Goal: Information Seeking & Learning: Learn about a topic

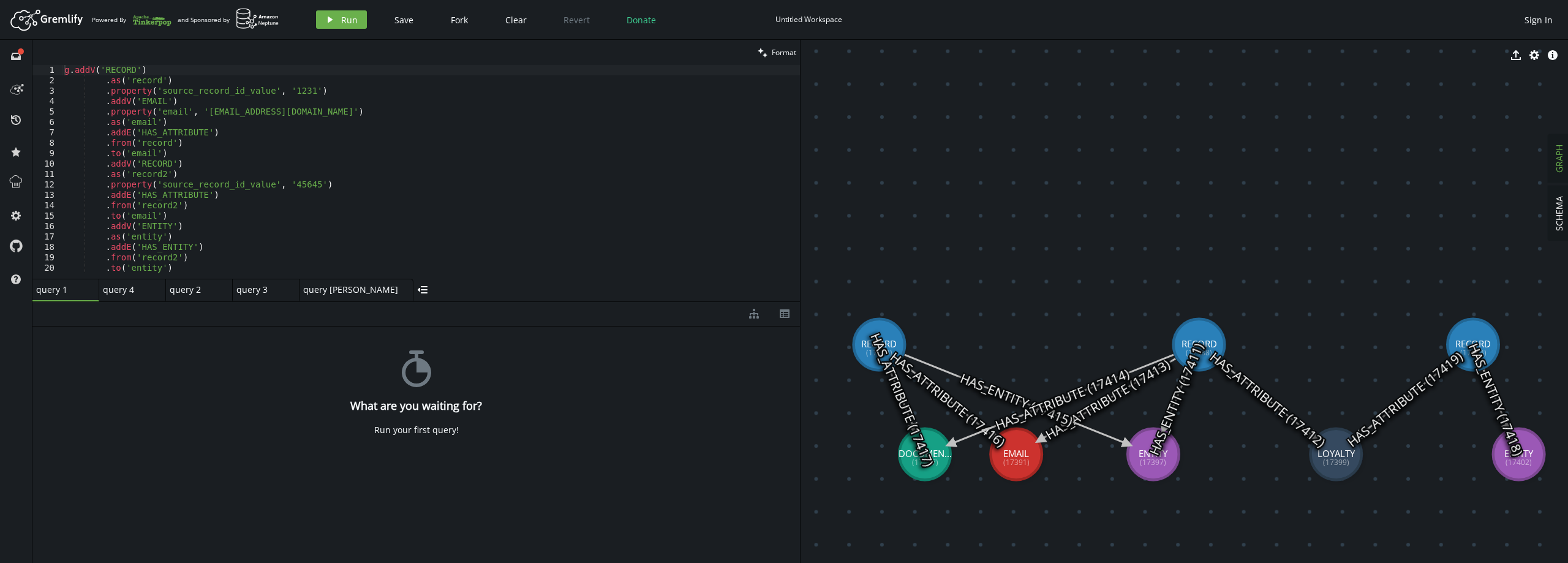
drag, startPoint x: 926, startPoint y: 409, endPoint x: 932, endPoint y: 434, distance: 25.7
click at [924, 461] on text "HAS_ATTRIBUTE (17417)" at bounding box center [902, 399] width 71 height 139
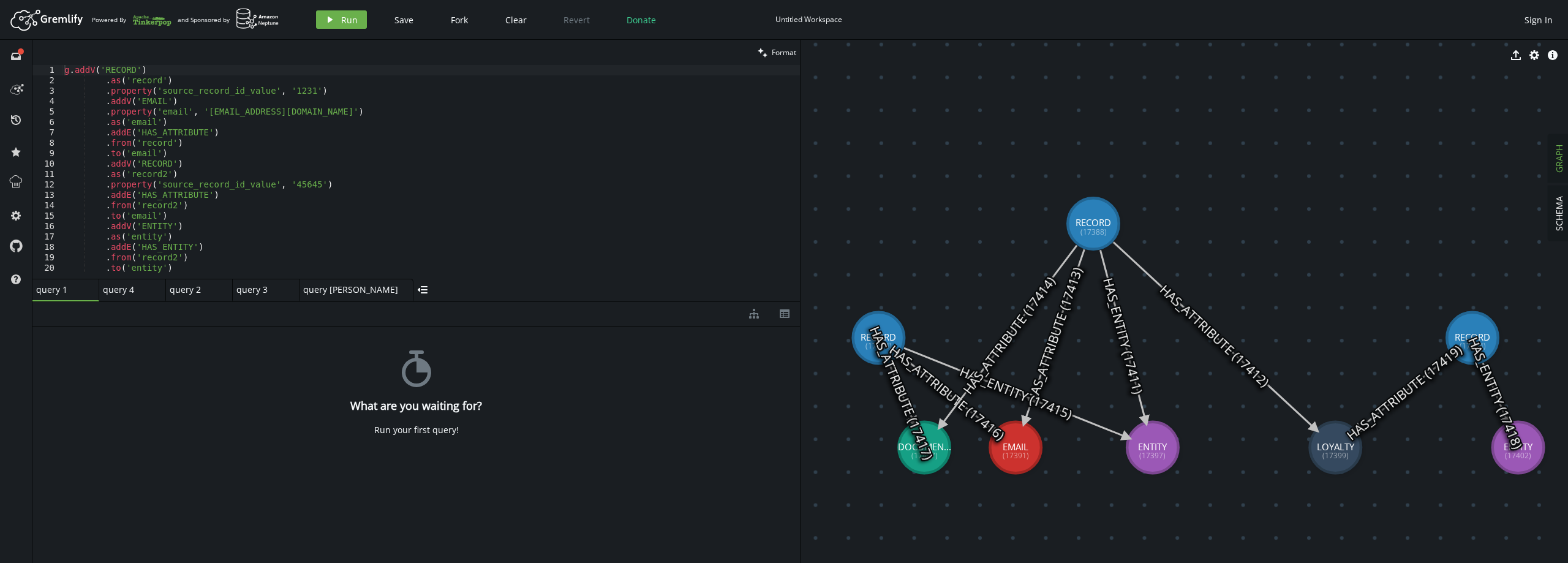
drag, startPoint x: 1205, startPoint y: 322, endPoint x: 1109, endPoint y: 242, distance: 125.0
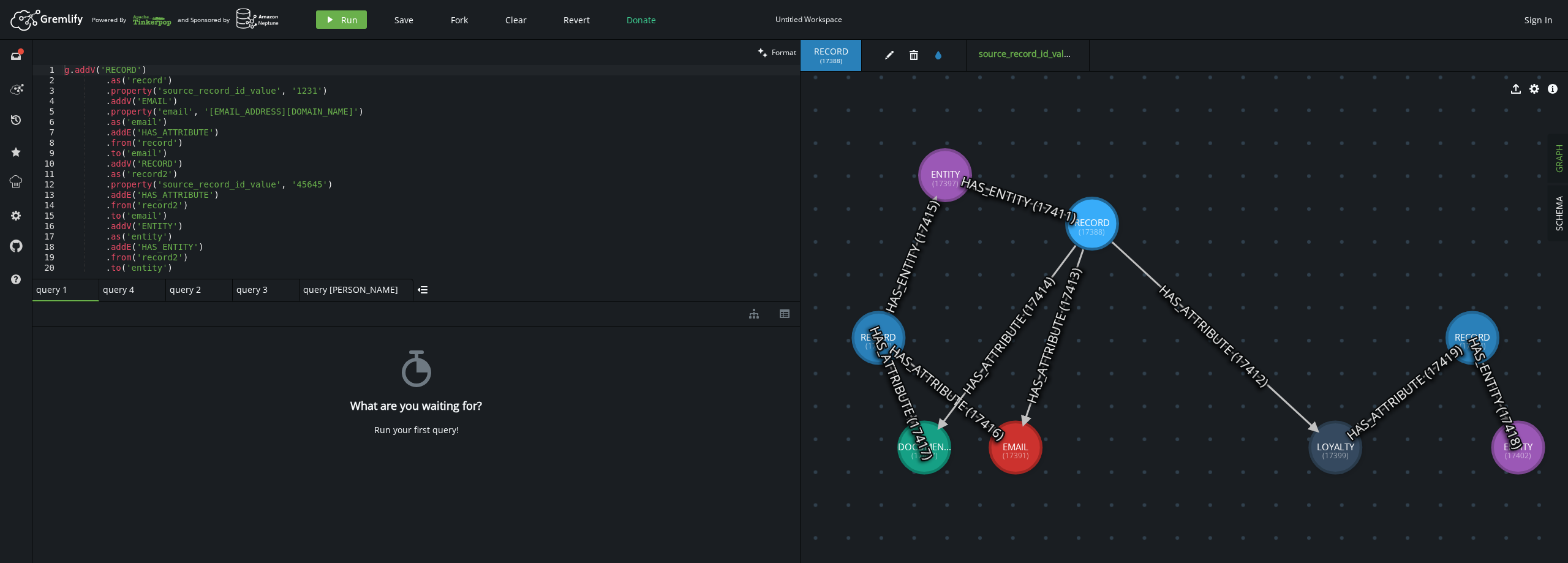
drag, startPoint x: 1159, startPoint y: 451, endPoint x: 941, endPoint y: 173, distance: 353.3
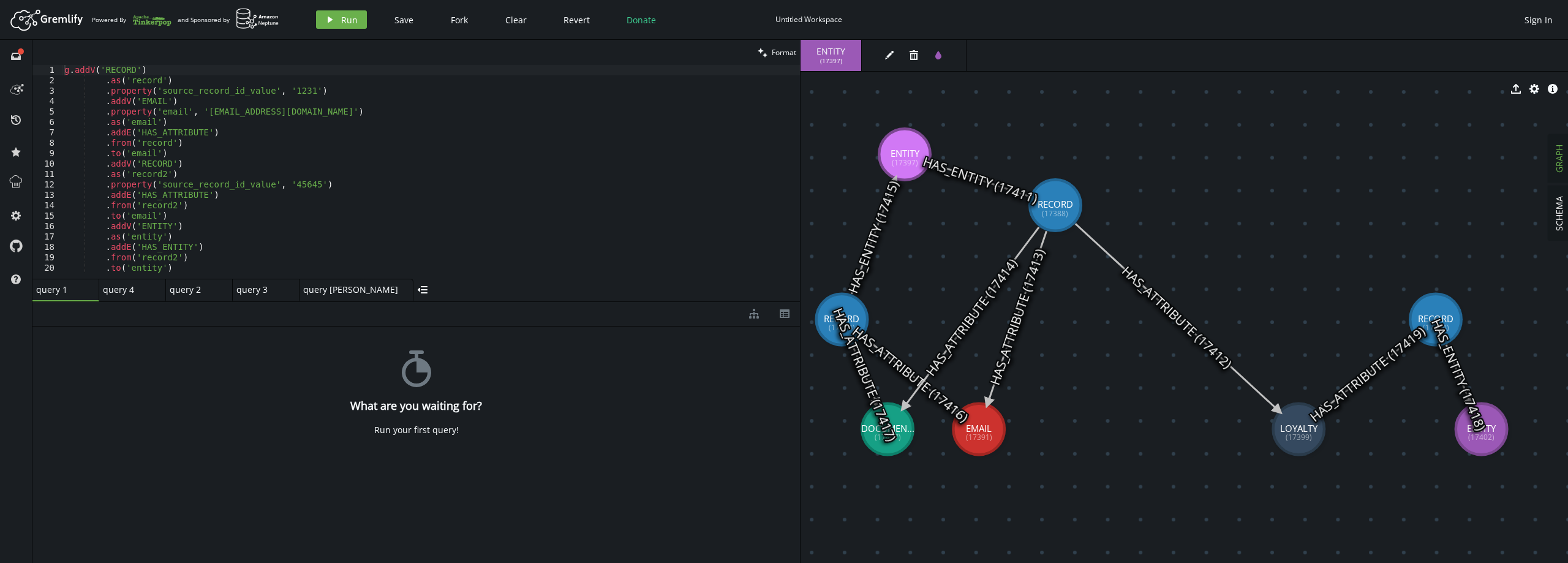
drag, startPoint x: 1524, startPoint y: 436, endPoint x: 1499, endPoint y: 453, distance: 30.2
click at [1489, 433] on text "HAS_ENTITY (17418)" at bounding box center [1458, 374] width 62 height 117
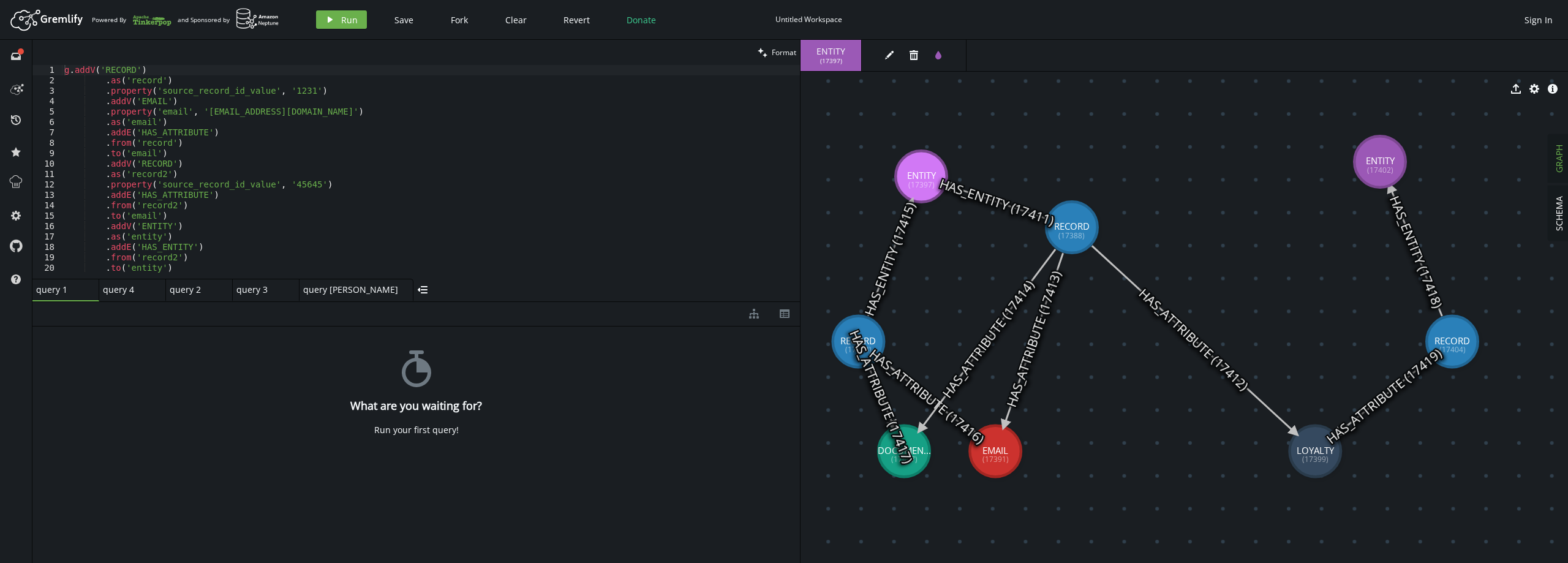
drag, startPoint x: 1506, startPoint y: 383, endPoint x: 1380, endPoint y: 162, distance: 254.4
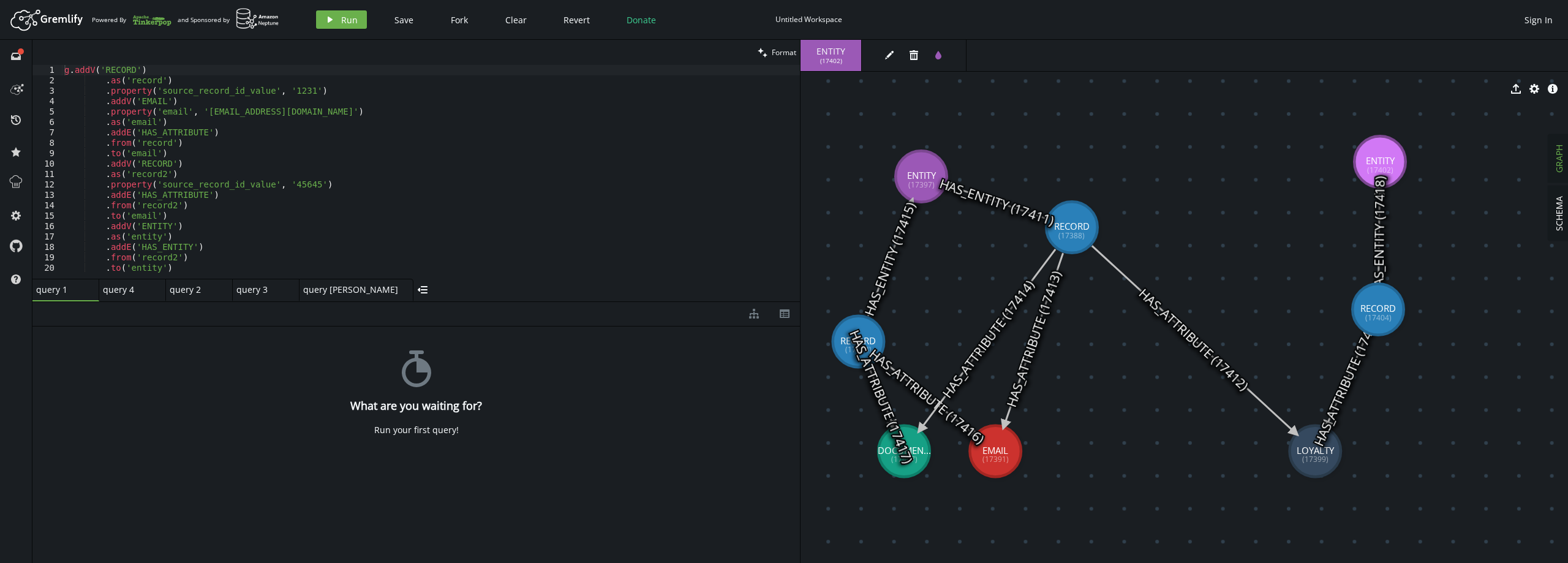
drag, startPoint x: 1456, startPoint y: 346, endPoint x: 1378, endPoint y: 309, distance: 86.3
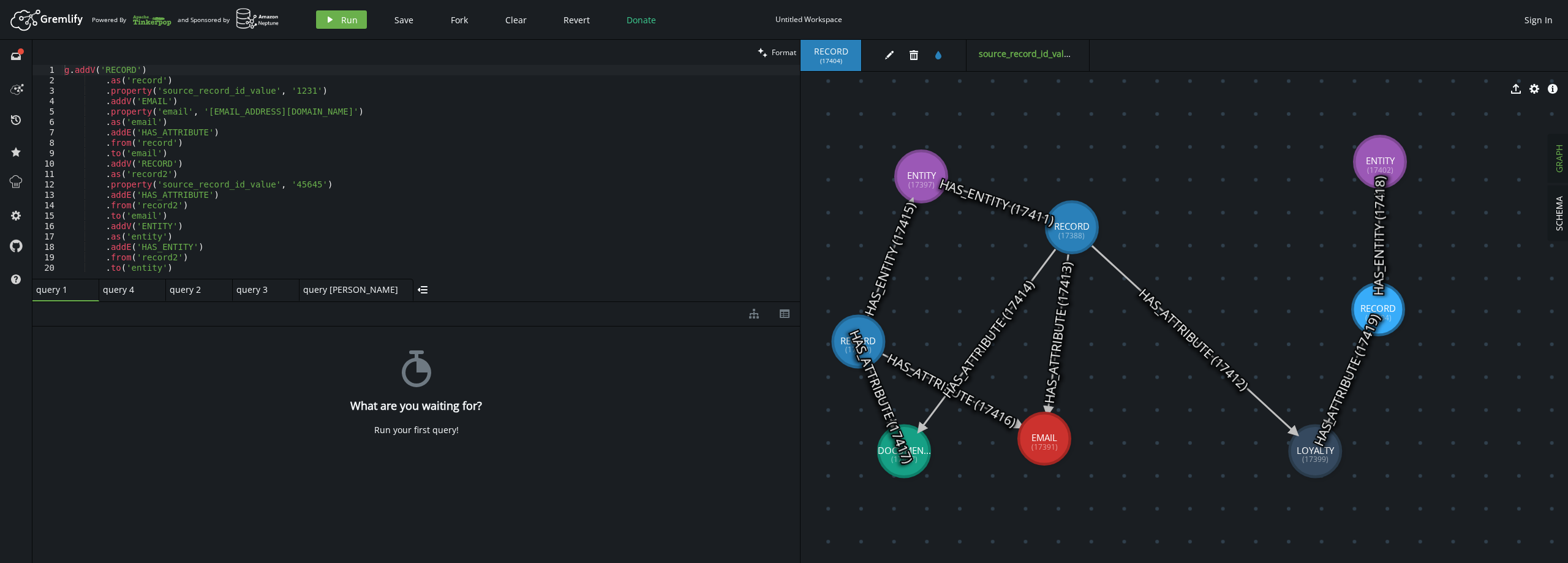
drag, startPoint x: 994, startPoint y: 457, endPoint x: 1044, endPoint y: 439, distance: 53.1
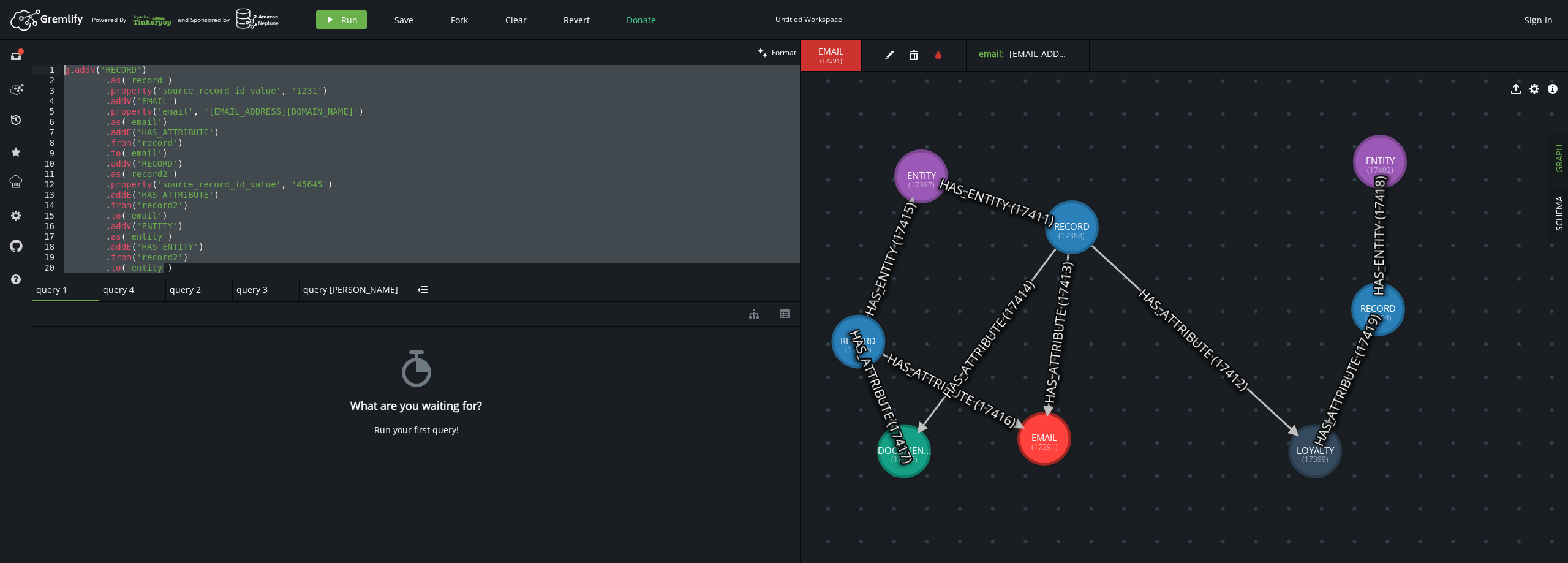
drag, startPoint x: 181, startPoint y: 269, endPoint x: 27, endPoint y: 64, distance: 256.4
click at [27, 64] on div "full-circle inbox history star cog help clean Format .to('entity') 1 2 3 4 5 6 …" at bounding box center [784, 301] width 1568 height 523
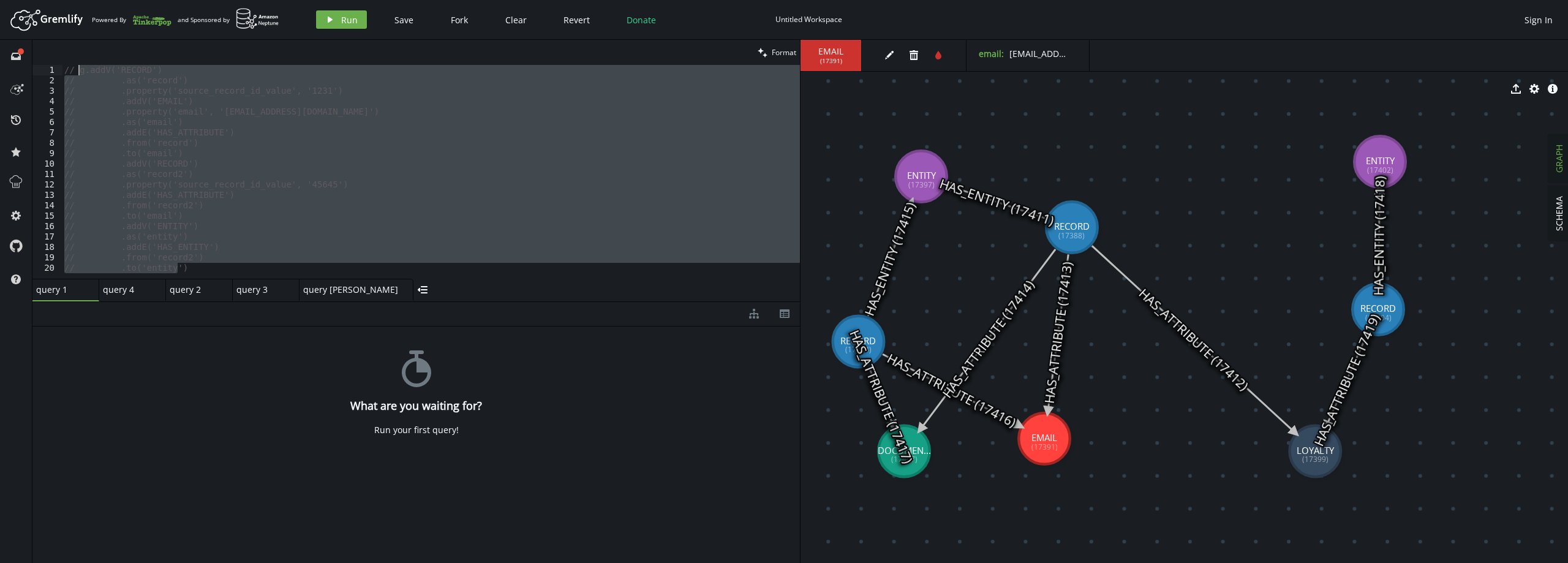
click at [241, 270] on div "// g.addV('RECORD') // .as('record') // .property('source_record_id_value', '12…" at bounding box center [431, 172] width 738 height 214
type textarea "// .to('entity')"
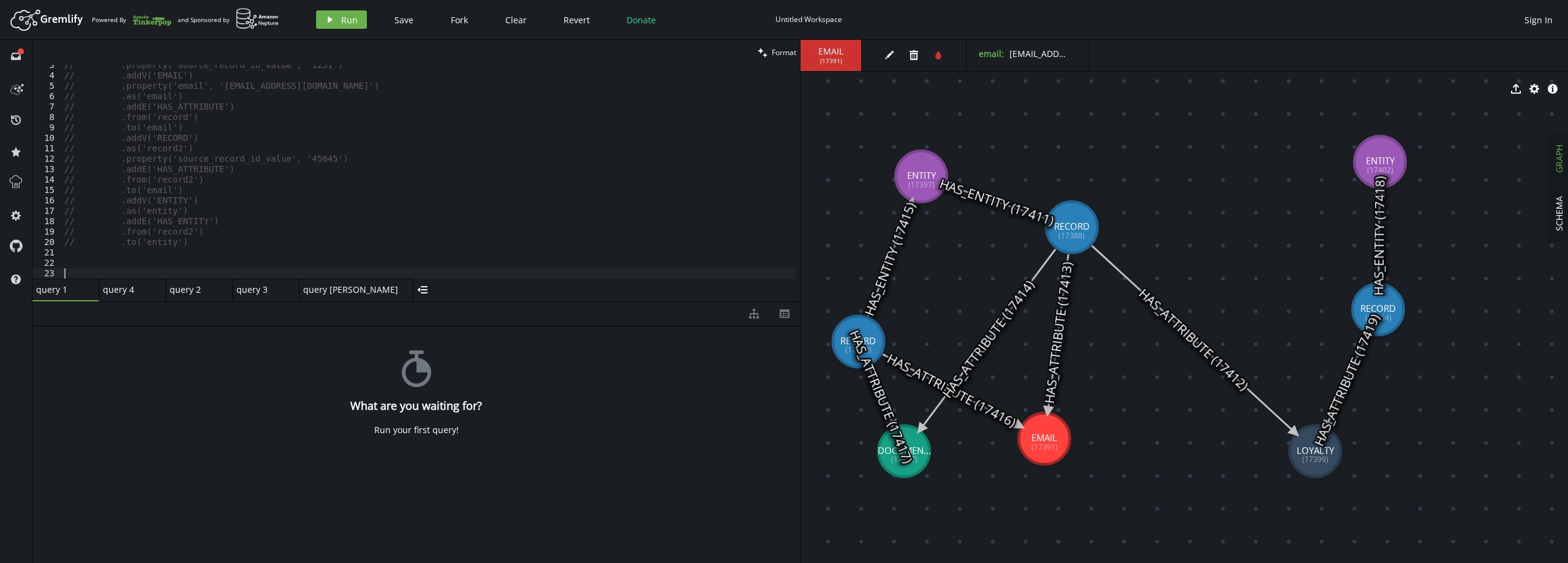
scroll to position [26, 0]
paste textarea "g.union(__.V().out("HAS_ENTITY"), __.V().in("HAS_ATTRIBUTE")).range(1, 5)"
click at [73, 272] on div "// .property('source_record_id_value', '1231') // .addV('EMAIL') // .property('…" at bounding box center [428, 178] width 733 height 235
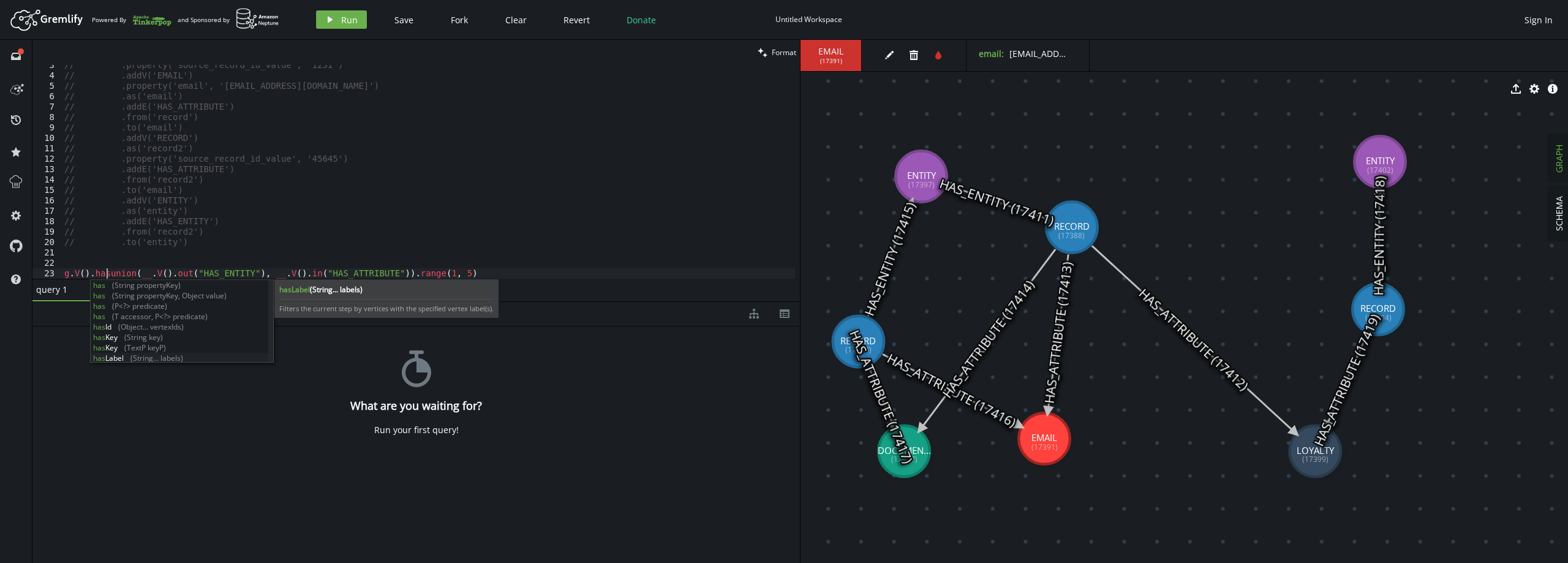
scroll to position [10, 0]
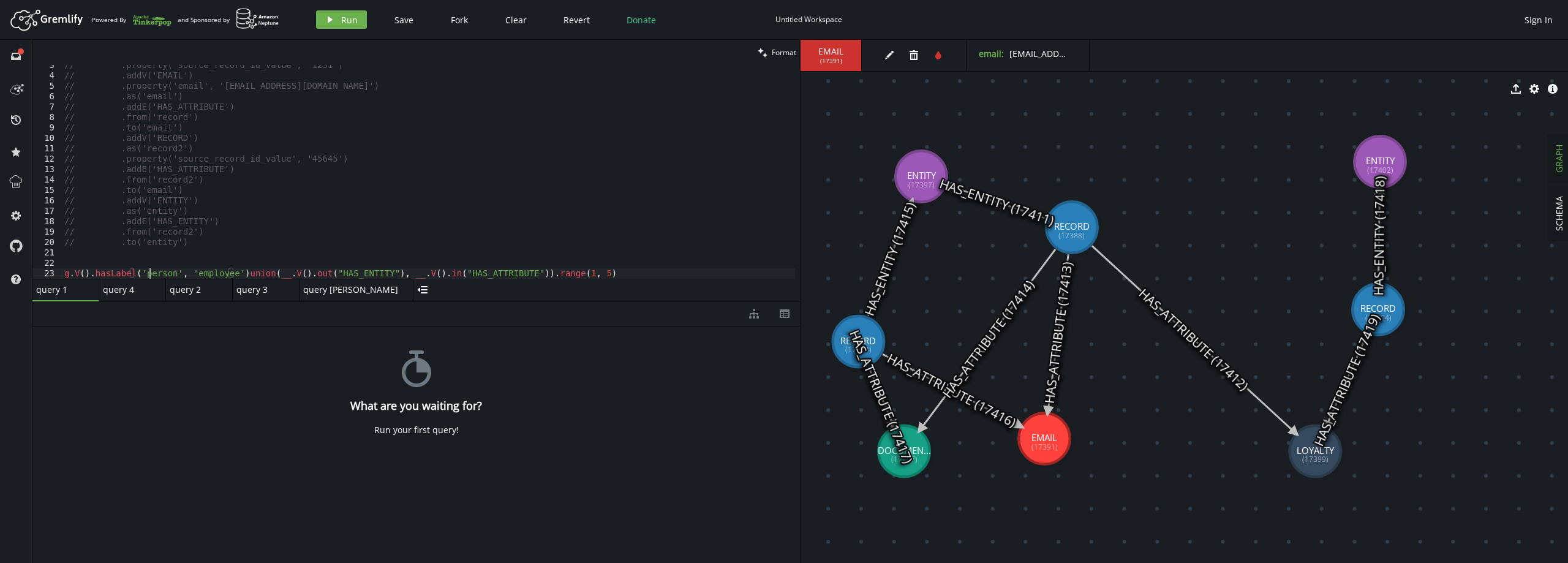
click at [149, 275] on div "// .property('source_record_id_value', '1231') // .addV('EMAIL') // .property('…" at bounding box center [428, 178] width 733 height 235
type textarea "// union(__.V().out("HAS_ENTITY"), __.V().in("HAS_ATTRIBUTE")).range(1, 5)"
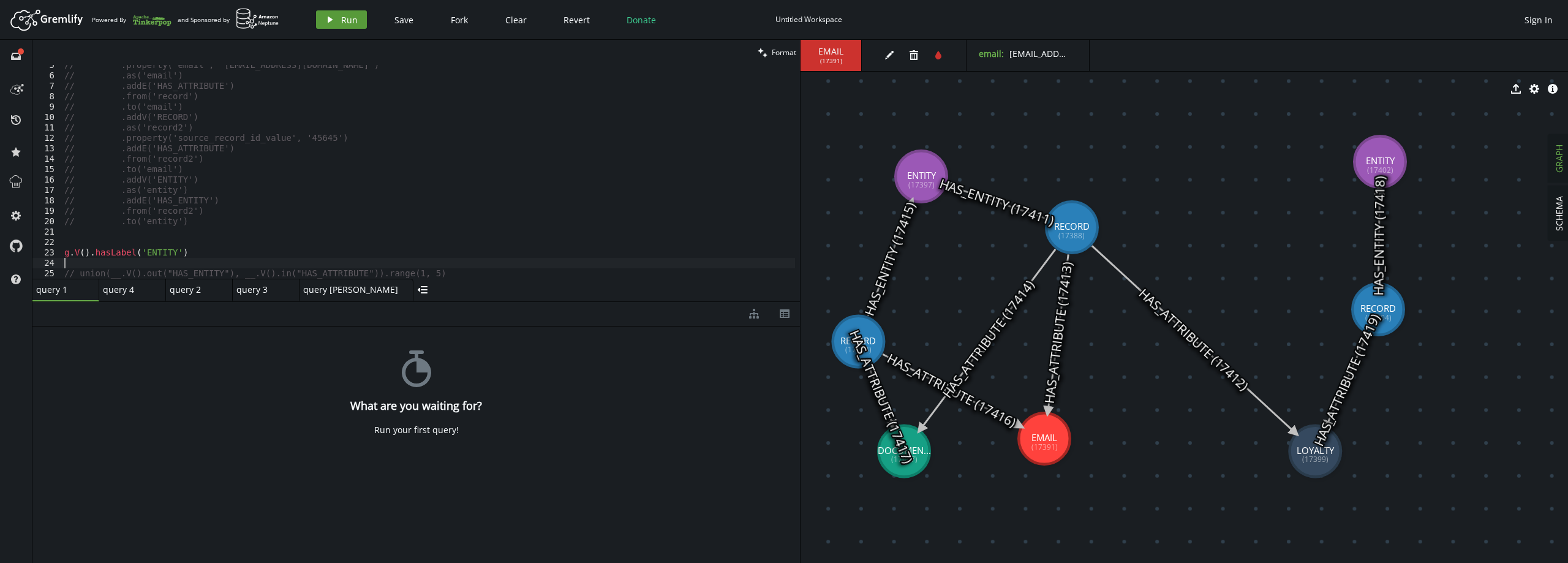
click at [352, 20] on span "Run" at bounding box center [350, 20] width 16 height 12
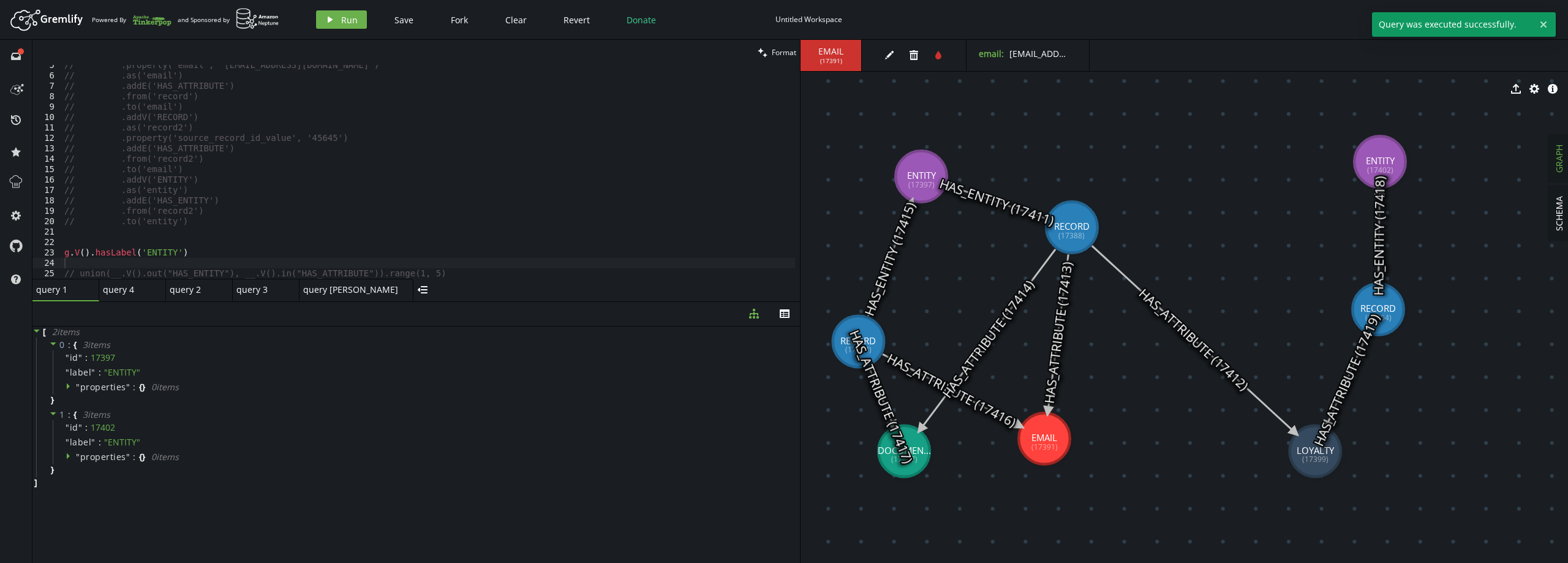
type textarea "g.V().hasLabel('ENTITY')"
click at [205, 251] on div "// .property('email', '[EMAIL_ADDRESS][DOMAIN_NAME]') // .as('email') // .addE(…" at bounding box center [428, 178] width 733 height 235
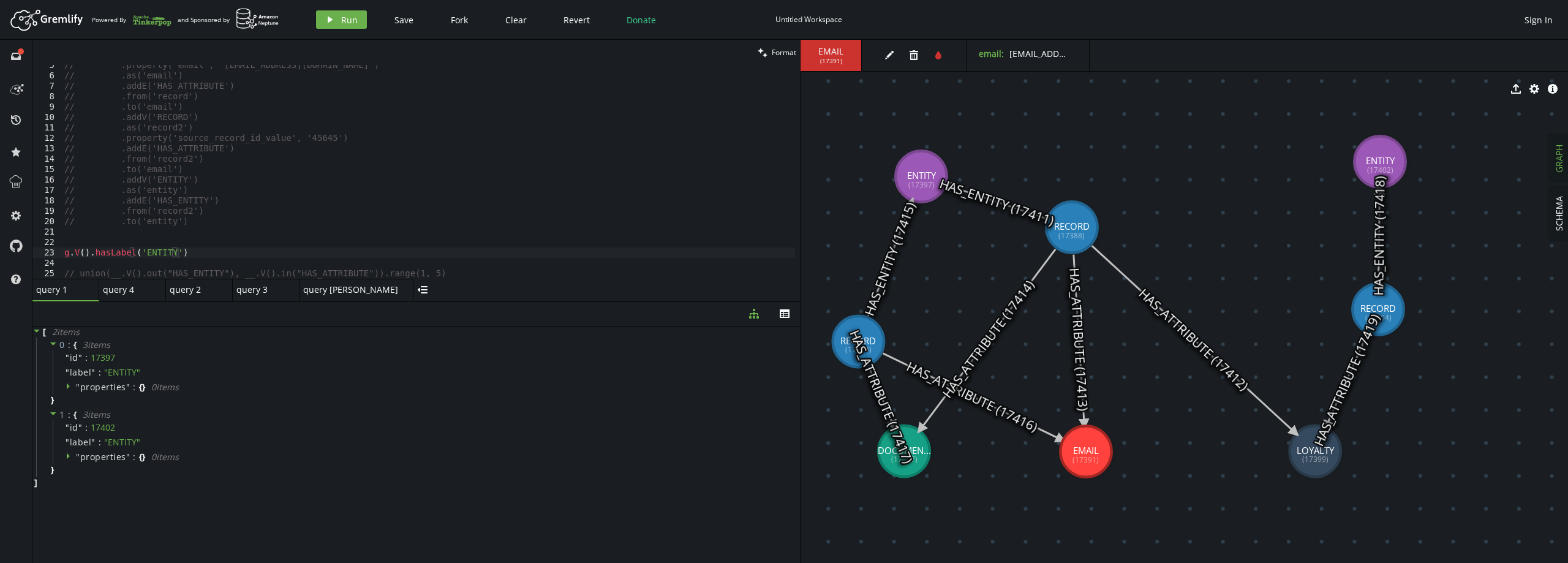
drag, startPoint x: 1050, startPoint y: 440, endPoint x: 1087, endPoint y: 452, distance: 38.9
click at [88, 254] on div "// .property('email', '[EMAIL_ADDRESS][DOMAIN_NAME]') // .as('email') // .addE(…" at bounding box center [428, 178] width 733 height 235
click at [195, 245] on div "// .property('email', '[EMAIL_ADDRESS][DOMAIN_NAME]') // .as('email') // .addE(…" at bounding box center [428, 178] width 733 height 235
click at [192, 250] on div "// .property('email', '[EMAIL_ADDRESS][DOMAIN_NAME]') // .as('email') // .addE(…" at bounding box center [428, 178] width 733 height 235
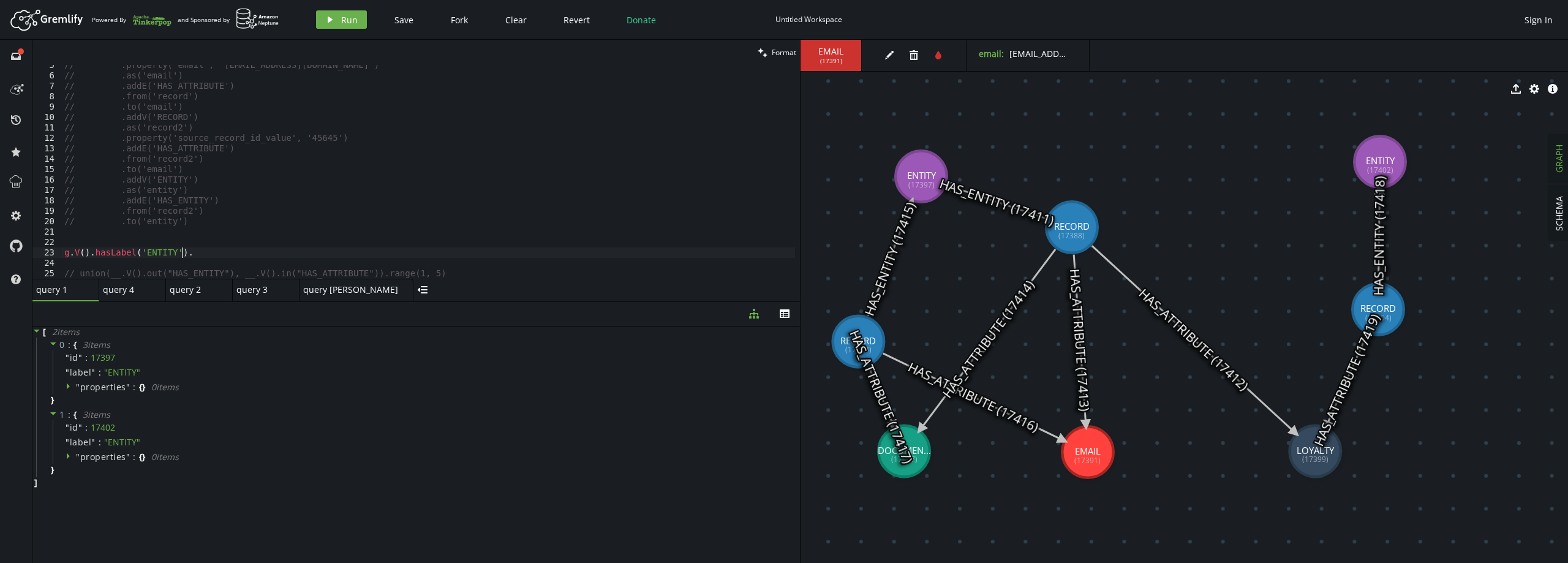
paste textarea ".outV()"
click at [184, 250] on div "// .property('email', '[EMAIL_ADDRESS][DOMAIN_NAME]') // .as('email') // .addE(…" at bounding box center [428, 178] width 733 height 235
click at [353, 19] on span "Run" at bounding box center [350, 20] width 16 height 12
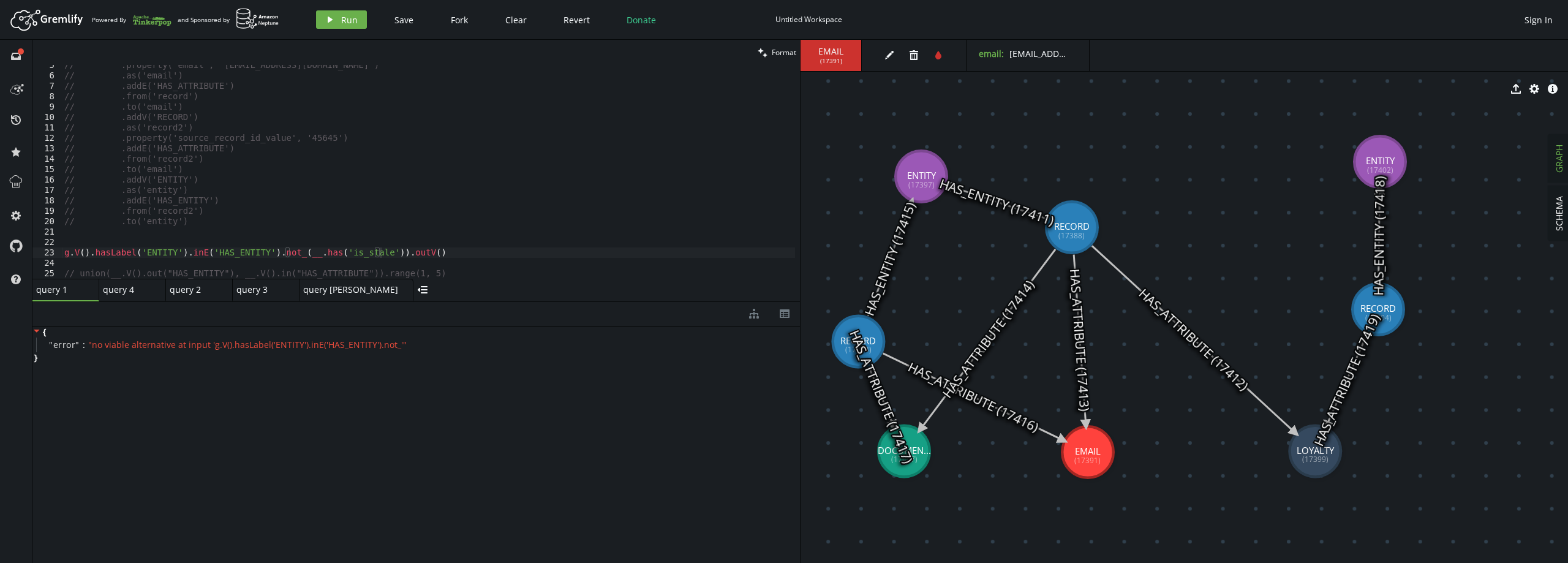
click at [287, 254] on div "// .property('email', '[EMAIL_ADDRESS][DOMAIN_NAME]') // .as('email') // .addE(…" at bounding box center [428, 178] width 733 height 235
click at [341, 21] on span "Run" at bounding box center [350, 20] width 16 height 12
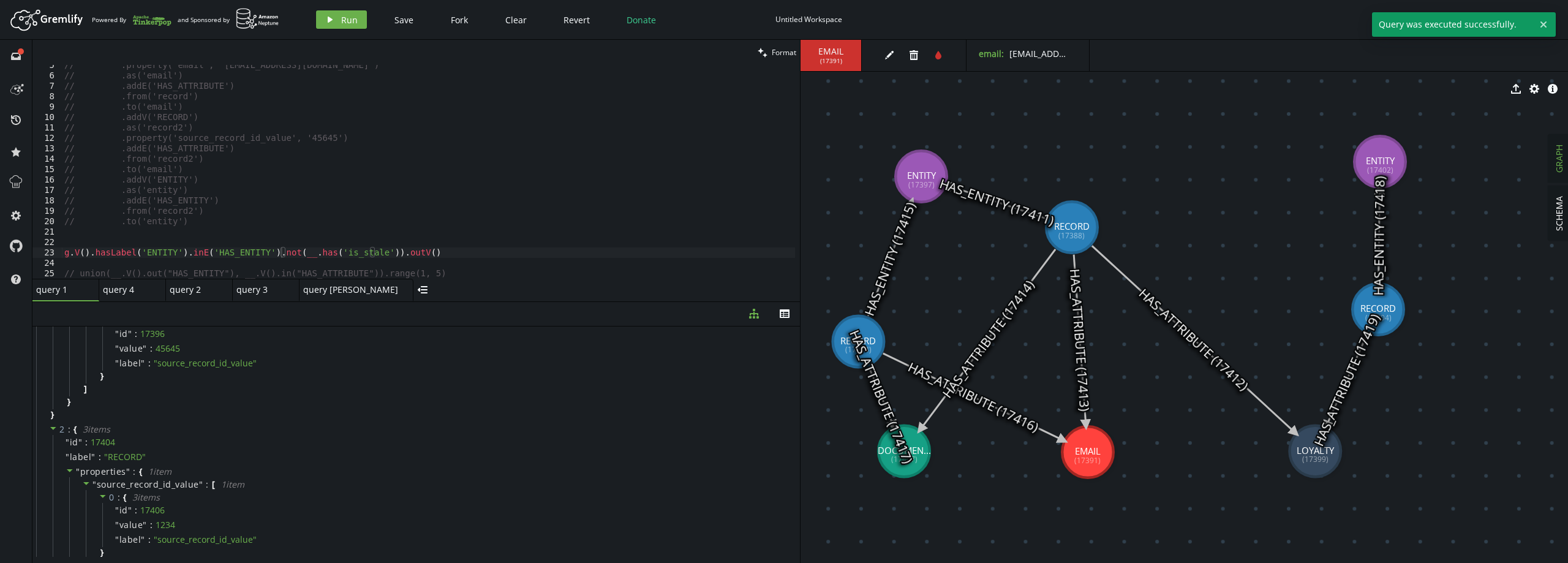
scroll to position [307, 0]
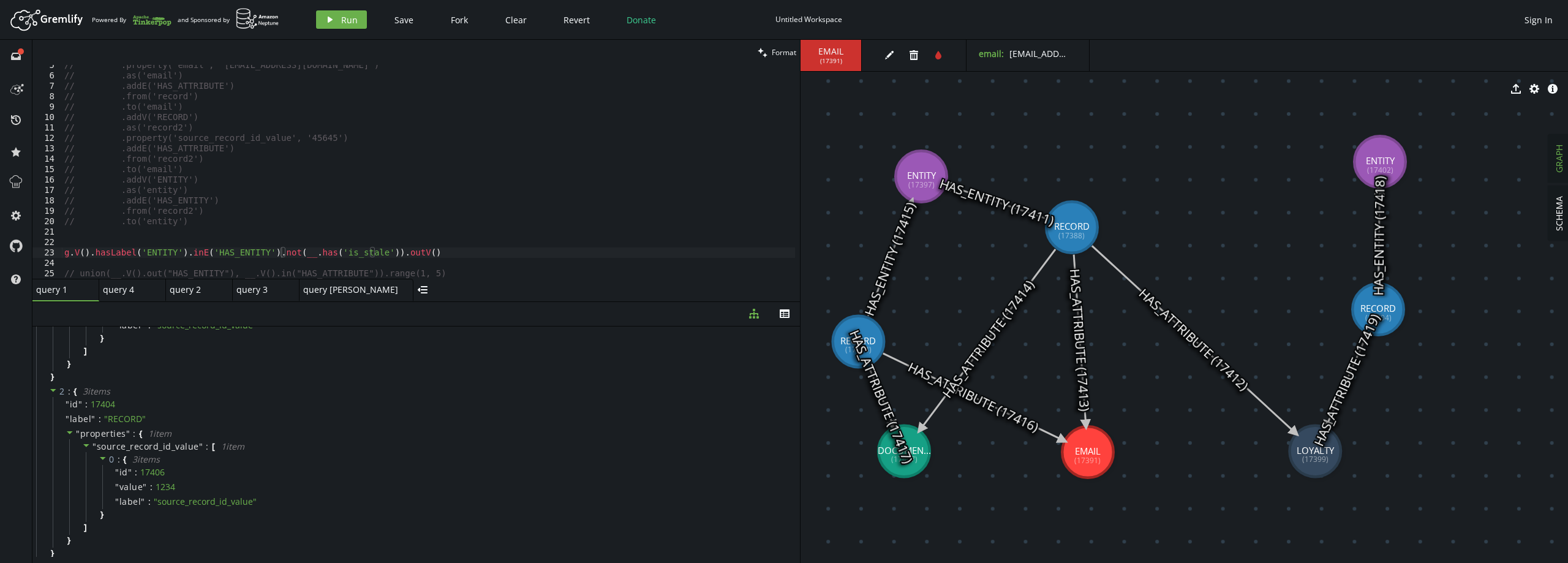
click at [177, 252] on div "// .property('email', '[EMAIL_ADDRESS][DOMAIN_NAME]') // .as('email') // .addE(…" at bounding box center [428, 178] width 733 height 235
type textarea ".outV()"
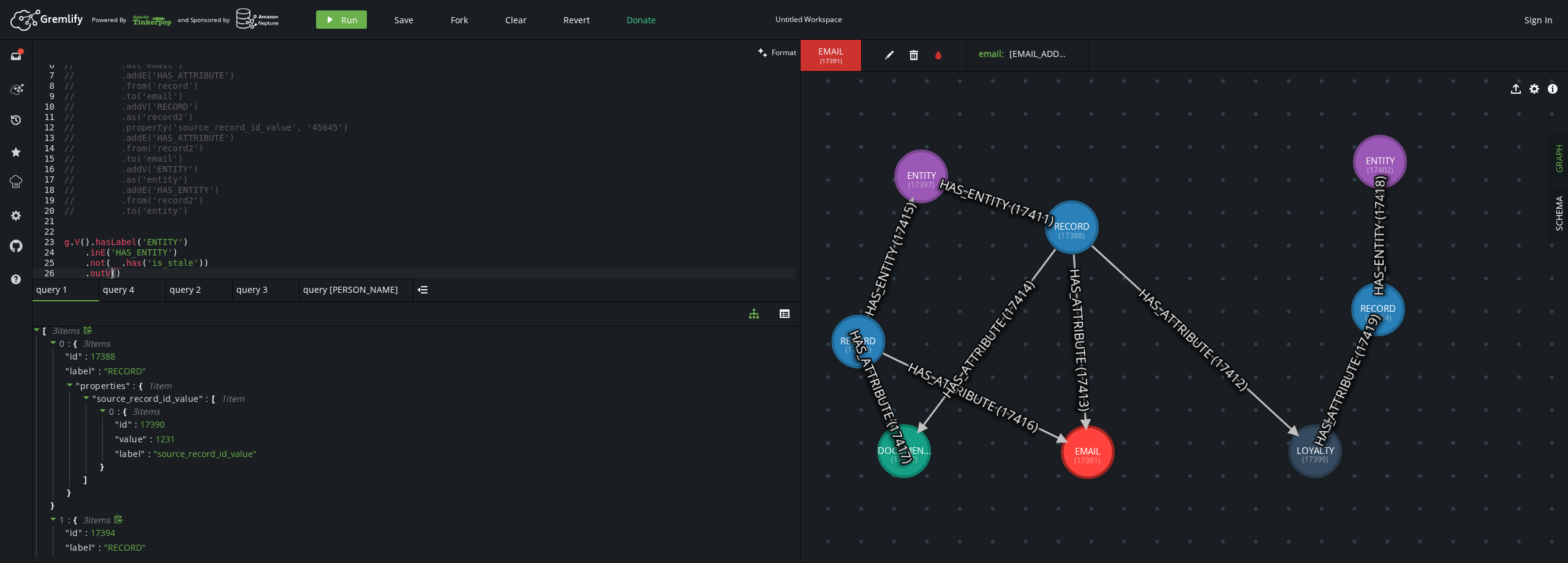
scroll to position [0, 0]
click at [147, 274] on div "// .as('email') // .addE('HAS_ATTRIBUTE') // .from('record') // .to('email') //…" at bounding box center [428, 178] width 733 height 235
type textarea ".as("records")"
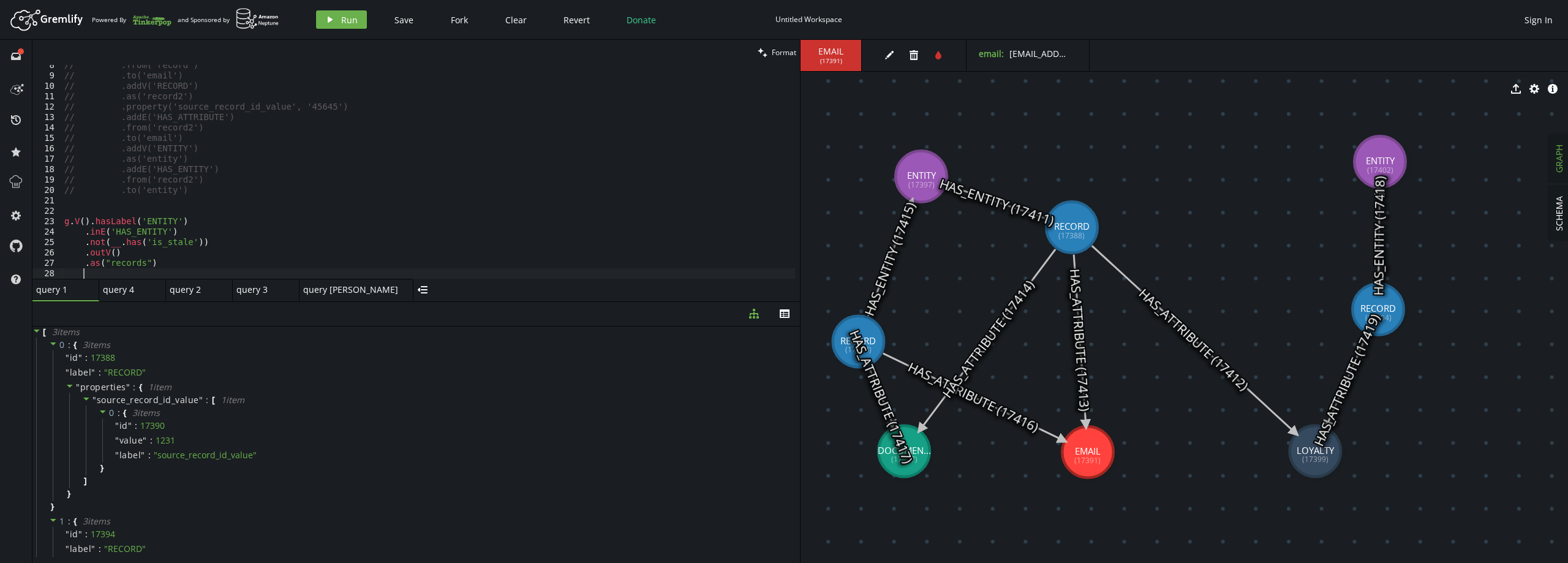
type textarea ","
type textarea ".inE("HAS_ATTRIBUTE")"
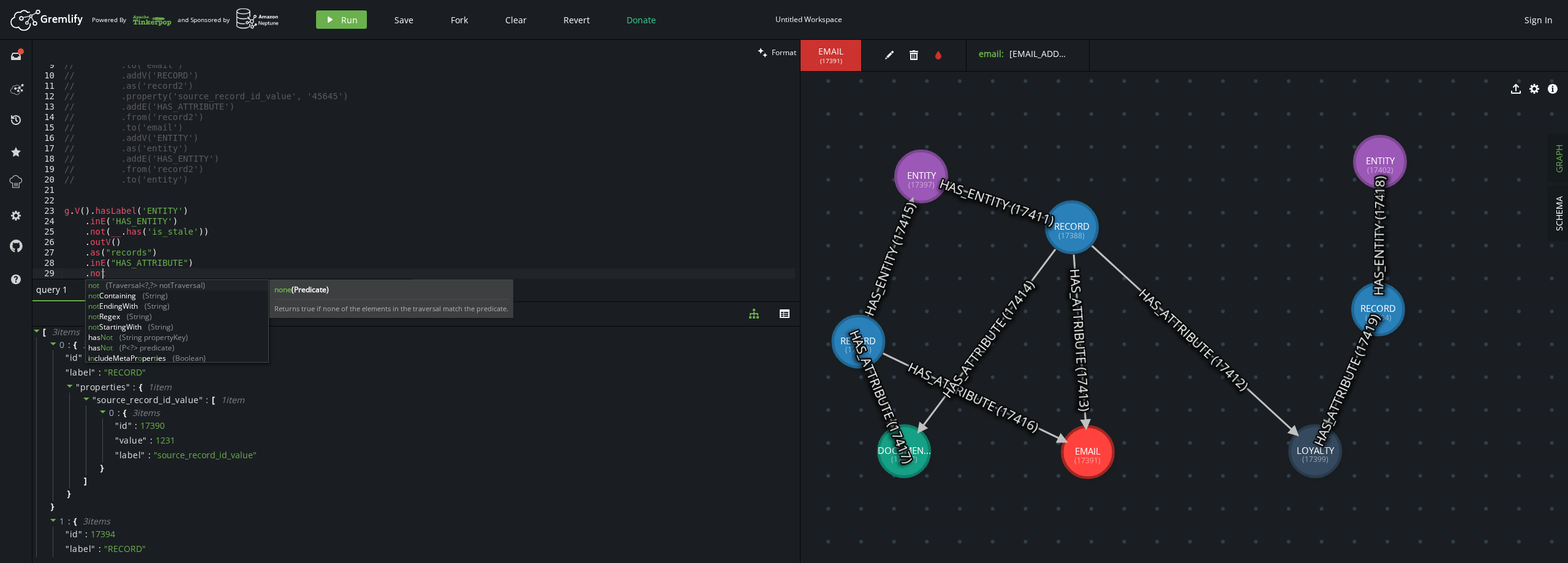
scroll to position [0, 37]
click at [1017, 416] on icon at bounding box center [973, 396] width 180 height 87
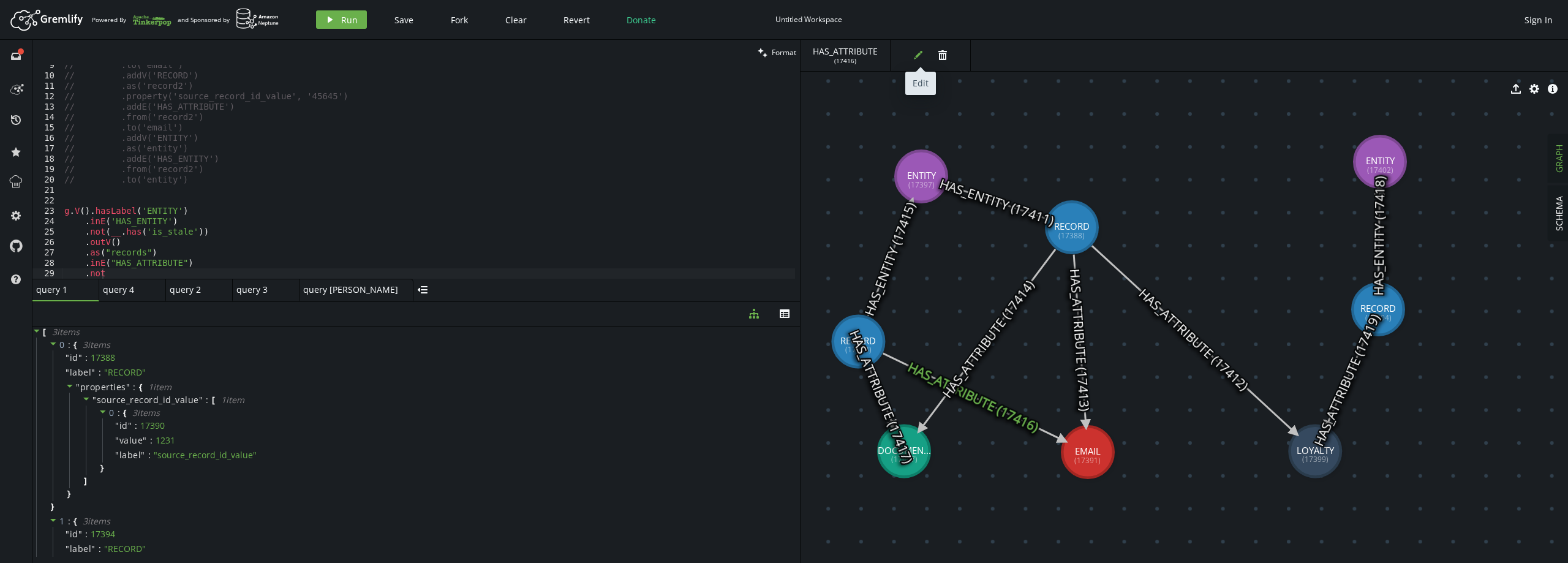
click at [915, 59] on icon "button" at bounding box center [918, 55] width 9 height 9
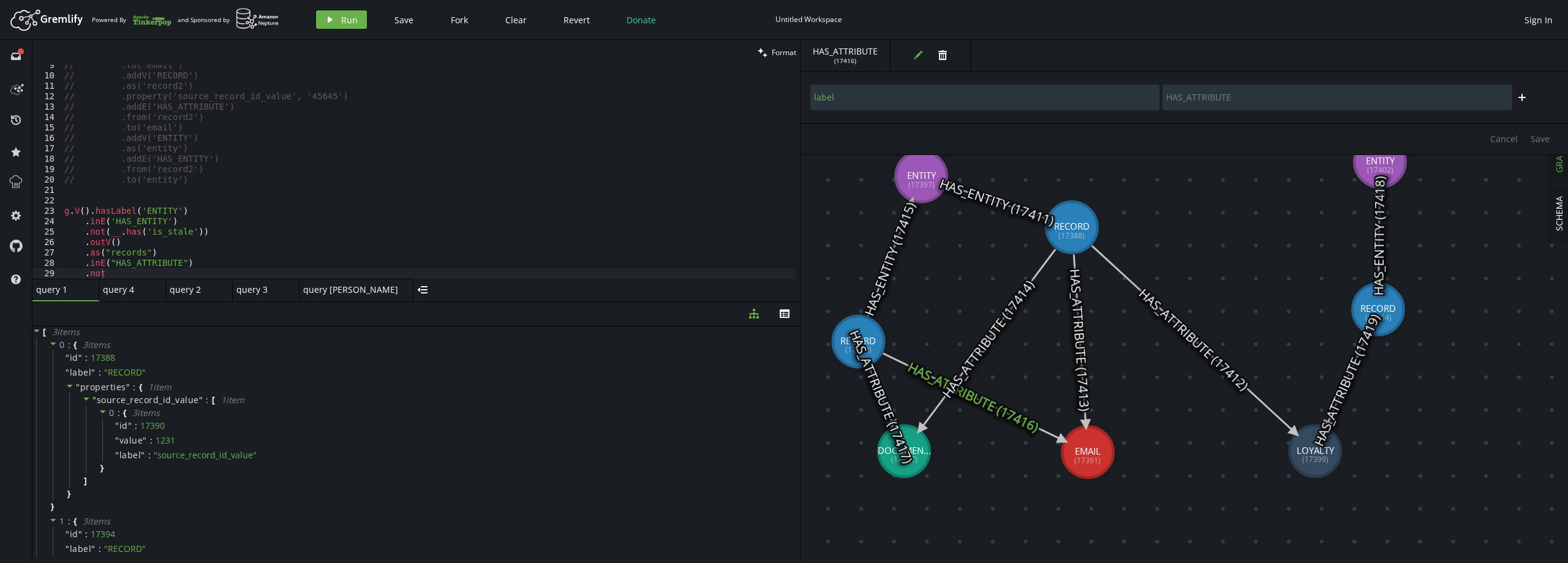
click at [1078, 342] on icon at bounding box center [1080, 340] width 12 height 170
click at [1196, 339] on icon at bounding box center [1194, 339] width 203 height 187
click at [202, 212] on div "// .as('record2') // .property('source_record_id_value', '45645') // .addE('HAS…" at bounding box center [428, 178] width 733 height 235
type textarea ".as("records")"
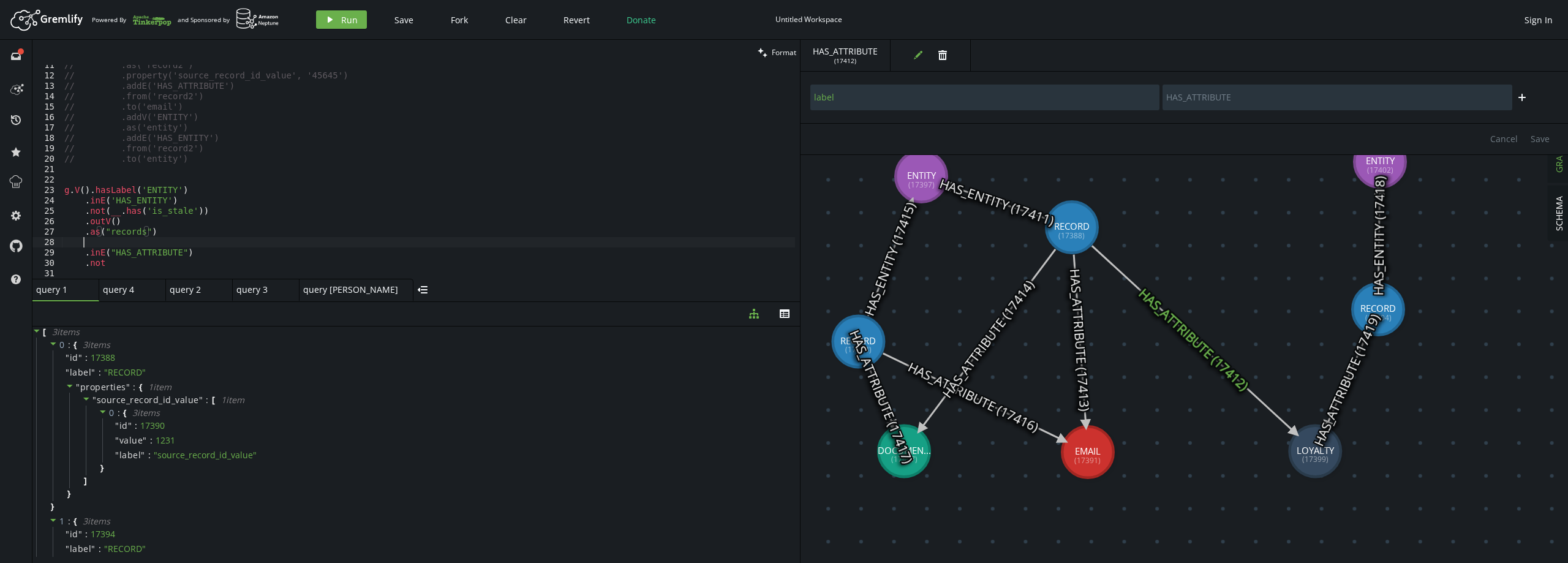
scroll to position [0, 19]
paste textarea ".as_('r_ver')"
click at [140, 250] on div "// .as('record2') // .property('source_record_id_value', '45645') // .addE('HAS…" at bounding box center [428, 178] width 733 height 235
click at [121, 251] on div "// .addE('HAS_ATTRIBUTE') // .from('record2') // .to('email') // .addV('ENTITY'…" at bounding box center [428, 178] width 733 height 235
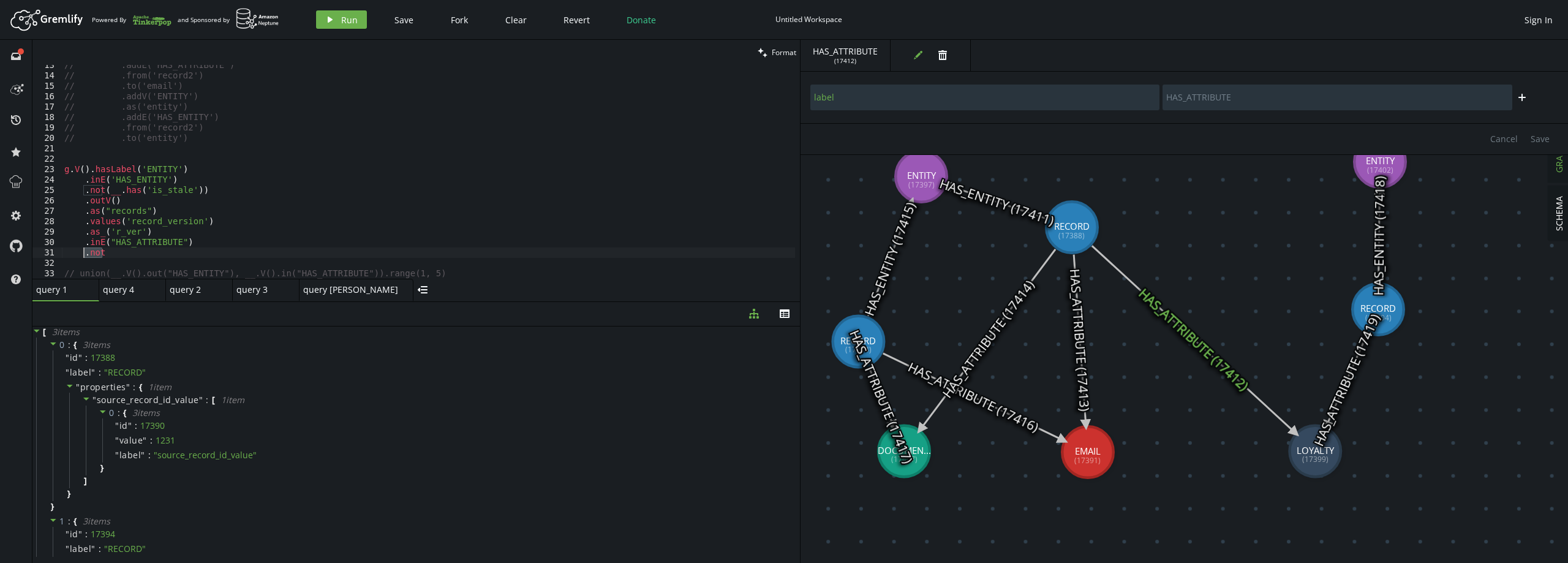
drag, startPoint x: 104, startPoint y: 256, endPoint x: 84, endPoint y: 256, distance: 20.0
click at [84, 256] on div "// .addE('HAS_ATTRIBUTE') // .from('record2') // .to('email') // .addV('ENTITY'…" at bounding box center [428, 178] width 733 height 235
paste textarea ".inV()"
click at [158, 256] on div "// .from('record2') // .to('email') // .addV('ENTITY') // .as('entity') // .add…" at bounding box center [428, 178] width 733 height 235
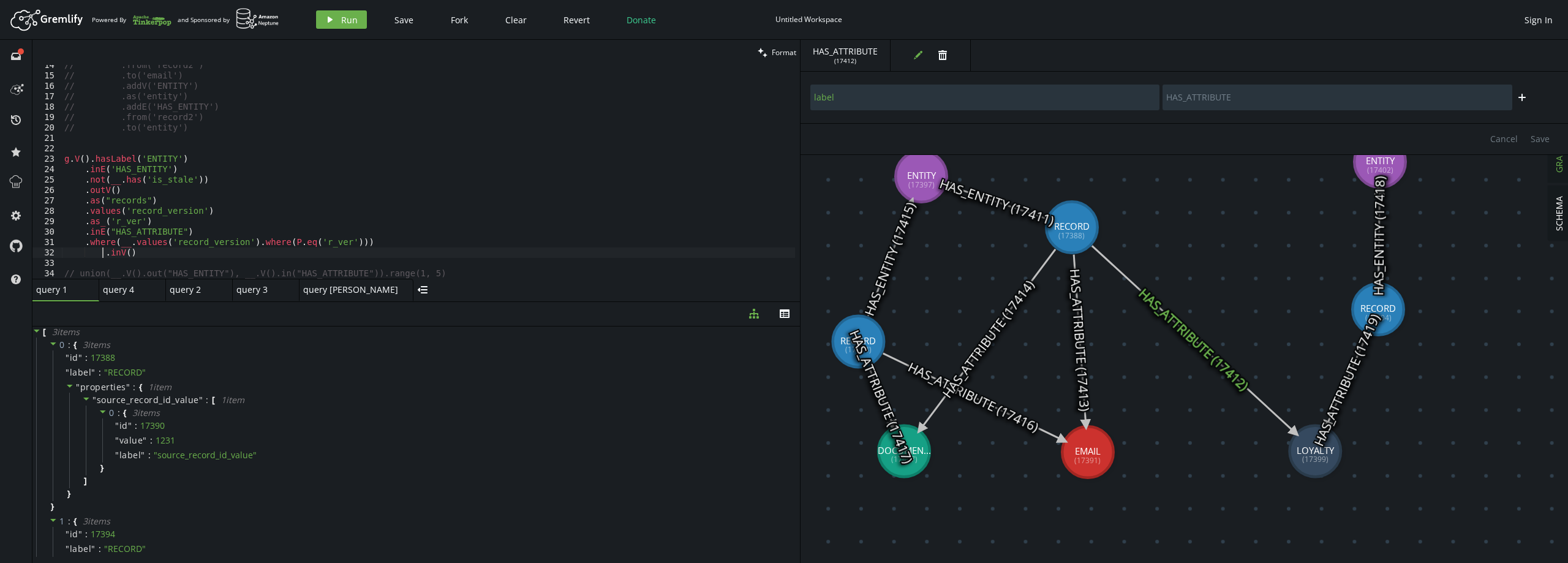
type textarea ".inV()"
type textarea ".as("attributes")"
click at [344, 16] on span "Run" at bounding box center [350, 20] width 16 height 12
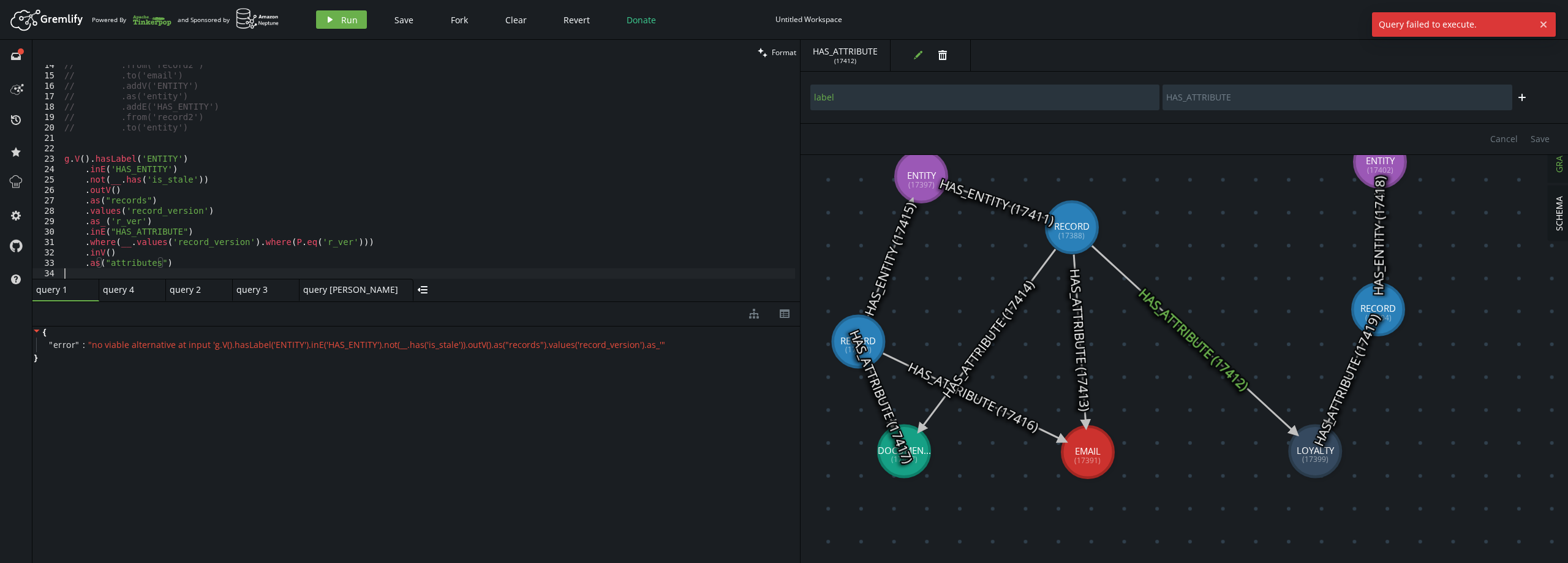
scroll to position [151, 0]
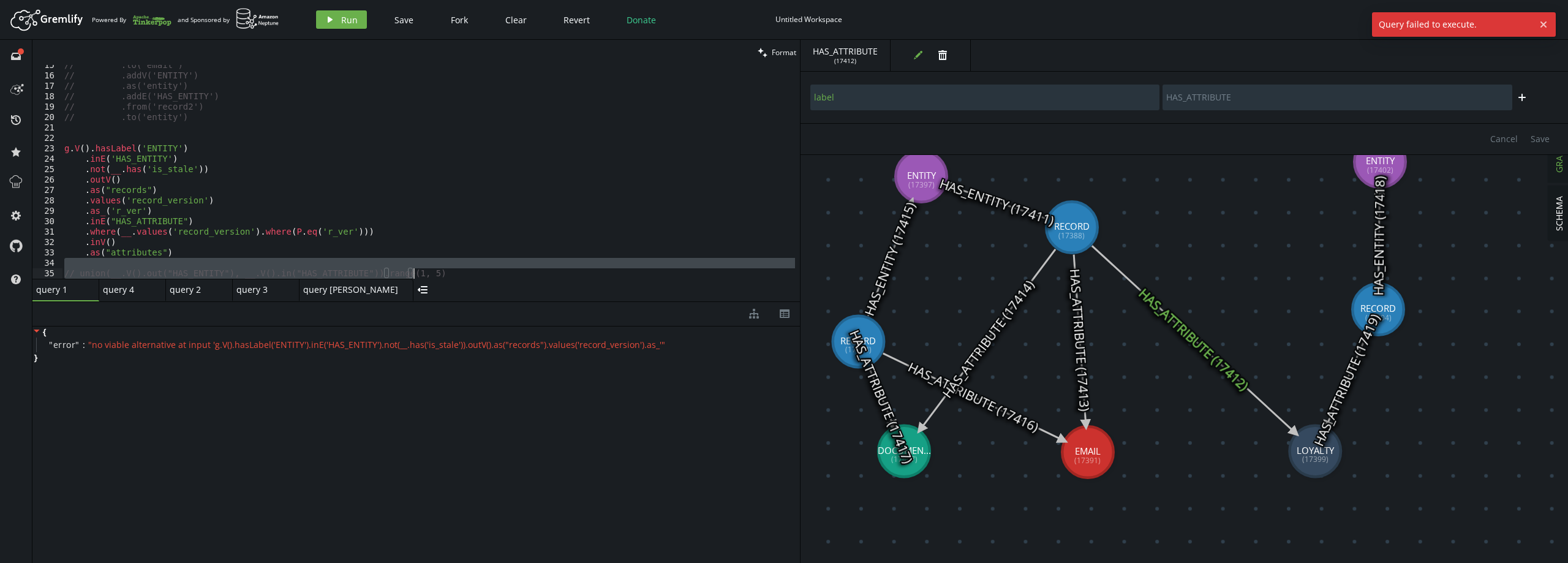
drag, startPoint x: 411, startPoint y: 278, endPoint x: 413, endPoint y: 301, distance: 23.1
click at [413, 301] on div "clean Format 15 16 17 18 19 20 21 22 23 24 25 26 27 28 29 30 31 32 33 34 35 // …" at bounding box center [415, 301] width 767 height 523
click at [110, 244] on div "// .to('email') // .addV('ENTITY') // .as('entity') // .addE('HAS_ENTITY') // .…" at bounding box center [428, 178] width 733 height 235
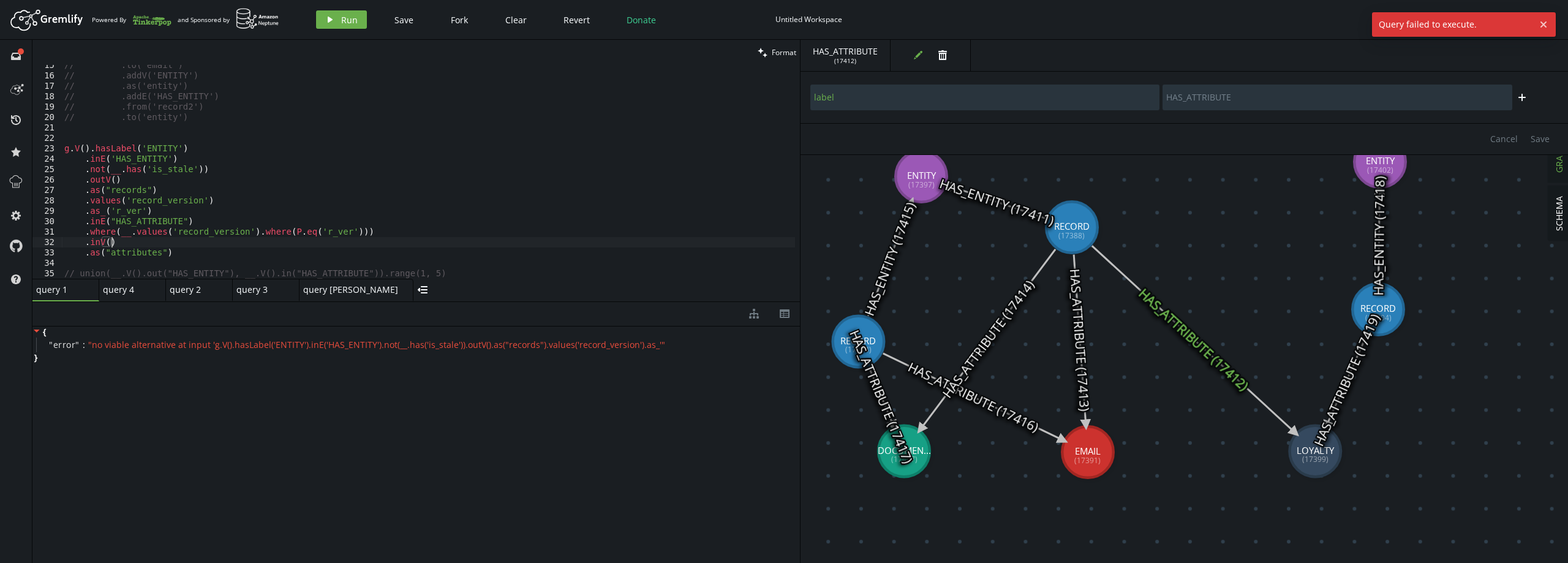
click at [100, 213] on div "// .to('email') // .addV('ENTITY') // .as('entity') // .addE('HAS_ENTITY') // .…" at bounding box center [428, 178] width 733 height 235
type textarea ".as('r_ver')"
click at [341, 14] on span "Run" at bounding box center [350, 20] width 16 height 12
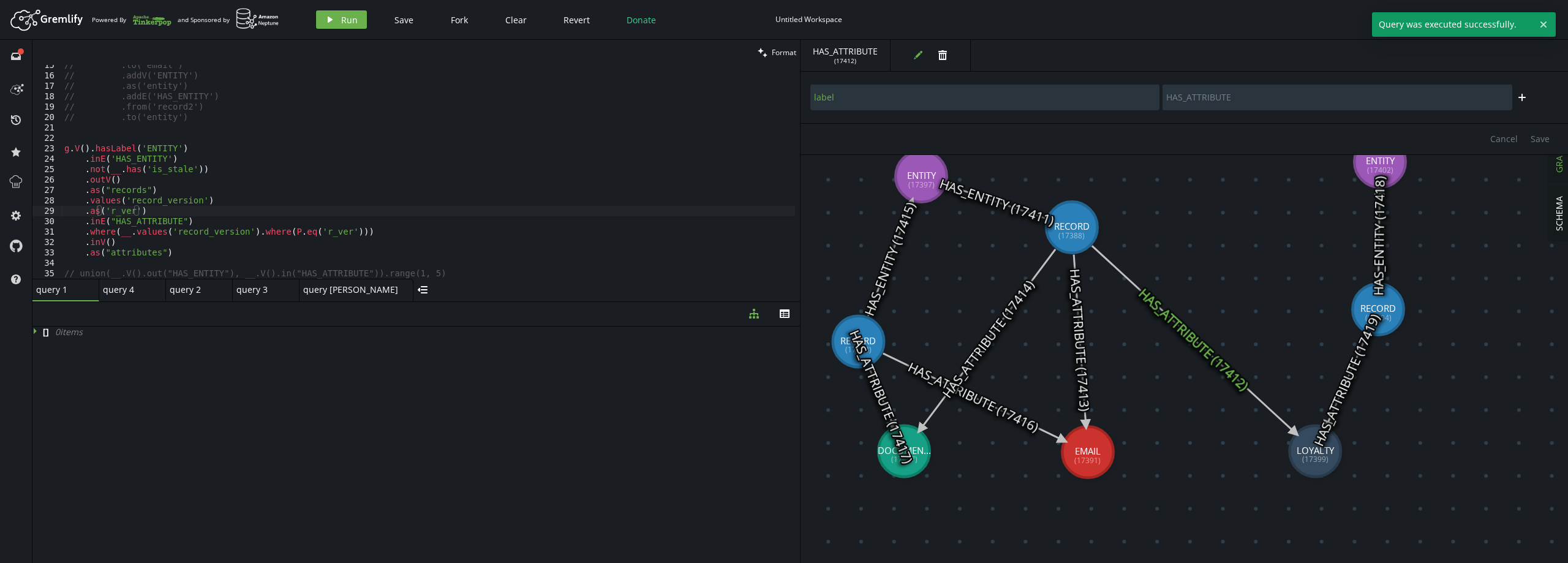
click at [1084, 355] on icon at bounding box center [1080, 340] width 12 height 170
click at [1524, 97] on icon "button" at bounding box center [1521, 97] width 8 height 8
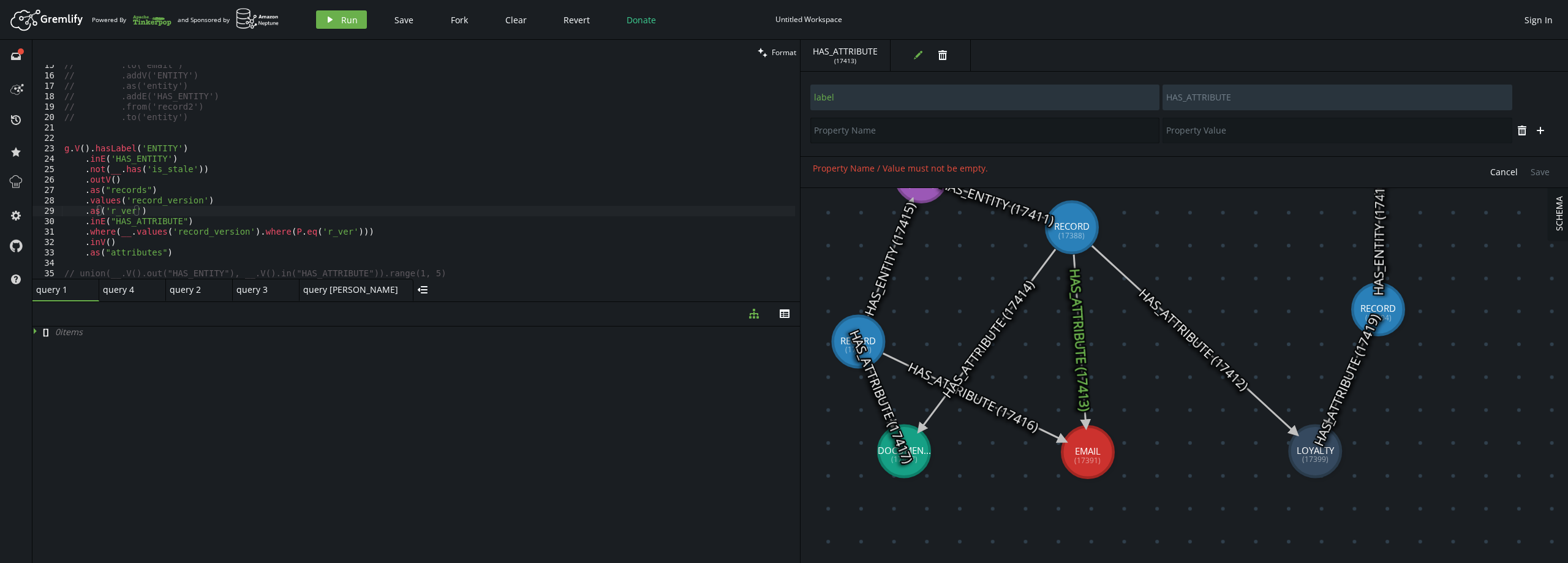
click at [945, 134] on input "text" at bounding box center [985, 131] width 349 height 26
type input "record_version"
click at [1288, 130] on input "text" at bounding box center [1336, 131] width 349 height 26
type input "1"
click at [1283, 168] on div "Cancel Save" at bounding box center [1184, 172] width 767 height 32
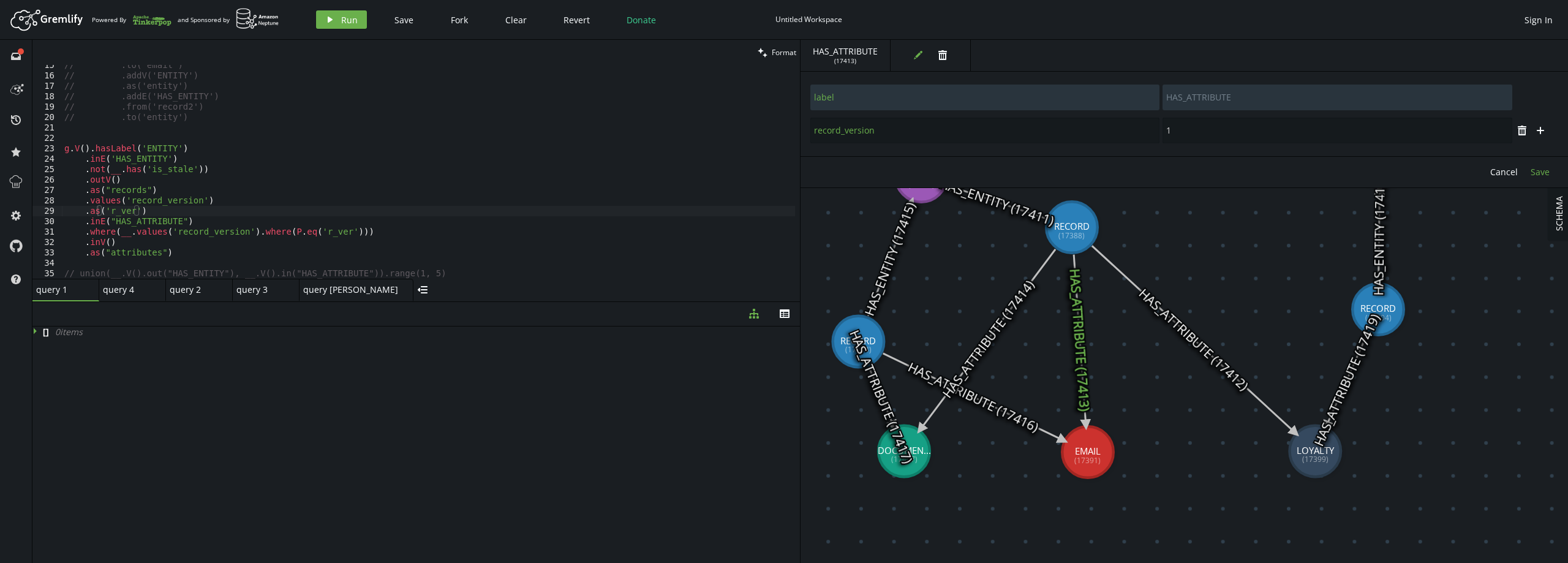
click at [1547, 167] on span "Save" at bounding box center [1540, 171] width 19 height 12
click at [867, 134] on input "record_version" at bounding box center [985, 131] width 349 height 26
type input "source_record_id_value"
type input "1231"
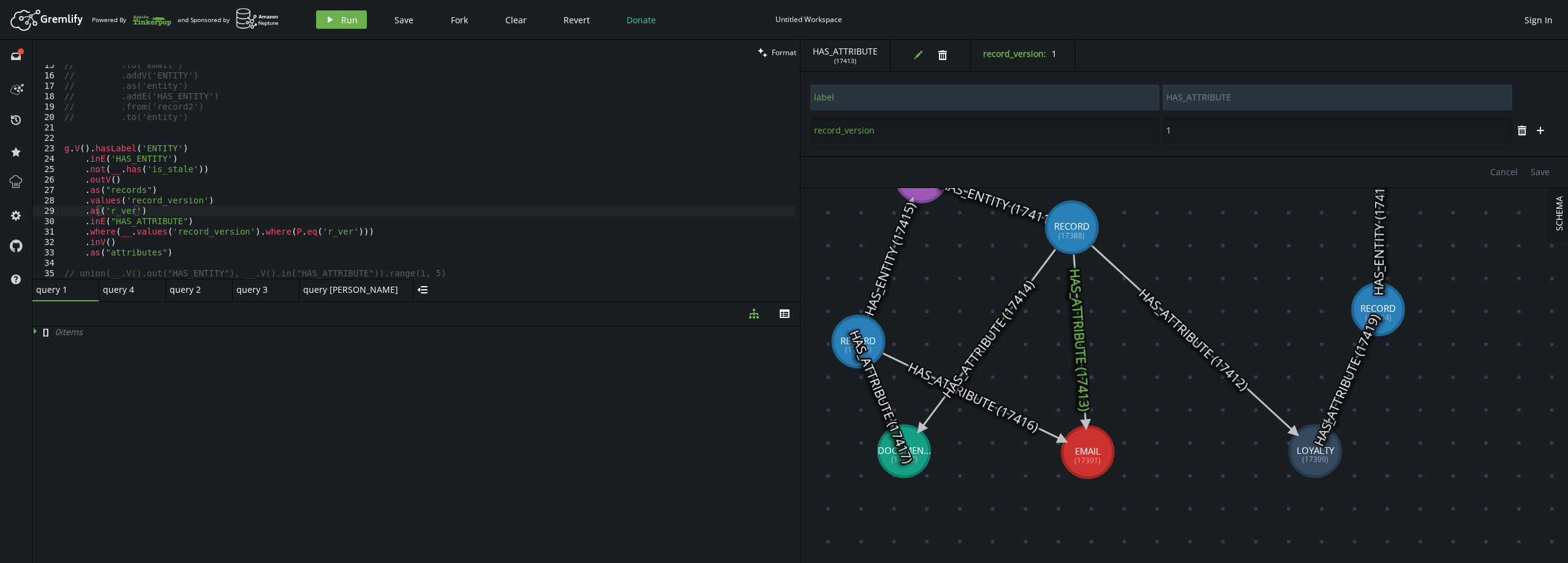
type input "label"
type input "RECORD"
click at [1538, 123] on button "plus" at bounding box center [1540, 130] width 19 height 19
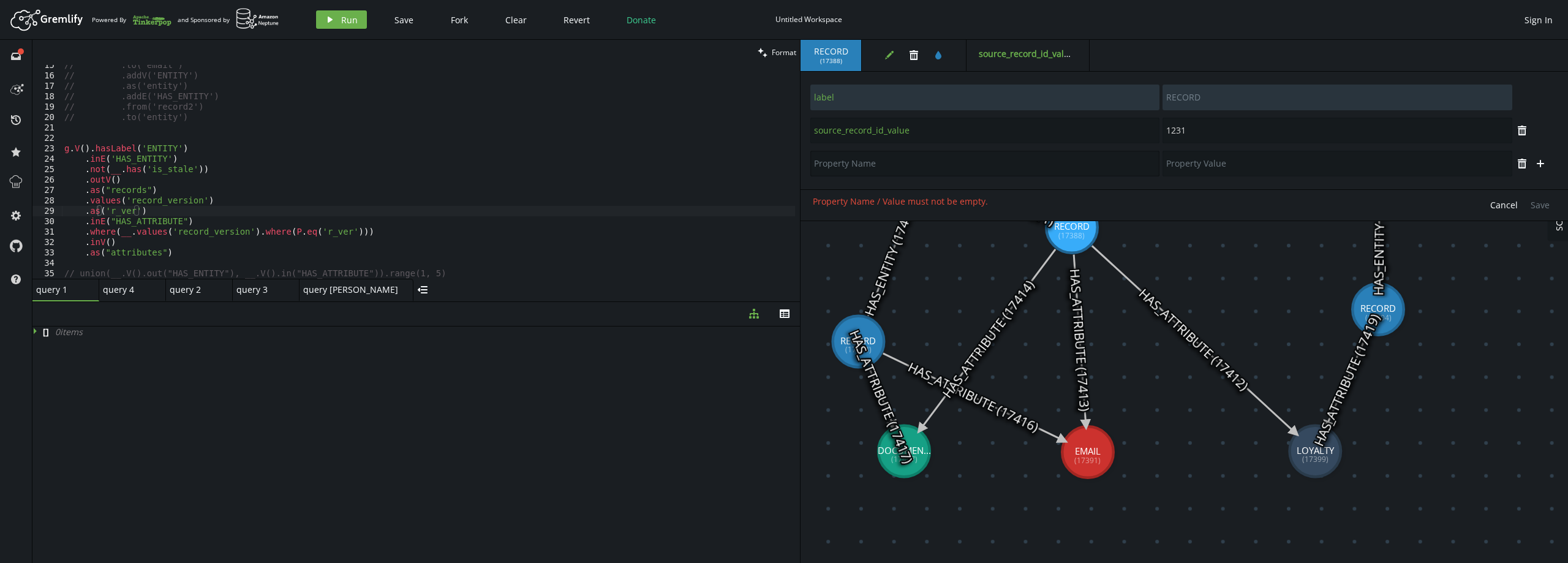
click at [967, 168] on input "text" at bounding box center [985, 164] width 349 height 26
paste input "record_version"
type input "record_version"
click at [1249, 166] on input "text" at bounding box center [1336, 164] width 349 height 26
type input "2"
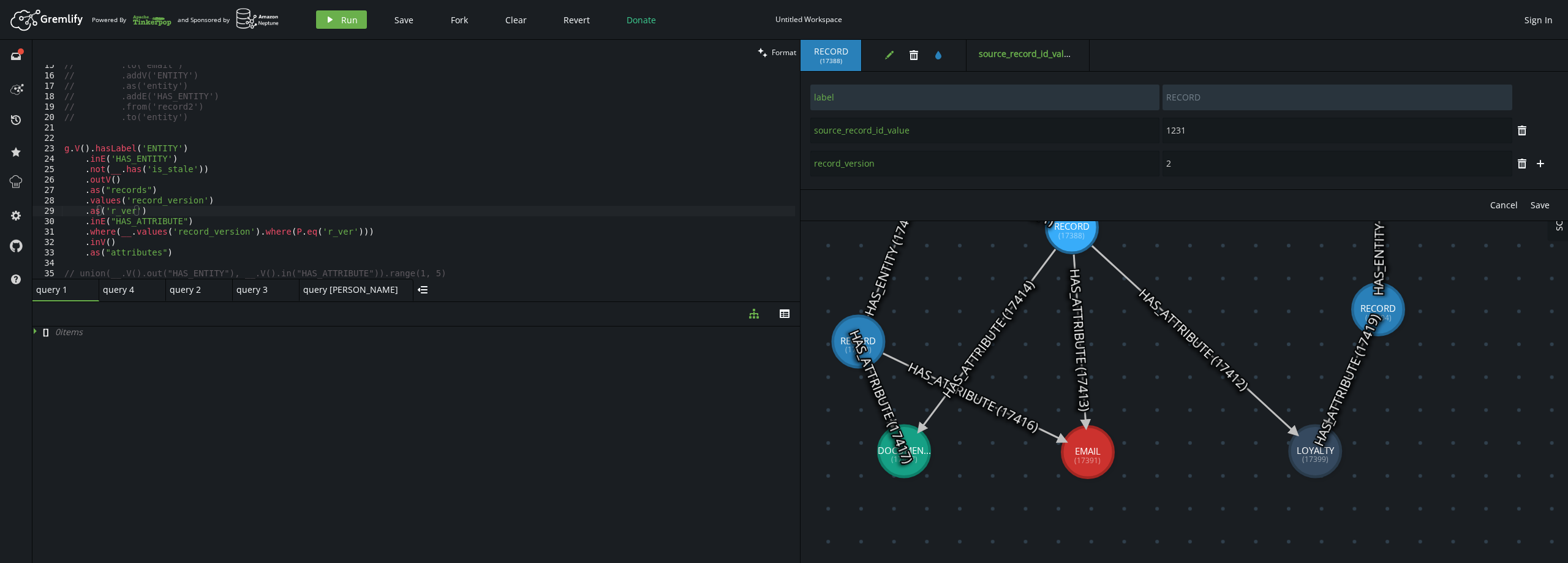
click at [1219, 195] on div "Cancel Save" at bounding box center [1184, 205] width 767 height 32
click at [1547, 202] on span "Save" at bounding box center [1540, 204] width 19 height 12
type input "source_record_id_value"
type input "1231"
type input "label"
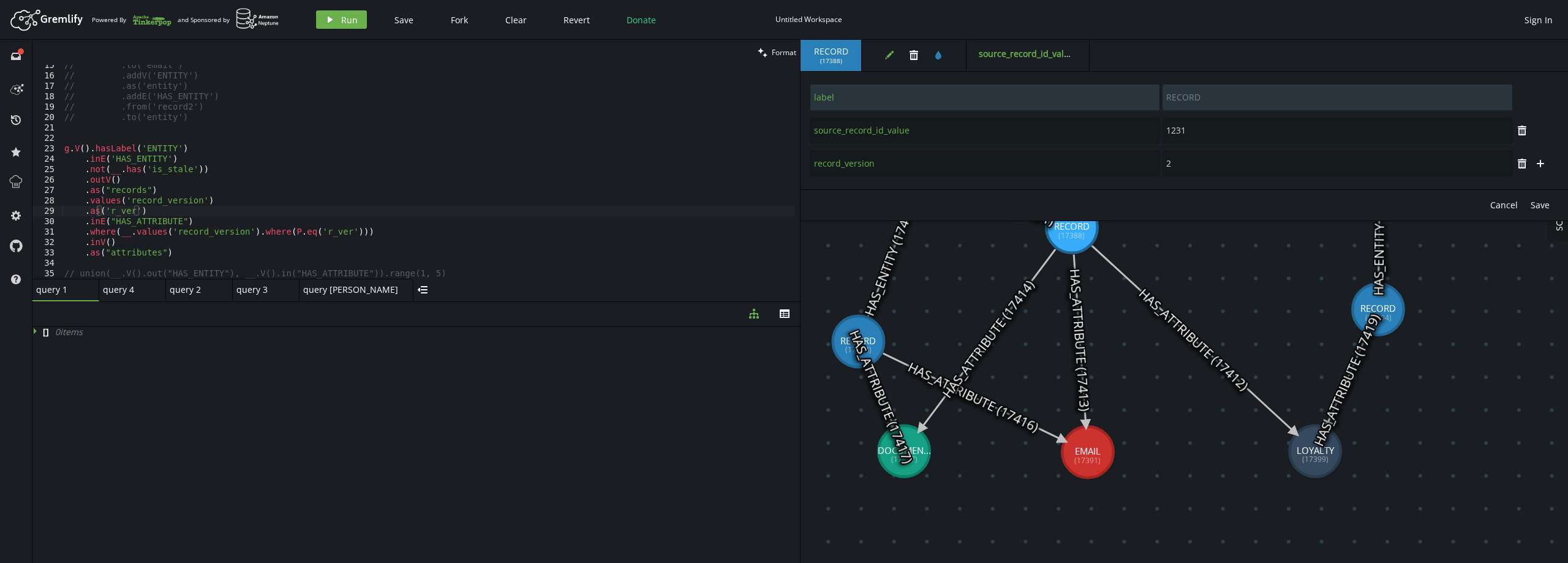
type input "RECORD"
type input "source_record_id_value"
type input "45645"
type input "label"
type input "RECORD"
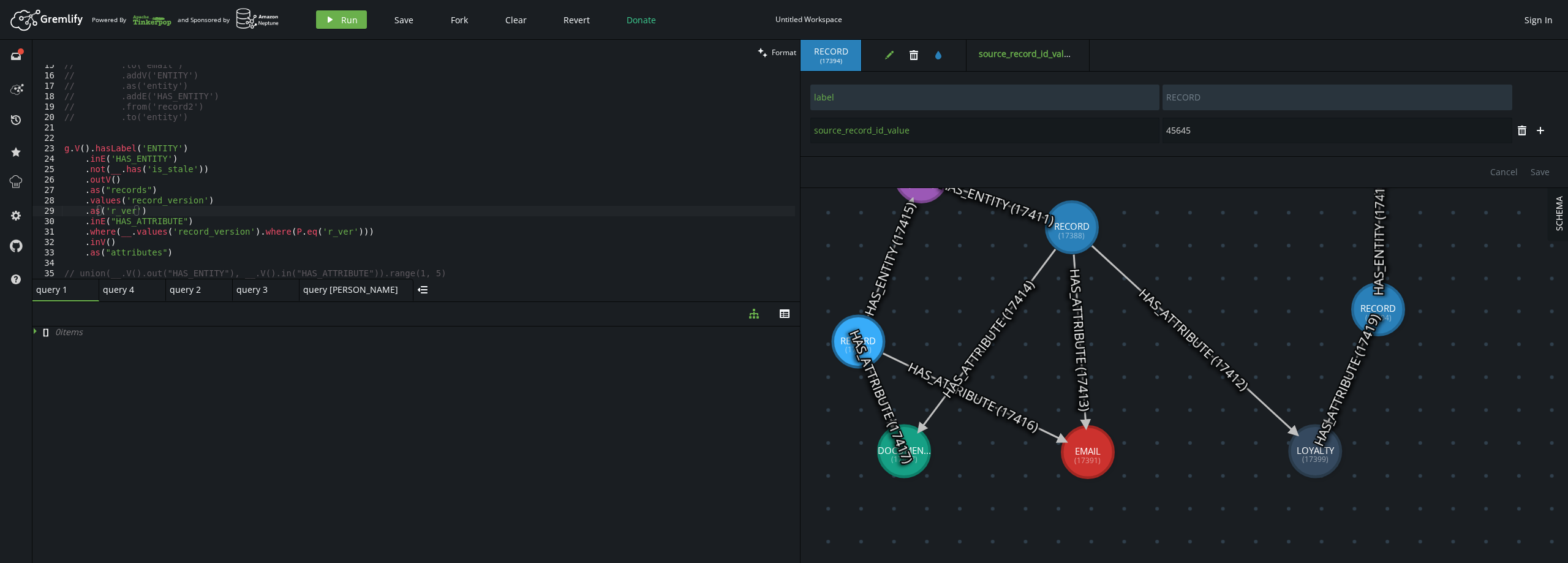
click at [1541, 128] on icon "plus" at bounding box center [1540, 130] width 10 height 10
click at [953, 177] on div "trash plus" at bounding box center [1184, 163] width 749 height 33
click at [953, 164] on input "text" at bounding box center [985, 164] width 349 height 26
paste input "record_version"
type input "record_version"
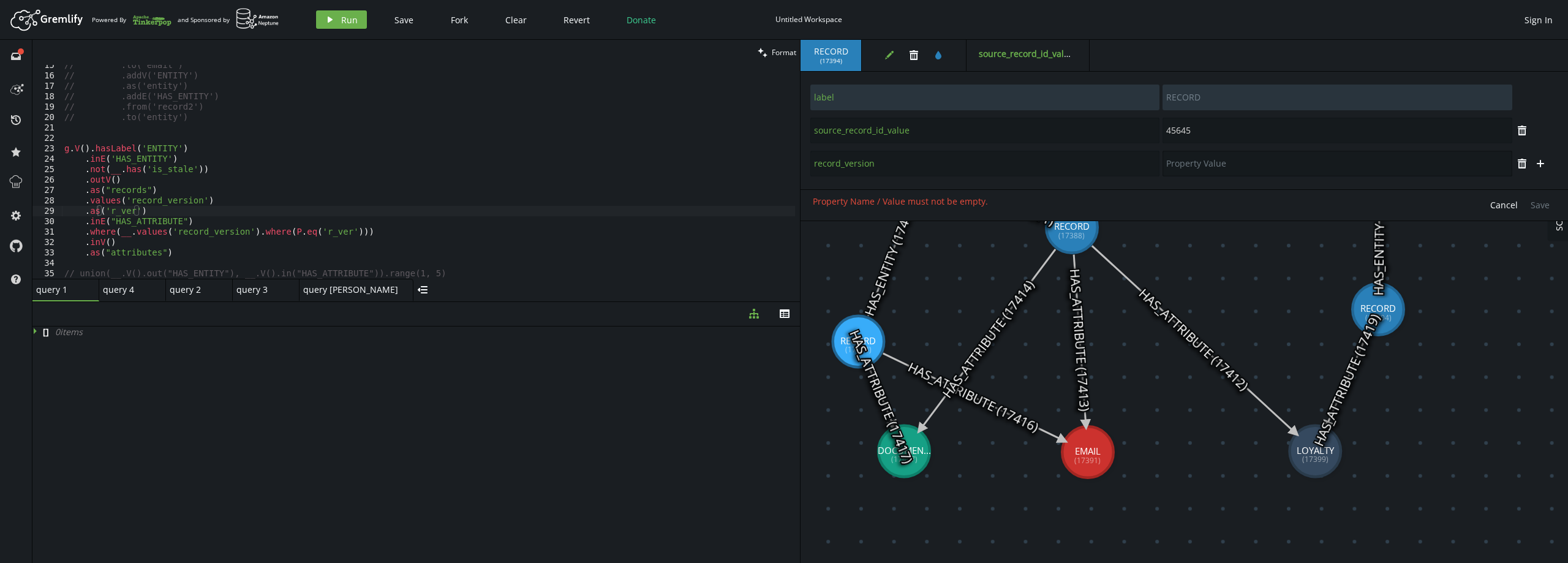
click at [1266, 151] on input "text" at bounding box center [1336, 164] width 349 height 26
type input "2"
click at [1545, 204] on span "Save" at bounding box center [1540, 204] width 19 height 12
type input "source_record_id_value"
type input "45645"
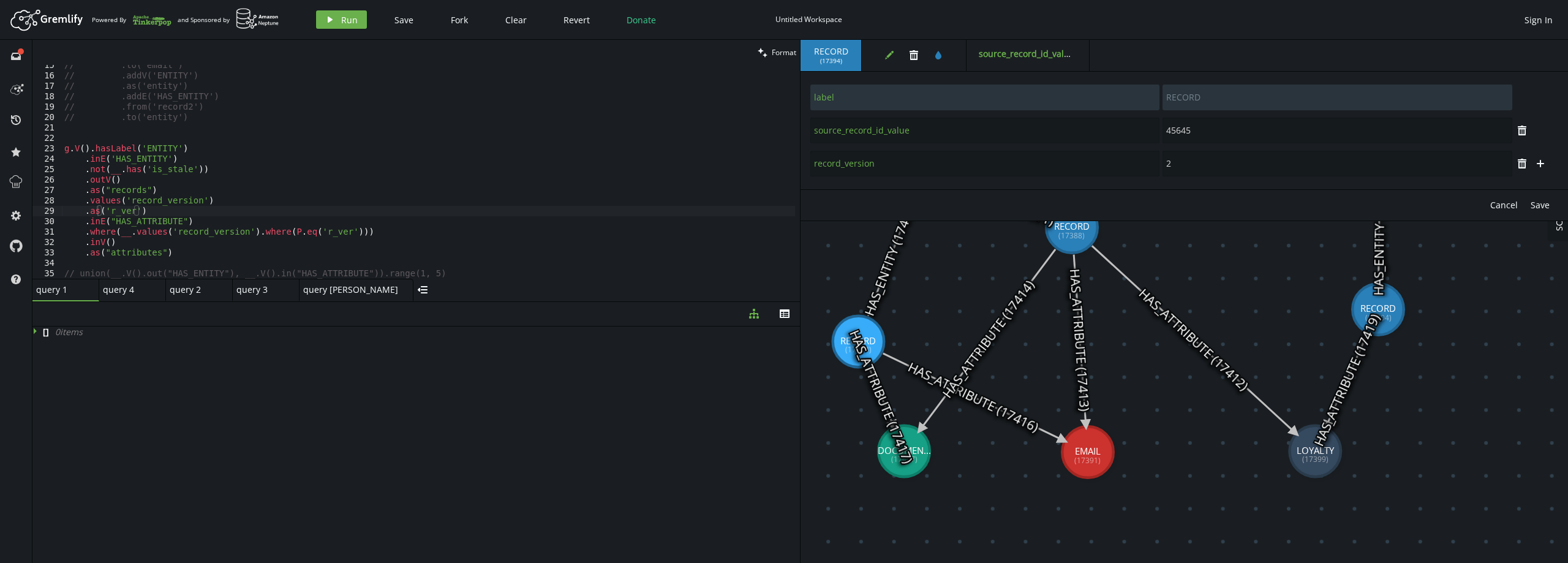
type input "label"
type input "RECORD"
click at [880, 397] on icon at bounding box center [882, 396] width 25 height 59
type input "HAS_ATTRIBUTE"
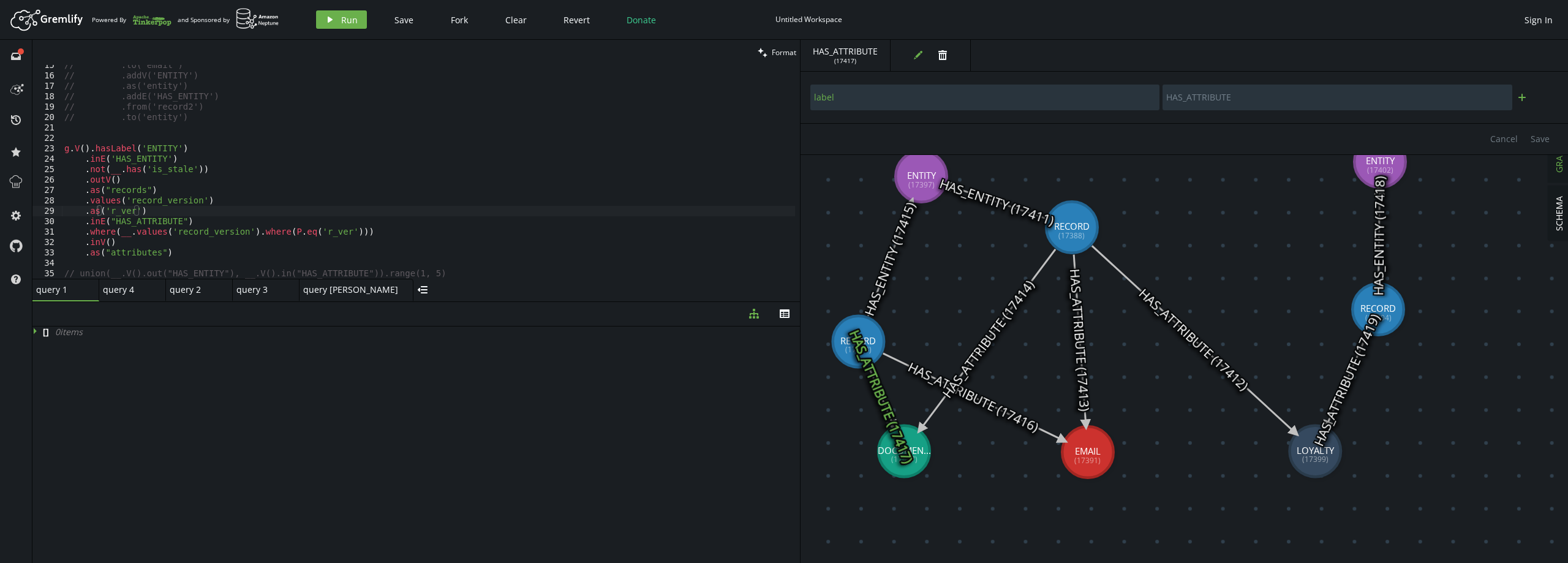
click at [1523, 100] on icon "plus" at bounding box center [1522, 97] width 10 height 10
click at [871, 135] on input "text" at bounding box center [985, 131] width 349 height 26
paste input "record_version"
type input "record_version"
click at [1242, 128] on input "text" at bounding box center [1336, 131] width 349 height 26
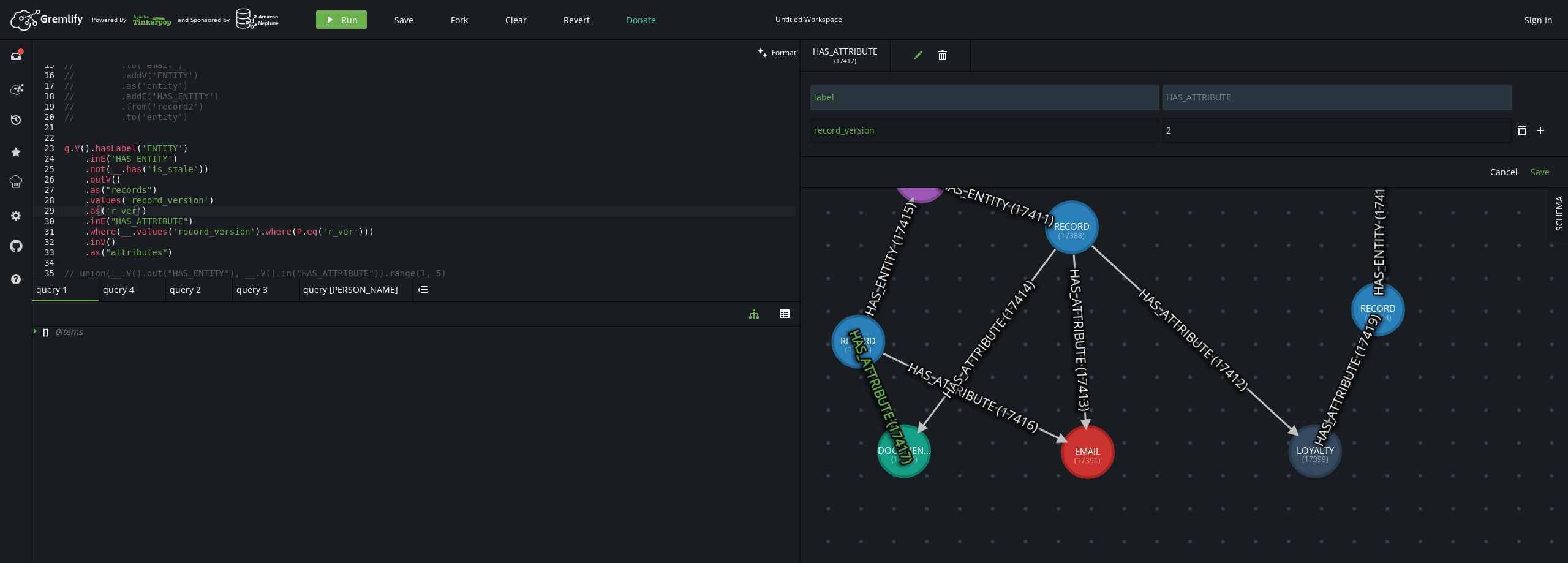
type input "2"
click at [1544, 164] on button "Save" at bounding box center [1540, 172] width 32 height 19
click at [998, 405] on icon at bounding box center [973, 396] width 180 height 87
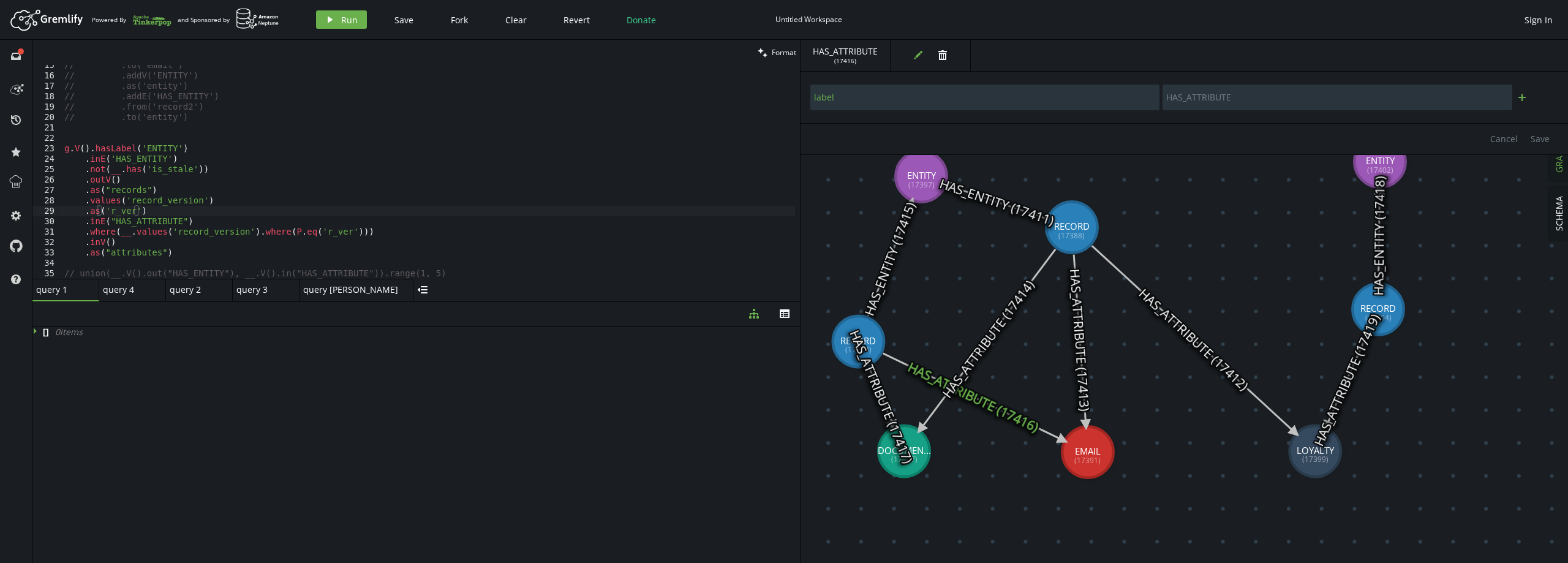
click at [1520, 99] on icon "plus" at bounding box center [1522, 97] width 10 height 10
click at [923, 135] on input "text" at bounding box center [985, 131] width 349 height 26
paste input "record_version"
type input "record_version"
click at [1267, 129] on input "text" at bounding box center [1336, 131] width 349 height 26
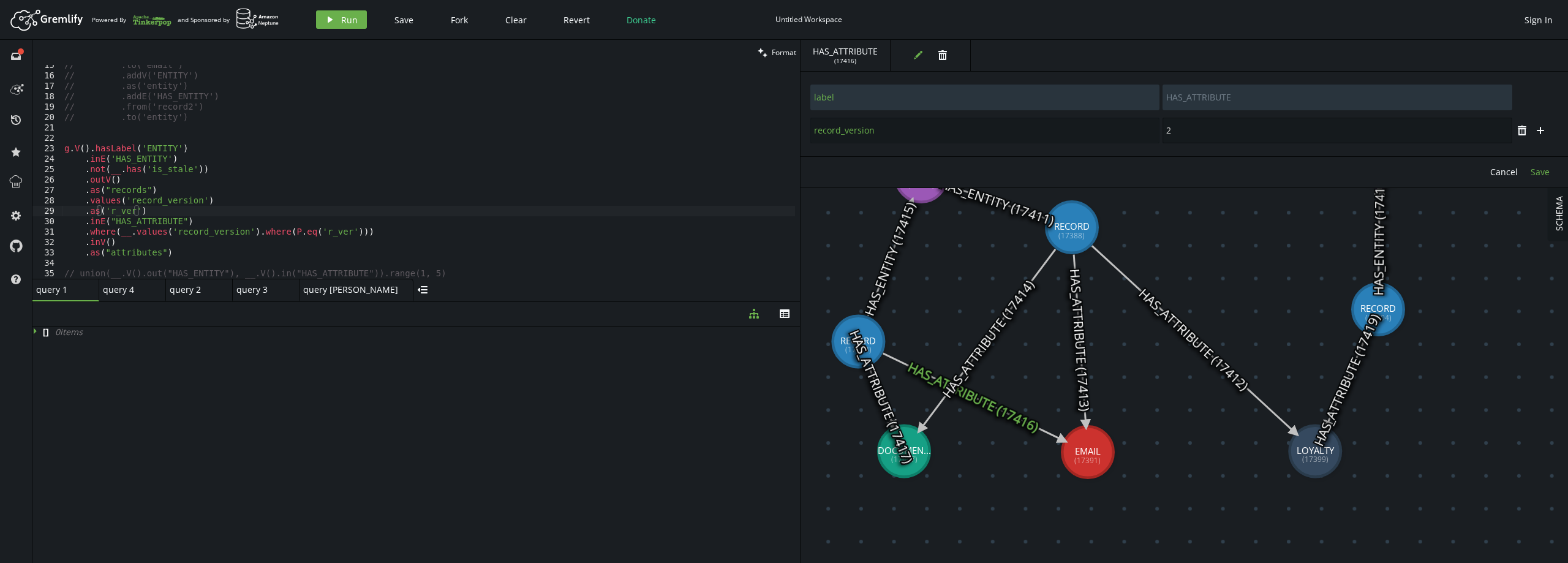
type input "2"
click at [1542, 171] on span "Save" at bounding box center [1540, 171] width 19 height 12
click at [1003, 324] on icon at bounding box center [988, 339] width 135 height 180
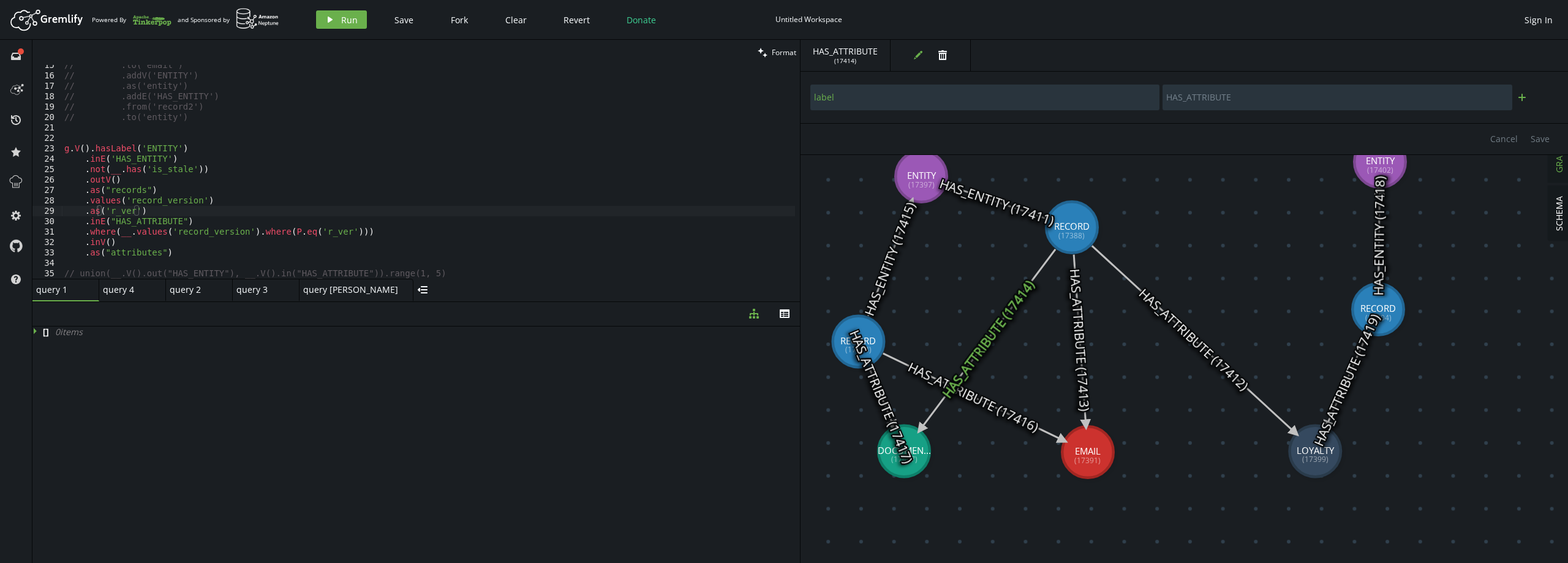
click at [1526, 97] on icon "plus" at bounding box center [1522, 97] width 10 height 10
click at [889, 136] on input "text" at bounding box center [985, 131] width 349 height 26
paste input "record_version"
type input "record_version"
click at [1262, 129] on input "text" at bounding box center [1336, 131] width 349 height 26
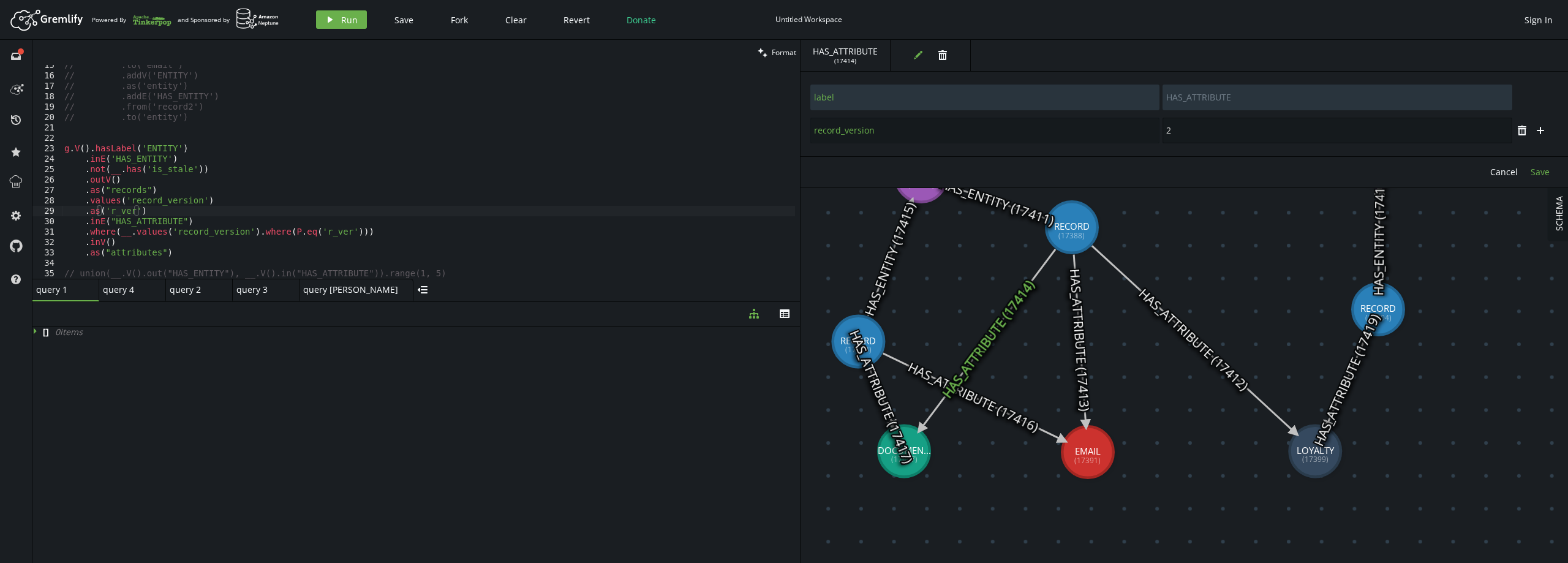
type input "2"
click at [1541, 169] on span "Save" at bounding box center [1540, 171] width 19 height 12
click at [1079, 337] on icon at bounding box center [1080, 340] width 12 height 170
click at [1001, 405] on icon at bounding box center [973, 396] width 180 height 87
type input "2"
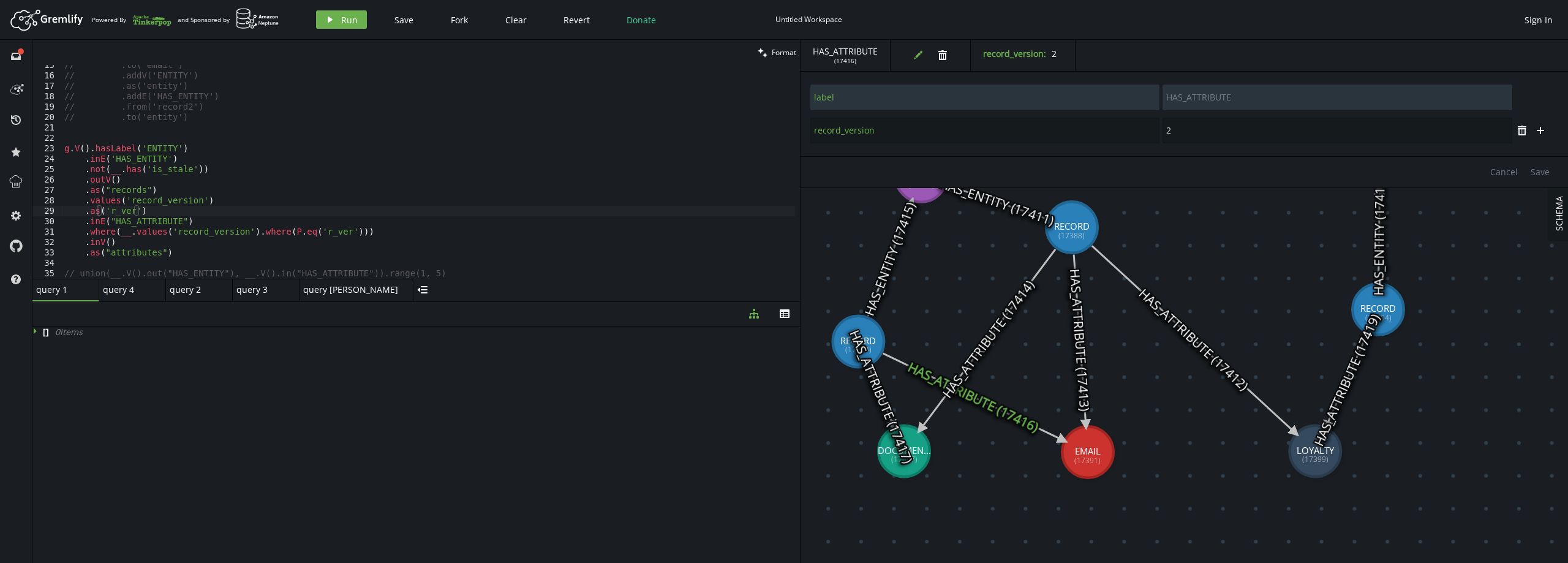
click at [1185, 340] on icon at bounding box center [1194, 339] width 203 height 187
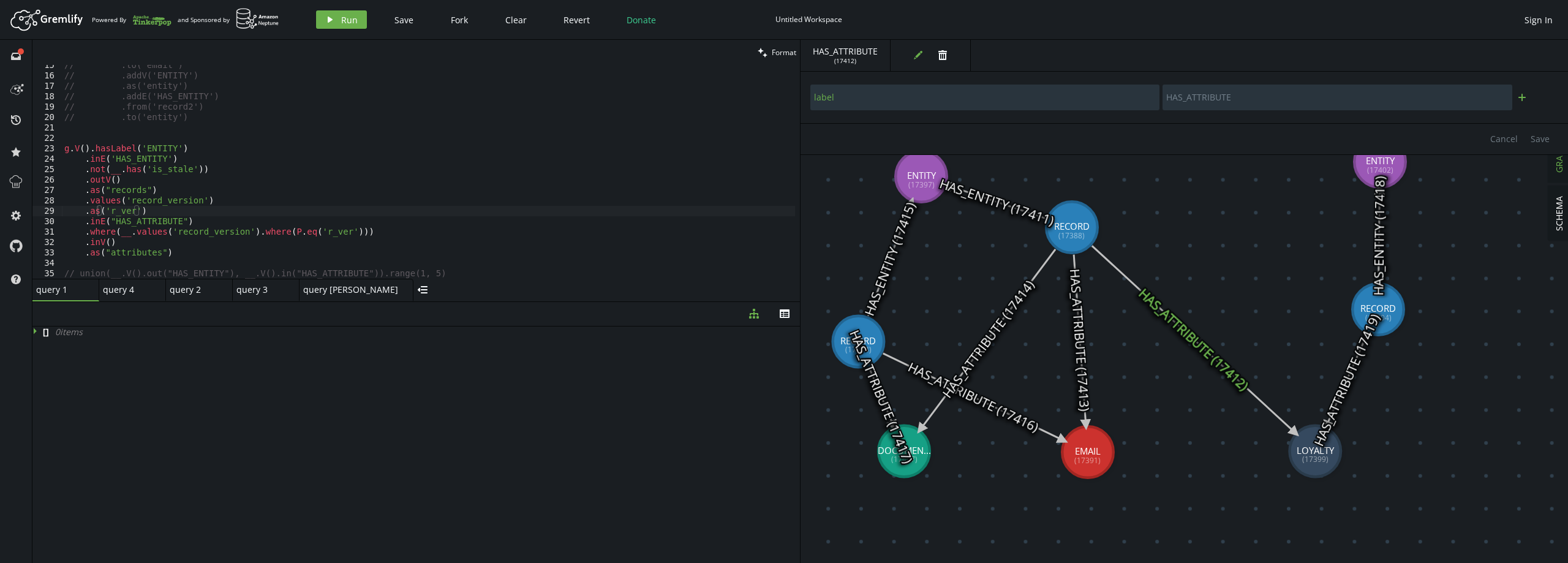
click at [1519, 97] on icon "button" at bounding box center [1521, 97] width 8 height 8
click at [889, 139] on input "text" at bounding box center [985, 131] width 349 height 26
paste input "record_version"
type input "record_version"
click at [1288, 119] on input "text" at bounding box center [1336, 131] width 349 height 26
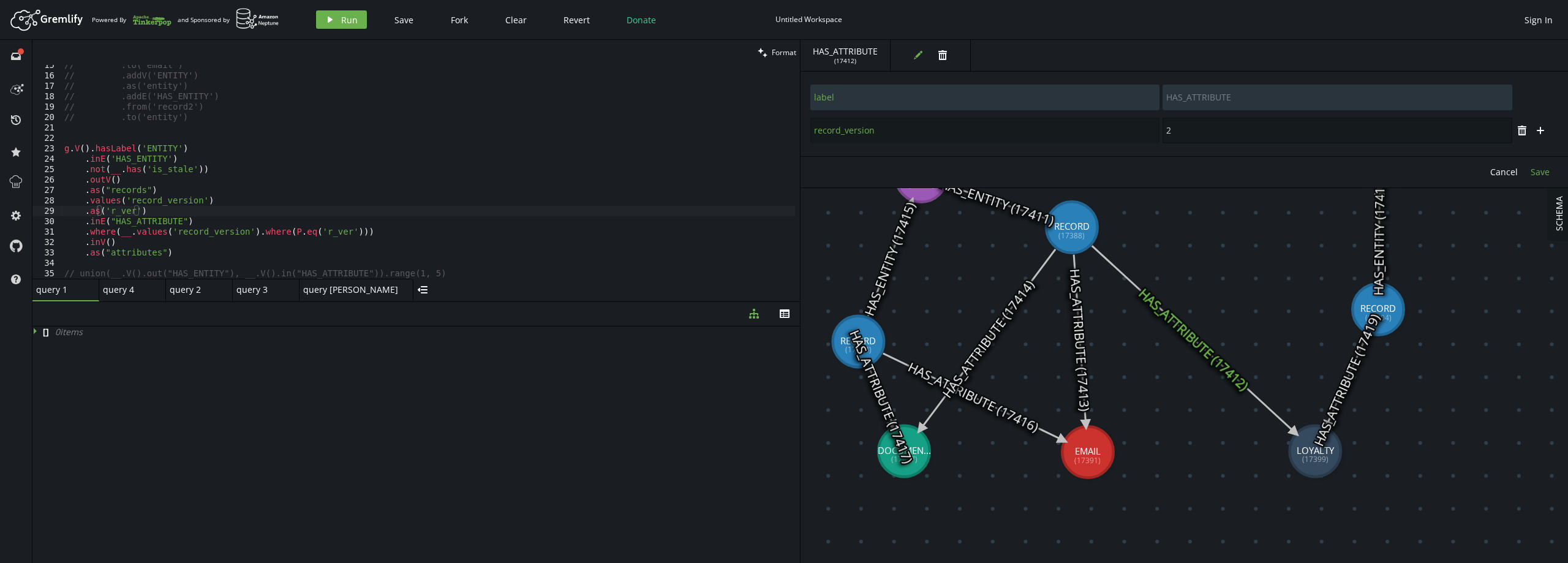
type input "2"
click at [1542, 166] on button "Save" at bounding box center [1540, 172] width 32 height 19
click at [1358, 355] on icon at bounding box center [1346, 381] width 40 height 92
click at [1350, 366] on icon at bounding box center [1346, 381] width 40 height 92
click at [1338, 393] on icon at bounding box center [1345, 381] width 40 height 92
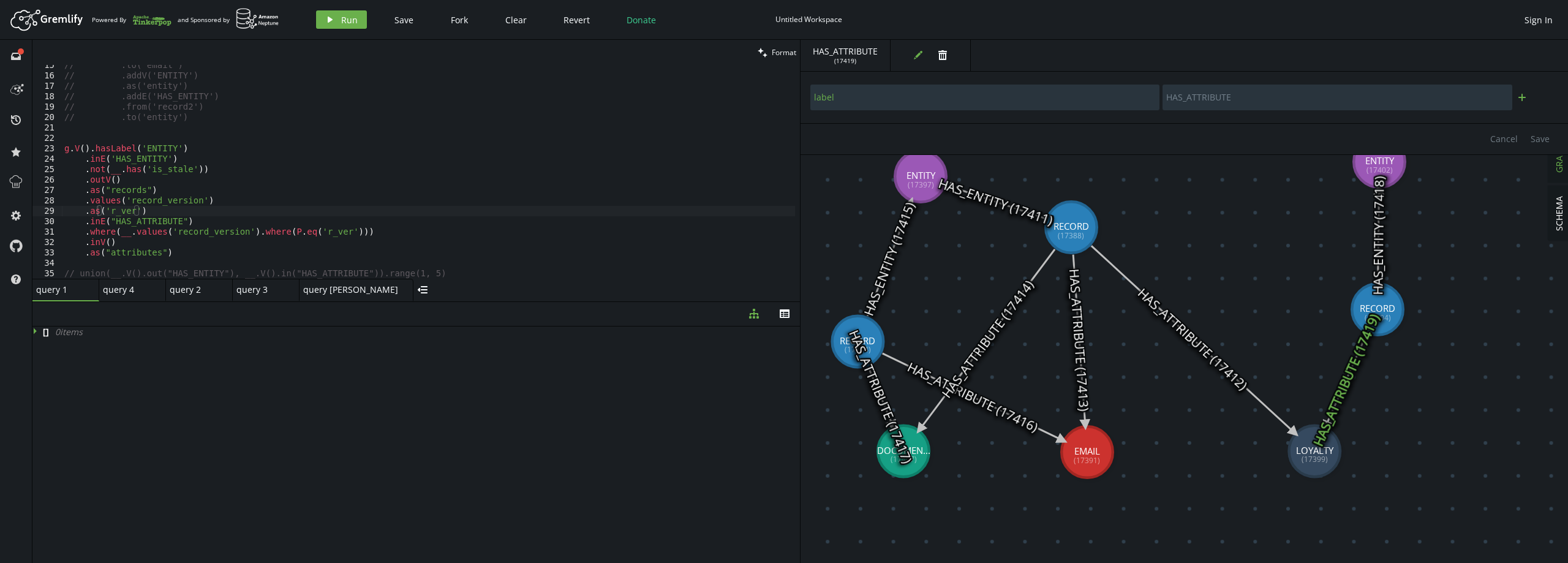
click at [1524, 101] on icon "plus" at bounding box center [1522, 97] width 10 height 10
click at [973, 123] on input "text" at bounding box center [985, 131] width 349 height 26
paste input "record_version"
type input "record_version"
click at [1299, 131] on input "text" at bounding box center [1336, 131] width 349 height 26
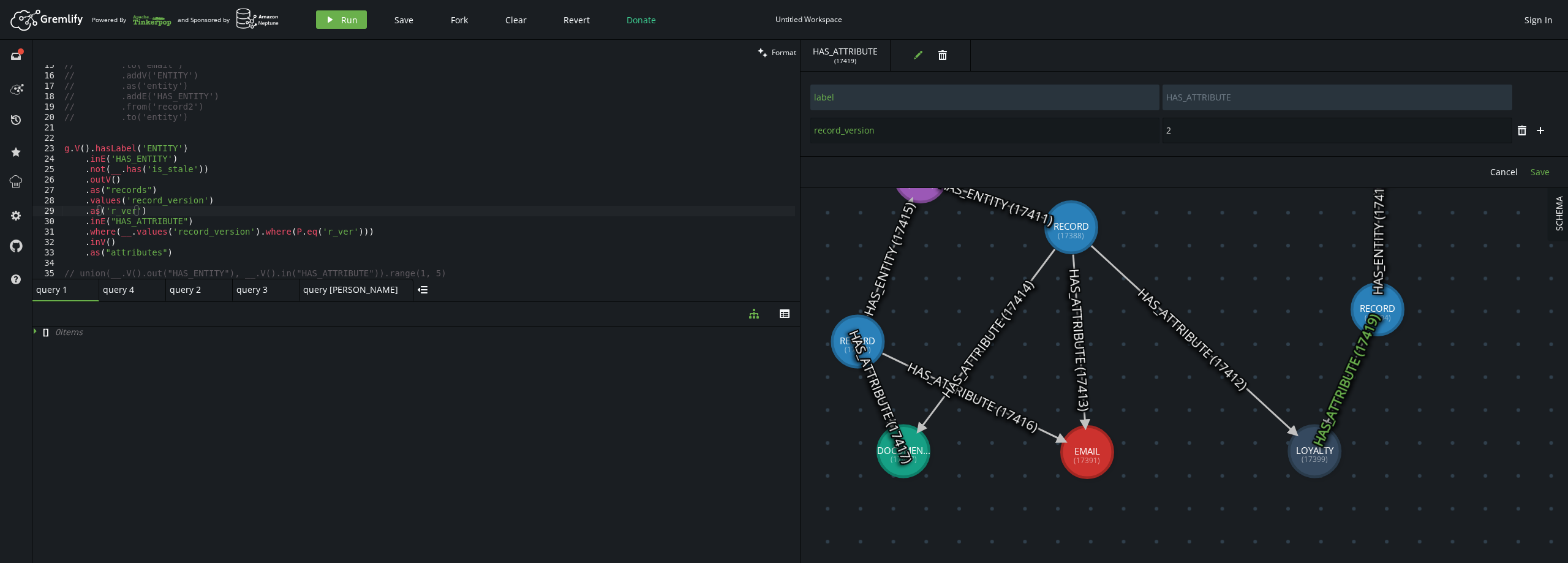
type input "2"
click at [1528, 169] on button "Save" at bounding box center [1540, 172] width 32 height 19
type input "source_record_id_value"
type input "1234"
type input "label"
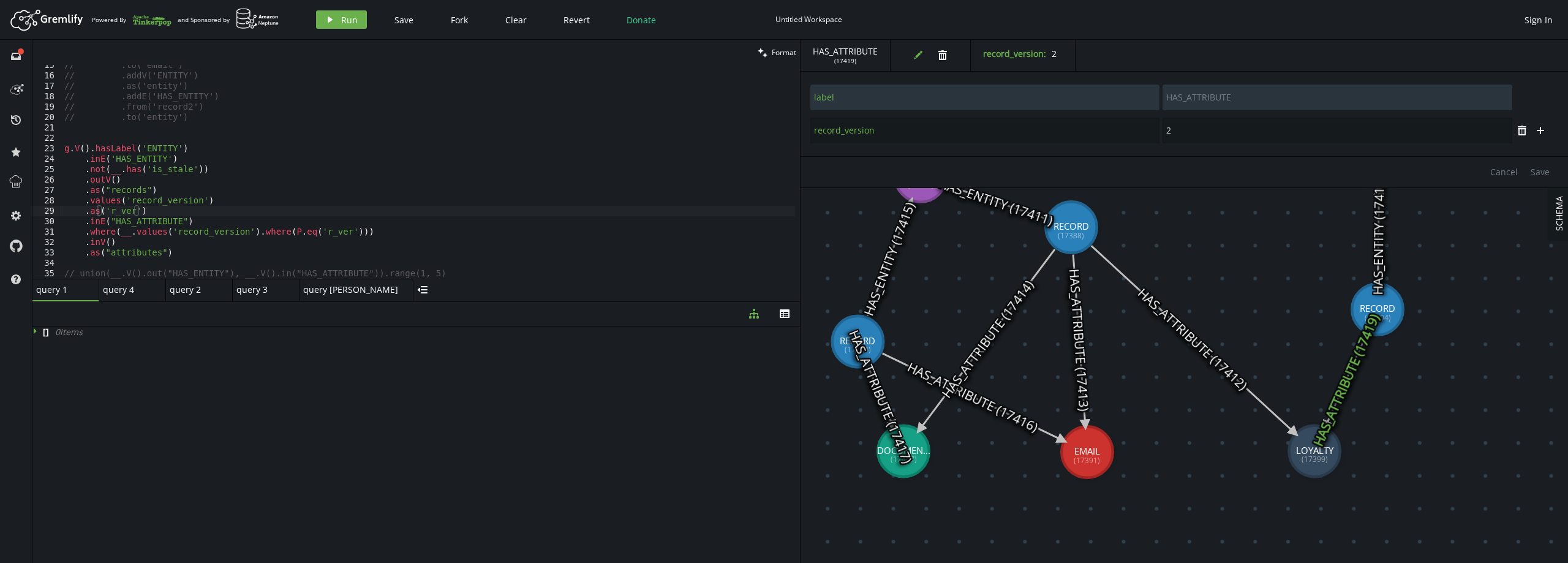
type input "RECORD"
click at [1545, 129] on icon "plus" at bounding box center [1540, 130] width 10 height 10
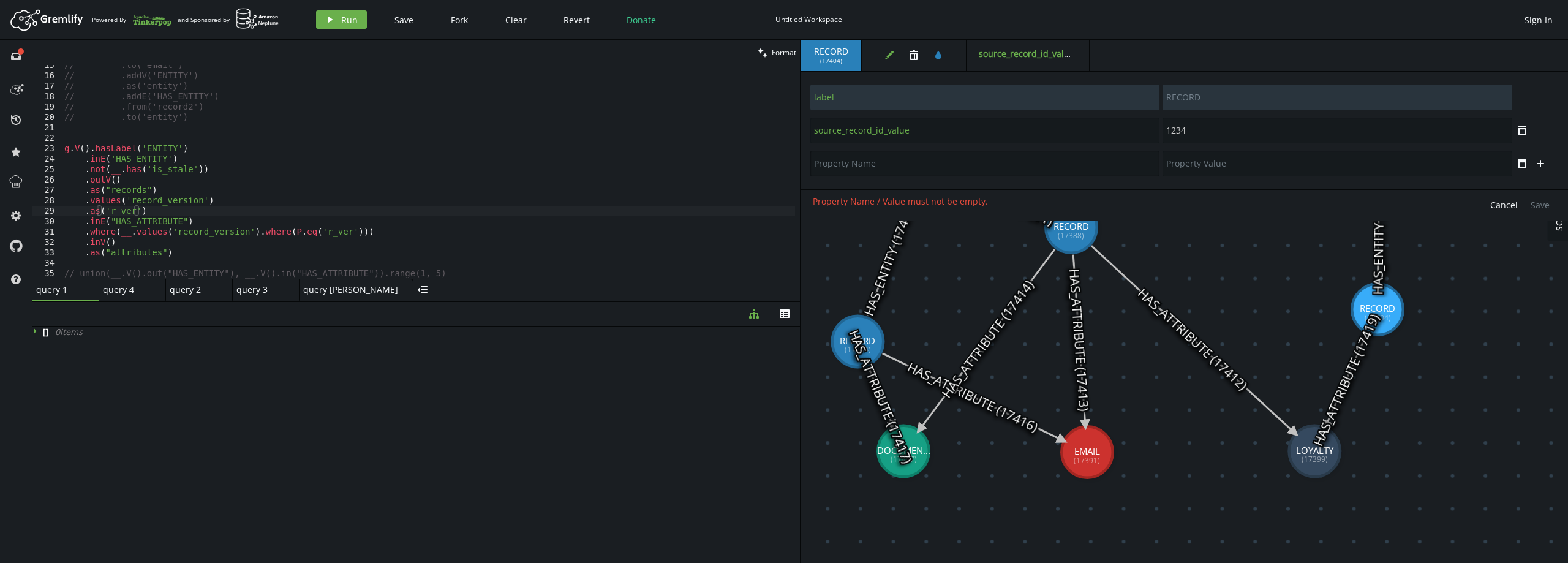
click at [975, 168] on input "text" at bounding box center [985, 164] width 349 height 26
paste input "record_version"
type input "record_version"
click at [1313, 169] on input "text" at bounding box center [1336, 164] width 349 height 26
type input "2"
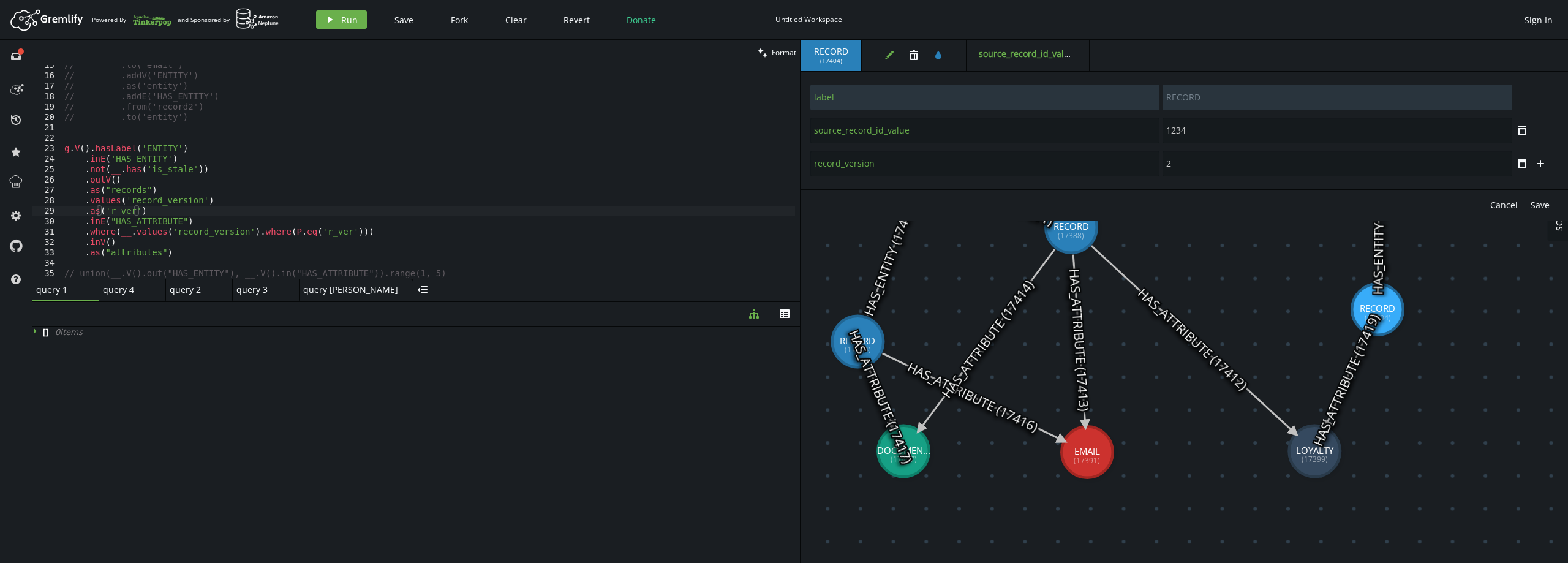
click at [1220, 194] on div "Cancel Save" at bounding box center [1184, 205] width 767 height 32
click at [1541, 202] on span "Save" at bounding box center [1540, 204] width 19 height 12
type input "source_record_id_value"
type input "1234"
type input "label"
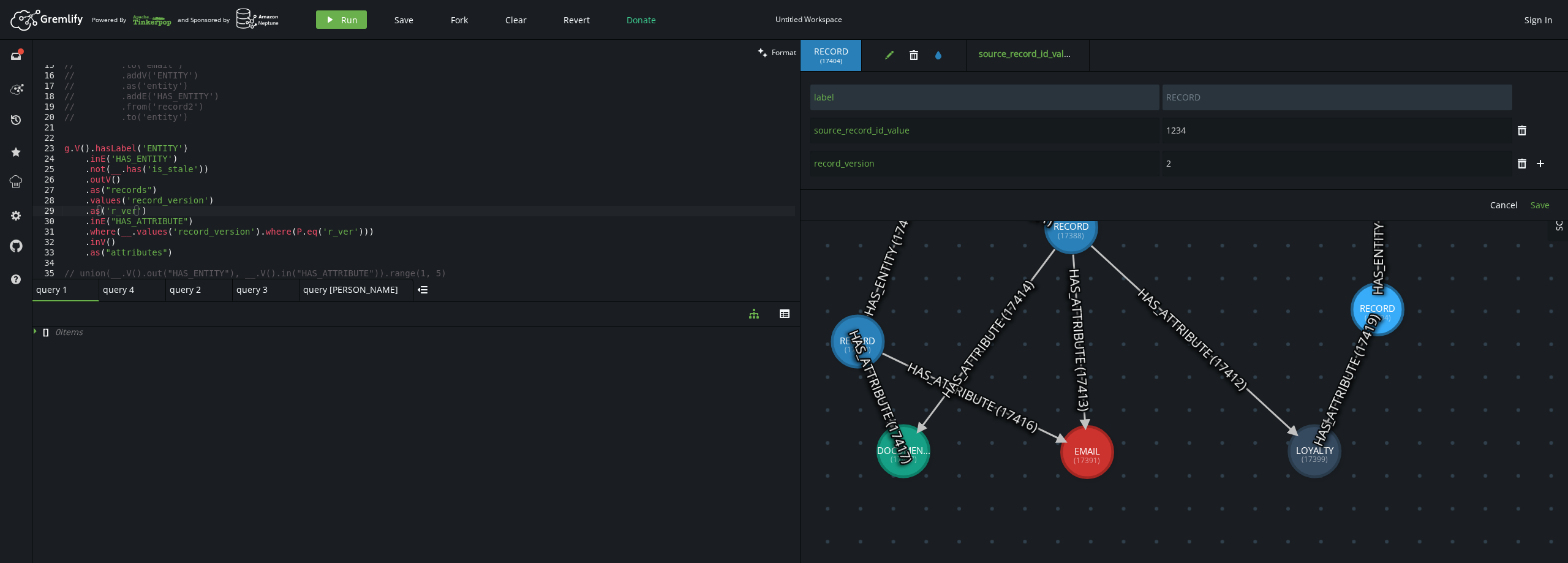
type input "RECORD"
click at [342, 13] on button "play Run" at bounding box center [341, 19] width 51 height 19
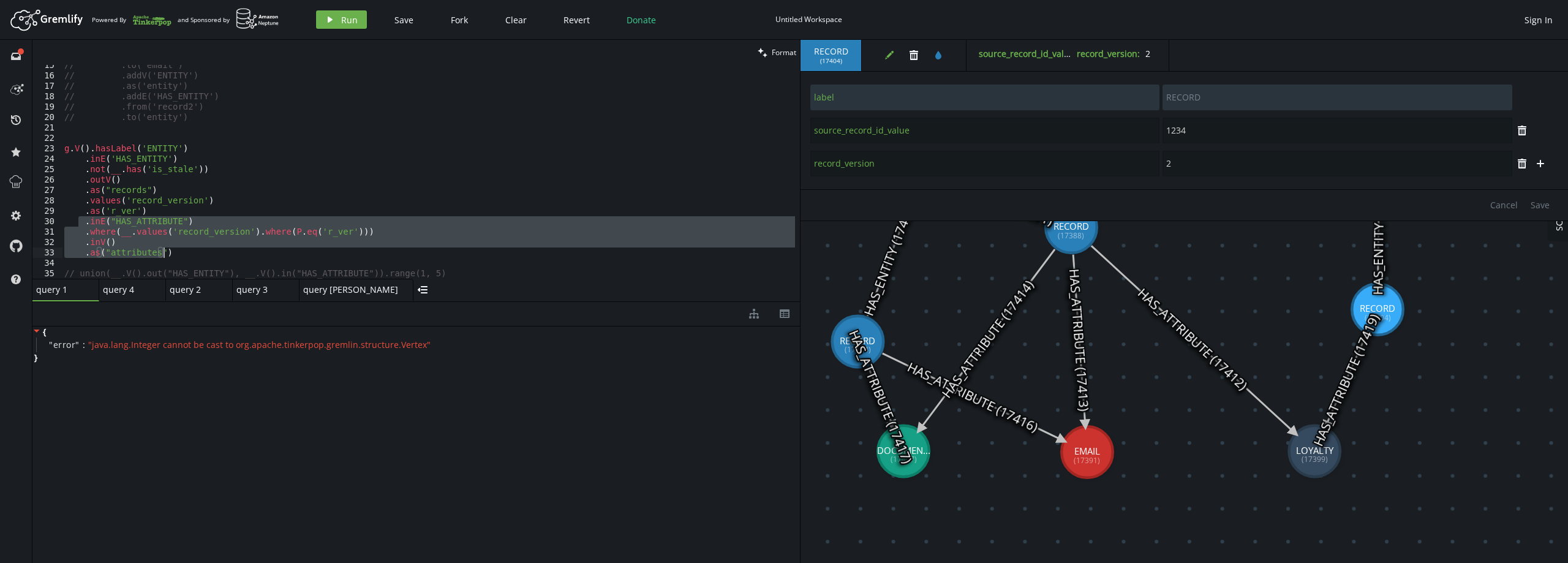
drag, startPoint x: 80, startPoint y: 222, endPoint x: 180, endPoint y: 254, distance: 105.0
click at [180, 254] on div "// .to('email') // .addV('ENTITY') // .as('entity') // .addE('HAS_ENTITY') // .…" at bounding box center [428, 178] width 733 height 235
click at [338, 16] on button "play Run" at bounding box center [341, 19] width 51 height 19
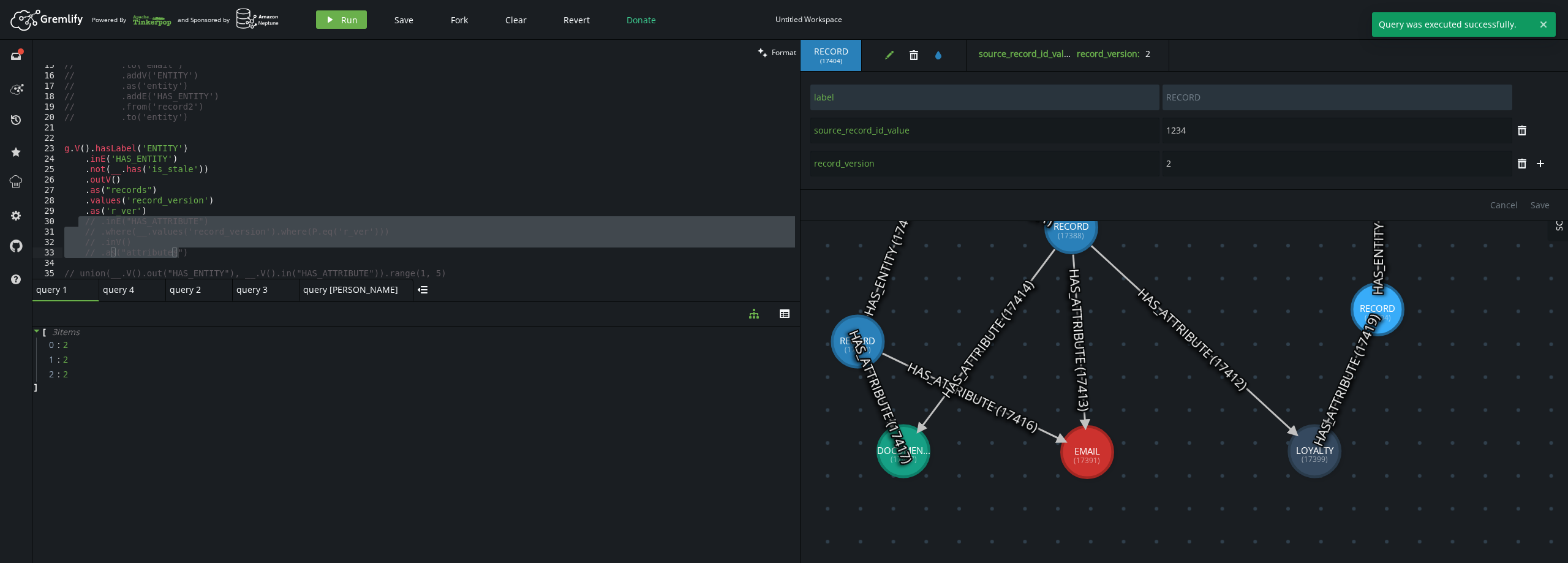
click at [210, 211] on div "// .to('email') // .addV('ENTITY') // .as('entity') // .addE('HAS_ENTITY') // .…" at bounding box center [428, 178] width 733 height 235
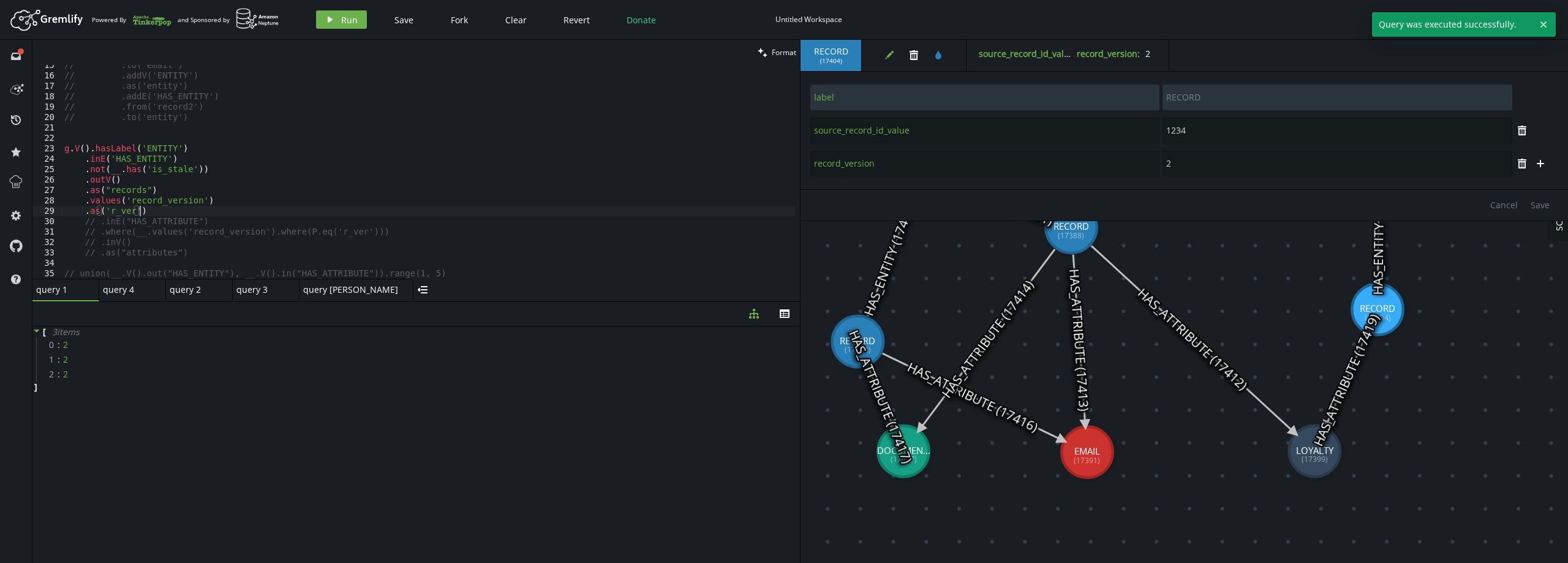
click at [210, 221] on div "// .to('email') // .addV('ENTITY') // .as('entity') // .addE('HAS_ENTITY') // .…" at bounding box center [428, 178] width 733 height 235
click at [346, 16] on span "Run" at bounding box center [350, 20] width 16 height 12
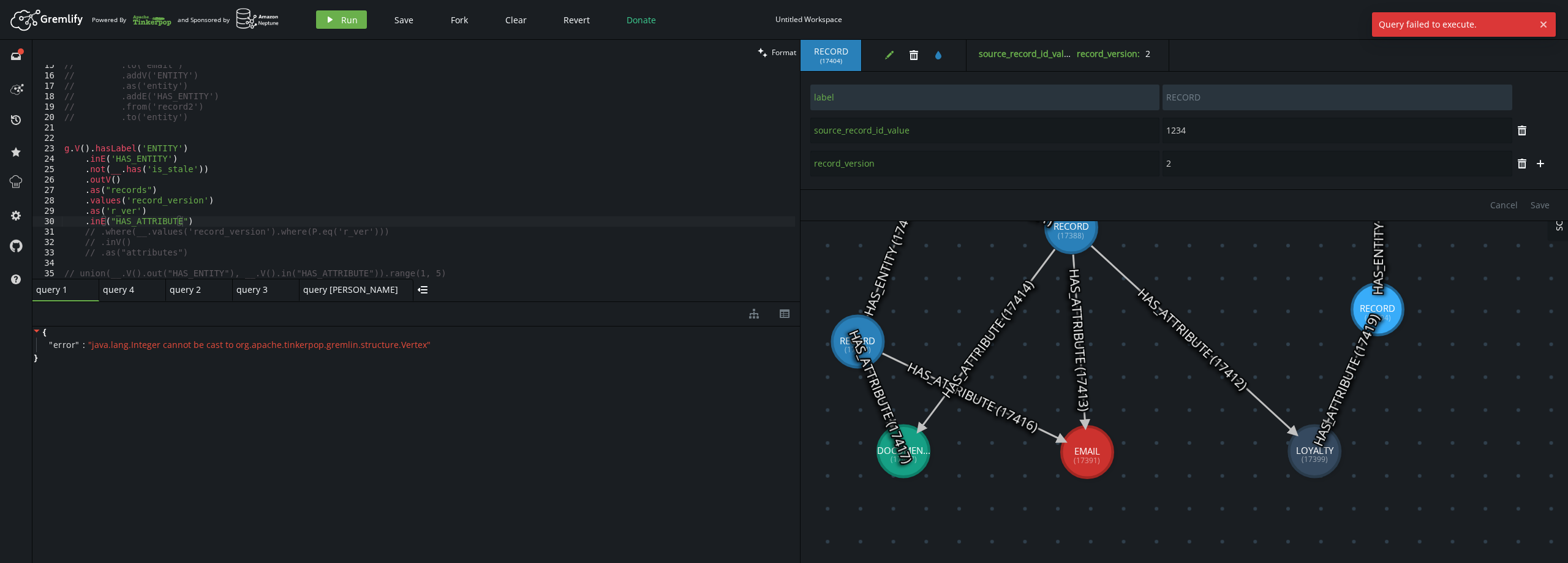
click at [398, 230] on div "// .to('email') // .addV('ENTITY') // .as('entity') // .addE('HAS_ENTITY') // .…" at bounding box center [428, 178] width 733 height 235
click at [216, 217] on div "// .to('email') // .addV('ENTITY') // .as('entity') // .addE('HAS_ENTITY') // .…" at bounding box center [428, 178] width 733 height 235
click at [169, 210] on div "// .to('email') // .addV('ENTITY') // .as('entity') // .addE('HAS_ENTITY') // .…" at bounding box center [428, 178] width 733 height 235
type textarea ".as('r_ver')"
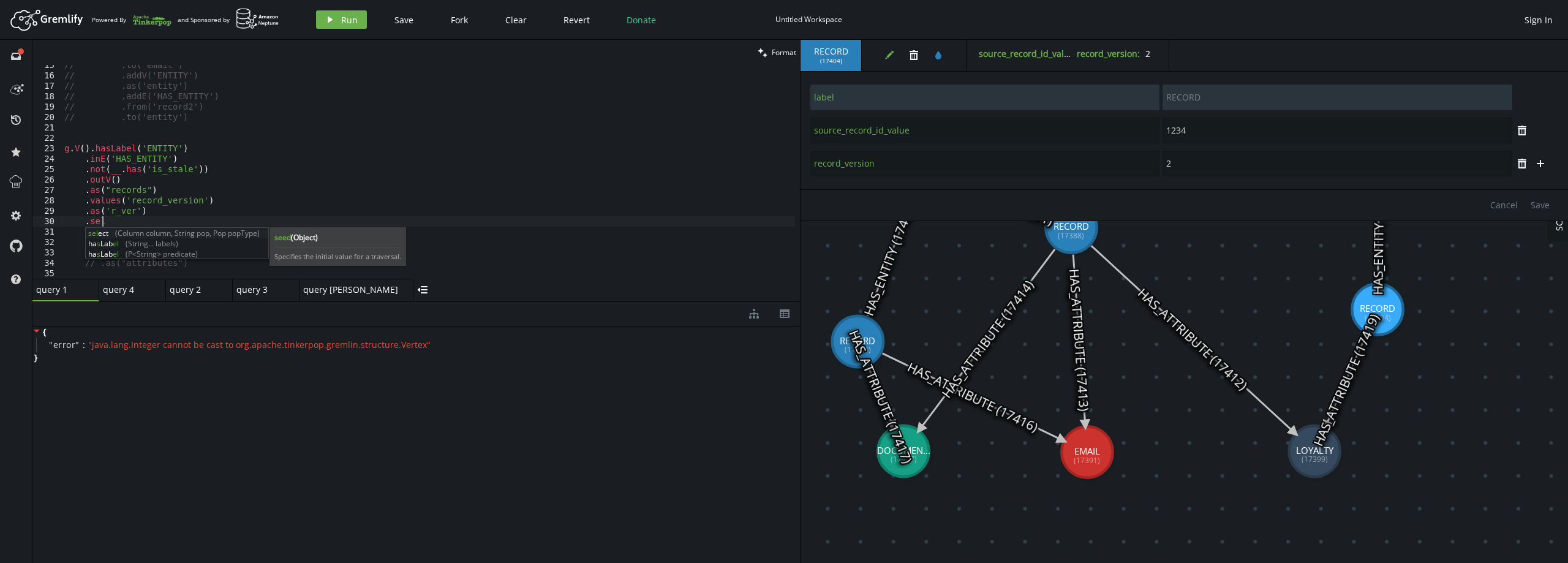
scroll to position [0, 42]
click at [130, 218] on div "// .to('email') // .addV('ENTITY') // .as('entity') // .addE('HAS_ENTITY') // .…" at bounding box center [428, 178] width 733 height 235
click at [130, 219] on div "// .to('email') // .addV('ENTITY') // .as('entity') // .addE('HAS_ENTITY') // .…" at bounding box center [428, 178] width 733 height 235
click at [141, 190] on div "// .to('email') // .addV('ENTITY') // .as('entity') // .addE('HAS_ENTITY') // .…" at bounding box center [428, 178] width 733 height 235
click at [135, 223] on div "// .to('email') // .addV('ENTITY') // .as('entity') // .addE('HAS_ENTITY') // .…" at bounding box center [428, 178] width 733 height 235
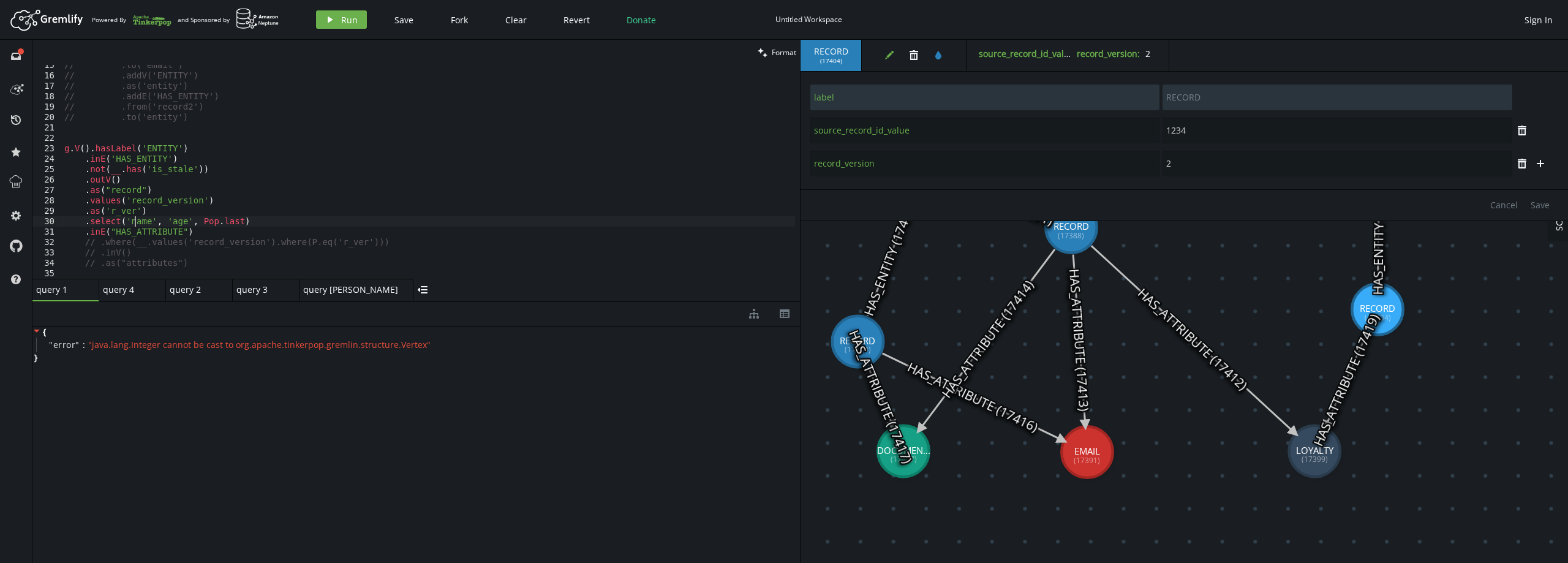
click at [135, 223] on div "// .to('email') // .addV('ENTITY') // .as('entity') // .addE('HAS_ENTITY') // .…" at bounding box center [428, 178] width 733 height 235
click at [341, 19] on span "Run" at bounding box center [350, 20] width 16 height 12
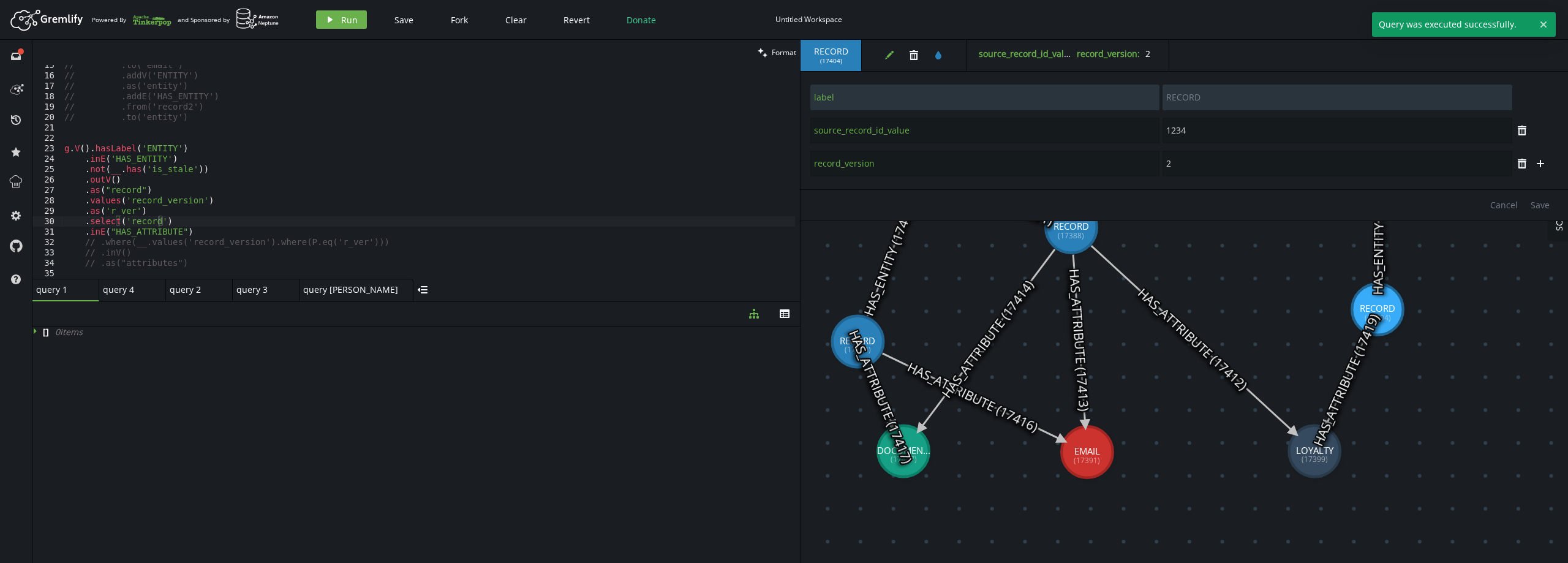
click at [210, 231] on div "// .to('email') // .addV('ENTITY') // .as('entity') // .addE('HAS_ENTITY') // .…" at bounding box center [428, 178] width 733 height 235
click at [338, 20] on button "play Run" at bounding box center [341, 19] width 51 height 19
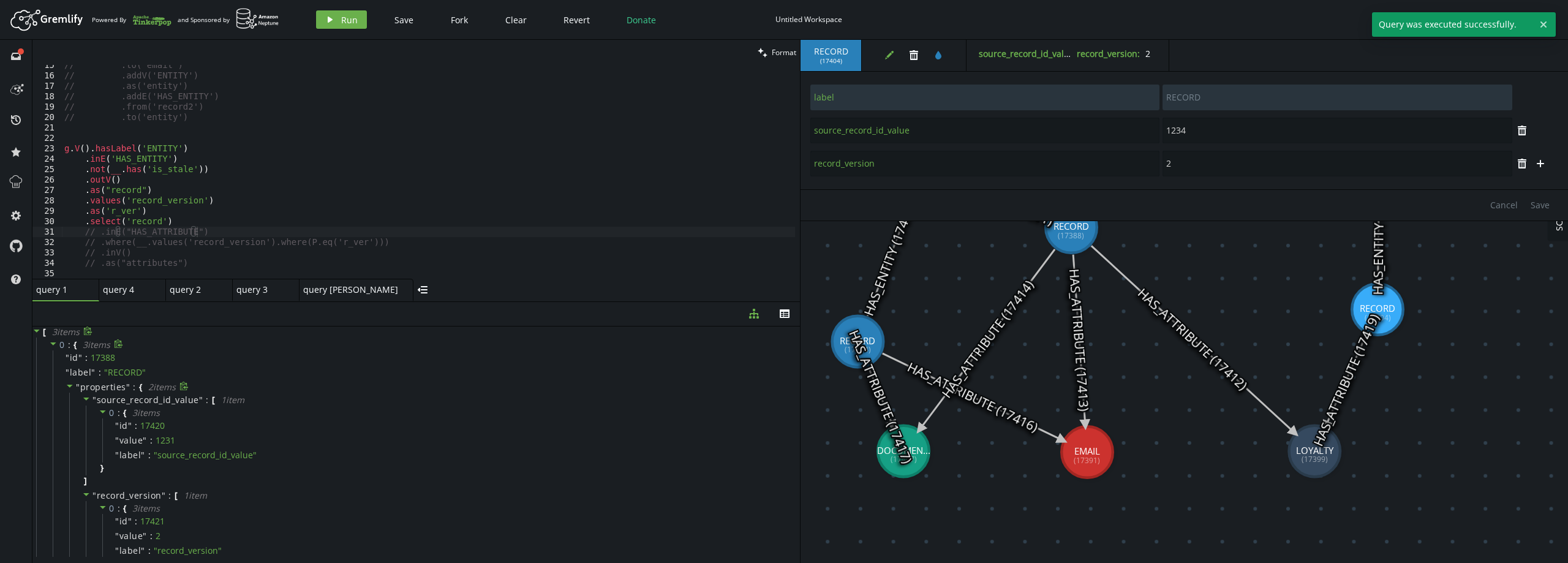
click at [70, 383] on icon at bounding box center [70, 386] width 9 height 9
click at [53, 411] on icon at bounding box center [53, 414] width 9 height 9
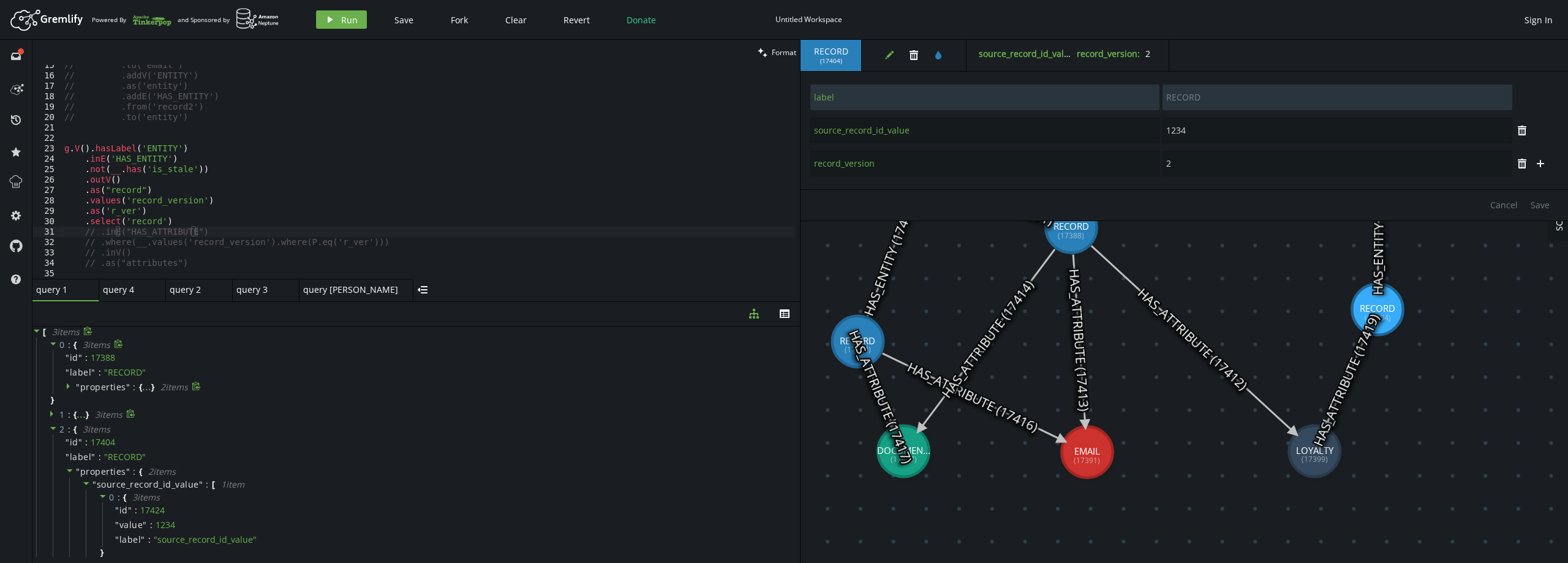
click at [101, 232] on div "// .to('email') // .addV('ENTITY') // .as('entity') // .addE('HAS_ENTITY') // .…" at bounding box center [428, 178] width 733 height 235
click at [178, 221] on div "// .to('email') // .addV('ENTITY') // .as('entity') // .addE('HAS_ENTITY') // .…" at bounding box center [428, 178] width 733 height 235
type textarea ".select('record')"
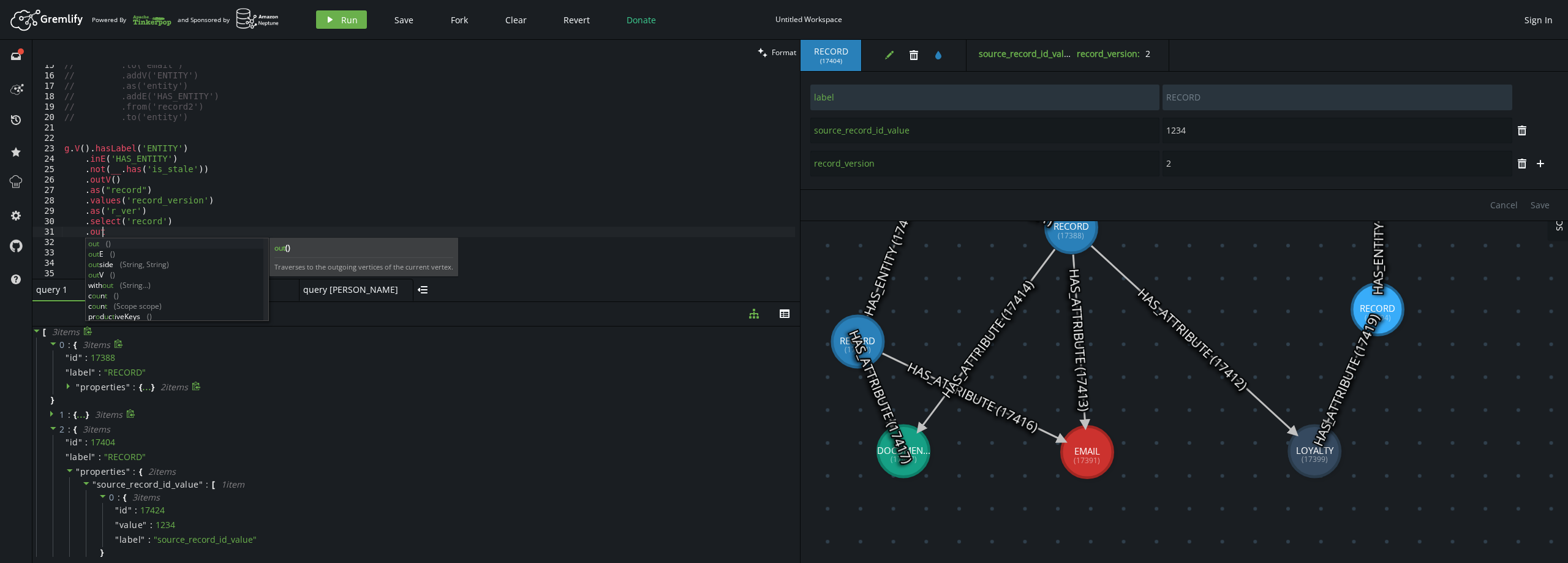
scroll to position [0, 37]
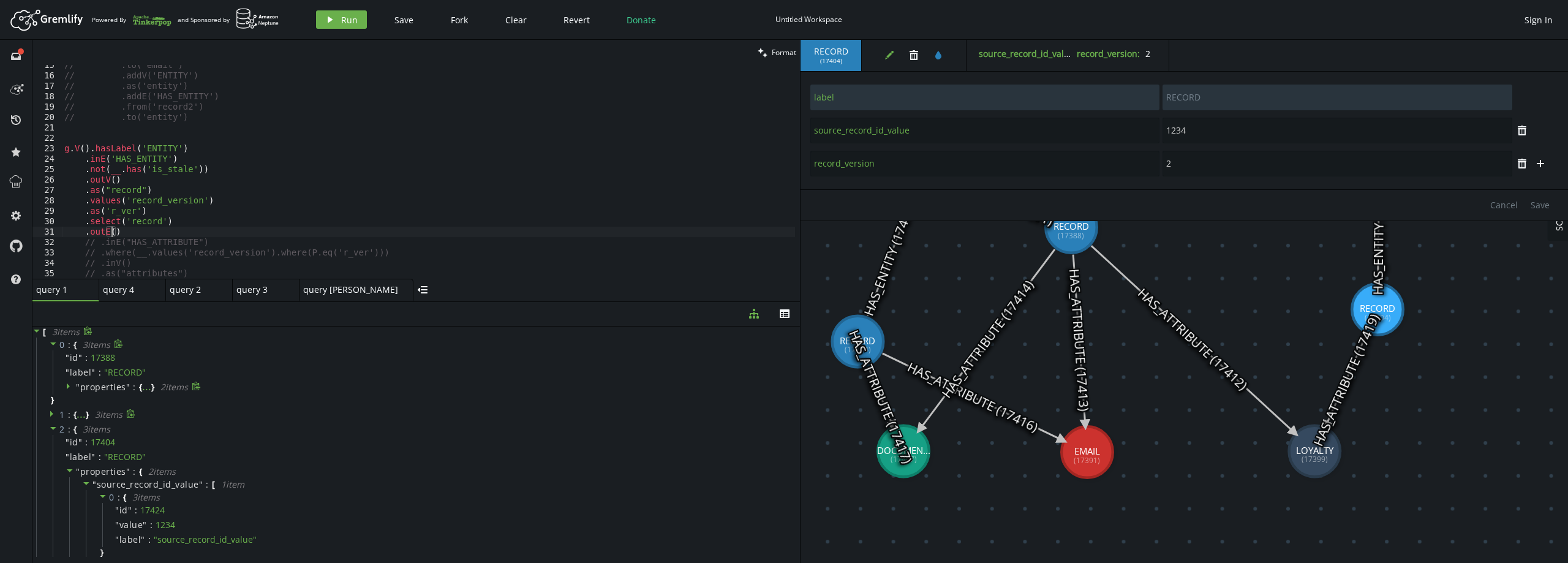
click at [135, 243] on div "// .to('email') // .addV('ENTITY') // .as('entity') // .addE('HAS_ENTITY') // .…" at bounding box center [428, 178] width 733 height 235
click at [121, 241] on div "// .to('email') // .addV('ENTITY') // .as('entity') // .addE('HAS_ENTITY') // .…" at bounding box center [428, 178] width 733 height 235
drag, startPoint x: 121, startPoint y: 241, endPoint x: 191, endPoint y: 241, distance: 70.0
click at [191, 241] on div "// .to('email') // .addV('ENTITY') // .as('entity') // .addE('HAS_ENTITY') // .…" at bounding box center [428, 178] width 733 height 235
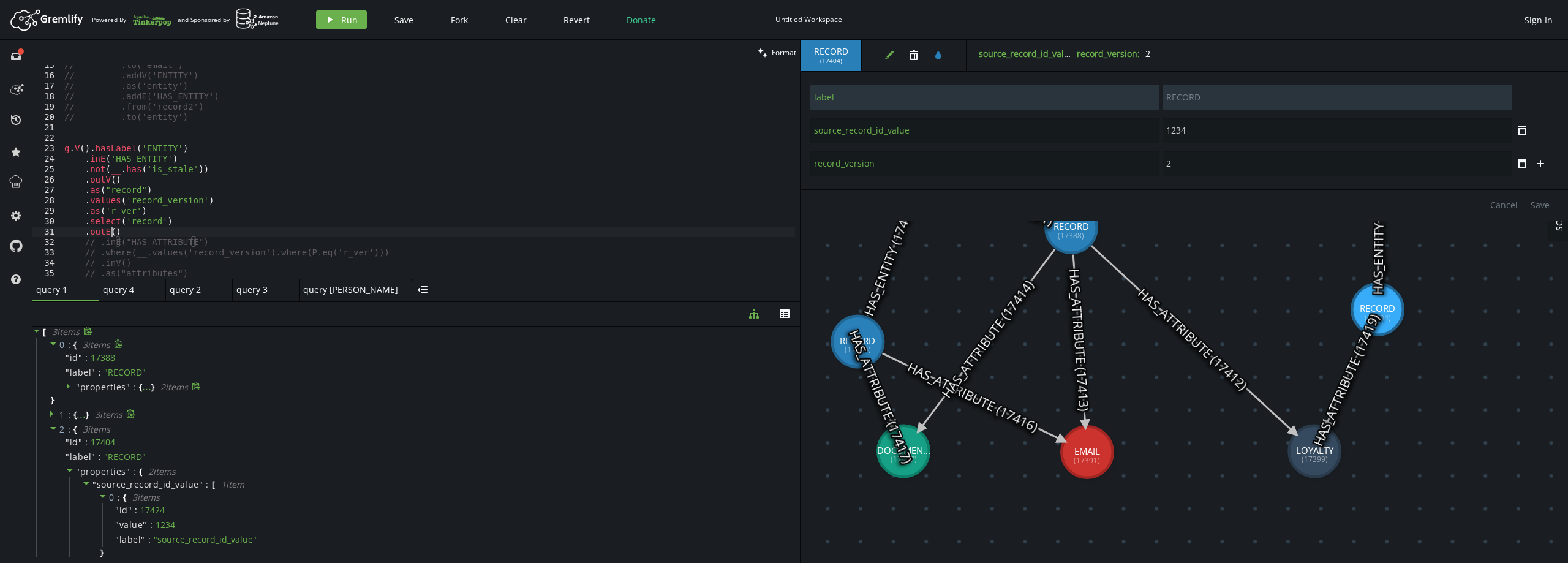
click at [110, 231] on div "// .to('email') // .addV('ENTITY') // .as('entity') // .addE('HAS_ENTITY') // .…" at bounding box center [428, 178] width 733 height 235
paste textarea ""HAS_ATTRIBUTE""
click at [350, 19] on span "Run" at bounding box center [350, 20] width 16 height 12
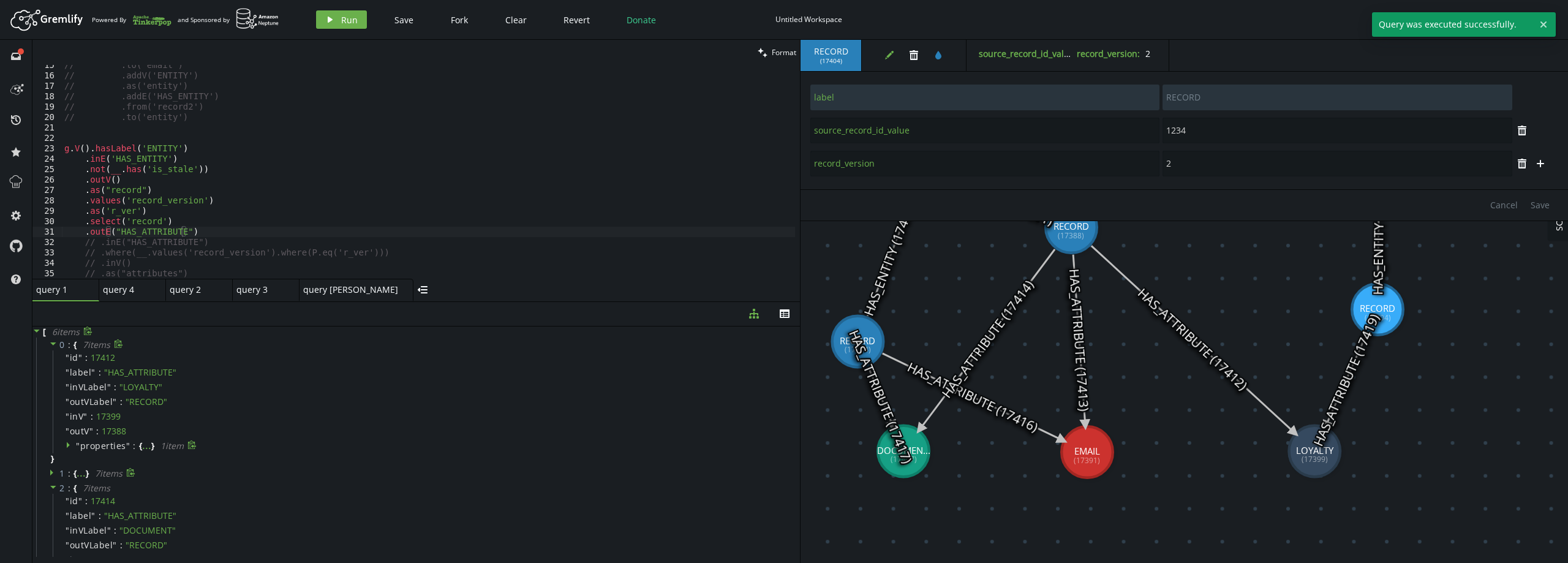
click at [227, 235] on div "// .to('email') // .addV('ENTITY') // .as('entity') // .addE('HAS_ENTITY') // .…" at bounding box center [428, 178] width 733 height 235
click at [229, 237] on div "// .to('email') // .addV('ENTITY') // .as('entity') // .addE('HAS_ENTITY') // .…" at bounding box center [428, 178] width 733 height 235
click at [206, 237] on div "// .to('email') // .addV('ENTITY') // .as('entity') // .addE('HAS_ENTITY') // .…" at bounding box center [428, 178] width 733 height 235
click at [200, 243] on div "// .to('email') // .addV('ENTITY') // .as('entity') // .addE('HAS_ENTITY') // .…" at bounding box center [428, 178] width 733 height 235
click at [222, 231] on div "// .to('email') // .addV('ENTITY') // .as('entity') // .addE('HAS_ENTITY') // .…" at bounding box center [428, 178] width 733 height 235
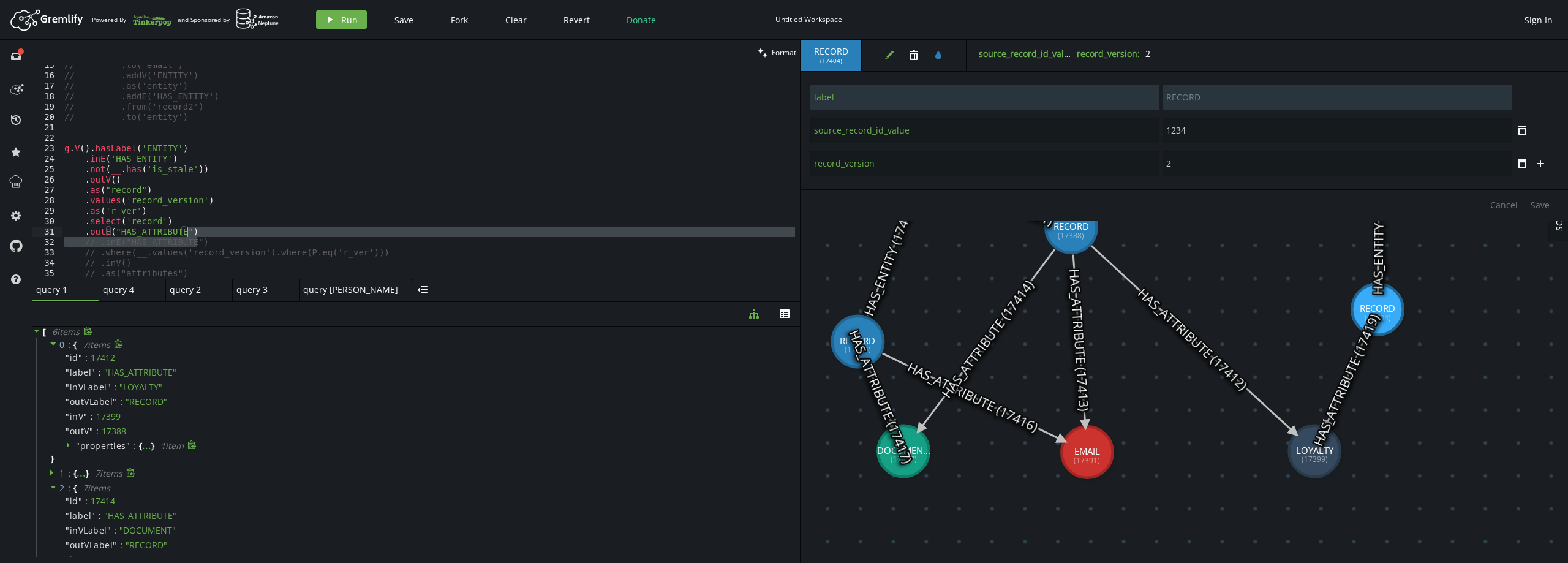
drag, startPoint x: 220, startPoint y: 240, endPoint x: 210, endPoint y: 232, distance: 12.8
click at [210, 232] on div "// .to('email') // .addV('ENTITY') // .as('entity') // .addE('HAS_ENTITY') // .…" at bounding box center [428, 178] width 733 height 235
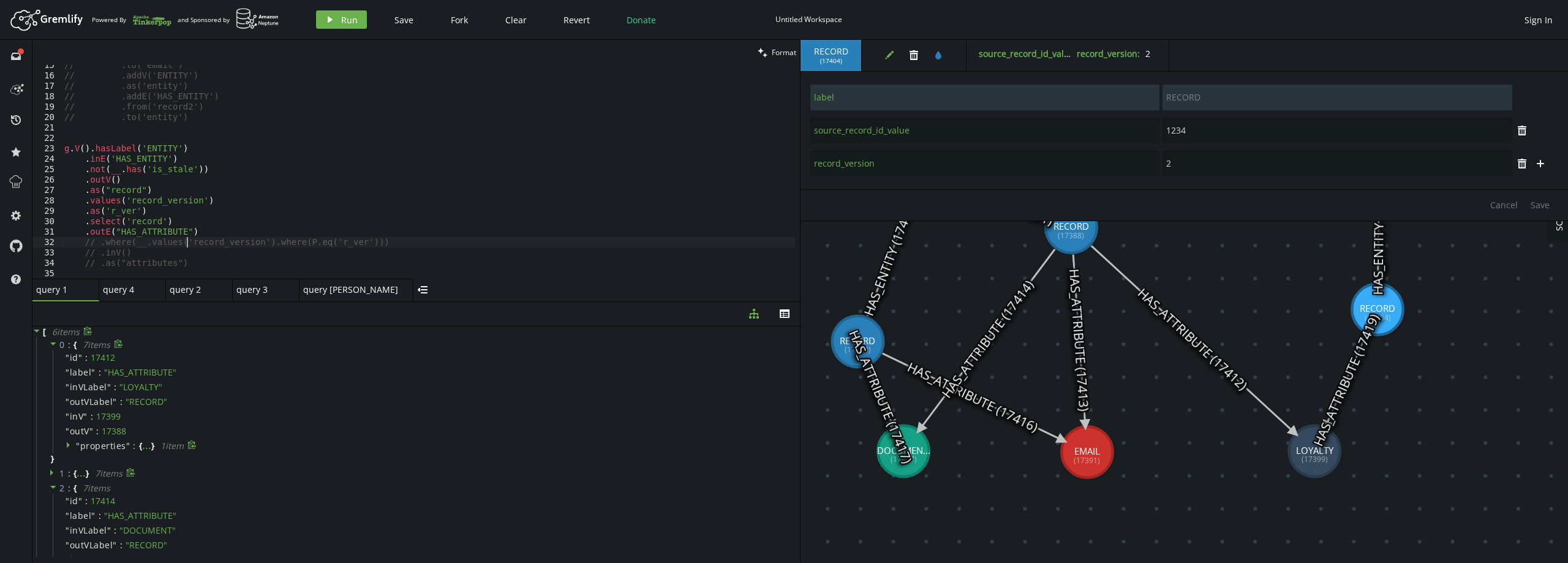
type textarea ".where(__.values('record_version').where(P.eq('r_ver')))"
click at [341, 14] on span "Run" at bounding box center [350, 20] width 16 height 12
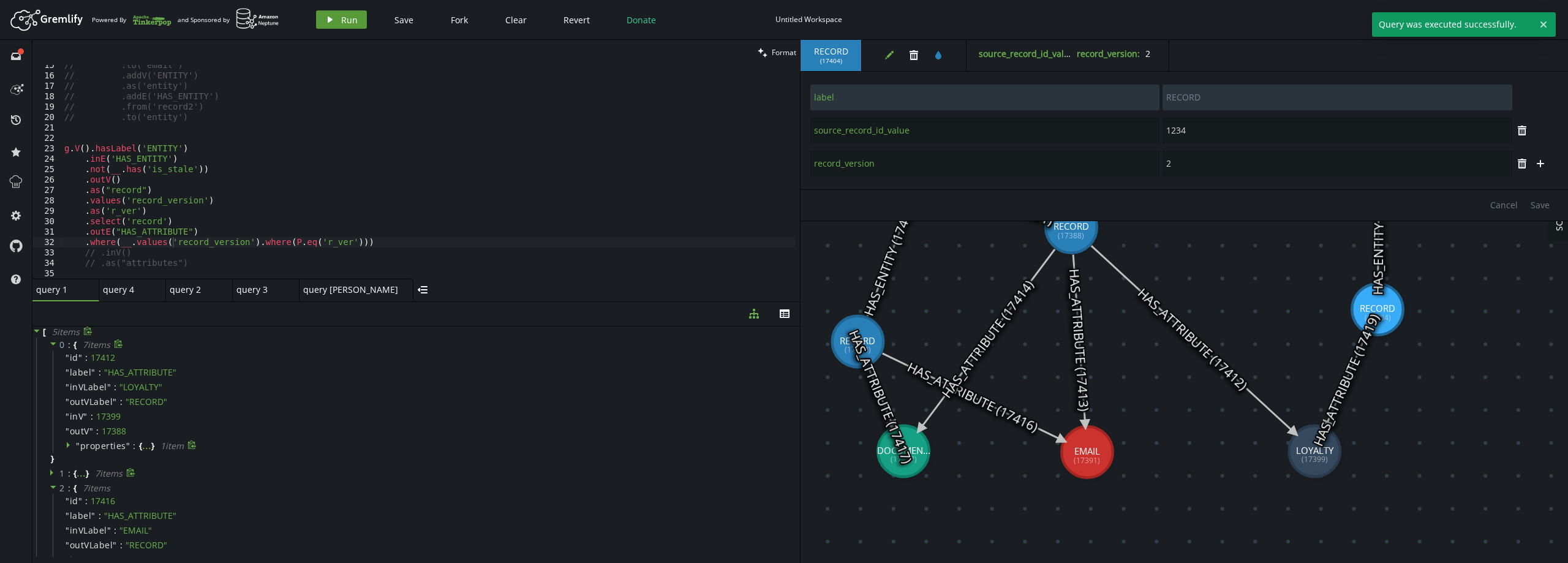
click at [332, 17] on icon "play" at bounding box center [330, 19] width 10 height 10
type input "EMAIL"
type input "email"
type input "[EMAIL_ADDRESS][DOMAIN_NAME]"
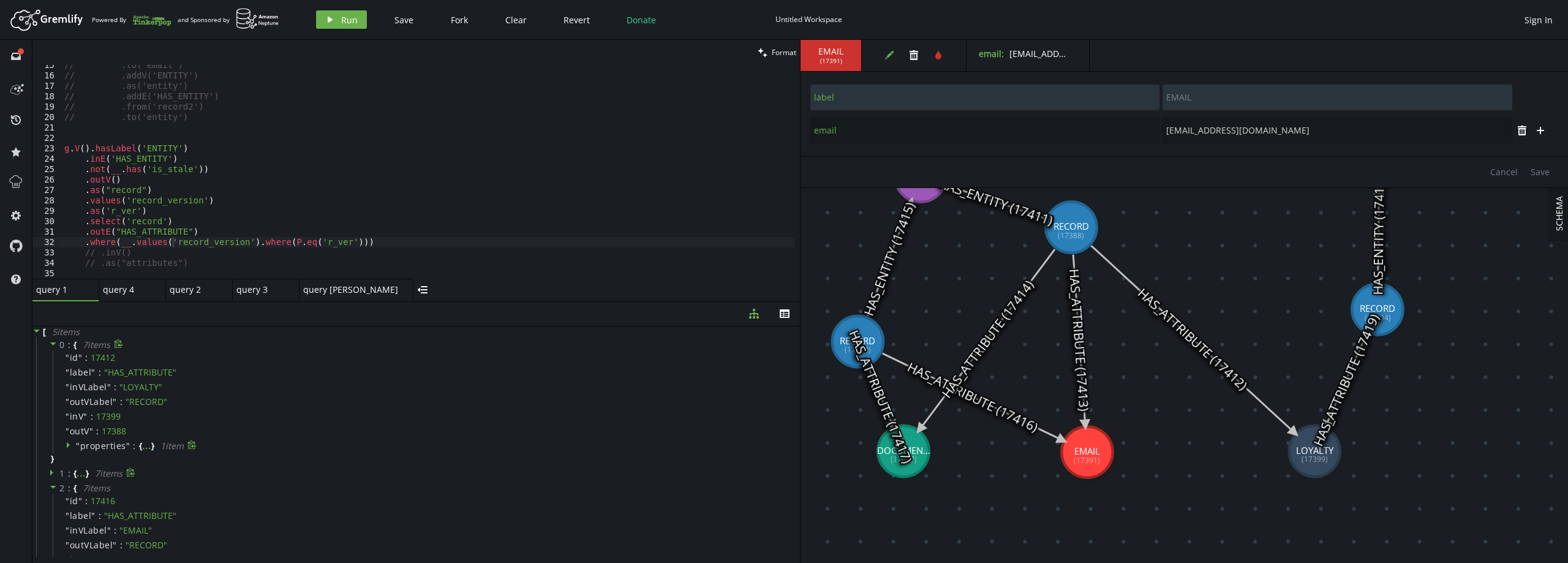
click at [1083, 359] on icon at bounding box center [1079, 340] width 12 height 170
type input "HAS_ATTRIBUTE"
type input "record_version"
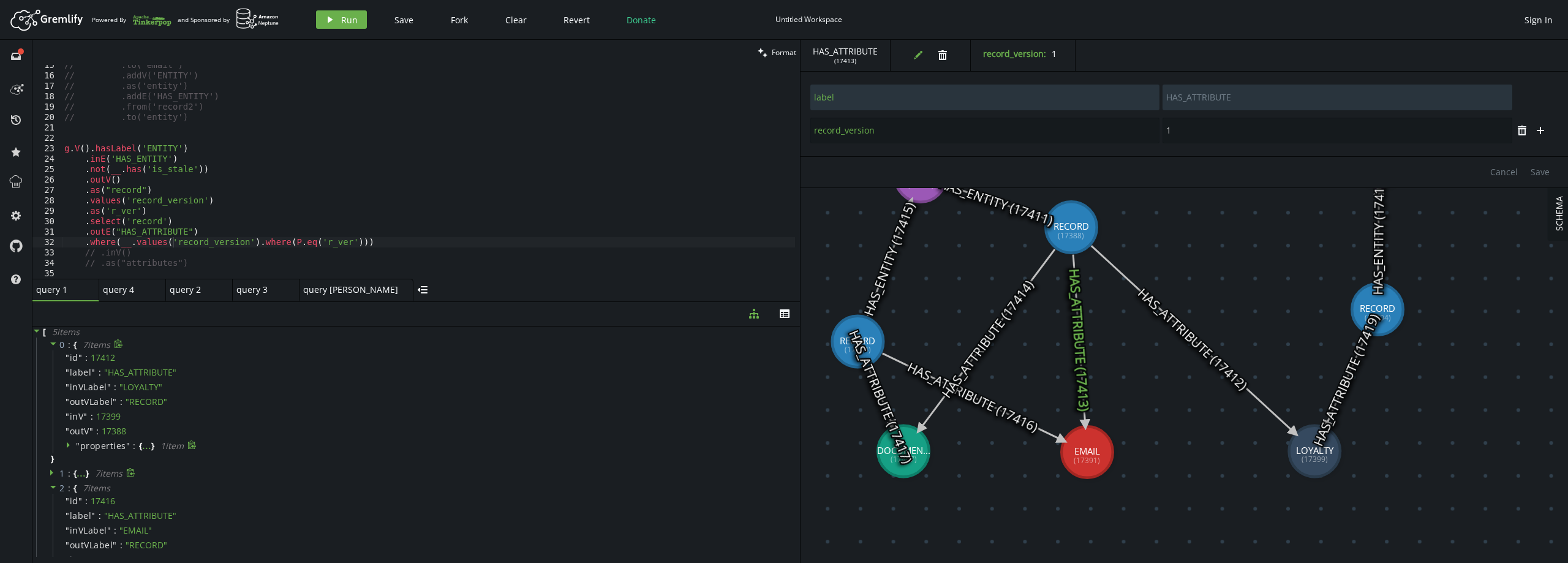
click at [996, 407] on icon at bounding box center [972, 396] width 180 height 87
type input "2"
click at [136, 249] on div "// .to('email') // .addV('ENTITY') // .as('entity') // .addE('HAS_ENTITY') // .…" at bounding box center [428, 178] width 733 height 235
click at [345, 19] on span "Run" at bounding box center [350, 20] width 16 height 12
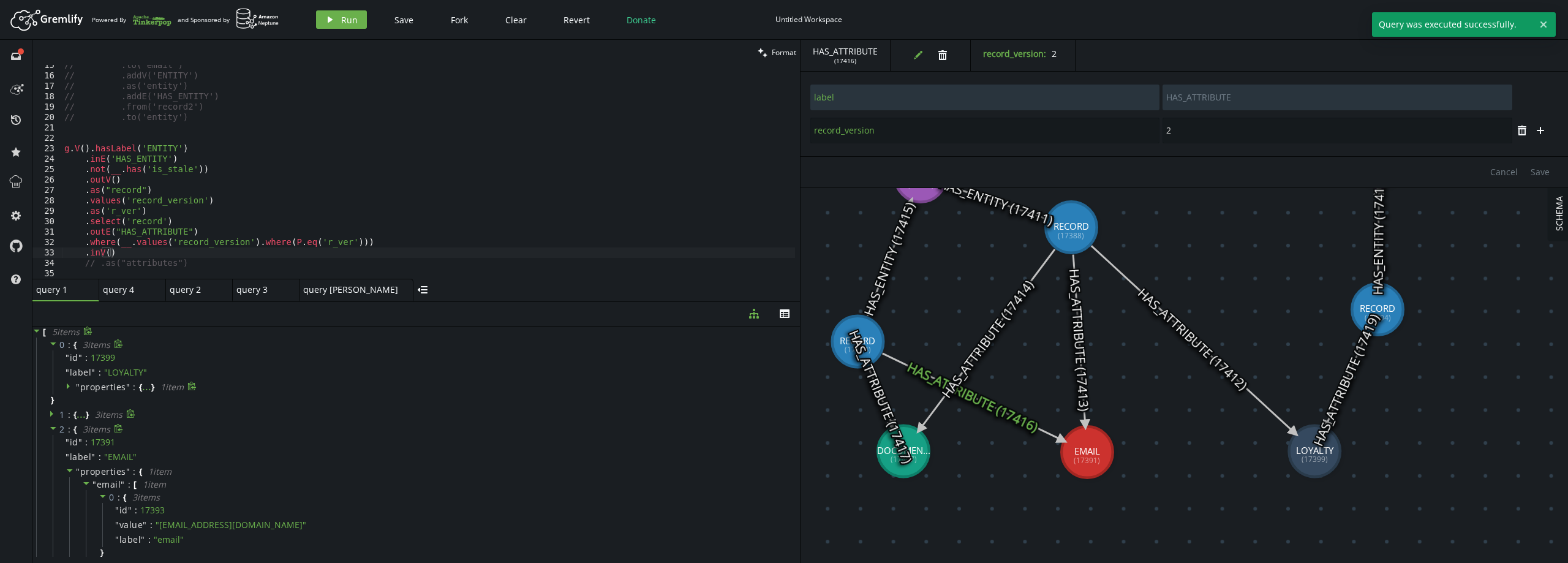
click at [48, 427] on div "2 : { 3 item s " id " : 17391 " label " : " EMAIL " " properties " : { 1 item "…" at bounding box center [418, 510] width 764 height 176
click at [55, 425] on icon at bounding box center [53, 428] width 9 height 9
click at [51, 442] on icon at bounding box center [53, 443] width 6 height 3
click at [56, 462] on span at bounding box center [53, 458] width 9 height 12
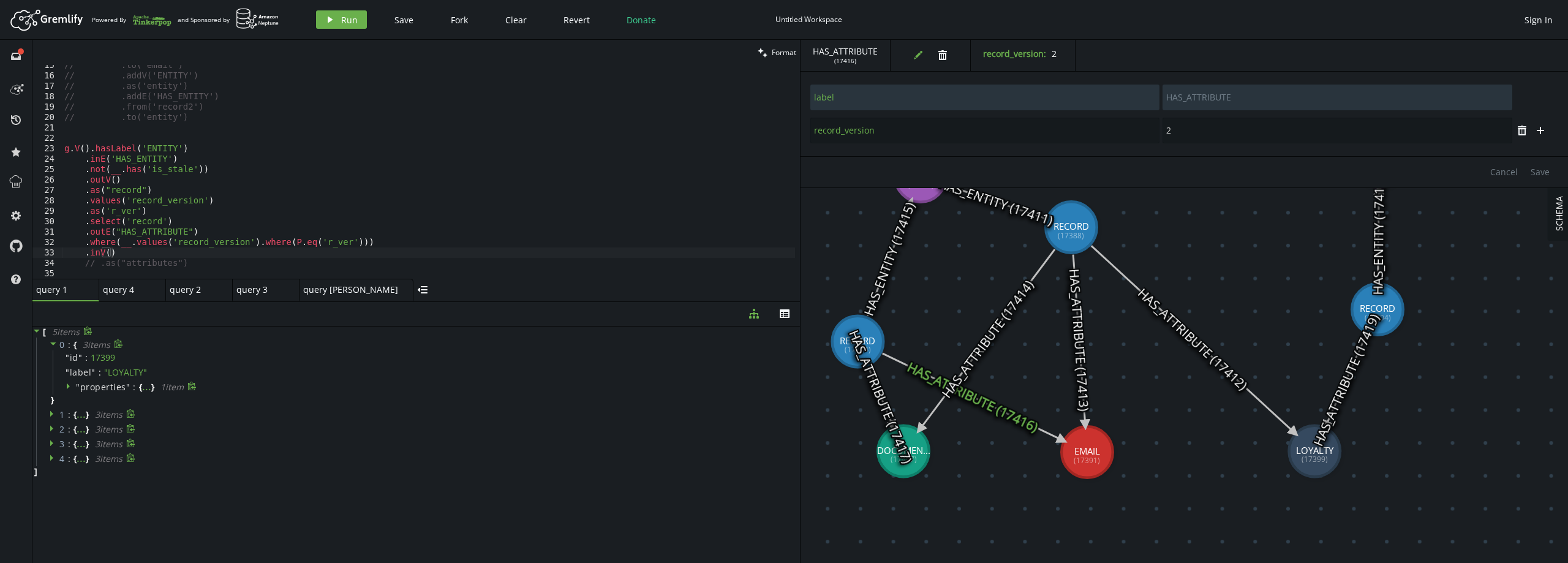
click at [190, 261] on div "// .to('email') // .addV('ENTITY') // .as('entity') // .addE('HAS_ENTITY') // .…" at bounding box center [428, 178] width 733 height 235
type textarea ".as("attributes")"
click at [65, 417] on span "1 :" at bounding box center [67, 415] width 14 height 11
click at [87, 453] on span "properties" at bounding box center [103, 456] width 46 height 12
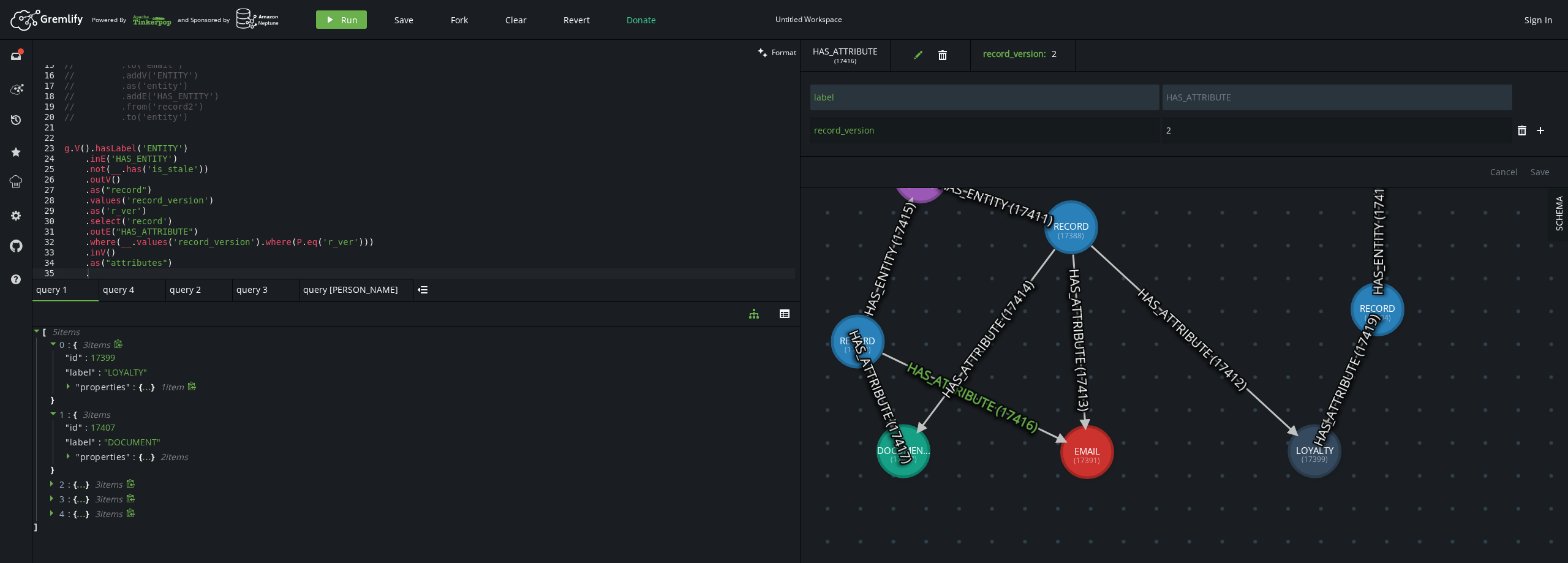
click at [69, 487] on span ":" at bounding box center [69, 485] width 3 height 11
click at [68, 499] on span ":" at bounding box center [69, 499] width 3 height 11
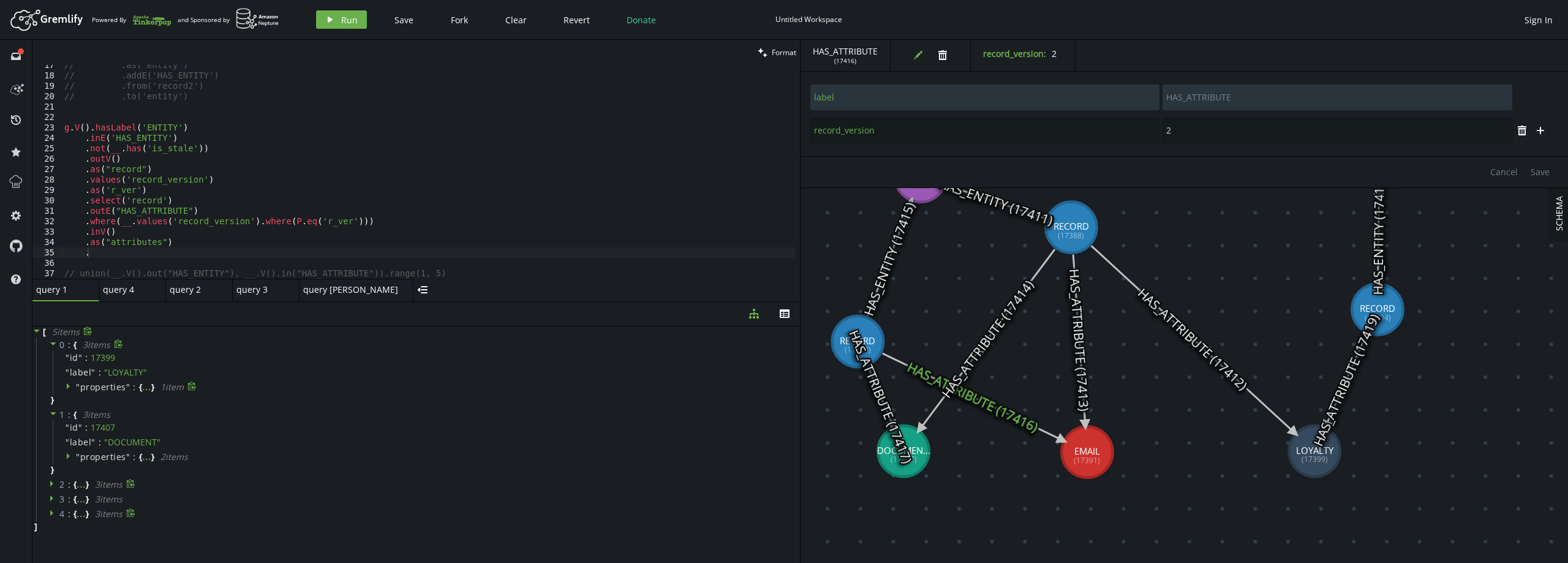
click at [70, 484] on span ":" at bounding box center [69, 485] width 3 height 11
click at [69, 499] on span ":" at bounding box center [69, 499] width 3 height 11
click at [68, 514] on span ":" at bounding box center [69, 514] width 3 height 11
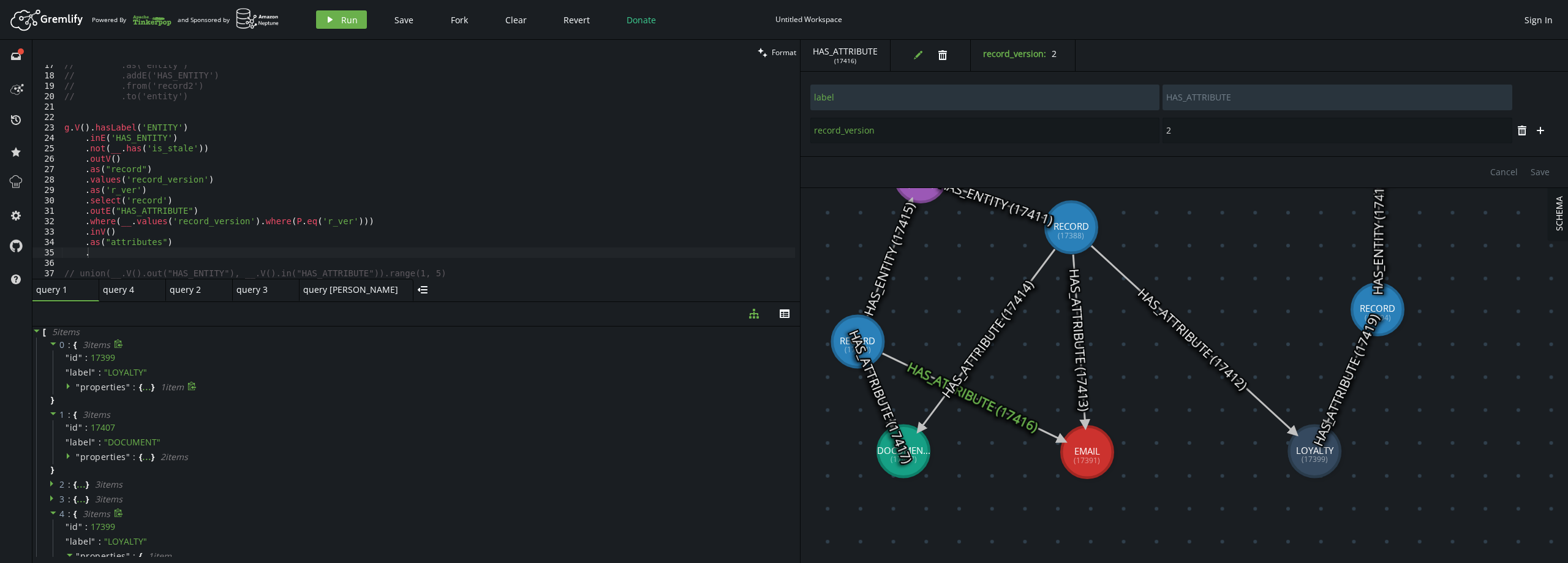
click at [68, 514] on span ":" at bounding box center [69, 514] width 3 height 11
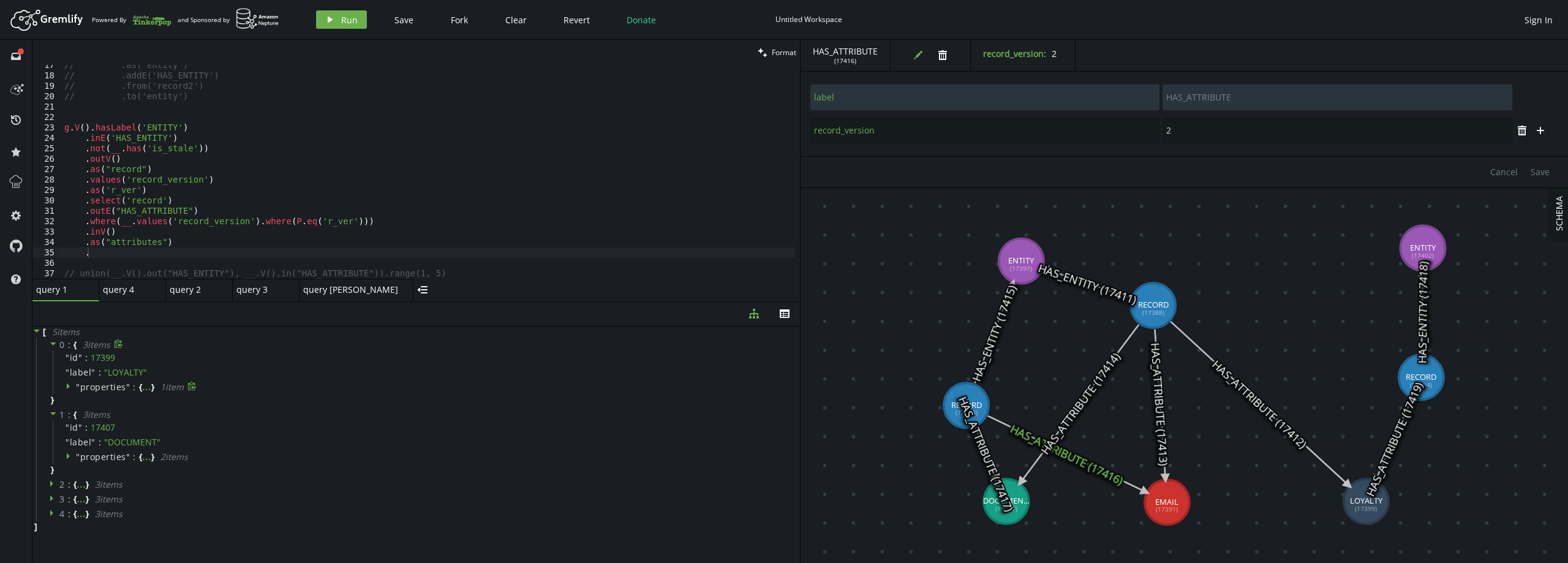
click at [53, 414] on icon at bounding box center [53, 414] width 6 height 3
click at [55, 340] on icon at bounding box center [53, 344] width 9 height 9
click at [51, 407] on span at bounding box center [53, 403] width 9 height 12
click at [49, 405] on icon at bounding box center [53, 403] width 9 height 9
click at [339, 223] on div "// .as('entity') // .addE('HAS_ENTITY') // .from('record2') // .to('entity') g …" at bounding box center [428, 178] width 733 height 235
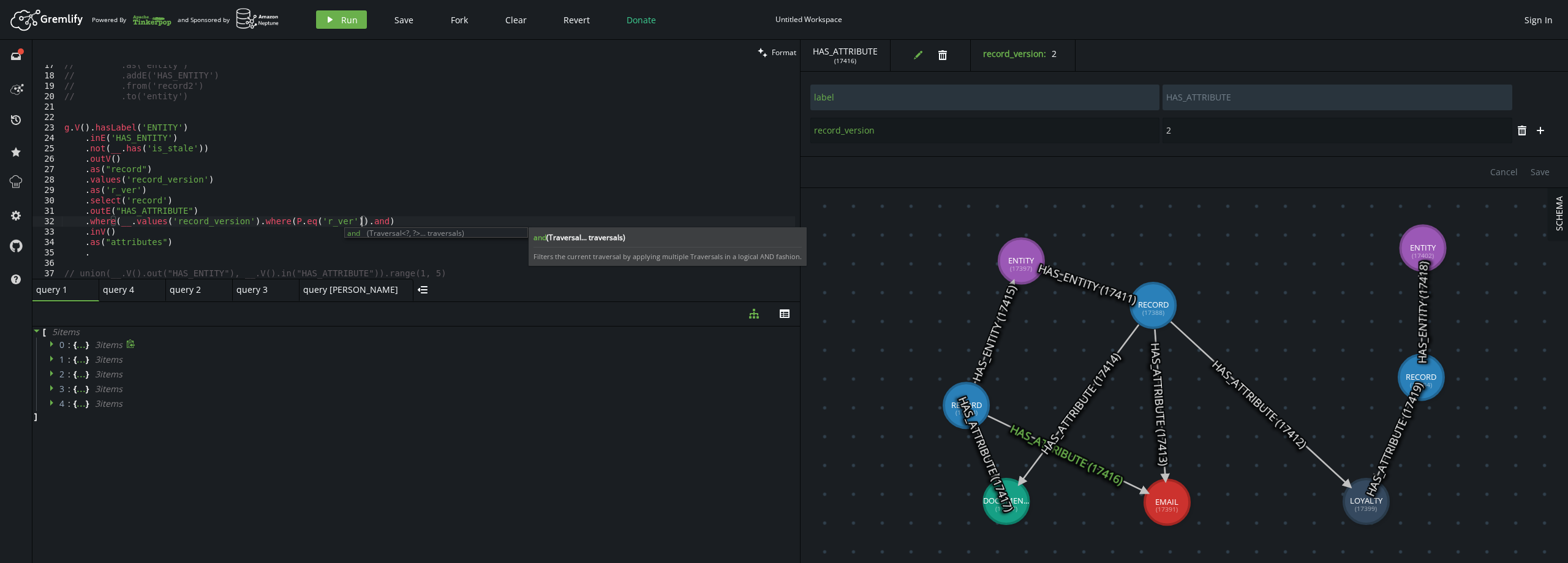
scroll to position [0, 296]
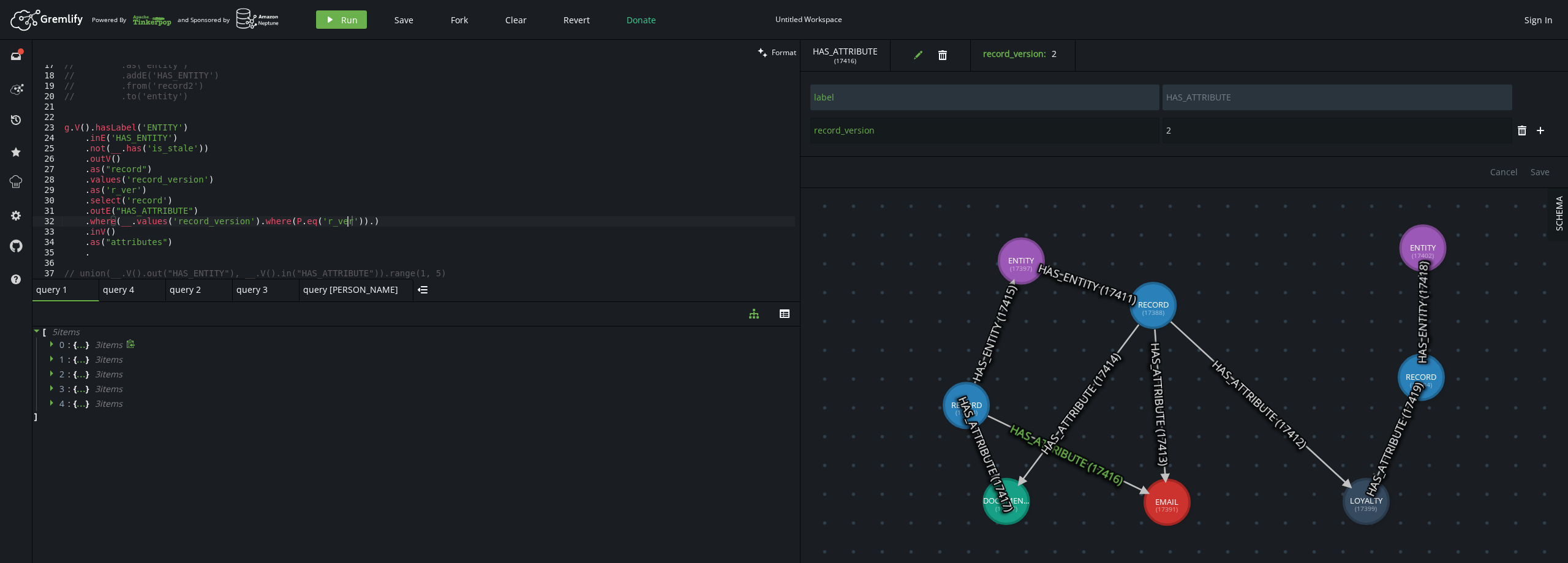
type textarea ".where(__.values('record_version').where(P.eq('r_ver')))"
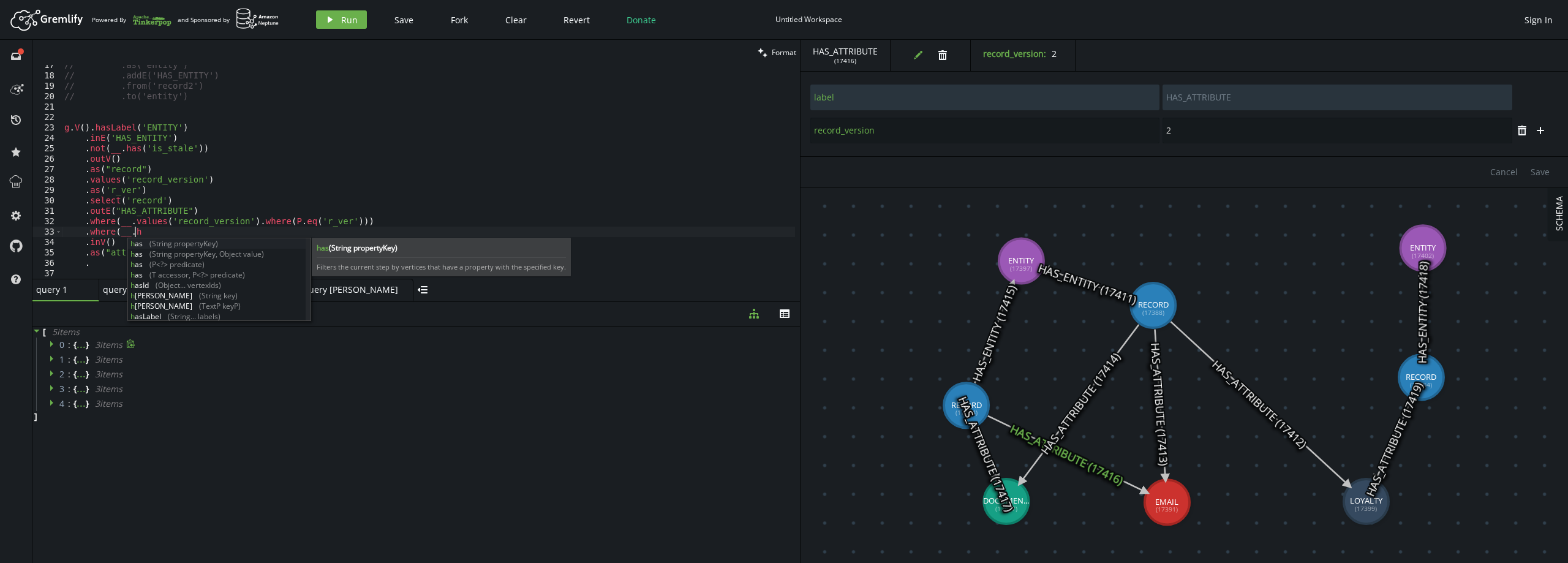
scroll to position [0, 75]
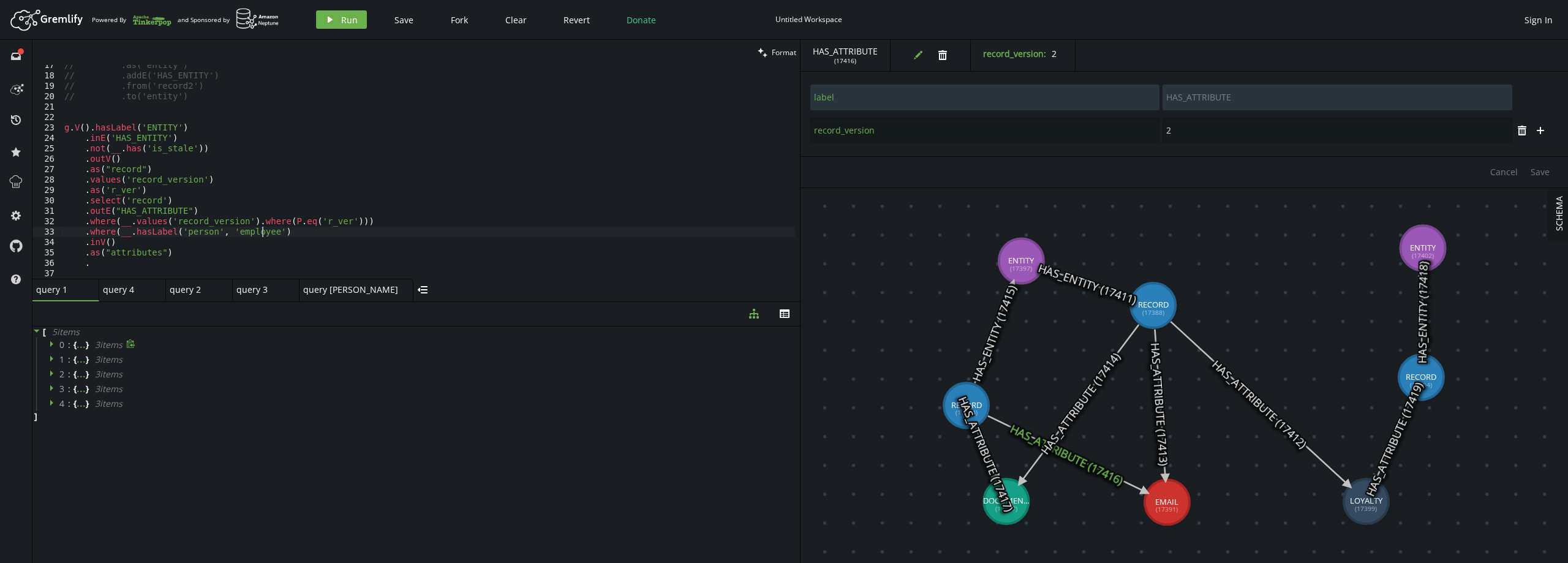
click at [199, 230] on div "// .as('entity') // .addE('HAS_ENTITY') // .from('record2') // .to('entity') g …" at bounding box center [428, 178] width 733 height 235
type textarea ".where(__.hasLabel('EMAIL').has('email',gt(18))"
type input "EMAIL"
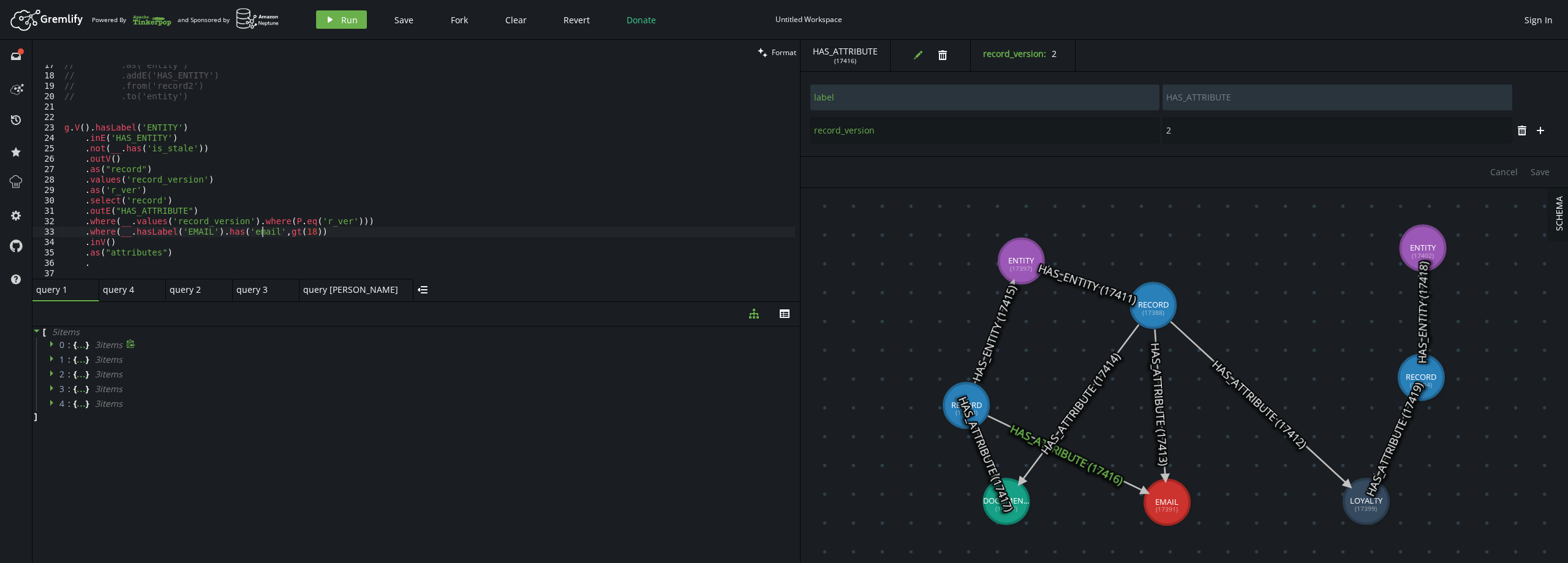
type input "email"
type input "[EMAIL_ADDRESS][DOMAIN_NAME]"
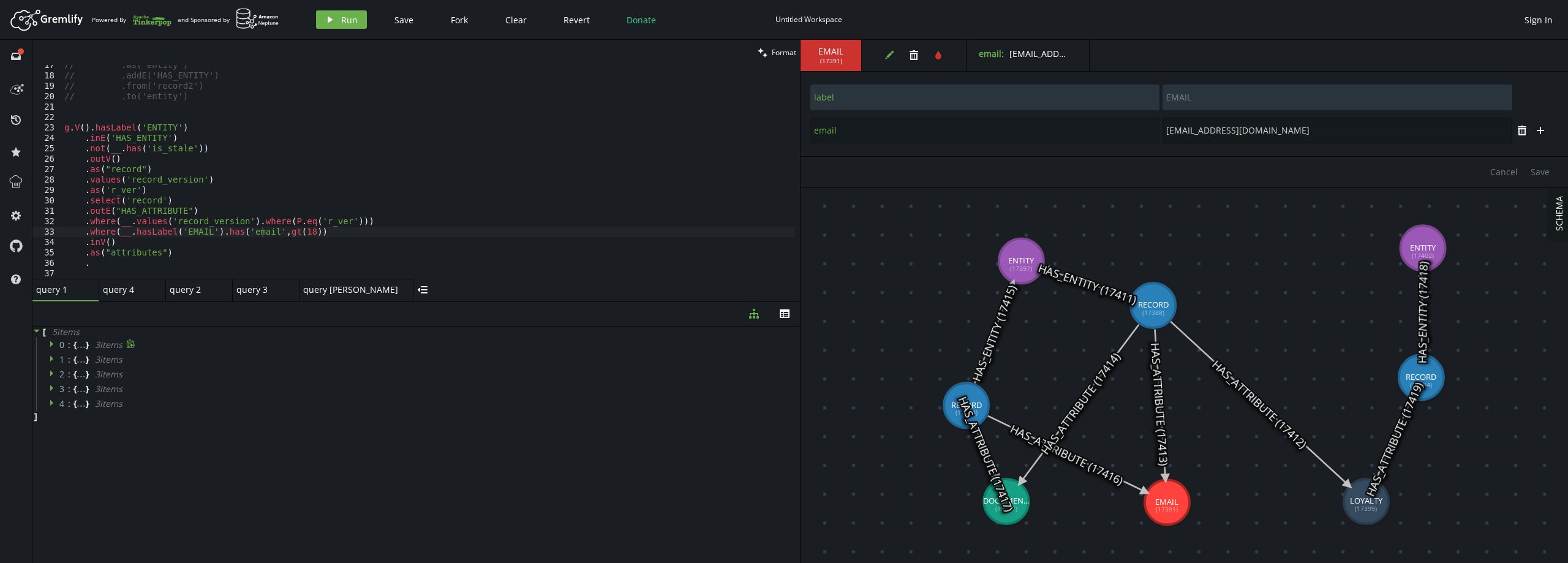
click at [1225, 128] on input "[EMAIL_ADDRESS][DOMAIN_NAME]" at bounding box center [1336, 131] width 349 height 26
drag, startPoint x: 299, startPoint y: 230, endPoint x: 271, endPoint y: 233, distance: 28.2
click at [272, 233] on div "// .as('entity') // .addE('HAS_ENTITY') // .from('record2') // .to('entity') g …" at bounding box center [428, 178] width 733 height 235
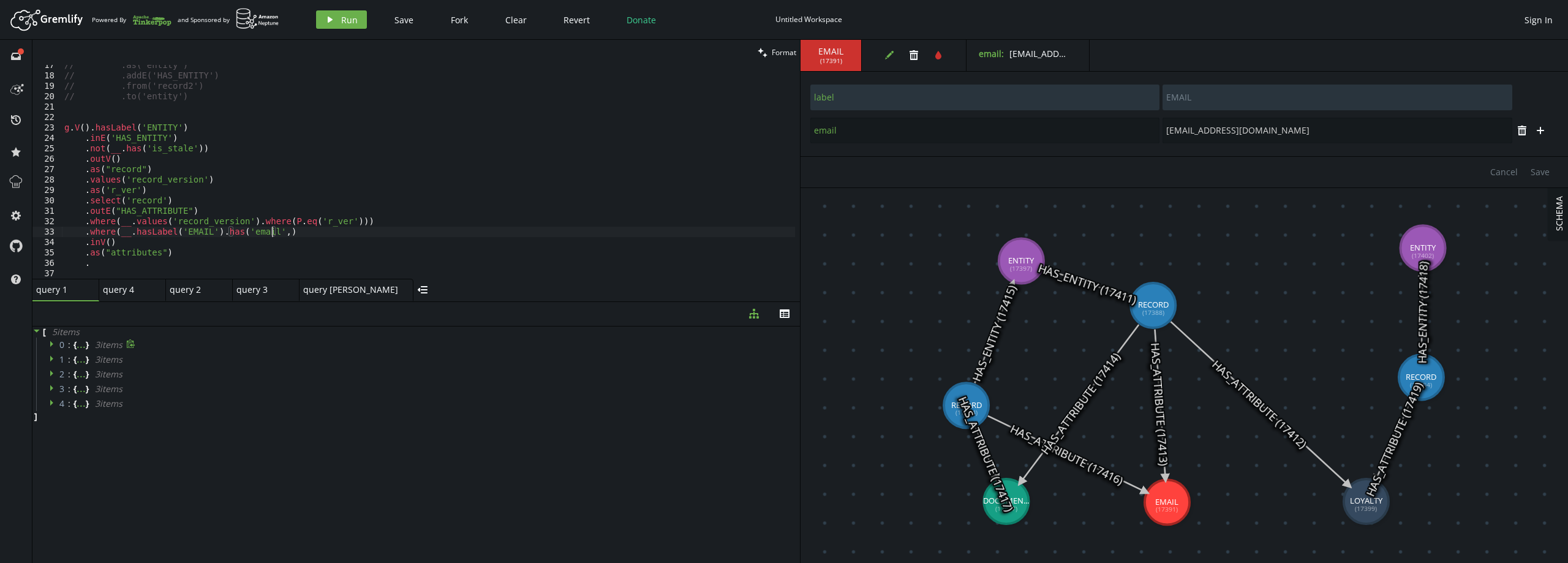
scroll to position [0, 212]
paste textarea "[EMAIL_ADDRESS][DOMAIN_NAME]'"
click at [341, 16] on span "Run" at bounding box center [350, 20] width 16 height 12
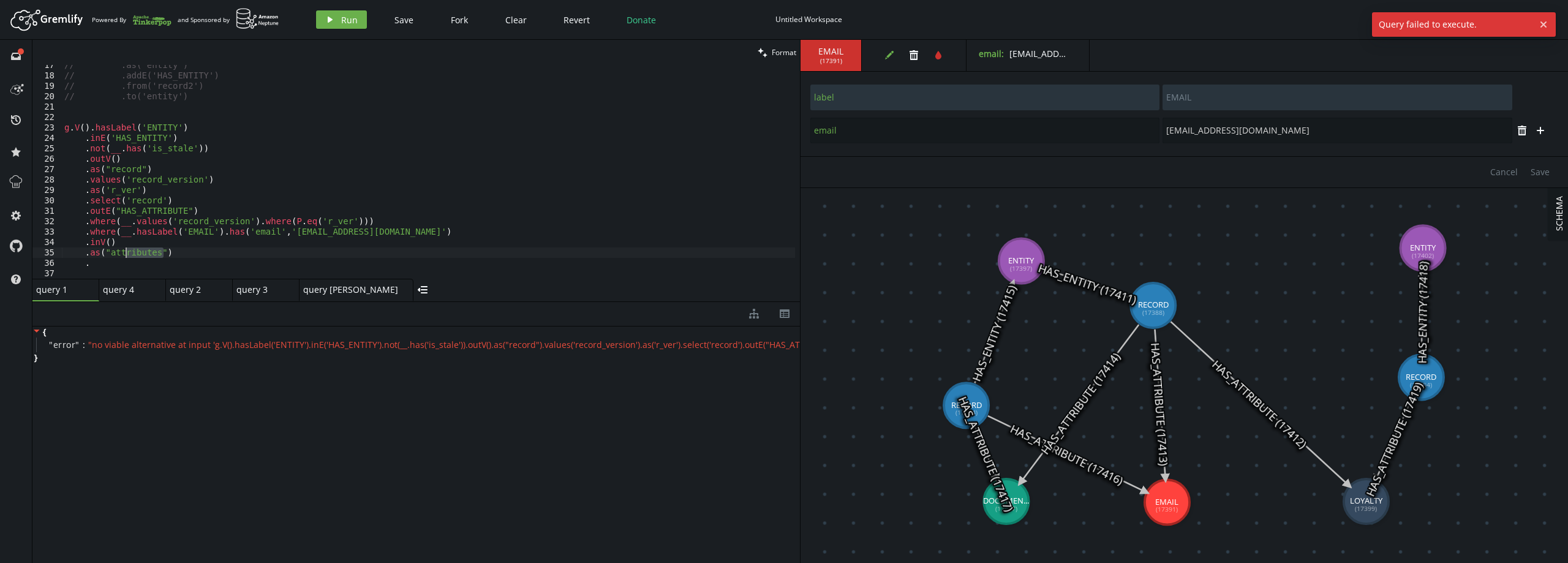
drag, startPoint x: 199, startPoint y: 248, endPoint x: 123, endPoint y: 251, distance: 76.1
click at [125, 250] on div "// .as('entity') // .addE('HAS_ENTITY') // .from('record2') // .to('entity') g …" at bounding box center [428, 178] width 733 height 235
click at [101, 261] on div "// .as('entity') // .addE('HAS_ENTITY') // .from('record2') // .to('entity') g …" at bounding box center [428, 178] width 733 height 235
click at [336, 17] on button "play Run" at bounding box center [341, 19] width 51 height 19
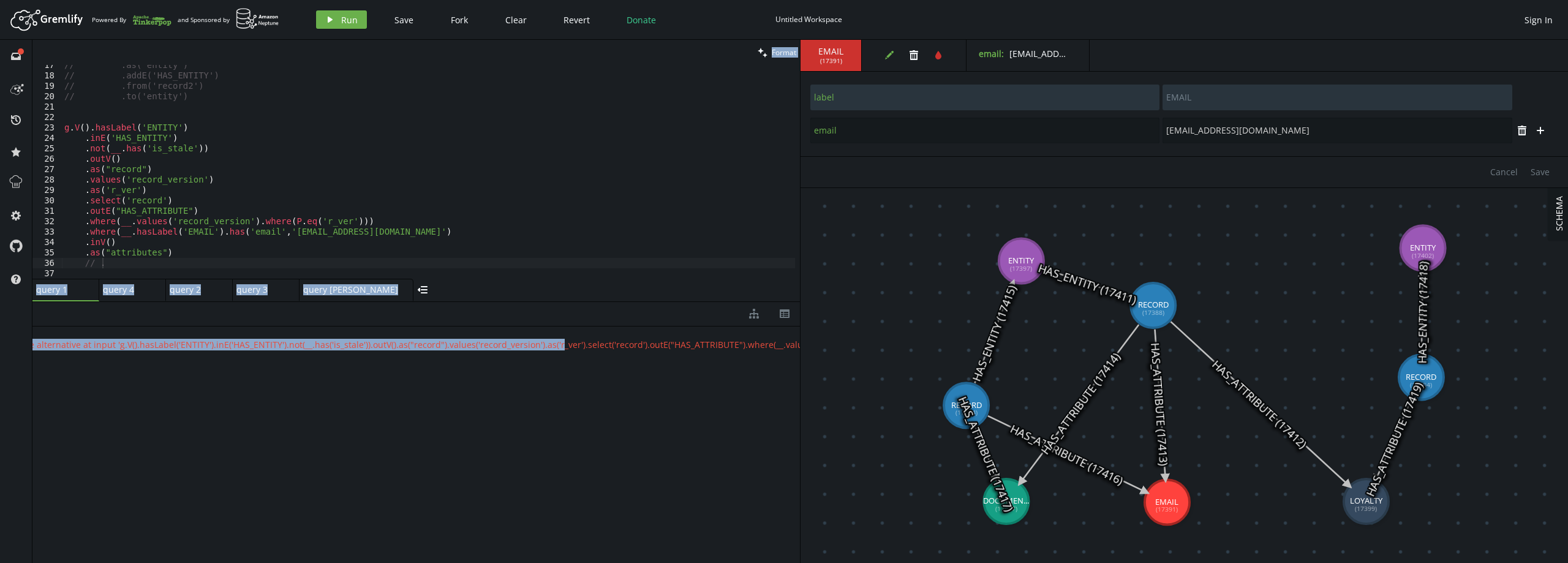
scroll to position [0, 0]
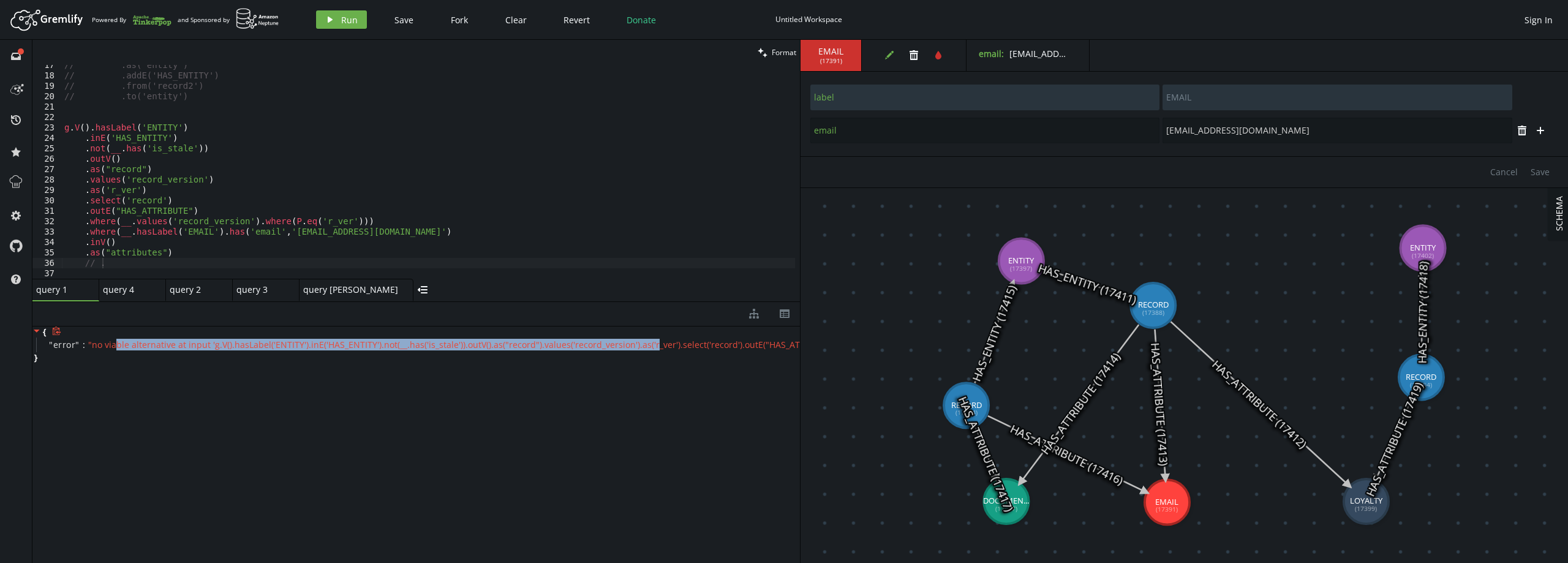
drag, startPoint x: 646, startPoint y: 345, endPoint x: 112, endPoint y: 341, distance: 534.0
click at [112, 341] on span "" no viable alternative at input 'g.V().hasLabel('ENTITY').inE('HAS_ENTITY').no…" at bounding box center [773, 344] width 1369 height 12
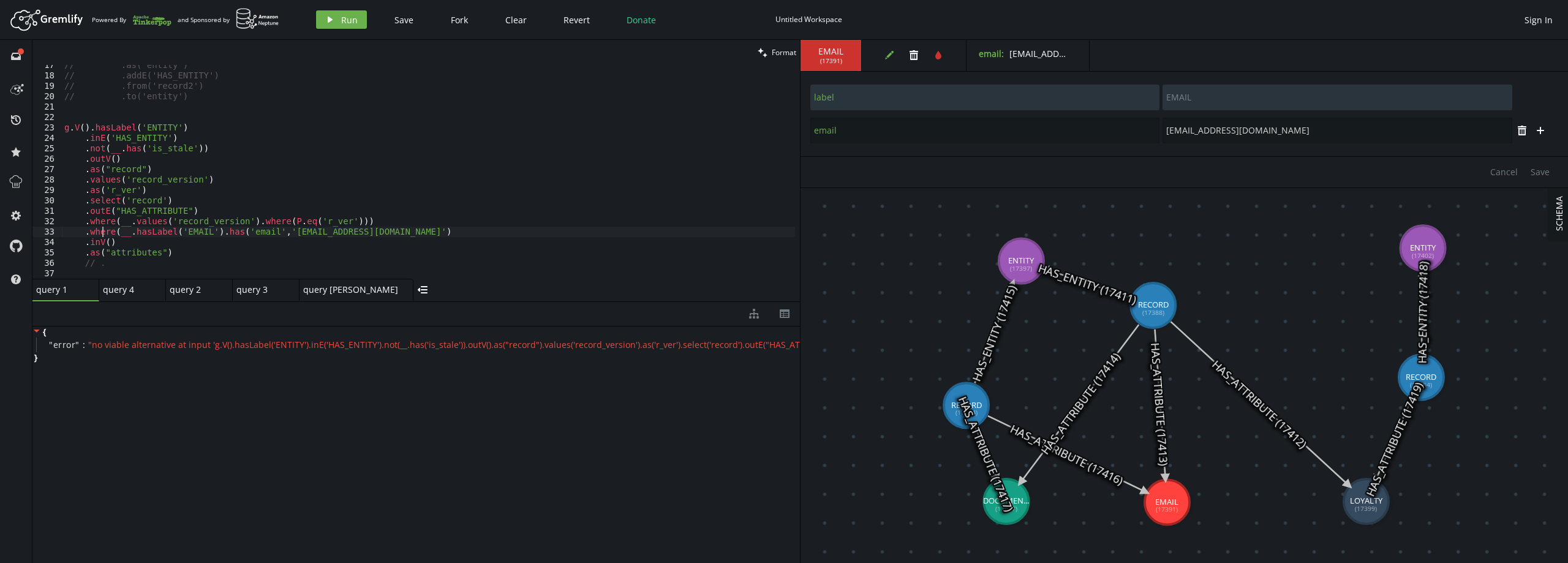
click at [102, 230] on div "// .as('entity') // .addE('HAS_ENTITY') // .from('record2') // .to('entity') g …" at bounding box center [428, 178] width 733 height 235
click at [400, 223] on div "// .as('entity') // .addE('HAS_ENTITY') // .from('record2') // .to('entity') g …" at bounding box center [428, 178] width 733 height 235
drag, startPoint x: 389, startPoint y: 232, endPoint x: 31, endPoint y: 230, distance: 358.0
click at [31, 230] on div "full-circle inbox history star cog help clean Format .where(__.values('record_v…" at bounding box center [784, 301] width 1568 height 523
type textarea ".where(__.hasLabel('EMAIL').has('email','[EMAIL_ADDRESS][DOMAIN_NAME]')"
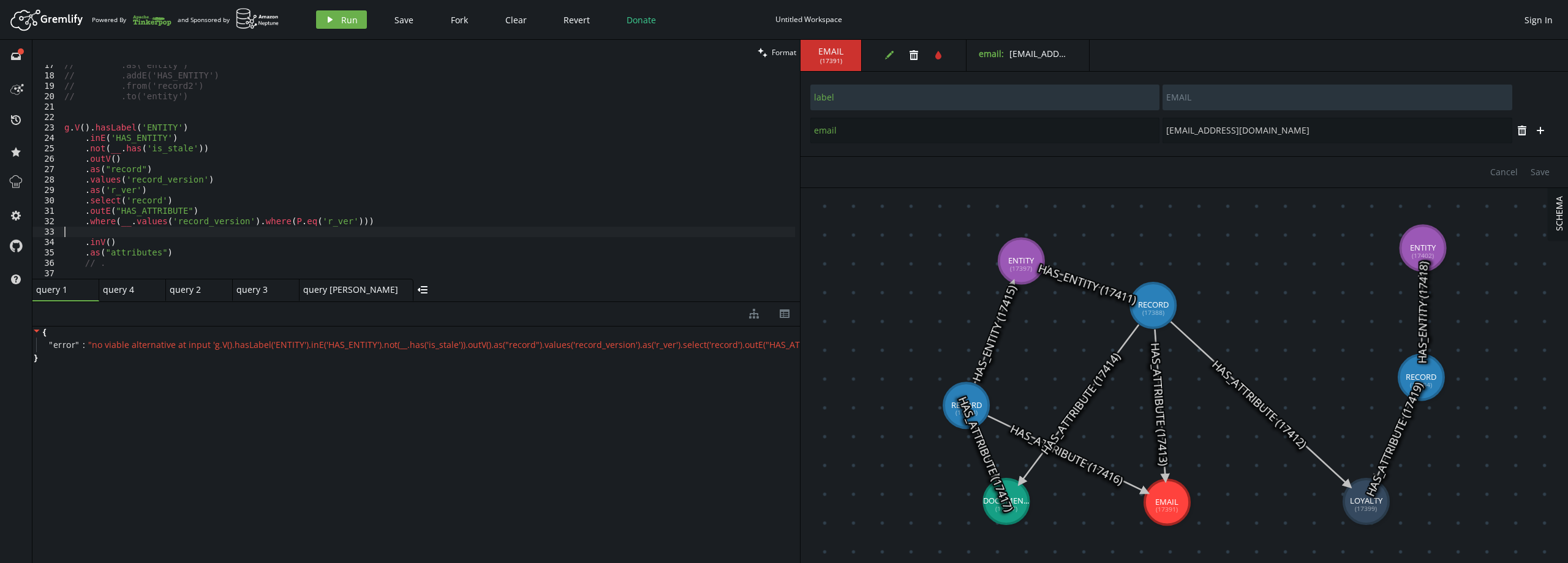
click at [128, 244] on div "// .as('entity') // .addE('HAS_ENTITY') // .from('record2') // .to('entity') g …" at bounding box center [428, 178] width 733 height 235
type textarea ".inV()"
paste textarea ".where(__.hasLabel('EMAIL').has('email','[EMAIL_ADDRESS][DOMAIN_NAME]')"
type textarea ".where(__.hasLabel('EMAIL').has('email','[EMAIL_ADDRESS][DOMAIN_NAME]')"
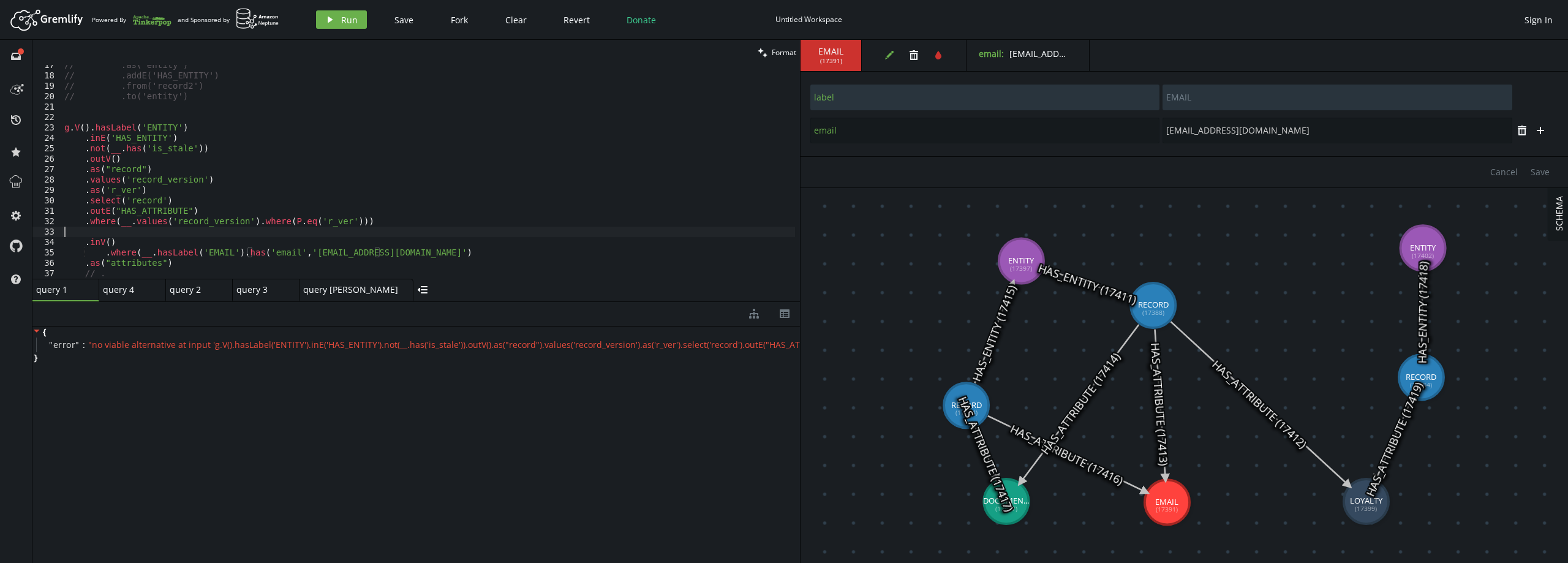
click at [122, 231] on div "// .as('entity') // .addE('HAS_ENTITY') // .from('record2') // .to('entity') g …" at bounding box center [428, 178] width 733 height 235
click at [341, 21] on span "Run" at bounding box center [350, 20] width 16 height 12
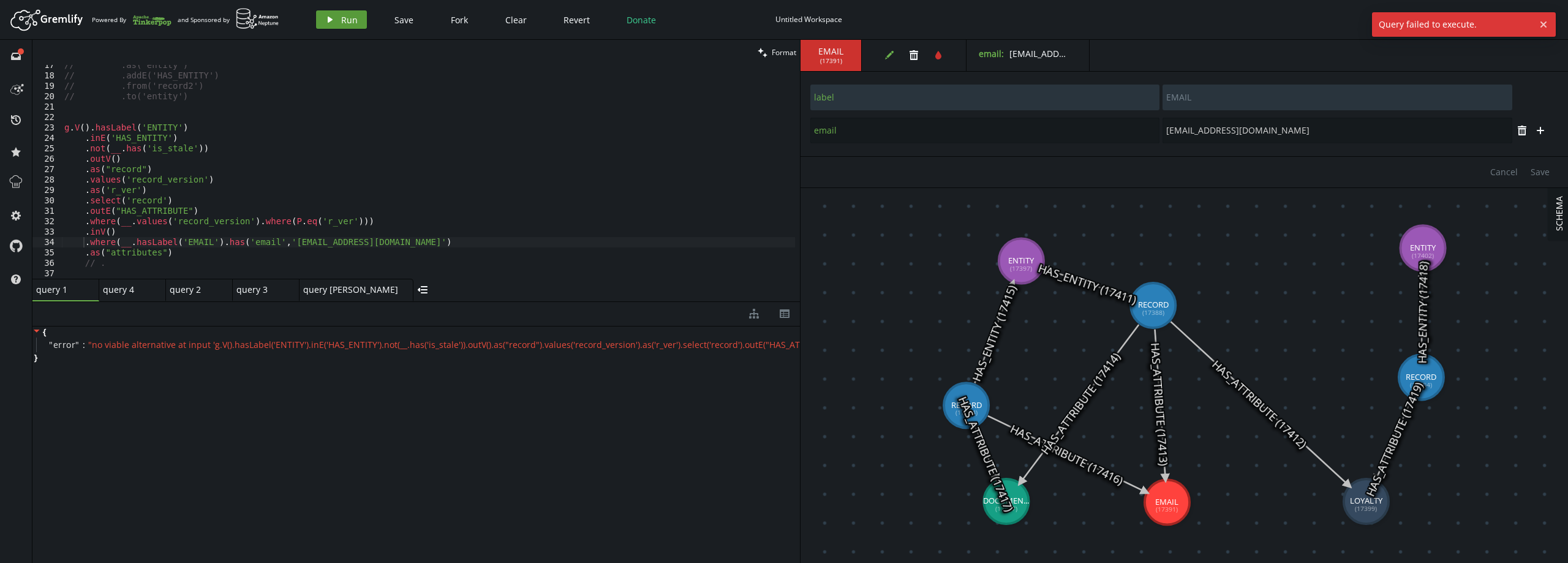
click at [341, 23] on span "Run" at bounding box center [350, 20] width 16 height 12
click at [178, 254] on div "// .as('entity') // .addE('HAS_ENTITY') // .from('record2') // .to('entity') g …" at bounding box center [428, 178] width 733 height 235
drag, startPoint x: 195, startPoint y: 253, endPoint x: 84, endPoint y: 256, distance: 111.0
click at [84, 256] on div "// .as('entity') // .addE('HAS_ENTITY') // .from('record2') // .to('entity') g …" at bounding box center [428, 178] width 733 height 235
click at [83, 244] on div "// .as('entity') // .addE('HAS_ENTITY') // .from('record2') // .to('entity') g …" at bounding box center [428, 178] width 733 height 235
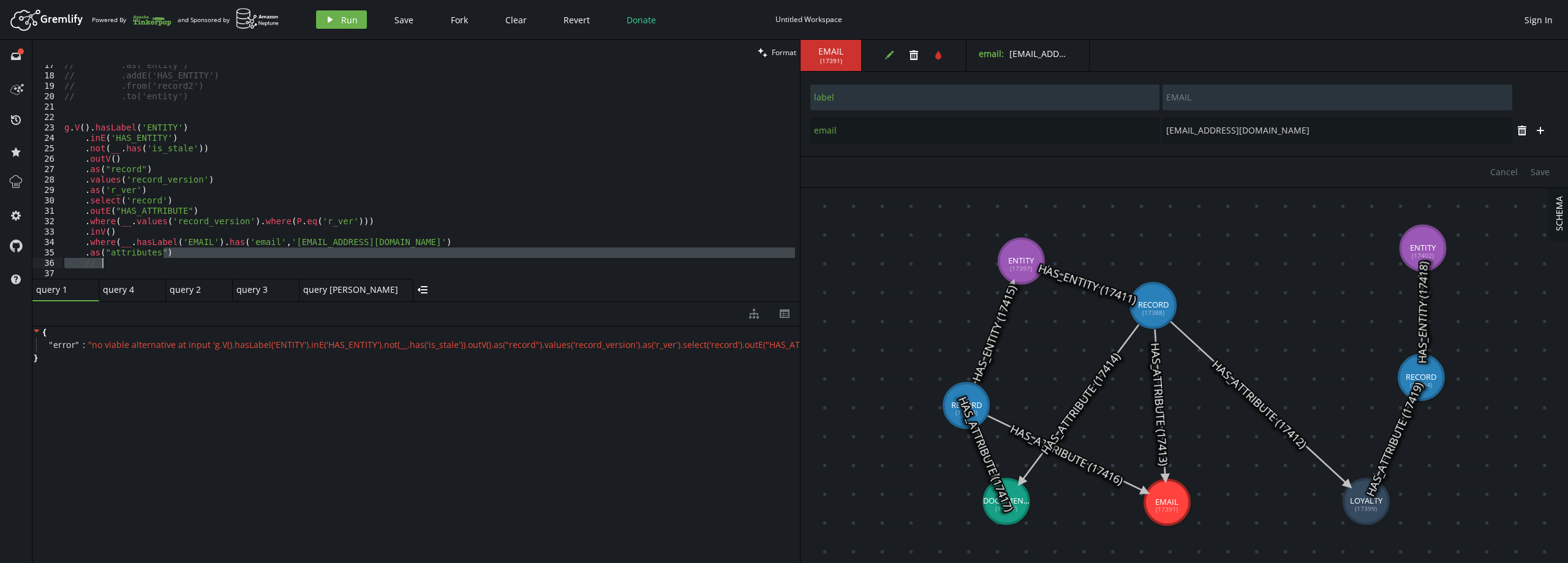
drag, startPoint x: 169, startPoint y: 254, endPoint x: 87, endPoint y: 258, distance: 82.1
click at [87, 258] on div "// .as('entity') // .addE('HAS_ENTITY') // .from('record2') // .to('entity') g …" at bounding box center [428, 178] width 733 height 235
click at [86, 257] on div "// .as('entity') // .addE('HAS_ENTITY') // .from('record2') // .to('entity') g …" at bounding box center [428, 178] width 733 height 235
drag, startPoint x: 82, startPoint y: 252, endPoint x: 218, endPoint y: 248, distance: 136.1
click at [218, 248] on div "// .as('entity') // .addE('HAS_ENTITY') // .from('record2') // .to('entity') g …" at bounding box center [428, 178] width 733 height 235
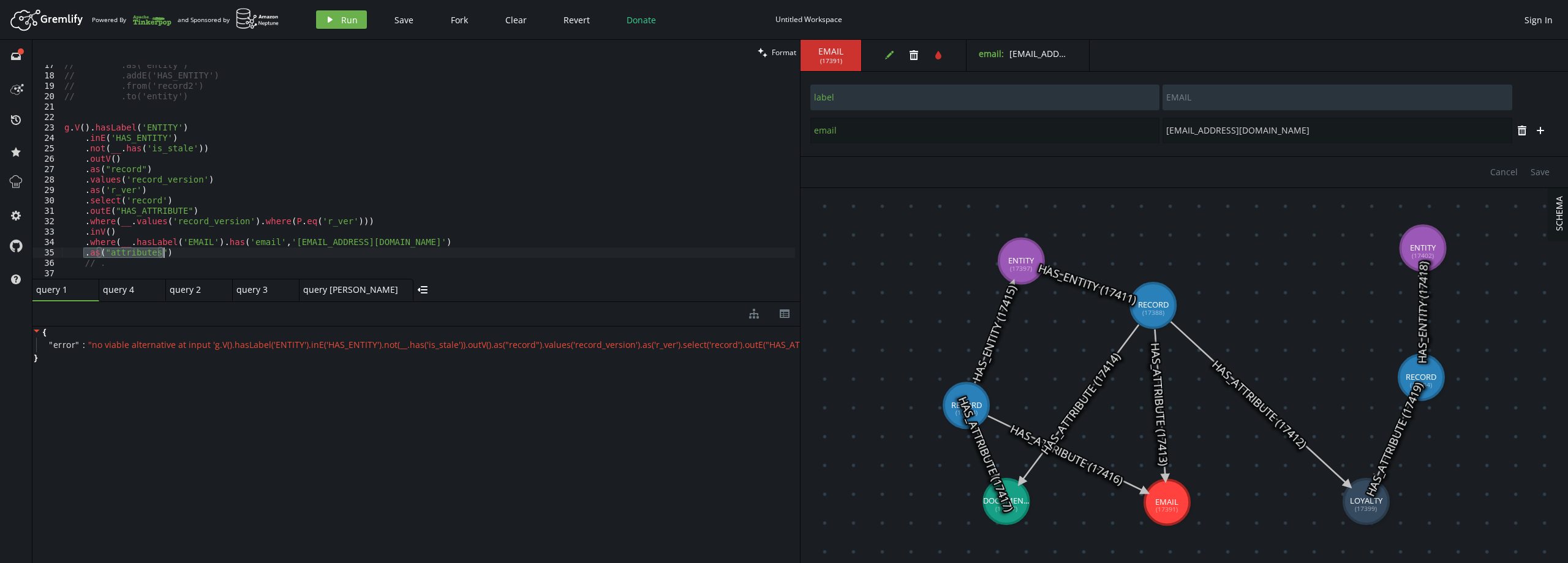
click at [113, 239] on div "// .as('entity') // .addE('HAS_ENTITY') // .from('record2') // .to('entity') g …" at bounding box center [428, 178] width 733 height 235
type textarea ".where(__.hasLabel('EMAIL').has('email','[EMAIL_ADDRESS][DOMAIN_NAME]')"
drag, startPoint x: 83, startPoint y: 243, endPoint x: 416, endPoint y: 243, distance: 333.0
click at [416, 243] on div "// .as('entity') // .addE('HAS_ENTITY') // .from('record2') // .to('entity') g …" at bounding box center [428, 178] width 733 height 235
click at [189, 250] on div "// .as('entity') // .addE('HAS_ENTITY') // .from('record2') // .to('entity') g …" at bounding box center [428, 178] width 733 height 235
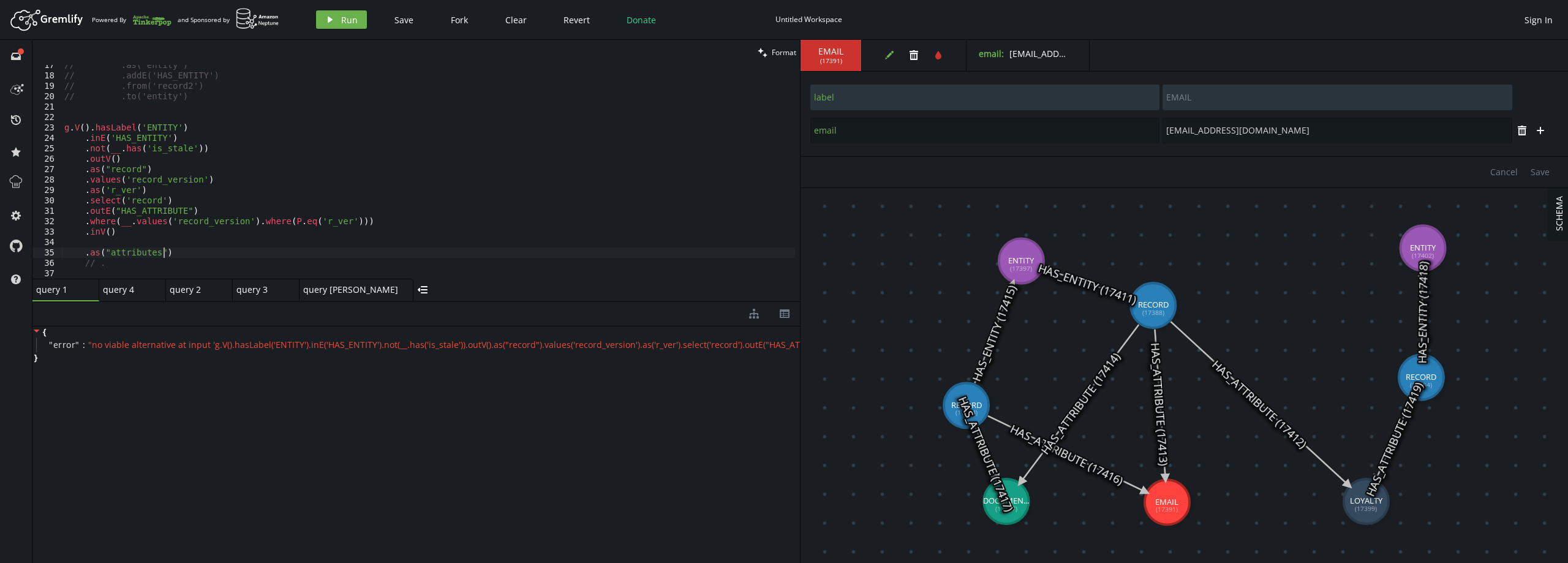
type textarea ".as("attributes")"
paste textarea ".where(__.hasLabel('EMAIL').has('email','[EMAIL_ADDRESS][DOMAIN_NAME]')"
type textarea ".as("attributes")"
type textarea ".inV()"
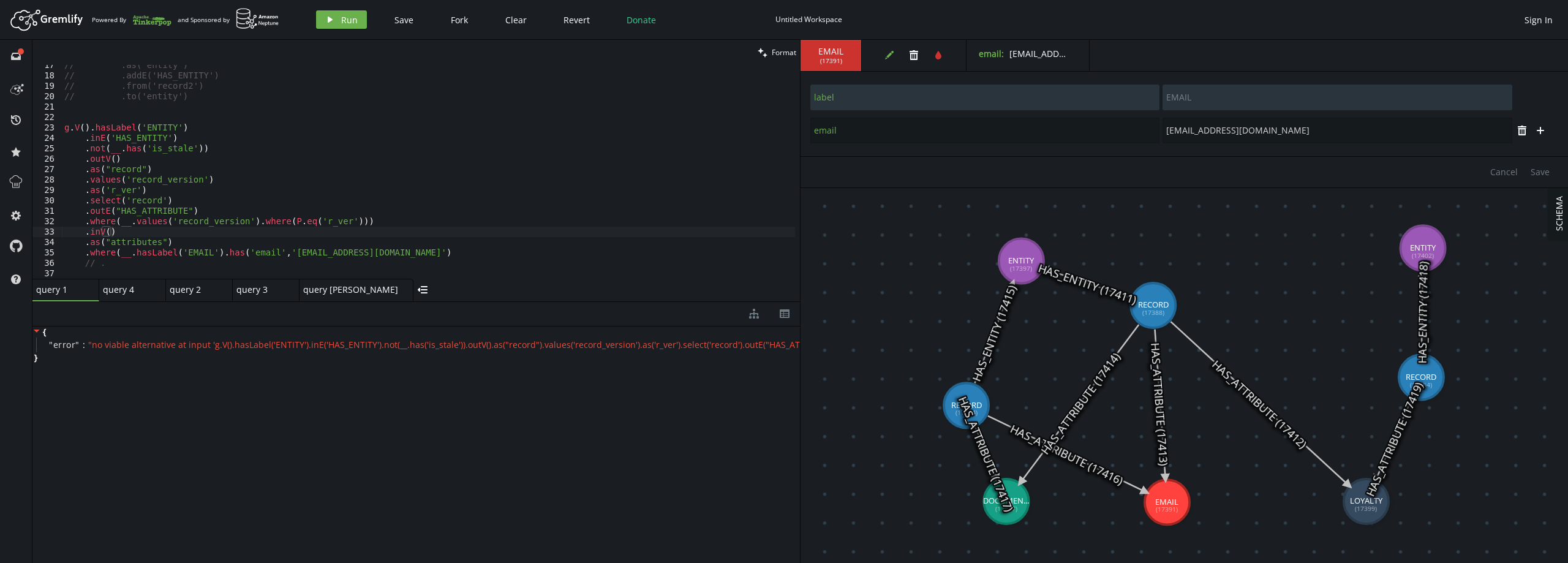
click at [327, 234] on div "// .as('entity') // .addE('HAS_ENTITY') // .from('record2') // .to('entity') g …" at bounding box center [428, 178] width 733 height 235
click at [336, 18] on button "play Run" at bounding box center [341, 19] width 51 height 19
click at [409, 272] on div "// .as('entity') // .addE('HAS_ENTITY') // .from('record2') // .to('entity') g …" at bounding box center [428, 178] width 733 height 235
click at [205, 226] on div "// .as('entity') // .addE('HAS_ENTITY') // .from('record2') // .to('entity') g …" at bounding box center [428, 178] width 733 height 235
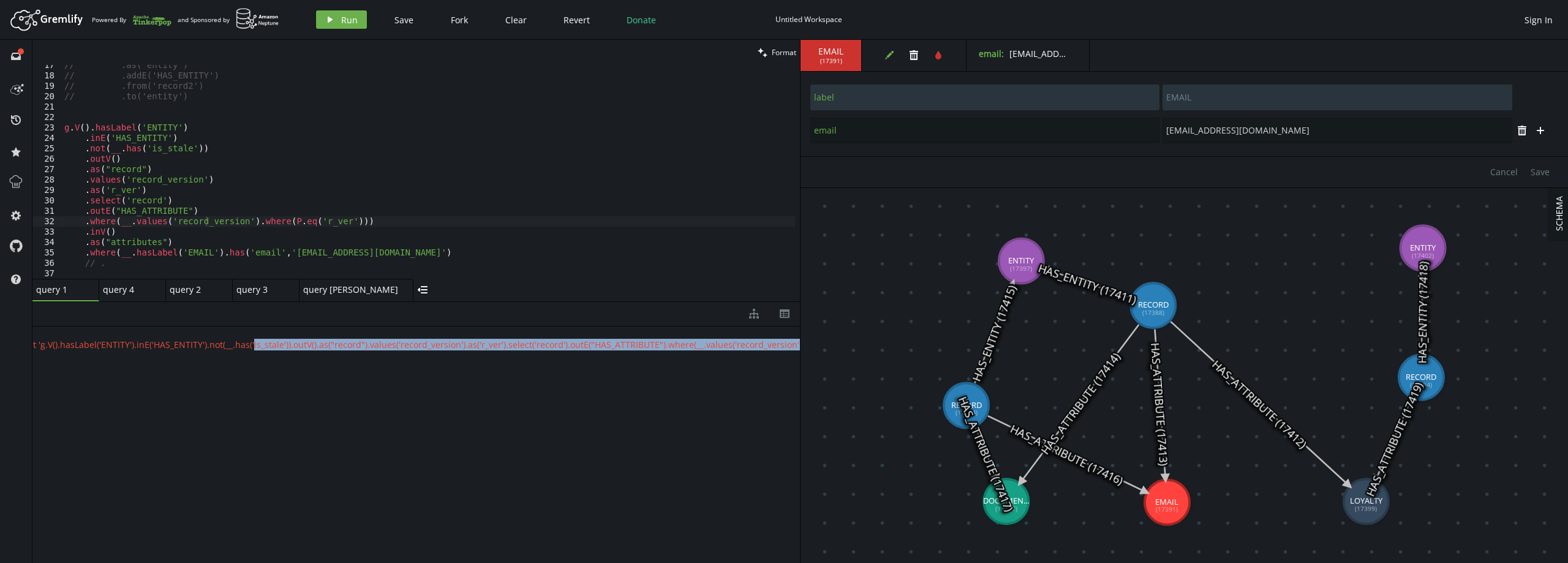
drag, startPoint x: 417, startPoint y: 347, endPoint x: 793, endPoint y: 350, distance: 376.0
click at [793, 350] on div "{ " error " : " no viable alternative at input 'g.V().hasLabel('ENTITY').inE('H…" at bounding box center [415, 442] width 767 height 231
click at [742, 348] on span "" no viable alternative at input 'g.V().hasLabel('ENTITY').inE('HAS_ENTITY').no…" at bounding box center [567, 344] width 1369 height 12
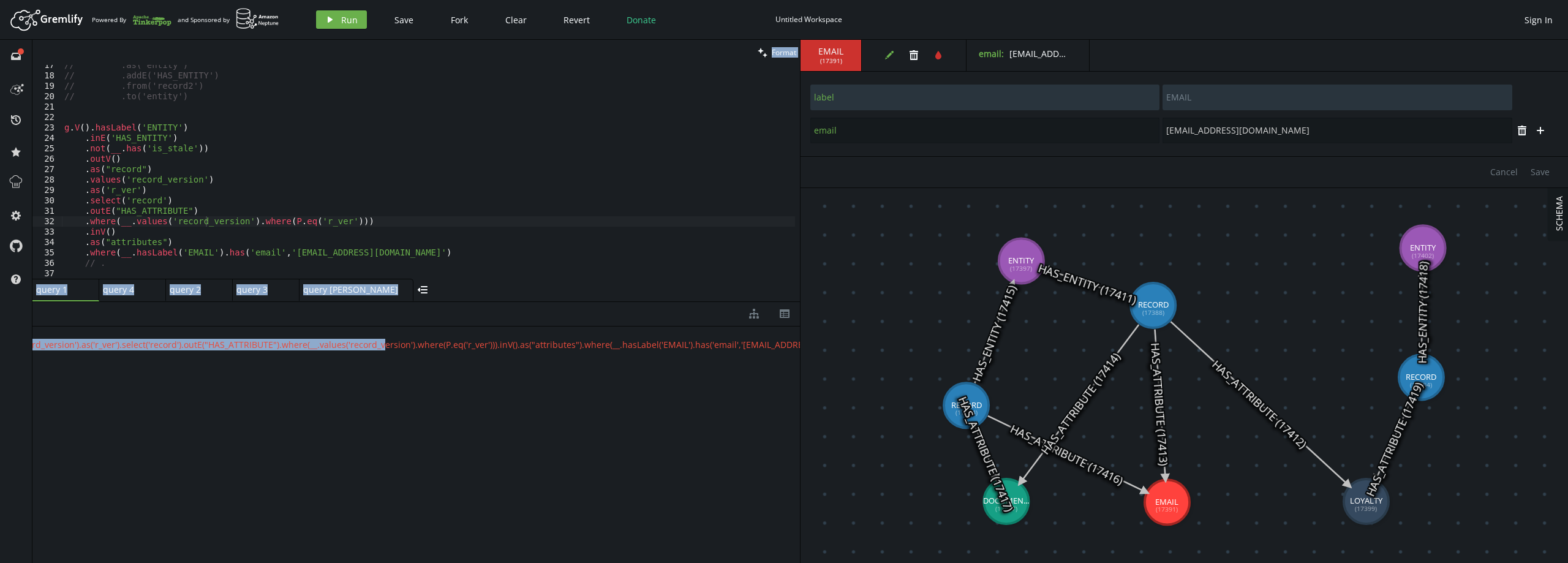
scroll to position [0, 0]
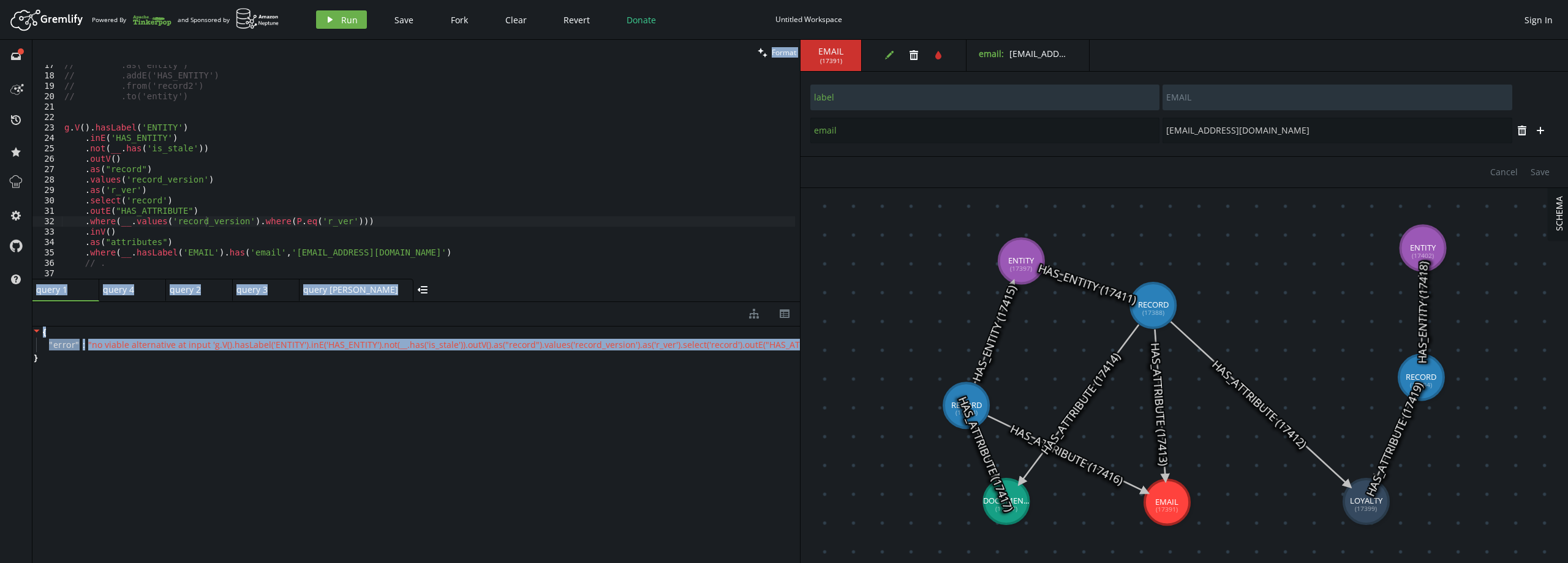
drag, startPoint x: 721, startPoint y: 345, endPoint x: 71, endPoint y: 222, distance: 661.5
click at [0, 326] on html "Artboard Created with Sketch. Powered By and Sponsored by play Run Save Fork Cl…" at bounding box center [784, 281] width 1568 height 563
click at [132, 348] on span "" no viable alternative at input 'g.V().hasLabel('ENTITY').inE('HAS_ENTITY').no…" at bounding box center [773, 344] width 1369 height 12
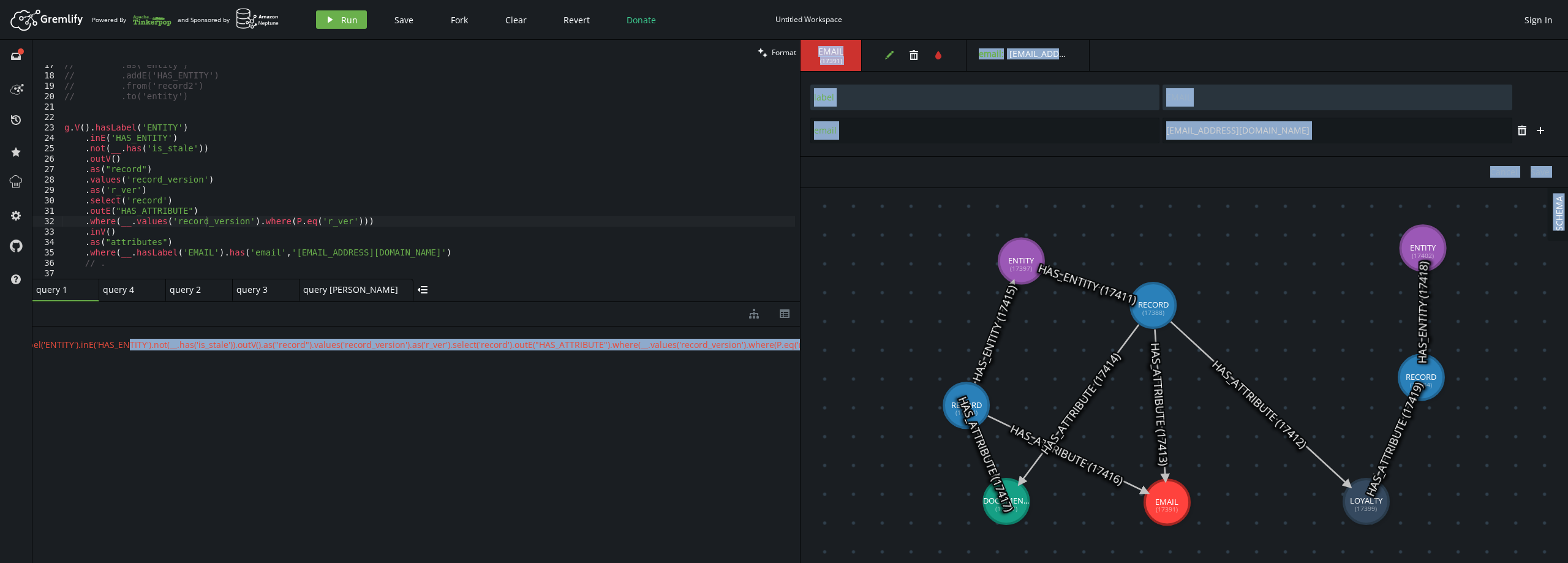
scroll to position [0, 561]
drag, startPoint x: 577, startPoint y: 337, endPoint x: 873, endPoint y: 353, distance: 296.4
click at [873, 353] on div "clean Format .where(__.values('record_version').where(P.eq('r_ver'))) 17 18 19 …" at bounding box center [799, 301] width 1535 height 523
drag, startPoint x: 642, startPoint y: 359, endPoint x: 592, endPoint y: 359, distance: 50.0
click at [642, 359] on div "{ " error " : " no viable alternative at input 'g.V().hasLabel('ENTITY').inE('H…" at bounding box center [415, 442] width 767 height 231
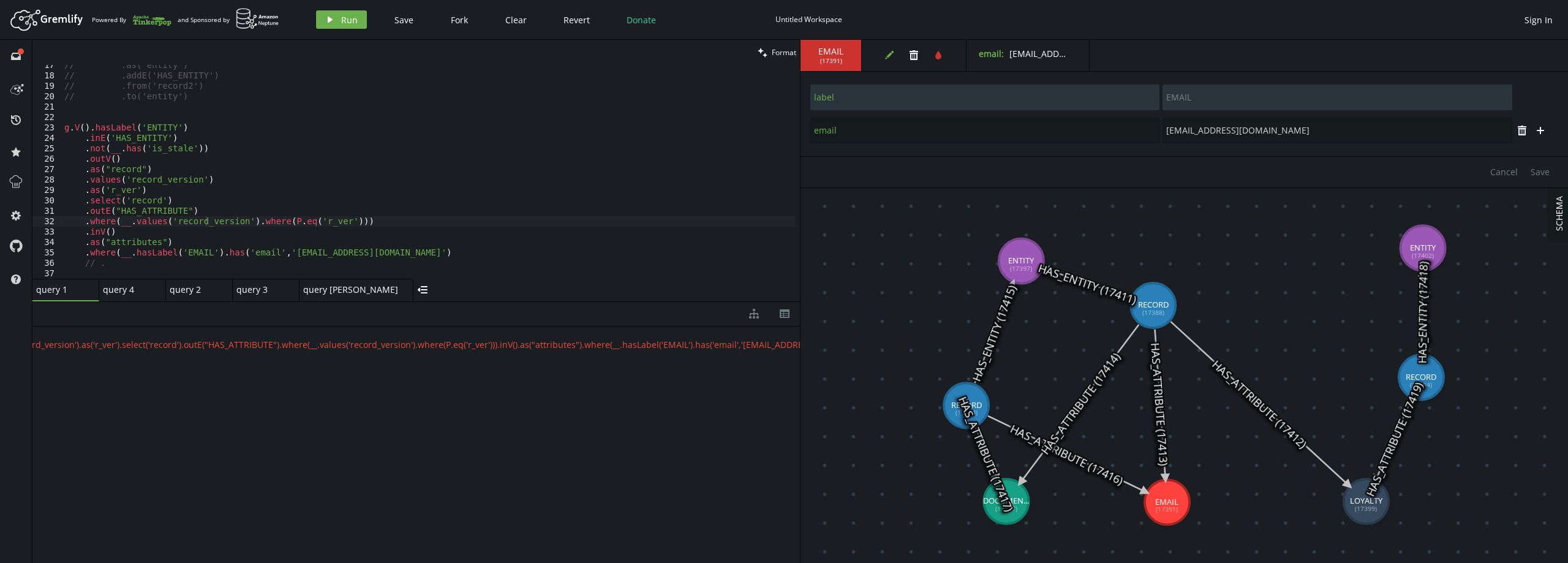
click at [121, 255] on div "// .as('entity') // .addE('HAS_ENTITY') // .from('record2') // .to('entity') g …" at bounding box center [428, 178] width 733 height 235
click at [127, 256] on div "// .as('entity') // .addE('HAS_ENTITY') // .from('record2') // .to('entity') g …" at bounding box center [428, 178] width 733 height 235
click at [149, 244] on div "// .as('entity') // .addE('HAS_ENTITY') // .from('record2') // .to('entity') g …" at bounding box center [428, 178] width 733 height 235
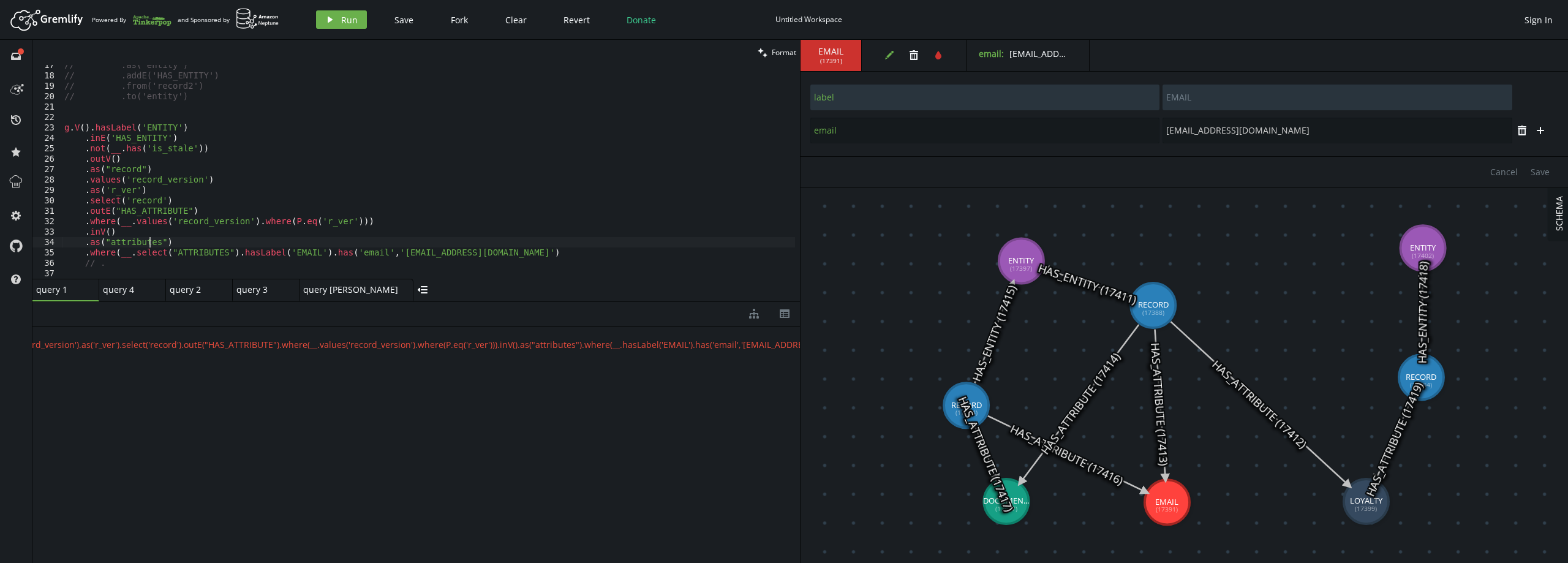
click at [149, 244] on div "// .as('entity') // .addE('HAS_ENTITY') // .from('record2') // .to('entity') g …" at bounding box center [428, 178] width 733 height 235
click at [209, 251] on div "// .as('entity') // .addE('HAS_ENTITY') // .from('record2') // .to('entity') g …" at bounding box center [428, 178] width 733 height 235
paste textarea "attributes"
click at [339, 14] on button "play Run" at bounding box center [341, 19] width 51 height 19
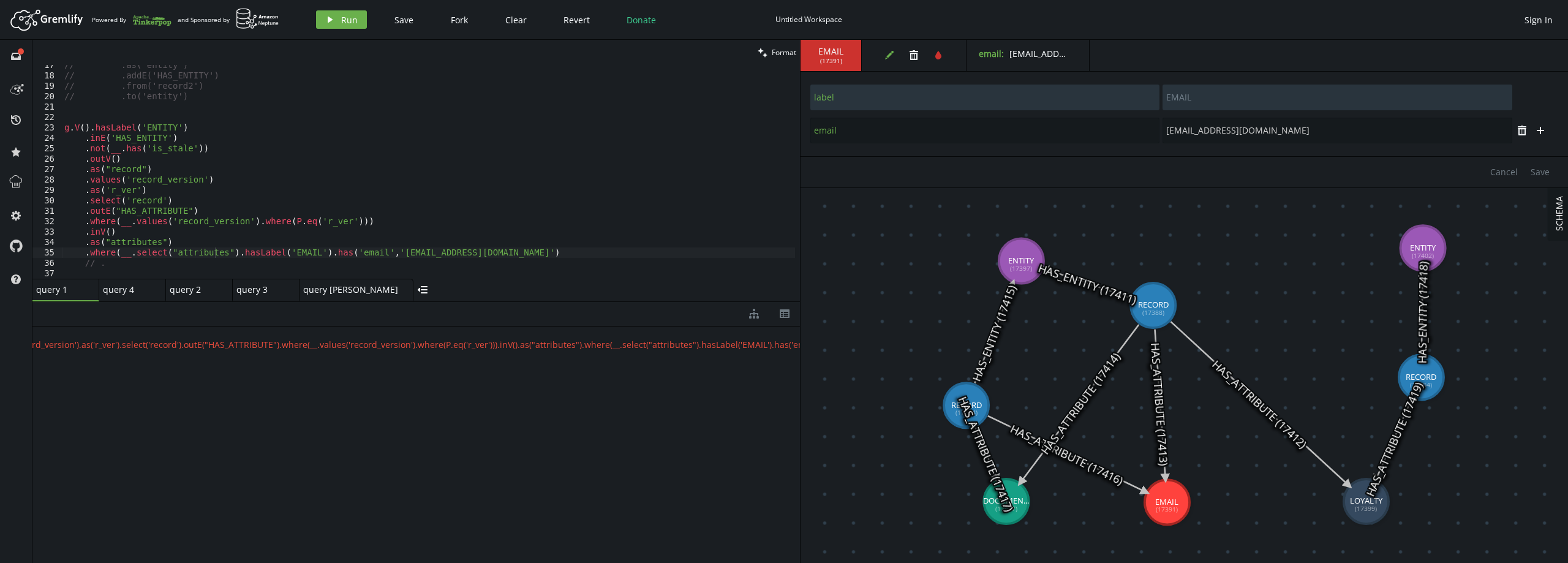
click at [479, 254] on div "// .as('entity') // .addE('HAS_ENTITY') // .from('record2') // .to('entity') g …" at bounding box center [428, 178] width 733 height 235
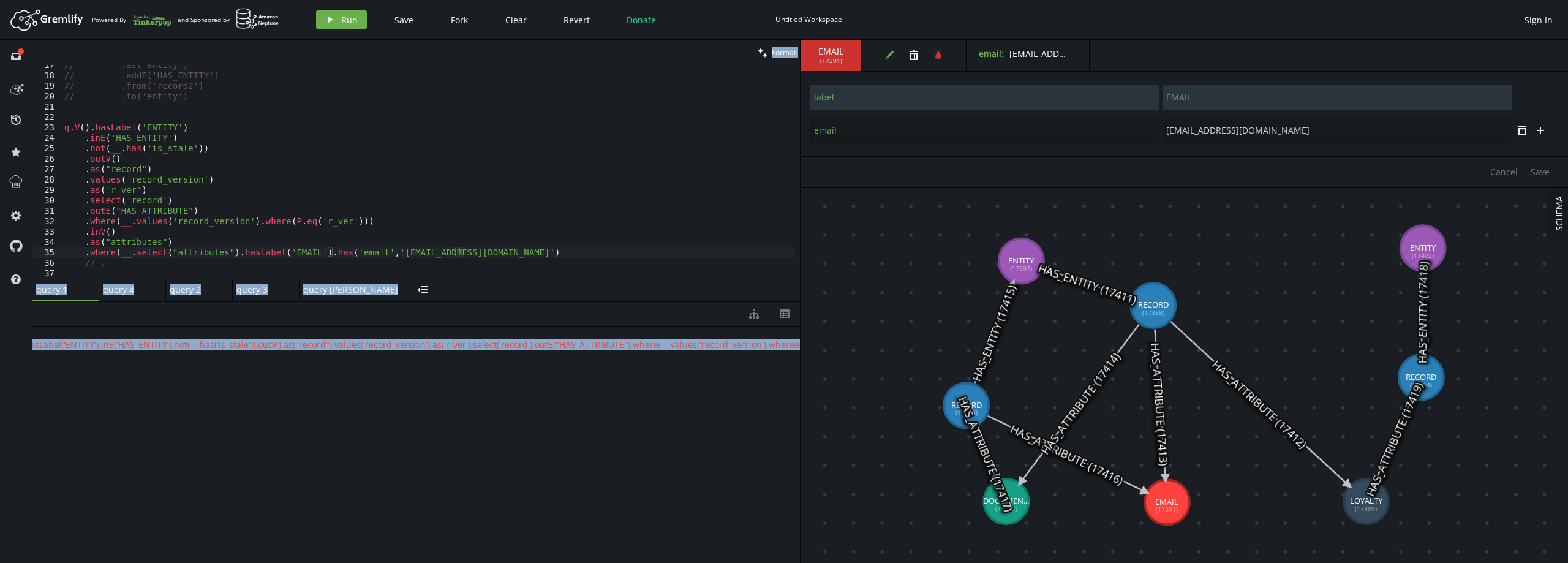
scroll to position [0, 0]
drag, startPoint x: 594, startPoint y: 348, endPoint x: 96, endPoint y: 347, distance: 498.0
click at [96, 347] on span "" no viable alternative at input 'g.V().hasLabel('ENTITY').inE('HAS_ENTITY').no…" at bounding box center [812, 344] width 1448 height 12
click at [111, 347] on span "" no viable alternative at input 'g.V().hasLabel('ENTITY').inE('HAS_ENTITY').no…" at bounding box center [812, 344] width 1448 height 12
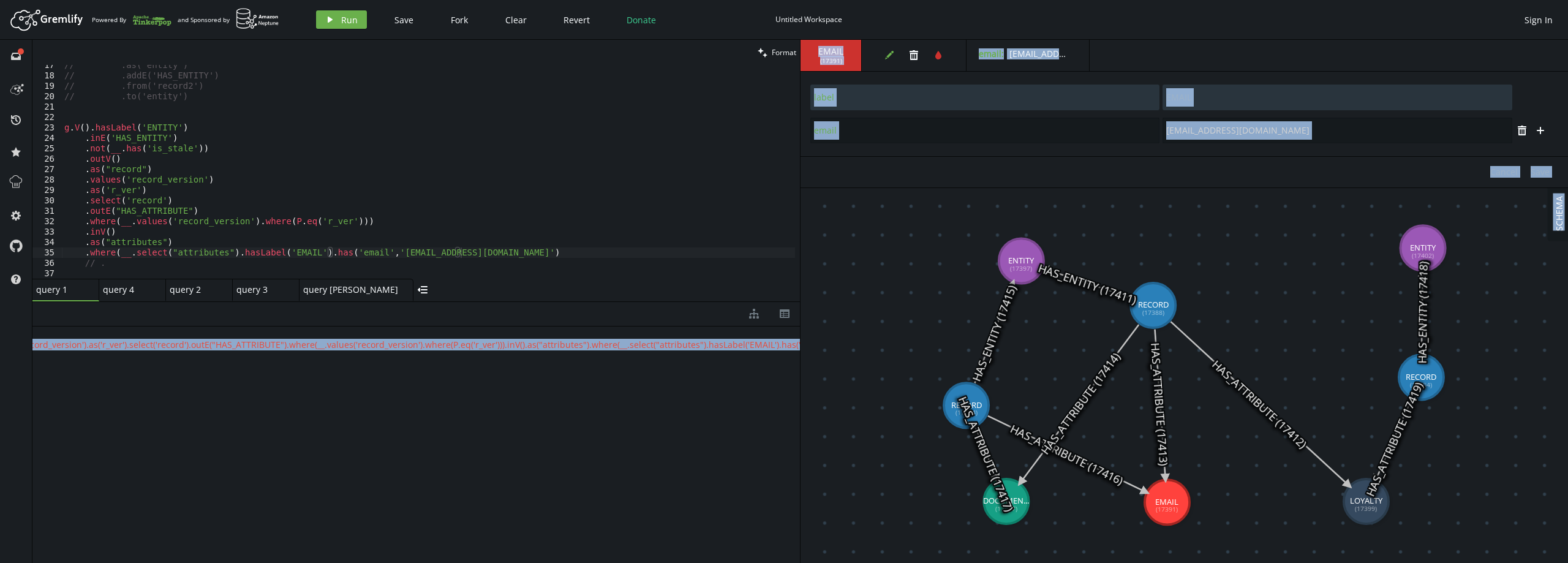
scroll to position [0, 637]
drag, startPoint x: 270, startPoint y: 343, endPoint x: 823, endPoint y: 343, distance: 553.0
click at [823, 343] on div "clean Format .where(__.select("attributes").hasLabel('EMAIL').has('email','[EMA…" at bounding box center [799, 301] width 1535 height 523
click at [688, 351] on div "{ " error " : " no viable alternative at input 'g.V().hasLabel('ENTITY').inE('H…" at bounding box center [415, 442] width 767 height 231
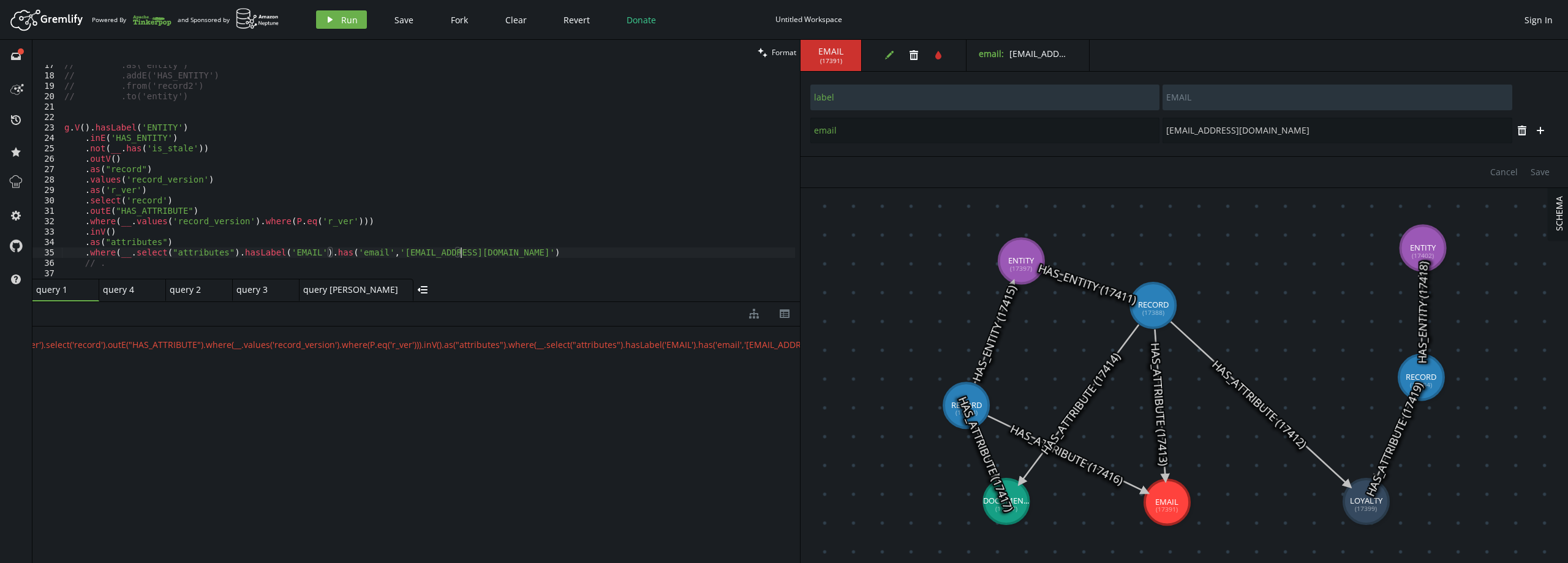
click at [491, 250] on div "// .as('entity') // .addE('HAS_ENTITY') // .from('record2') // .to('entity') g …" at bounding box center [428, 178] width 733 height 235
type textarea ".where(__.select("attributes").hasLabel('EMAIL').has('email','[EMAIL_ADDRESS][D…"
click at [346, 20] on span "Run" at bounding box center [350, 20] width 16 height 12
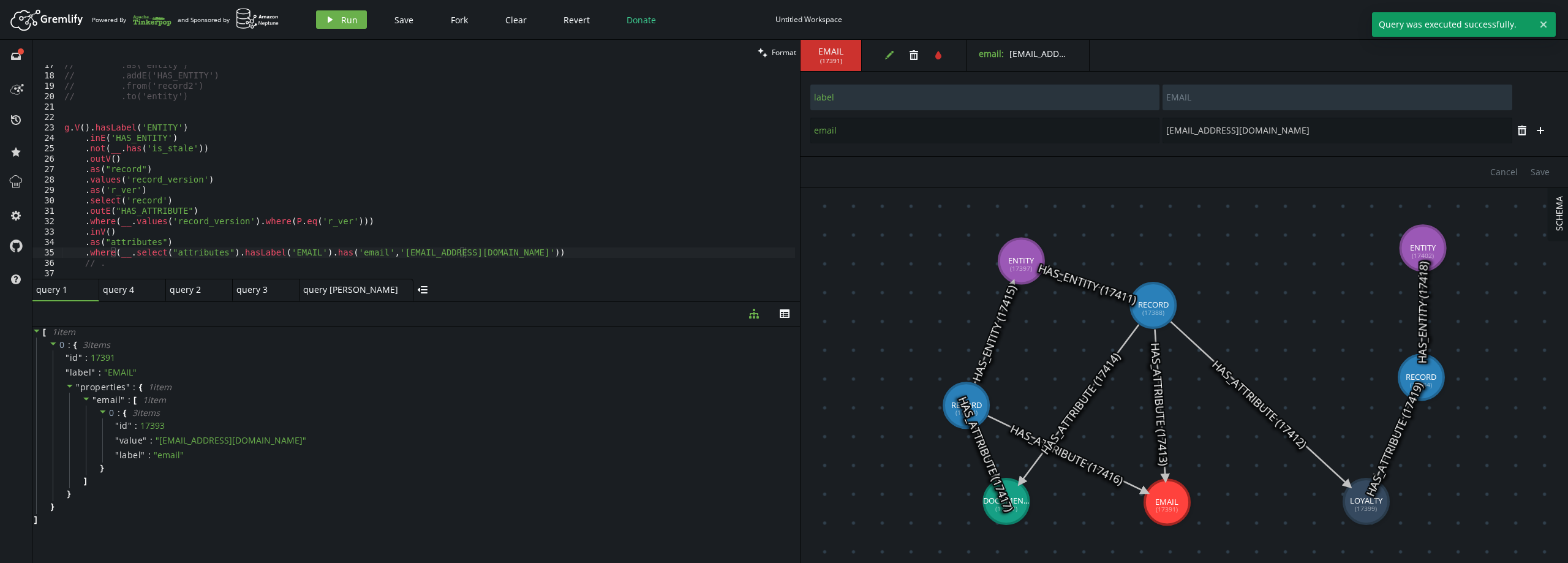
scroll to position [0, 0]
click at [477, 256] on div "// .as('entity') // .addE('HAS_ENTITY') // .from('record2') // .to('entity') g …" at bounding box center [428, 178] width 733 height 235
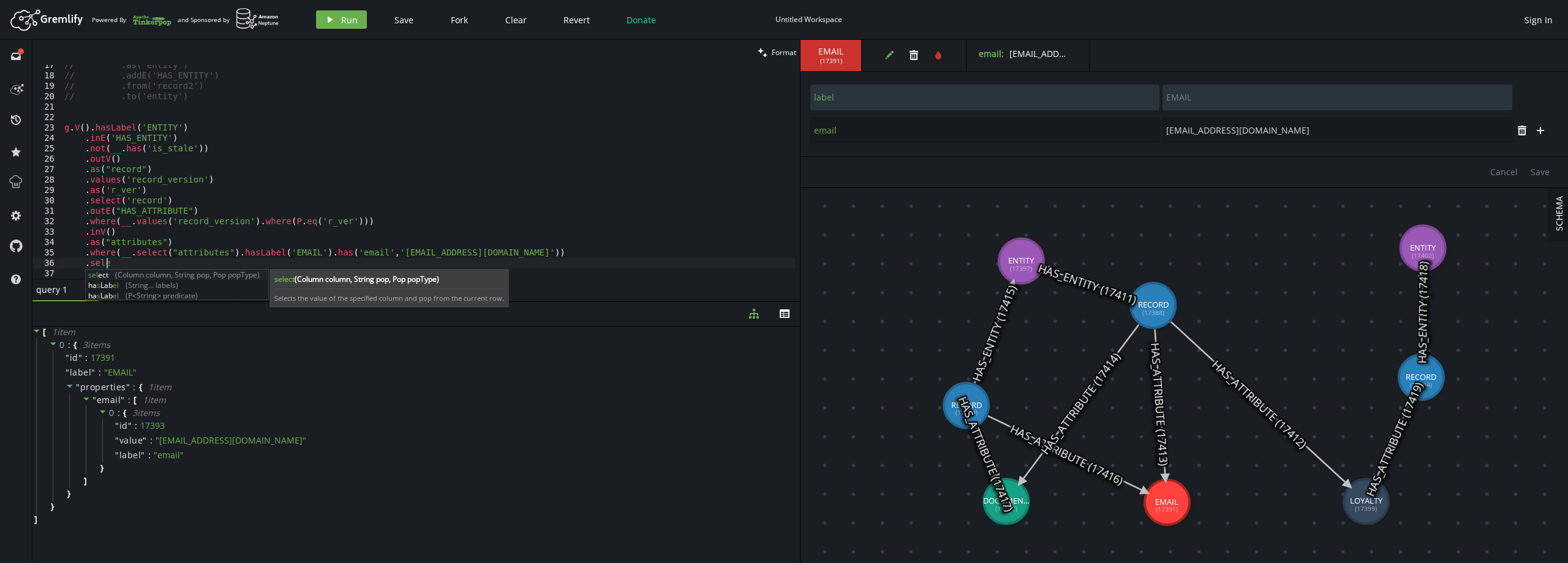
scroll to position [0, 42]
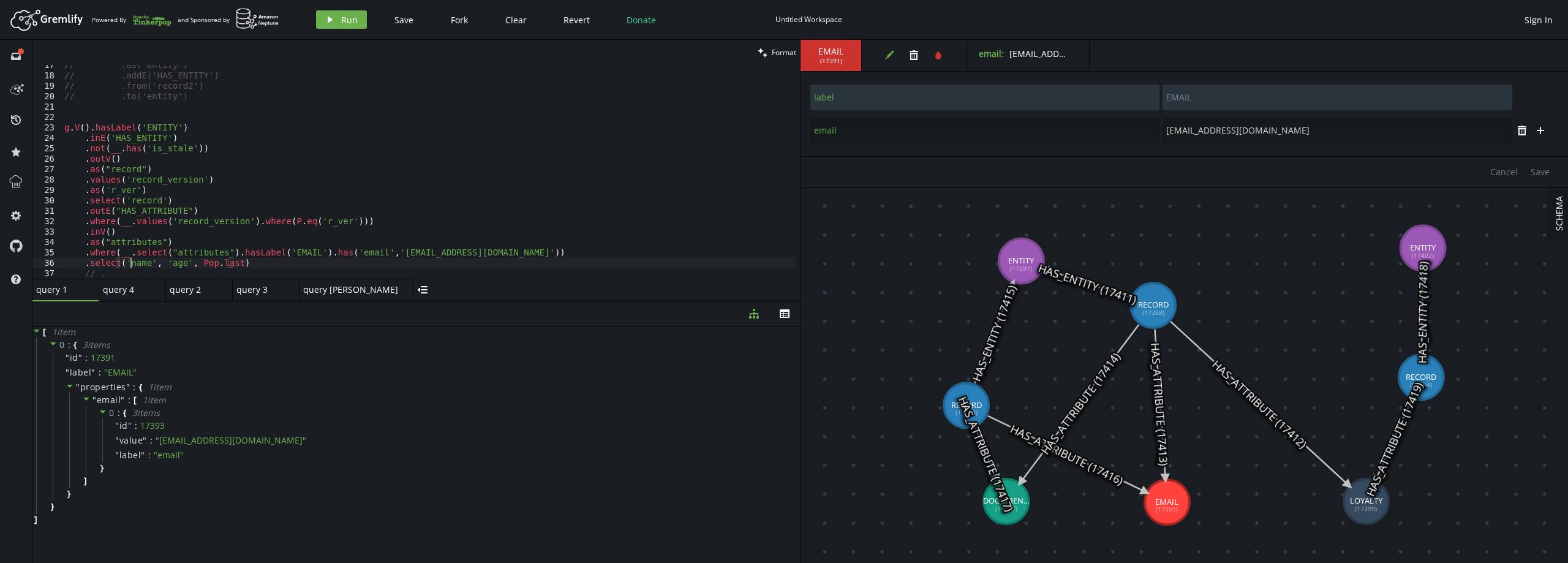
click at [133, 264] on div "// .as('entity') // .addE('HAS_ENTITY') // .from('record2') // .to('entity') g …" at bounding box center [428, 178] width 733 height 235
click at [359, 25] on button "play Run" at bounding box center [341, 19] width 51 height 19
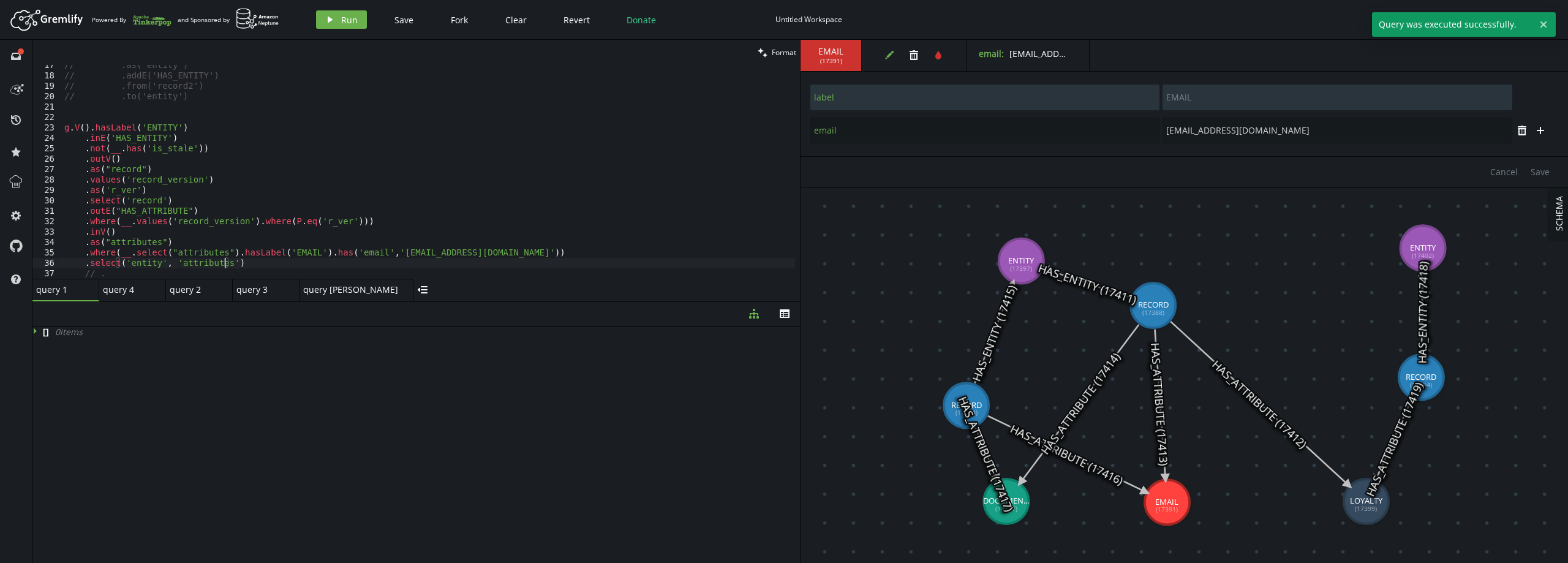
click at [224, 264] on div "// .as('entity') // .addE('HAS_ENTITY') // .from('record2') // .to('entity') g …" at bounding box center [428, 178] width 733 height 235
click at [181, 139] on div "// .as('entity') // .addE('HAS_ENTITY') // .from('record2') // .to('entity') g …" at bounding box center [428, 178] width 733 height 235
click at [188, 125] on div "// .as('entity') // .addE('HAS_ENTITY') // .from('record2') // .to('entity') g …" at bounding box center [428, 178] width 733 height 235
click at [184, 137] on div "// .as('entity') // .addE('HAS_ENTITY') // .from('record2') // .to('entity') g …" at bounding box center [428, 178] width 733 height 235
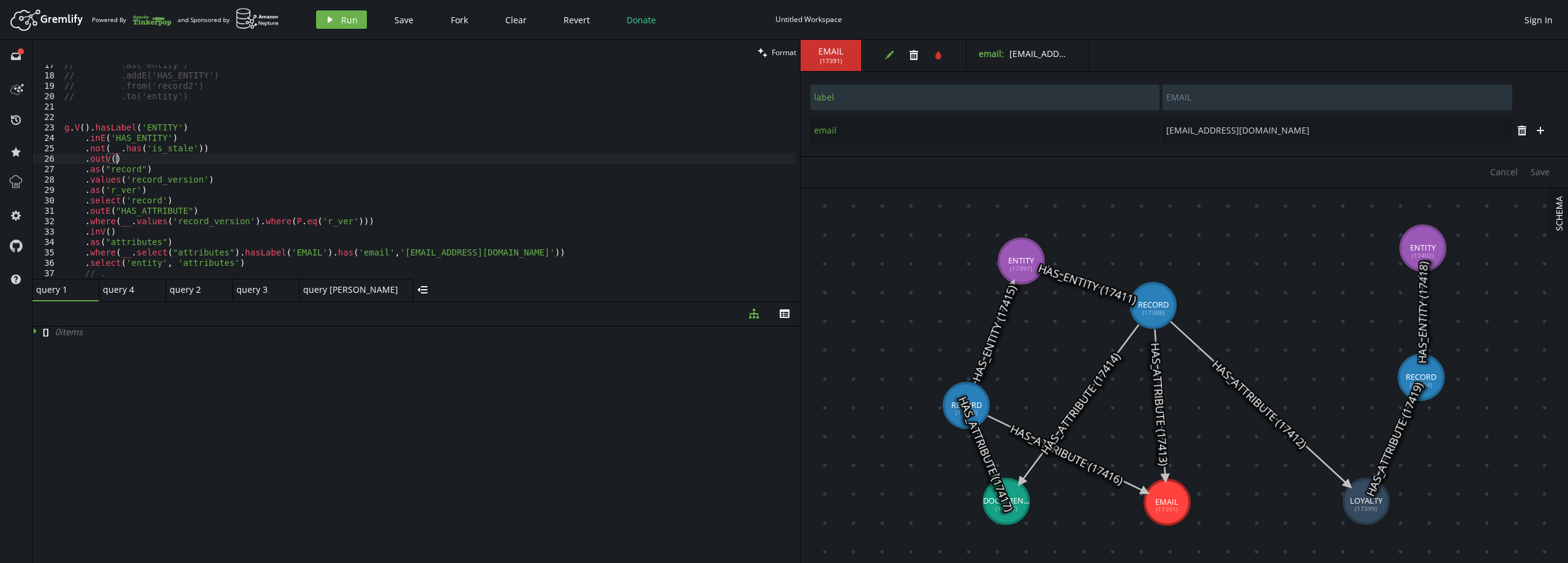
click at [203, 160] on div "// .as('entity') // .addE('HAS_ENTITY') // .from('record2') // .to('entity') g …" at bounding box center [428, 178] width 733 height 235
click at [209, 146] on div "// .as('entity') // .addE('HAS_ENTITY') // .from('record2') // .to('entity') g …" at bounding box center [428, 178] width 733 height 235
click at [212, 130] on div "// .as('entity') // .addE('HAS_ENTITY') // .from('record2') // .to('entity') g …" at bounding box center [428, 178] width 733 height 235
type textarea "g.V().hasLabel('ENTITY')"
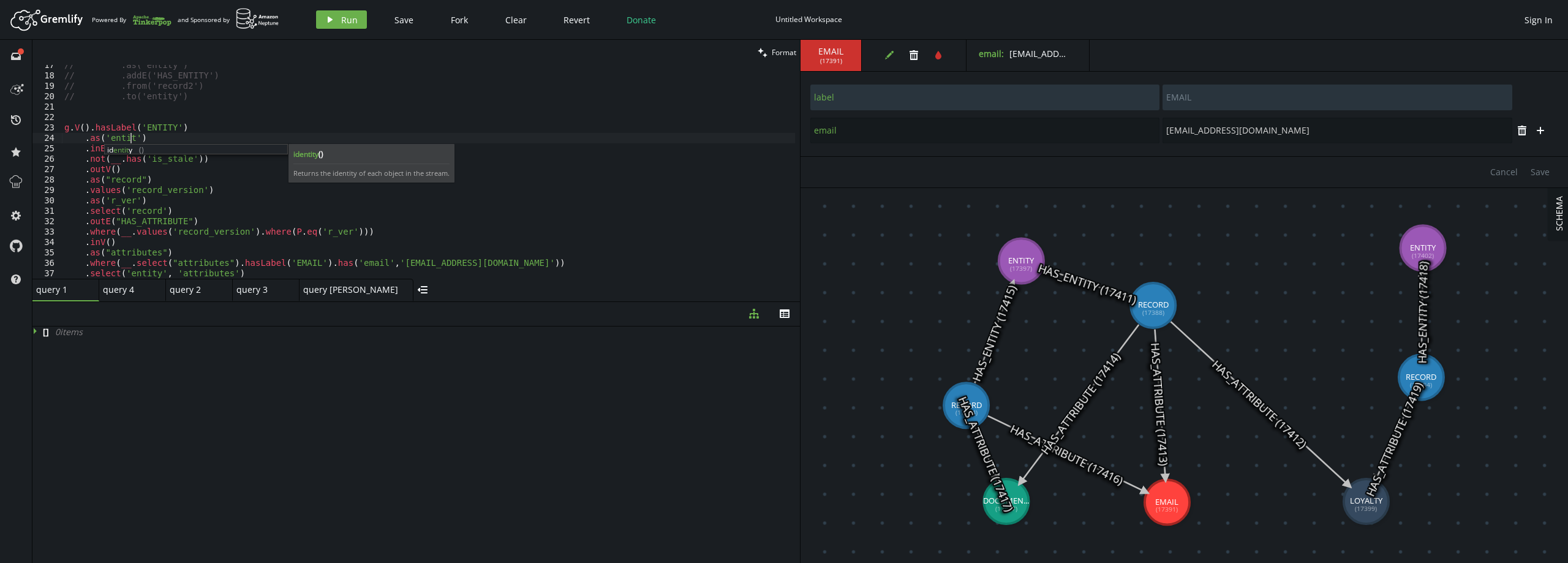
scroll to position [0, 71]
click at [337, 20] on button "play Run" at bounding box center [341, 19] width 51 height 19
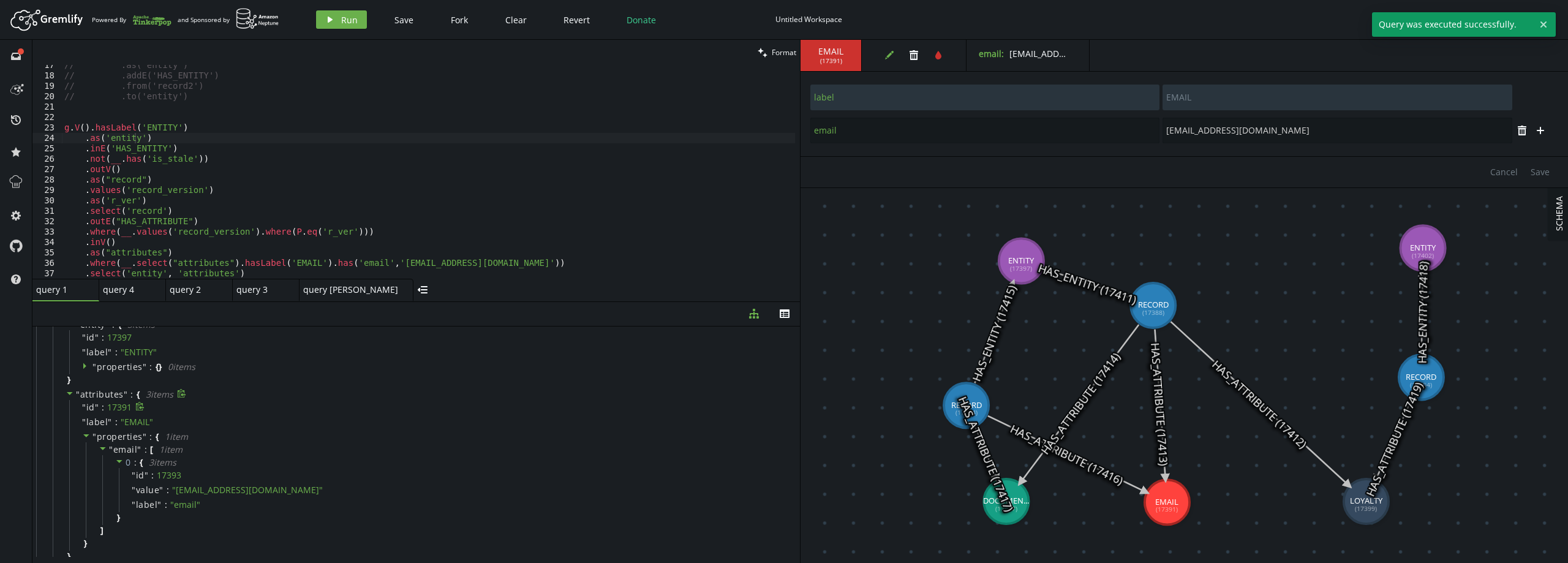
scroll to position [0, 0]
click at [75, 425] on div at bounding box center [71, 427] width 10 height 11
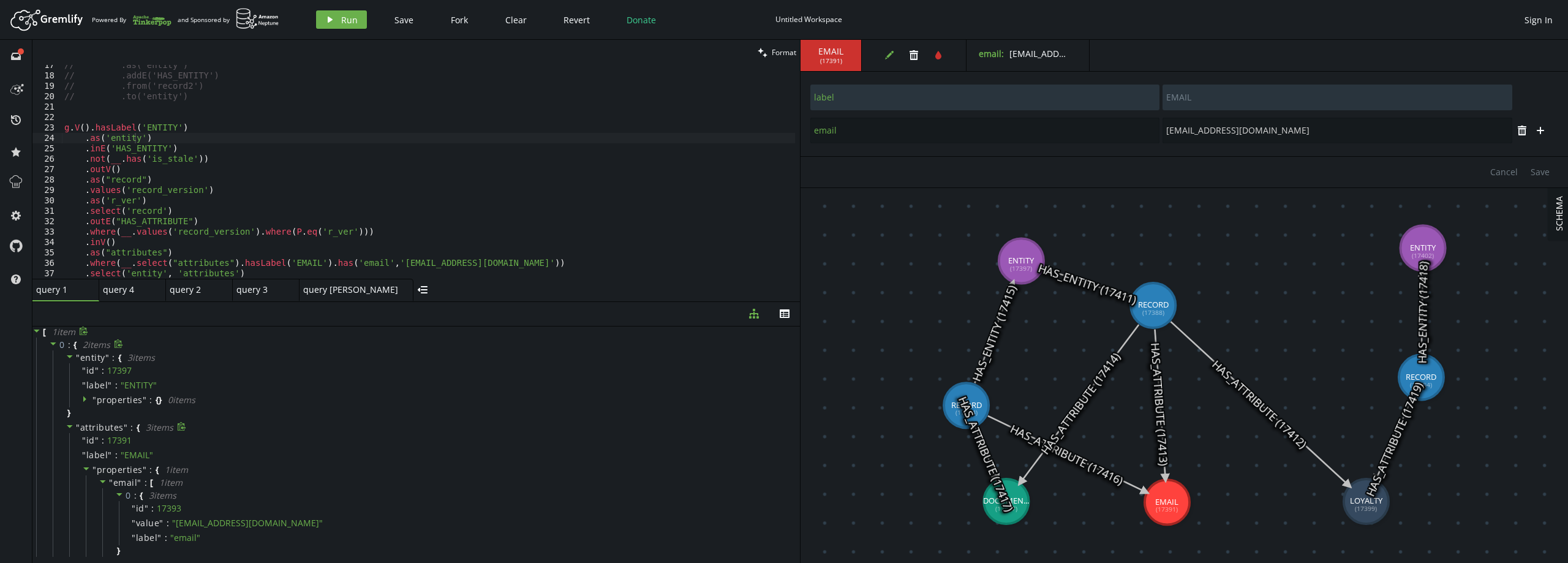
click at [113, 424] on span "attributes" at bounding box center [101, 427] width 43 height 12
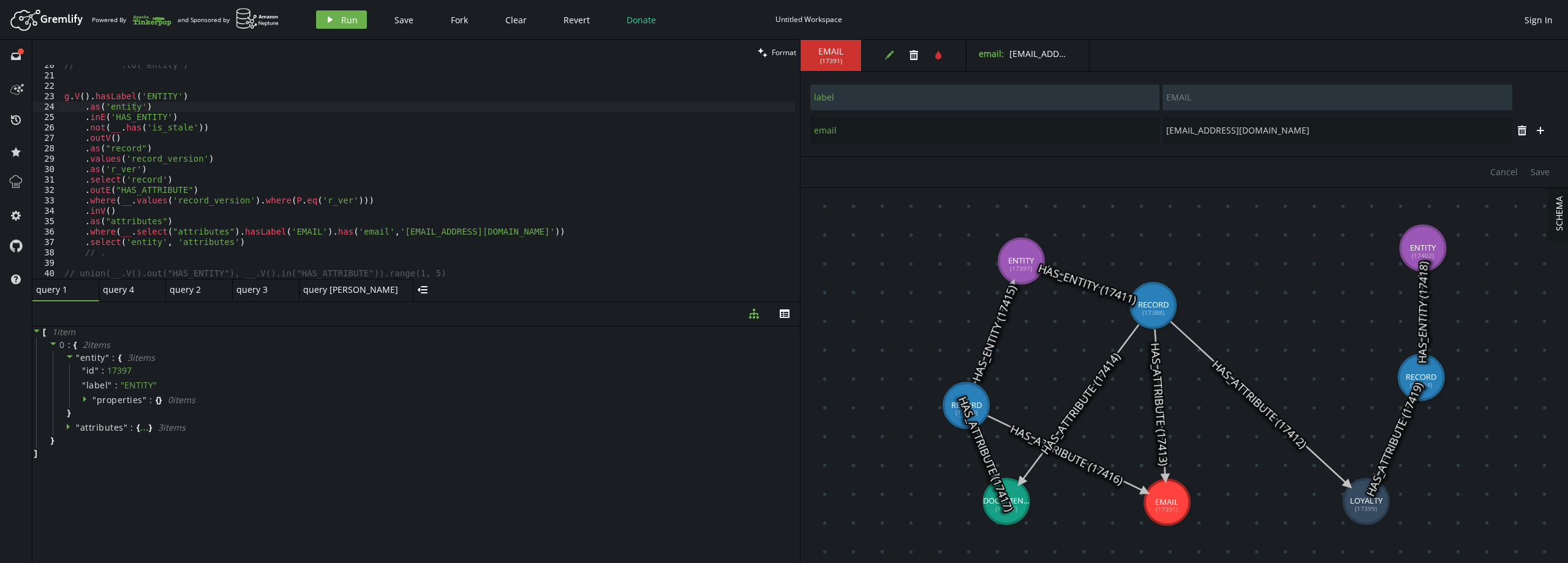
click at [247, 241] on div "// .to('entity') g . V ( ) . hasLabel ( 'ENTITY' ) . as ( 'entity' ) . inE ( 'H…" at bounding box center [428, 178] width 733 height 235
click at [86, 426] on span "attributes" at bounding box center [101, 427] width 43 height 12
click at [477, 230] on div "// .to('entity') g . V ( ) . hasLabel ( 'ENTITY' ) . as ( 'entity' ) . inE ( 'H…" at bounding box center [428, 178] width 733 height 235
click at [461, 230] on div "// .to('entity') g . V ( ) . hasLabel ( 'ENTITY' ) . as ( 'entity' ) . inE ( 'H…" at bounding box center [428, 178] width 733 height 235
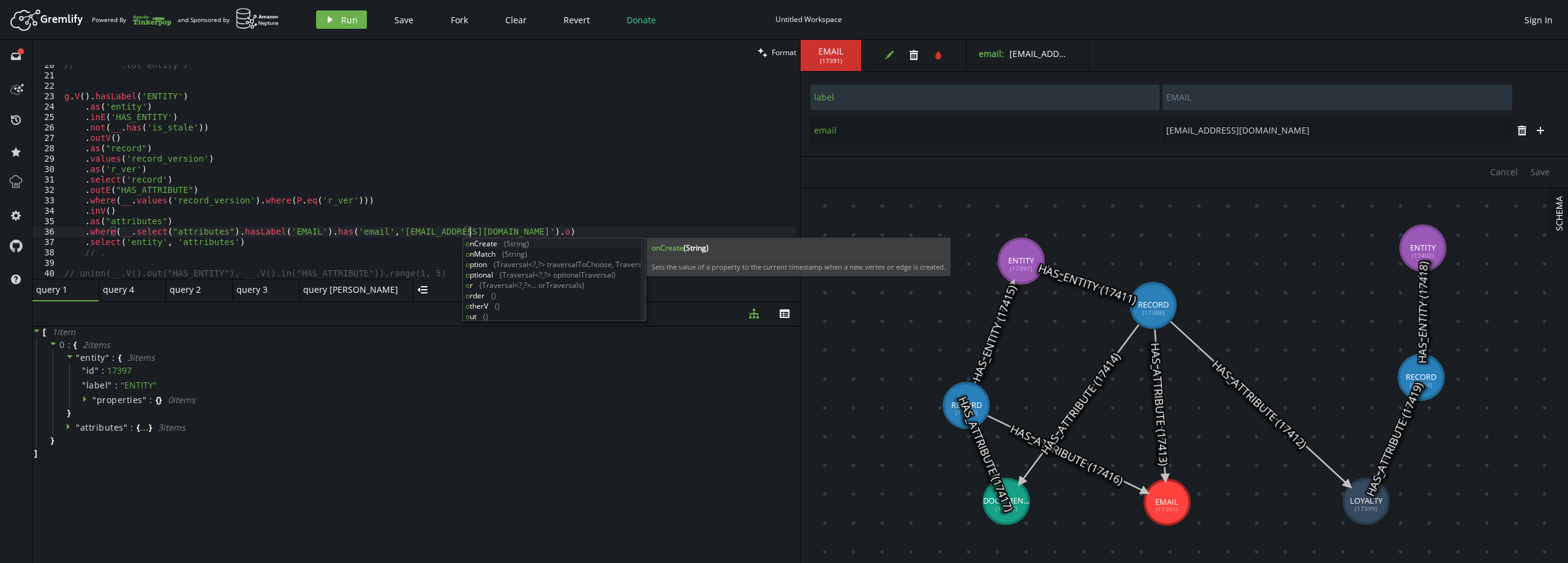
scroll to position [0, 405]
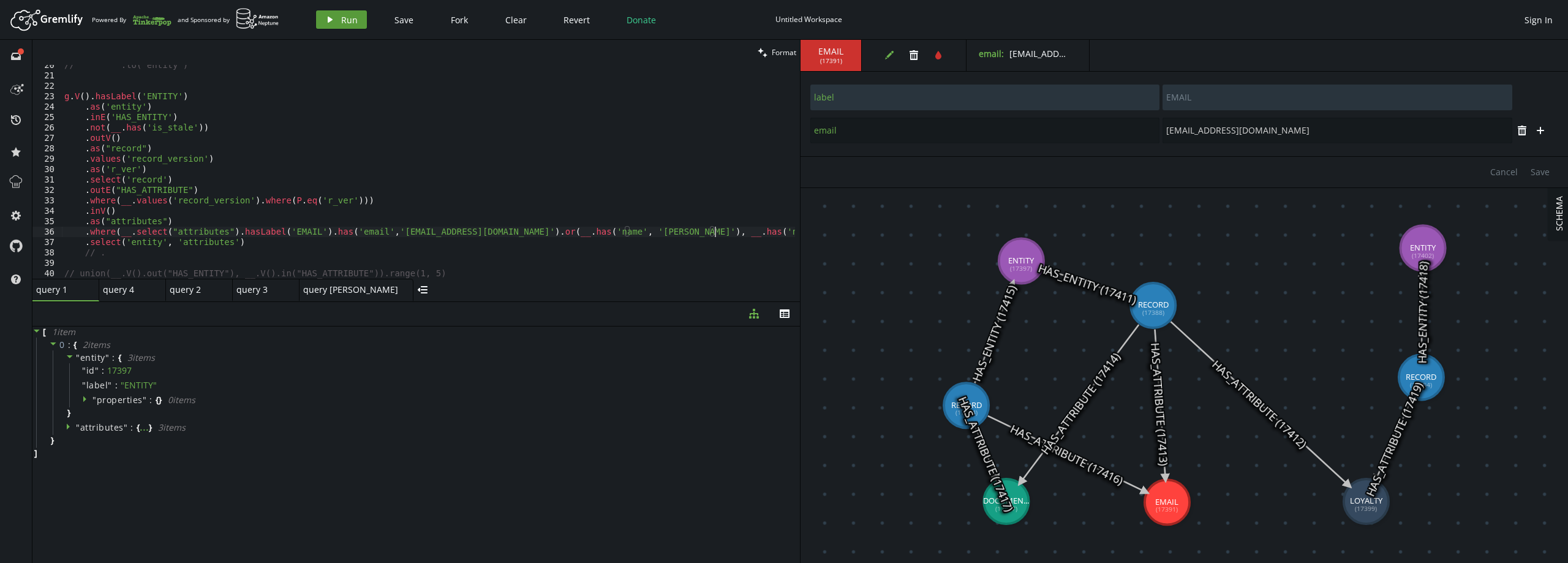
click at [342, 24] on span "Run" at bounding box center [350, 20] width 16 height 12
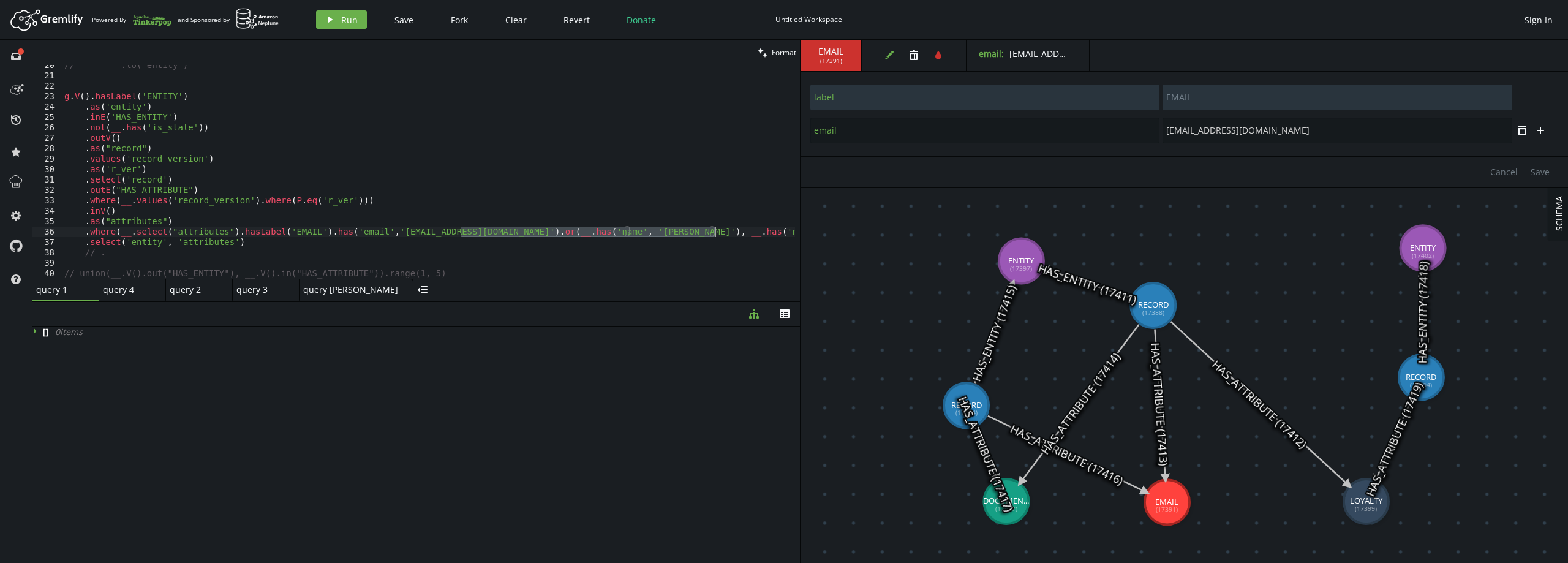
drag, startPoint x: 460, startPoint y: 231, endPoint x: 714, endPoint y: 232, distance: 254.0
click at [714, 232] on div "// .to('entity') g . V ( ) . hasLabel ( 'ENTITY' ) . as ( 'entity' ) . inE ( 'H…" at bounding box center [428, 178] width 733 height 235
click at [359, 10] on button "play Run" at bounding box center [341, 19] width 51 height 19
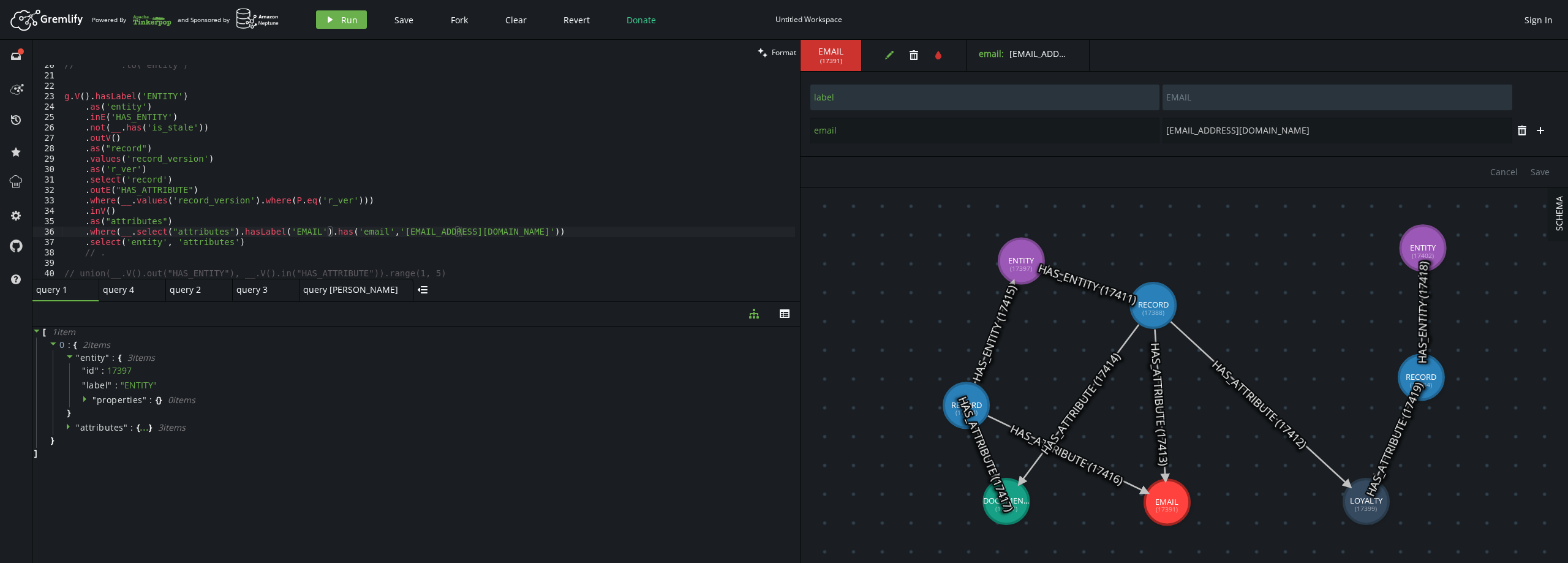
click at [117, 232] on div "// .to('entity') g . V ( ) . hasLabel ( 'ENTITY' ) . as ( 'entity' ) . inE ( 'H…" at bounding box center [428, 178] width 733 height 235
click at [449, 248] on div "// .to('entity') g . V ( ) . hasLabel ( 'ENTITY' ) . as ( 'entity' ) . inE ( 'H…" at bounding box center [428, 178] width 733 height 235
click at [448, 247] on div "// .to('entity') g . V ( ) . hasLabel ( 'ENTITY' ) . as ( 'entity' ) . inE ( 'H…" at bounding box center [428, 178] width 733 height 235
type textarea "__.select("attributes").hasLabel('EMAIL').has('email','[EMAIL_ADDRESS][DOMAIN_N…"
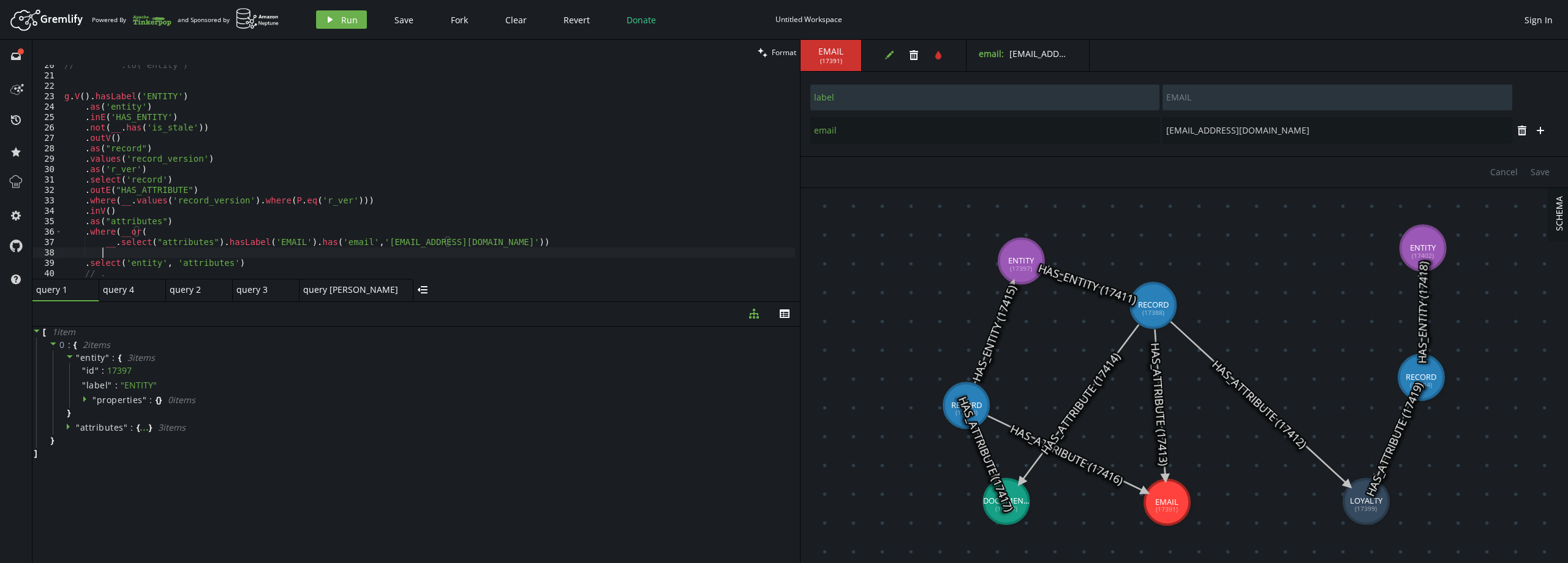
scroll to position [0, 37]
click at [450, 244] on div "// .to('entity') g . V ( ) . hasLabel ( 'ENTITY' ) . as ( 'entity' ) . inE ( 'H…" at bounding box center [428, 178] width 733 height 235
drag, startPoint x: 468, startPoint y: 240, endPoint x: 100, endPoint y: 241, distance: 368.0
click at [100, 241] on div "// .to('entity') g . V ( ) . hasLabel ( 'ENTITY' ) . as ( 'entity' ) . inE ( 'H…" at bounding box center [428, 178] width 733 height 235
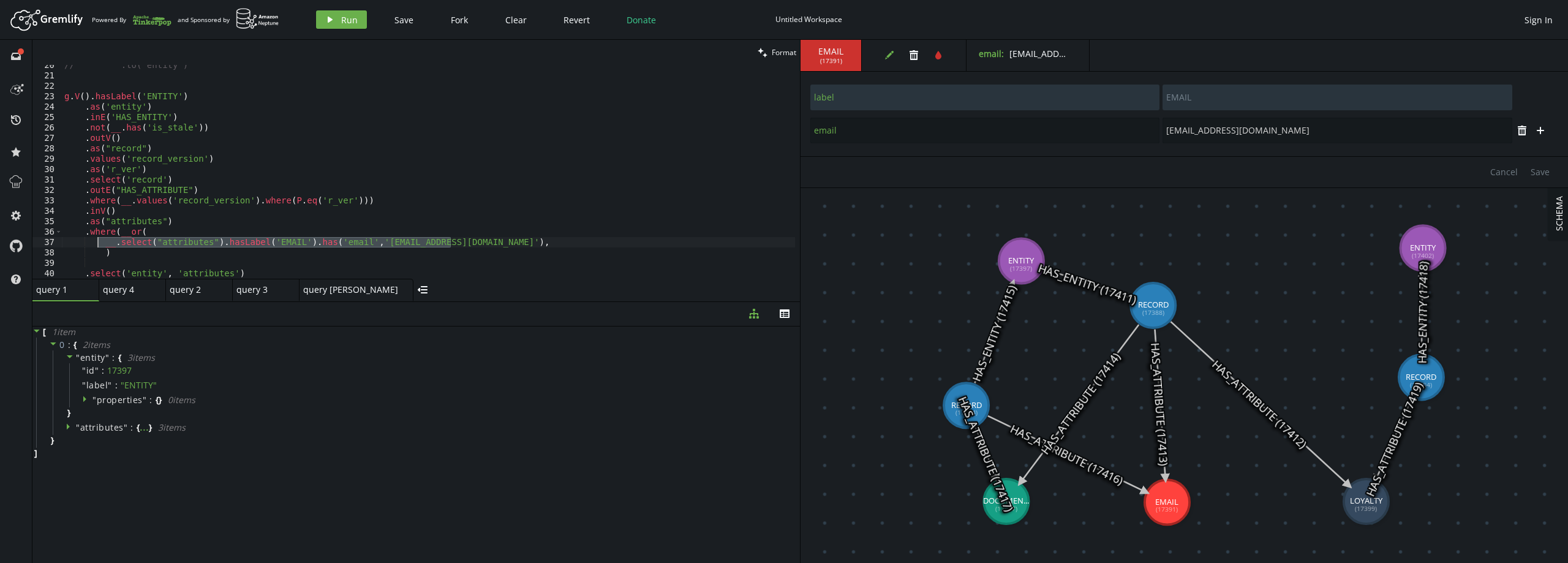
type textarea "__.select("attributes").hasLabel('EMAIL').has('email','[EMAIL_ADDRESS][DOMAIN_N…"
click at [472, 241] on div "// .to('entity') g . V ( ) . hasLabel ( 'ENTITY' ) . as ( 'entity' ) . inE ( 'H…" at bounding box center [428, 172] width 733 height 214
paste textarea "__.select("attributes").hasLabel('EMAIL').has('email','[EMAIL_ADDRESS][DOMAIN_N…"
click at [103, 253] on div "// .to('entity') g . V ( ) . hasLabel ( 'ENTITY' ) . as ( 'entity' ) . inE ( 'H…" at bounding box center [428, 178] width 733 height 235
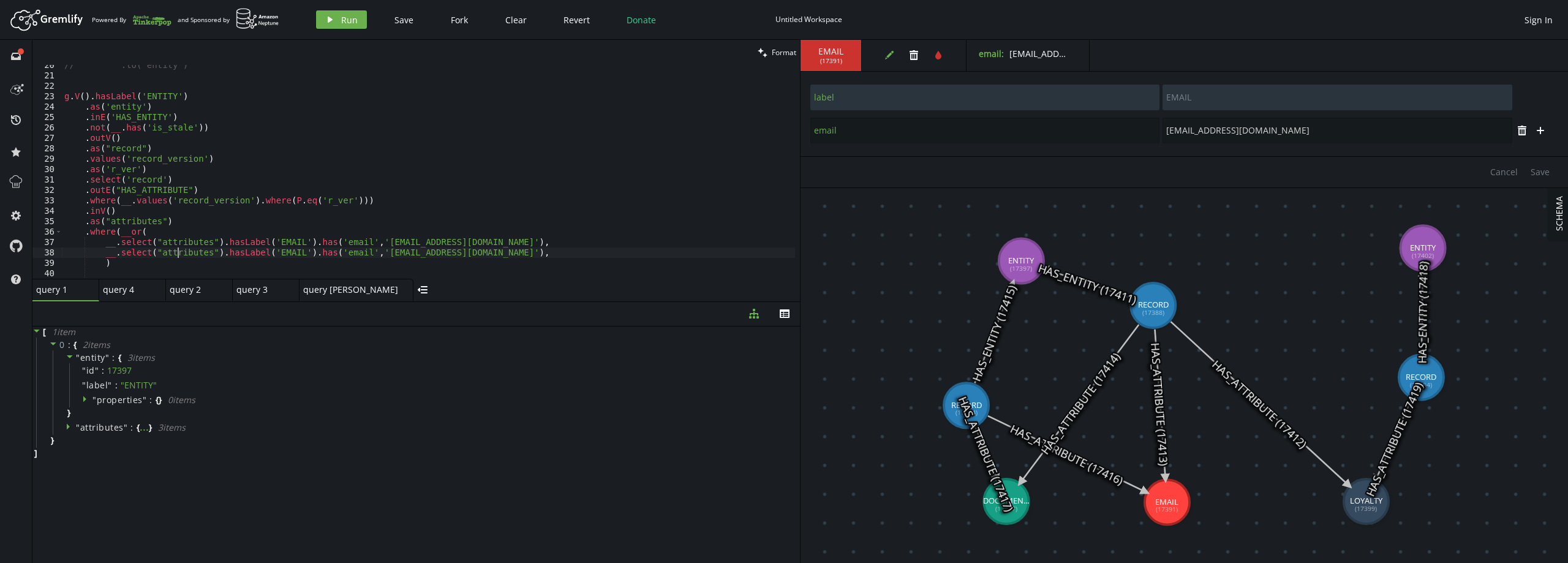
click at [178, 255] on div "// .to('entity') g . V ( ) . hasLabel ( 'ENTITY' ) . as ( 'entity' ) . inE ( 'H…" at bounding box center [428, 178] width 733 height 235
click at [268, 254] on div "// .to('entity') g . V ( ) . hasLabel ( 'ENTITY' ) . as ( 'entity' ) . inE ( 'H…" at bounding box center [428, 178] width 733 height 235
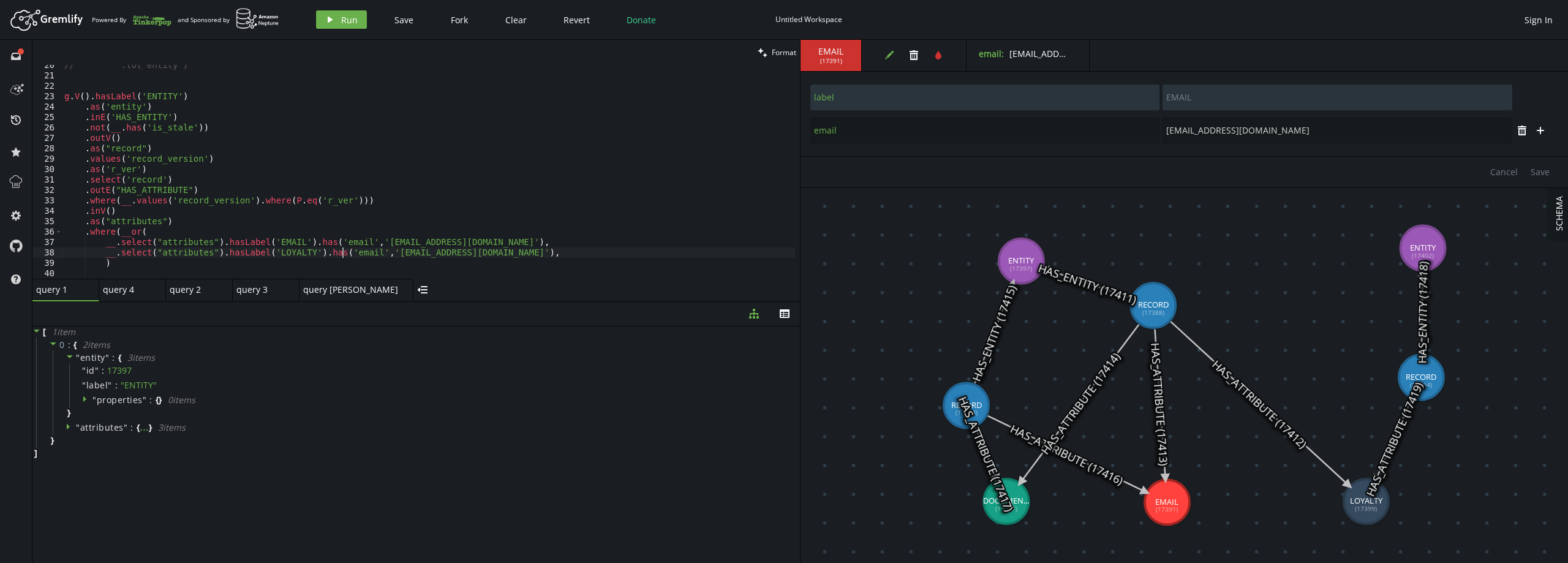
type textarea "__.select("attributes").hasLabel('LOYALTY').has('email','[EMAIL_ADDRESS][DOMAIN…"
type input "loyalty_number"
type input "AB12345678"
type input "label"
type input "LOYALTY"
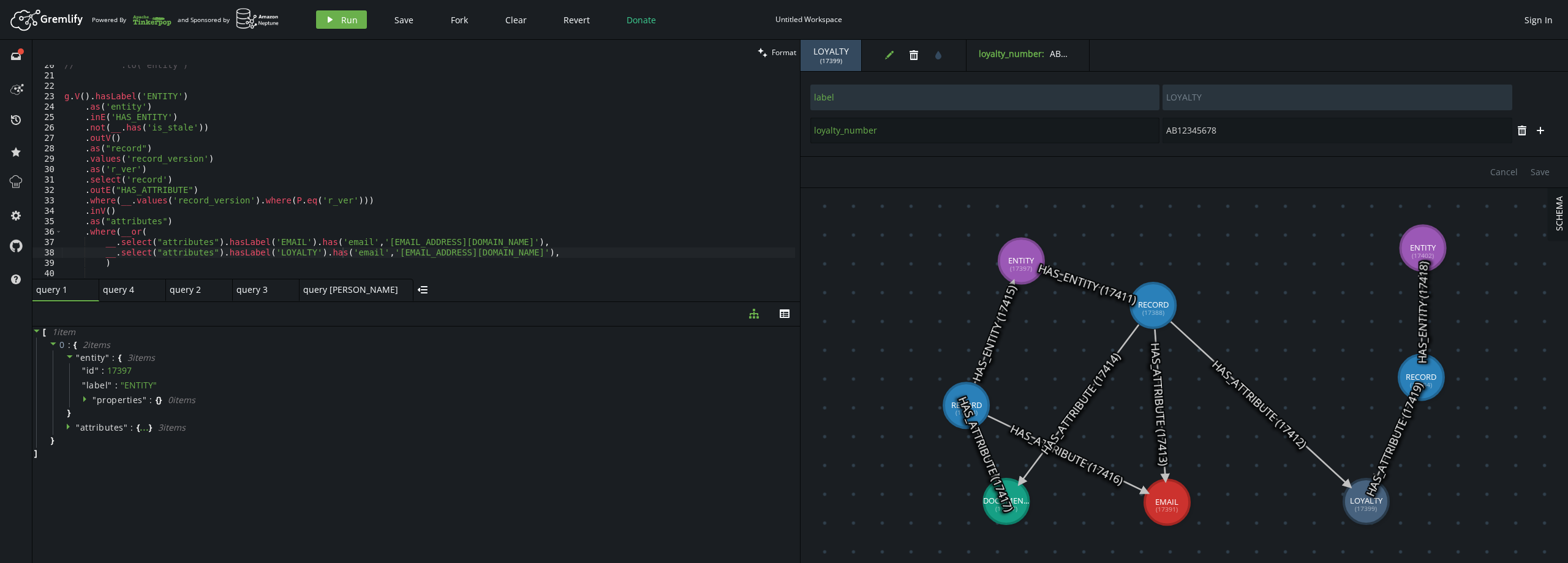
click at [849, 132] on input "loyalty_number" at bounding box center [985, 131] width 349 height 26
click at [344, 254] on div "// .to('entity') g . V ( ) . hasLabel ( 'ENTITY' ) . as ( 'entity' ) . inE ( 'H…" at bounding box center [428, 178] width 733 height 235
paste textarea "loyalty_number"
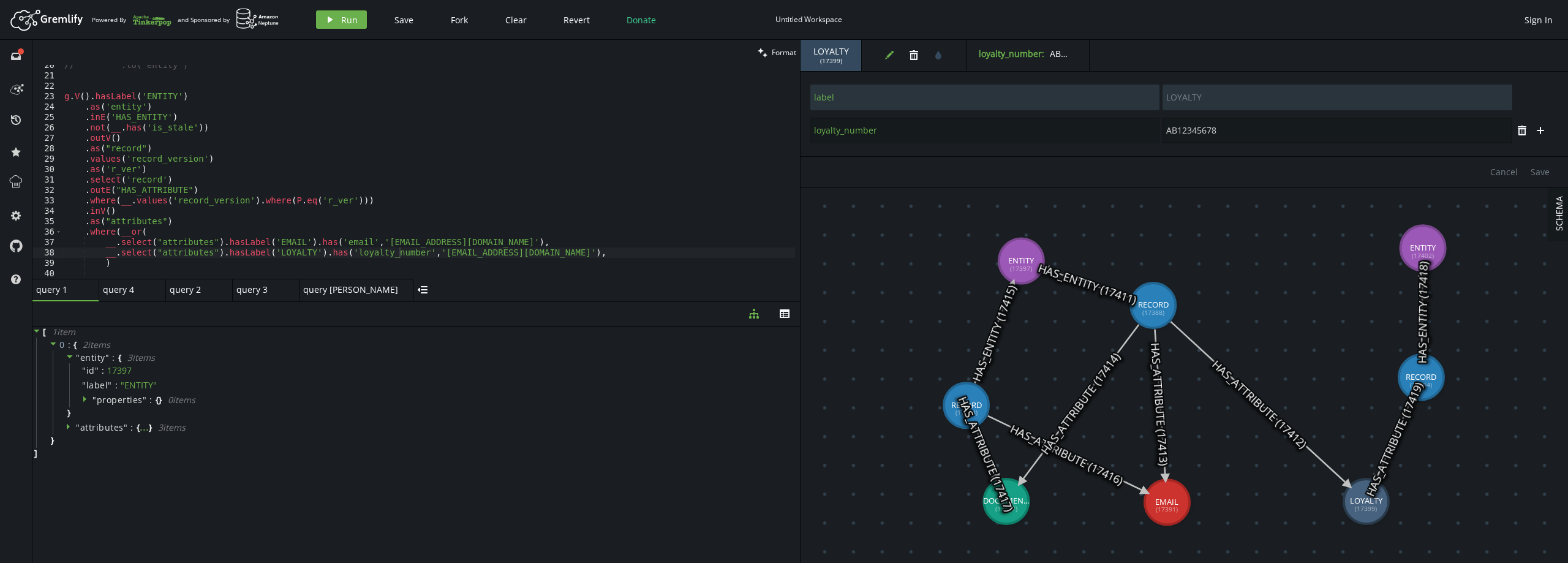
click at [1196, 128] on input "AB12345678" at bounding box center [1336, 131] width 349 height 26
drag, startPoint x: 415, startPoint y: 250, endPoint x: 487, endPoint y: 251, distance: 72.0
click at [487, 251] on div "// .to('entity') g . V ( ) . hasLabel ( 'ENTITY' ) . as ( 'entity' ) . inE ( 'H…" at bounding box center [428, 178] width 733 height 235
paste textarea "AB12345678"
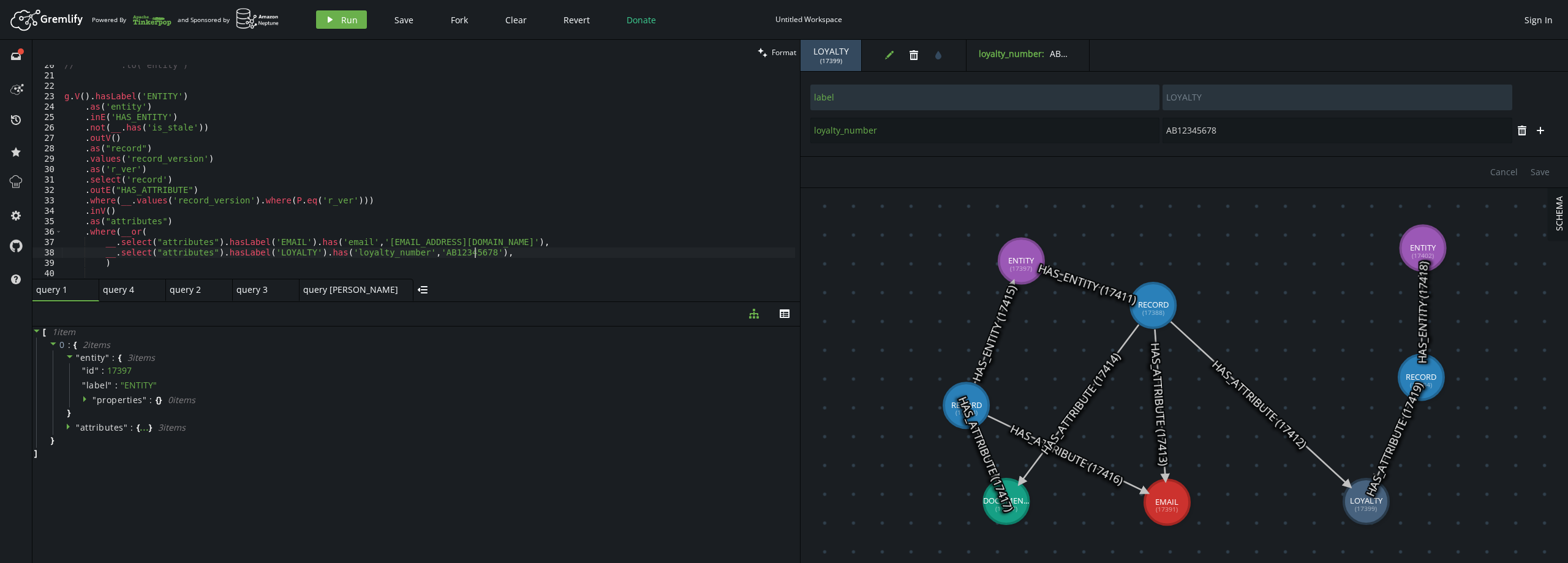
click at [485, 254] on div "// .to('entity') g . V ( ) . hasLabel ( 'ENTITY' ) . as ( 'entity' ) . inE ( 'H…" at bounding box center [428, 178] width 733 height 235
type textarea "))"
type textarea ".select('entity', 'attributes')"
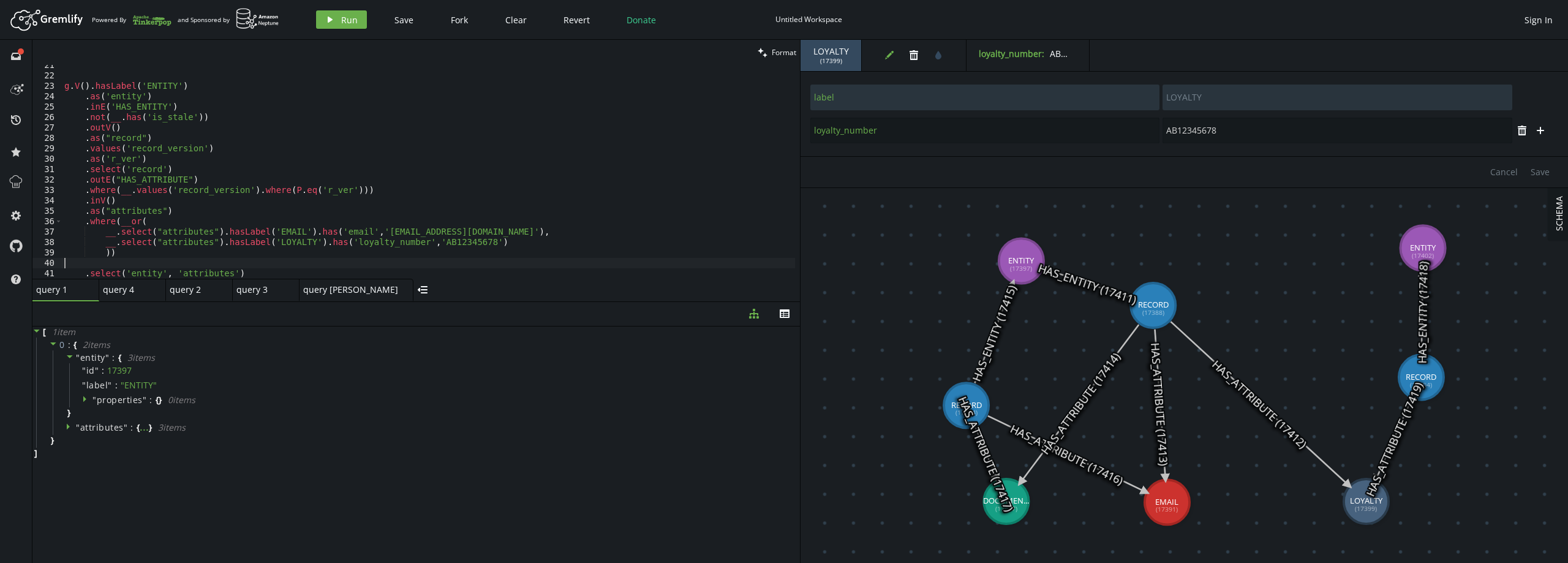
scroll to position [0, 0]
click at [338, 19] on button "play Run" at bounding box center [341, 19] width 51 height 19
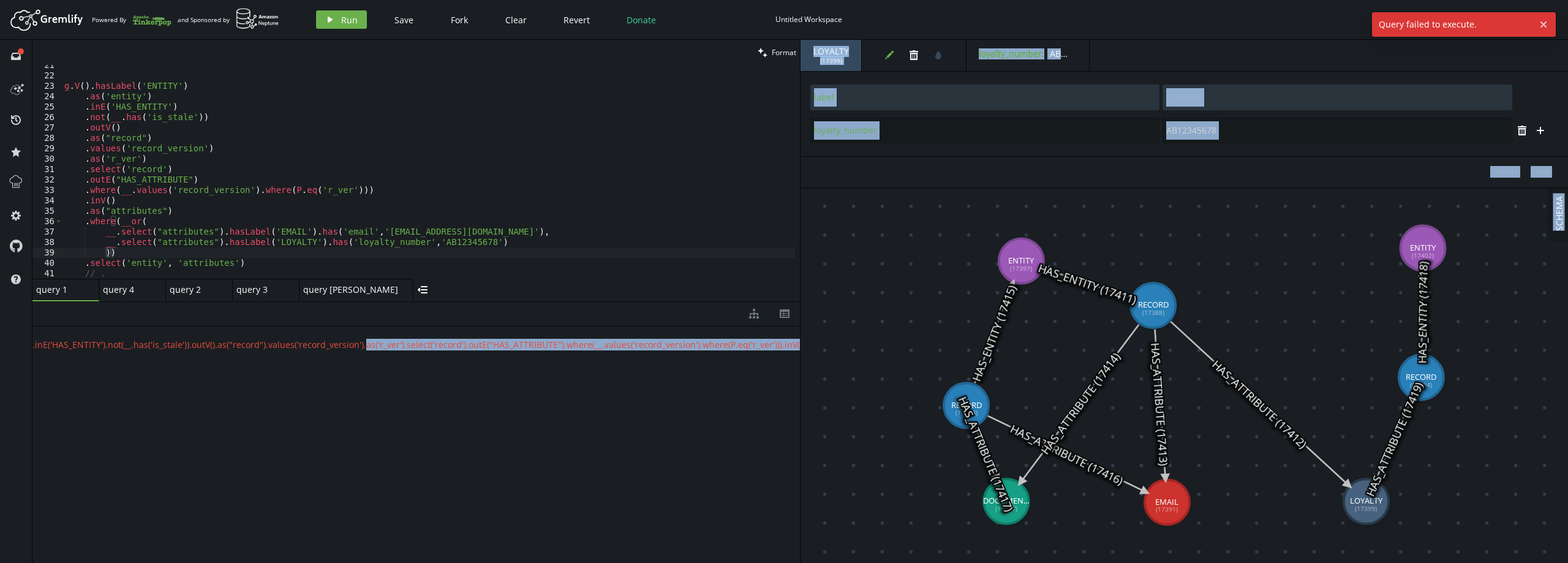
scroll to position [0, 418]
drag, startPoint x: 669, startPoint y: 344, endPoint x: 809, endPoint y: 347, distance: 140.0
click at [809, 347] on div "clean Format )) 21 22 23 24 25 26 27 28 29 30 31 32 33 34 35 36 37 38 39 40 41 …" at bounding box center [799, 301] width 1535 height 523
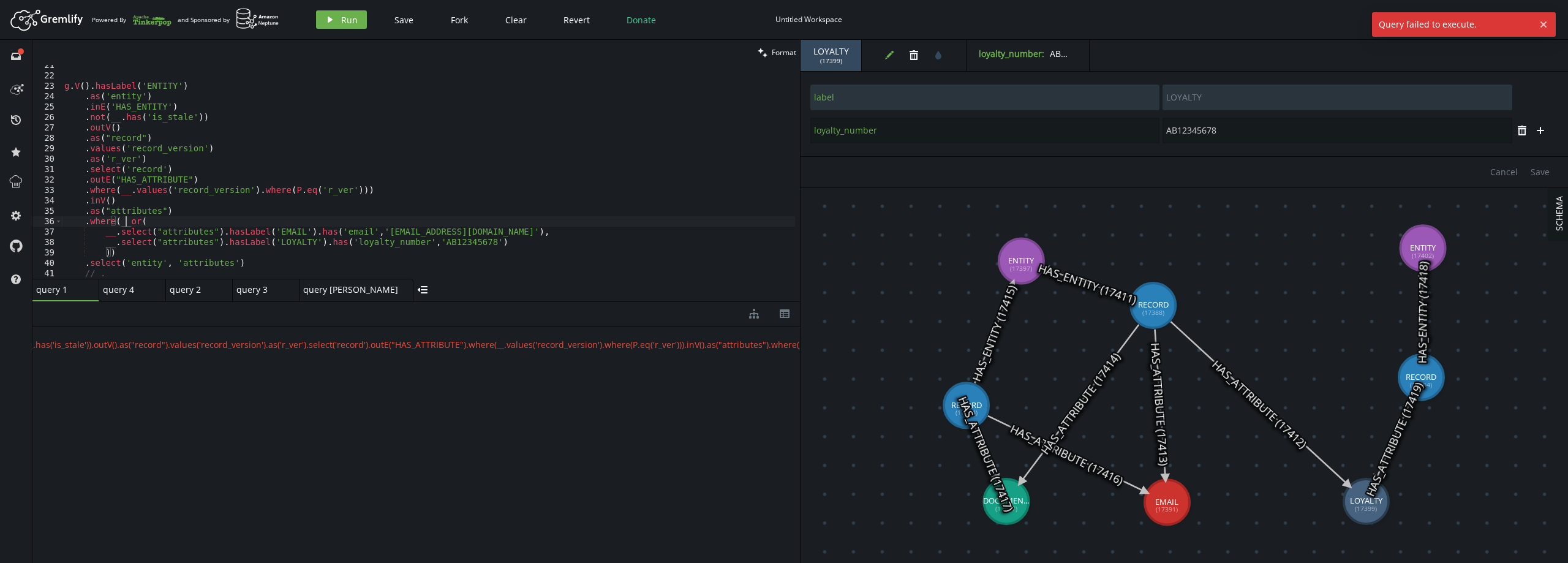
click at [125, 225] on div "g . V ( ) . hasLabel ( 'ENTITY' ) . as ( 'entity' ) . inE ( 'HAS_ENTITY' ) . no…" at bounding box center [428, 178] width 733 height 235
click at [333, 19] on icon "play" at bounding box center [330, 19] width 10 height 10
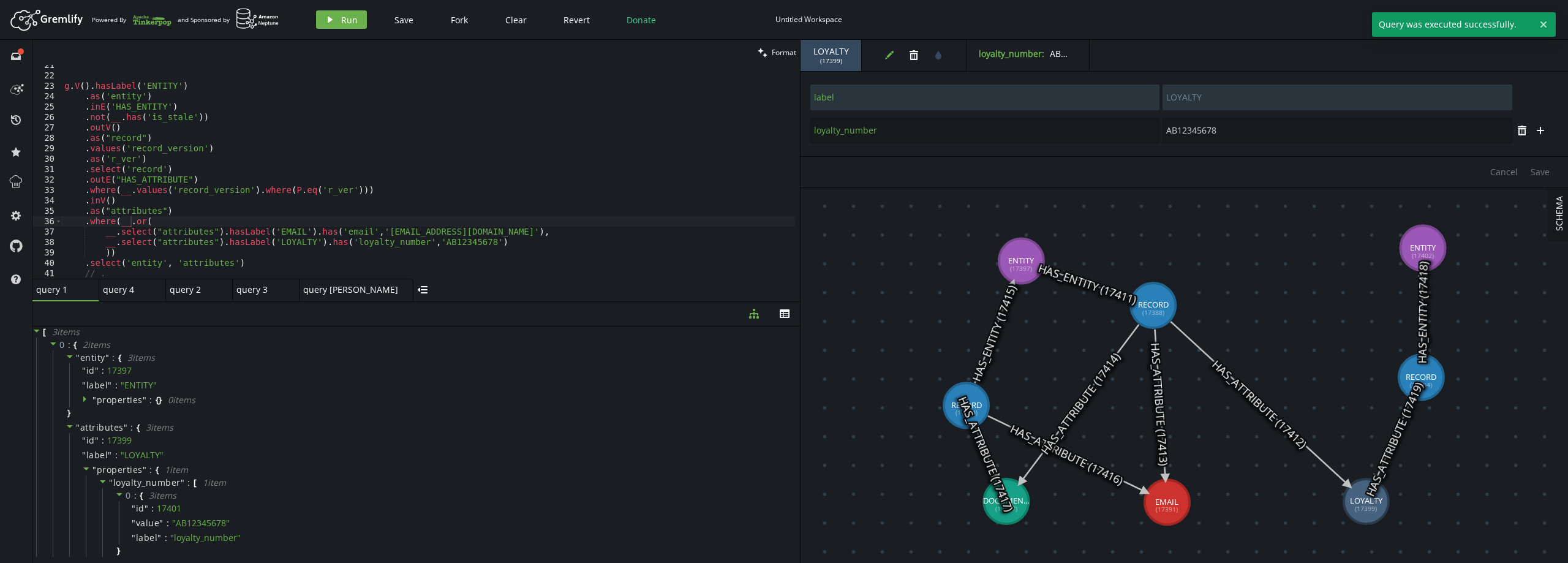
scroll to position [0, 0]
click at [77, 425] on span """ at bounding box center [78, 427] width 4 height 12
drag, startPoint x: 88, startPoint y: 535, endPoint x: 100, endPoint y: 528, distance: 13.9
click at [89, 536] on span "attributes" at bounding box center [101, 537] width 43 height 12
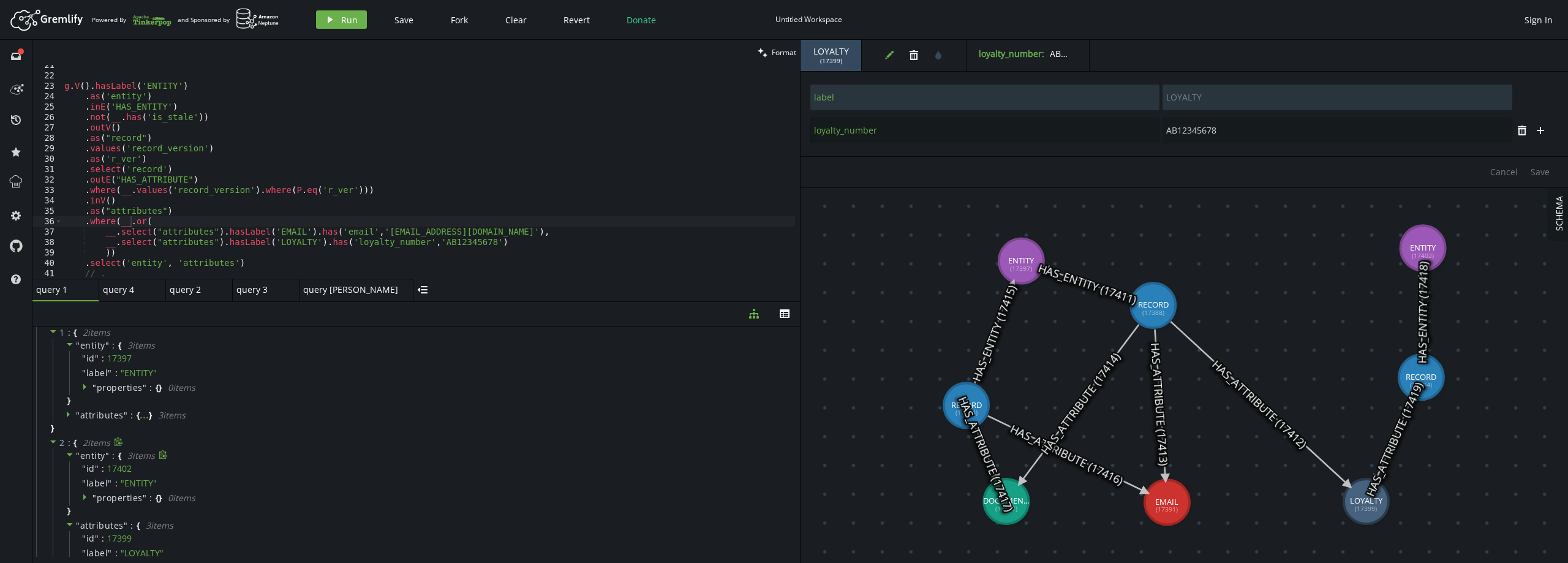
drag, startPoint x: 103, startPoint y: 520, endPoint x: 117, endPoint y: 512, distance: 16.1
click at [103, 520] on span "attributes" at bounding box center [101, 525] width 43 height 12
type textarea ".select('entity', 'attributes')"
click at [266, 263] on div "g . V ( ) . hasLabel ( 'ENTITY' ) . as ( 'entity' ) . inE ( 'HAS_ENTITY' ) . no…" at bounding box center [428, 178] width 733 height 235
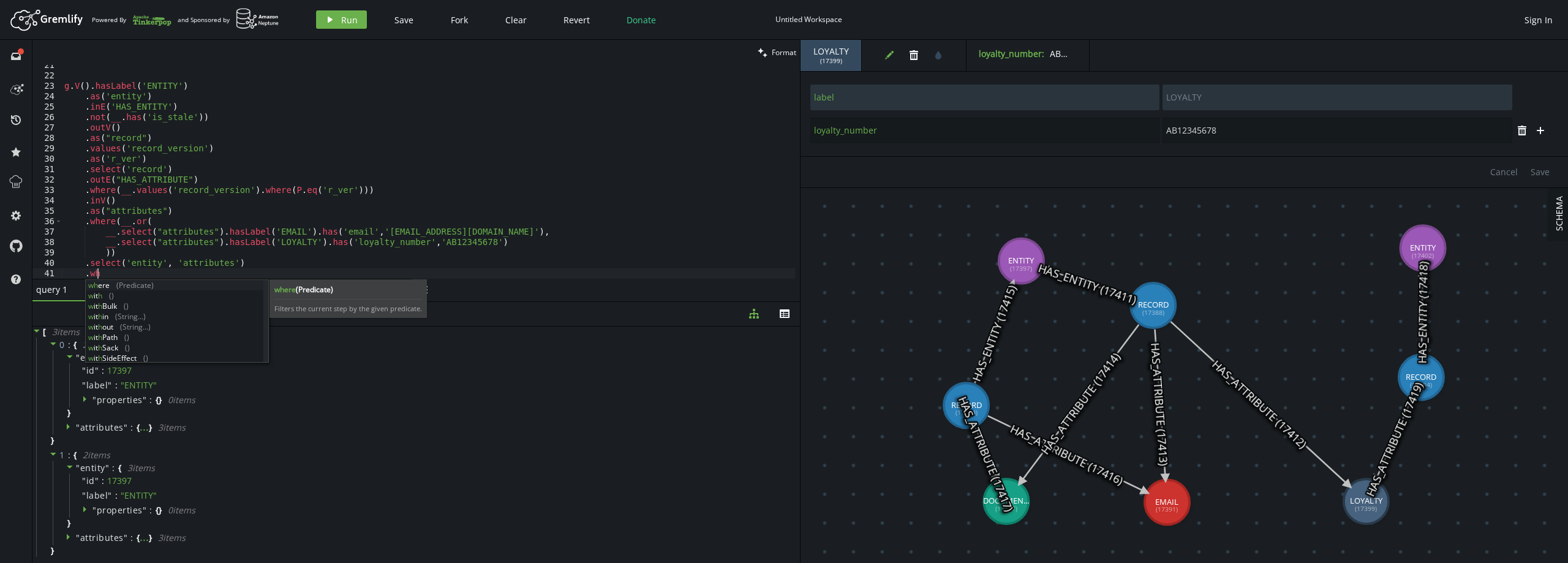
scroll to position [0, 37]
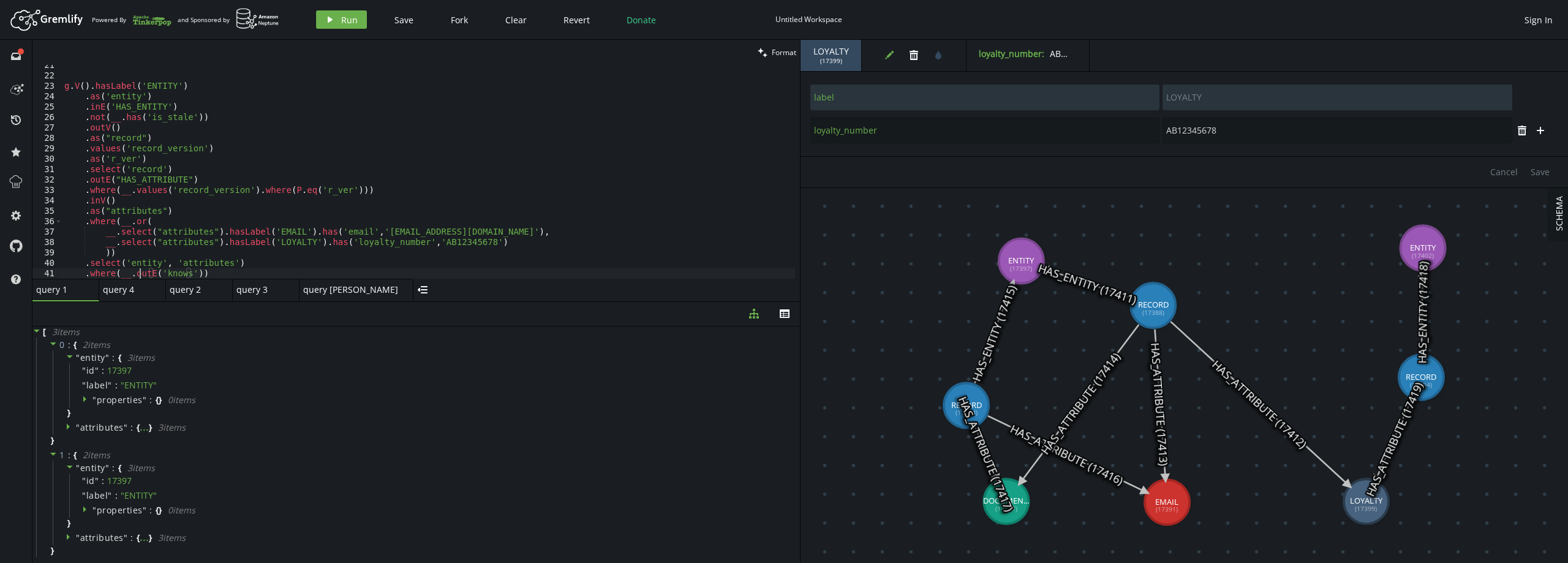
click at [140, 269] on div "g . V ( ) . hasLabel ( 'ENTITY' ) . as ( 'entity' ) . inE ( 'HAS_ENTITY' ) . no…" at bounding box center [428, 178] width 733 height 235
click at [204, 267] on div "g . V ( ) . hasLabel ( 'ENTITY' ) . as ( 'entity' ) . inE ( 'HAS_ENTITY' ) . no…" at bounding box center [428, 178] width 733 height 235
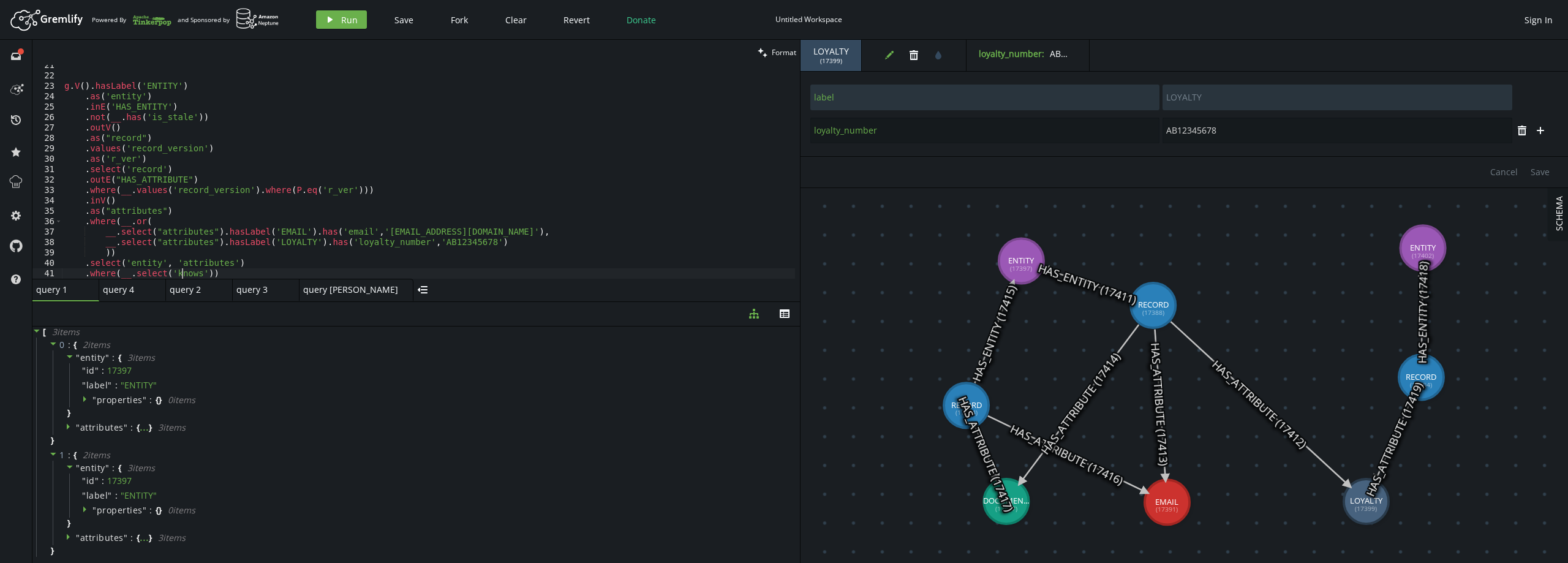
click at [181, 273] on div "g . V ( ) . hasLabel ( 'ENTITY' ) . as ( 'entity' ) . inE ( 'HAS_ENTITY' ) . no…" at bounding box center [428, 178] width 733 height 235
paste textarea "attribute"
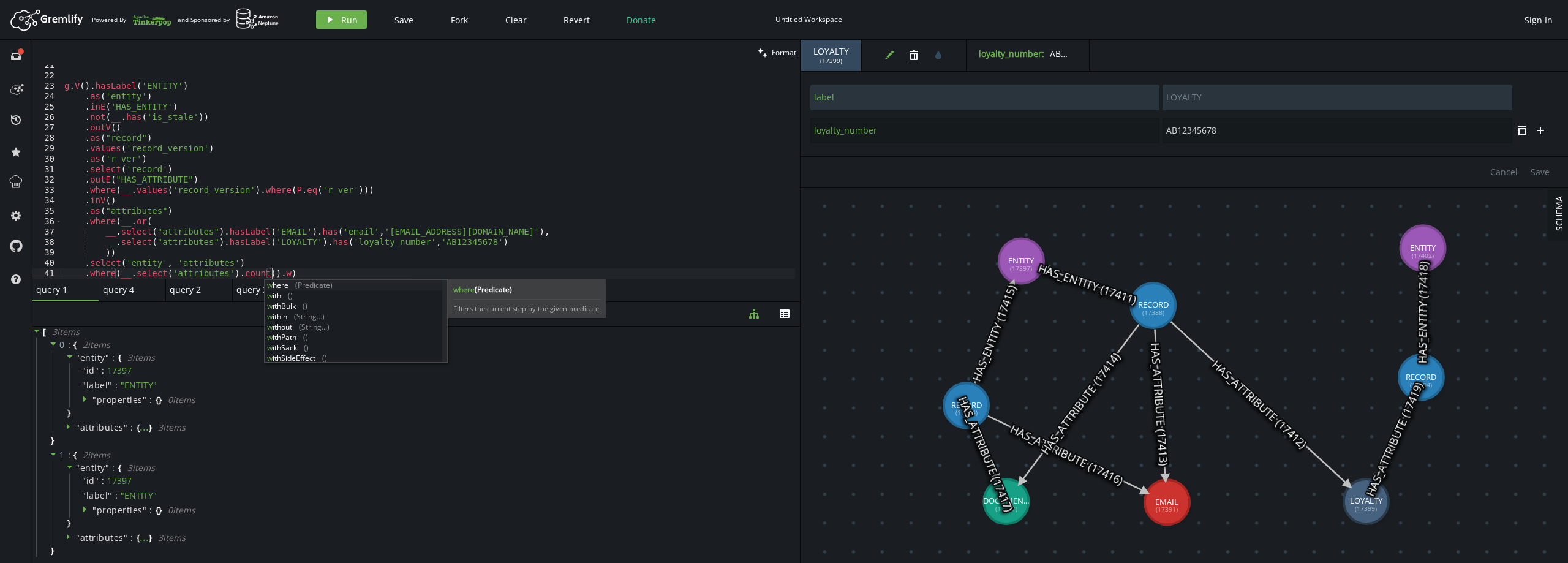
scroll to position [0, 212]
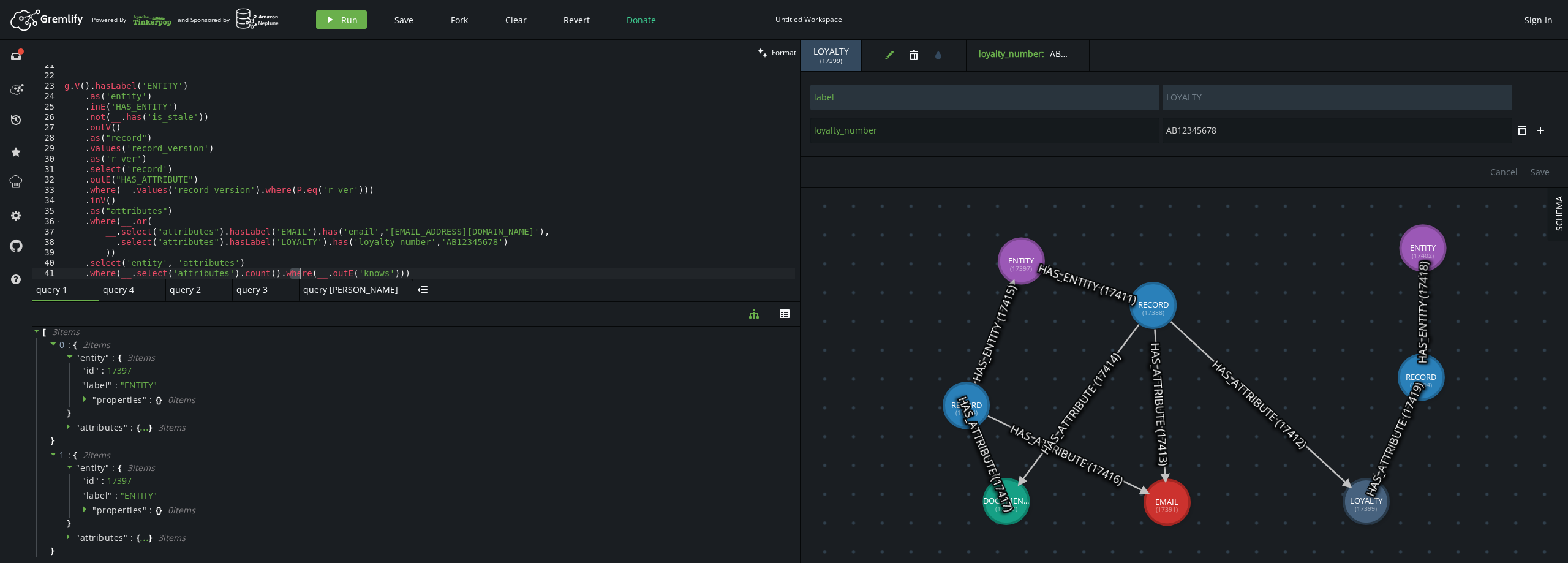
drag, startPoint x: 292, startPoint y: 274, endPoint x: 301, endPoint y: 274, distance: 9.0
click at [301, 274] on div "g . V ( ) . hasLabel ( 'ENTITY' ) . as ( 'entity' ) . inE ( 'HAS_ENTITY' ) . no…" at bounding box center [428, 178] width 733 height 235
click at [316, 267] on div "g . V ( ) . hasLabel ( 'ENTITY' ) . as ( 'entity' ) . inE ( 'HAS_ENTITY' ) . no…" at bounding box center [428, 178] width 733 height 235
drag, startPoint x: 277, startPoint y: 191, endPoint x: 339, endPoint y: 189, distance: 62.0
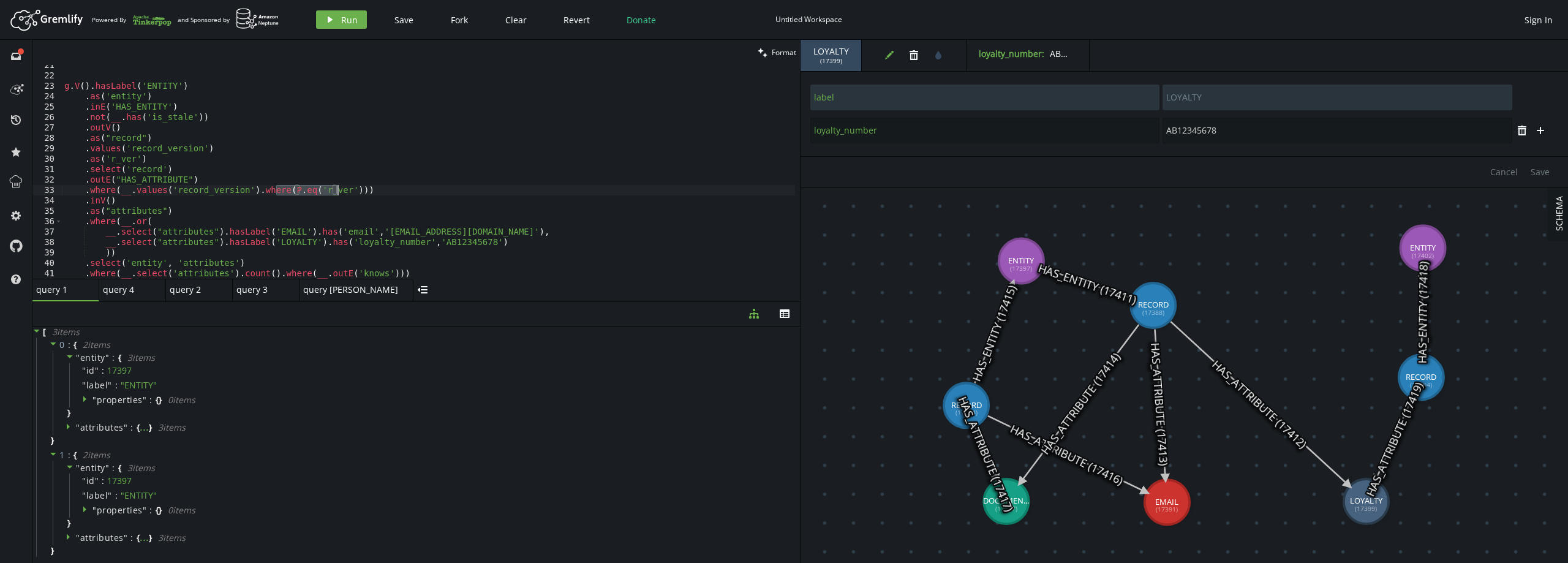
click at [339, 189] on div "g . V ( ) . hasLabel ( 'ENTITY' ) . as ( 'entity' ) . inE ( 'HAS_ENTITY' ) . no…" at bounding box center [428, 178] width 733 height 235
drag, startPoint x: 297, startPoint y: 272, endPoint x: 370, endPoint y: 275, distance: 73.1
click at [370, 275] on div "g . V ( ) . hasLabel ( 'ENTITY' ) . as ( 'entity' ) . inE ( 'HAS_ENTITY' ) . no…" at bounding box center [428, 178] width 733 height 235
paste textarea "P.eq('r_ver"
click at [341, 275] on div "g . V ( ) . hasLabel ( 'ENTITY' ) . as ( 'entity' ) . inE ( 'HAS_ENTITY' ) . no…" at bounding box center [428, 178] width 733 height 235
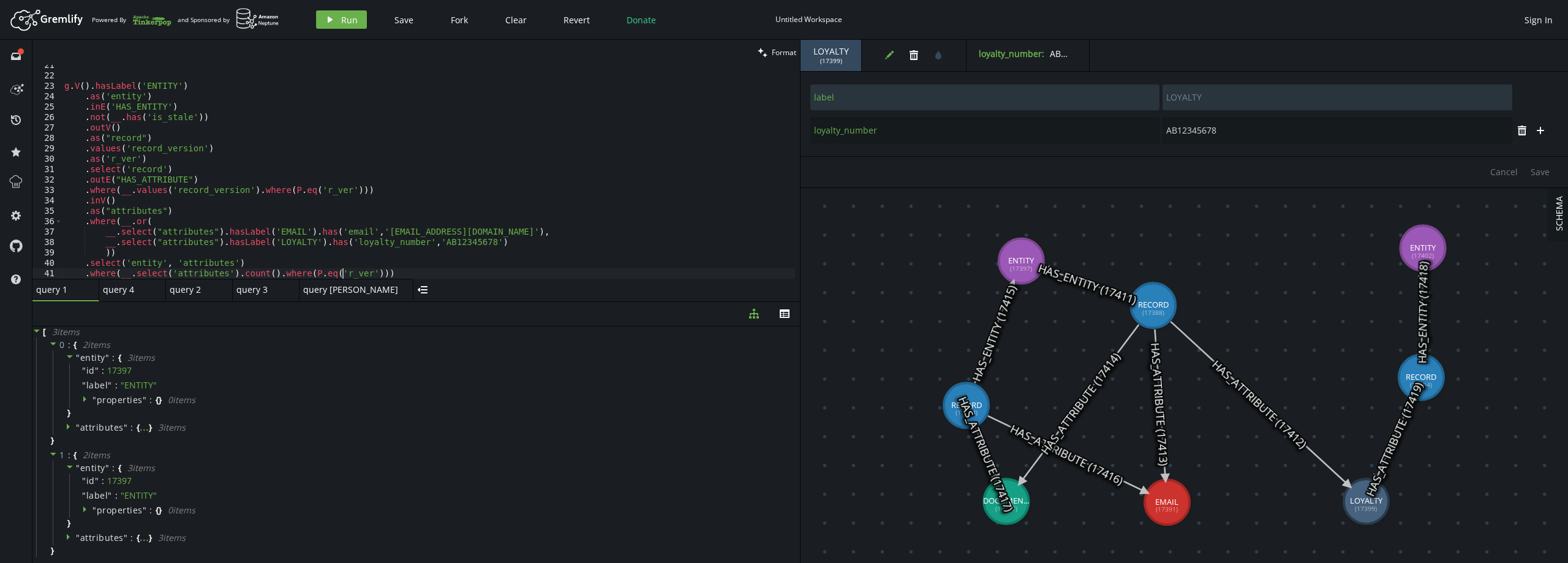
drag, startPoint x: 341, startPoint y: 275, endPoint x: 380, endPoint y: 260, distance: 41.8
click at [343, 274] on div "g . V ( ) . hasLabel ( 'ENTITY' ) . as ( 'entity' ) . inE ( 'HAS_ENTITY' ) . no…" at bounding box center [428, 178] width 733 height 235
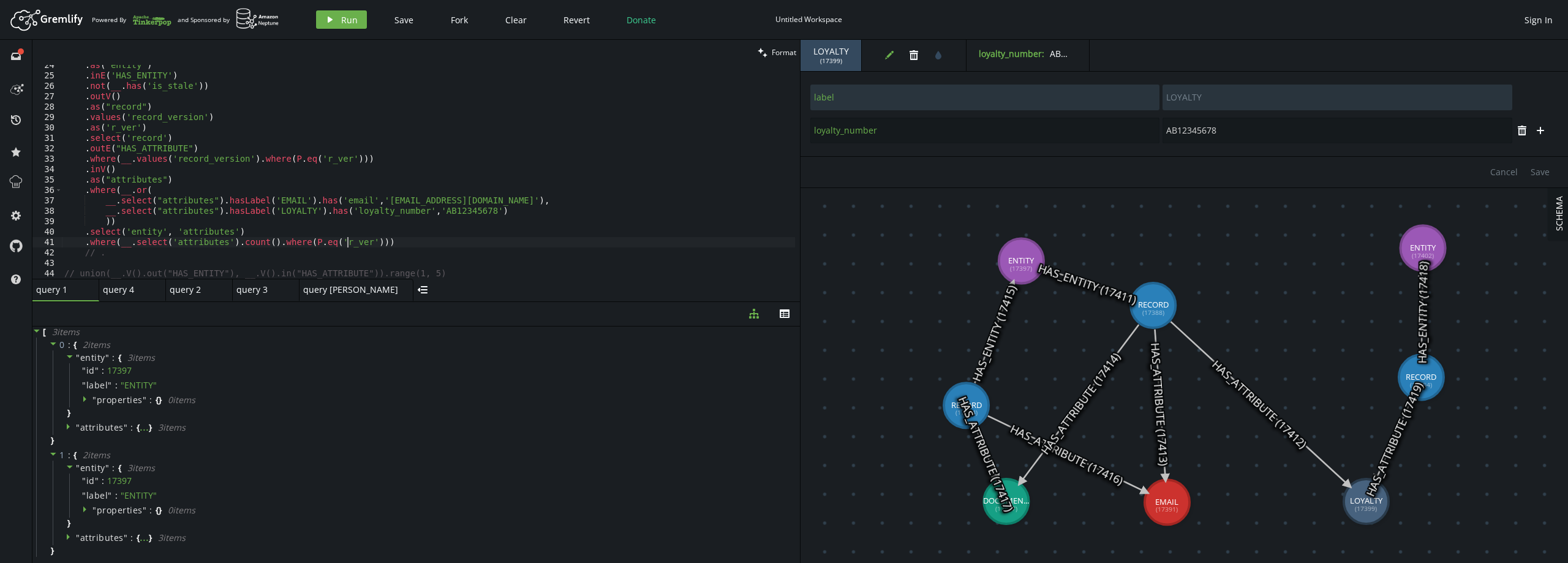
scroll to position [244, 0]
click at [348, 245] on div ". as ( 'entity' ) . inE ( 'HAS_ENTITY' ) . not ( __ . has ( 'is_stale' )) . out…" at bounding box center [428, 178] width 733 height 235
click at [333, 18] on icon "play" at bounding box center [330, 19] width 10 height 10
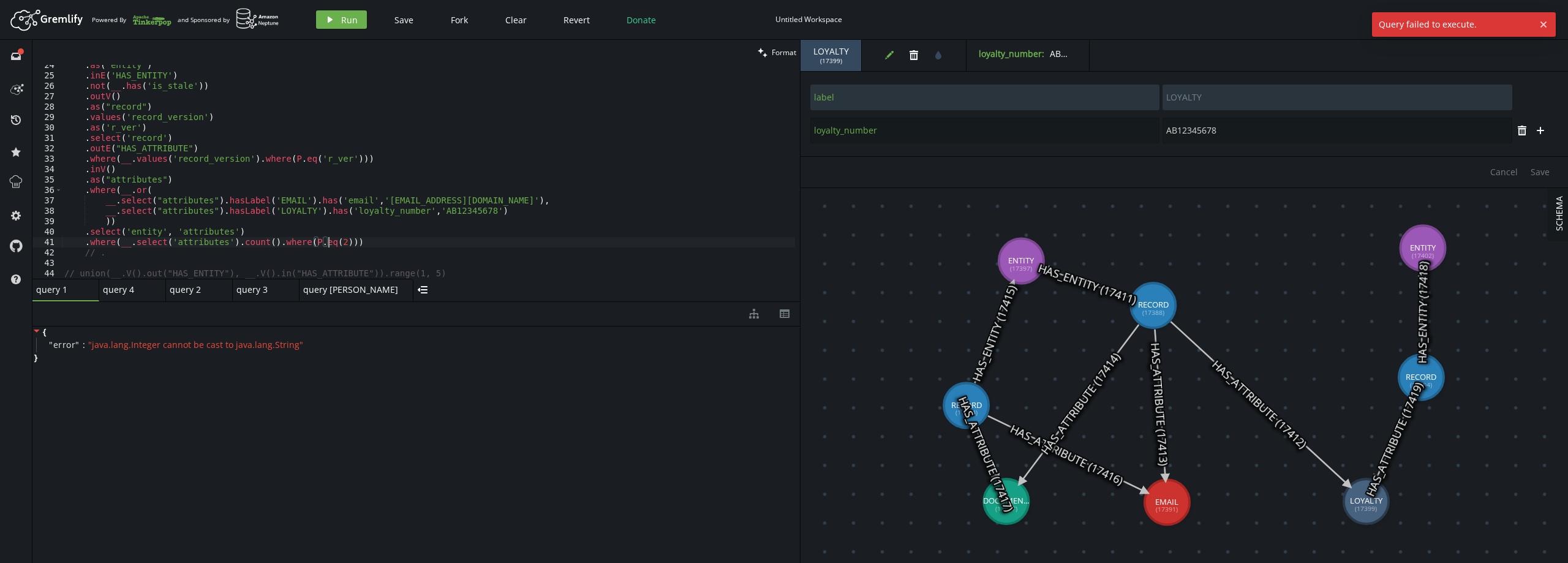
click at [328, 237] on div ". as ( 'entity' ) . inE ( 'HAS_ENTITY' ) . not ( __ . has ( 'is_stale' )) . out…" at bounding box center [428, 178] width 733 height 235
click at [320, 244] on div ". as ( 'entity' ) . inE ( 'HAS_ENTITY' ) . not ( __ . has ( 'is_stale' )) . out…" at bounding box center [428, 178] width 733 height 235
click at [349, 20] on span "Run" at bounding box center [350, 20] width 16 height 12
drag, startPoint x: 264, startPoint y: 244, endPoint x: 342, endPoint y: 243, distance: 78.0
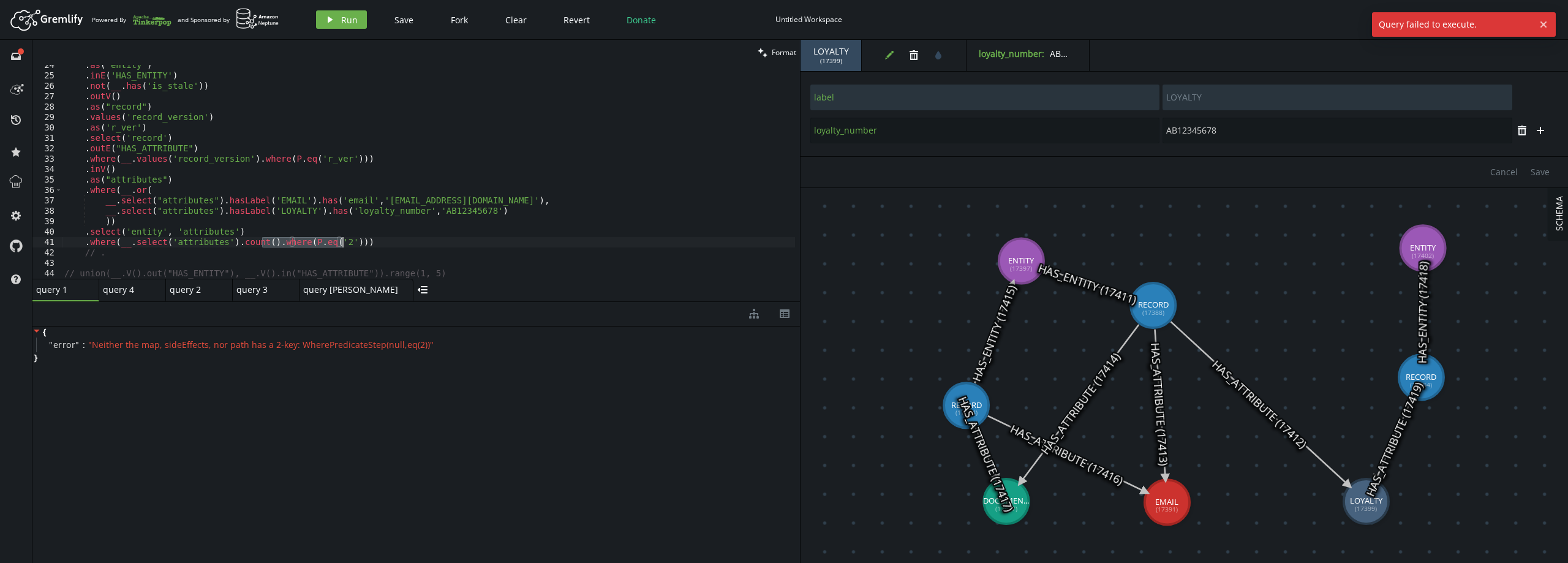
click at [342, 243] on div ". as ( 'entity' ) . inE ( 'HAS_ENTITY' ) . not ( __ . has ( 'is_stale' )) . out…" at bounding box center [428, 178] width 733 height 235
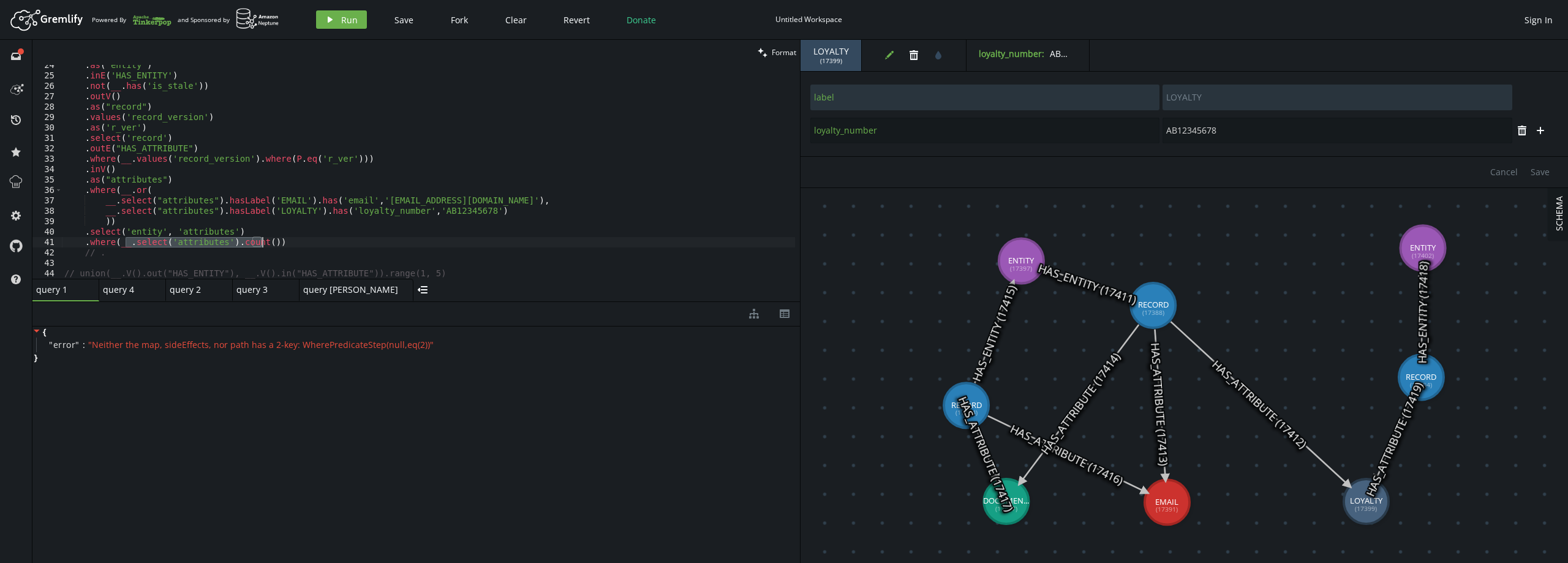
drag, startPoint x: 127, startPoint y: 243, endPoint x: 261, endPoint y: 239, distance: 134.1
click at [261, 239] on div ". as ( 'entity' ) . inE ( 'HAS_ENTITY' ) . not ( __ . has ( 'is_stale' )) . out…" at bounding box center [428, 178] width 733 height 235
click at [245, 233] on div ". as ( 'entity' ) . inE ( 'HAS_ENTITY' ) . not ( __ . has ( 'is_stale' )) . out…" at bounding box center [428, 178] width 733 height 235
type textarea ".select('entity', 'attributes')"
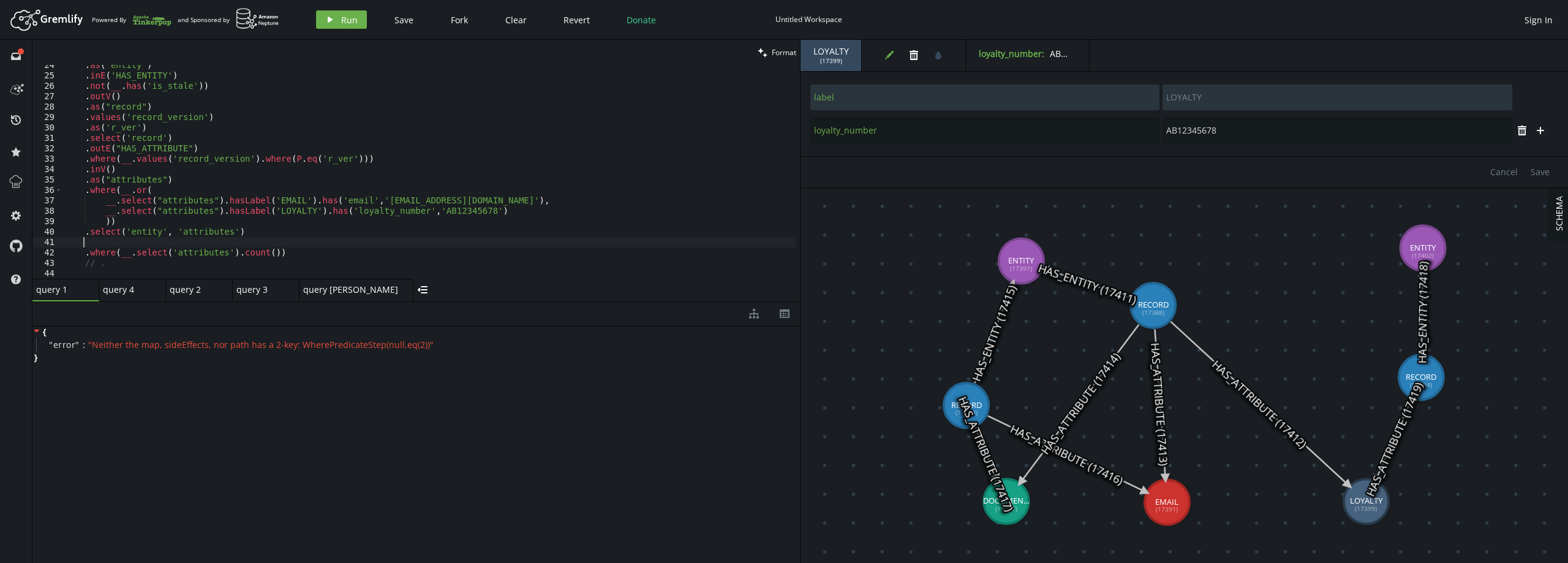
paste textarea ".select('attributes').count()"
click at [344, 15] on span "Run" at bounding box center [350, 20] width 16 height 12
click at [180, 242] on div ". as ( 'entity' ) . inE ( 'HAS_ENTITY' ) . not ( __ . has ( 'is_stale' )) . out…" at bounding box center [428, 178] width 733 height 235
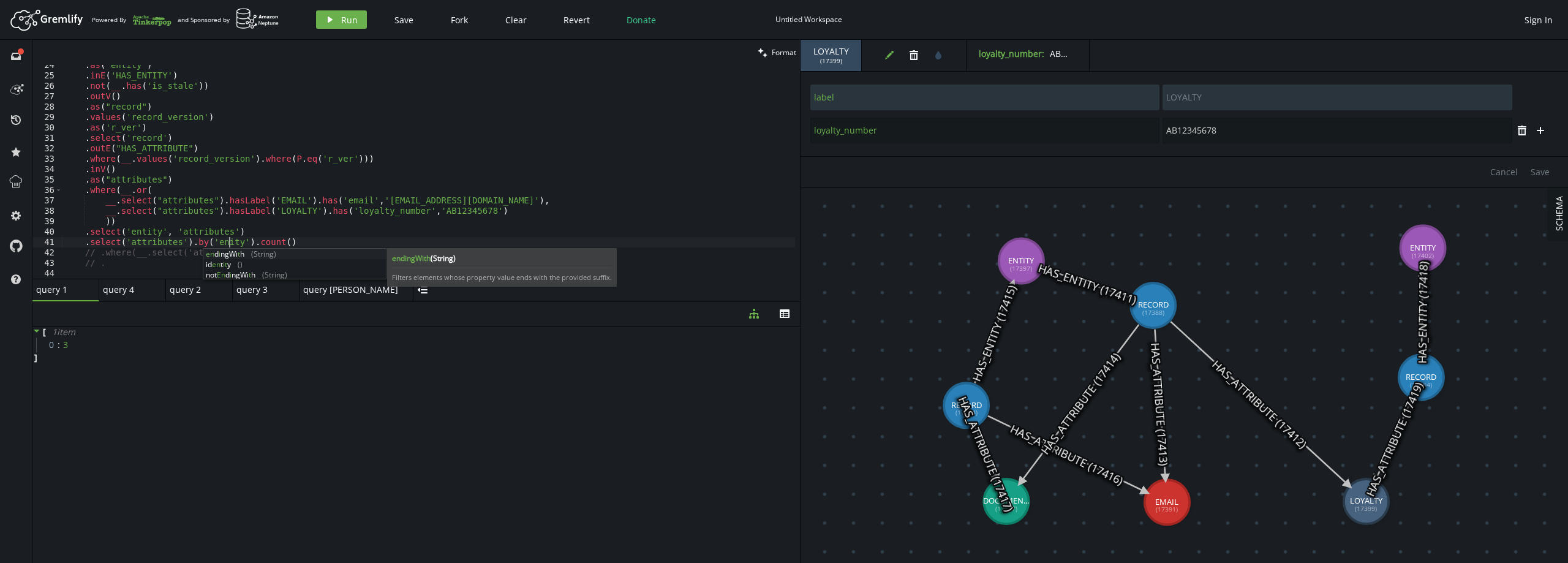
scroll to position [0, 165]
click at [357, 16] on button "play Run" at bounding box center [341, 19] width 51 height 19
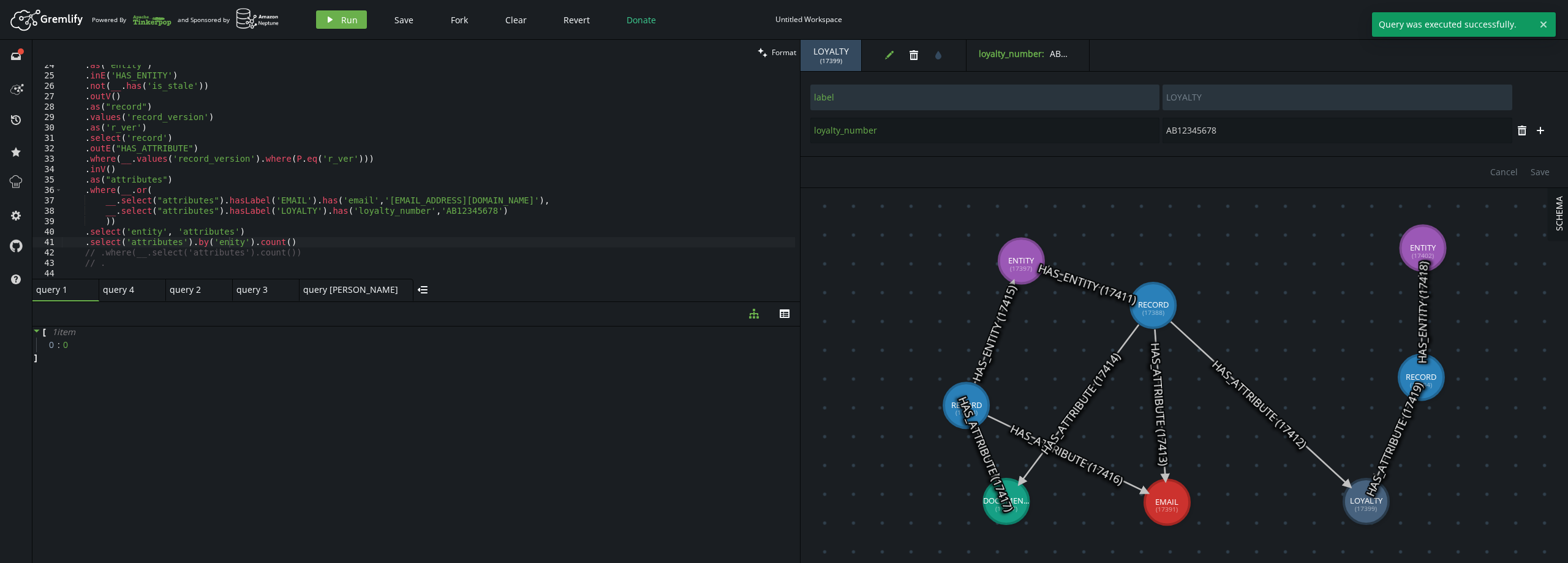
click at [214, 241] on div ". as ( 'entity' ) . inE ( 'HAS_ENTITY' ) . not ( __ . has ( 'is_stale' )) . out…" at bounding box center [428, 178] width 733 height 235
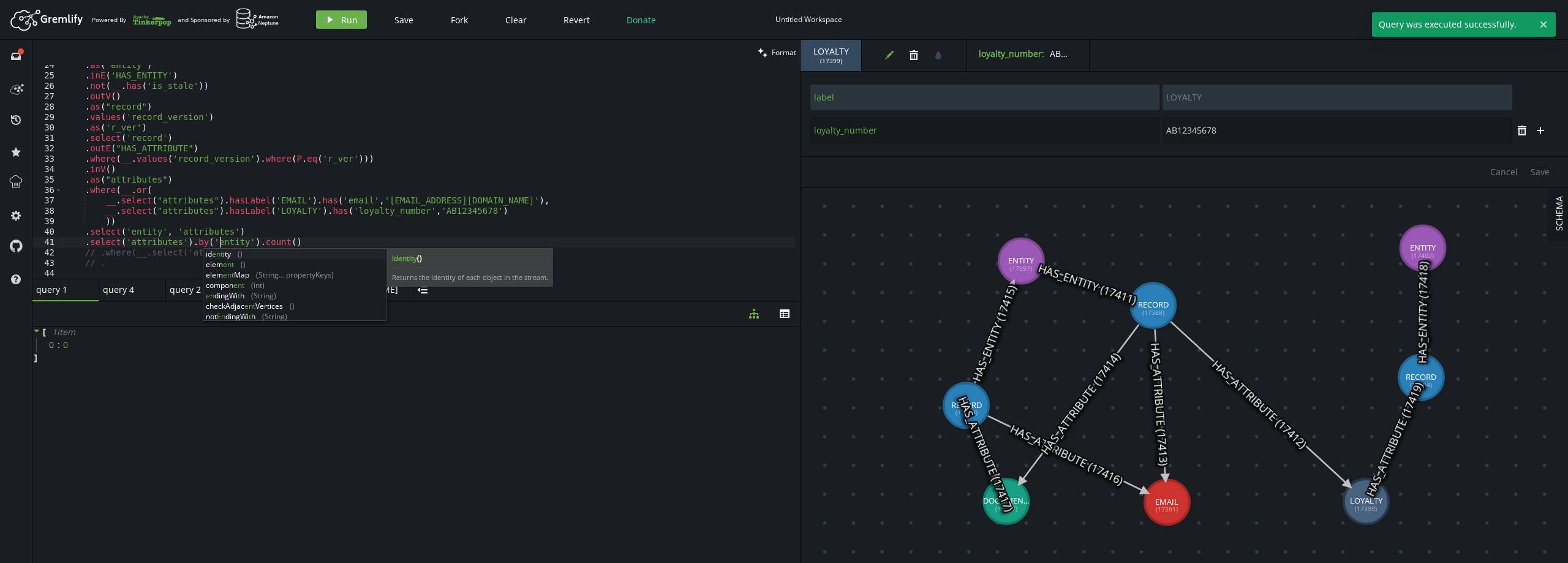
scroll to position [0, 156]
click at [339, 14] on button "play Run" at bounding box center [341, 19] width 51 height 19
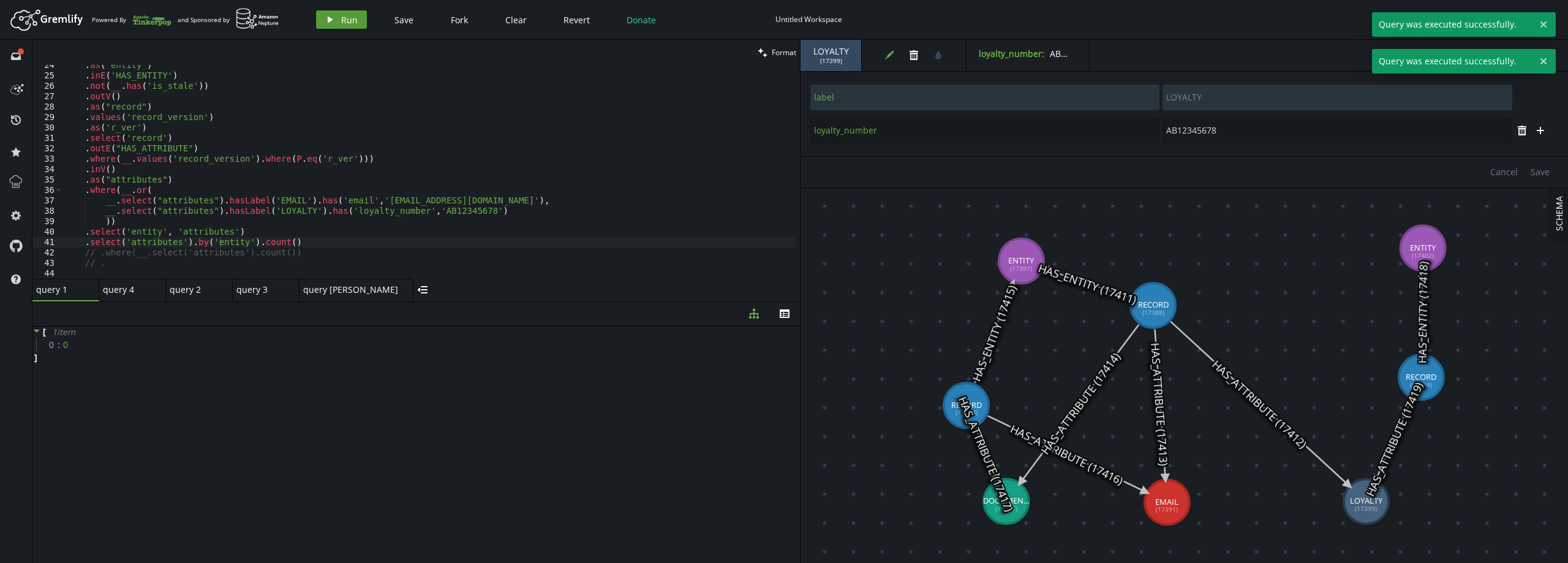
click at [343, 19] on span "Run" at bounding box center [350, 20] width 16 height 12
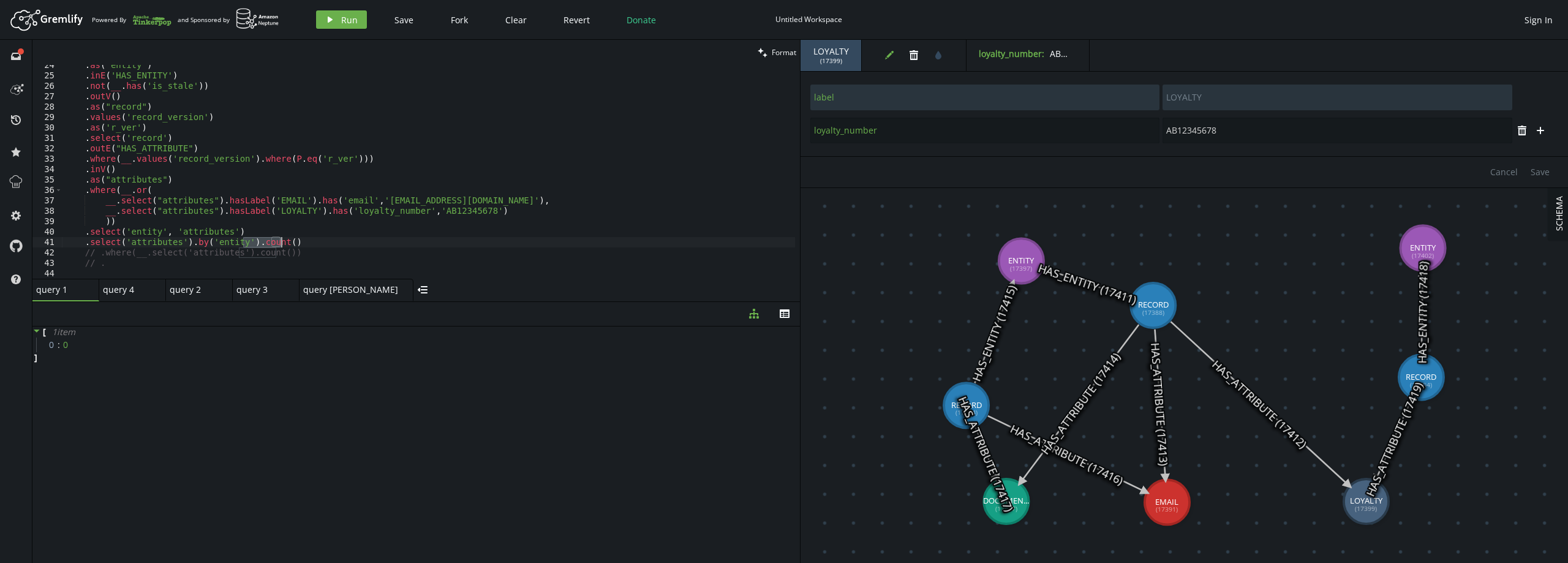
drag, startPoint x: 244, startPoint y: 243, endPoint x: 305, endPoint y: 243, distance: 61.0
click at [305, 243] on div ". as ( 'entity' ) . inE ( 'HAS_ENTITY' ) . not ( __ . has ( 'is_stale' )) . out…" at bounding box center [428, 178] width 733 height 235
click at [247, 232] on div ". as ( 'entity' ) . inE ( 'HAS_ENTITY' ) . not ( __ . has ( 'is_stale' )) . out…" at bounding box center [428, 178] width 733 height 235
type textarea ".select('entity', 'attributes')"
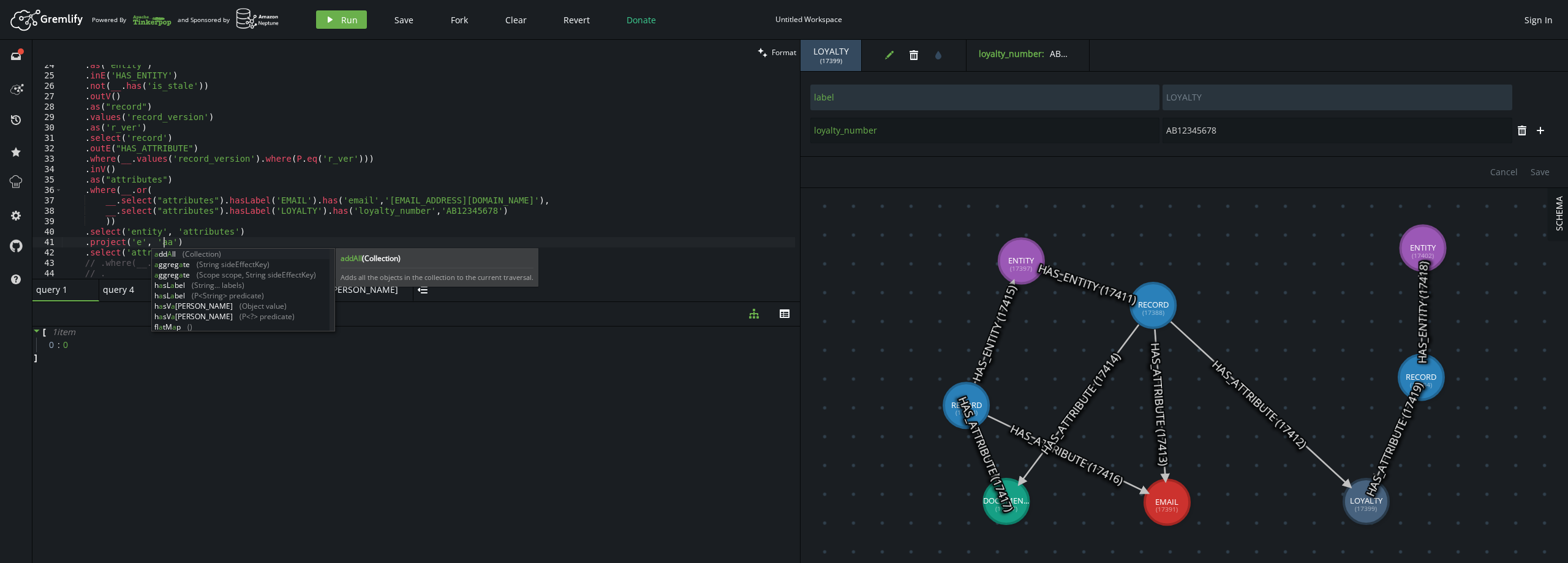
scroll to position [0, 99]
type textarea ".project('e', 'attr')"
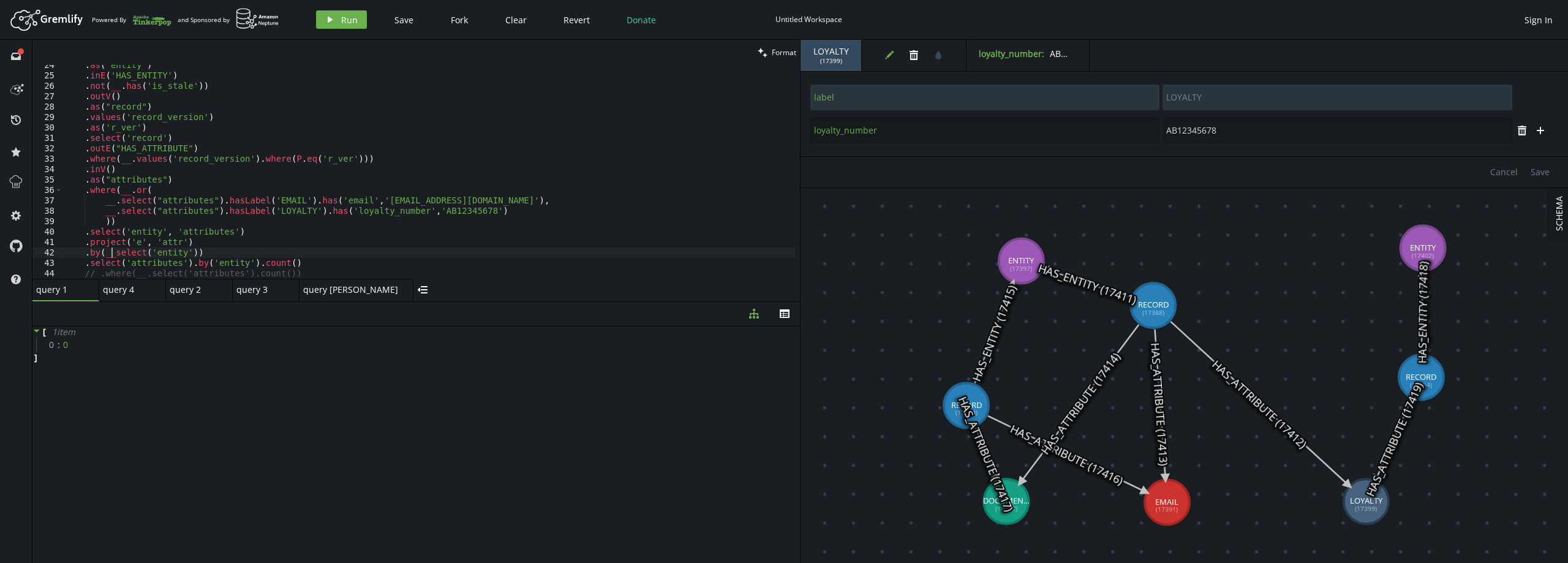
scroll to position [0, 51]
drag, startPoint x: 232, startPoint y: 252, endPoint x: 34, endPoint y: 254, distance: 198.0
click at [34, 254] on div ".by(__.select('entity')) 24 25 26 27 28 29 30 31 32 33 34 35 36 37 38 39 40 41 …" at bounding box center [415, 172] width 767 height 214
type textarea ".by(__.select('entity'))"
click at [206, 250] on div ". as ( 'entity' ) . inE ( 'HAS_ENTITY' ) . not ( __ . has ( 'is_stale' )) . out…" at bounding box center [428, 172] width 733 height 214
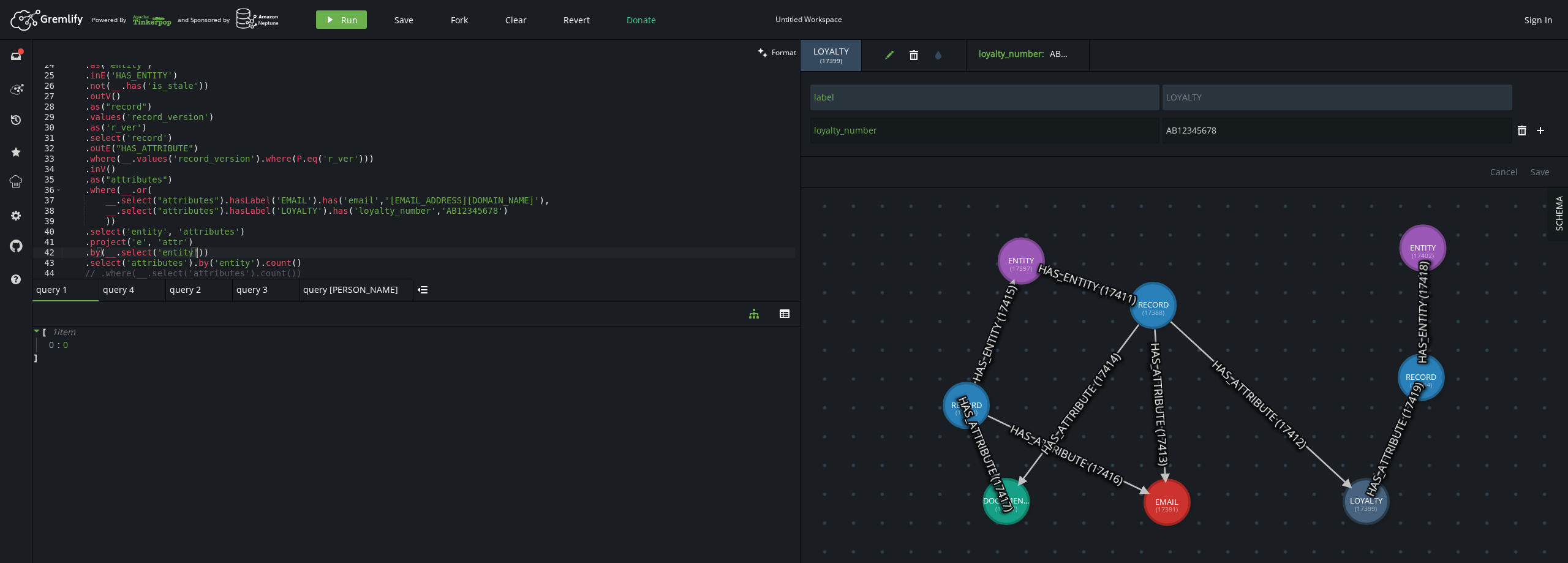
scroll to position [0, 19]
paste textarea ".by(__.select('entity'))"
drag, startPoint x: 100, startPoint y: 266, endPoint x: 215, endPoint y: 234, distance: 119.4
click at [104, 265] on div ". as ( 'entity' ) . inE ( 'HAS_ENTITY' ) . not ( __ . has ( 'is_stale' )) . out…" at bounding box center [428, 178] width 733 height 235
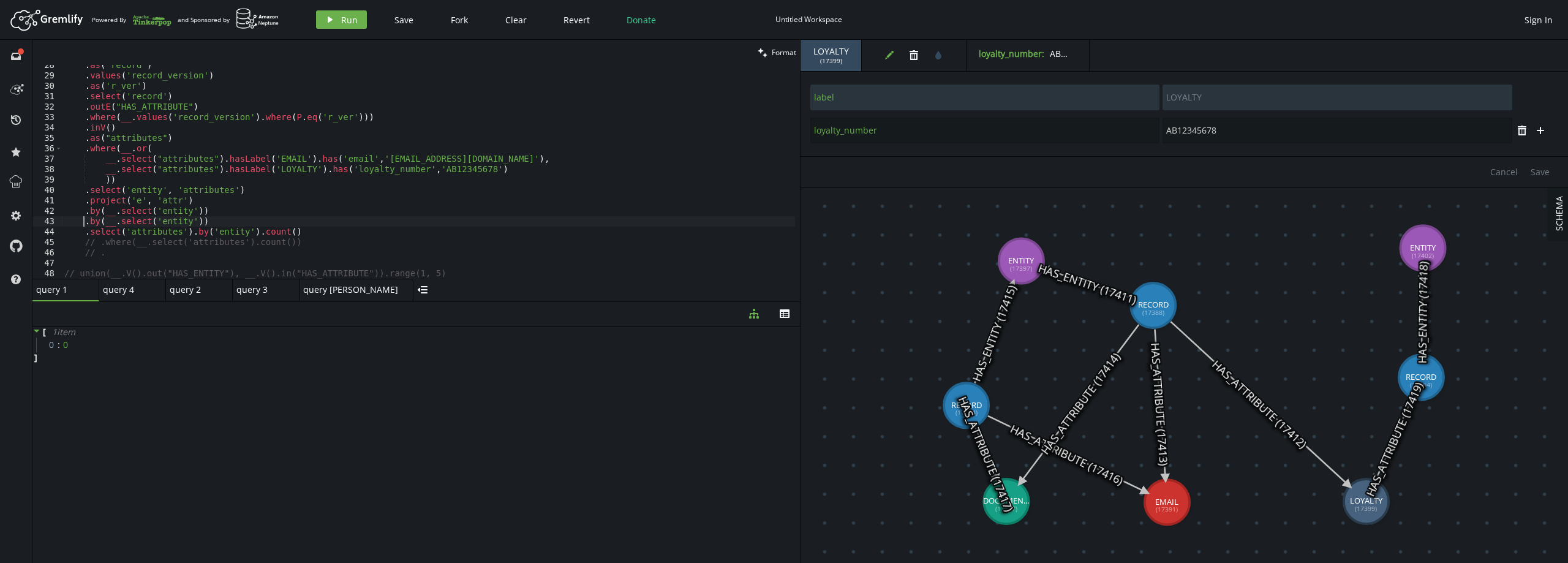
scroll to position [286, 0]
click at [152, 232] on div ". as ( "record" ) . values ( 'record_version' ) . as ( 'r_ver' ) . select ( 're…" at bounding box center [428, 178] width 733 height 235
click at [178, 220] on div ". as ( "record" ) . values ( 'record_version' ) . as ( 'r_ver' ) . select ( 're…" at bounding box center [428, 178] width 733 height 235
click at [178, 221] on div ". as ( "record" ) . values ( 'record_version' ) . as ( 'r_ver' ) . select ( 're…" at bounding box center [428, 178] width 733 height 235
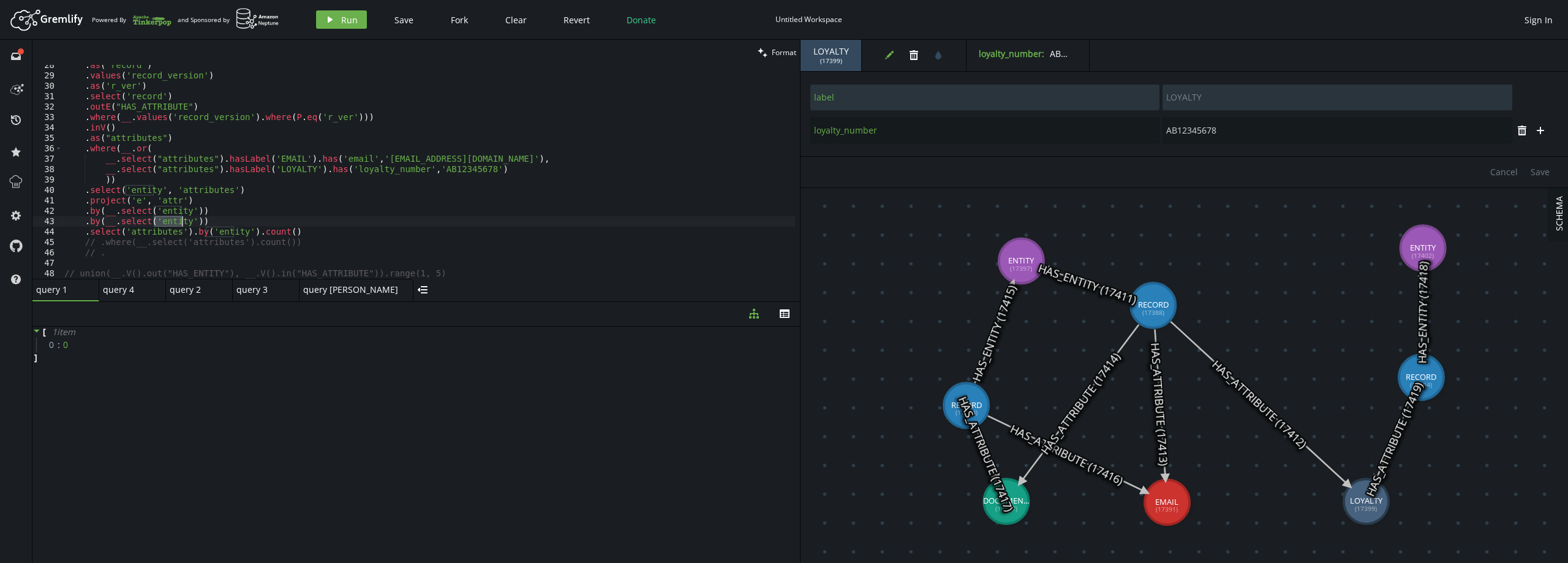
paste textarea "attributes"
click at [294, 229] on div ". as ( "record" ) . values ( 'record_version' ) . as ( 'r_ver' ) . select ( 're…" at bounding box center [428, 178] width 733 height 235
click at [210, 221] on div ". as ( "record" ) . values ( 'record_version' ) . as ( 'r_ver' ) . select ( 're…" at bounding box center [428, 178] width 733 height 235
click at [354, 19] on span "Run" at bounding box center [350, 20] width 16 height 12
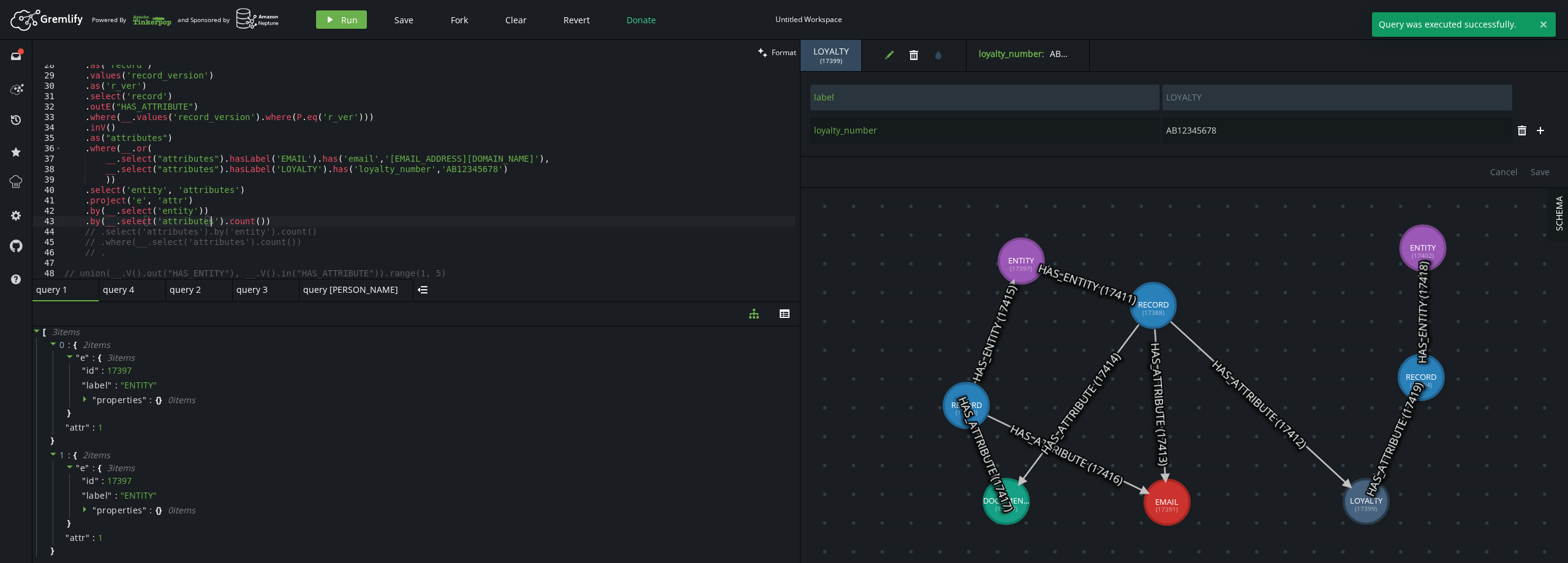
click at [210, 222] on div ". as ( "record" ) . values ( 'record_version' ) . as ( 'r_ver' ) . select ( 're…" at bounding box center [428, 178] width 733 height 235
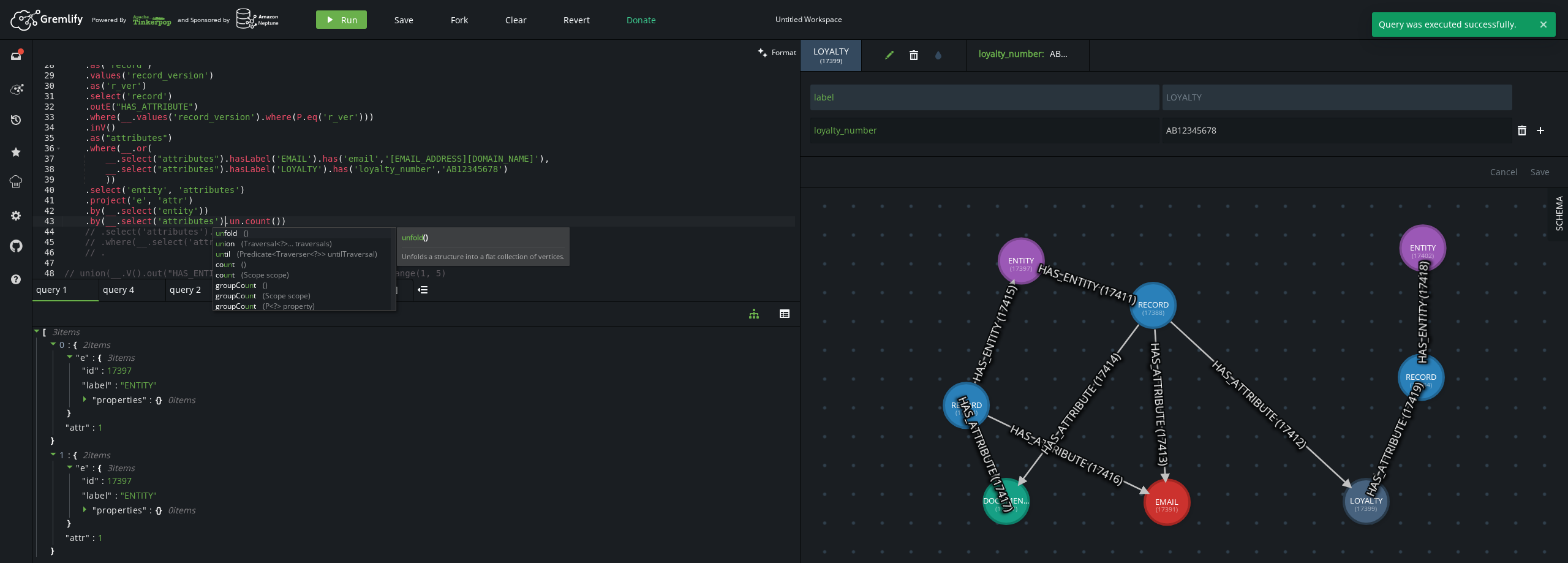
scroll to position [0, 169]
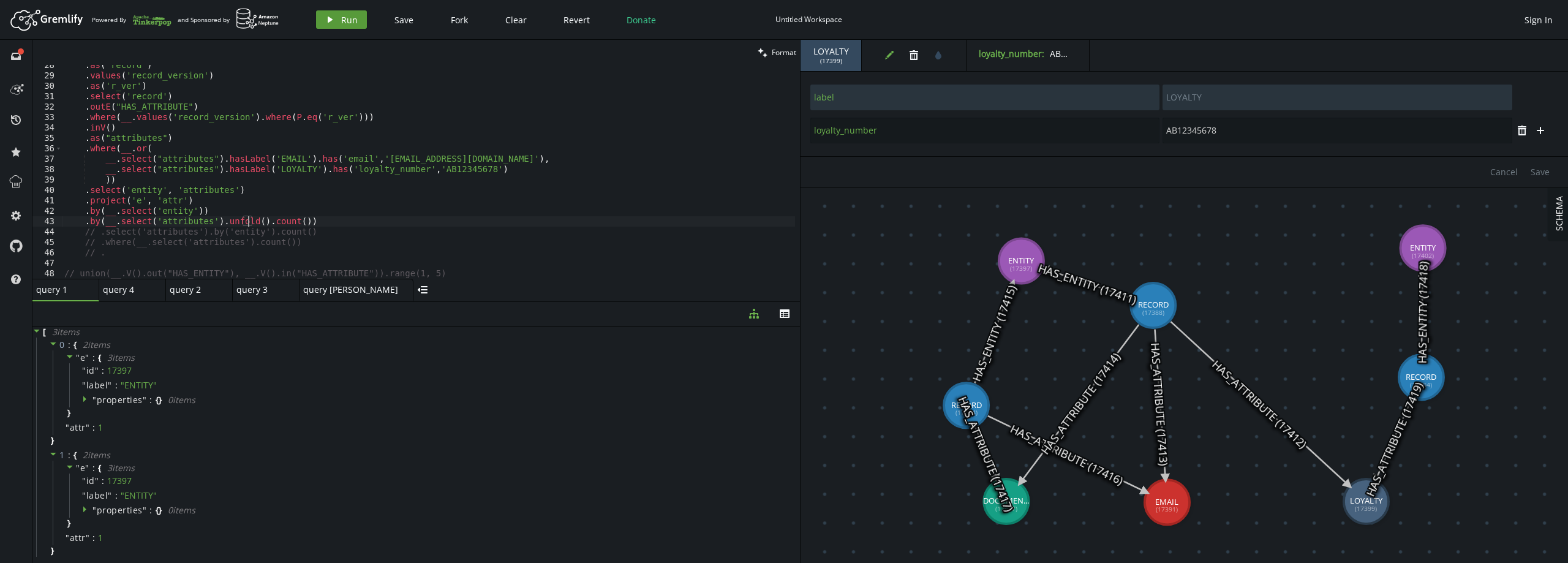
click at [341, 17] on span "Run" at bounding box center [350, 20] width 16 height 12
drag, startPoint x: 239, startPoint y: 220, endPoint x: 289, endPoint y: 221, distance: 50.0
click at [289, 221] on div ". as ( "record" ) . values ( 'record_version' ) . as ( 'r_ver' ) . select ( 're…" at bounding box center [428, 178] width 733 height 235
click at [252, 212] on div ". as ( "record" ) . values ( 'record_version' ) . as ( 'r_ver' ) . select ( 're…" at bounding box center [428, 178] width 733 height 235
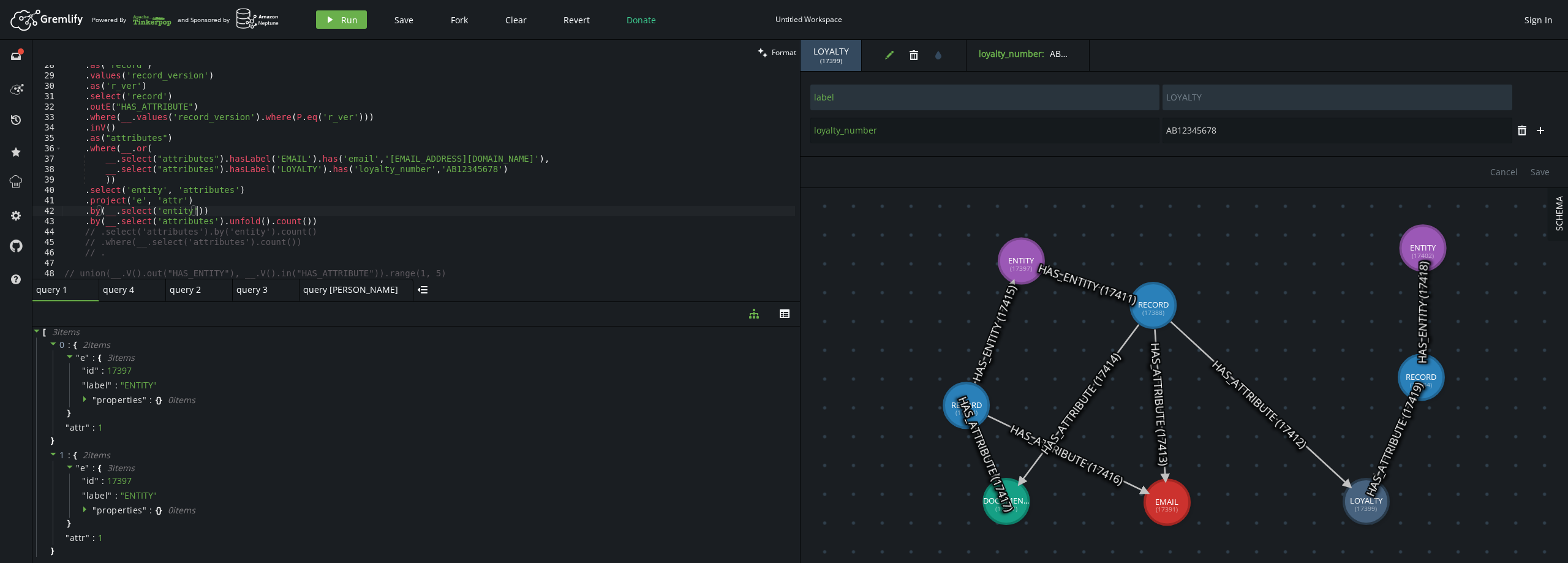
click at [238, 221] on div ". as ( "record" ) . values ( 'record_version' ) . as ( 'r_ver' ) . select ( 're…" at bounding box center [428, 178] width 733 height 235
drag, startPoint x: 238, startPoint y: 232, endPoint x: 278, endPoint y: 181, distance: 64.8
click at [238, 232] on div "fol d () fol d () un fol d ()" at bounding box center [304, 254] width 182 height 52
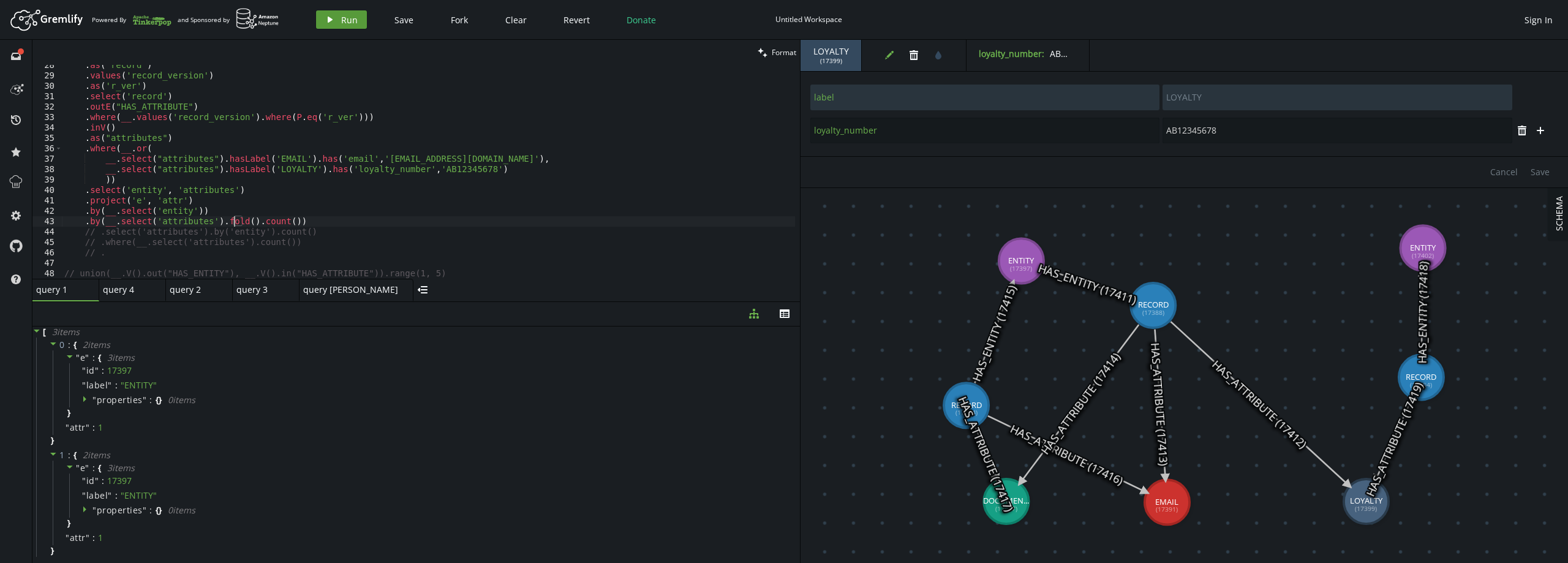
click at [335, 16] on button "play Run" at bounding box center [341, 19] width 51 height 19
drag, startPoint x: 211, startPoint y: 222, endPoint x: 281, endPoint y: 221, distance: 70.0
click at [281, 221] on div ". as ( "record" ) . values ( 'record_version' ) . as ( 'r_ver' ) . select ( 're…" at bounding box center [428, 178] width 733 height 235
click at [347, 21] on span "Run" at bounding box center [350, 20] width 16 height 12
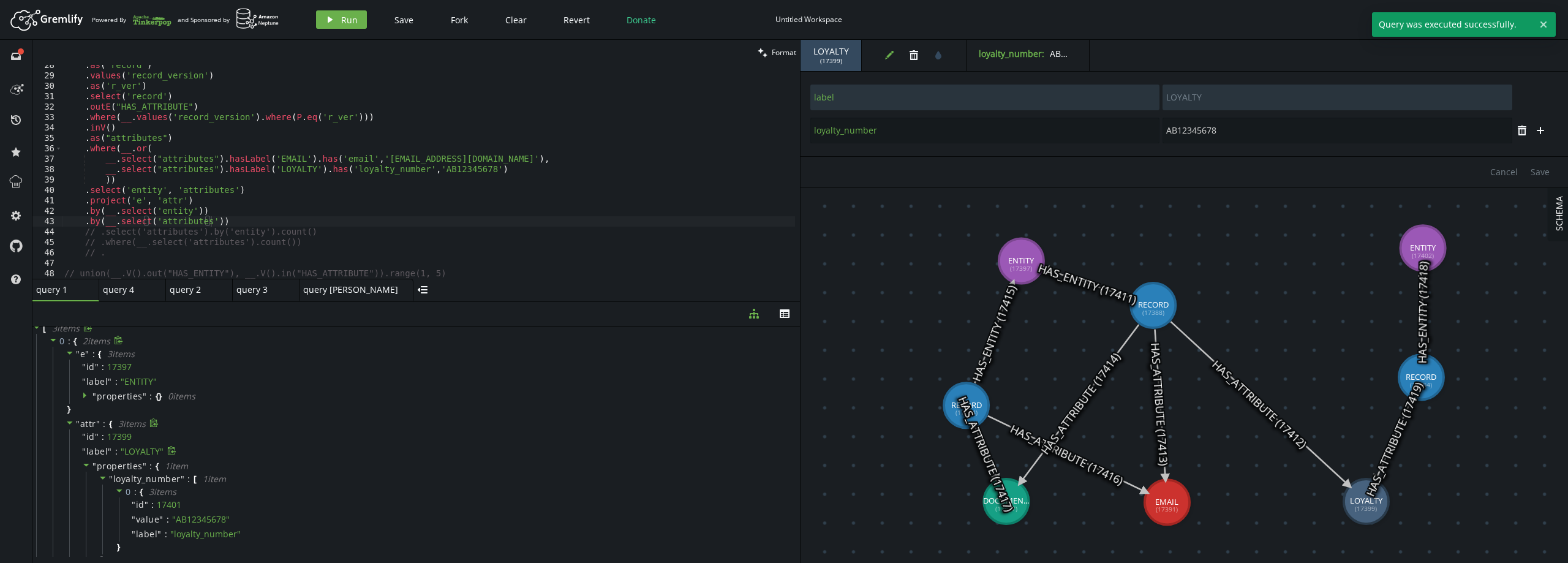
scroll to position [0, 0]
click at [51, 342] on icon at bounding box center [53, 344] width 6 height 3
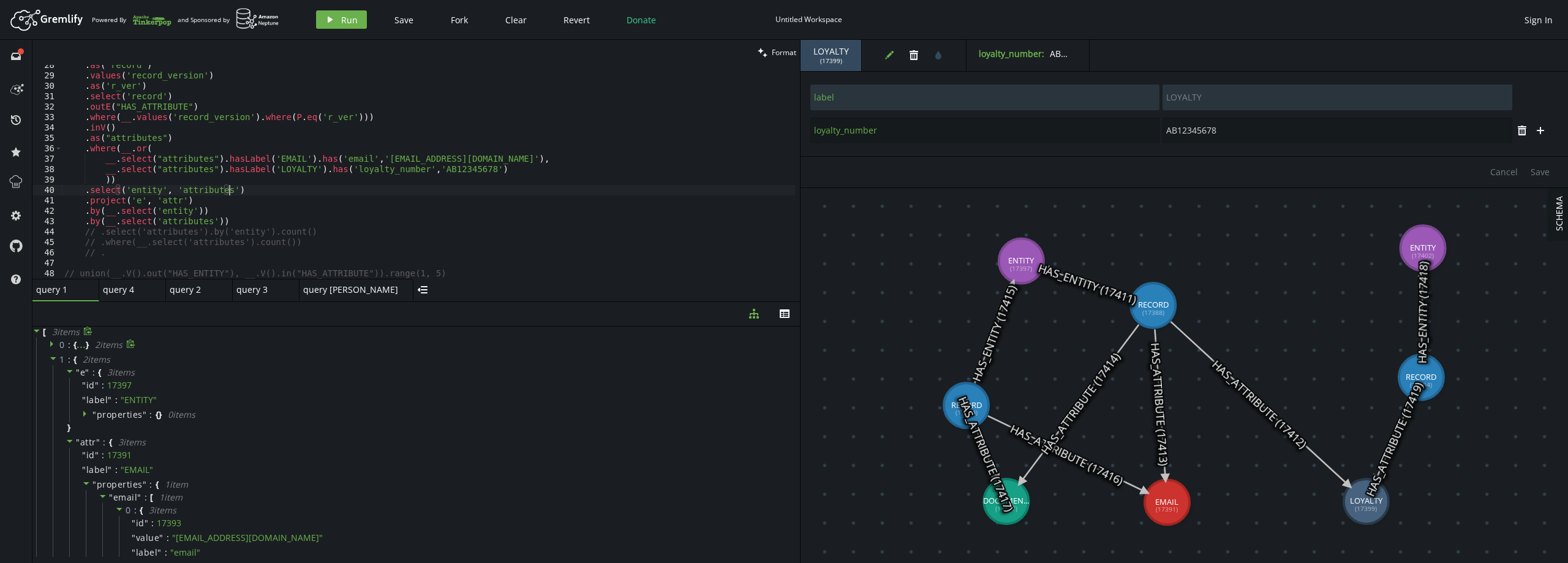
click at [249, 188] on div ". as ( "record" ) . values ( 'record_version' ) . as ( 'r_ver' ) . select ( 're…" at bounding box center [428, 178] width 733 height 235
click at [221, 222] on div ". as ( "record" ) . values ( 'record_version' ) . as ( 'r_ver' ) . select ( 're…" at bounding box center [428, 178] width 733 height 235
click at [197, 199] on div ". as ( "record" ) . values ( 'record_version' ) . as ( 'r_ver' ) . select ( 're…" at bounding box center [428, 178] width 733 height 235
click at [252, 187] on div ". as ( "record" ) . values ( 'record_version' ) . as ( 'r_ver' ) . select ( 're…" at bounding box center [428, 178] width 733 height 235
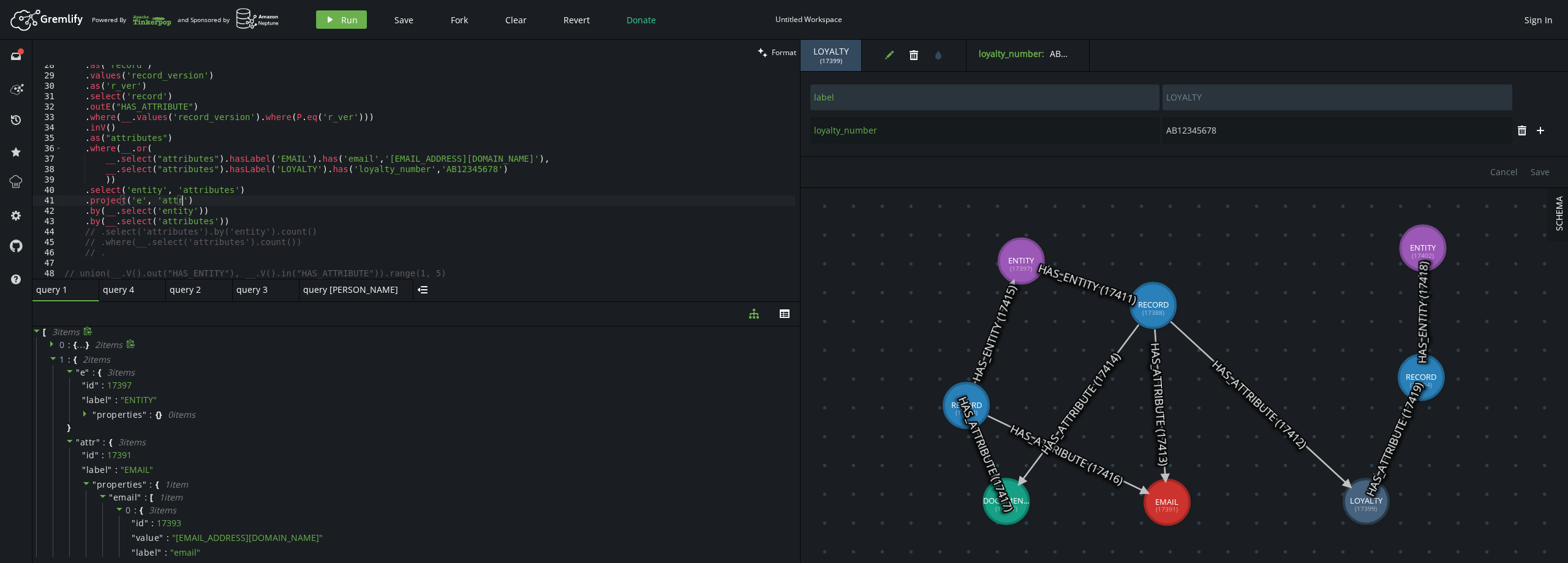
type textarea ".select('entity', 'attributes')"
click at [238, 192] on div ". as ( "record" ) . values ( 'record_version' ) . as ( 'r_ver' ) . select ( 're…" at bounding box center [428, 178] width 733 height 235
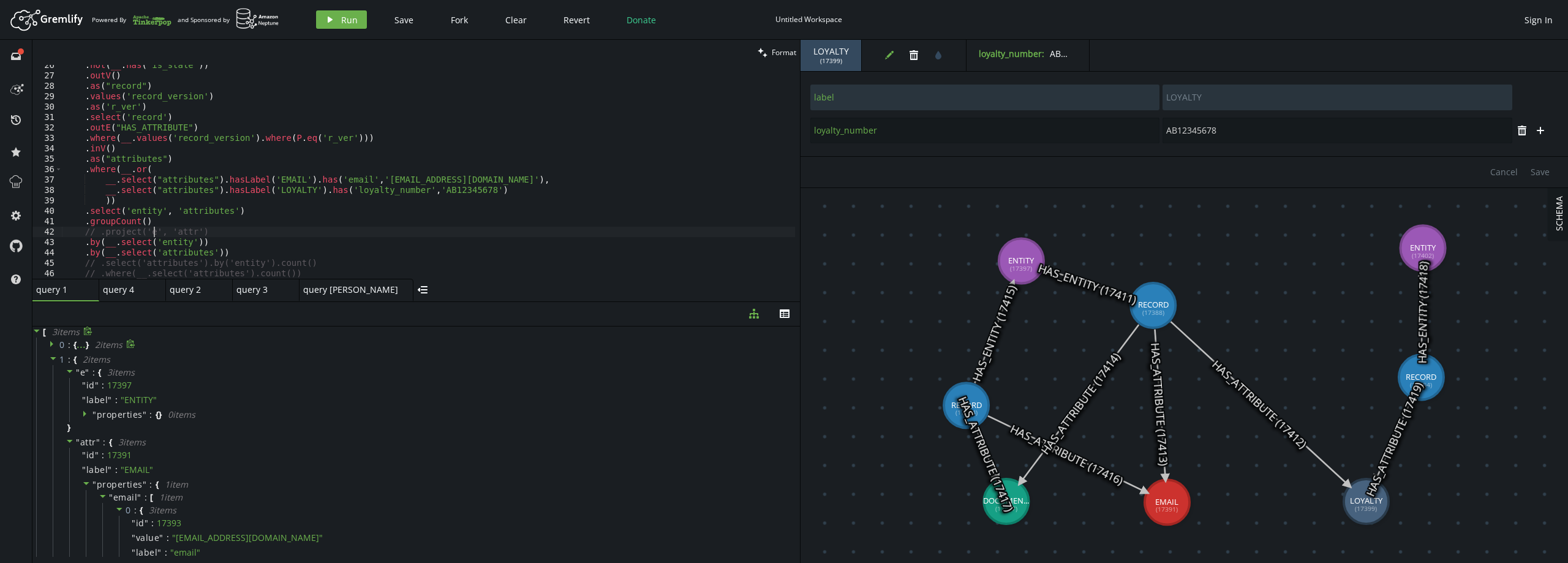
scroll to position [265, 0]
click at [347, 16] on span "Run" at bounding box center [350, 20] width 16 height 12
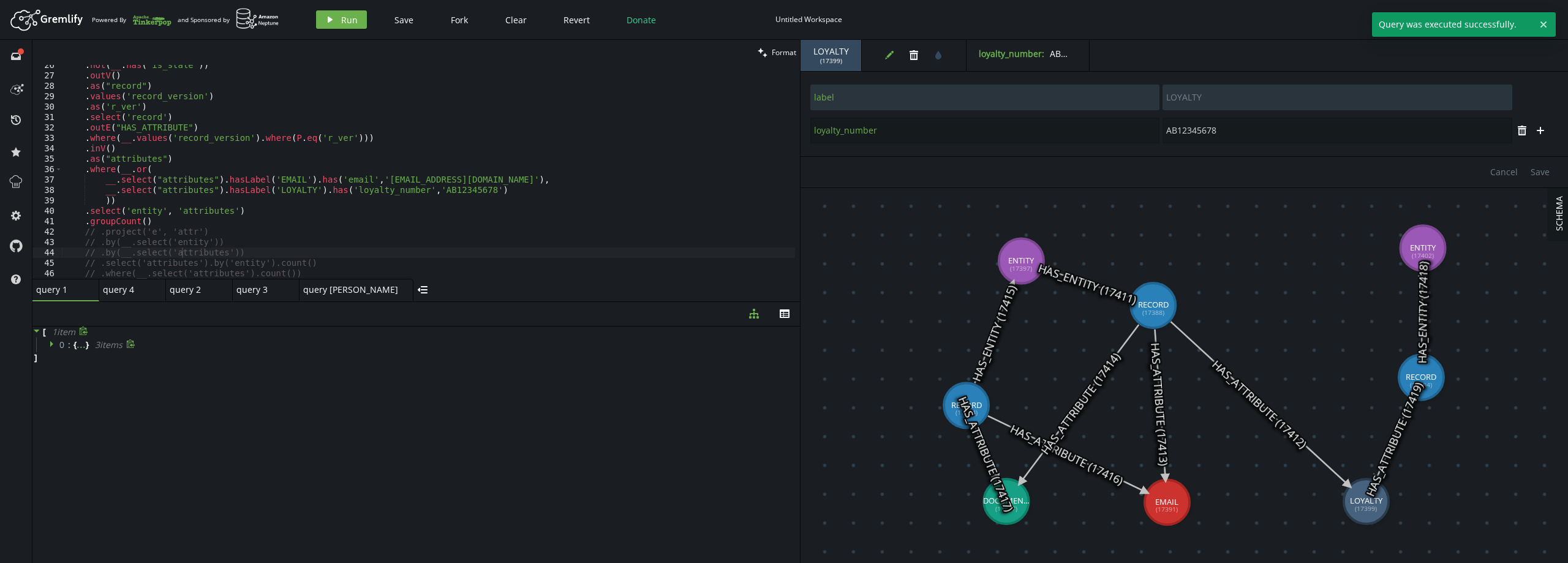
click at [73, 347] on span "0 :" at bounding box center [67, 345] width 14 height 11
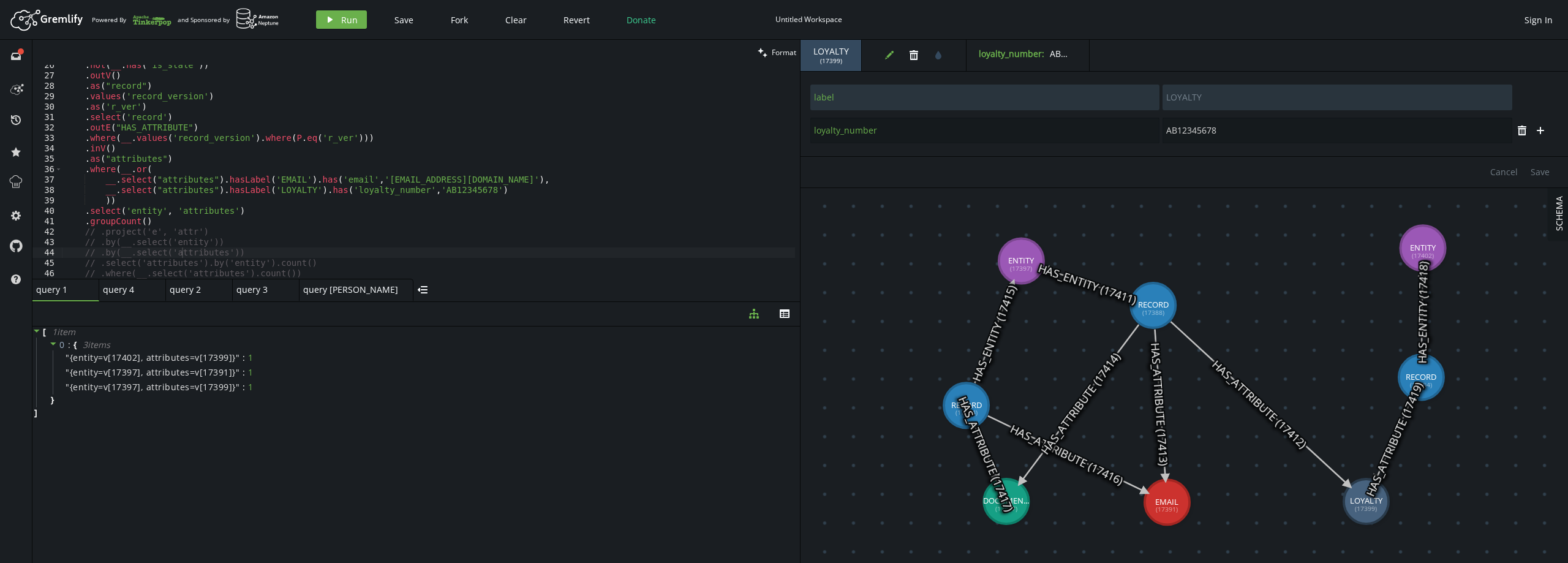
click at [138, 222] on div ". not ( __ . has ( 'is_stale' )) . outV ( ) . as ( "record" ) . values ( 'recor…" at bounding box center [428, 178] width 733 height 235
click at [341, 14] on span "Run" at bounding box center [350, 20] width 16 height 12
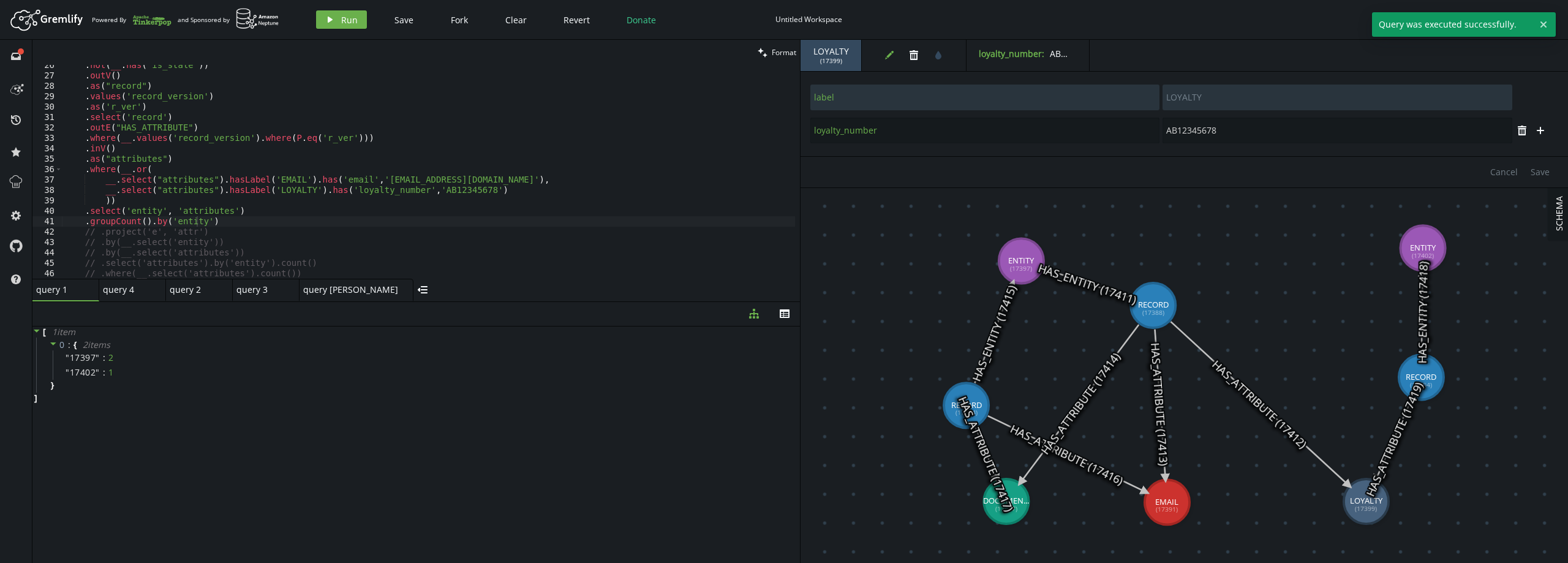
click at [246, 220] on div ". not ( __ . has ( 'is_stale' )) . outV ( ) . as ( "record" ) . values ( 'recor…" at bounding box center [428, 178] width 733 height 235
click at [145, 223] on div ". not ( __ . has ( 'is_stale' )) . outV ( ) . as ( "record" ) . values ( 'recor…" at bounding box center [428, 178] width 733 height 235
click at [212, 242] on div ". not ( __ . has ( 'is_stale' )) . outV ( ) . as ( "record" ) . values ( 'recor…" at bounding box center [428, 178] width 733 height 235
type textarea ".project('e', 'attr')"
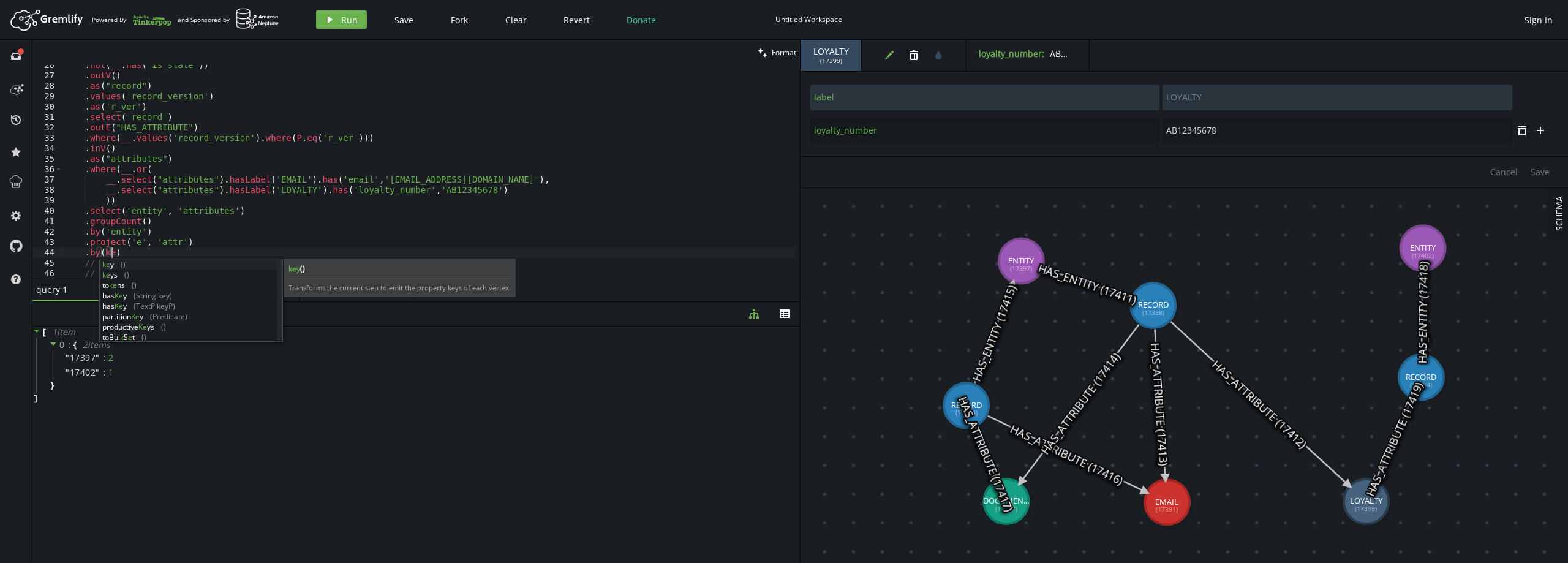
scroll to position [0, 51]
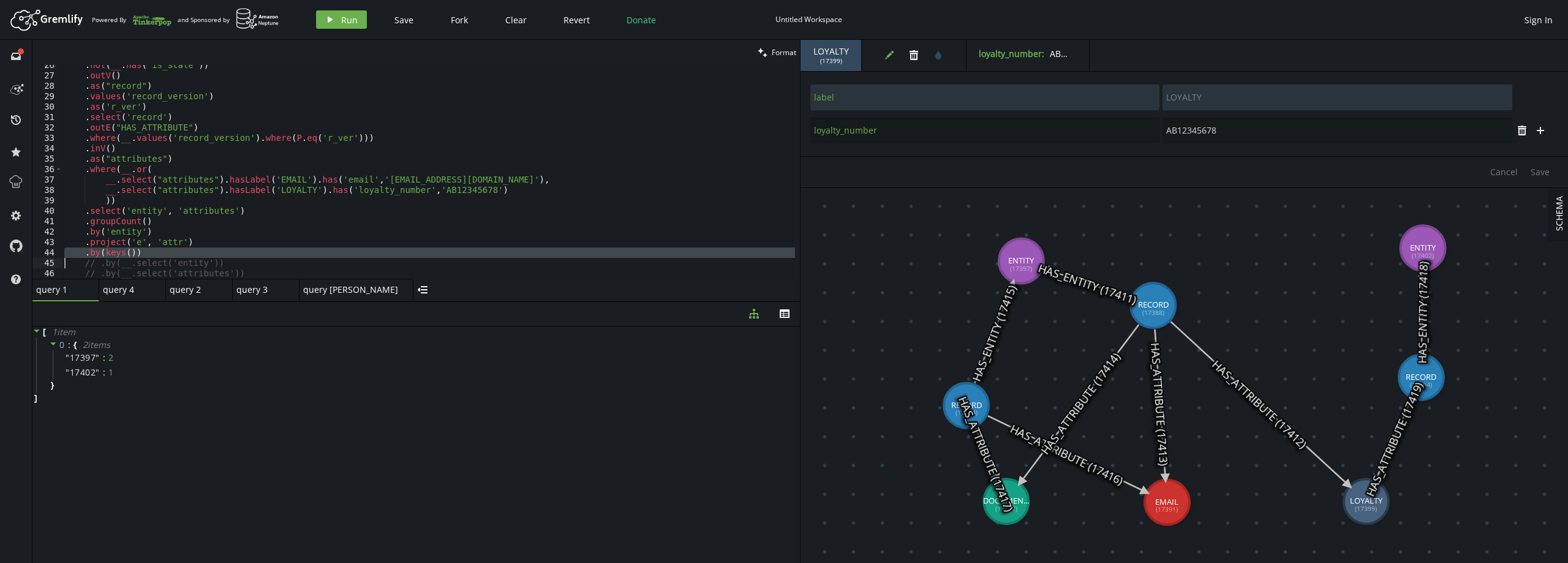
click at [173, 248] on div ". not ( __ . has ( 'is_stale' )) . outV ( ) . as ( "record" ) . values ( 'recor…" at bounding box center [428, 172] width 733 height 214
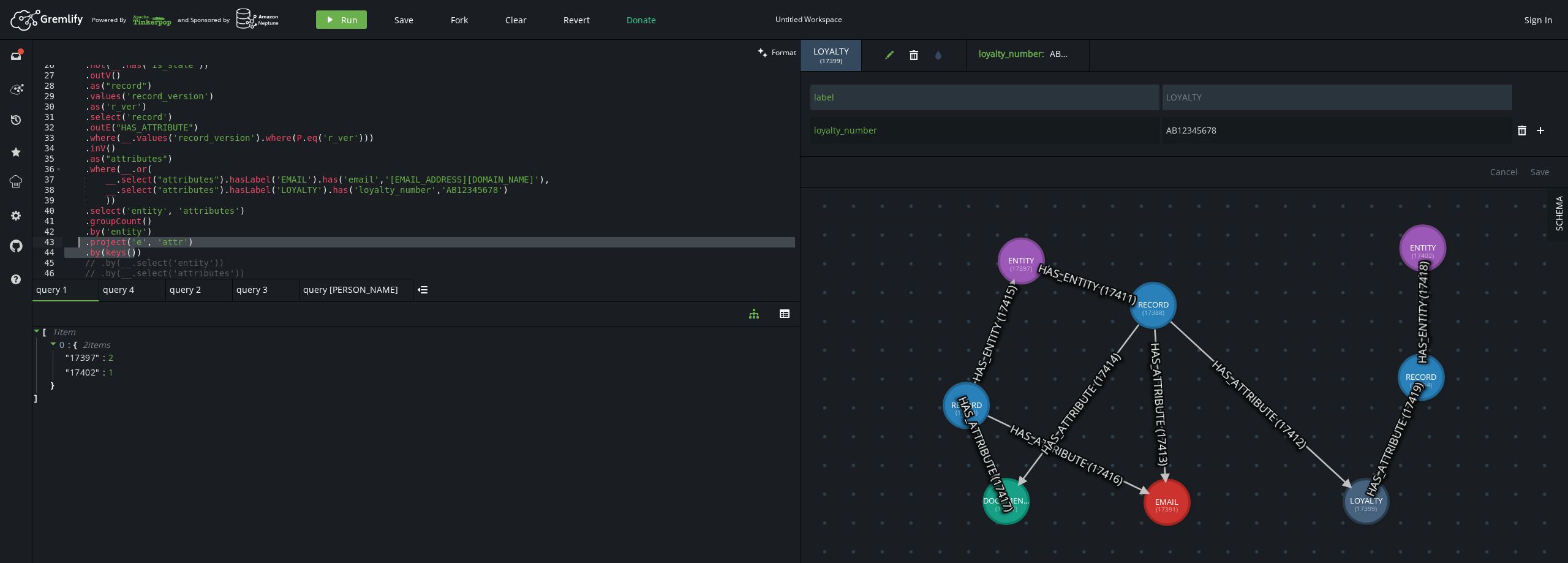
drag, startPoint x: 164, startPoint y: 253, endPoint x: 80, endPoint y: 244, distance: 84.5
click at [80, 244] on div ". not ( __ . has ( 'is_stale' )) . outV ( ) . as ( "record" ) . values ( 'recor…" at bounding box center [428, 178] width 733 height 235
click at [337, 9] on div "Artboard Created with Sketch. Powered By and Sponsored by play Run Save Fork Cl…" at bounding box center [784, 20] width 1556 height 25
click at [341, 15] on span "Run" at bounding box center [350, 20] width 16 height 12
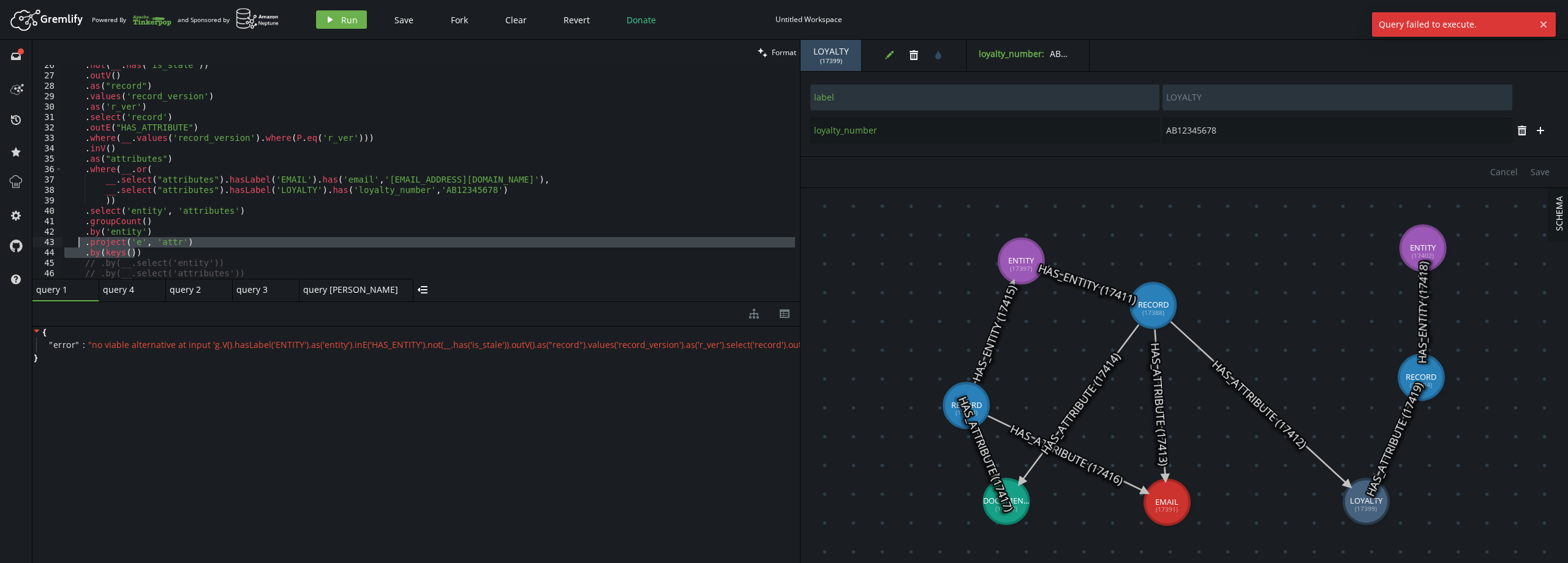
click at [150, 246] on div ". not ( __ . has ( 'is_stale' )) . outV ( ) . as ( "record" ) . values ( 'recor…" at bounding box center [428, 172] width 733 height 214
drag, startPoint x: 144, startPoint y: 254, endPoint x: 83, endPoint y: 252, distance: 61.0
click at [83, 252] on div ". not ( __ . has ( 'is_stale' )) . outV ( ) . as ( "record" ) . values ( 'recor…" at bounding box center [428, 178] width 733 height 235
type textarea ".by(keys())"
click at [177, 250] on div ". not ( __ . has ( 'is_stale' )) . outV ( ) . as ( "record" ) . values ( 'recor…" at bounding box center [428, 172] width 733 height 214
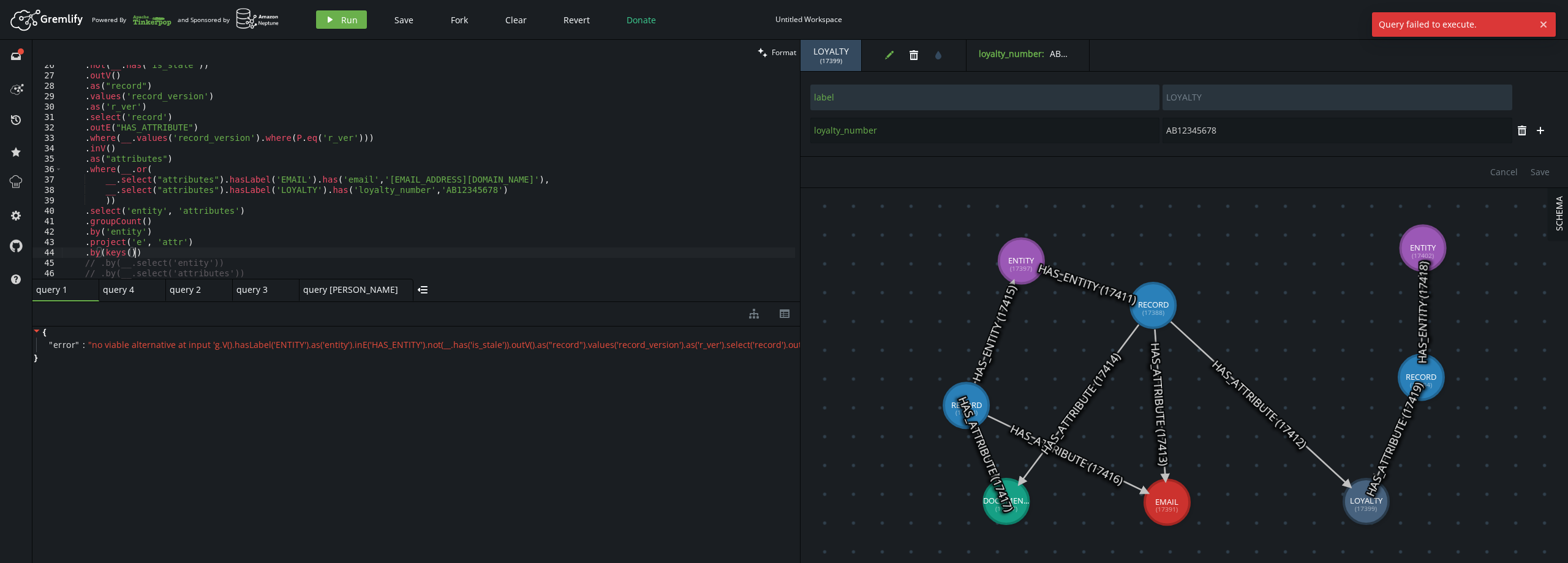
scroll to position [0, 19]
paste textarea ".by(keys())"
click at [109, 265] on div ". not ( __ . has ( 'is_stale' )) . outV ( ) . as ( "record" ) . values ( 'recor…" at bounding box center [428, 178] width 733 height 235
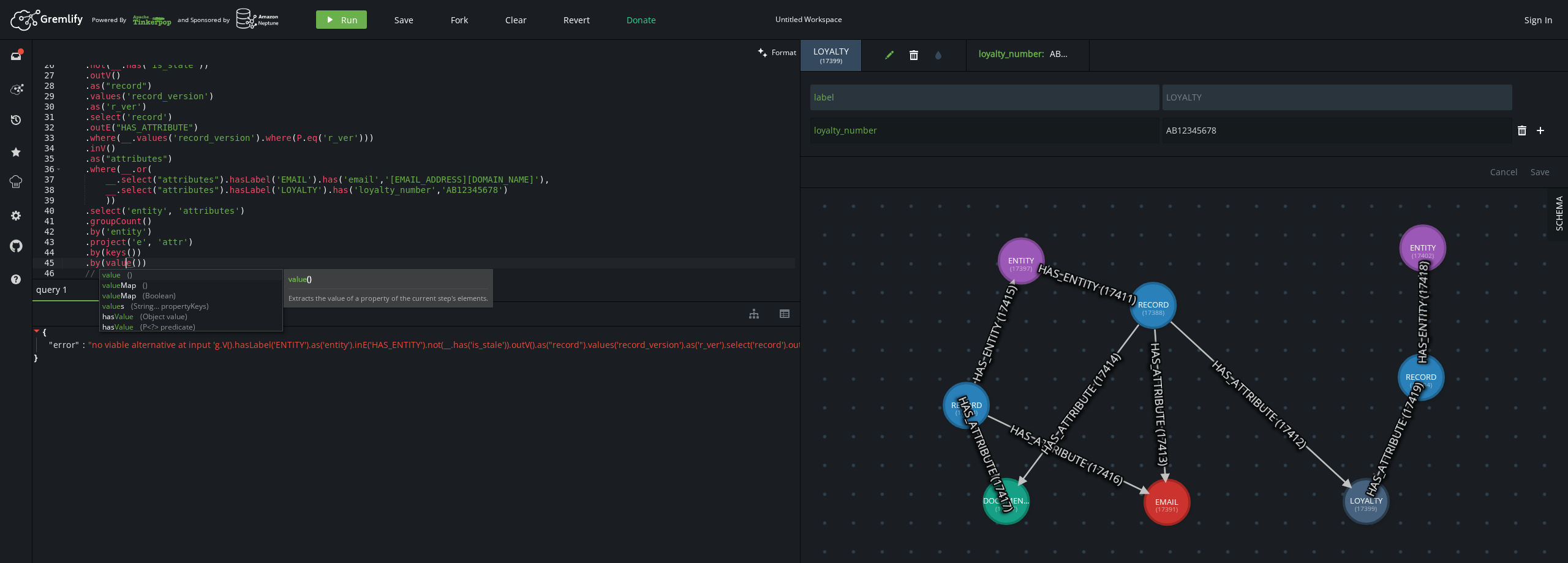
scroll to position [0, 66]
click at [352, 16] on span "Run" at bounding box center [350, 20] width 16 height 12
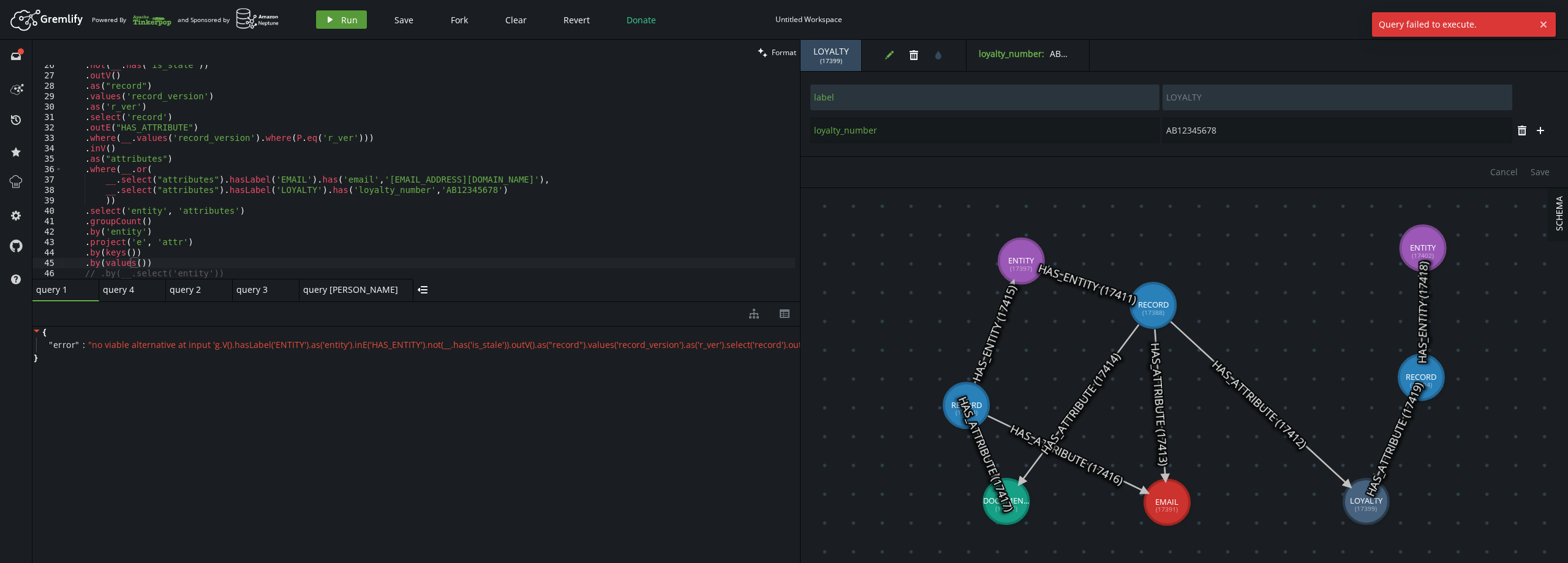
click at [350, 17] on span "Run" at bounding box center [350, 20] width 16 height 12
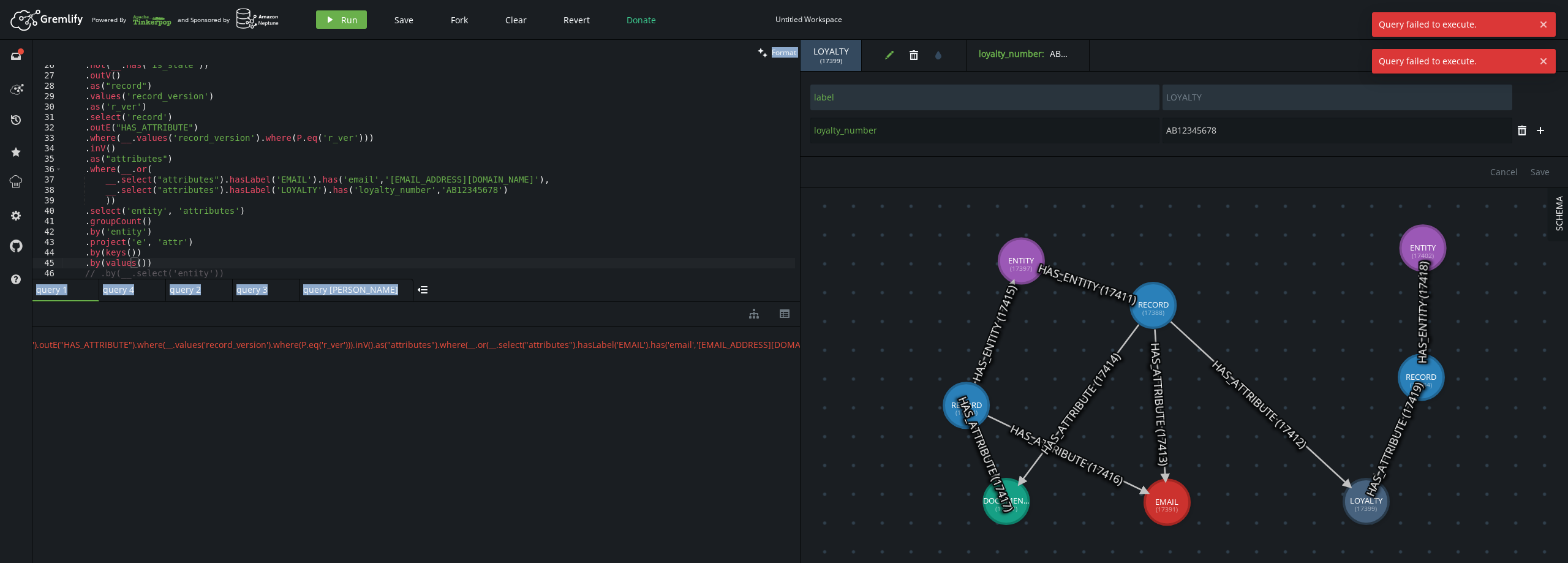
scroll to position [0, 0]
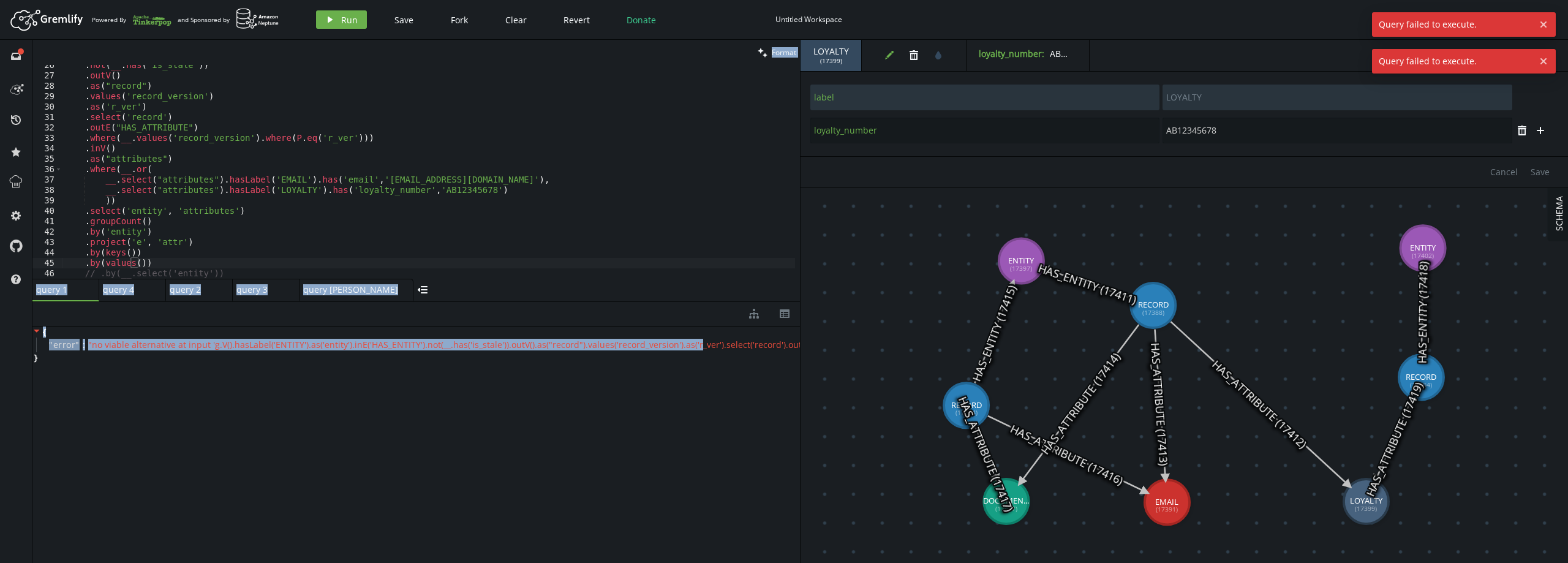
drag, startPoint x: 690, startPoint y: 340, endPoint x: -23, endPoint y: 339, distance: 713.0
click at [0, 339] on html "Artboard Created with Sketch. Powered By and Sponsored by play Run Save Fork Cl…" at bounding box center [784, 281] width 1568 height 563
click at [172, 346] on span "" no viable alternative at input 'g.V().hasLabel('ENTITY').as('entity').inE('HA…" at bounding box center [1158, 344] width 2140 height 12
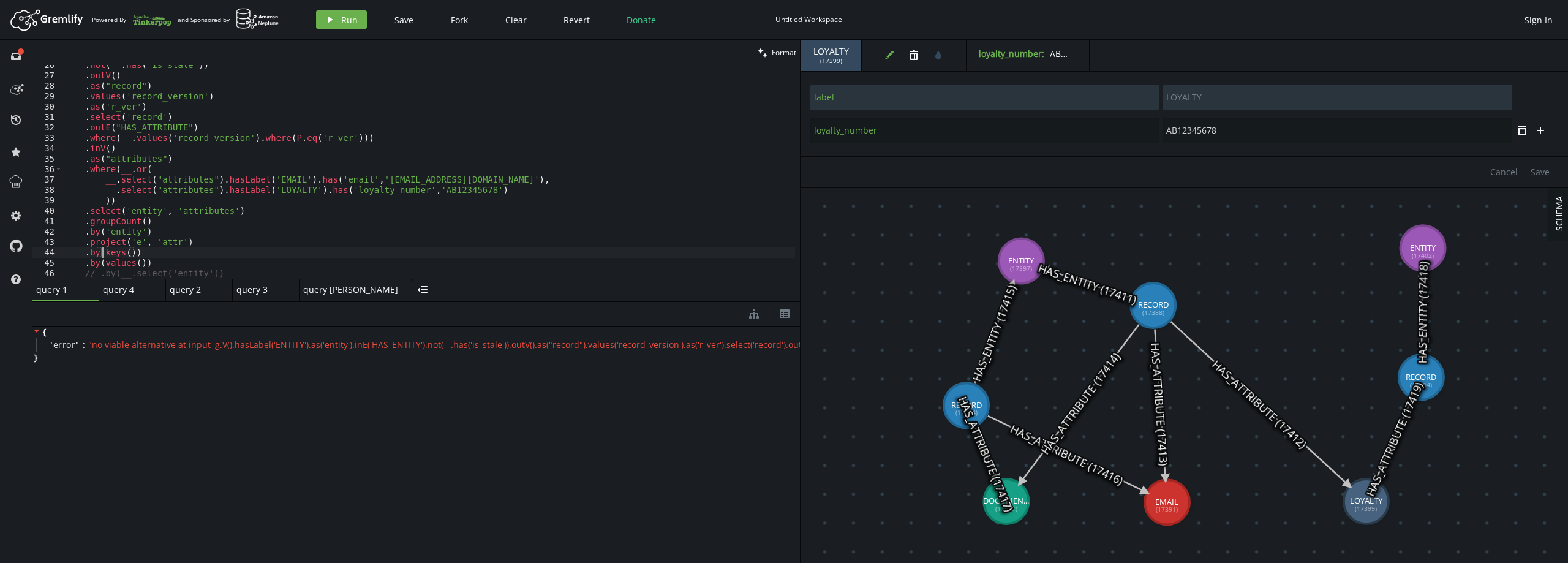
click at [101, 255] on div ". not ( __ . has ( 'is_stale' )) . outV ( ) . as ( "record" ) . values ( 'recor…" at bounding box center [428, 178] width 733 height 235
click at [339, 22] on button "play Run" at bounding box center [341, 19] width 51 height 19
click at [152, 253] on div ". not ( __ . has ( 'is_stale' )) . outV ( ) . as ( "record" ) . values ( 'recor…" at bounding box center [428, 178] width 733 height 235
click at [156, 251] on div ". not ( __ . has ( 'is_stale' )) . outV ( ) . as ( "record" ) . values ( 'recor…" at bounding box center [428, 178] width 733 height 235
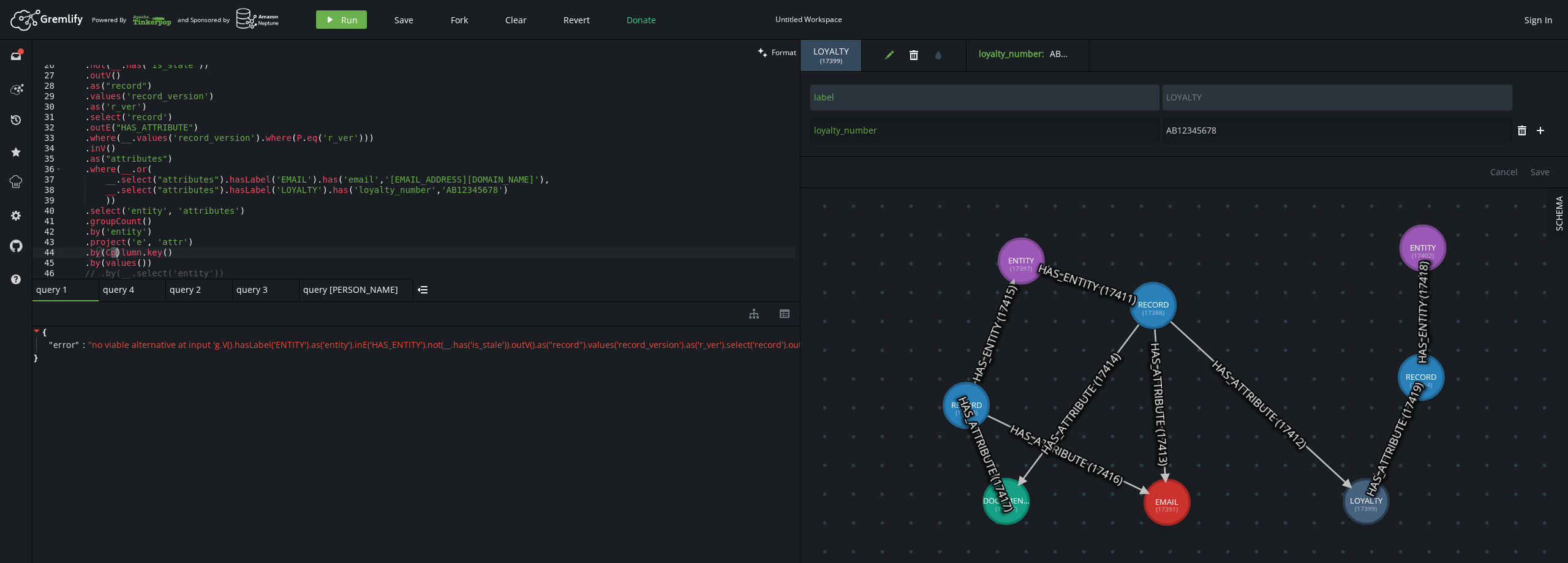
click at [106, 251] on div ". not ( __ . has ( 'is_stale' )) . outV ( ) . as ( "record" ) . values ( 'recor…" at bounding box center [428, 178] width 733 height 235
drag, startPoint x: 101, startPoint y: 253, endPoint x: 163, endPoint y: 252, distance: 62.0
click at [163, 252] on div ". not ( __ . has ( 'is_stale' )) . outV ( ) . as ( "record" ) . values ( 'recor…" at bounding box center [428, 178] width 733 height 235
click at [342, 26] on button "play Run" at bounding box center [341, 19] width 51 height 19
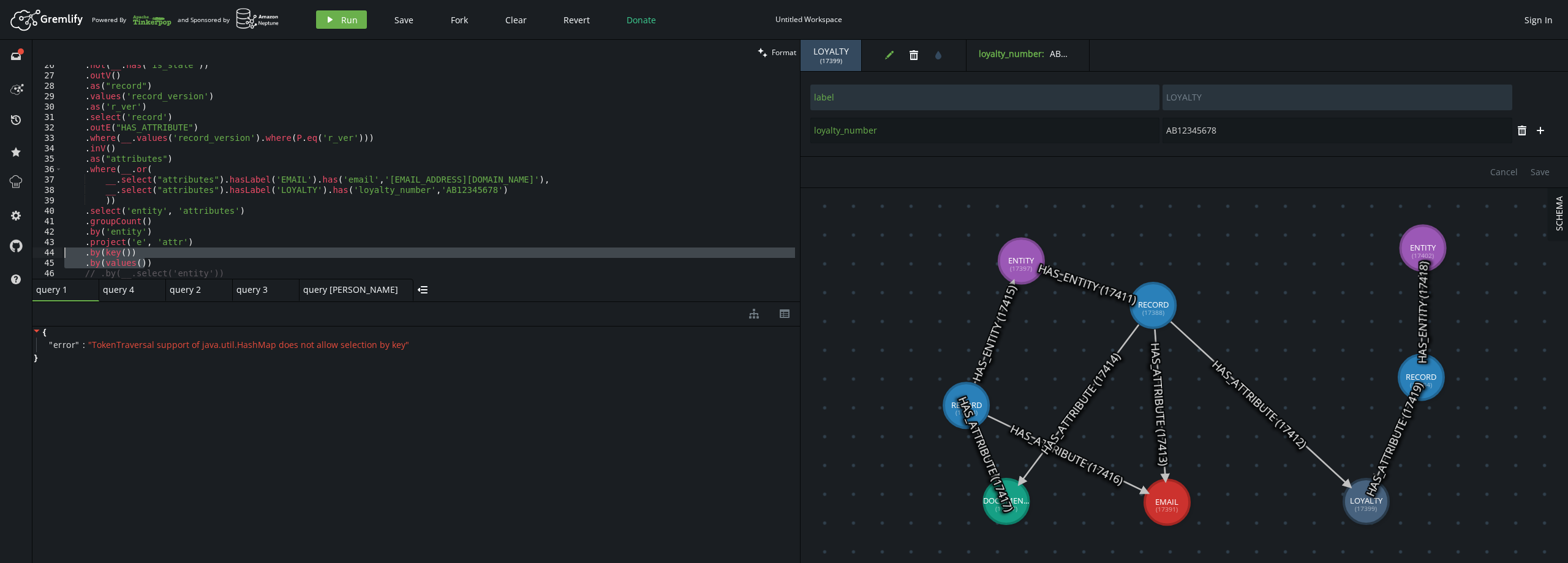
drag, startPoint x: 151, startPoint y: 263, endPoint x: -40, endPoint y: 252, distance: 191.3
click at [0, 252] on html "Artboard Created with Sketch. Powered By and Sponsored by play Run Save Fork Cl…" at bounding box center [784, 281] width 1568 height 563
click at [125, 259] on div ". not ( __ . has ( 'is_stale' )) . outV ( ) . as ( "record" ) . values ( 'recor…" at bounding box center [428, 172] width 733 height 214
drag, startPoint x: 171, startPoint y: 262, endPoint x: 34, endPoint y: 250, distance: 137.5
click at [34, 250] on div ".by(values()) 26 27 28 29 30 31 32 33 34 35 36 37 38 39 40 41 42 43 44 45 46 47…" at bounding box center [415, 172] width 767 height 214
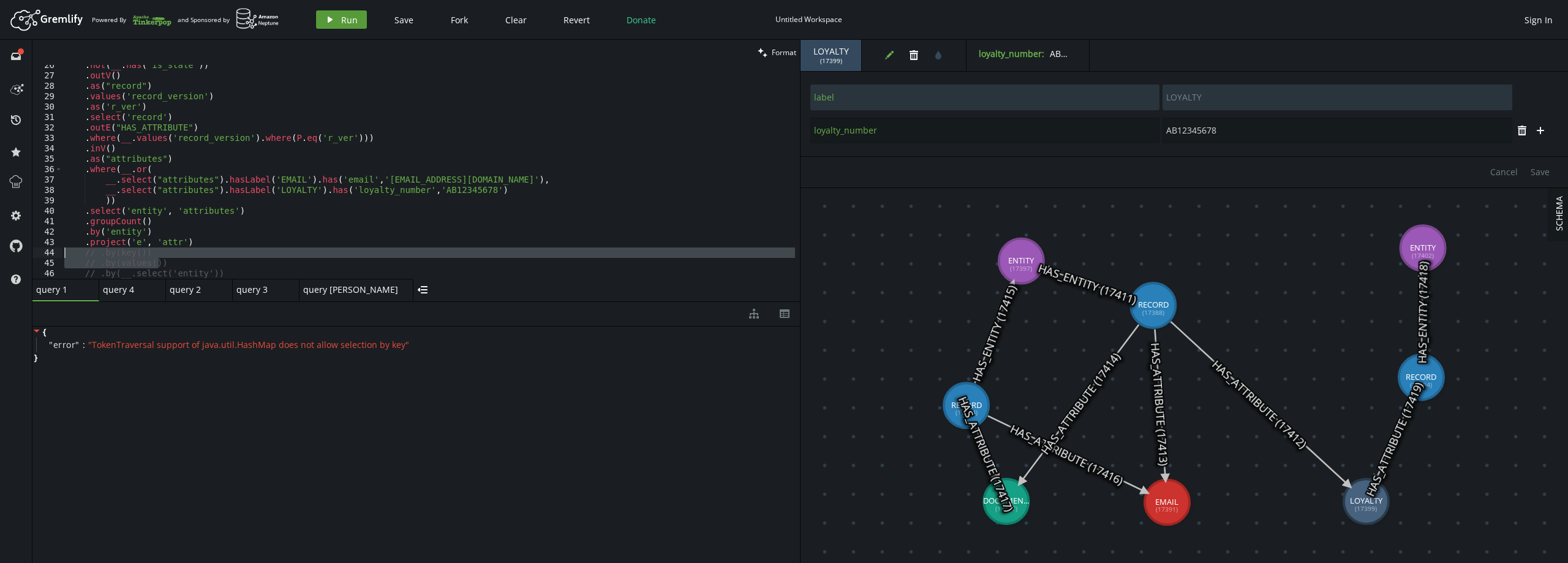
click at [329, 19] on icon "button" at bounding box center [330, 19] width 5 height 6
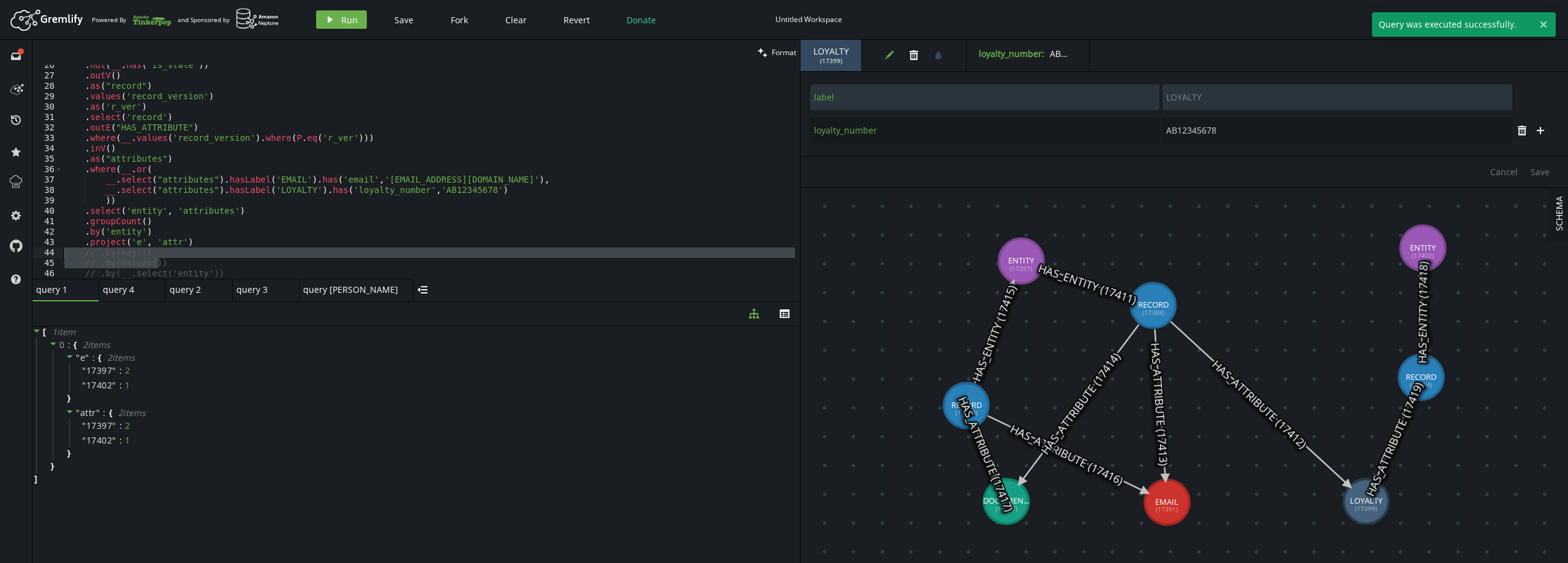
type textarea ".project('e', 'attr')"
click at [215, 243] on div ". not ( __ . has ( 'is_stale' )) . outV ( ) . as ( "record" ) . values ( 'recor…" at bounding box center [428, 178] width 733 height 235
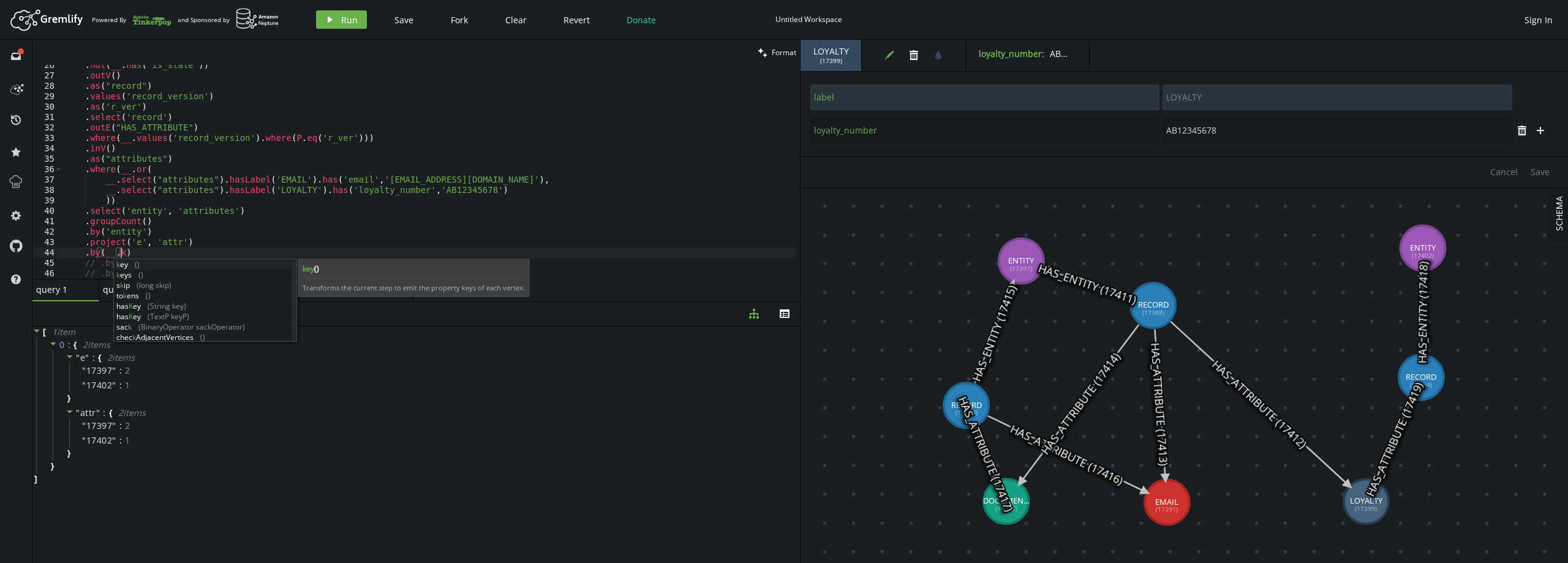
scroll to position [0, 61]
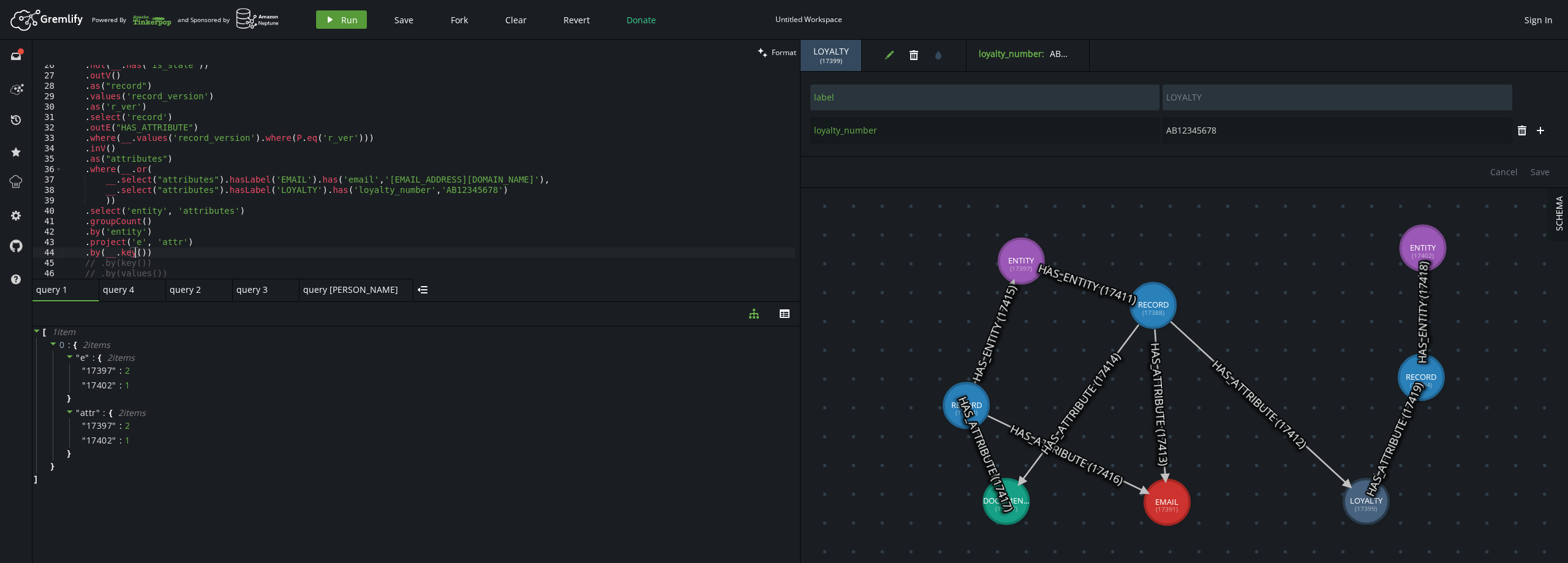
click at [353, 15] on span "Run" at bounding box center [350, 20] width 16 height 12
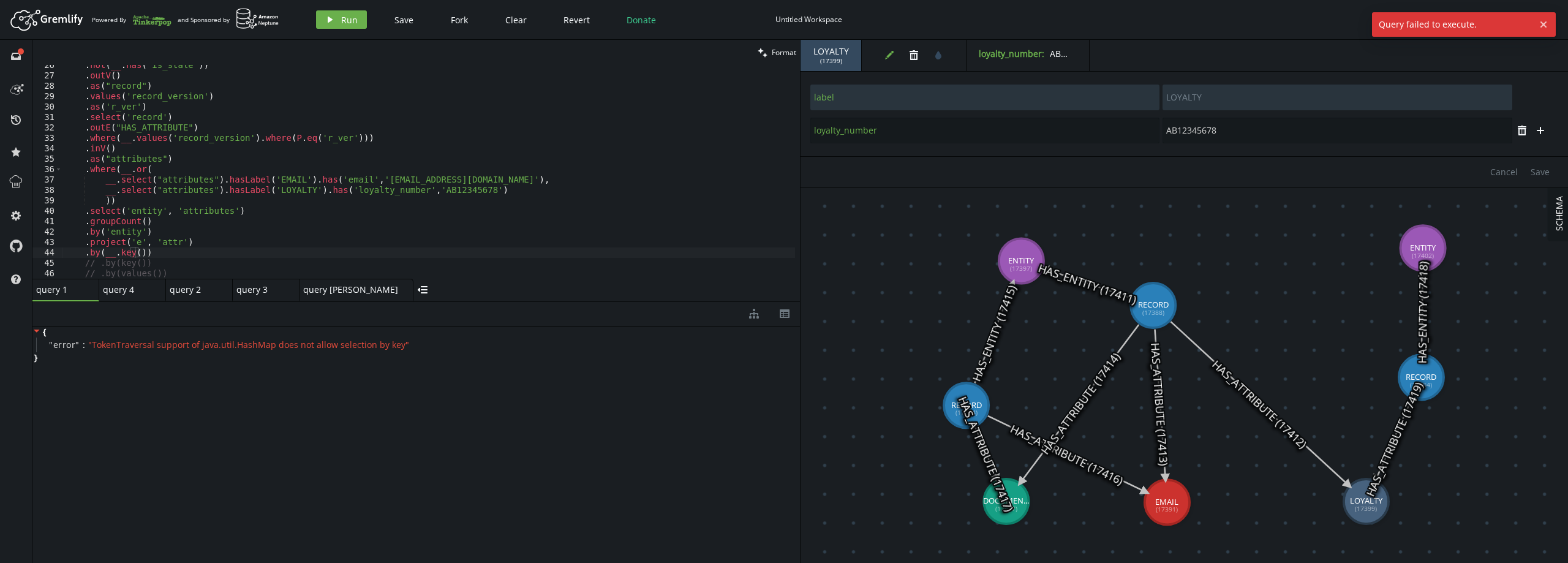
click at [128, 250] on div ". not ( __ . has ( 'is_stale' )) . outV ( ) . as ( "record" ) . values ( 'recor…" at bounding box center [428, 178] width 733 height 235
click at [345, 17] on span "Run" at bounding box center [350, 20] width 16 height 12
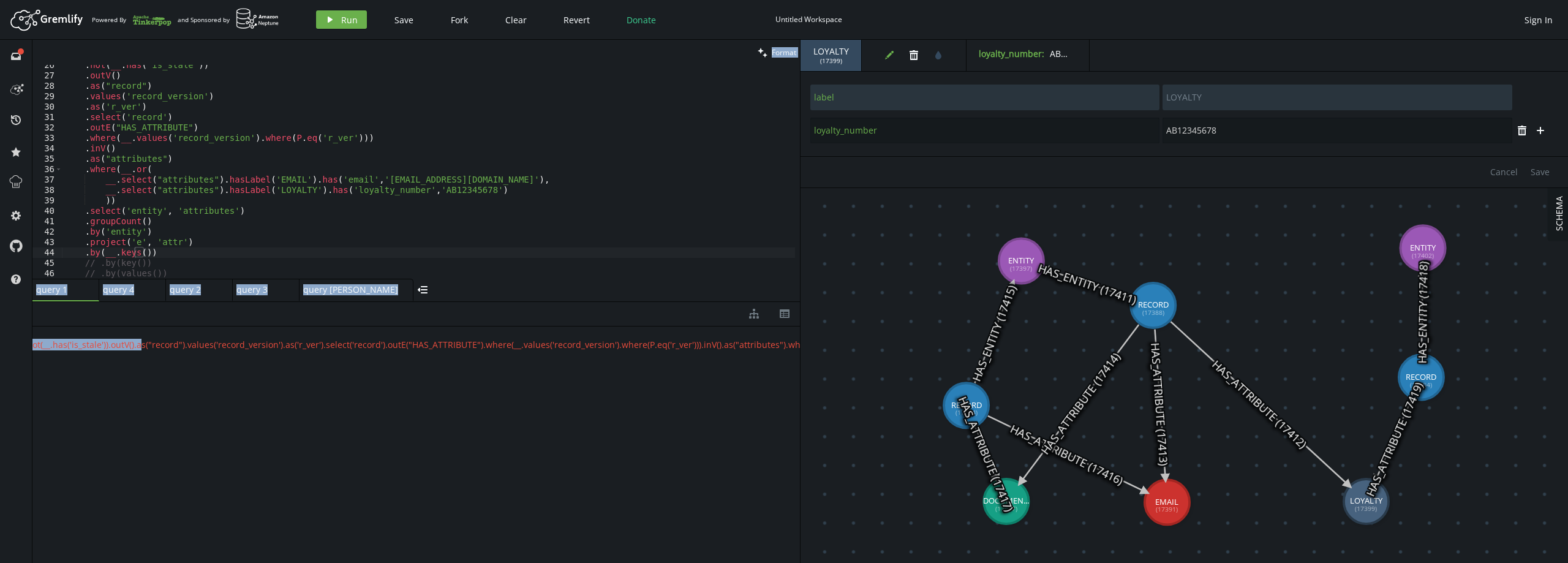
scroll to position [0, 0]
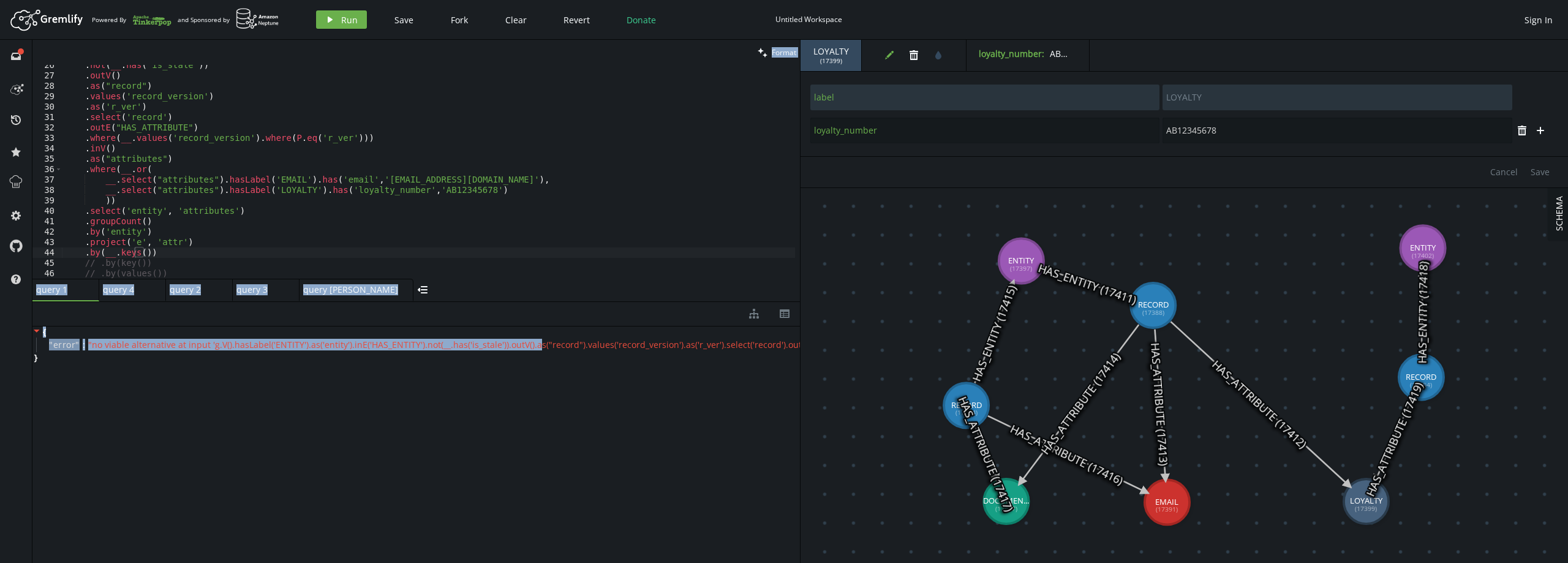
drag, startPoint x: 529, startPoint y: 347, endPoint x: 114, endPoint y: 287, distance: 419.3
click at [14, 342] on div "full-circle inbox history star cog help clean Format .by(__.keys()) 26 27 28 29…" at bounding box center [784, 301] width 1568 height 523
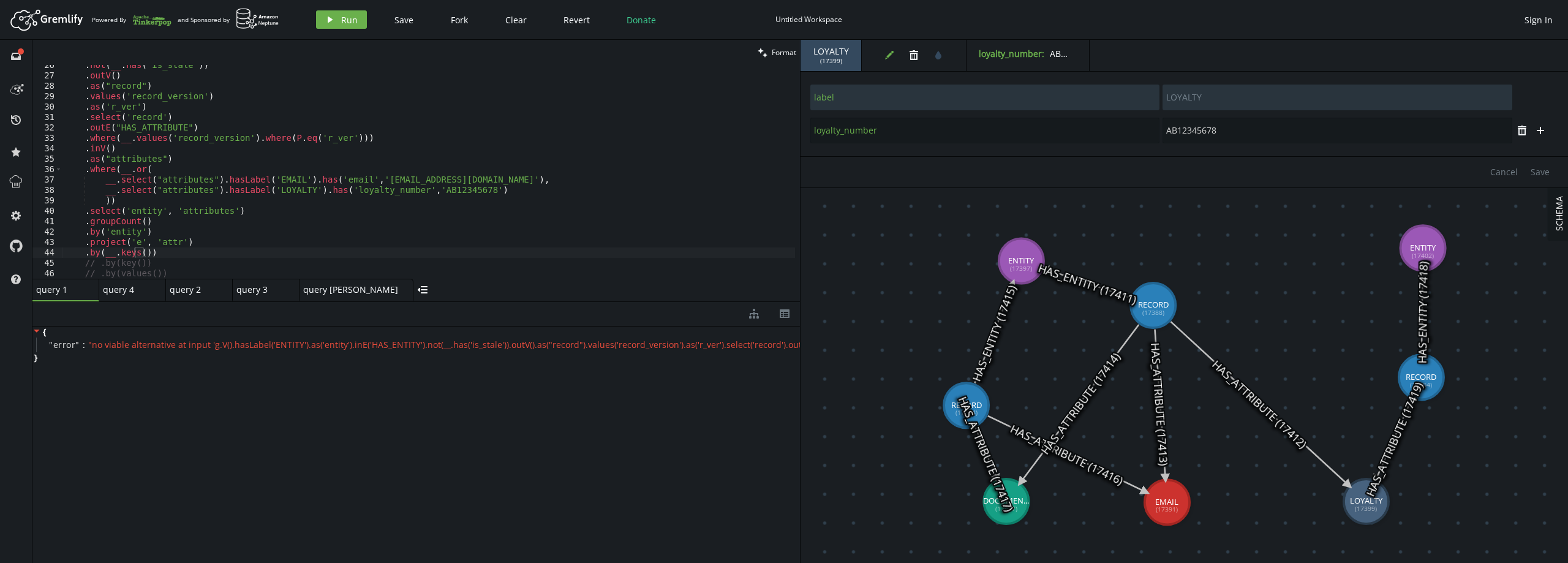
click at [168, 263] on div ". not ( __ . has ( 'is_stale' )) . outV ( ) . as ( "record" ) . values ( 'recor…" at bounding box center [428, 178] width 733 height 235
click at [123, 250] on div ". not ( __ . has ( 'is_stale' )) . outV ( ) . as ( "record" ) . values ( 'recor…" at bounding box center [428, 178] width 733 height 235
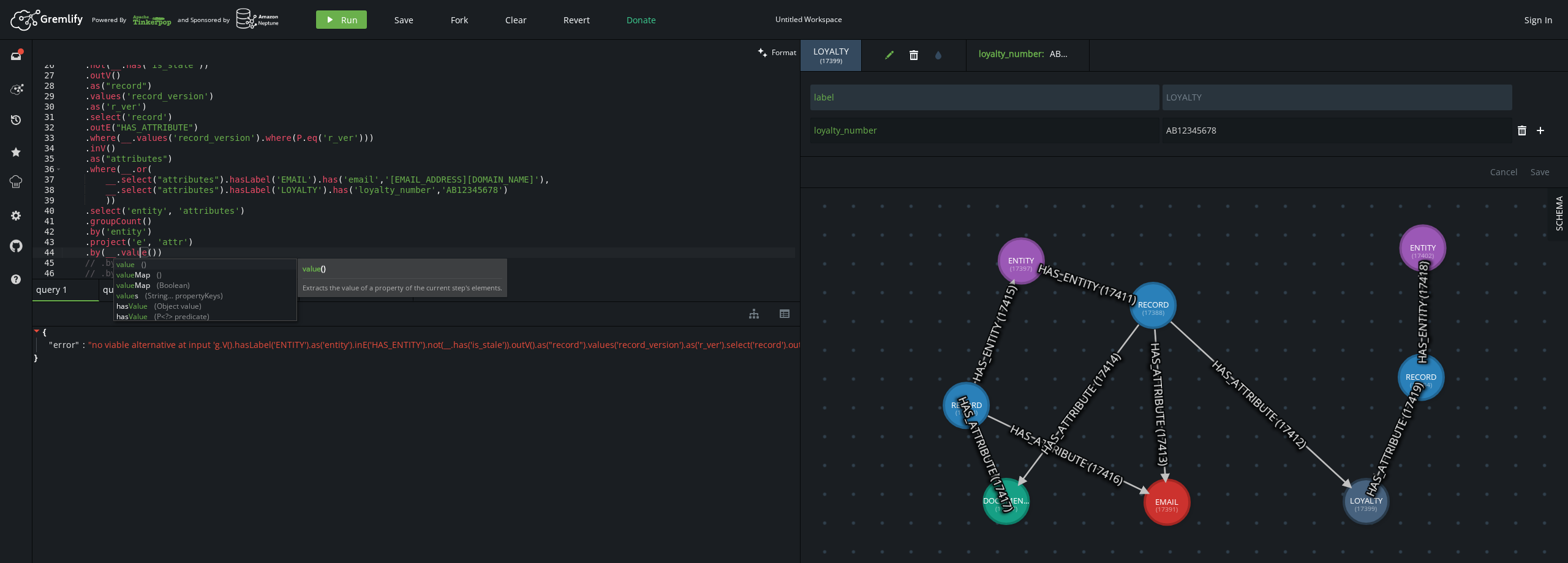
scroll to position [0, 80]
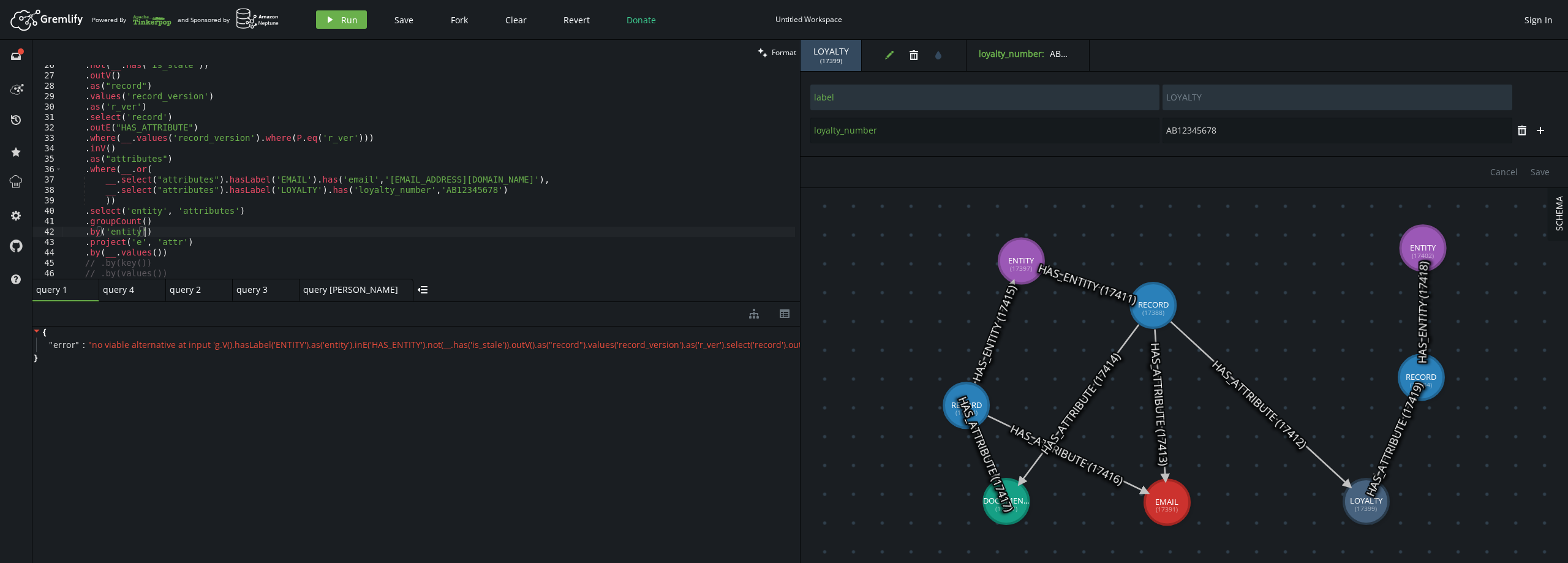
click at [186, 235] on div ". not ( __ . has ( 'is_stale' )) . outV ( ) . as ( "record" ) . values ( 'recor…" at bounding box center [428, 178] width 733 height 235
click at [336, 8] on div "Artboard Created with Sketch. Powered By and Sponsored by play Run Save Fork Cl…" at bounding box center [784, 20] width 1556 height 25
click at [343, 14] on span "Run" at bounding box center [350, 20] width 16 height 12
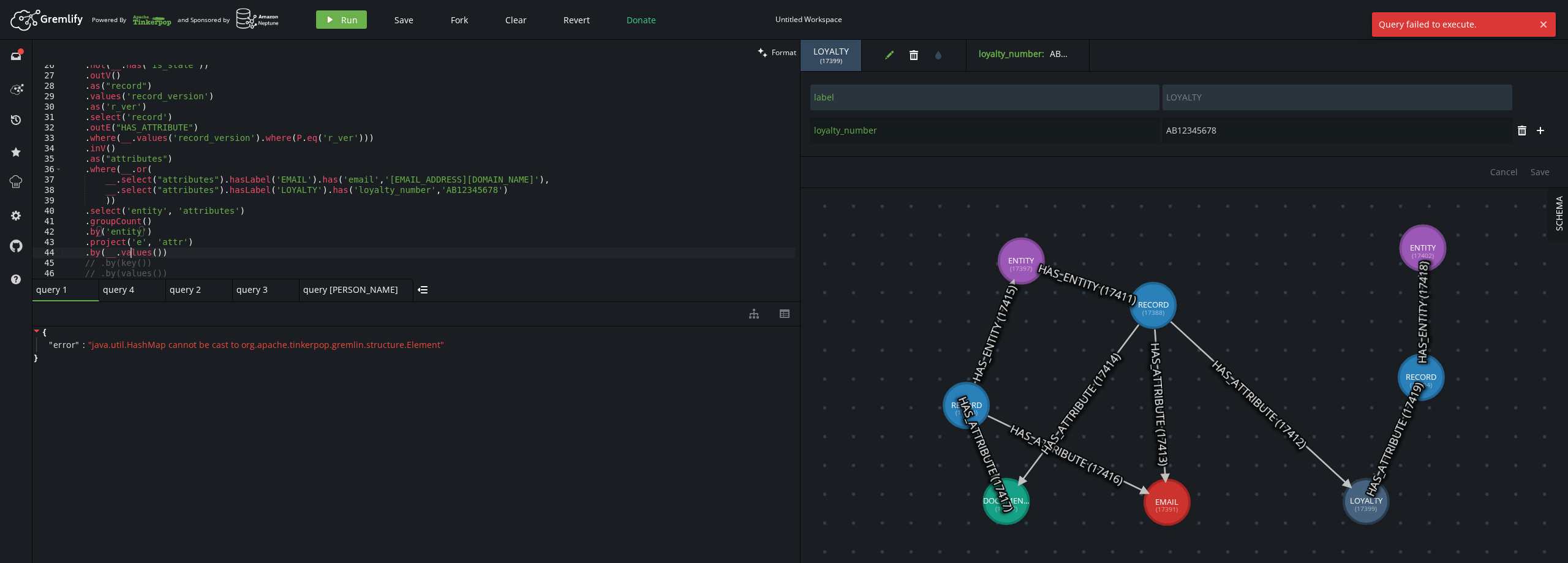
click at [131, 254] on div ". not ( __ . has ( 'is_stale' )) . outV ( ) . as ( "record" ) . values ( 'recor…" at bounding box center [428, 178] width 733 height 235
click at [337, 433] on div "{ " error " : " java.util.HashMap cannot be cast to org.apache.tinkerpop.gremli…" at bounding box center [415, 442] width 767 height 231
click at [165, 247] on div ". not ( __ . has ( 'is_stale' )) . outV ( ) . as ( "record" ) . values ( 'recor…" at bounding box center [428, 178] width 733 height 235
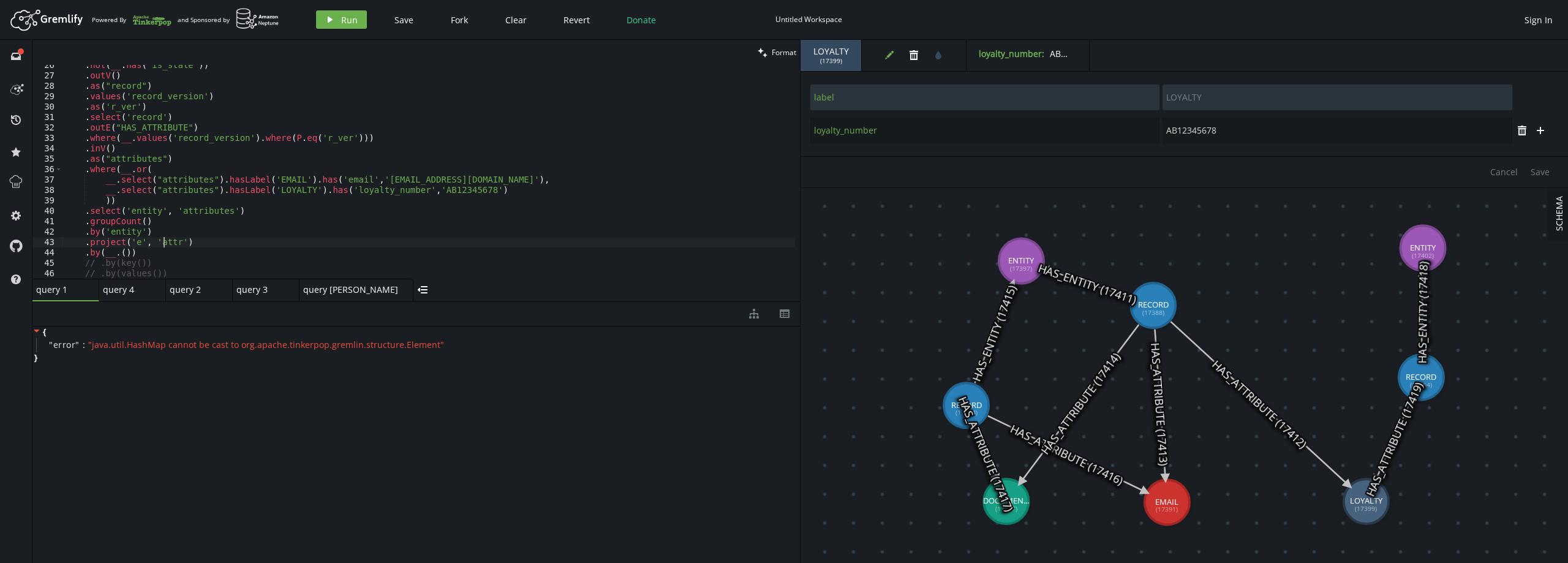
click at [199, 244] on div ". not ( __ . has ( 'is_stale' )) . outV ( ) . as ( "record" ) . values ( 'recor…" at bounding box center [428, 178] width 733 height 235
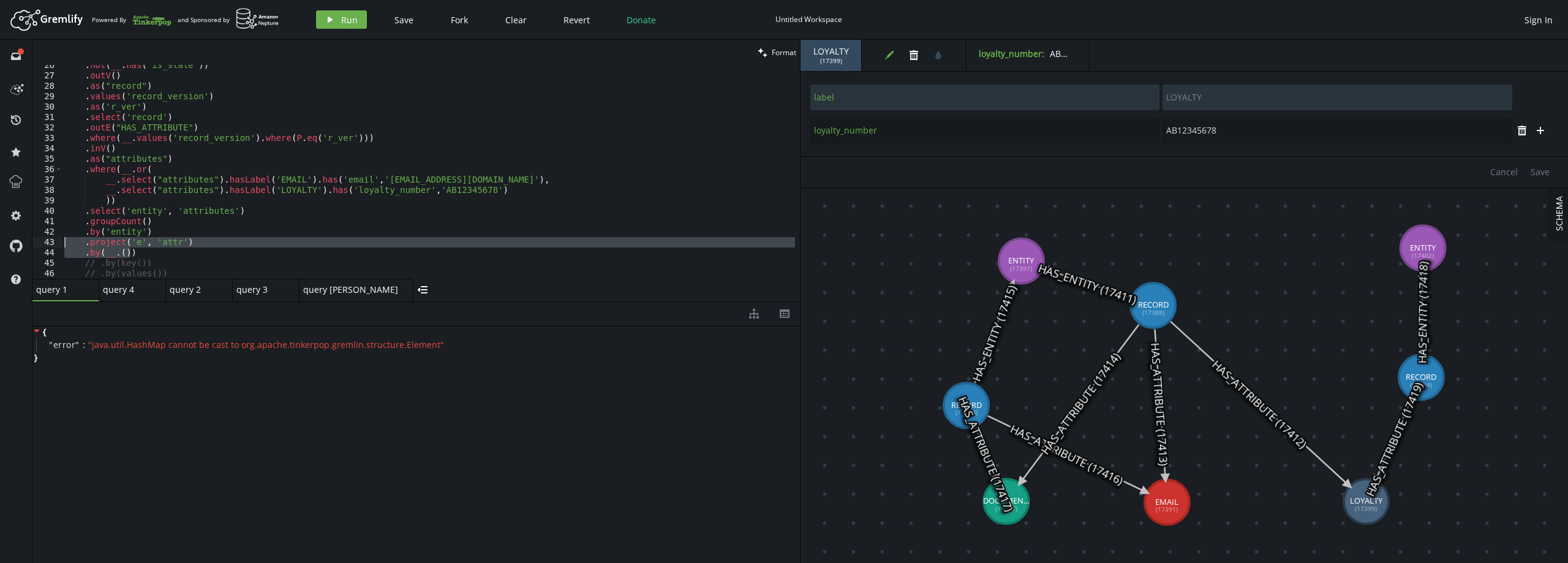
drag, startPoint x: 153, startPoint y: 252, endPoint x: 63, endPoint y: 243, distance: 90.4
click at [63, 243] on div ". not ( __ . has ( 'is_stale' )) . outV ( ) . as ( "record" ) . values ( 'recor…" at bounding box center [428, 178] width 733 height 235
click at [328, 19] on icon "button" at bounding box center [330, 19] width 5 height 6
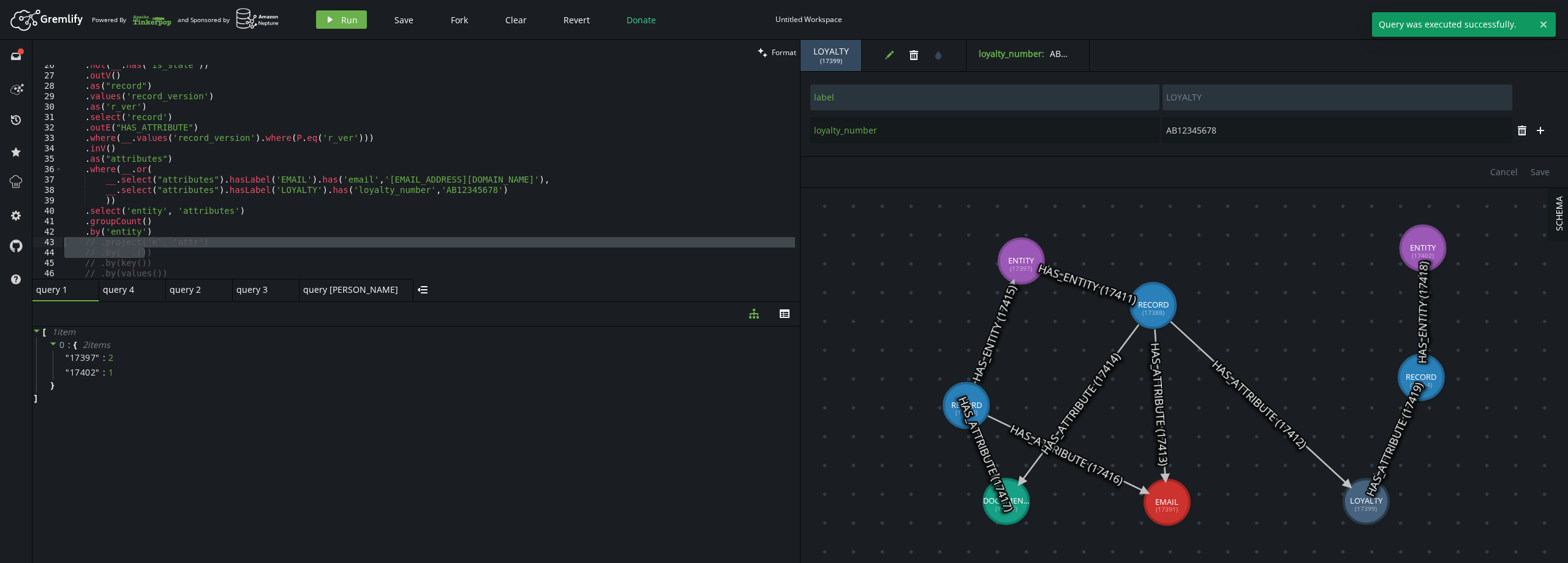
click at [169, 231] on div ". not ( __ . has ( 'is_stale' )) . outV ( ) . as ( "record" ) . values ( 'recor…" at bounding box center [428, 178] width 733 height 235
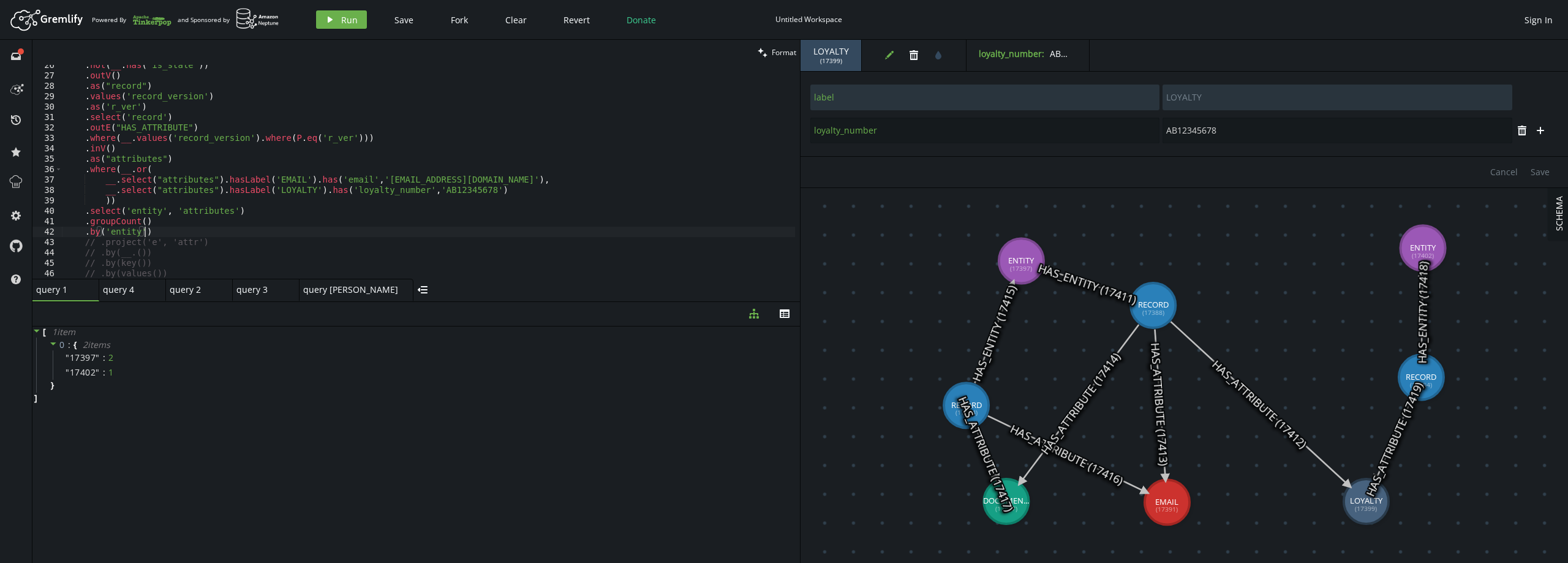
type textarea ".groupCount()"
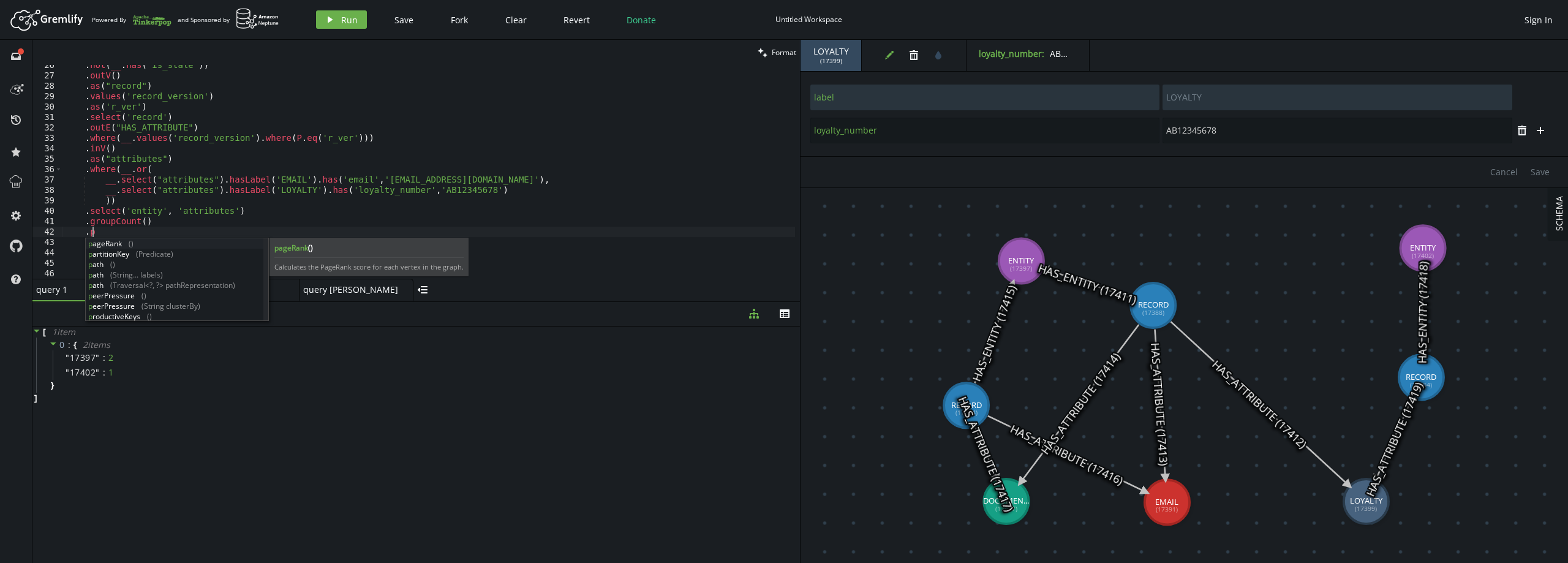
scroll to position [0, 37]
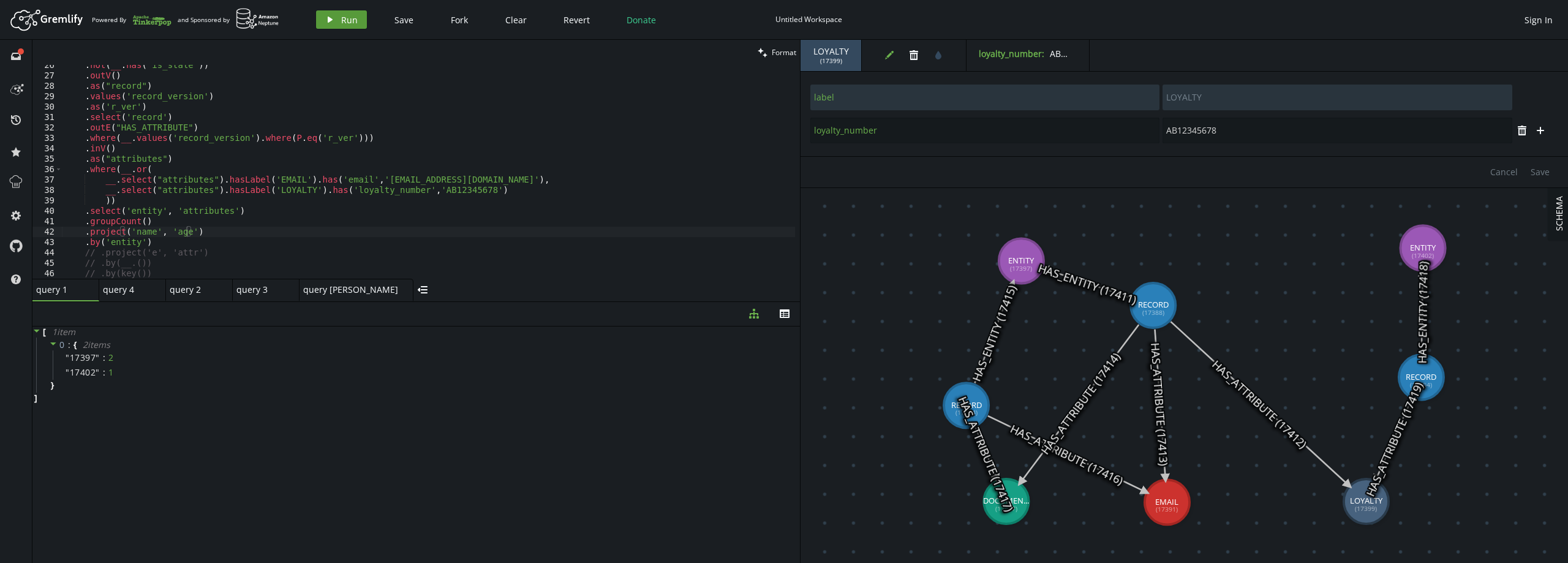
click at [345, 20] on span "Run" at bounding box center [350, 20] width 16 height 12
click at [99, 433] on div "[ 1 item 0 : { 2 item s " name " : NULL " age " : NULL } ]" at bounding box center [415, 442] width 767 height 231
click at [149, 241] on div ". not ( __ . has ( 'is_stale' )) . outV ( ) . as ( "record" ) . values ( 'recor…" at bounding box center [428, 178] width 733 height 235
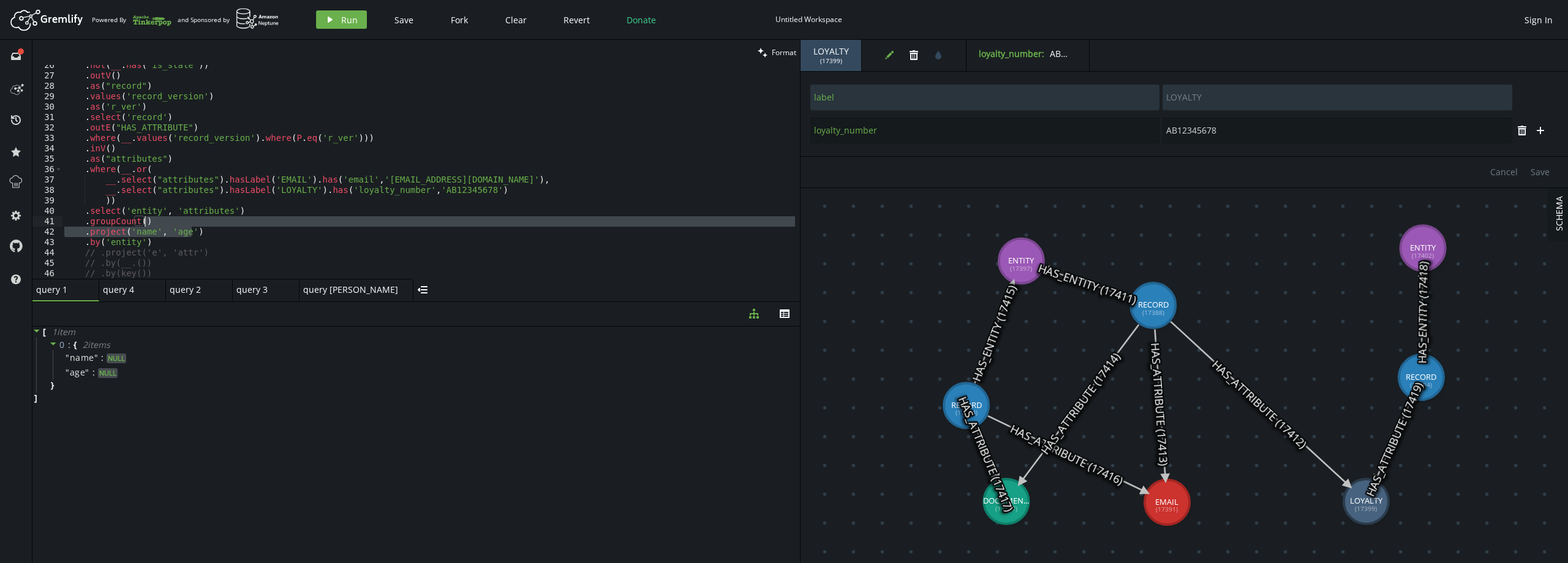
click at [199, 226] on div ". not ( __ . has ( 'is_stale' )) . outV ( ) . as ( "record" ) . values ( 'recor…" at bounding box center [428, 178] width 733 height 235
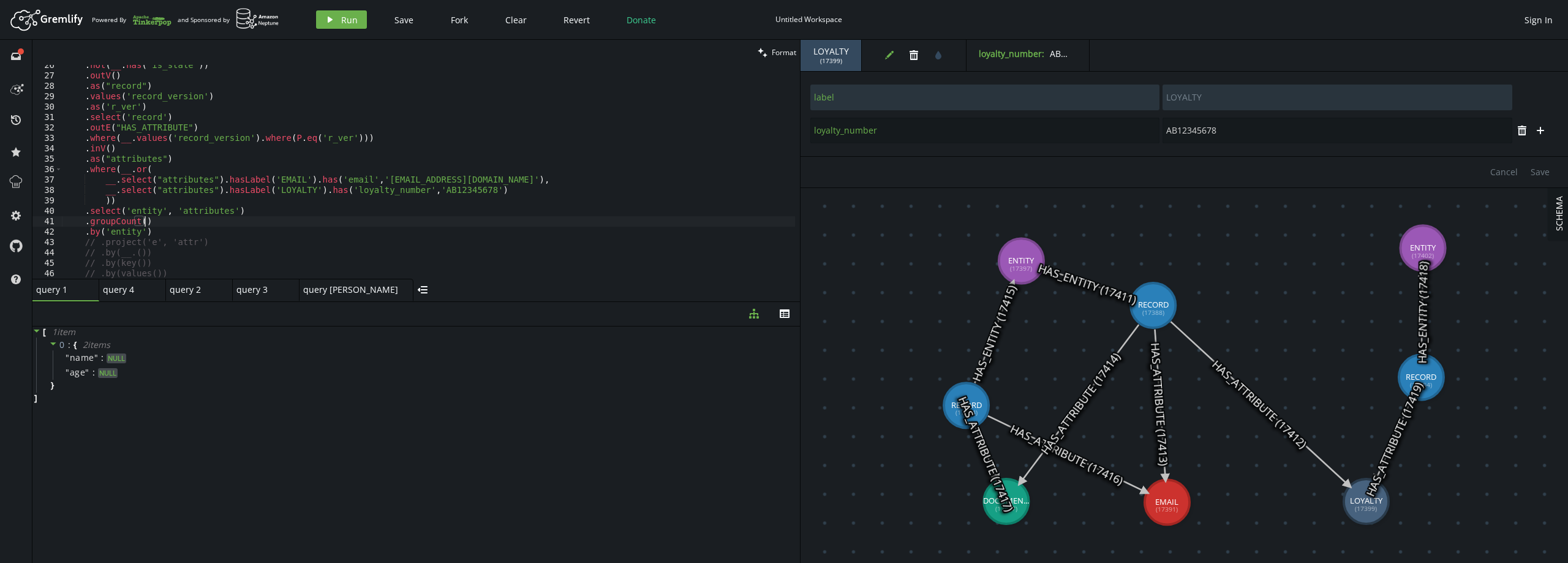
type textarea ".by('entity')"
click at [169, 232] on div ". not ( __ . has ( 'is_stale' )) . outV ( ) . as ( "record" ) . values ( 'recor…" at bounding box center [428, 178] width 733 height 235
click at [141, 244] on div ". not ( __ . has ( 'is_stale' )) . outV ( ) . as ( "record" ) . values ( 'recor…" at bounding box center [428, 178] width 733 height 235
click at [339, 17] on button "play Run" at bounding box center [341, 19] width 51 height 19
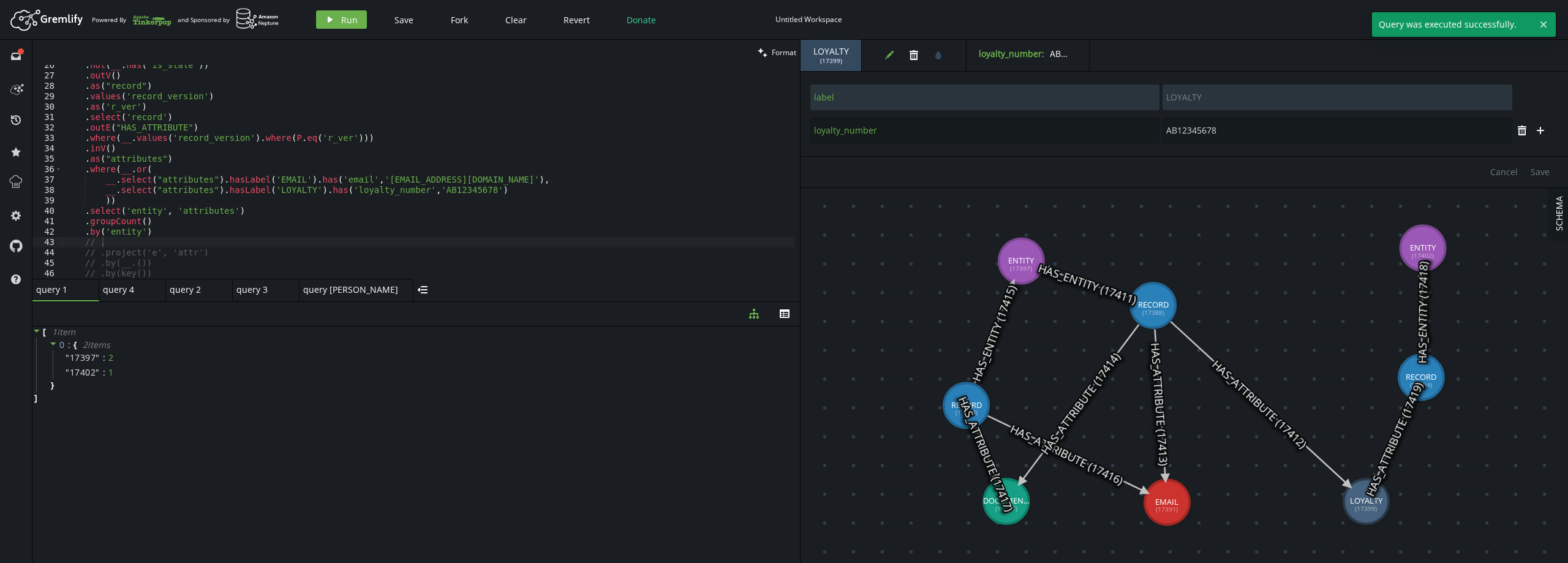
click at [150, 231] on div ". not ( __ . has ( 'is_stale' )) . outV ( ) . as ( "record" ) . values ( 'recor…" at bounding box center [428, 178] width 733 height 235
click at [213, 254] on div ". not ( __ . has ( 'is_stale' )) . outV ( ) . as ( "record" ) . values ( 'recor…" at bounding box center [428, 178] width 733 height 235
click at [194, 231] on div ". not ( __ . has ( 'is_stale' )) . outV ( ) . as ( "record" ) . values ( 'recor…" at bounding box center [428, 178] width 733 height 235
type textarea ".by('entity')"
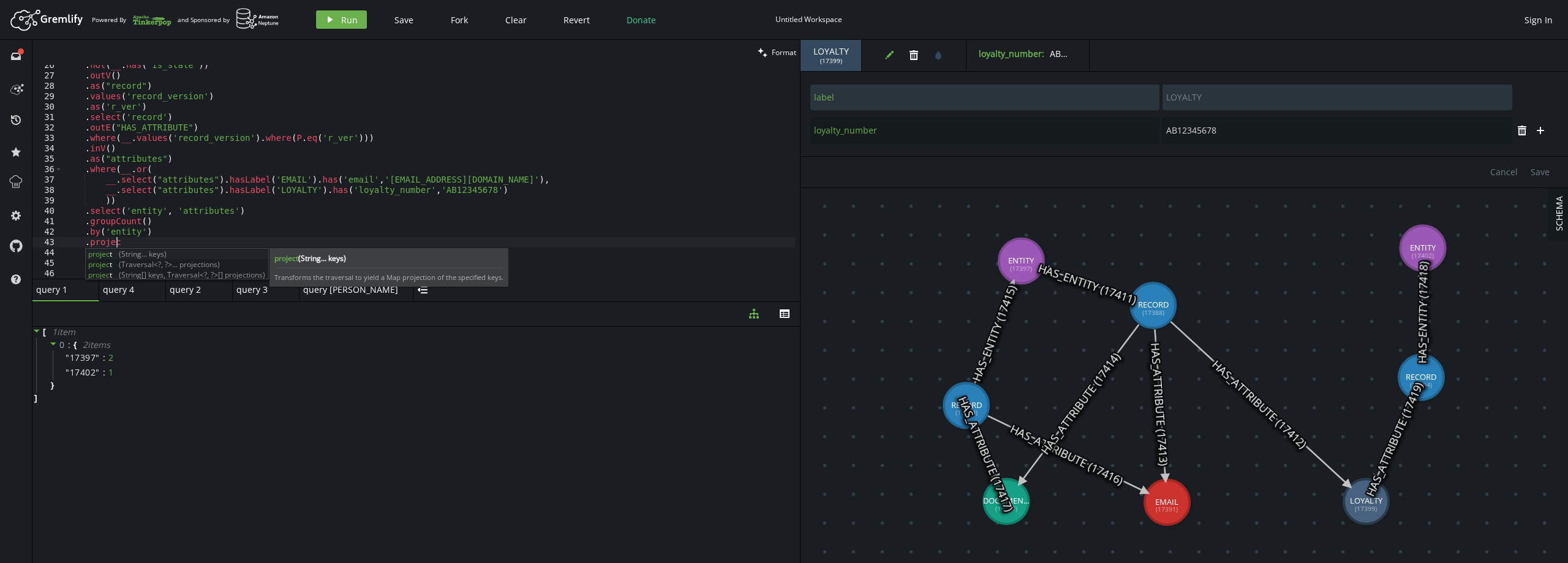
scroll to position [0, 56]
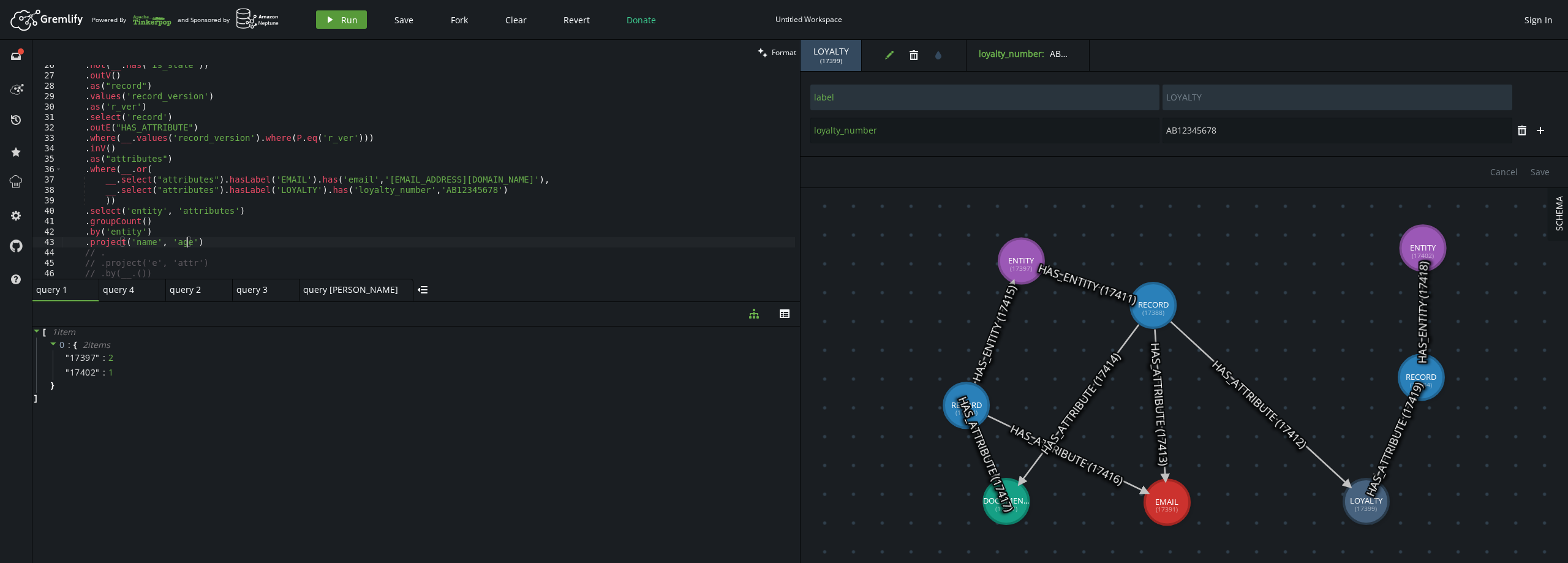
type textarea ".project('name', 'age')"
click at [352, 13] on button "play Run" at bounding box center [341, 19] width 51 height 19
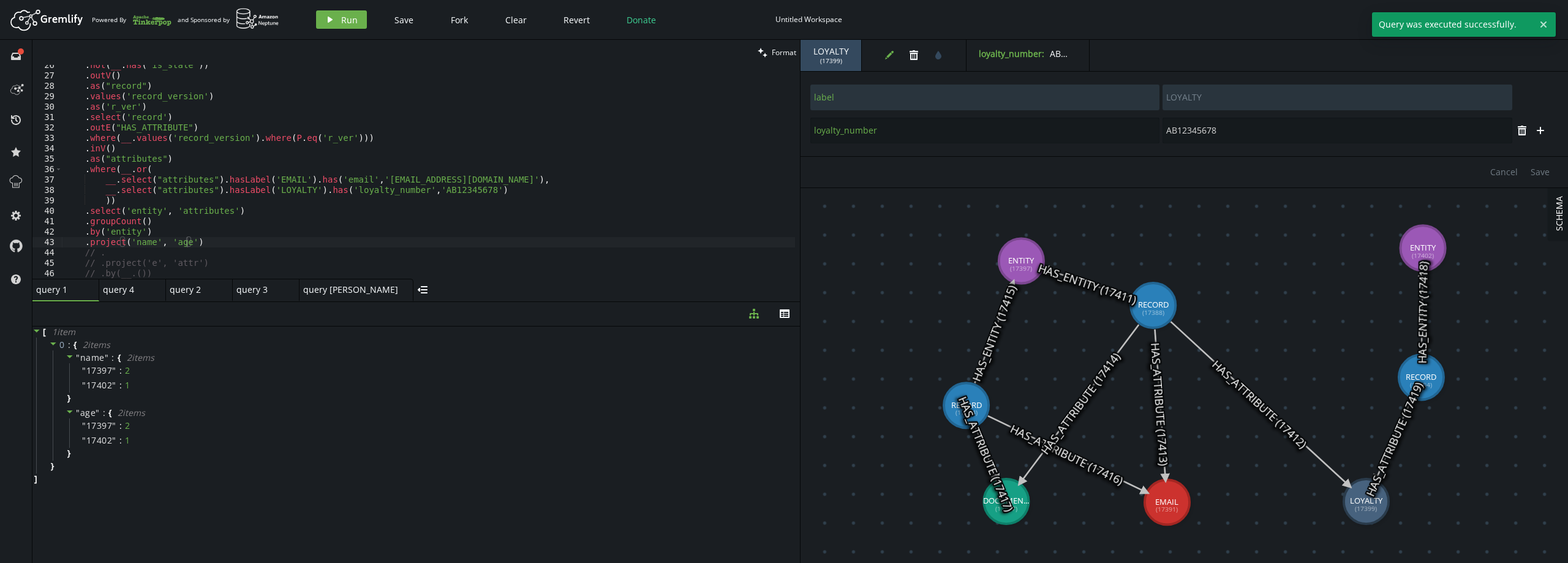
click at [205, 240] on div ". not ( __ . has ( 'is_stale' )) . outV ( ) . as ( "record" ) . values ( 'recor…" at bounding box center [428, 178] width 733 height 235
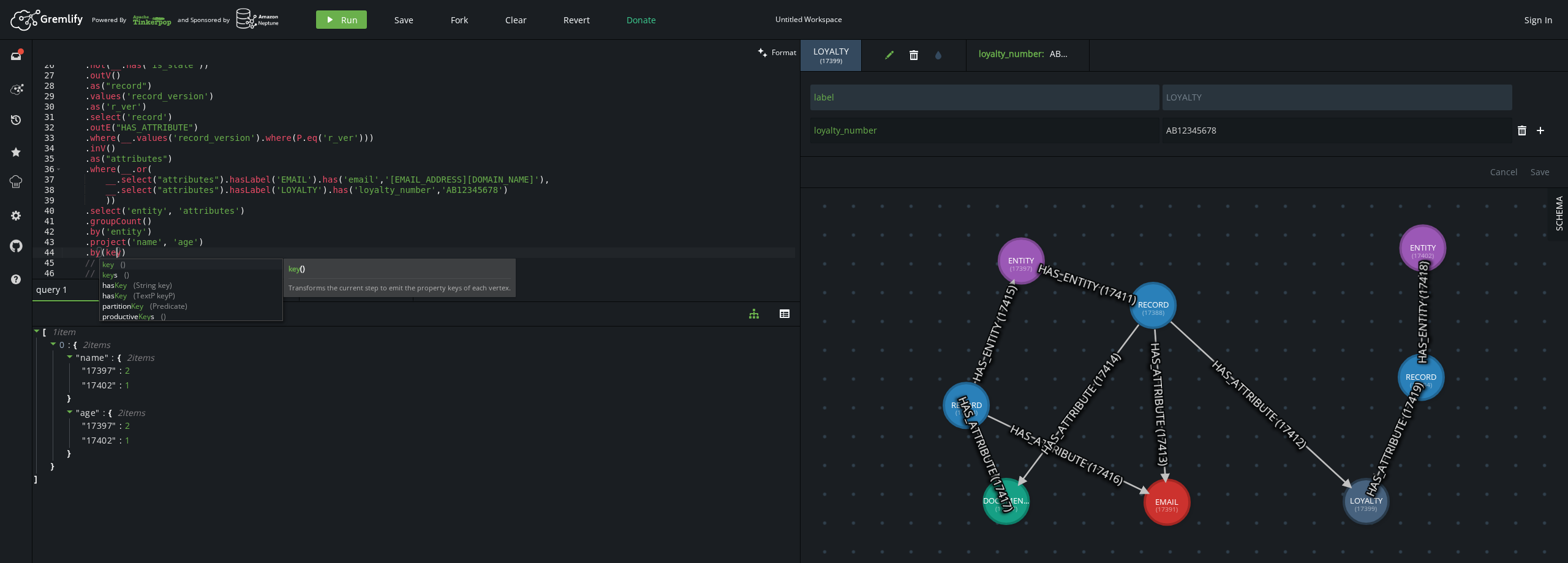
scroll to position [0, 56]
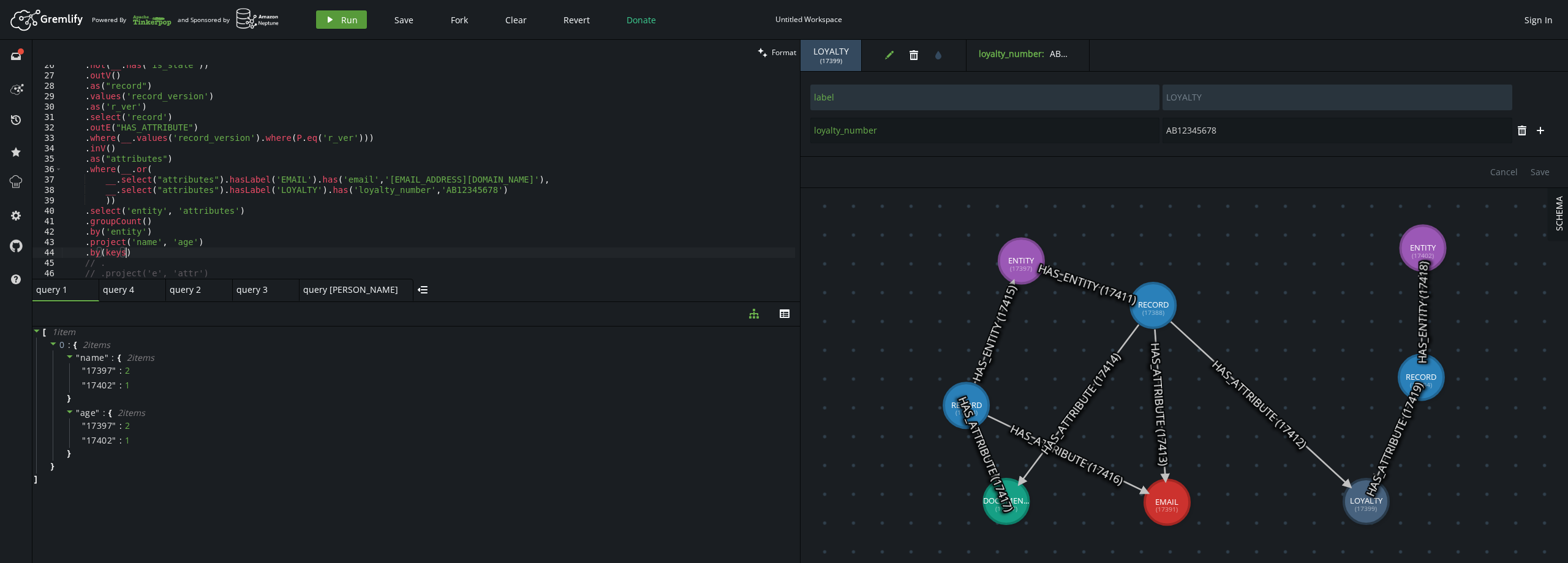
click at [329, 21] on icon "button" at bounding box center [330, 19] width 5 height 6
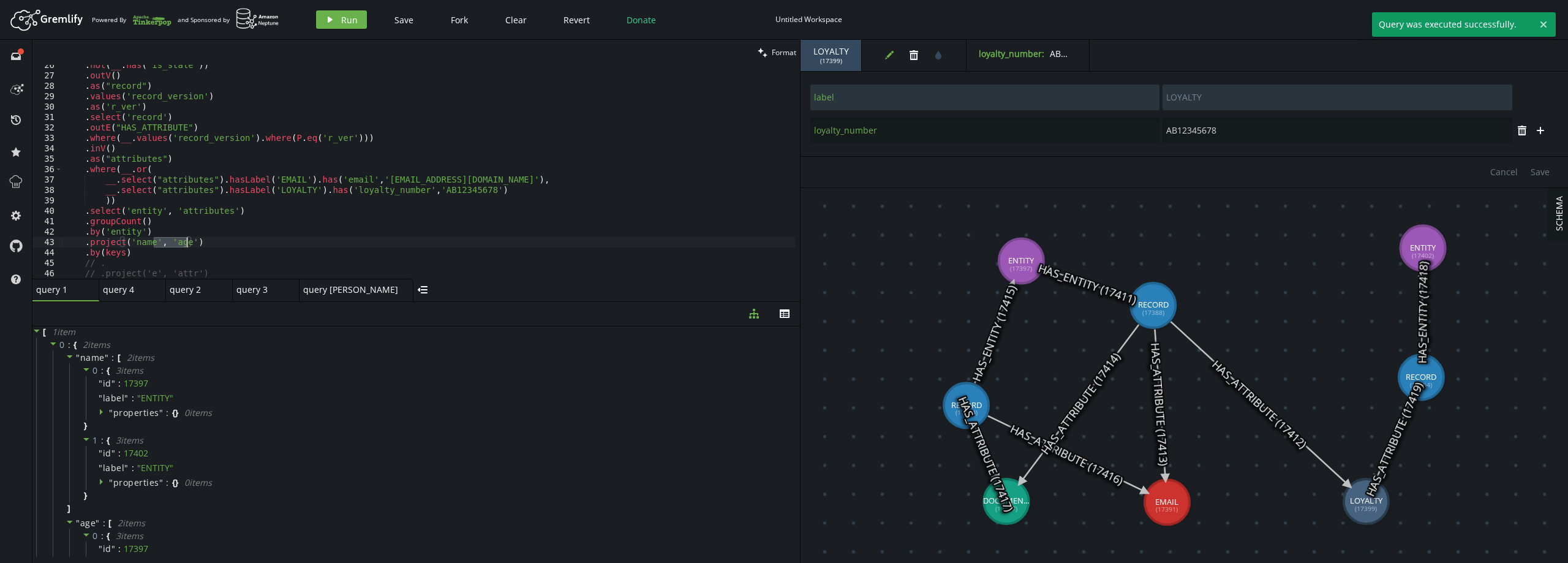
drag, startPoint x: 156, startPoint y: 245, endPoint x: 186, endPoint y: 241, distance: 30.3
click at [186, 241] on div ". not ( __ . has ( 'is_stale' )) . outV ( ) . as ( "record" ) . values ( 'recor…" at bounding box center [428, 178] width 733 height 235
click at [337, 16] on button "play Run" at bounding box center [341, 19] width 51 height 19
type textarea ".by(keys)"
click at [143, 252] on div ". not ( __ . has ( 'is_stale' )) . outV ( ) . as ( "record" ) . values ( 'recor…" at bounding box center [428, 178] width 733 height 235
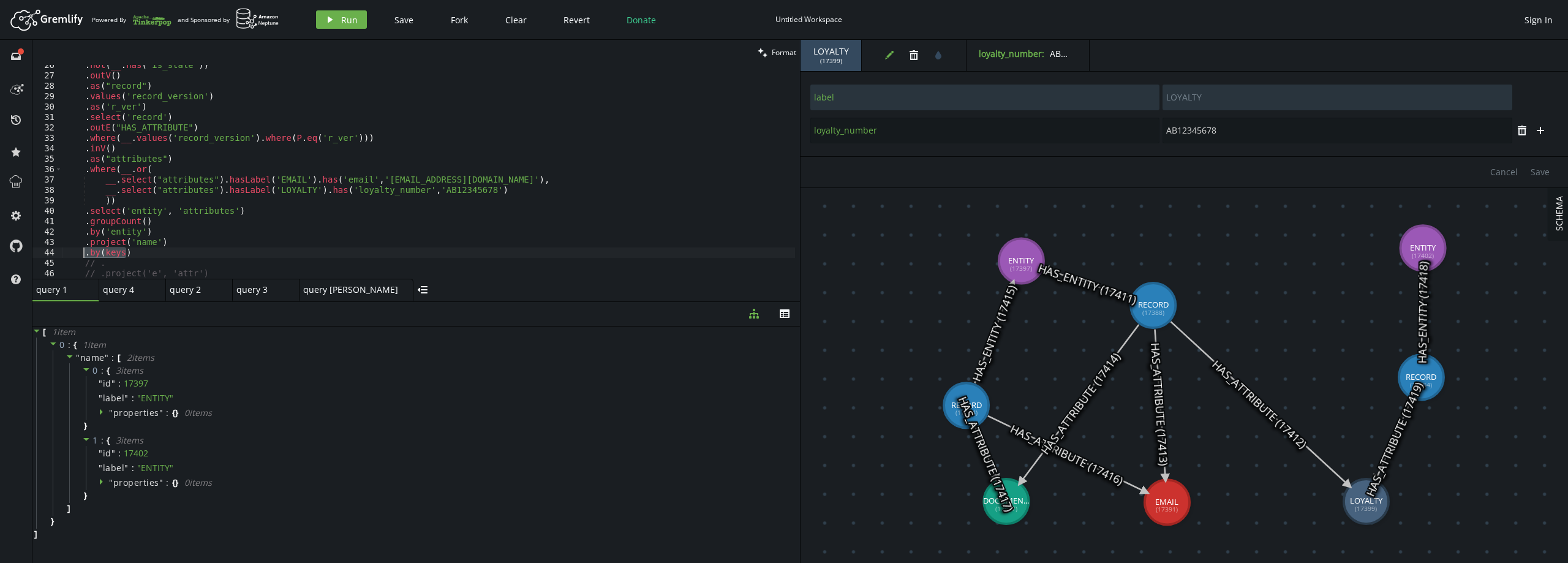
drag, startPoint x: 143, startPoint y: 252, endPoint x: 84, endPoint y: 256, distance: 59.1
click at [84, 256] on div ". not ( __ . has ( 'is_stale' )) . outV ( ) . as ( "record" ) . values ( 'recor…" at bounding box center [428, 178] width 733 height 235
click at [149, 252] on div ". not ( __ . has ( 'is_stale' )) . outV ( ) . as ( "record" ) . values ( 'recor…" at bounding box center [428, 172] width 733 height 214
paste textarea ".by(keys)"
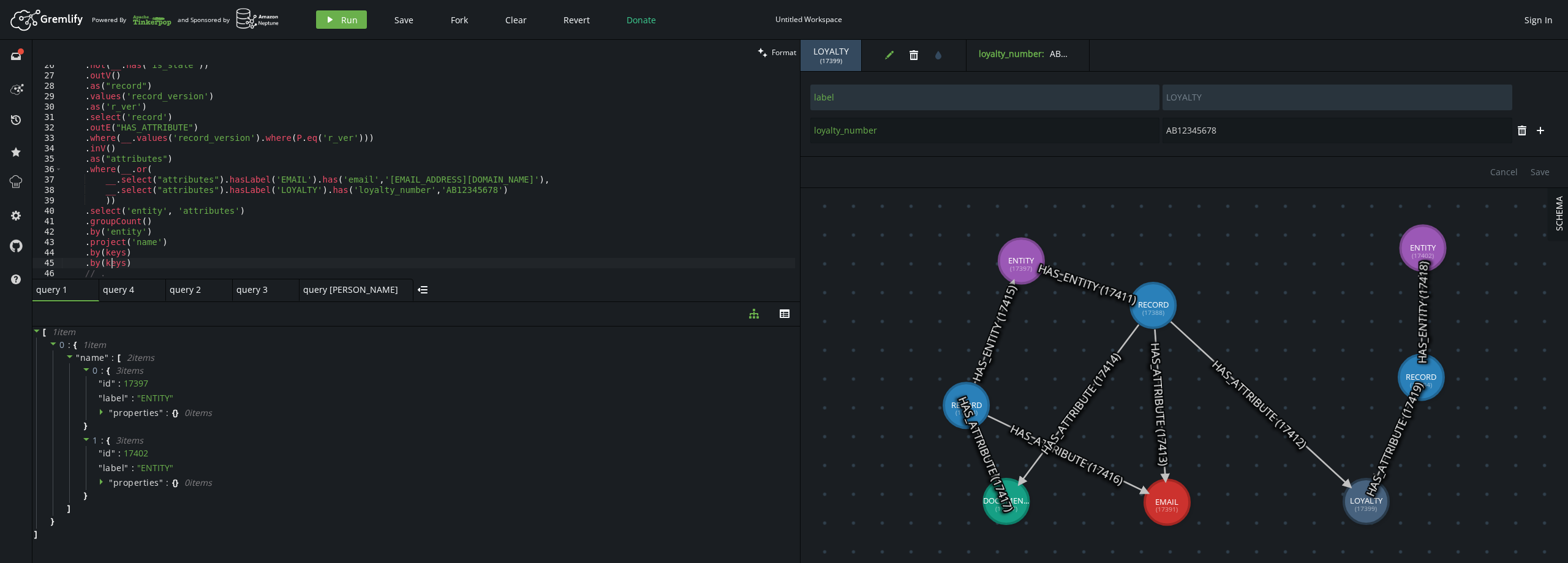
click at [114, 265] on div ". not ( __ . has ( 'is_stale' )) . outV ( ) . as ( "record" ) . values ( 'recor…" at bounding box center [428, 178] width 733 height 235
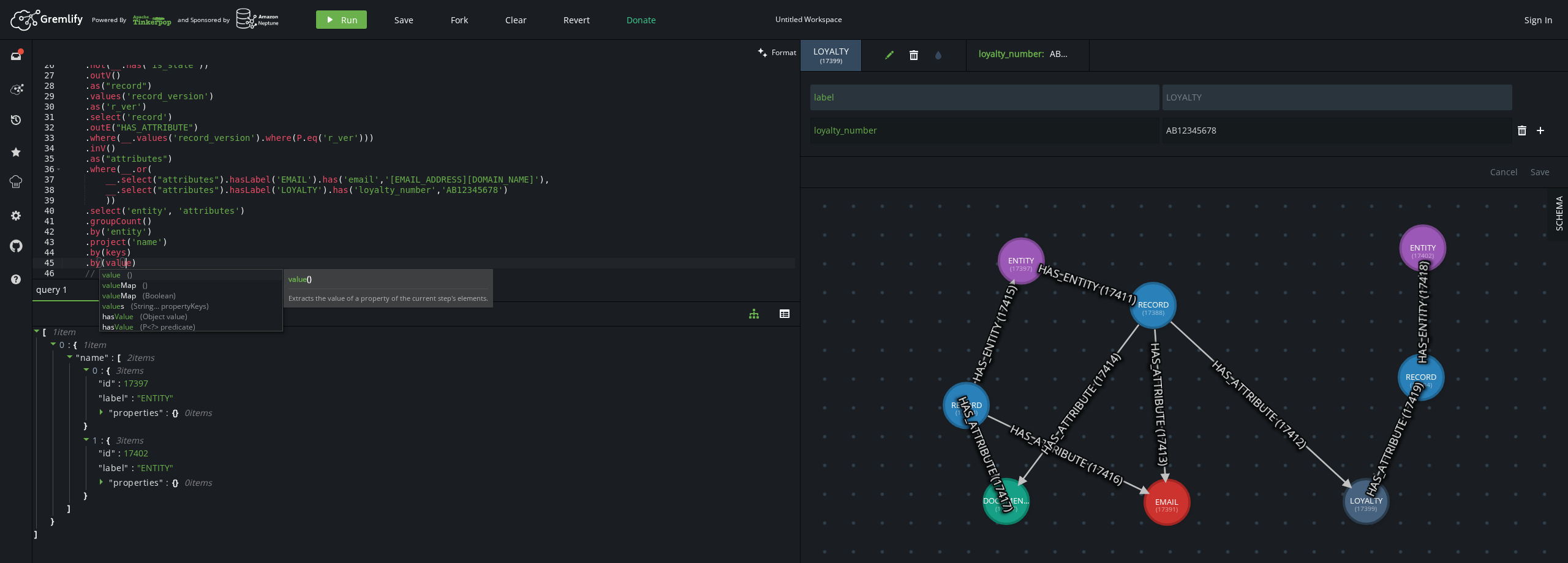
scroll to position [0, 66]
click at [346, 16] on span "Run" at bounding box center [350, 20] width 16 height 12
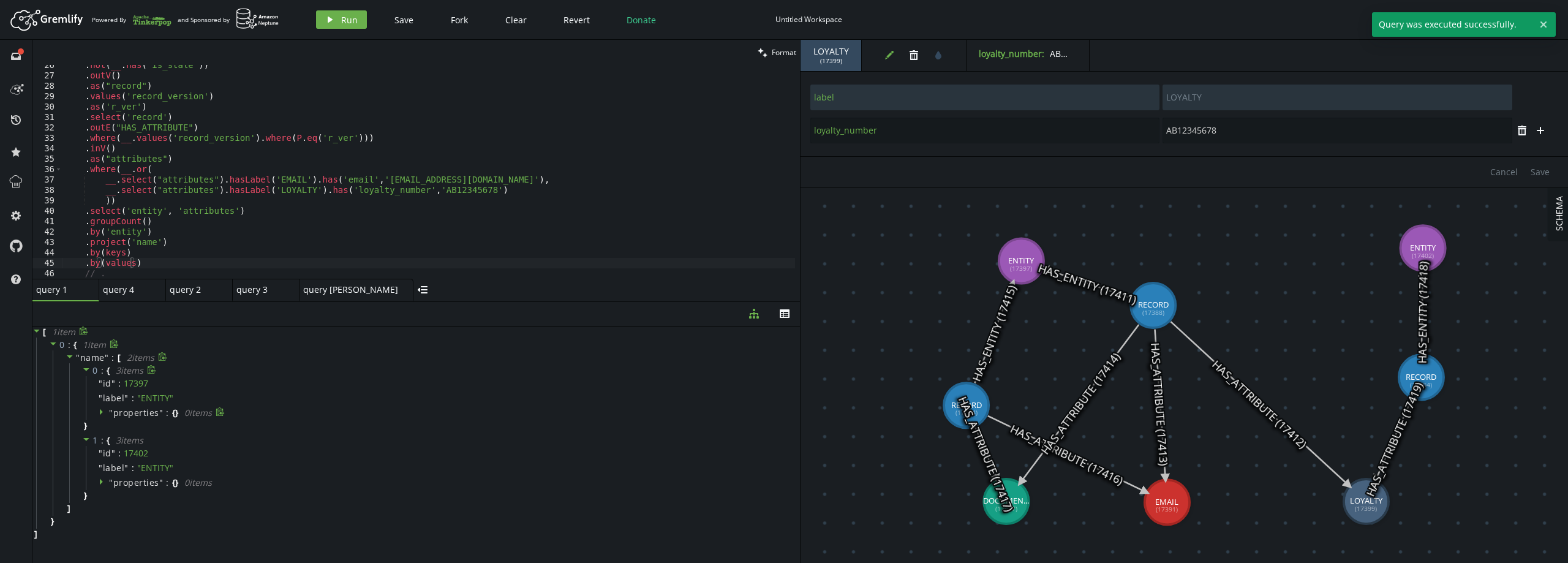
click at [141, 410] on span "properties" at bounding box center [136, 412] width 46 height 12
drag, startPoint x: 145, startPoint y: 494, endPoint x: 158, endPoint y: 483, distance: 17.0
click at [145, 494] on span "properties" at bounding box center [136, 493] width 46 height 12
click at [147, 260] on div ". not ( __ . has ( 'is_stale' )) . outV ( ) . as ( "record" ) . values ( 'recor…" at bounding box center [428, 178] width 733 height 235
click at [155, 238] on div ". not ( __ . has ( 'is_stale' )) . outV ( ) . as ( "record" ) . values ( 'recor…" at bounding box center [428, 178] width 733 height 235
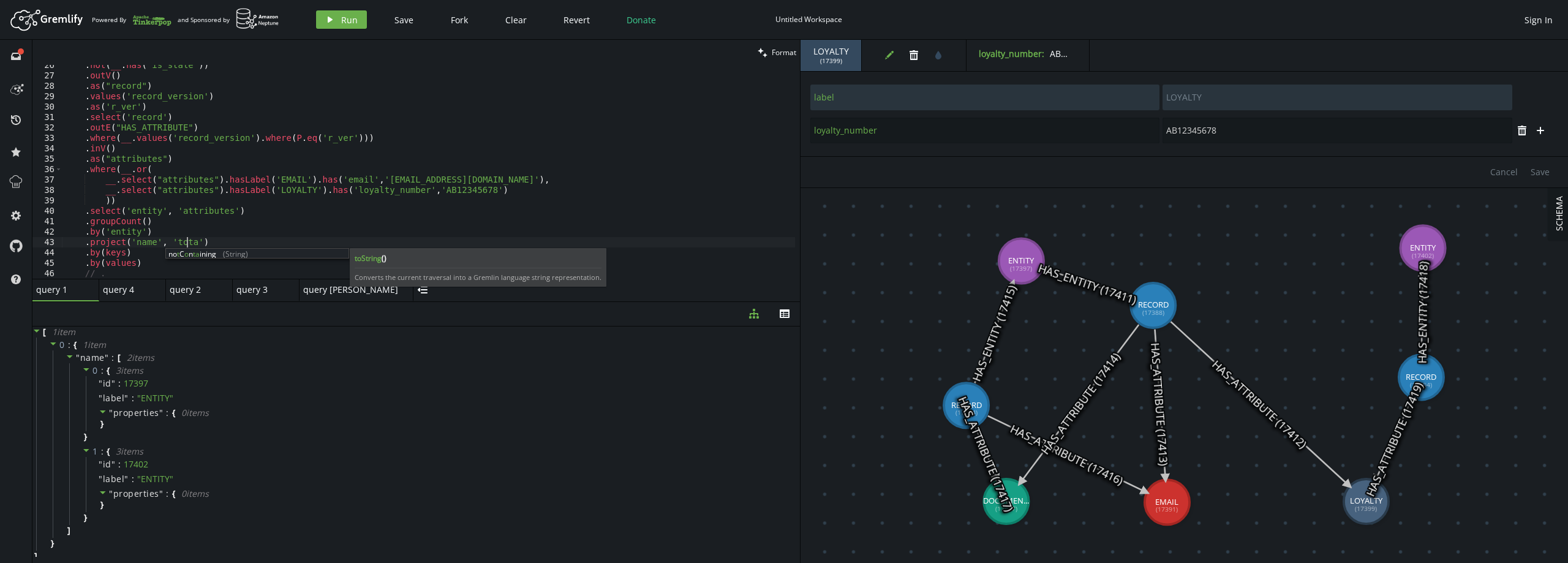
scroll to position [0, 127]
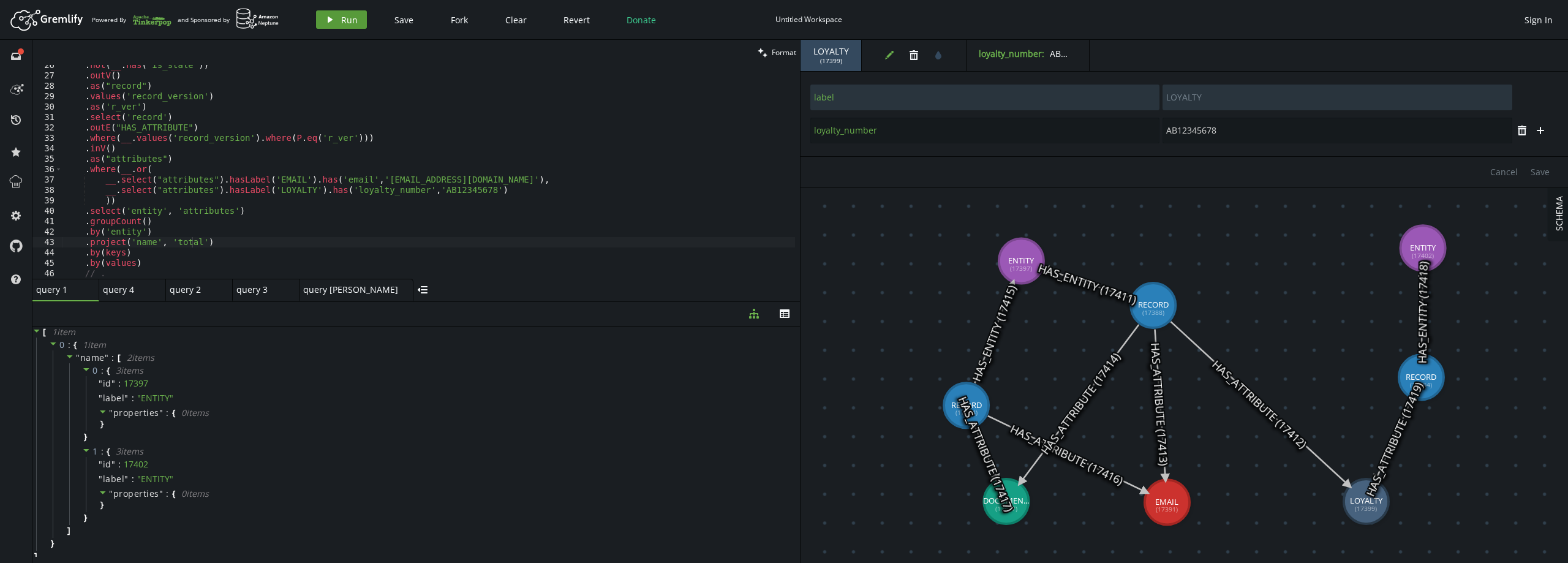
click at [346, 18] on span "Run" at bounding box center [350, 20] width 16 height 12
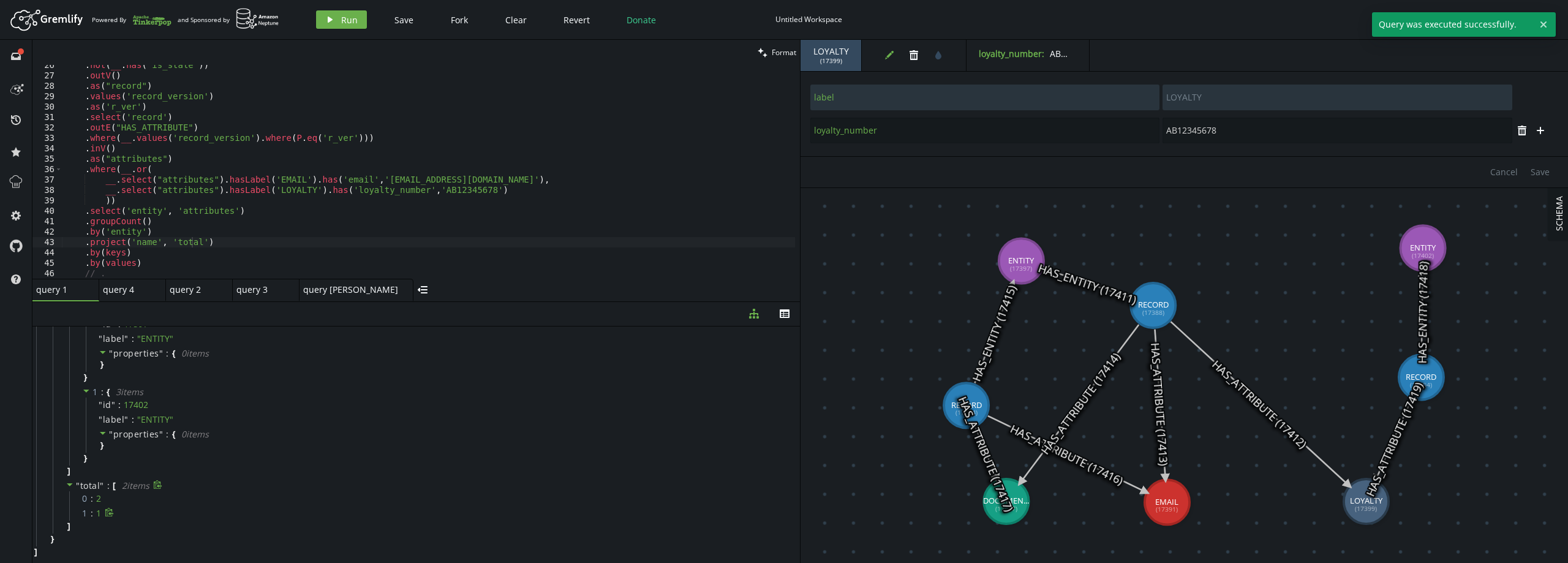
scroll to position [0, 0]
click at [131, 416] on span "properties" at bounding box center [136, 412] width 46 height 12
click at [93, 533] on span "total" at bounding box center [90, 534] width 20 height 12
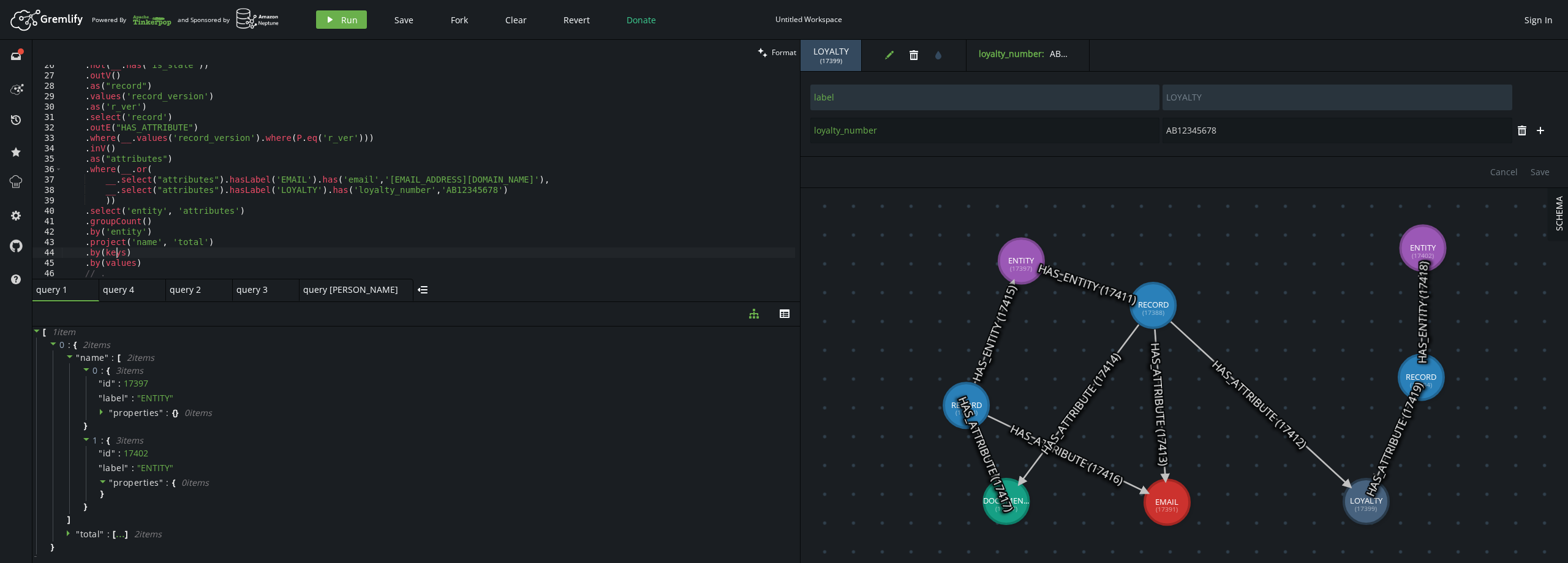
scroll to position [0, 60]
click at [118, 250] on div ". not ( __ . has ( 'is_stale' )) . outV ( ) . as ( "record" ) . values ( 'recor…" at bounding box center [428, 178] width 733 height 235
click at [100, 533] on span """ at bounding box center [102, 534] width 4 height 12
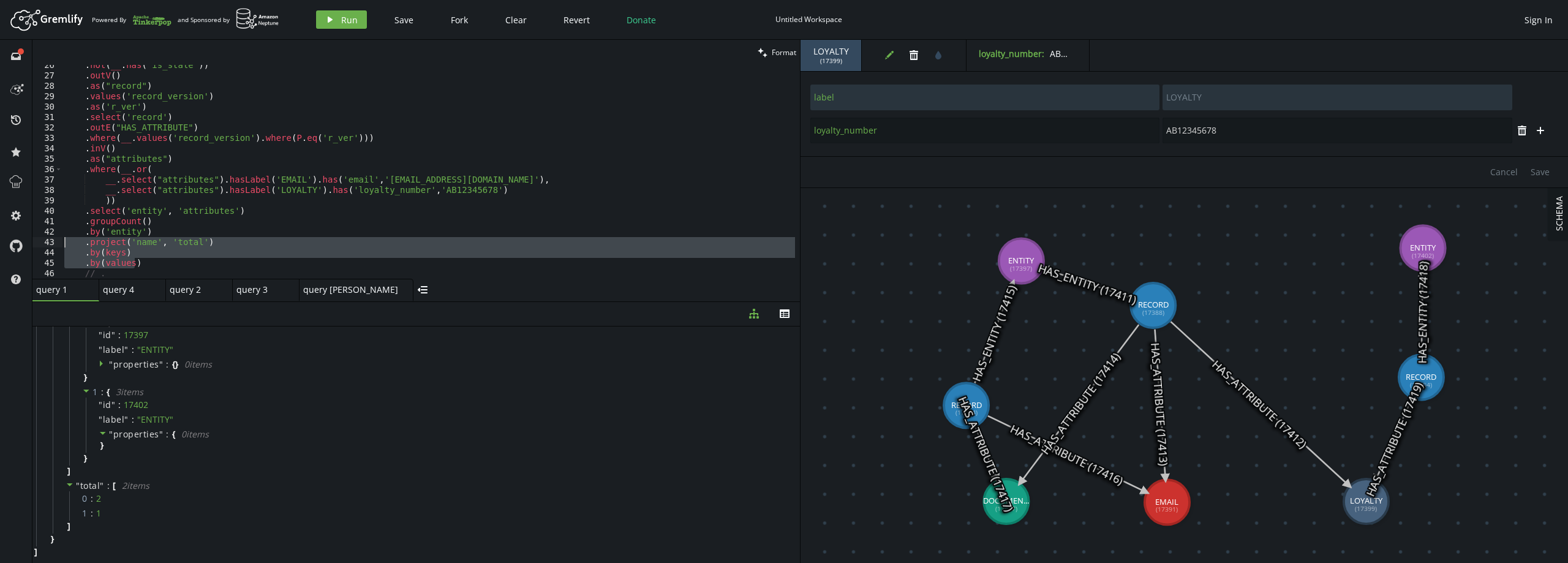
drag, startPoint x: 139, startPoint y: 261, endPoint x: 63, endPoint y: 243, distance: 78.1
click at [63, 243] on div ". not ( __ . has ( 'is_stale' )) . outV ( ) . as ( "record" ) . values ( 'recor…" at bounding box center [428, 178] width 733 height 235
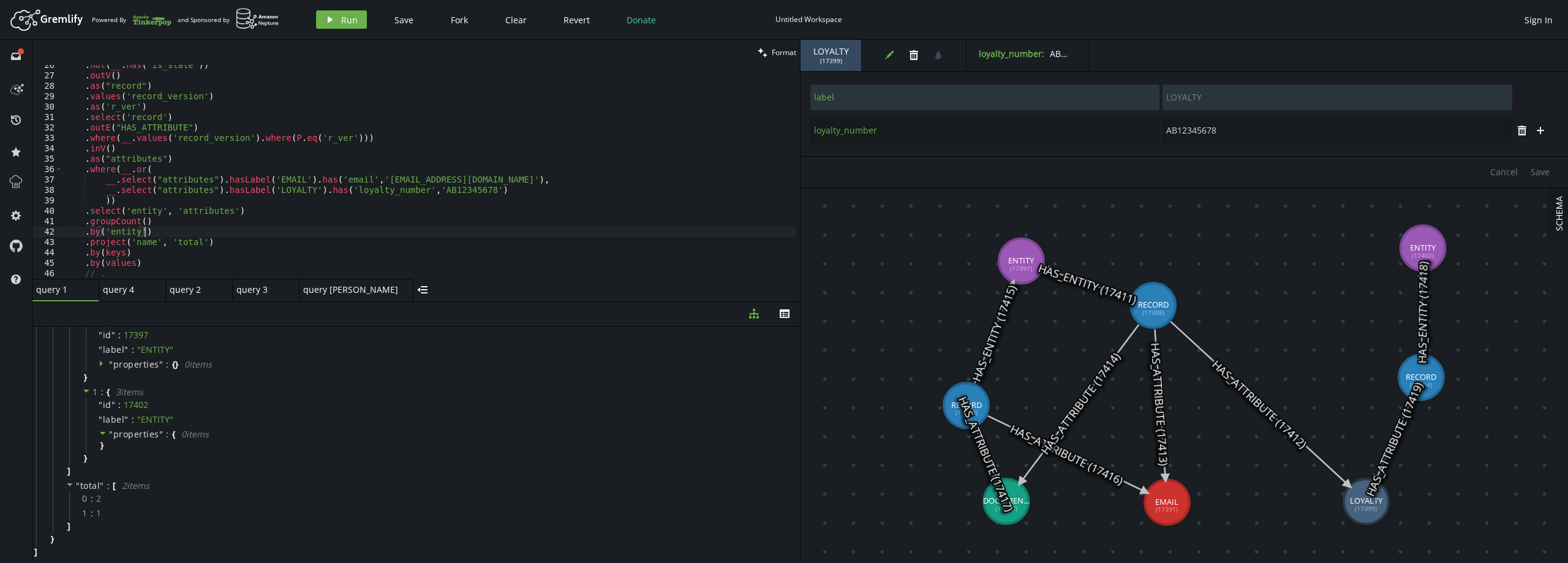
click at [180, 230] on div ". not ( __ . has ( 'is_stale' )) . outV ( ) . as ( "record" ) . values ( 'recor…" at bounding box center [428, 178] width 733 height 235
type textarea ".by('entity')"
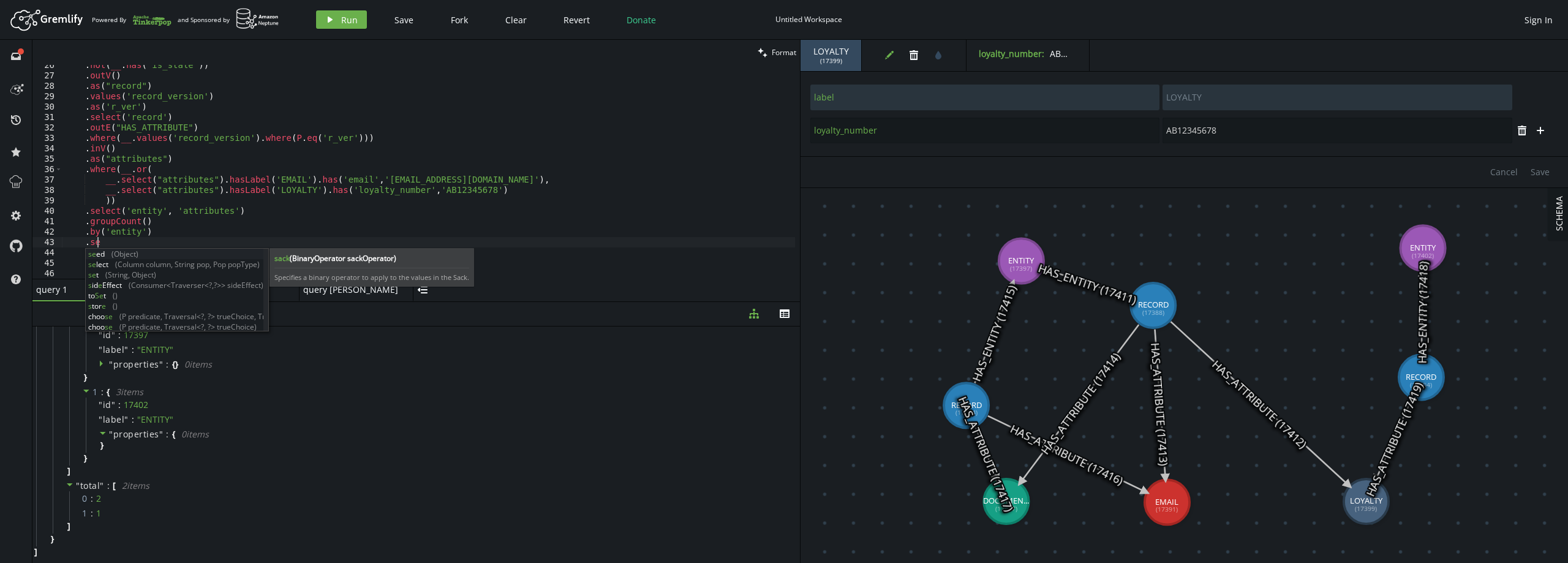
scroll to position [0, 37]
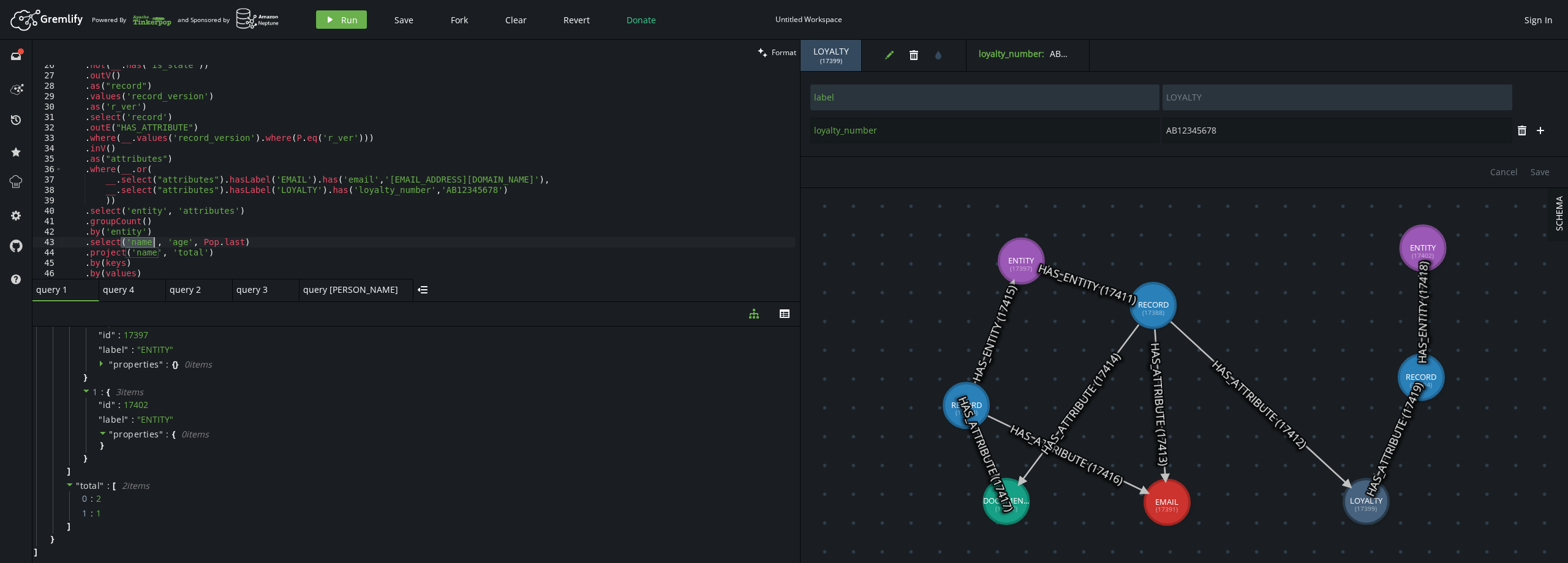
drag, startPoint x: 123, startPoint y: 237, endPoint x: 152, endPoint y: 238, distance: 29.0
click at [152, 238] on div ". not ( __ . has ( 'is_stale' )) . outV ( ) . as ( "record" ) . values ( 'recor…" at bounding box center [428, 178] width 733 height 235
click at [148, 135] on div ". not ( __ . has ( 'is_stale' )) . outV ( ) . as ( "record" ) . values ( 'recor…" at bounding box center [428, 178] width 733 height 235
drag, startPoint x: 128, startPoint y: 138, endPoint x: 243, endPoint y: 135, distance: 115.0
click at [243, 135] on div ". not ( __ . has ( 'is_stale' )) . outV ( ) . as ( "record" ) . values ( 'recor…" at bounding box center [428, 178] width 733 height 235
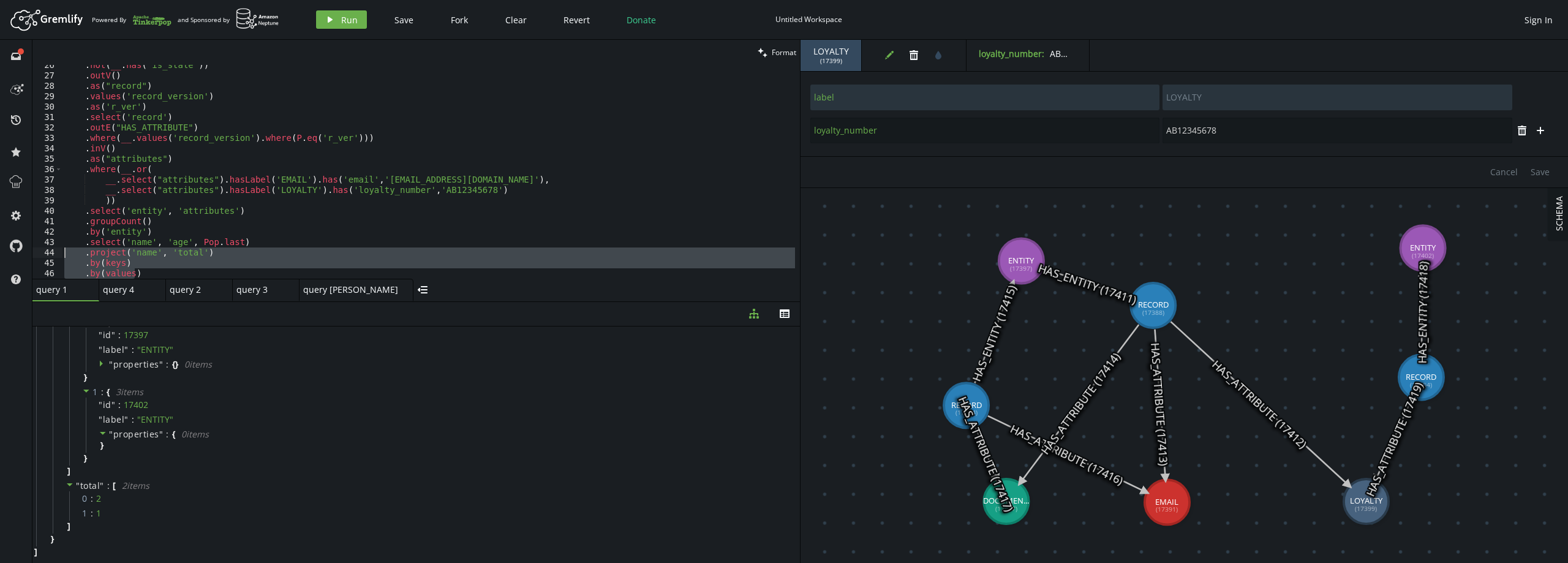
drag, startPoint x: 132, startPoint y: 274, endPoint x: 44, endPoint y: 252, distance: 90.7
click at [44, 252] on div ".where(__.values('record_version').where(P.eq('r_ver'))) 26 27 28 29 30 31 32 3…" at bounding box center [415, 172] width 767 height 214
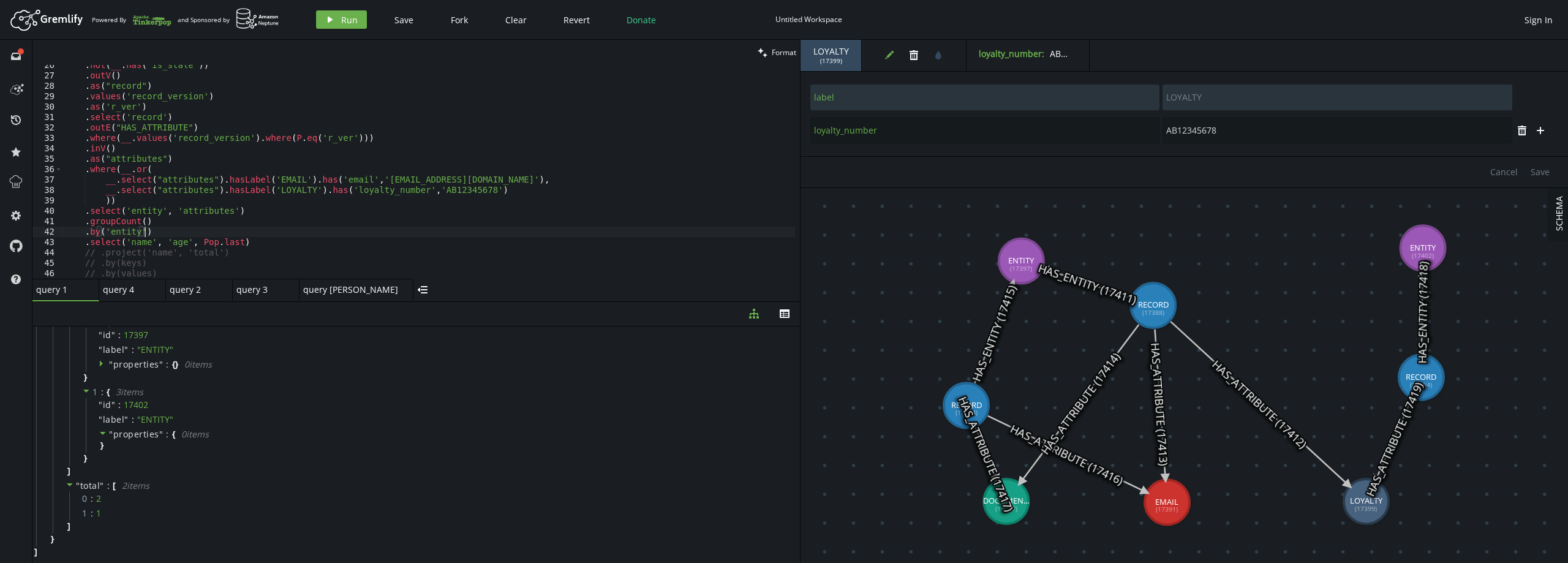
click at [157, 232] on div ". not ( __ . has ( 'is_stale' )) . outV ( ) . as ( "record" ) . values ( 'recor…" at bounding box center [428, 178] width 733 height 235
click at [156, 241] on div ". not ( __ . has ( 'is_stale' )) . outV ( ) . as ( "record" ) . values ( 'recor…" at bounding box center [428, 178] width 733 height 235
click at [338, 18] on button "play Run" at bounding box center [341, 19] width 51 height 19
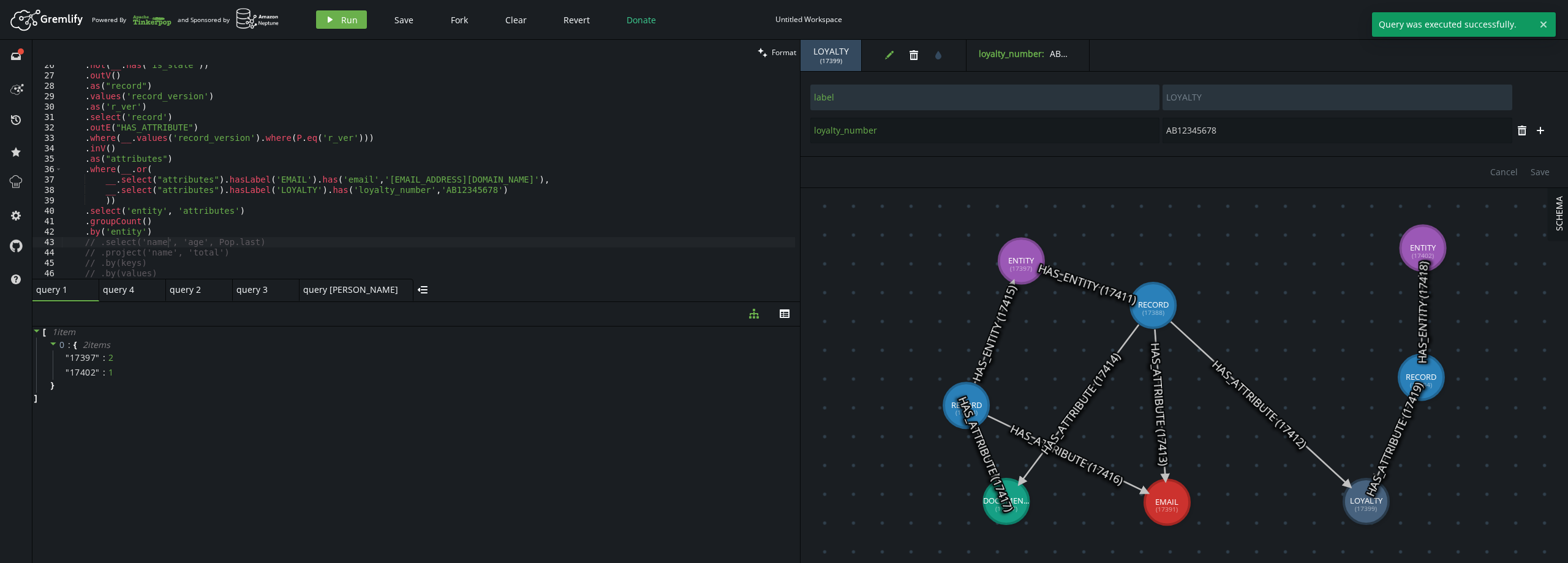
scroll to position [0, 0]
type textarea ".by('entity')"
click at [163, 231] on div ". not ( __ . has ( 'is_stale' )) . outV ( ) . as ( "record" ) . values ( 'recor…" at bounding box center [428, 178] width 733 height 235
type textarea ","
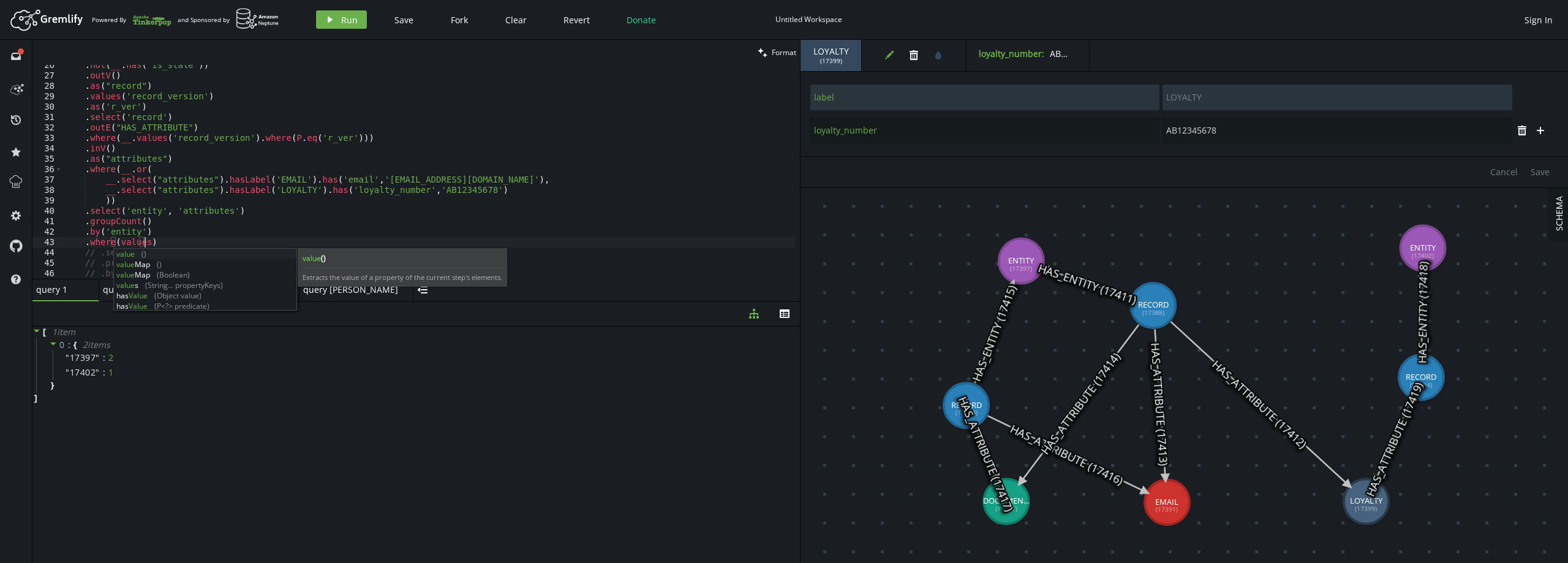
scroll to position [0, 80]
click at [144, 240] on div ". not ( __ . has ( 'is_stale' )) . outV ( ) . as ( "record" ) . values ( 'recor…" at bounding box center [428, 178] width 733 height 235
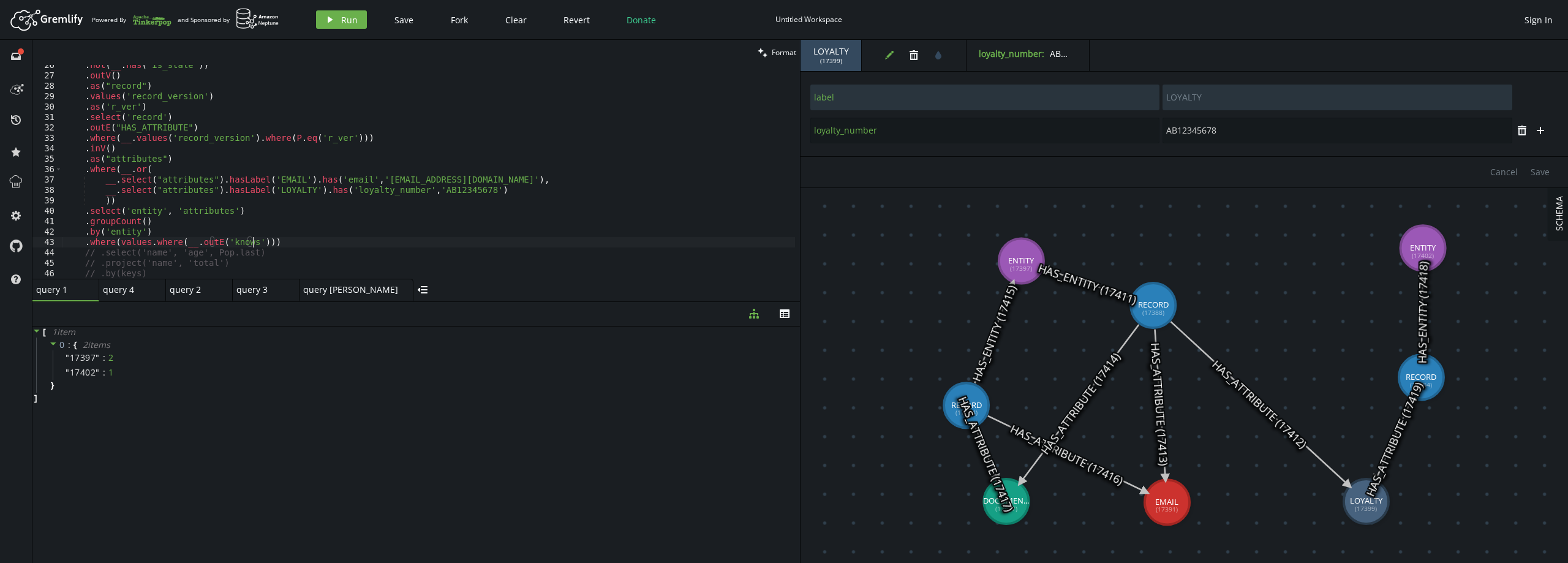
click at [208, 240] on div ". not ( __ . has ( 'is_stale' )) . outV ( ) . as ( "record" ) . values ( 'recor…" at bounding box center [428, 178] width 733 height 235
click at [208, 239] on div ". not ( __ . has ( 'is_stale' )) . outV ( ) . as ( "record" ) . values ( 'recor…" at bounding box center [428, 178] width 733 height 235
click at [361, 25] on button "play Run" at bounding box center [341, 19] width 51 height 19
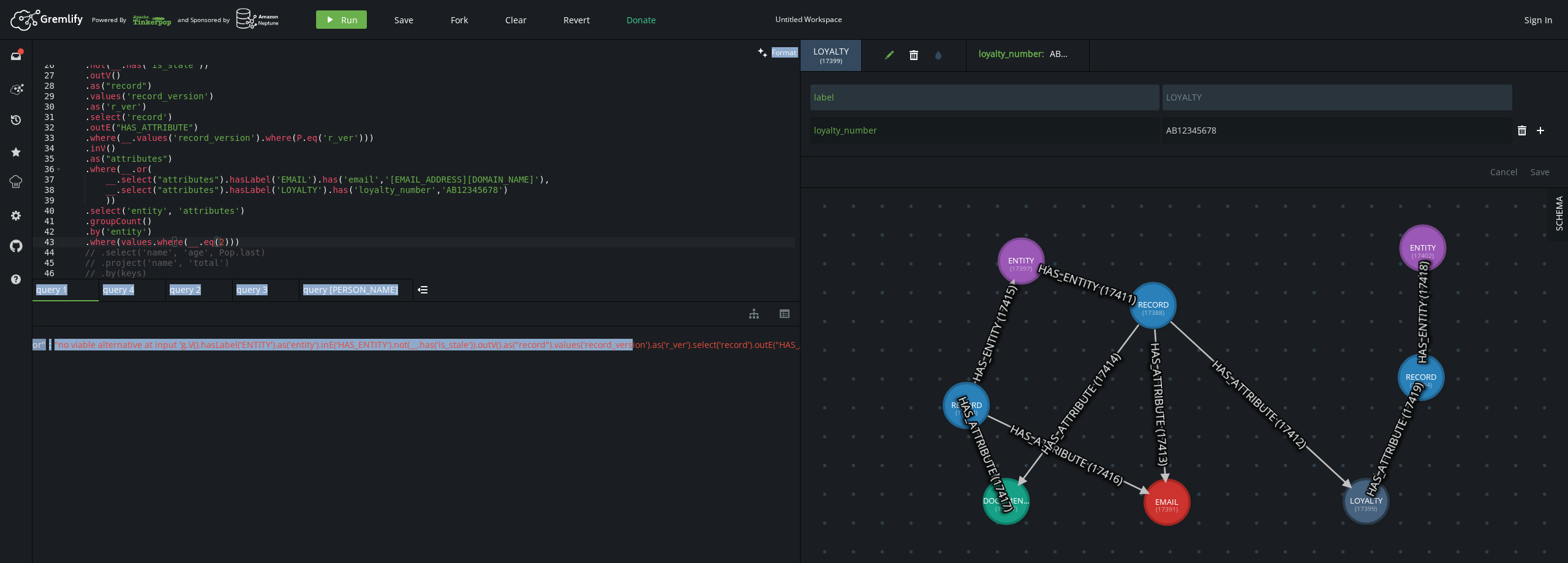
scroll to position [0, 0]
drag, startPoint x: 649, startPoint y: 349, endPoint x: 199, endPoint y: 342, distance: 450.1
click at [25, 346] on div "full-circle inbox history star cog help clean Format .where(values.where(__.eq(…" at bounding box center [784, 301] width 1568 height 523
click at [207, 342] on span "" no viable alternative at input 'g.V().hasLabel('ENTITY').as('entity').inE('HA…" at bounding box center [1137, 344] width 2099 height 12
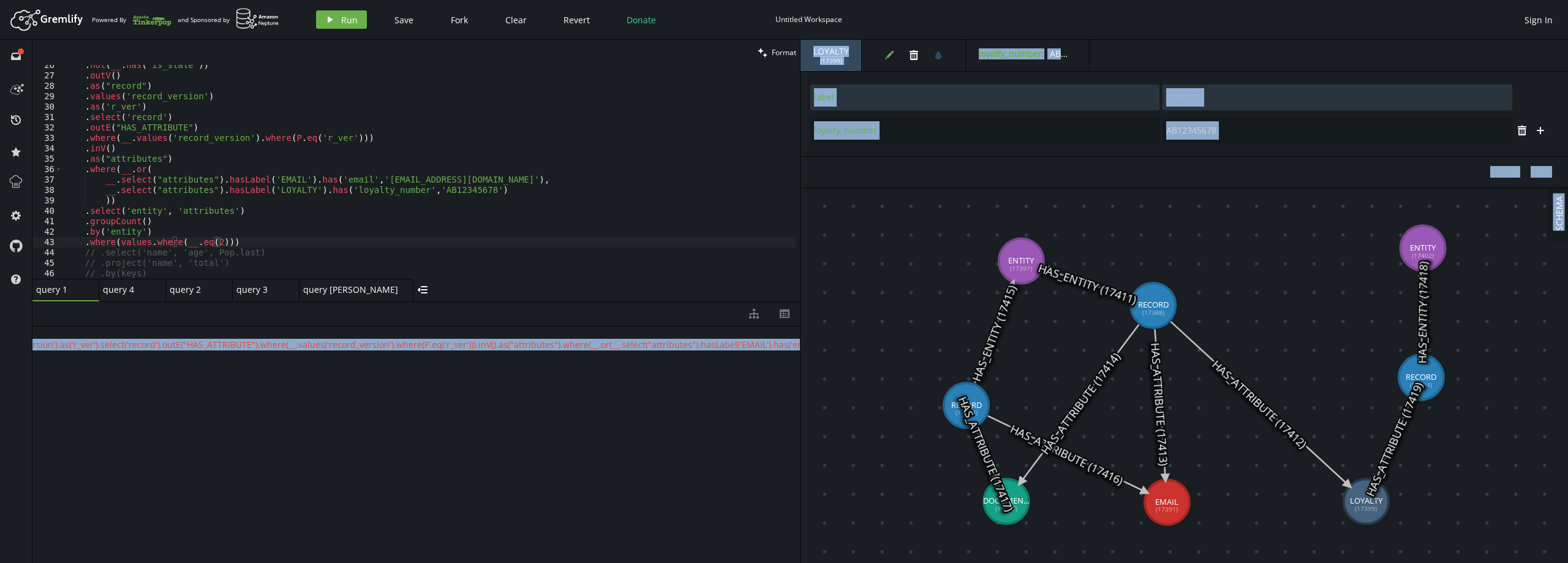
scroll to position [0, 1275]
drag, startPoint x: 629, startPoint y: 344, endPoint x: 847, endPoint y: 343, distance: 218.0
click at [847, 343] on div "clean Format .where(values.where(__.eq(2))) 26 27 28 29 30 31 32 33 34 35 36 37…" at bounding box center [799, 301] width 1535 height 523
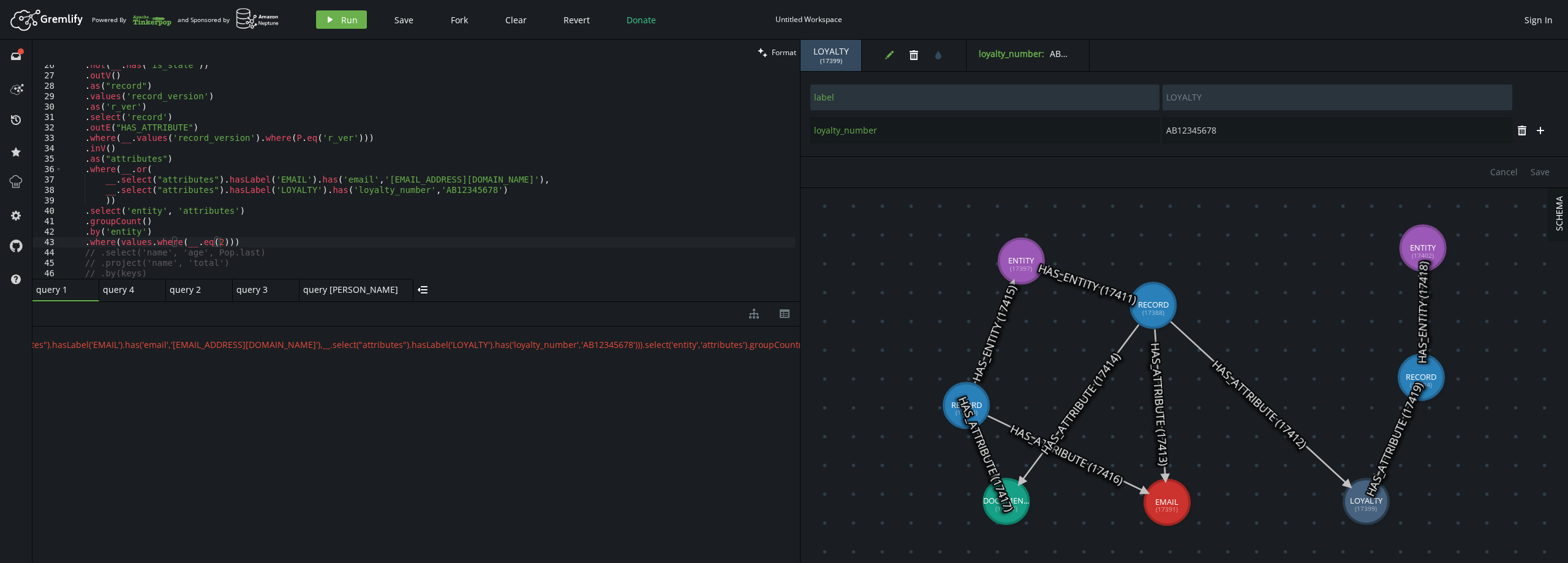
click at [164, 235] on div ". not ( __ . has ( 'is_stale' )) . outV ( ) . as ( "record" ) . values ( 'recor…" at bounding box center [428, 178] width 733 height 235
drag, startPoint x: 145, startPoint y: 244, endPoint x: 191, endPoint y: 245, distance: 46.0
click at [191, 245] on div ". not ( __ . has ( 'is_stale' )) . outV ( ) . as ( "record" ) . values ( 'recor…" at bounding box center [428, 178] width 733 height 235
click at [165, 231] on div ". not ( __ . has ( 'is_stale' )) . outV ( ) . as ( "record" ) . values ( 'recor…" at bounding box center [428, 178] width 733 height 235
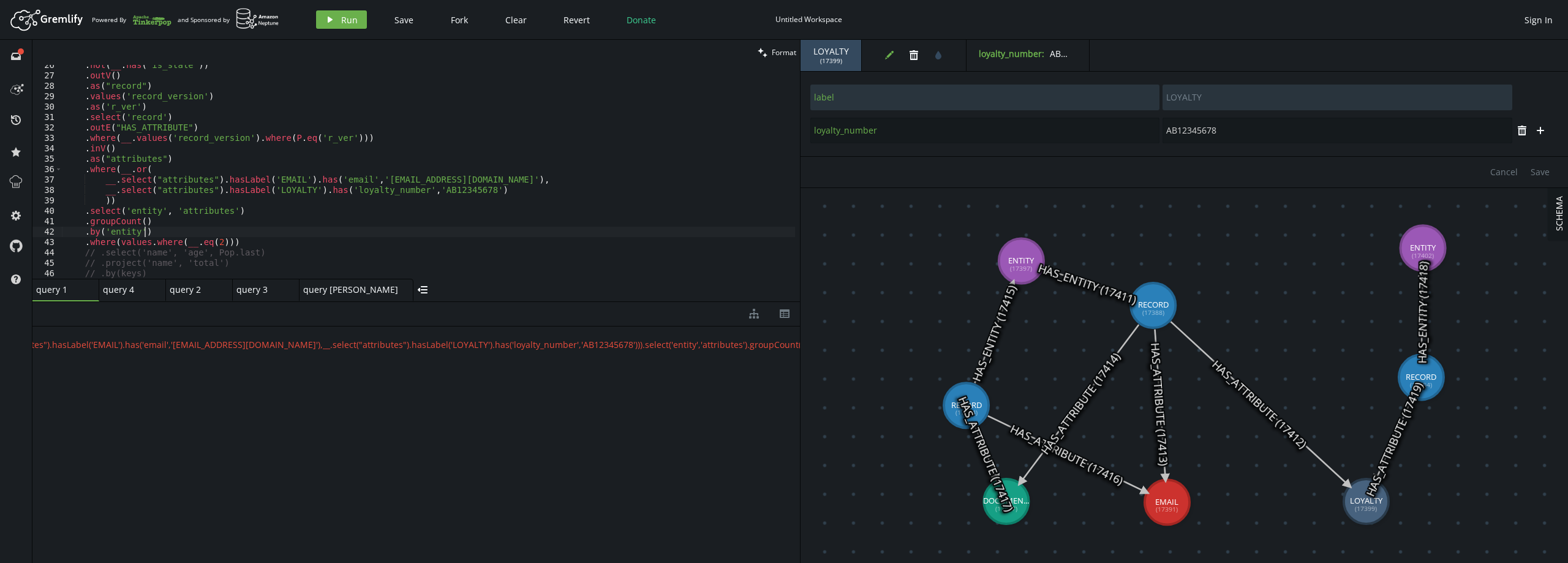
type textarea ".by('entity')"
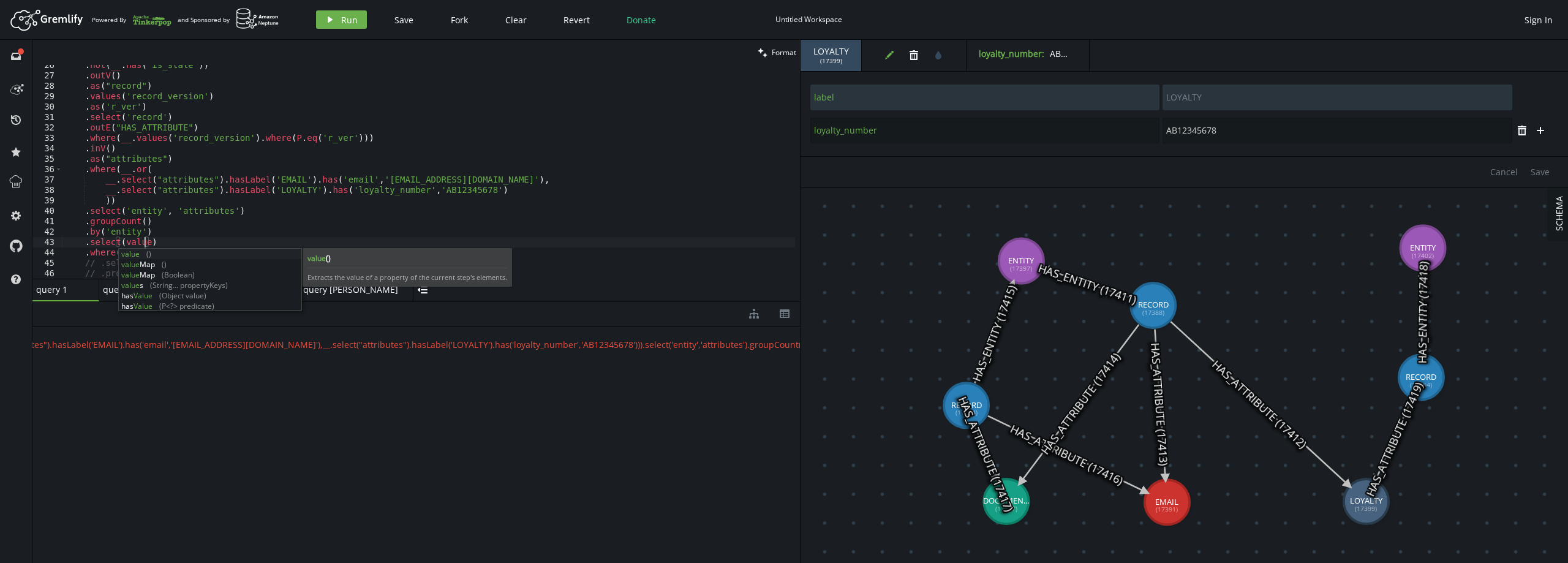
scroll to position [0, 84]
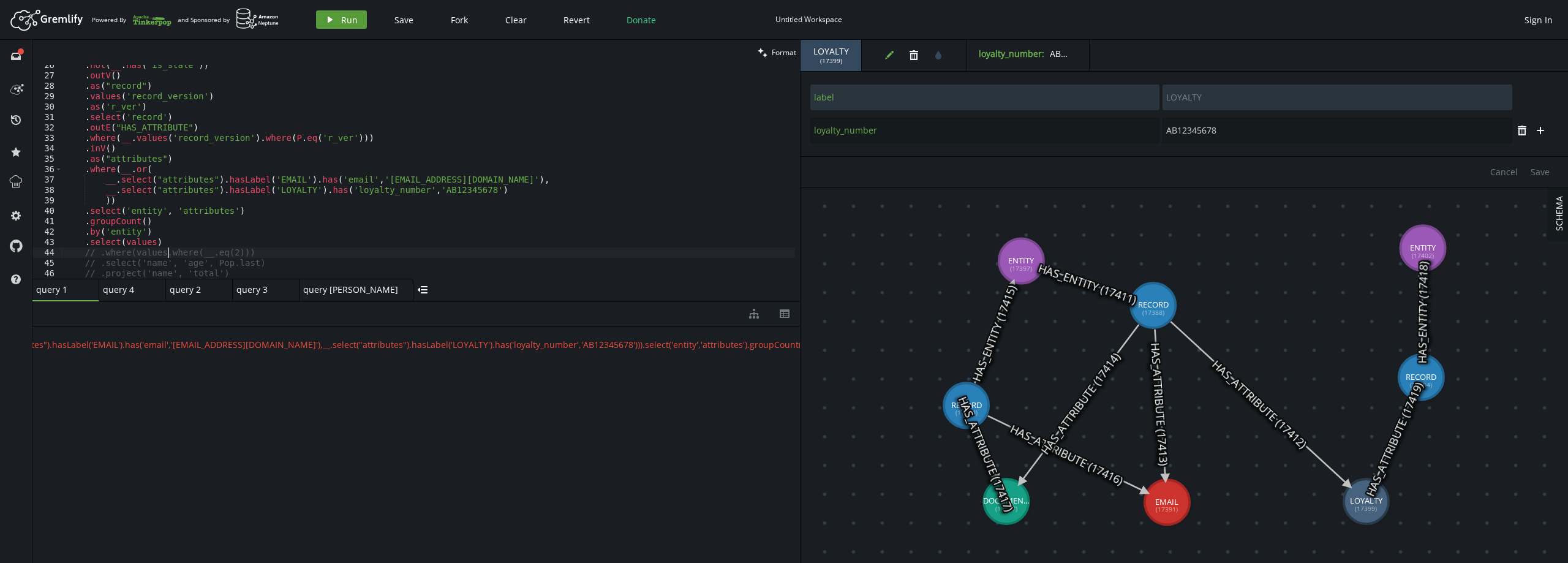
click at [344, 14] on span "Run" at bounding box center [350, 20] width 16 height 12
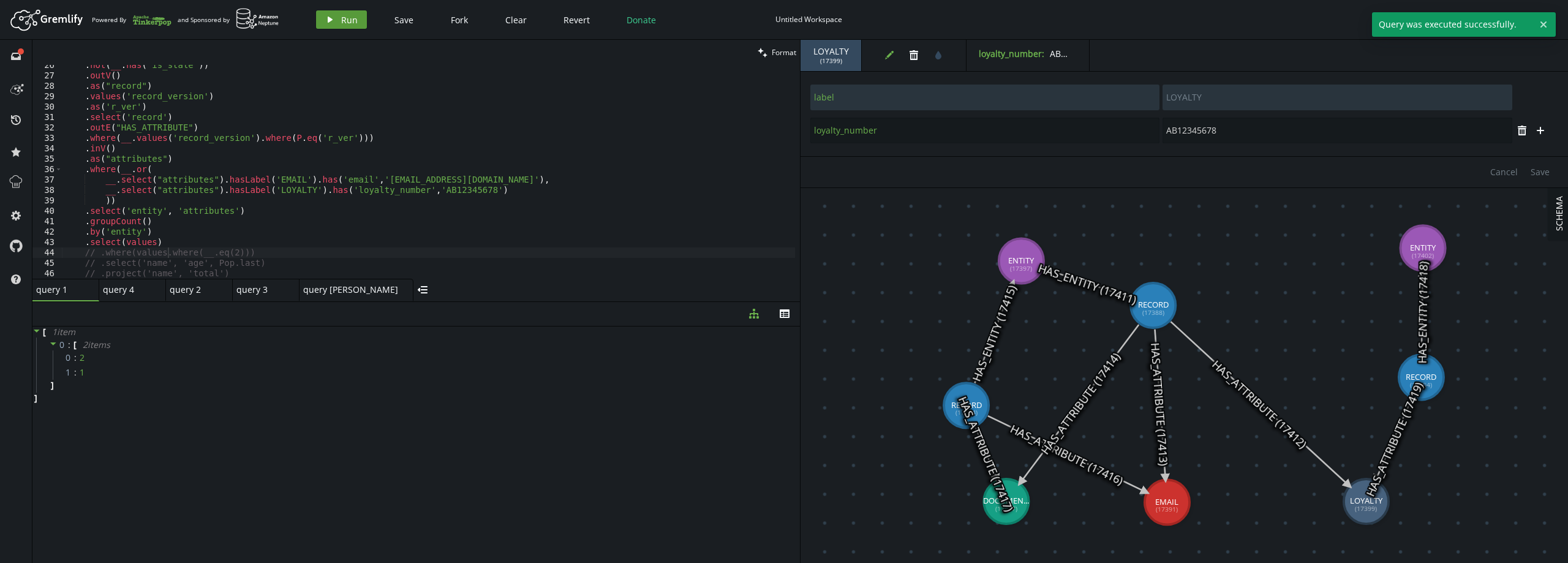
scroll to position [0, 0]
click at [162, 243] on div ". not ( __ . has ( 'is_stale' )) . outV ( ) . as ( "record" ) . values ( 'recor…" at bounding box center [428, 178] width 733 height 235
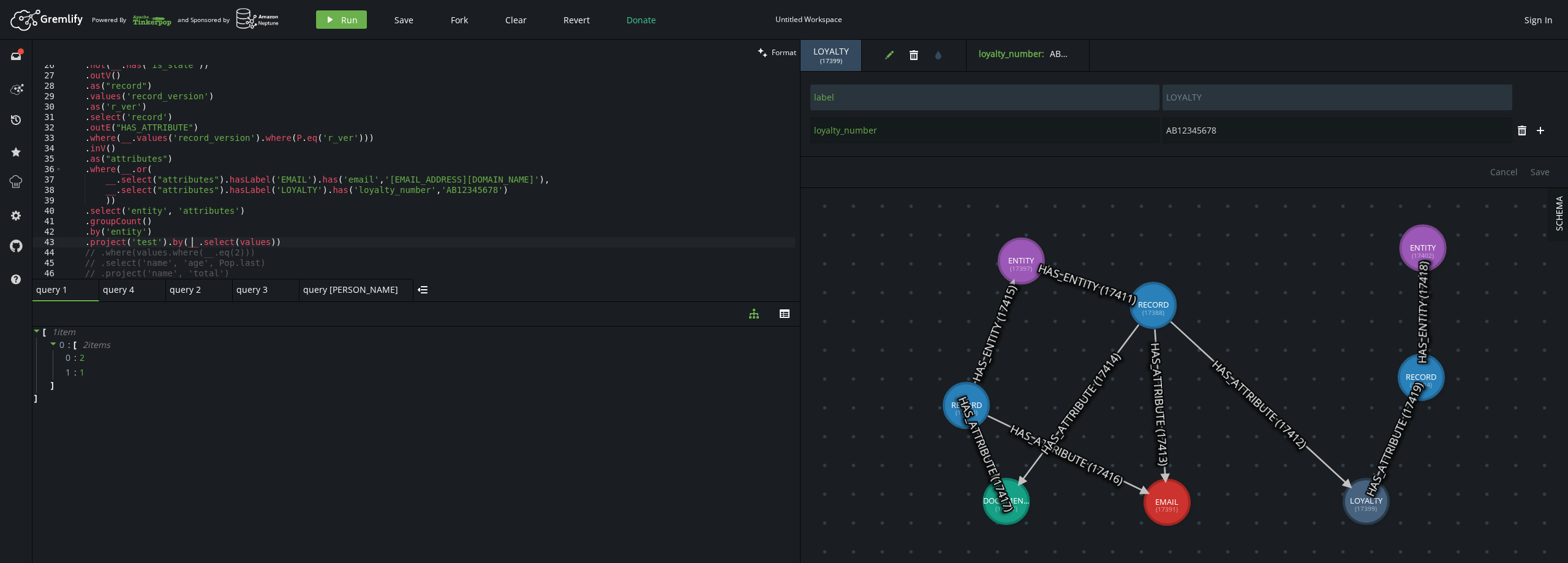
scroll to position [0, 127]
click at [346, 18] on span "Run" at bounding box center [350, 20] width 16 height 12
click at [291, 245] on div ". not ( __ . has ( 'is_stale' )) . outV ( ) . as ( "record" ) . values ( 'recor…" at bounding box center [428, 178] width 733 height 235
click at [112, 223] on div ". not ( __ . has ( 'is_stale' )) . outV ( ) . as ( "record" ) . values ( 'recor…" at bounding box center [428, 178] width 733 height 235
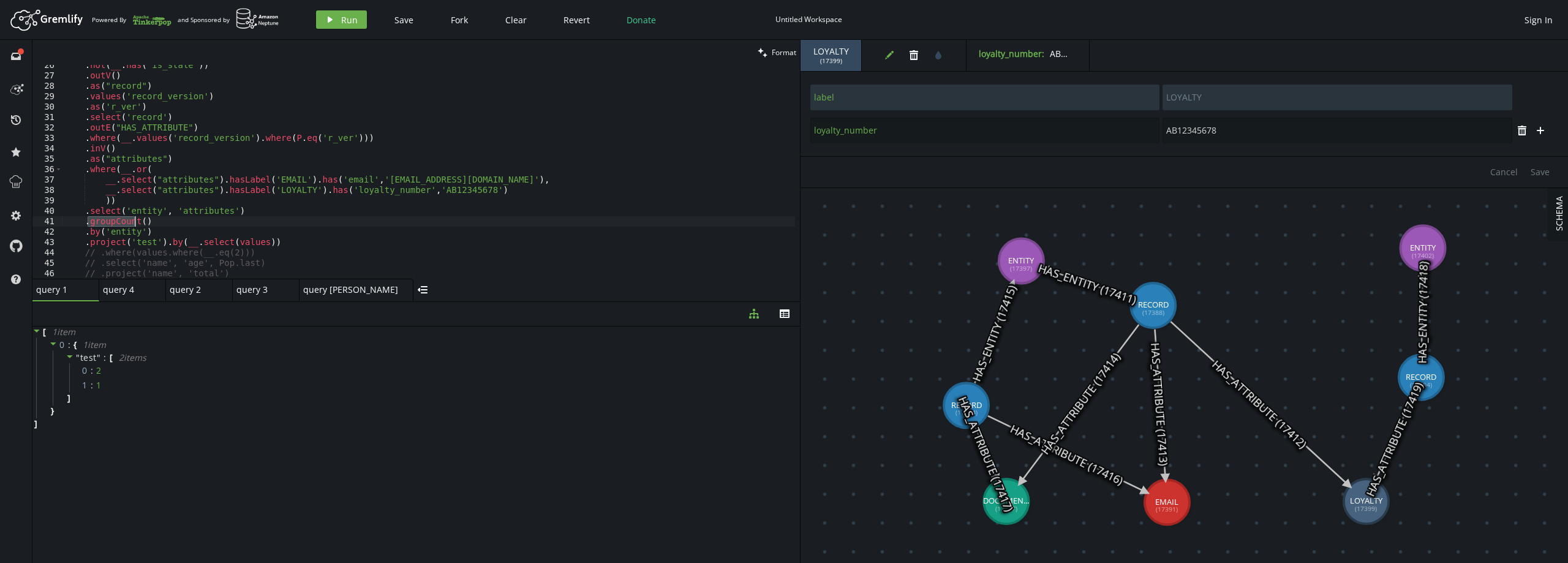
click at [112, 223] on div ". not ( __ . has ( 'is_stale' )) . outV ( ) . as ( "record" ) . values ( 'recor…" at bounding box center [428, 178] width 733 height 235
click at [153, 230] on div ". not ( __ . has ( 'is_stale' )) . outV ( ) . as ( "record" ) . values ( 'recor…" at bounding box center [428, 178] width 733 height 235
type textarea ".by('entity')"
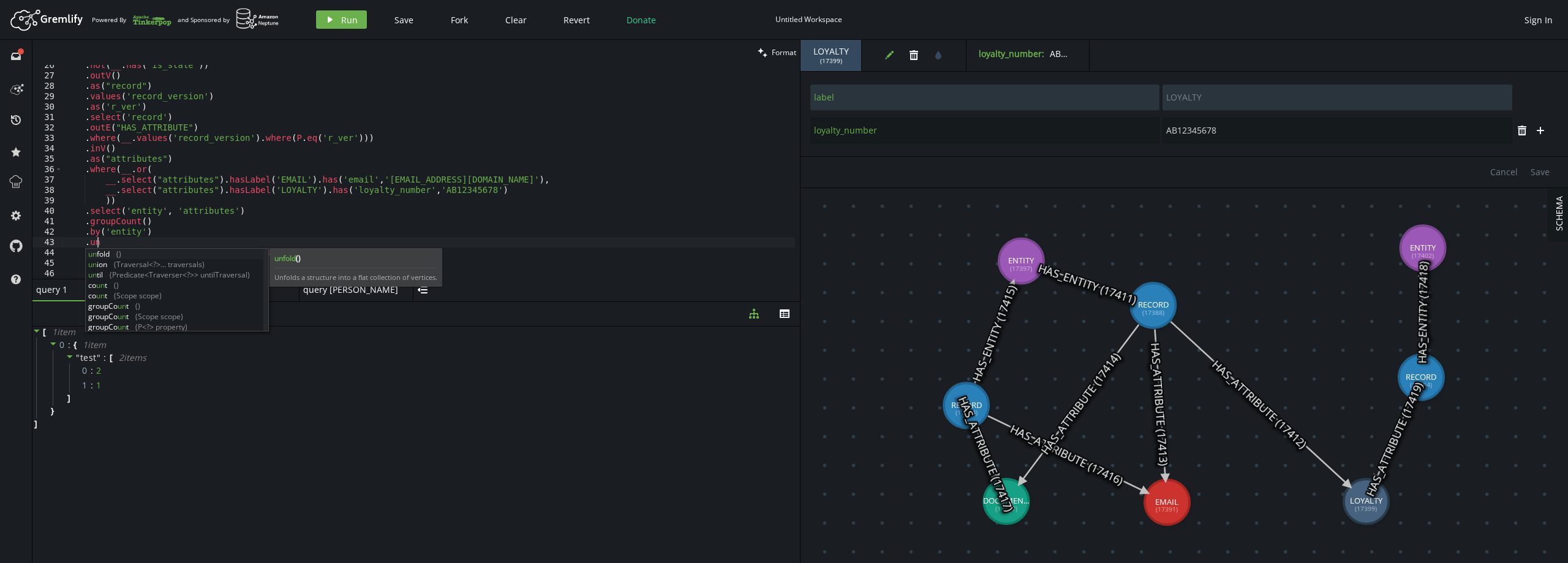
scroll to position [0, 32]
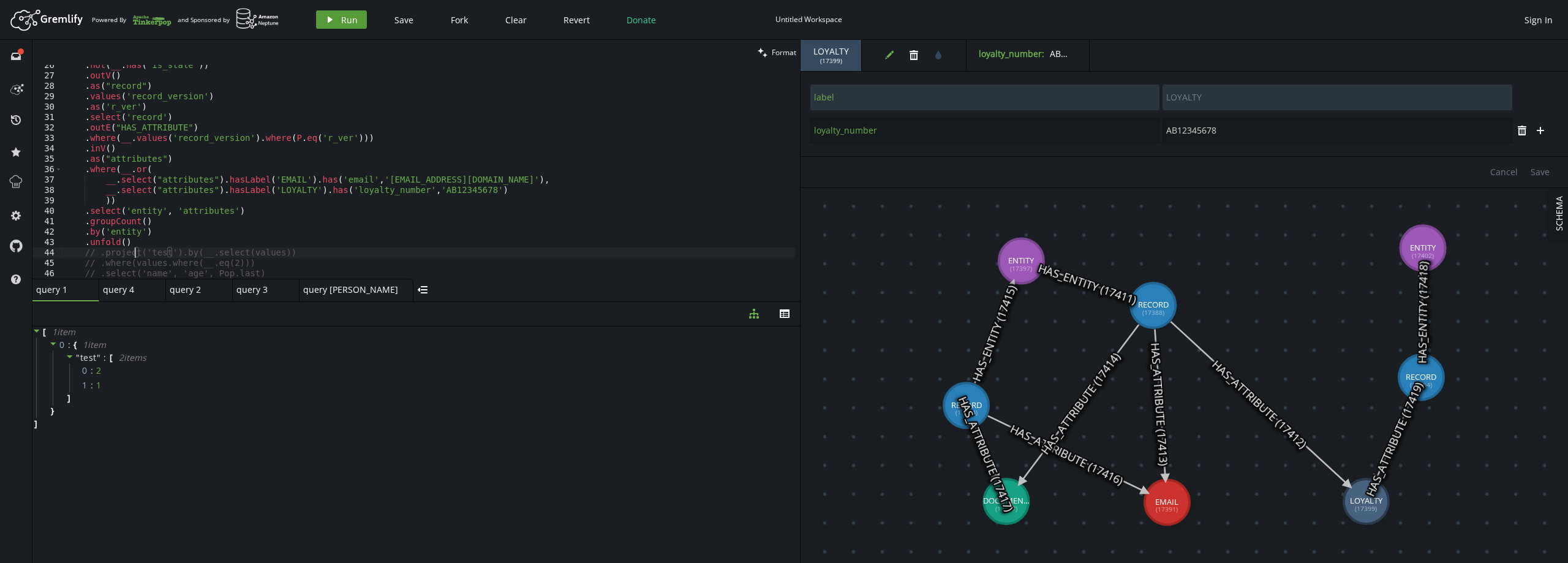
click at [352, 26] on button "play Run" at bounding box center [341, 19] width 51 height 19
type textarea ".unfold()"
click at [138, 243] on div ". not ( __ . has ( 'is_stale' )) . outV ( ) . as ( "record" ) . values ( 'recor…" at bounding box center [428, 178] width 733 height 235
click at [139, 243] on div ". not ( __ . has ( 'is_stale' )) . outV ( ) . as ( "record" ) . values ( 'recor…" at bounding box center [428, 178] width 733 height 235
drag, startPoint x: 169, startPoint y: 251, endPoint x: 130, endPoint y: 252, distance: 39.0
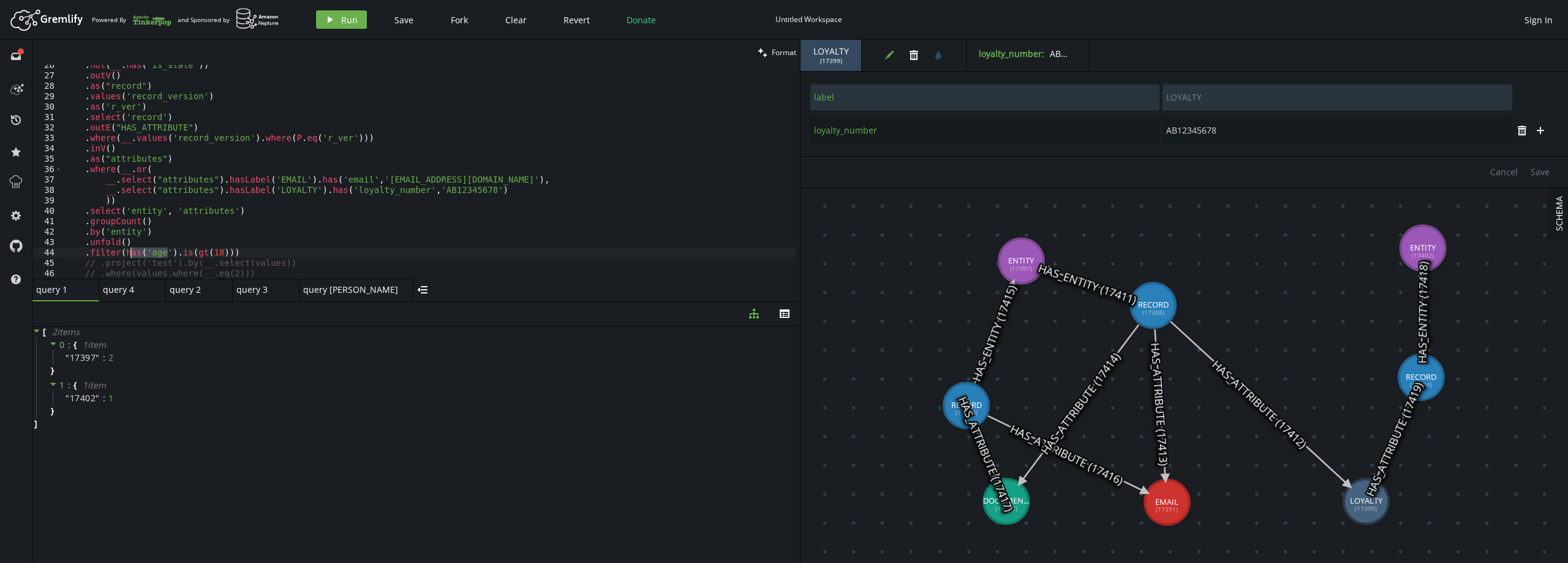
click at [130, 252] on div ". not ( __ . has ( 'is_stale' )) . outV ( ) . as ( "record" ) . values ( 'recor…" at bounding box center [428, 178] width 733 height 235
drag, startPoint x: 119, startPoint y: 254, endPoint x: 167, endPoint y: 254, distance: 48.0
click at [167, 254] on div ". not ( __ . has ( 'is_stale' )) . outV ( ) . as ( "record" ) . values ( 'recor…" at bounding box center [428, 178] width 733 height 235
click at [328, 12] on button "play Run" at bounding box center [341, 19] width 51 height 19
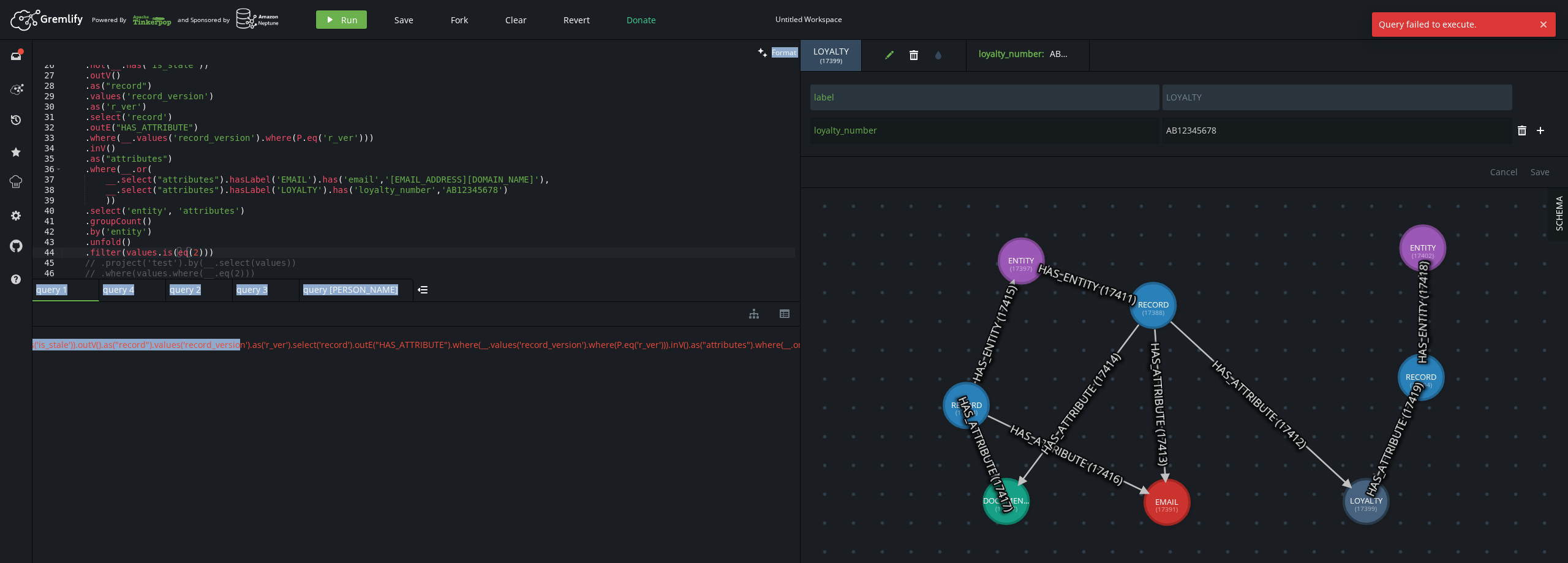
scroll to position [0, 0]
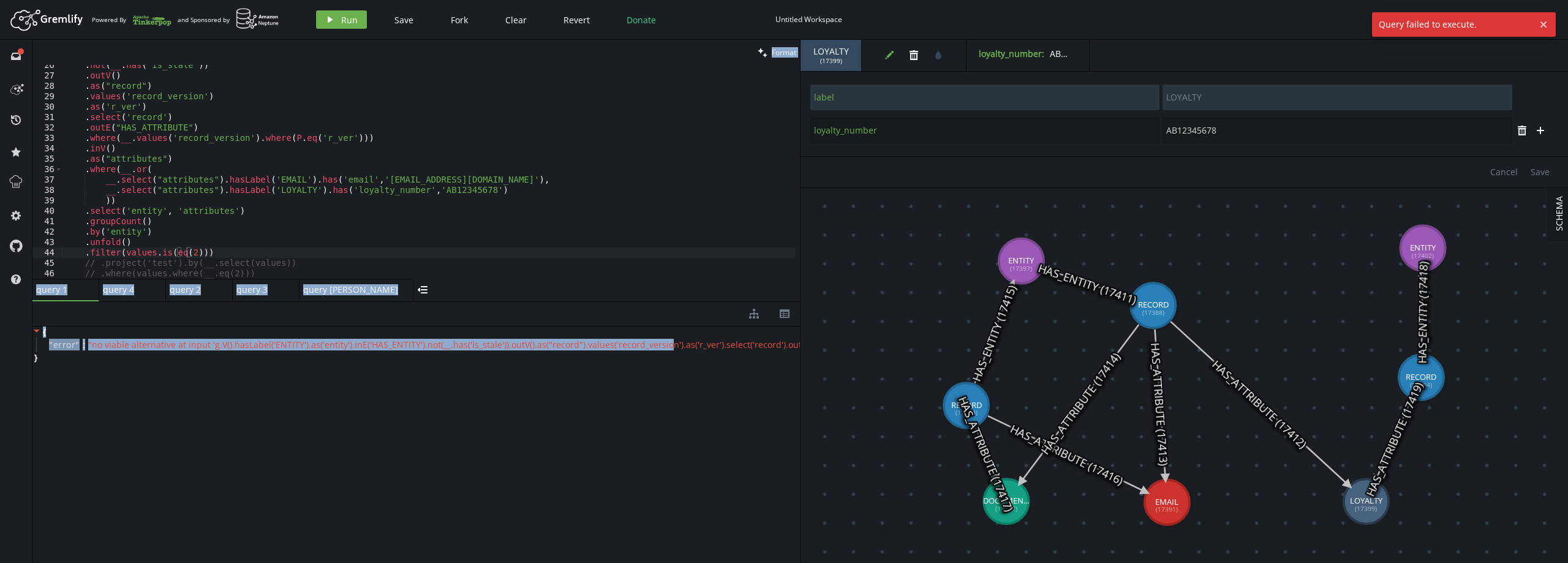
drag, startPoint x: 659, startPoint y: 342, endPoint x: -26, endPoint y: 331, distance: 685.1
click at [0, 331] on html "Artboard Created with Sketch. Powered By and Sponsored by play Run Save Fork Cl…" at bounding box center [784, 281] width 1568 height 563
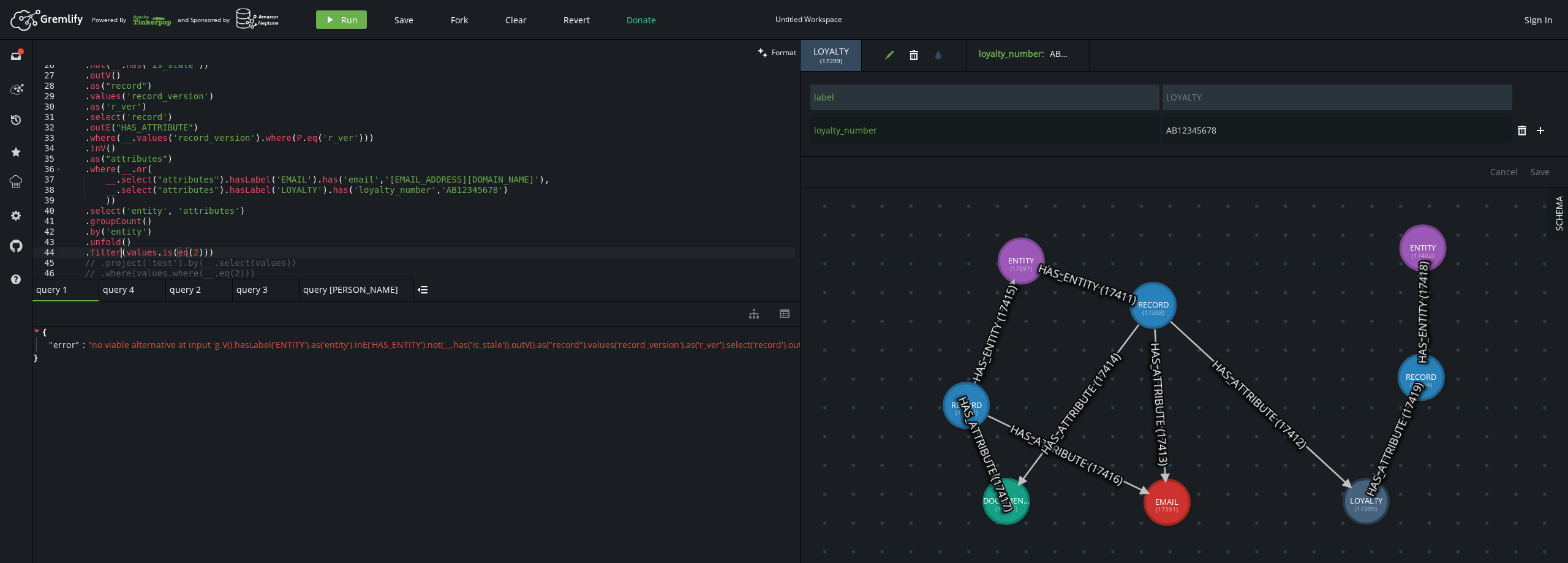
click at [123, 251] on div ". not ( __ . has ( 'is_stale' )) . outV ( ) . as ( "record" ) . values ( 'recor…" at bounding box center [428, 178] width 733 height 235
click at [324, 19] on button "play Run" at bounding box center [341, 19] width 51 height 19
click at [156, 251] on div ". not ( __ . has ( 'is_stale' )) . outV ( ) . as ( "record" ) . values ( 'recor…" at bounding box center [428, 178] width 733 height 235
click at [180, 244] on div ". not ( __ . has ( 'is_stale' )) . outV ( ) . as ( "record" ) . values ( 'recor…" at bounding box center [428, 178] width 733 height 235
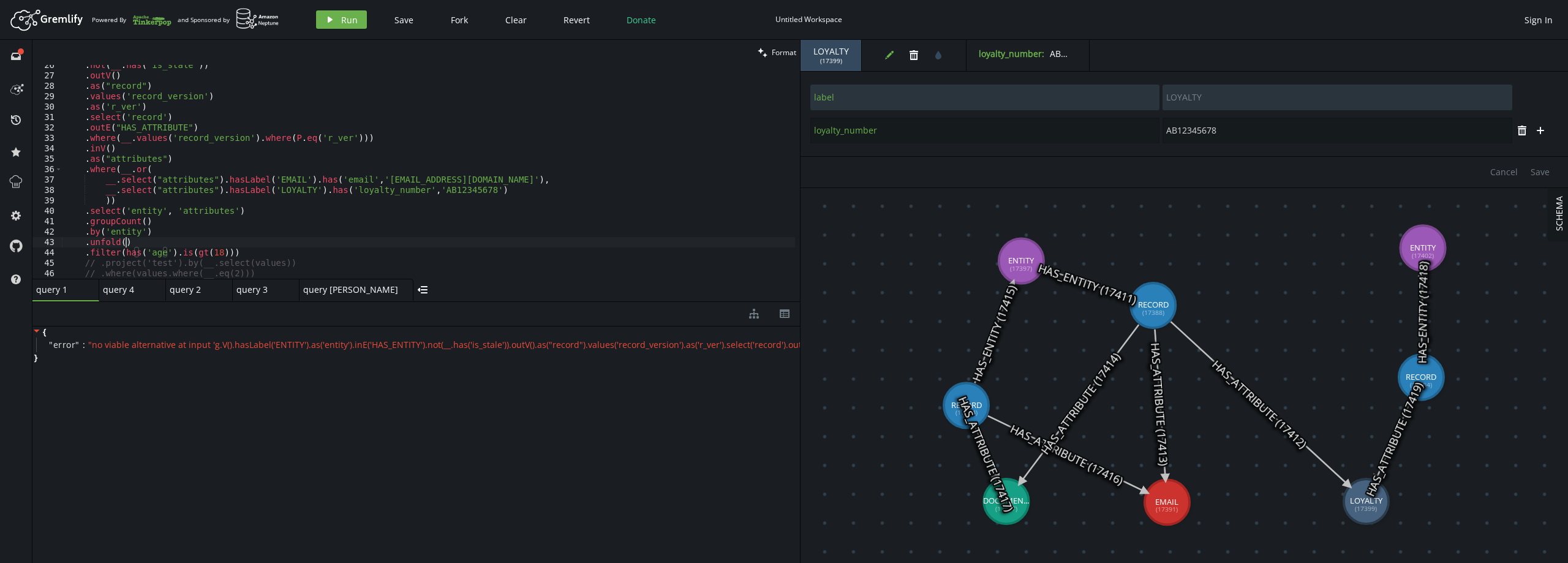
scroll to position [0, 60]
click at [337, 21] on button "play Run" at bounding box center [341, 19] width 51 height 19
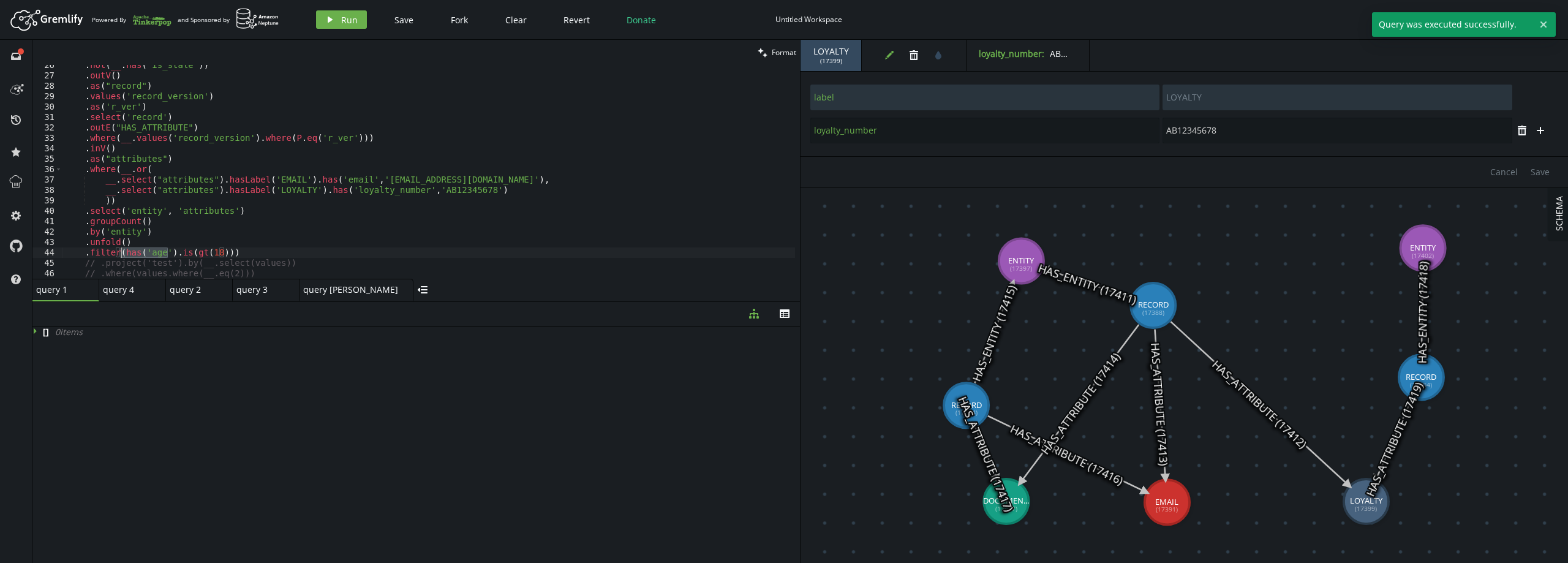
drag, startPoint x: 168, startPoint y: 250, endPoint x: 120, endPoint y: 254, distance: 48.2
click at [120, 254] on div ". not ( __ . has ( 'is_stale' )) . outV ( ) . as ( "record" ) . values ( 'recor…" at bounding box center [428, 178] width 733 height 235
click at [106, 255] on div ". not ( __ . has ( 'is_stale' )) . outV ( ) . as ( "record" ) . values ( 'recor…" at bounding box center [428, 178] width 733 height 235
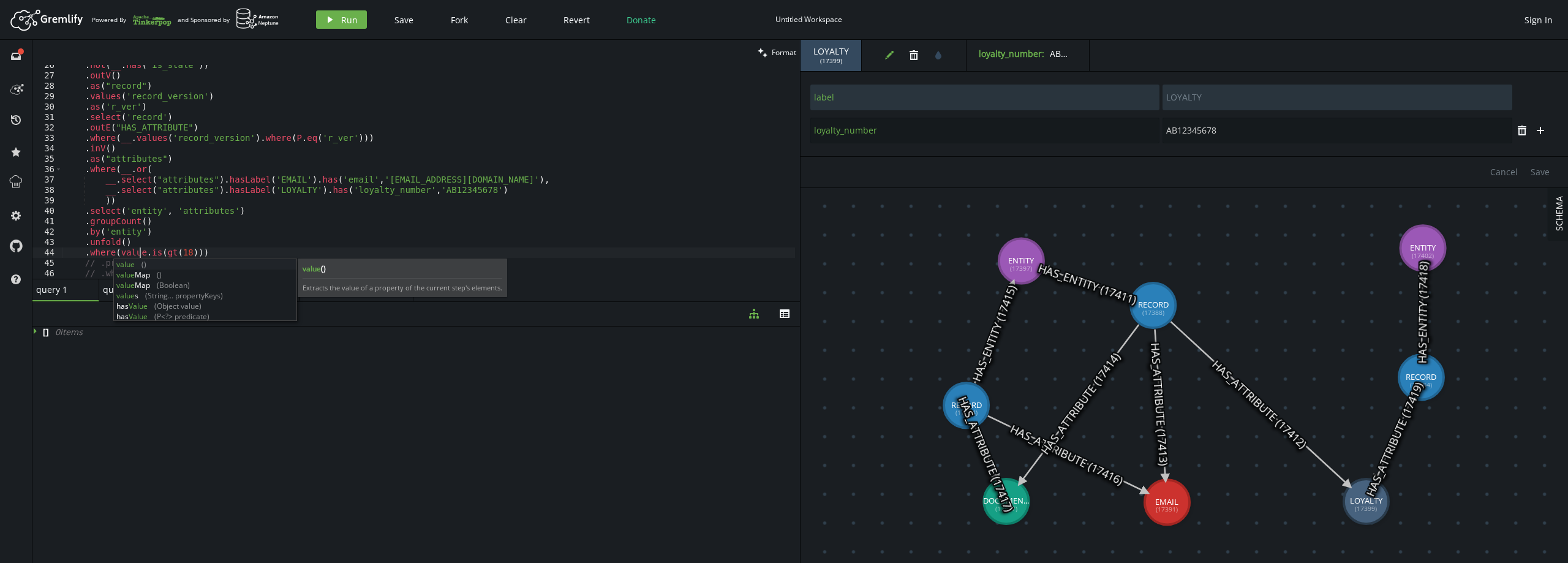
scroll to position [0, 80]
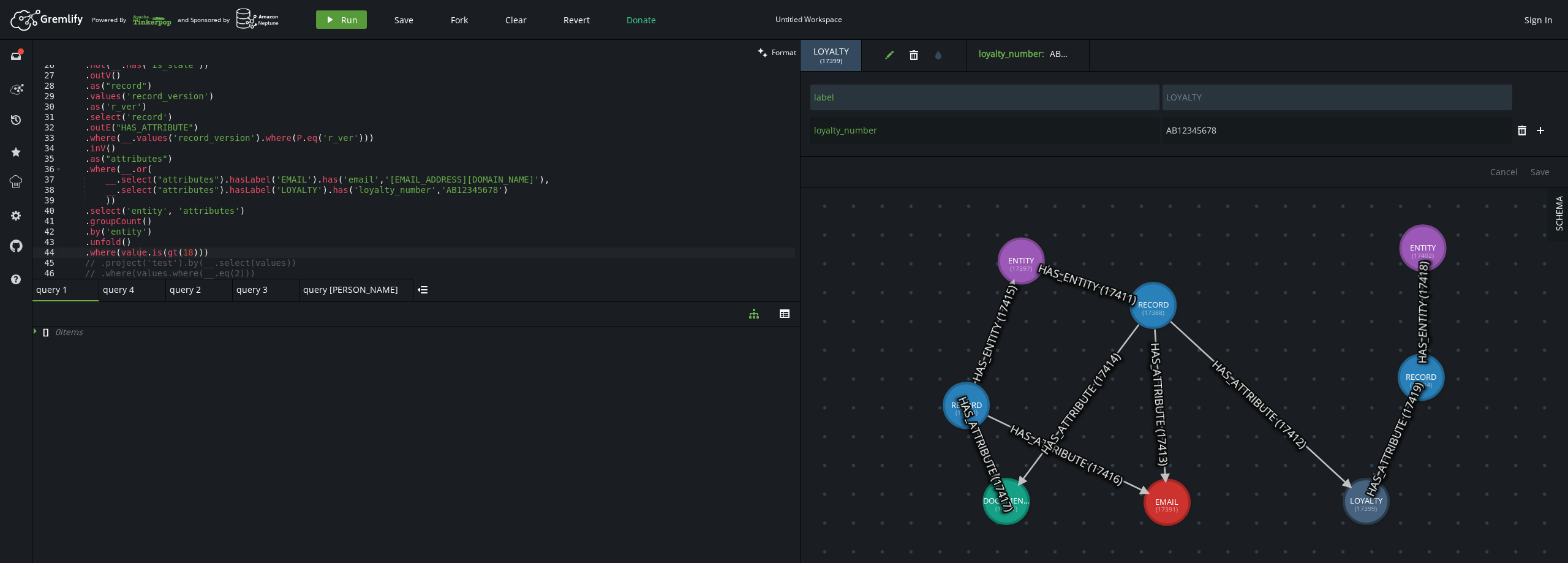
click at [338, 22] on button "play Run" at bounding box center [341, 19] width 51 height 19
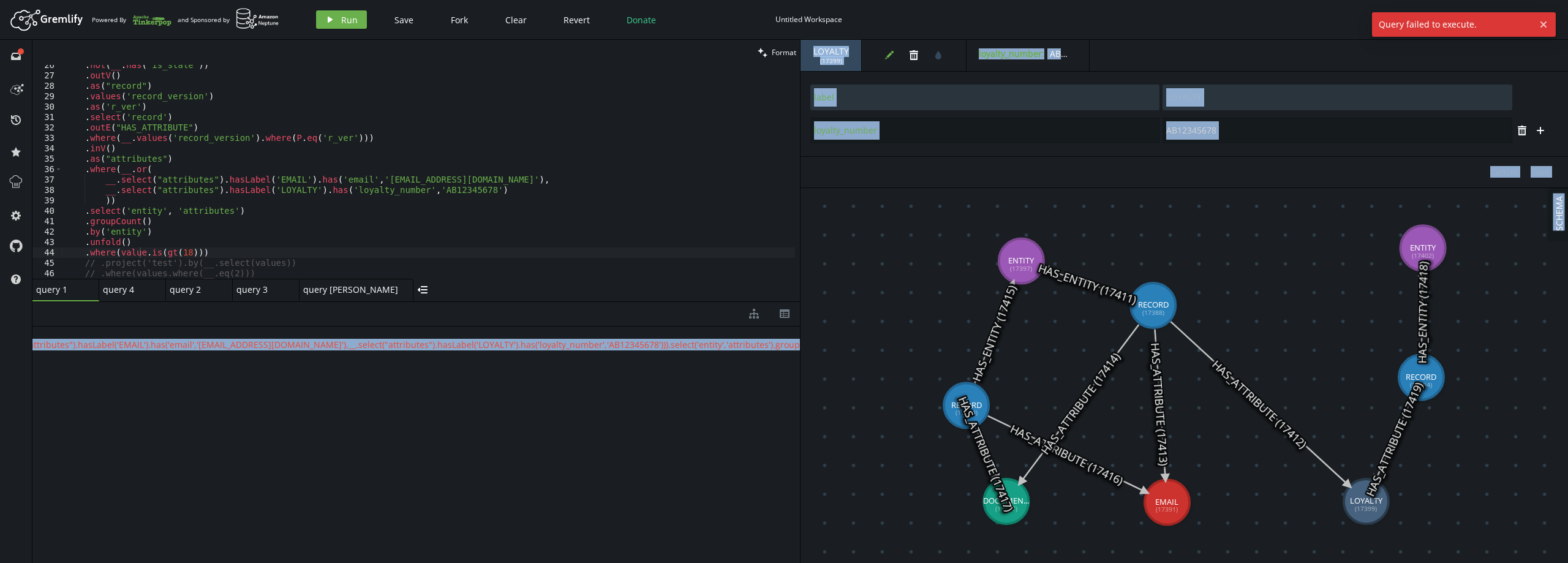
scroll to position [0, 1304]
drag, startPoint x: 749, startPoint y: 343, endPoint x: 825, endPoint y: 352, distance: 76.5
click at [825, 352] on div "clean Format .where([DOMAIN_NAME](gt(18))) 26 27 28 29 30 31 32 33 34 35 36 37 …" at bounding box center [799, 301] width 1535 height 523
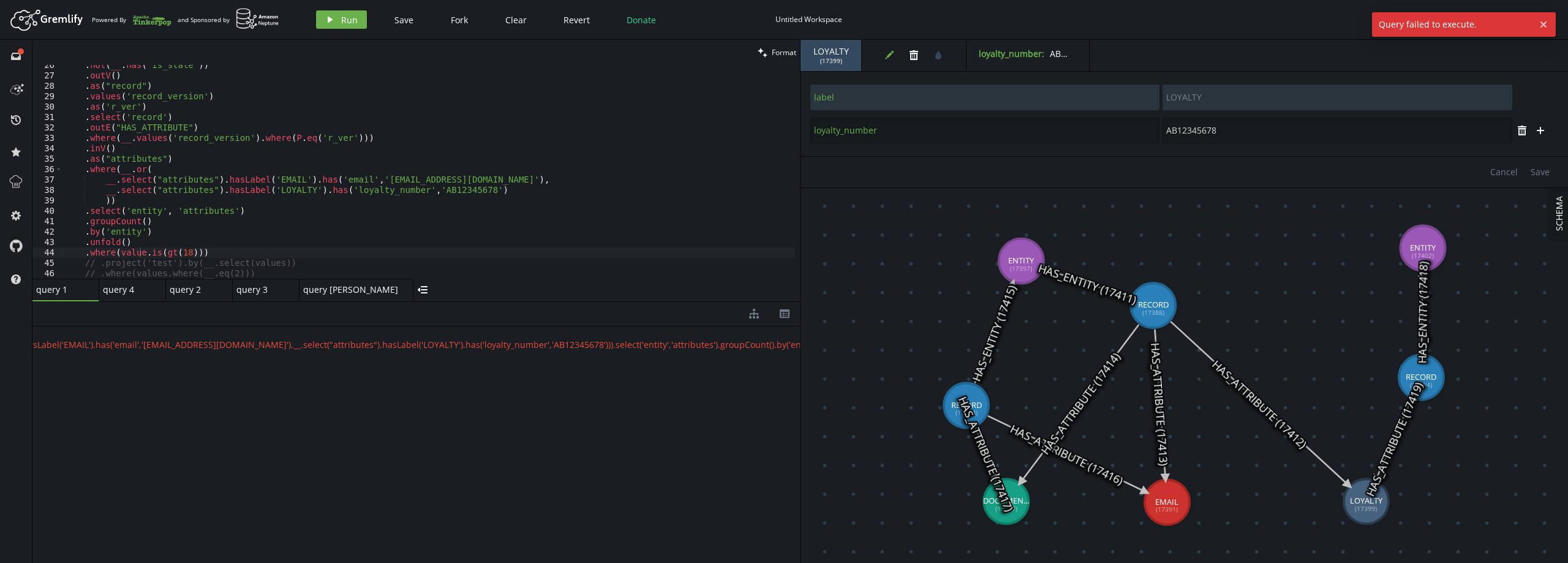
click at [158, 241] on div ". not ( __ . has ( 'is_stale' )) . outV ( ) . as ( "record" ) . values ( 'recor…" at bounding box center [428, 178] width 733 height 235
type textarea ".unfold()"
click at [339, 14] on button "play Run" at bounding box center [341, 19] width 51 height 19
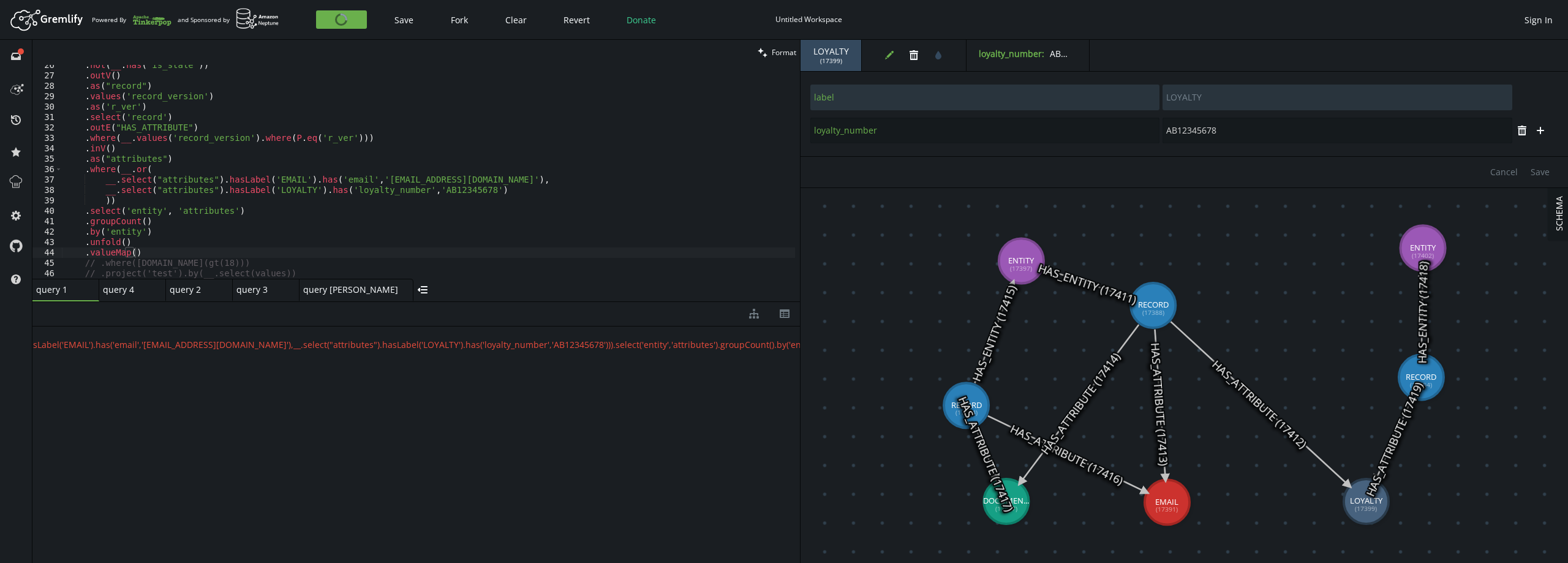
click at [156, 244] on div ". not ( __ . has ( 'is_stale' )) . outV ( ) . as ( "record" ) . values ( 'recor…" at bounding box center [428, 178] width 733 height 235
click at [152, 251] on div ". not ( __ . has ( 'is_stale' )) . outV ( ) . as ( "record" ) . values ( 'recor…" at bounding box center [428, 178] width 733 height 235
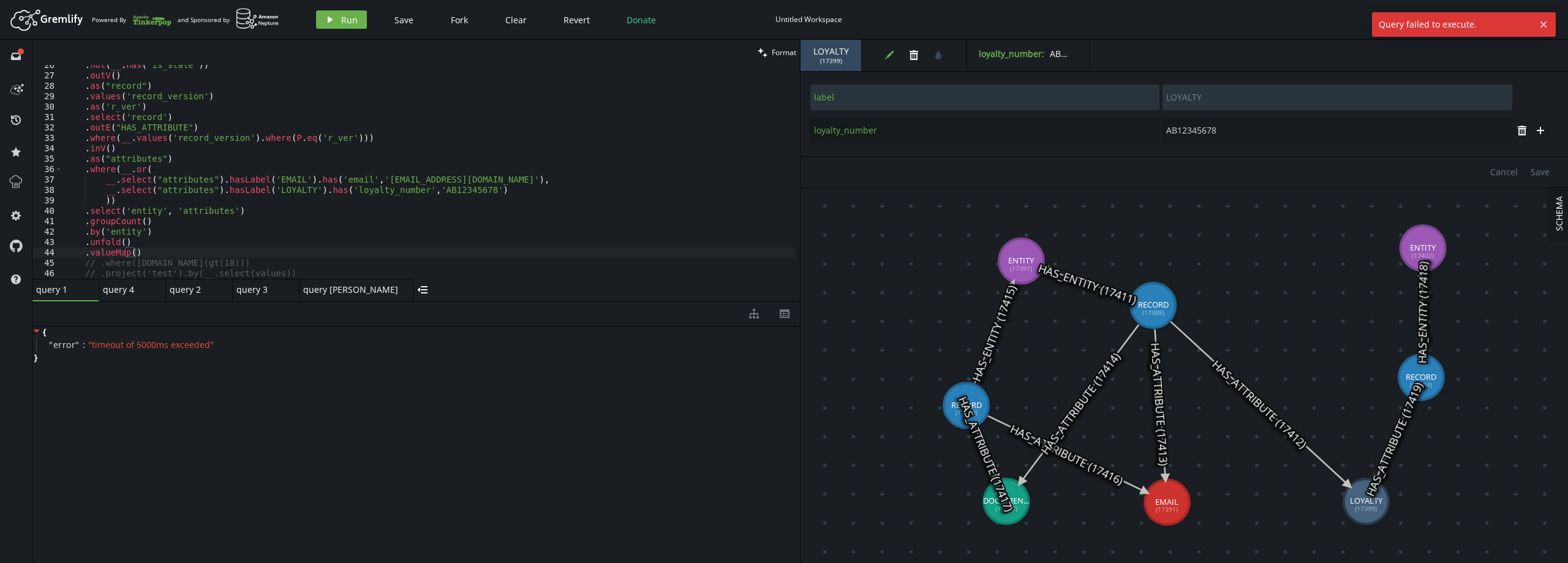
scroll to position [0, 0]
click at [239, 493] on div "{ " error " : " timeout of 5000ms exceeded " }" at bounding box center [415, 442] width 767 height 231
click at [154, 254] on div ". not ( __ . has ( 'is_stale' )) . outV ( ) . as ( "record" ) . values ( 'recor…" at bounding box center [428, 178] width 733 height 235
click at [114, 256] on div ". not ( __ . has ( 'is_stale' )) . outV ( ) . as ( "record" ) . values ( 'recor…" at bounding box center [428, 178] width 733 height 235
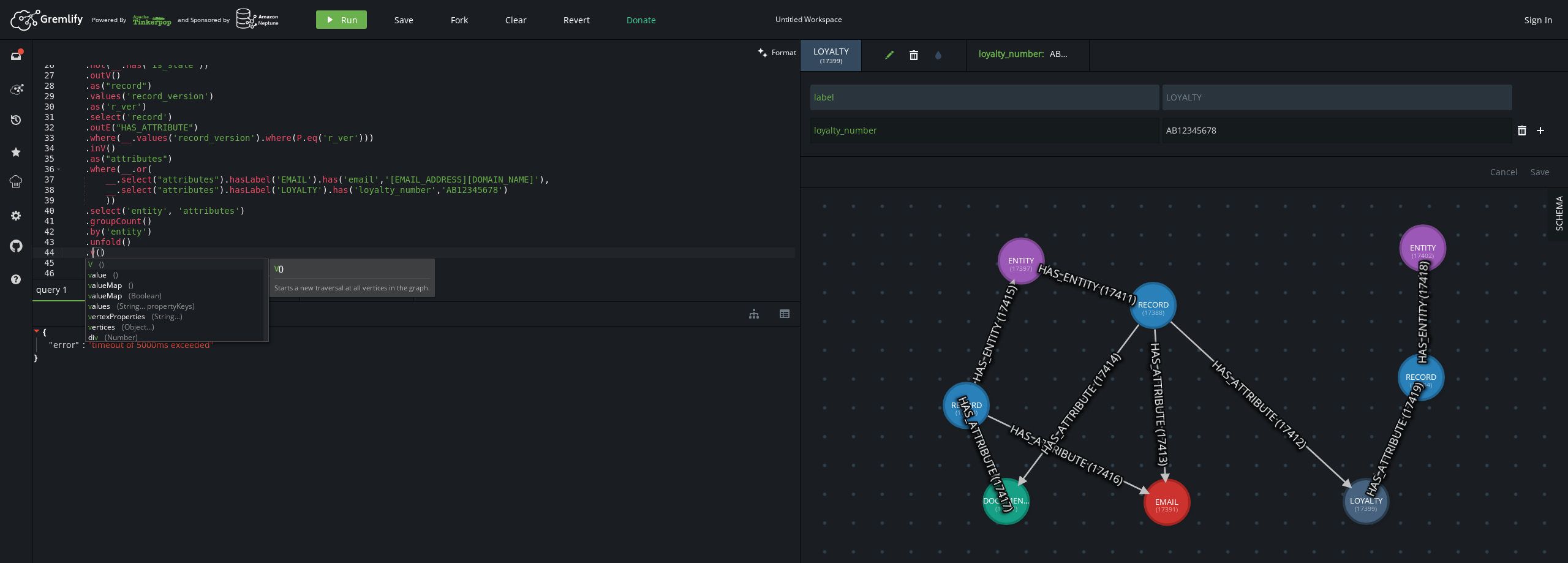
scroll to position [0, 32]
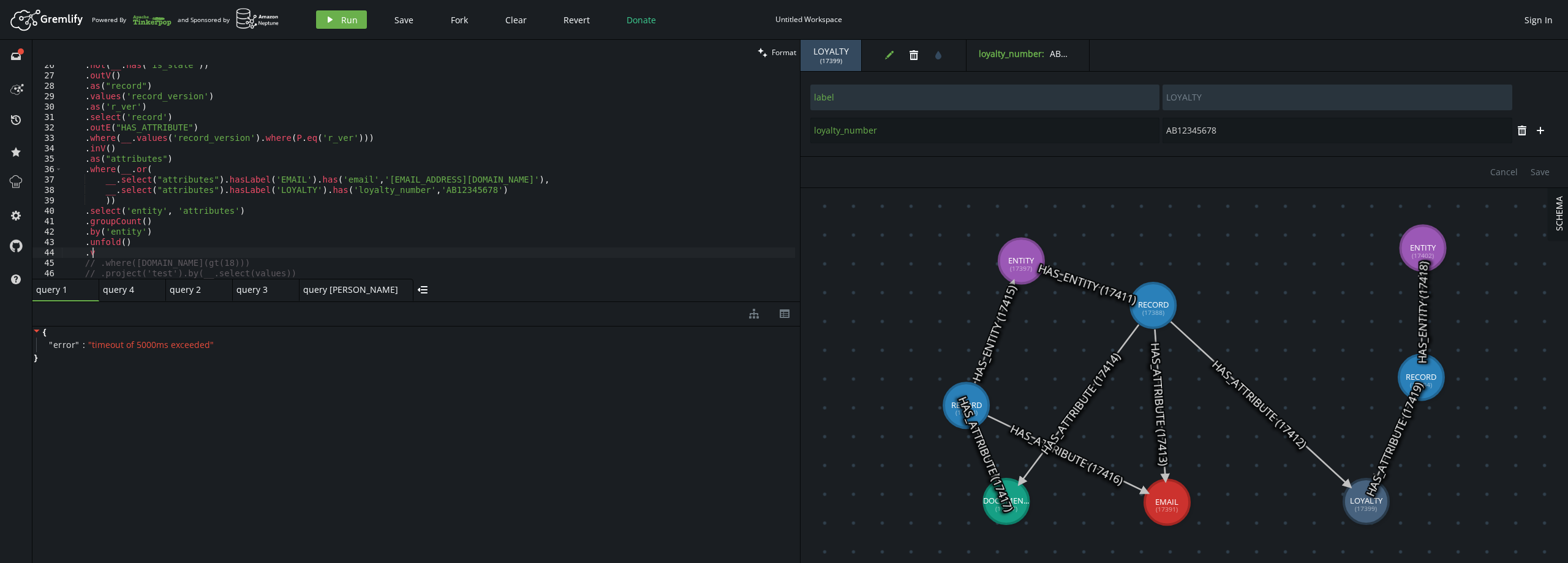
type textarea "."
type textarea ".unfold()"
click at [339, 19] on button "play Run" at bounding box center [341, 19] width 51 height 19
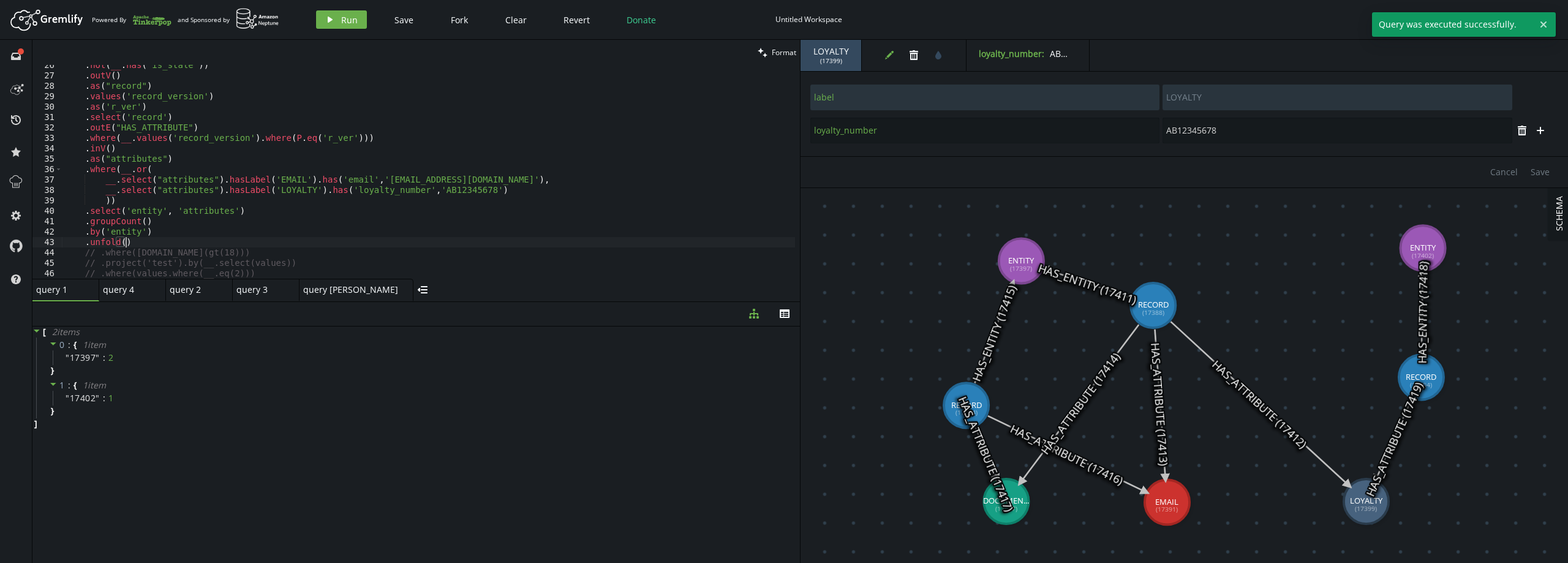
drag, startPoint x: 132, startPoint y: 243, endPoint x: 197, endPoint y: 227, distance: 66.9
click at [131, 245] on div ". not ( __ . has ( 'is_stale' )) . outV ( ) . as ( "record" ) . values ( 'recor…" at bounding box center [428, 178] width 733 height 235
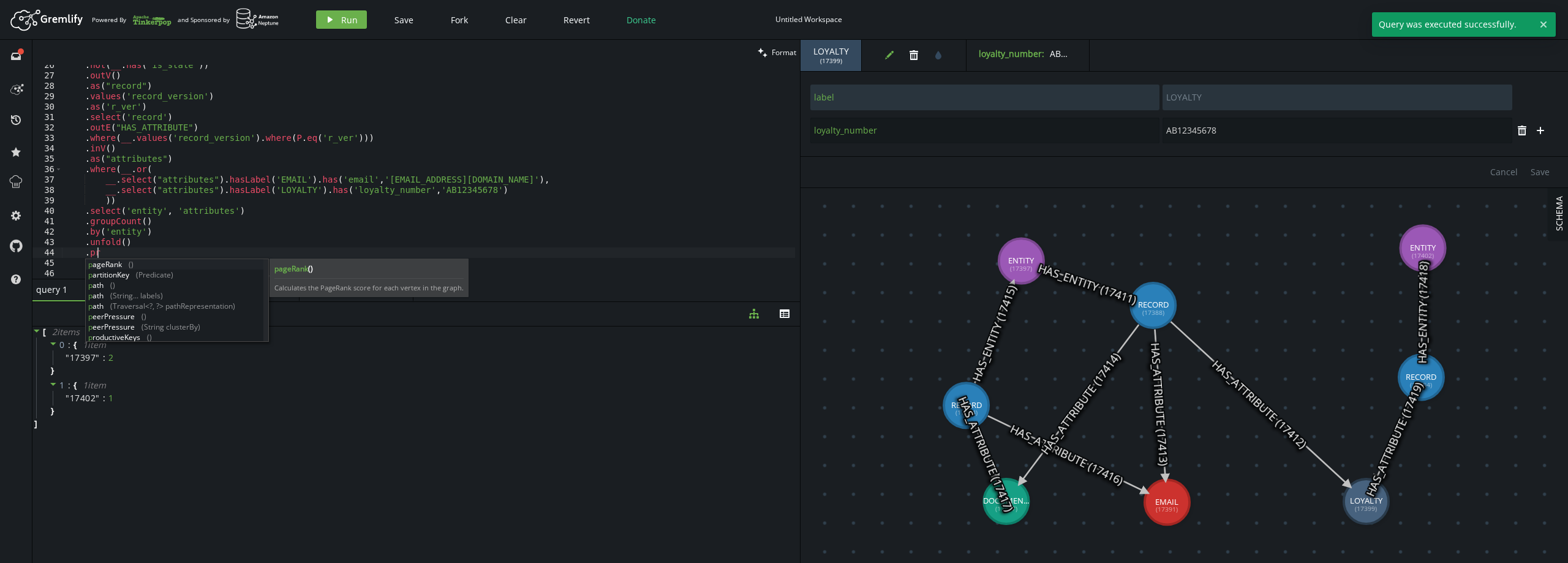
scroll to position [0, 37]
type textarea ".project('name', 'age')"
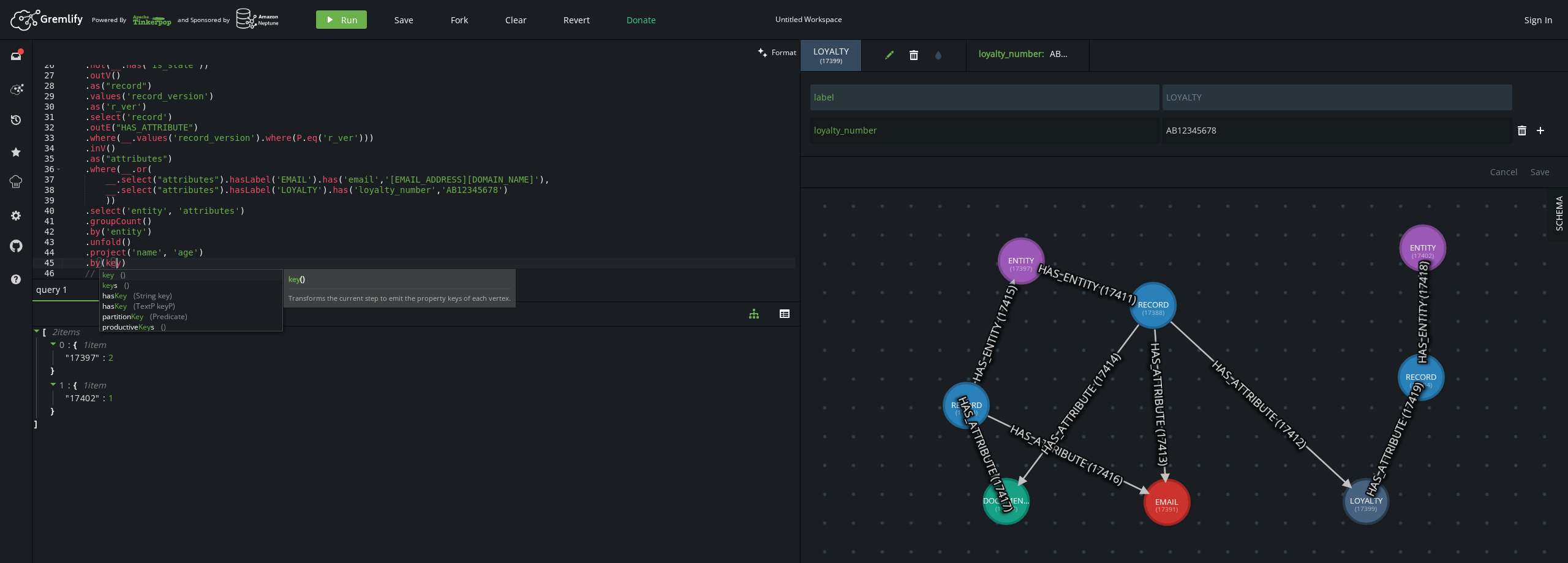
scroll to position [0, 51]
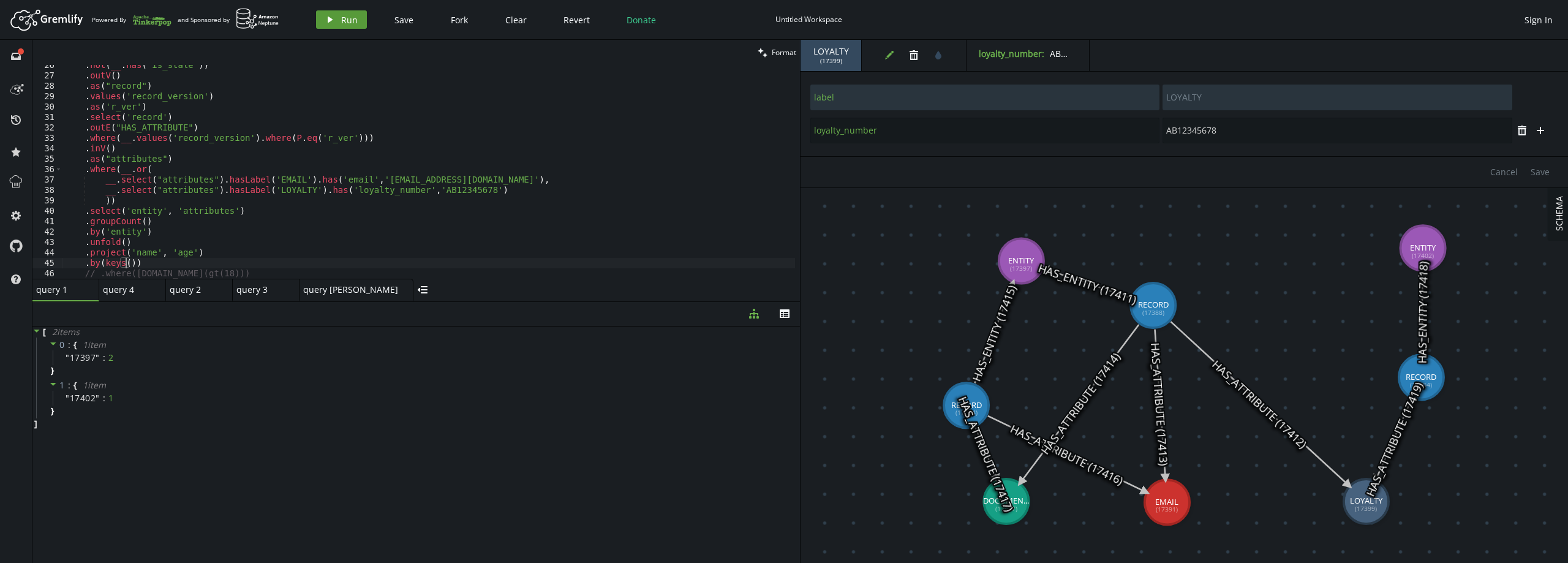
click at [359, 25] on button "play Run" at bounding box center [341, 19] width 51 height 19
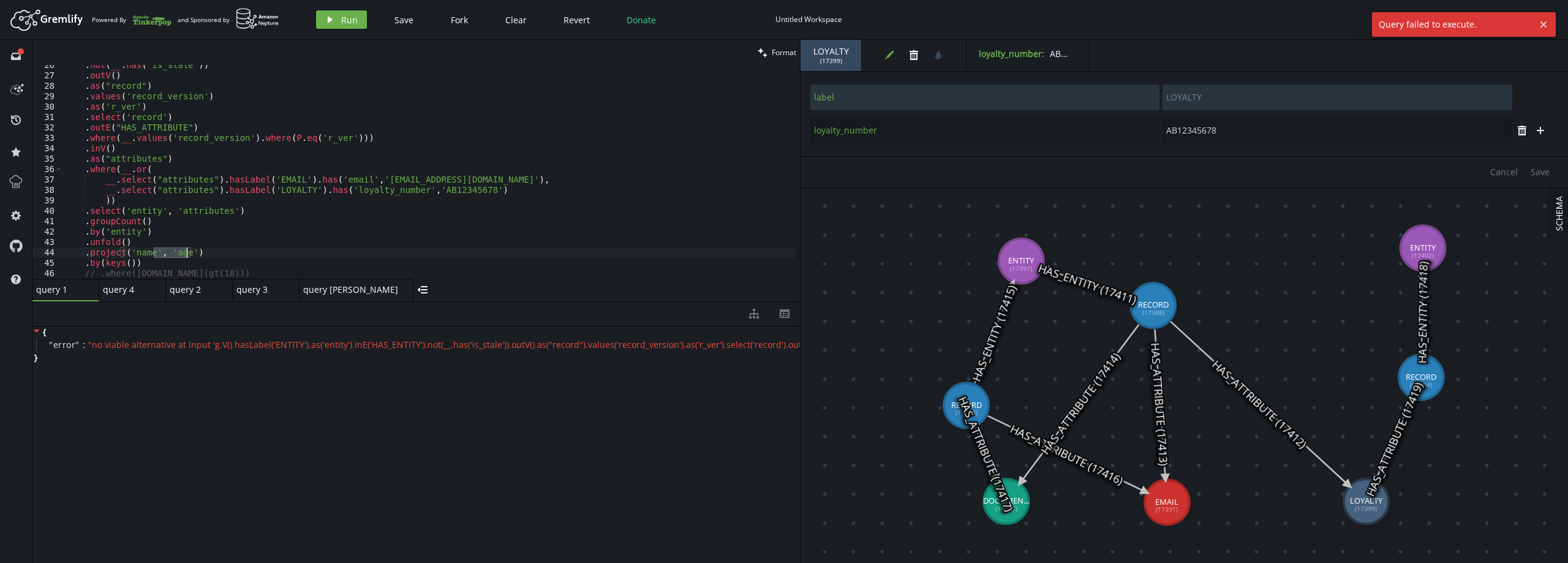
drag, startPoint x: 156, startPoint y: 255, endPoint x: 186, endPoint y: 256, distance: 30.0
click at [186, 256] on div ". not ( __ . has ( 'is_stale' )) . outV ( ) . as ( "record" ) . values ( 'recor…" at bounding box center [428, 178] width 733 height 235
click at [338, 20] on button "play Run" at bounding box center [341, 19] width 51 height 19
drag, startPoint x: 129, startPoint y: 265, endPoint x: 166, endPoint y: 240, distance: 44.7
click at [130, 263] on div ". not ( __ . has ( 'is_stale' )) . outV ( ) . as ( "record" ) . values ( 'recor…" at bounding box center [428, 178] width 733 height 235
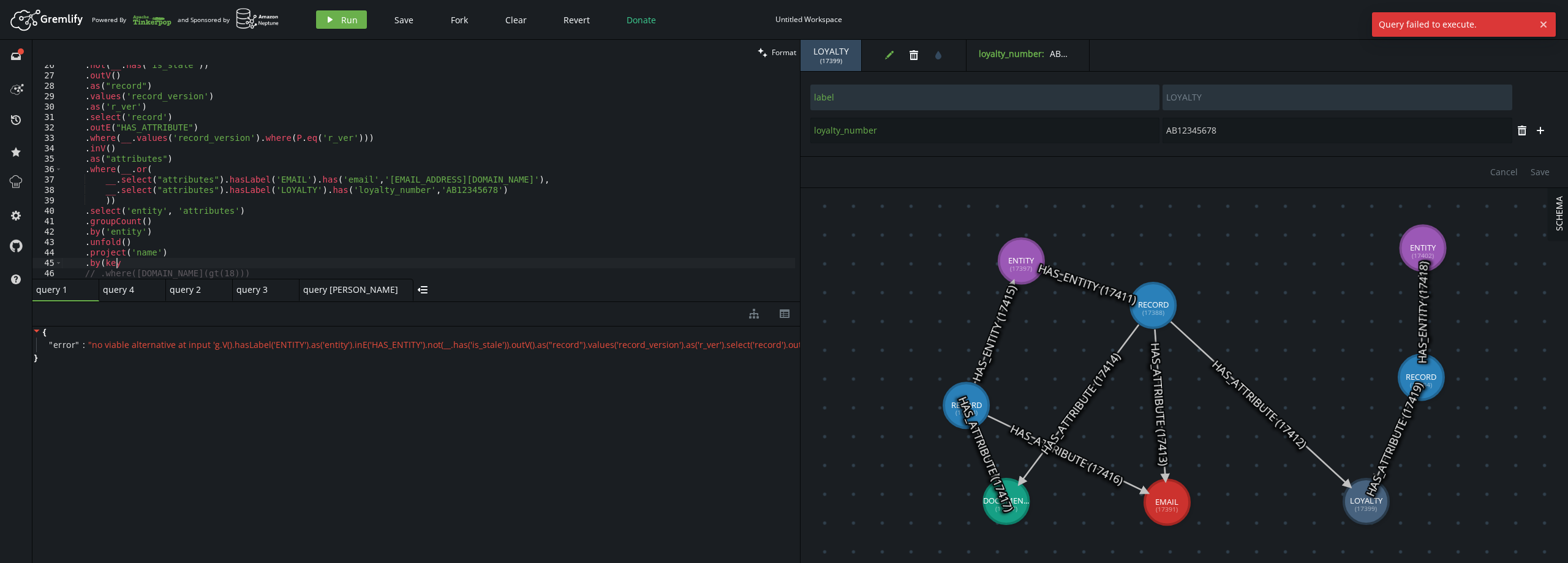
scroll to position [0, 56]
click at [347, 14] on button "play Run" at bounding box center [341, 19] width 51 height 19
click at [132, 267] on div ". not ( __ . has ( 'is_stale' )) . outV ( ) . as ( "record" ) . values ( 'recor…" at bounding box center [428, 178] width 733 height 235
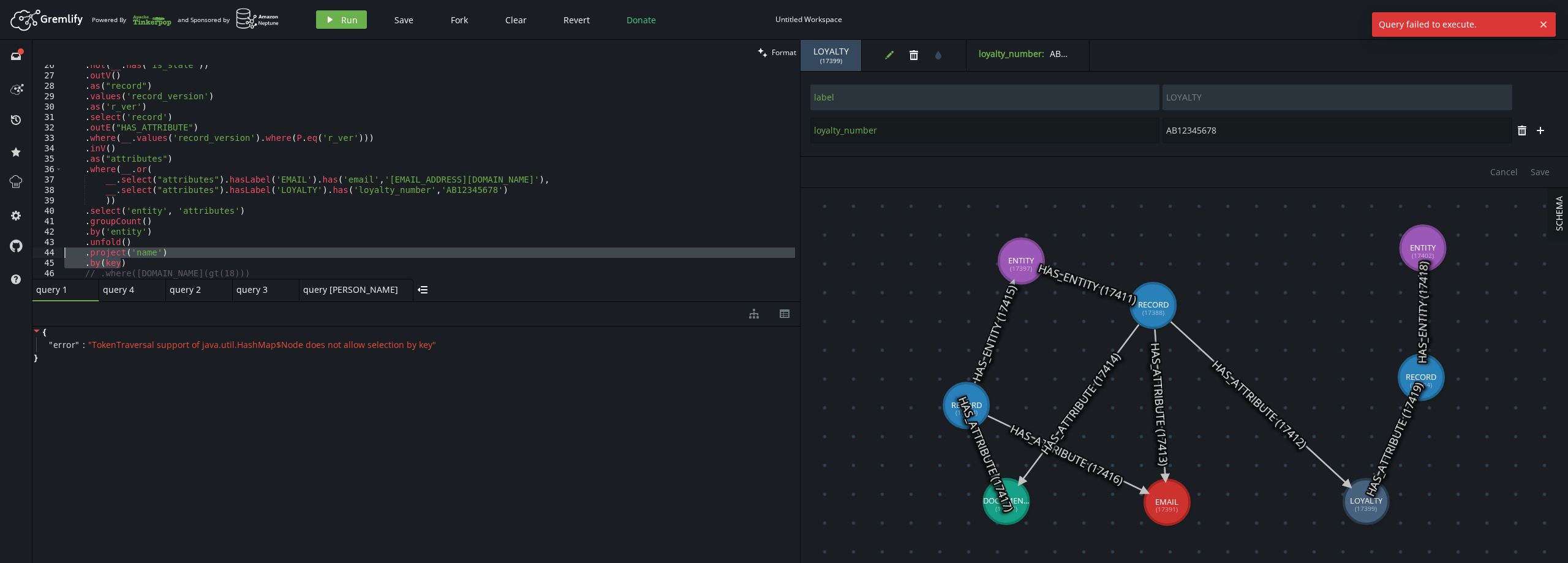
drag, startPoint x: 143, startPoint y: 264, endPoint x: 38, endPoint y: 253, distance: 105.6
click at [38, 253] on div ".by(key) 26 27 28 29 30 31 32 33 34 35 36 37 38 39 40 41 42 43 44 45 46 47 48 .…" at bounding box center [415, 172] width 767 height 214
click at [341, 18] on span "Run" at bounding box center [350, 20] width 16 height 12
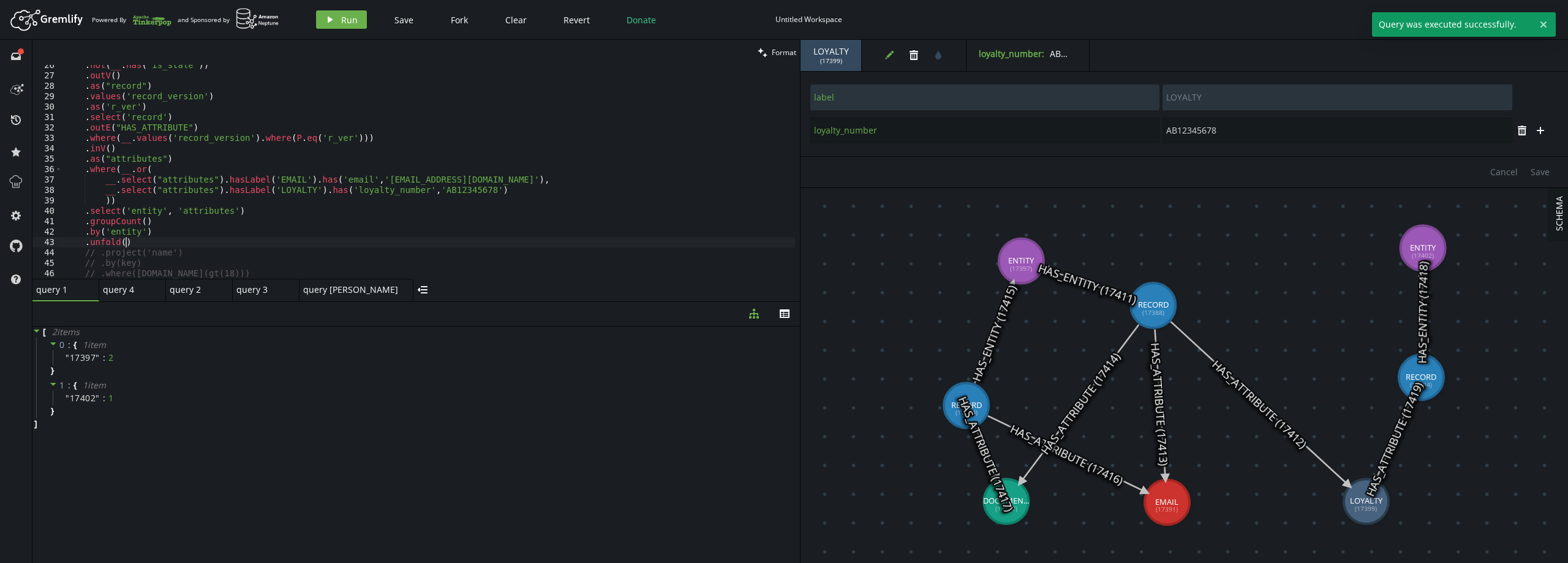
click at [160, 238] on div ". not ( __ . has ( 'is_stale' )) . outV ( ) . as ( "record" ) . values ( 'recor…" at bounding box center [428, 178] width 733 height 235
click at [197, 256] on div ". not ( __ . has ( 'is_stale' )) . outV ( ) . as ( "record" ) . values ( 'recor…" at bounding box center [428, 178] width 733 height 235
click at [135, 241] on div ". not ( __ . has ( 'is_stale' )) . outV ( ) . as ( "record" ) . values ( 'recor…" at bounding box center [428, 178] width 733 height 235
type textarea ".unfold()"
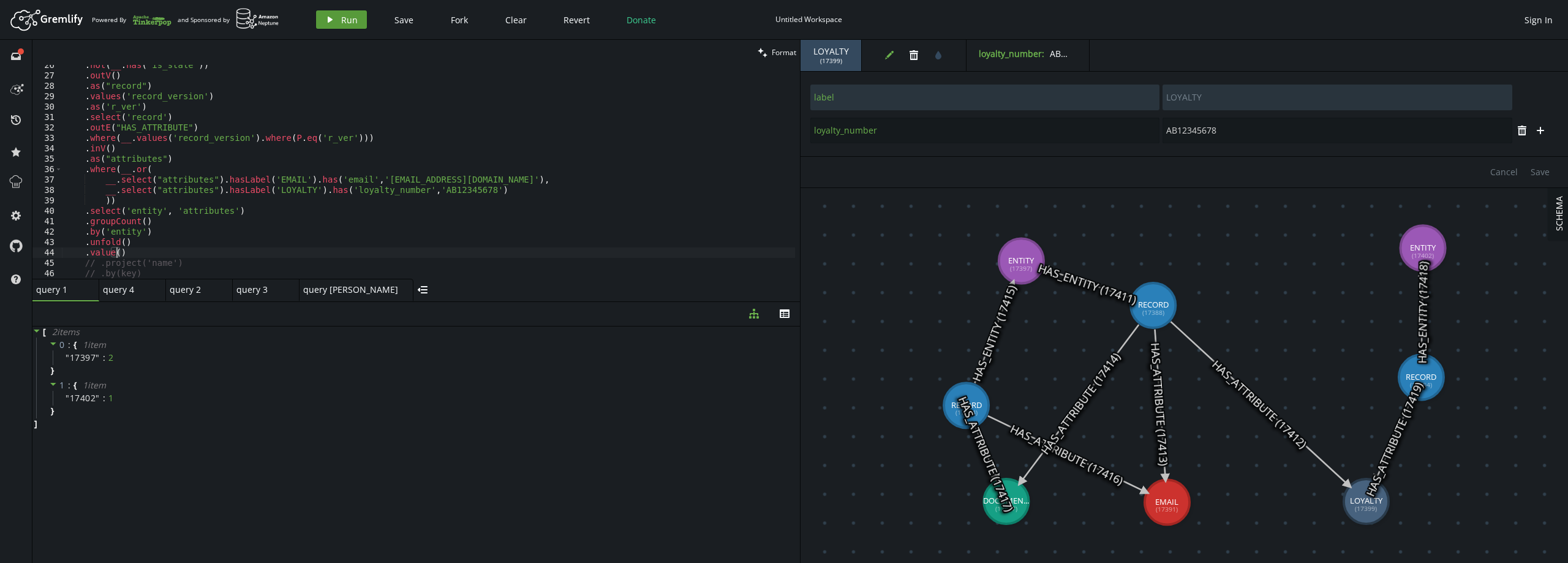
click at [346, 19] on span "Run" at bounding box center [350, 20] width 16 height 12
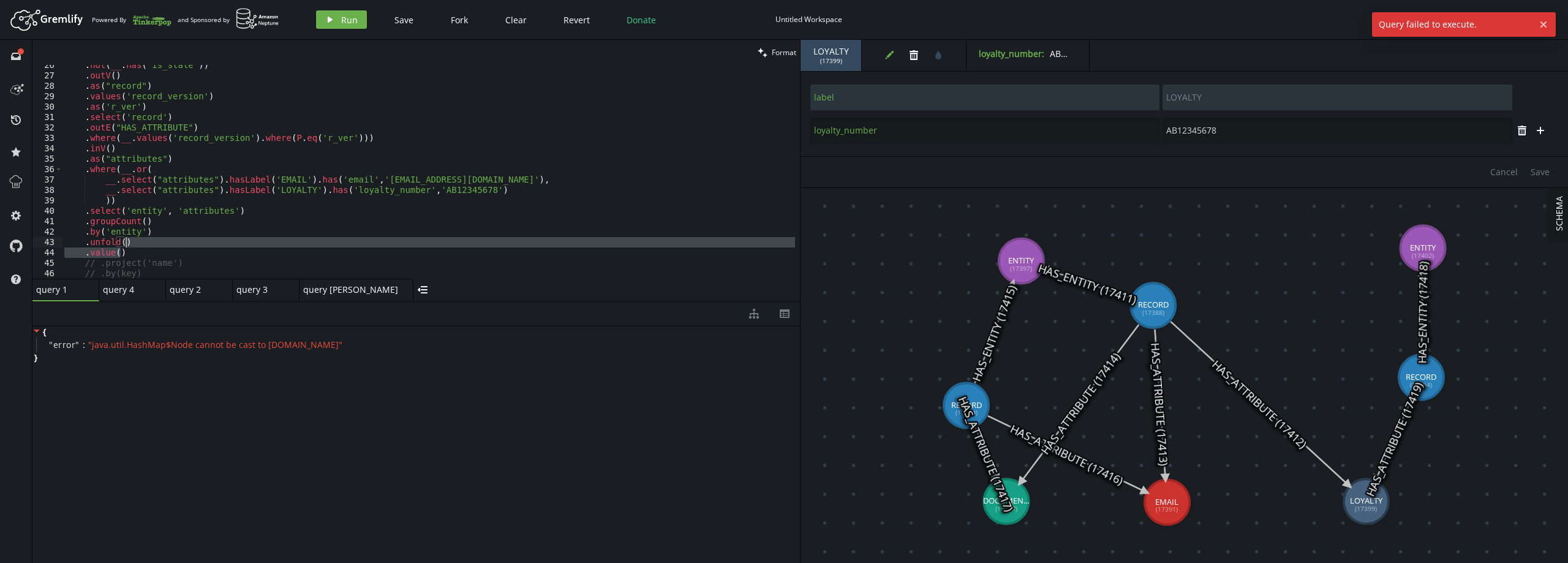
drag, startPoint x: 125, startPoint y: 253, endPoint x: 135, endPoint y: 245, distance: 12.8
click at [135, 245] on div ". not ( __ . has ( 'is_stale' )) . outV ( ) . as ( "record" ) . values ( 'recor…" at bounding box center [428, 178] width 733 height 235
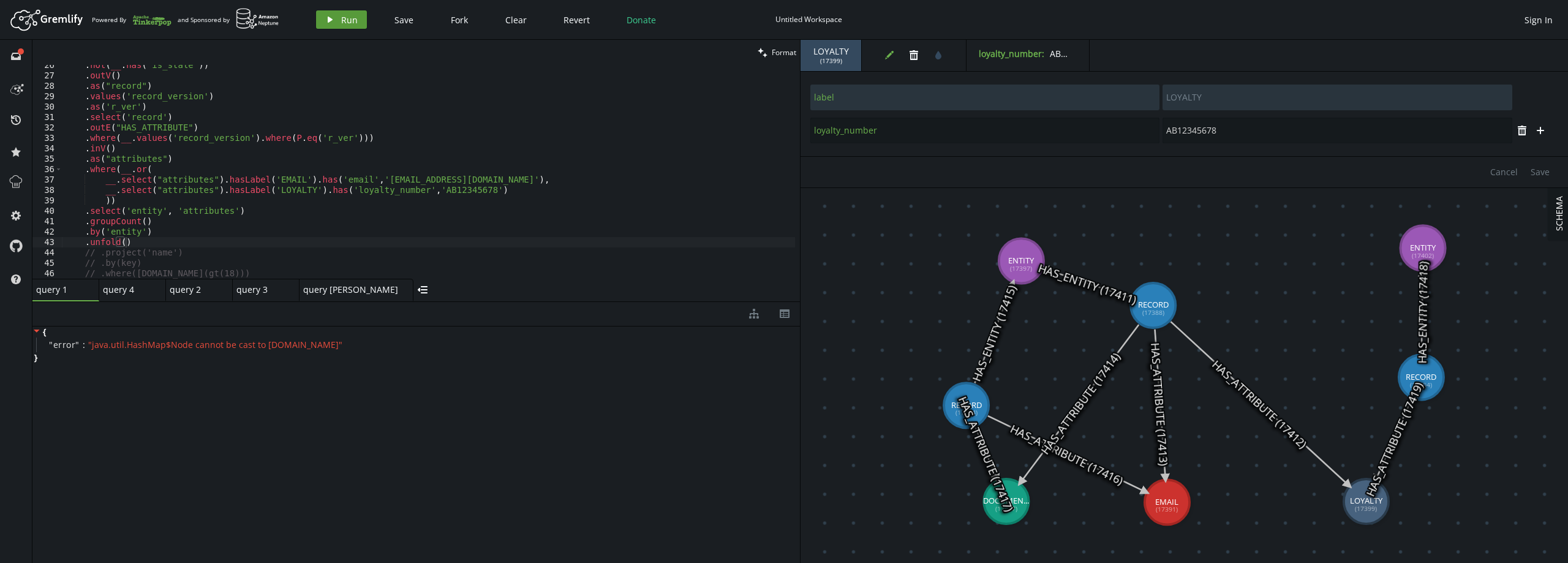
click at [339, 19] on button "play Run" at bounding box center [341, 19] width 51 height 19
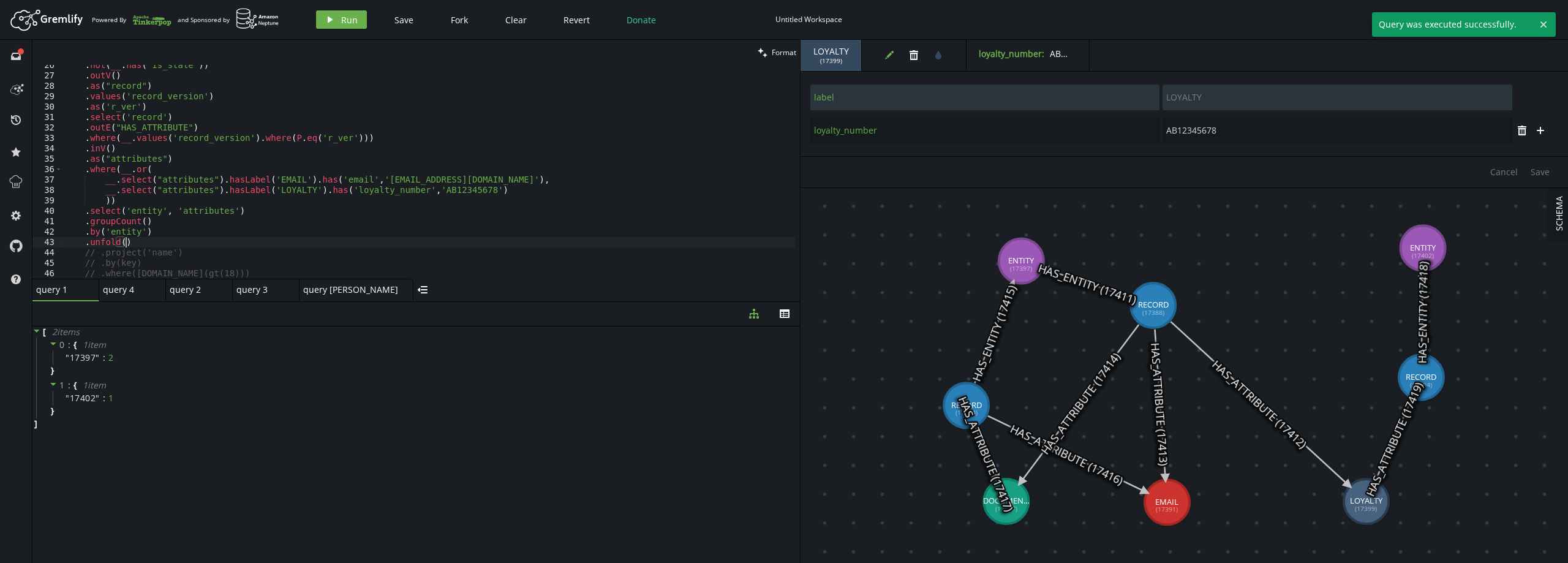
click at [146, 239] on div ". not ( __ . has ( 'is_stale' )) . outV ( ) . as ( "record" ) . values ( 'recor…" at bounding box center [428, 178] width 733 height 235
click at [341, 19] on span "Run" at bounding box center [350, 20] width 16 height 12
click at [234, 237] on div ". not ( __ . has ( 'is_stale' )) . outV ( ) . as ( "record" ) . values ( 'recor…" at bounding box center [428, 178] width 733 height 235
click at [227, 229] on div ". not ( __ . has ( 'is_stale' )) . outV ( ) . as ( "record" ) . values ( 'recor…" at bounding box center [428, 178] width 733 height 235
type textarea ".by('entity')"
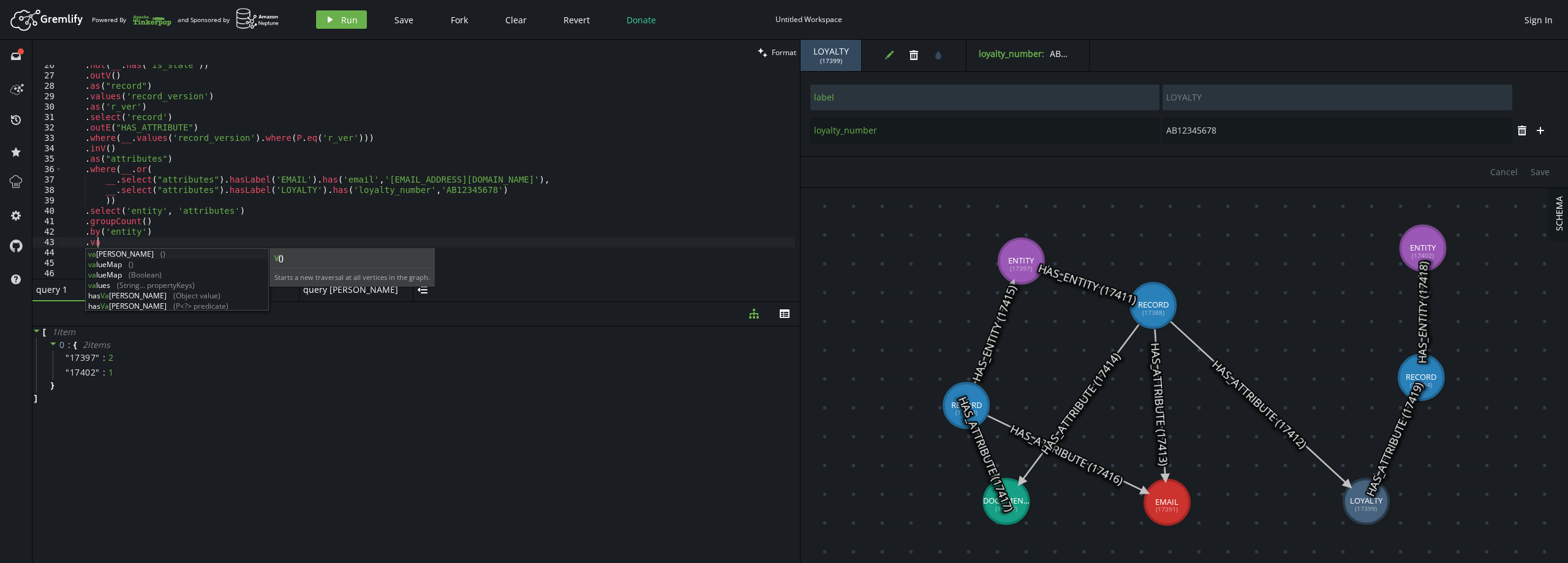
scroll to position [0, 32]
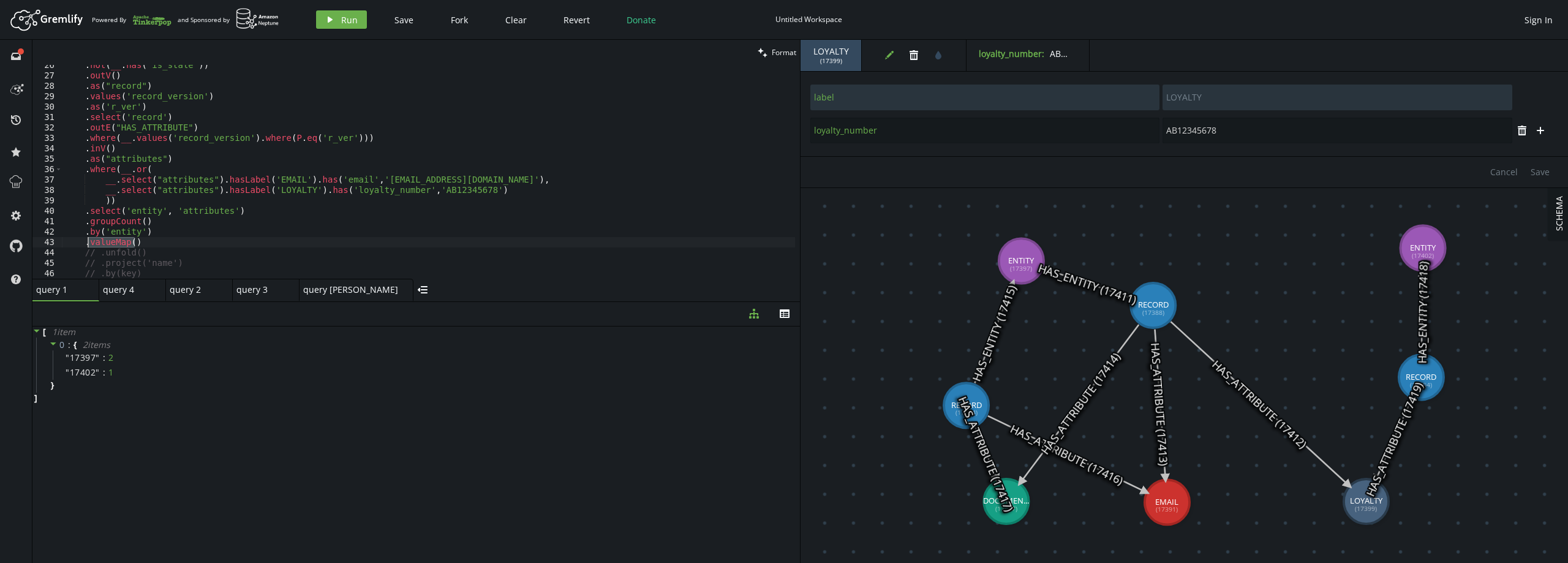
drag, startPoint x: 154, startPoint y: 244, endPoint x: 86, endPoint y: 245, distance: 68.0
click at [86, 245] on div ". not ( __ . has ( 'is_stale' )) . outV ( ) . as ( "record" ) . values ( 'recor…" at bounding box center [428, 178] width 733 height 235
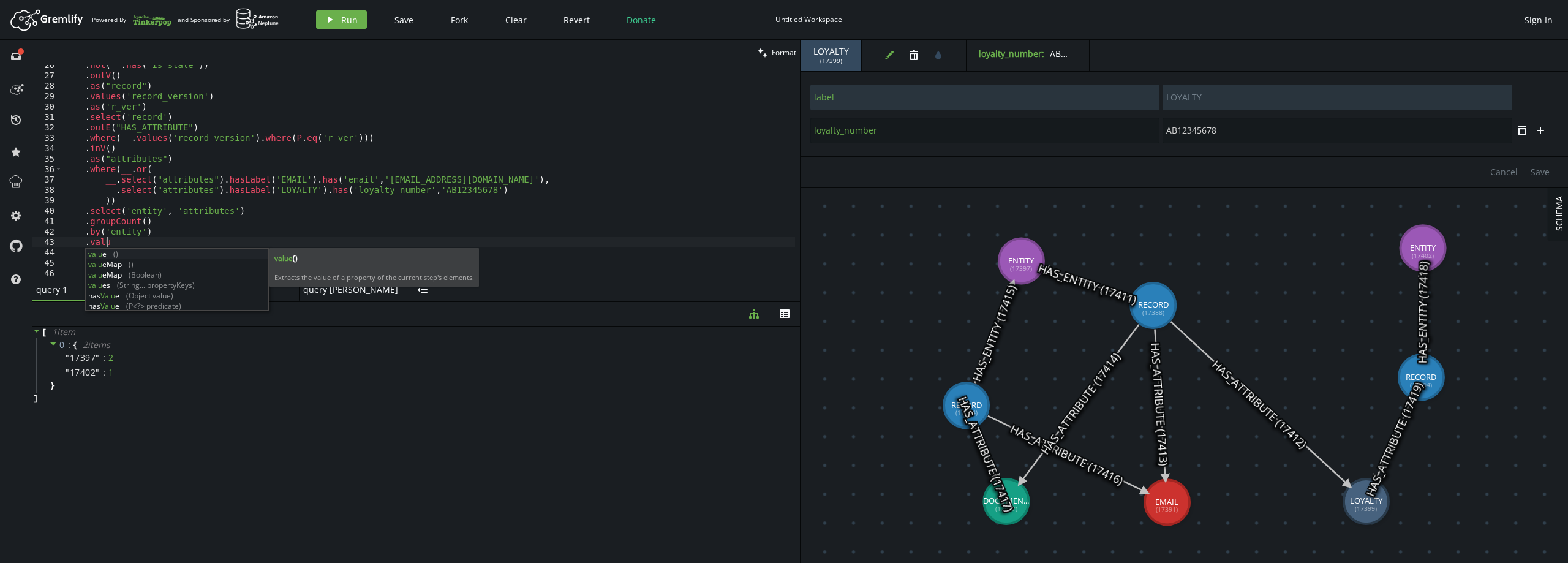
scroll to position [0, 46]
click at [355, 20] on span "Run" at bounding box center [350, 20] width 16 height 12
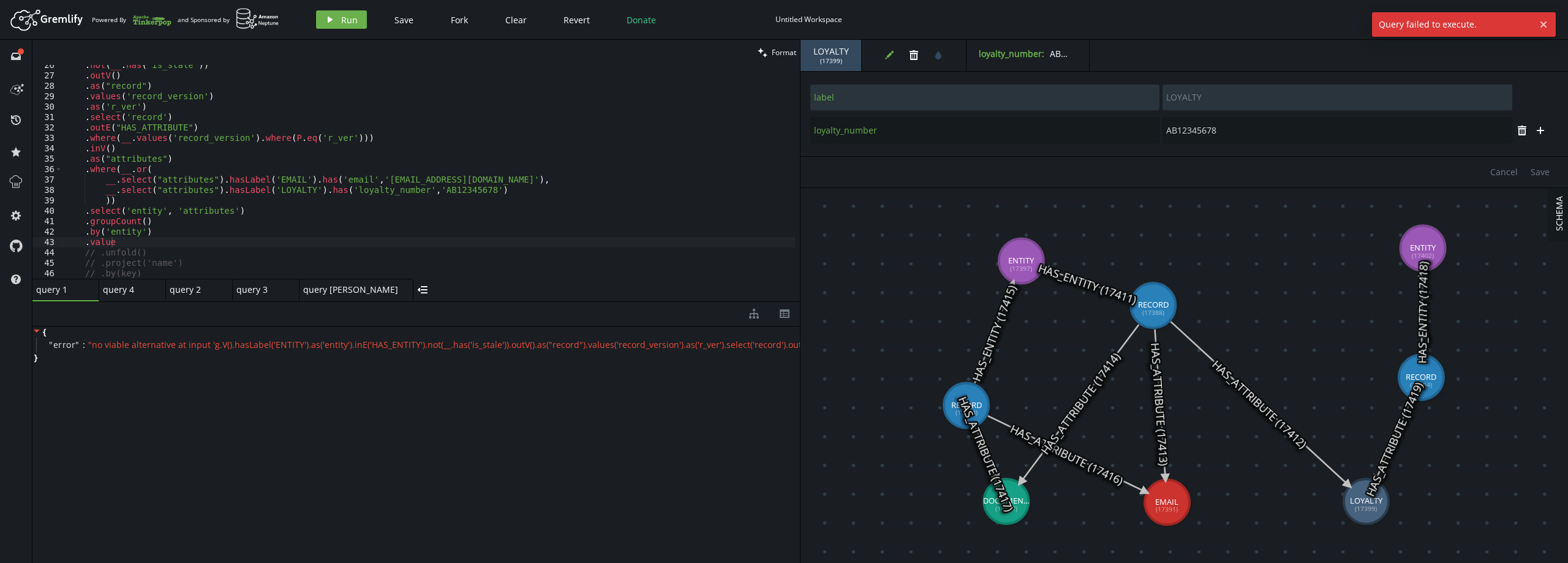
click at [113, 245] on div ". not ( __ . has ( 'is_stale' )) . outV ( ) . as ( "record" ) . values ( 'recor…" at bounding box center [428, 178] width 733 height 235
click at [337, 29] on div "Artboard Created with Sketch. Powered By and Sponsored by play Run Save Fork Cl…" at bounding box center [784, 20] width 1556 height 25
click at [343, 21] on span "Run" at bounding box center [350, 20] width 16 height 12
click at [111, 238] on div ". not ( __ . has ( 'is_stale' )) . outV ( ) . as ( "record" ) . values ( 'recor…" at bounding box center [428, 178] width 733 height 235
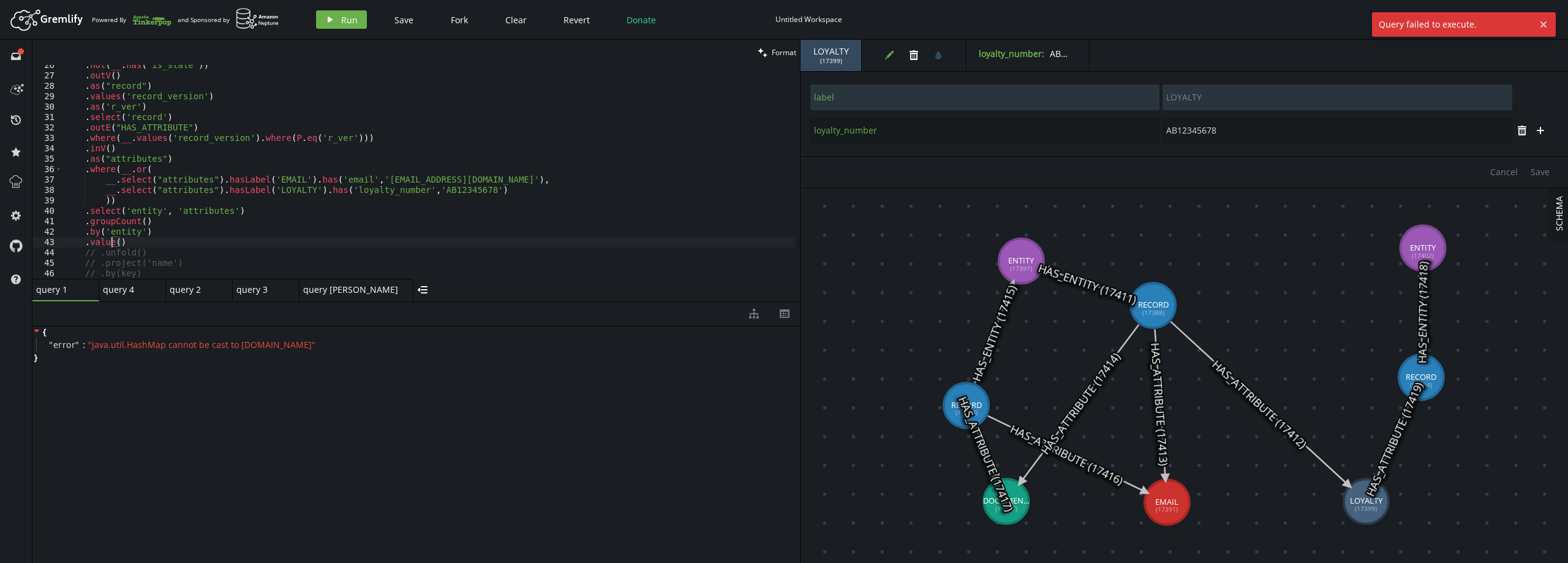
scroll to position [0, 52]
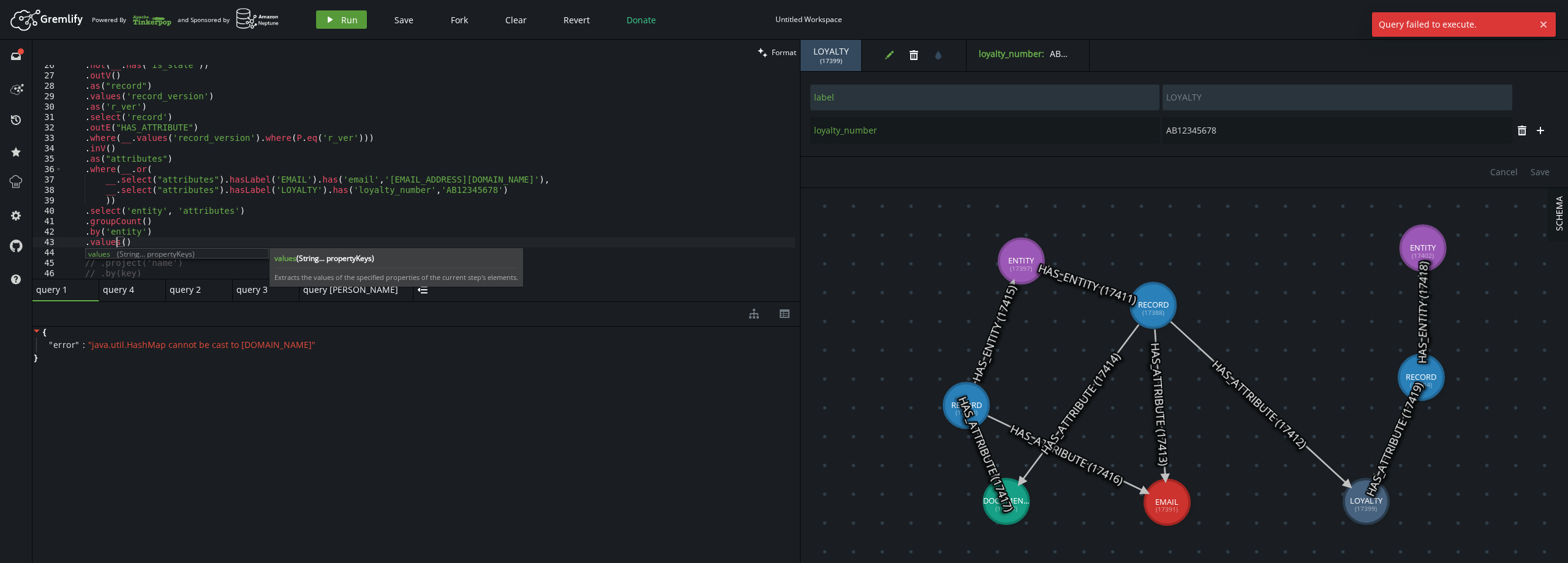
click at [330, 15] on icon "play" at bounding box center [330, 19] width 10 height 10
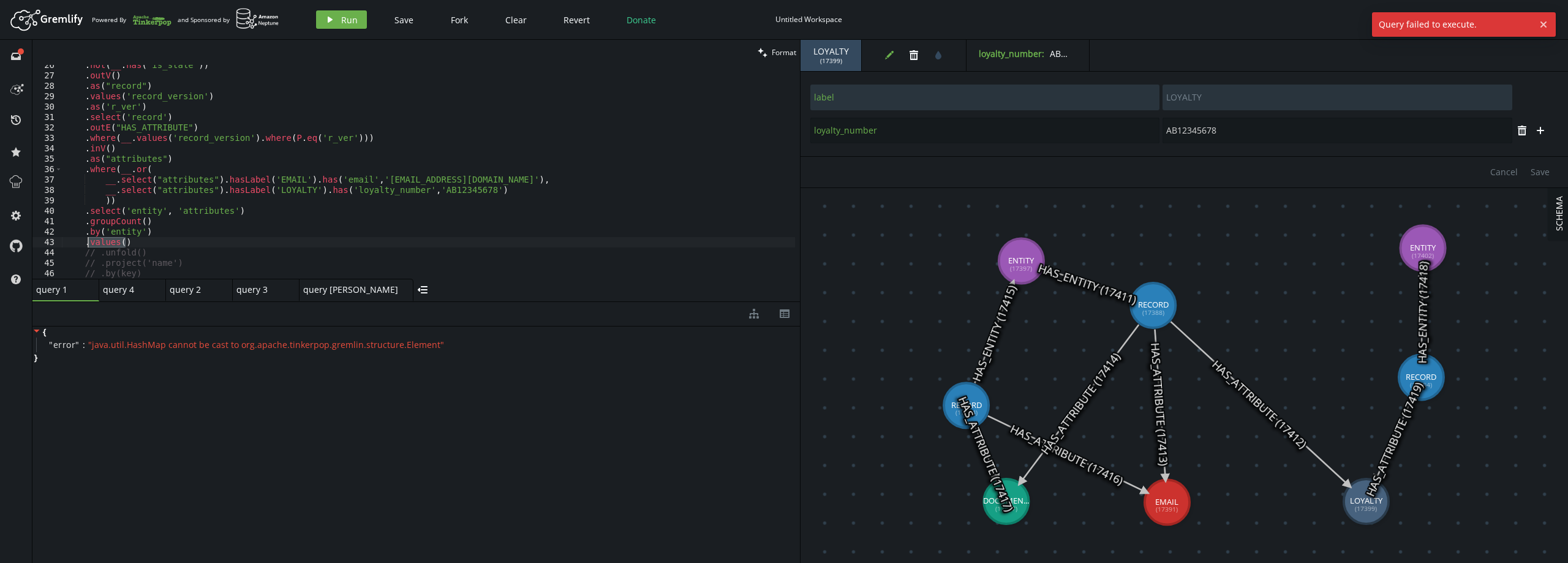
drag, startPoint x: 129, startPoint y: 244, endPoint x: 89, endPoint y: 241, distance: 40.1
click at [89, 241] on div ". not ( __ . has ( 'is_stale' )) . outV ( ) . as ( "record" ) . values ( 'recor…" at bounding box center [428, 178] width 733 height 235
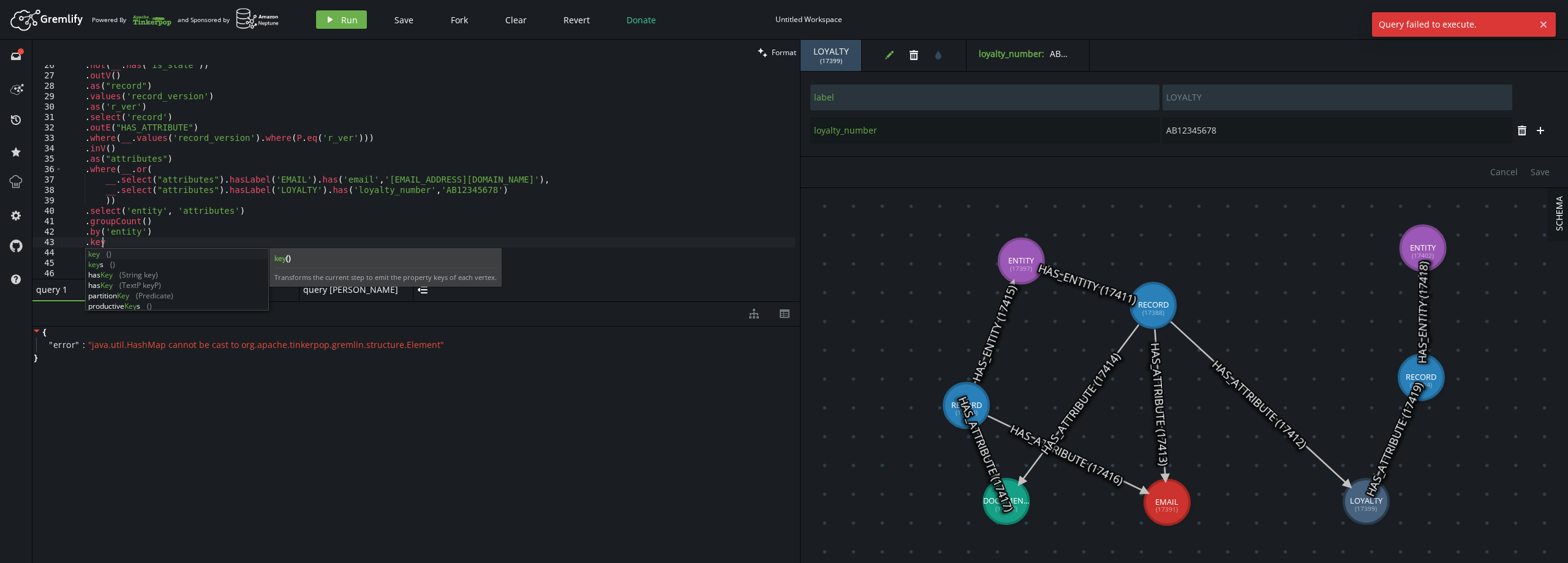
scroll to position [0, 37]
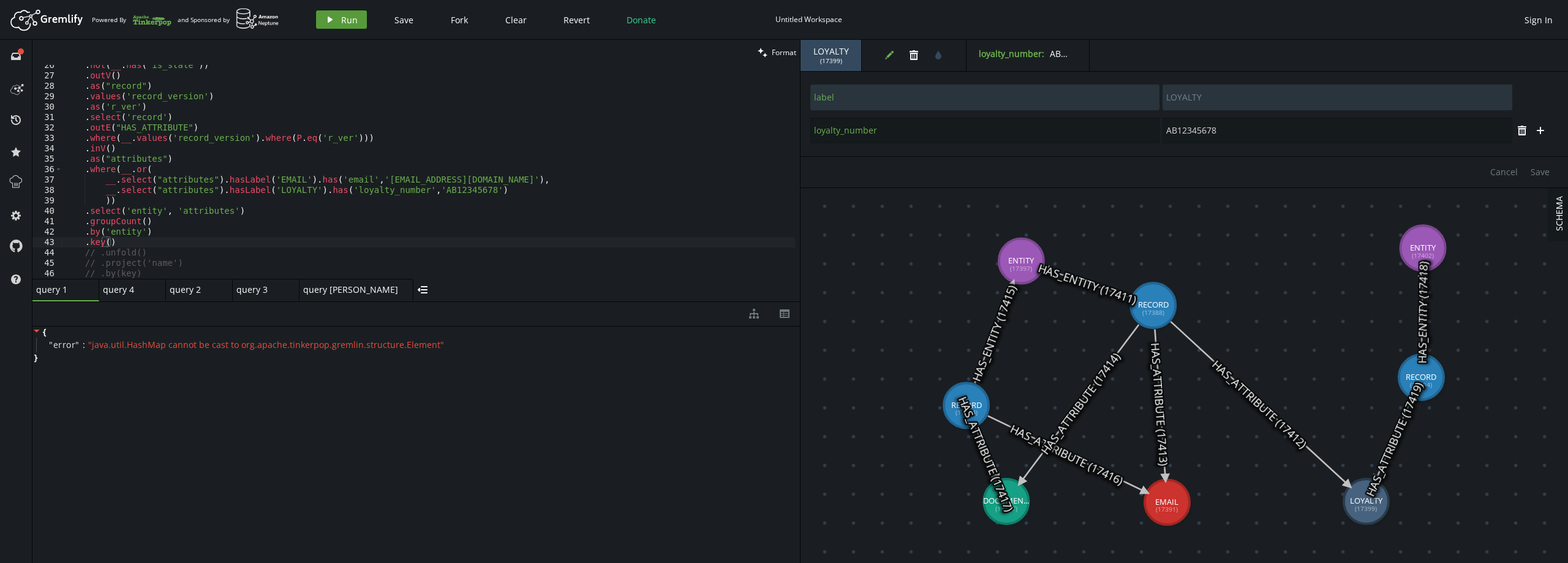
click at [341, 16] on span "Run" at bounding box center [350, 20] width 16 height 12
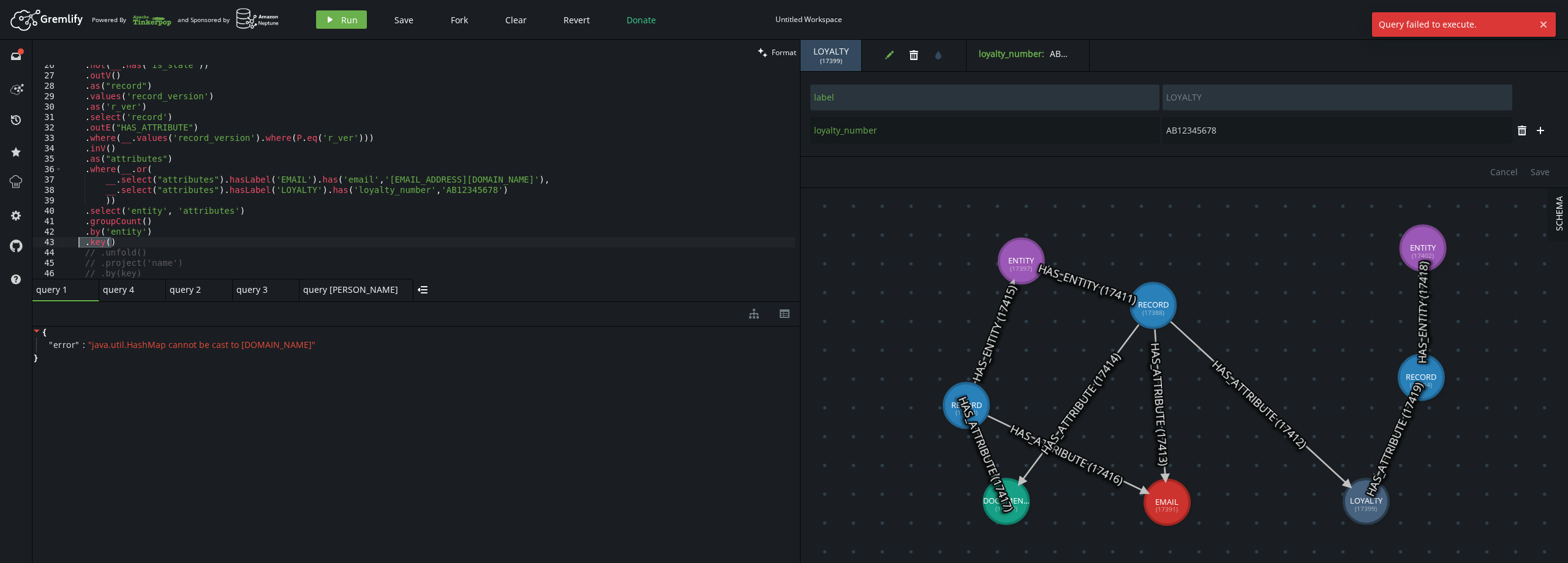
drag, startPoint x: 126, startPoint y: 245, endPoint x: 79, endPoint y: 244, distance: 47.0
click at [79, 244] on div ". not ( __ . has ( 'is_stale' )) . outV ( ) . as ( "record" ) . values ( 'recor…" at bounding box center [428, 178] width 733 height 235
click at [352, 18] on span "Run" at bounding box center [350, 20] width 16 height 12
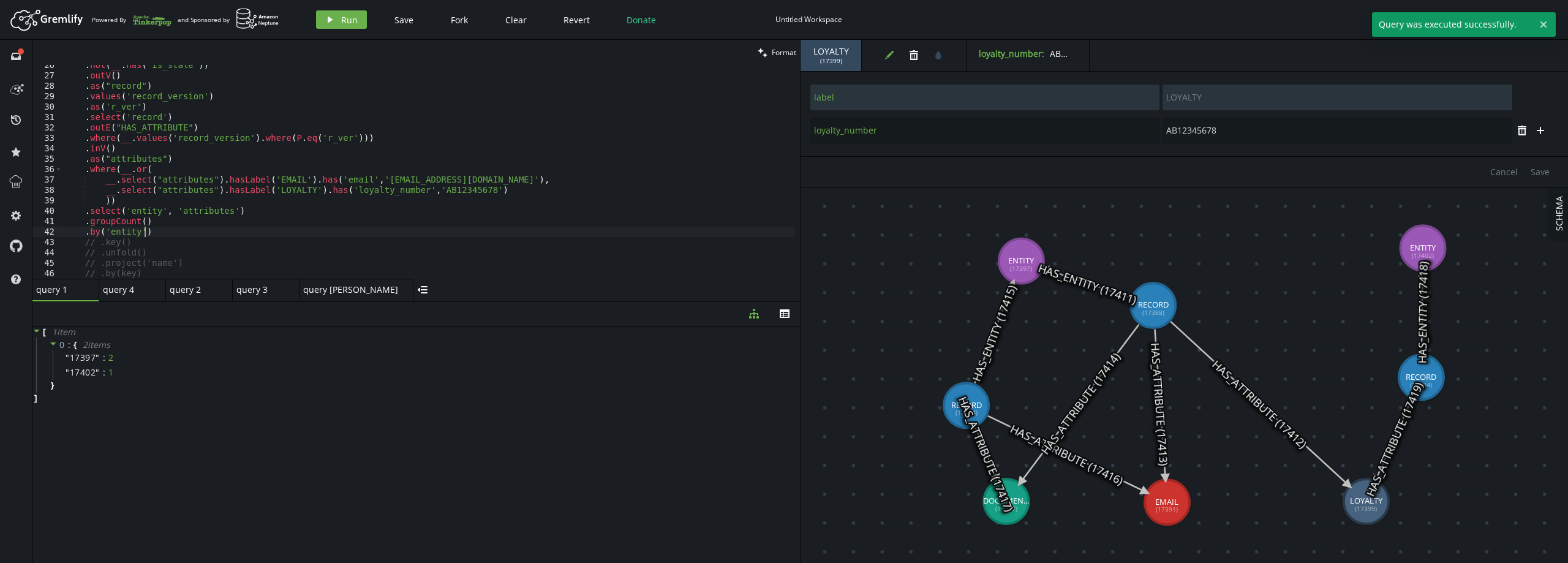
click at [166, 229] on div ". not ( __ . has ( 'is_stale' )) . outV ( ) . as ( "record" ) . values ( 'recor…" at bounding box center [428, 178] width 733 height 235
click at [348, 17] on span "Run" at bounding box center [350, 20] width 16 height 12
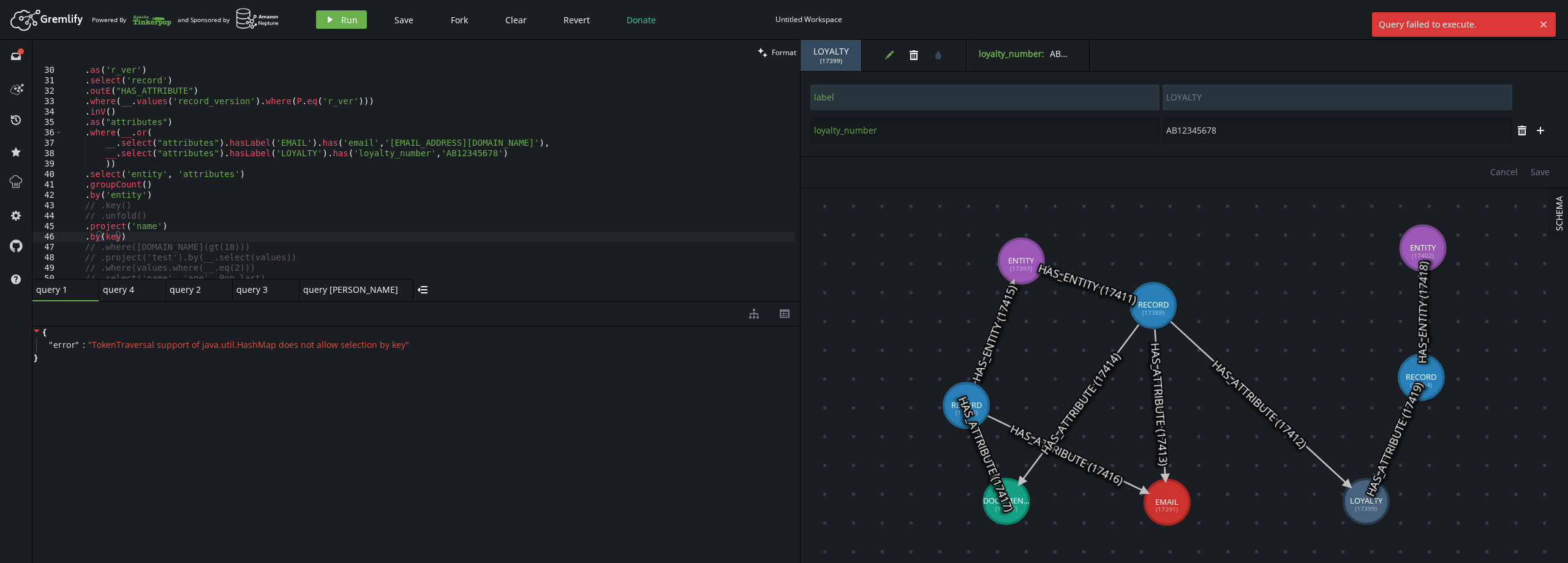
scroll to position [339, 0]
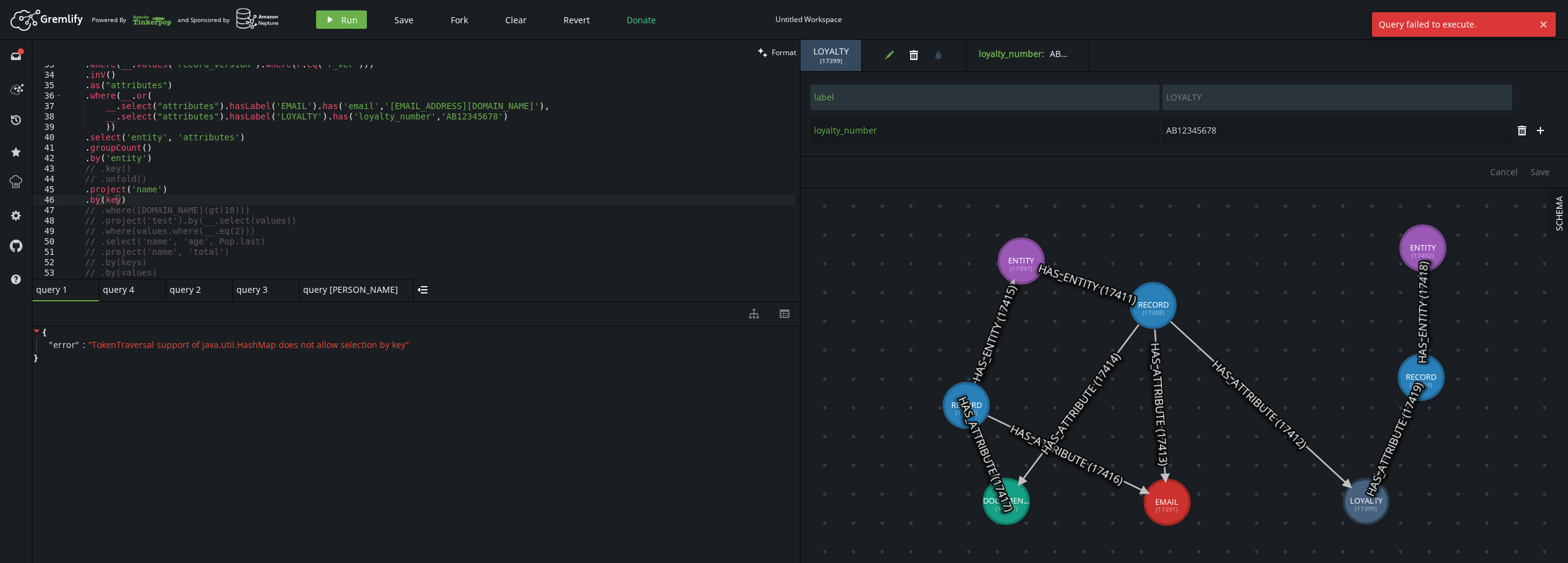
click at [115, 200] on div ". where ( __ . values ( 'record_version' ) . where ( P . eq ( 'r_ver' ))) . inV…" at bounding box center [428, 177] width 733 height 235
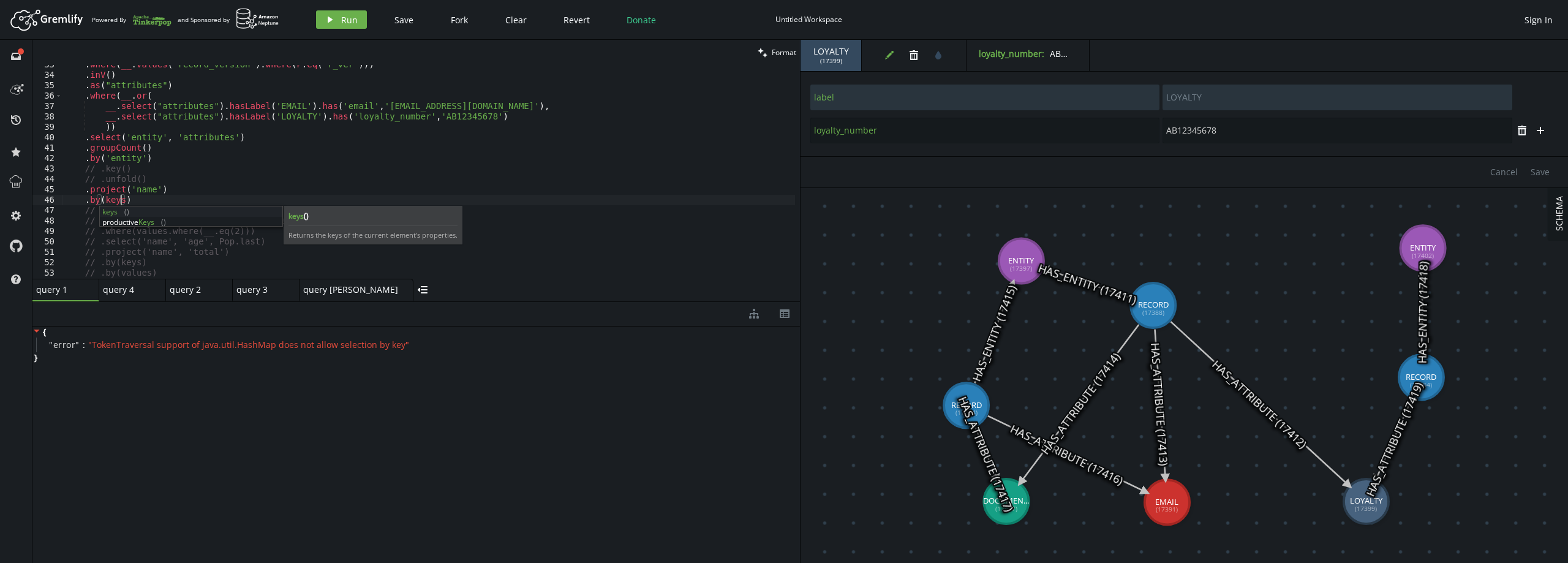
scroll to position [0, 56]
click at [326, 14] on icon "play" at bounding box center [330, 19] width 10 height 10
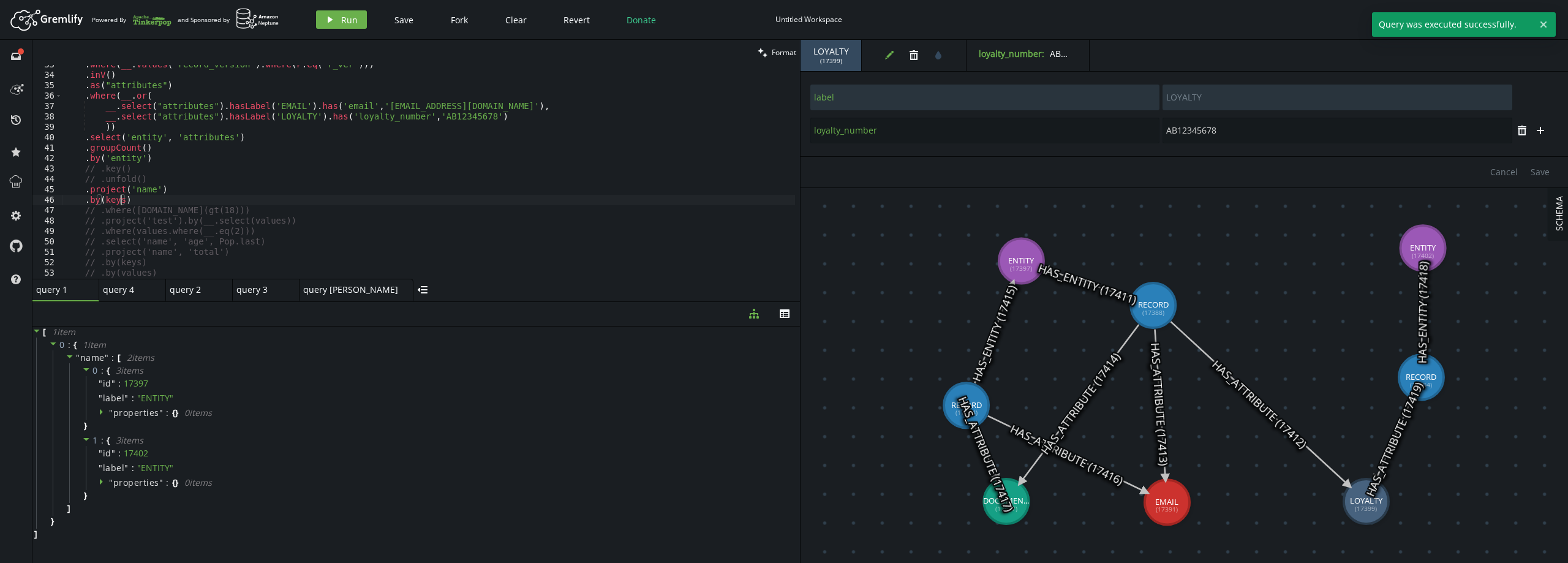
click at [122, 200] on div ". where ( __ . values ( 'record_version' ) . where ( P . eq ( 'r_ver' ))) . inV…" at bounding box center [428, 177] width 733 height 235
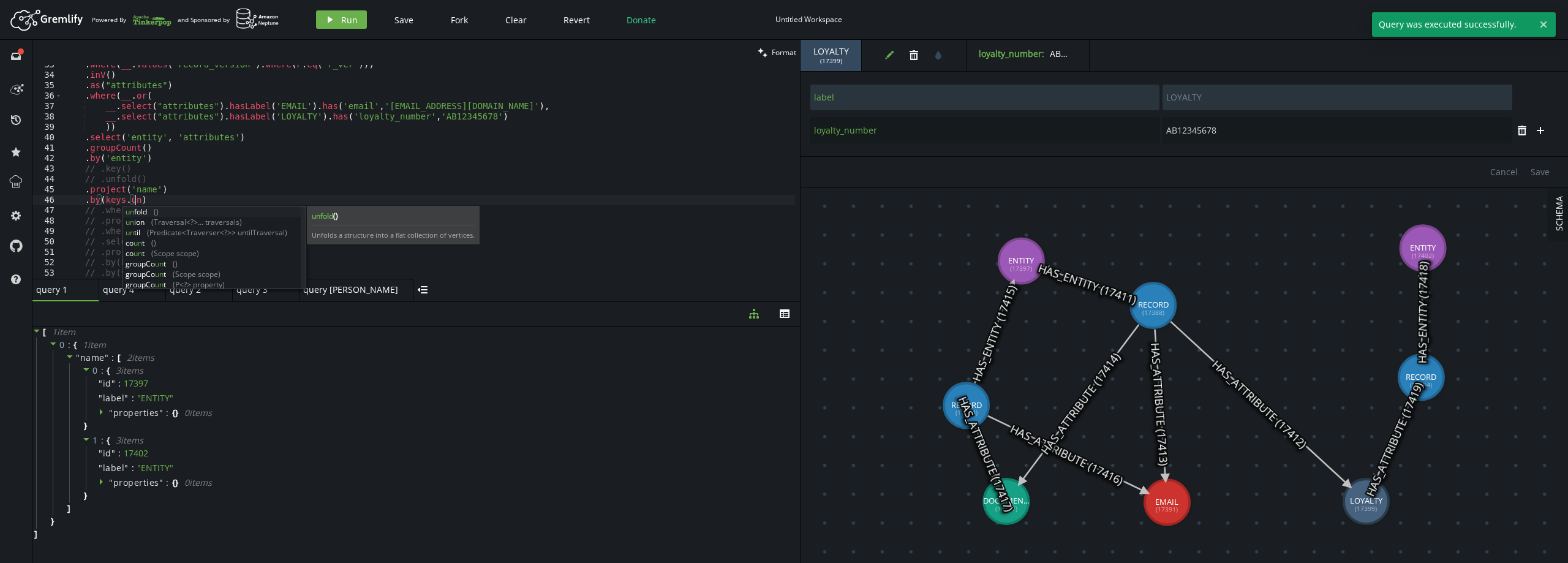
scroll to position [0, 71]
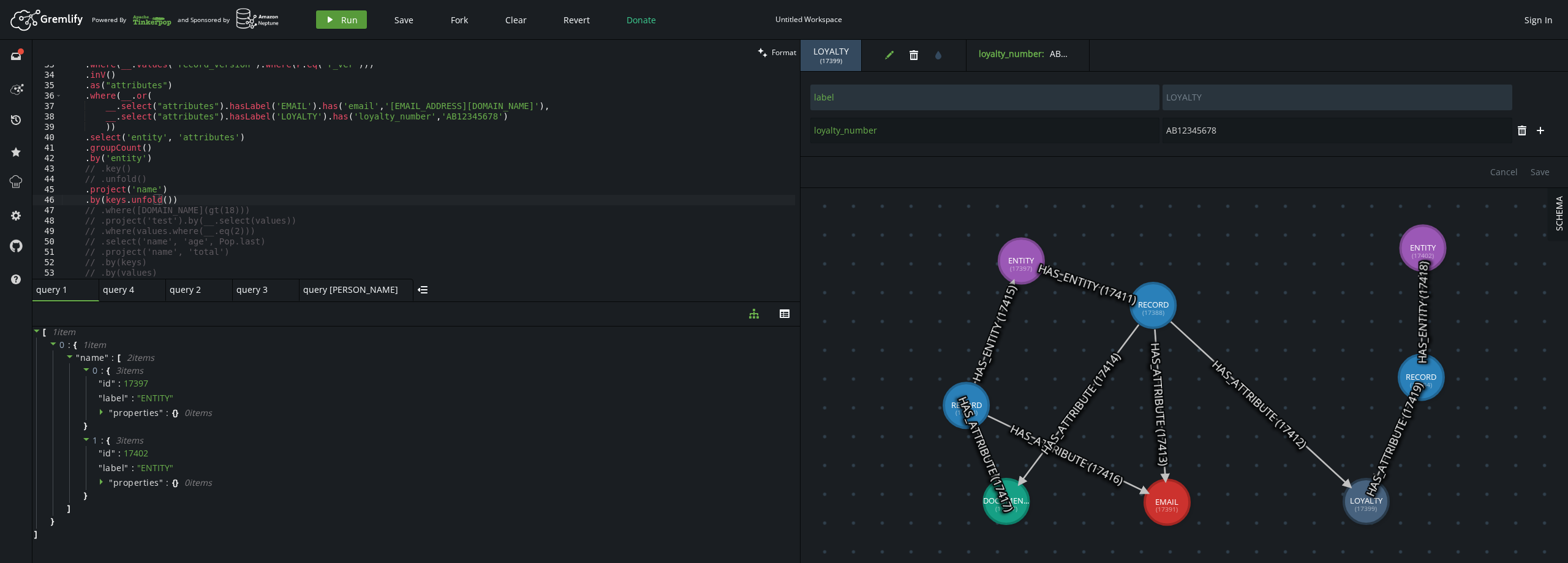
click at [352, 15] on span "Run" at bounding box center [350, 20] width 16 height 12
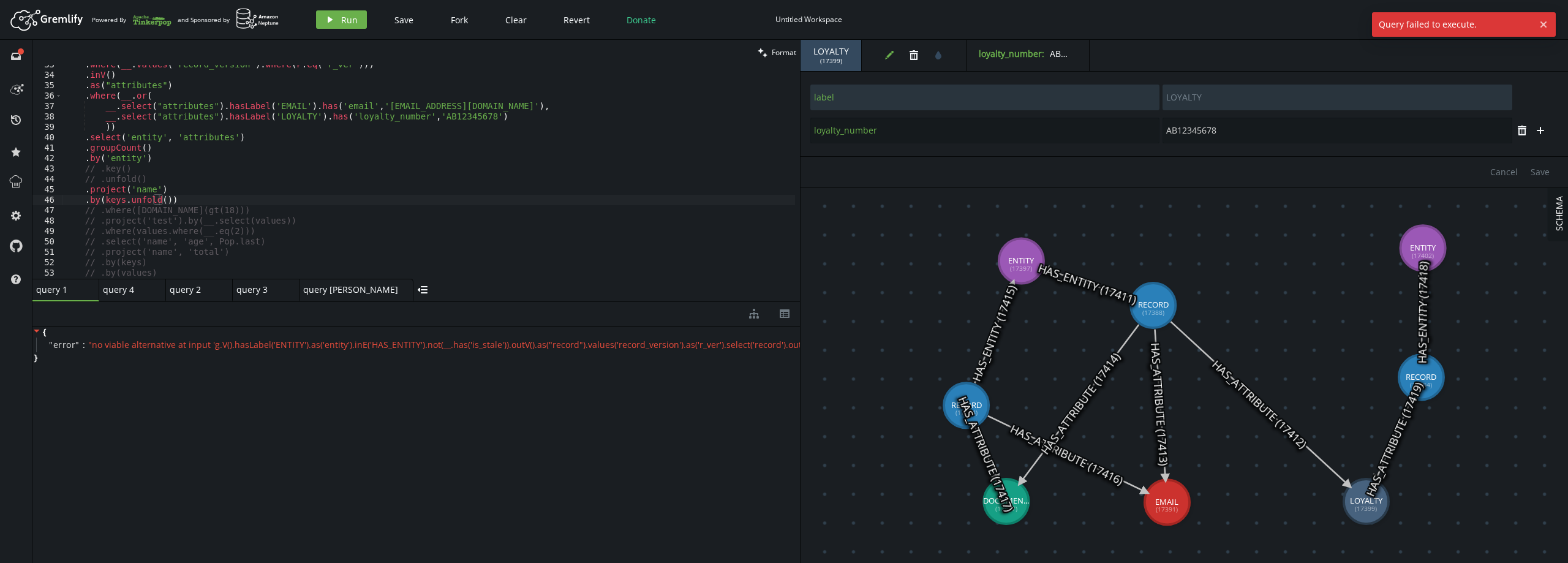
click at [119, 199] on div ". where ( __ . values ( 'record_version' ) . where ( P . eq ( 'r_ver' ))) . inV…" at bounding box center [428, 177] width 733 height 235
click at [357, 23] on button "play Run" at bounding box center [341, 19] width 51 height 19
click at [130, 200] on div ". where ( __ . values ( 'record_version' ) . where ( P . eq ( 'r_ver' ))) . inV…" at bounding box center [428, 177] width 733 height 235
drag, startPoint x: 128, startPoint y: 202, endPoint x: 163, endPoint y: 200, distance: 35.1
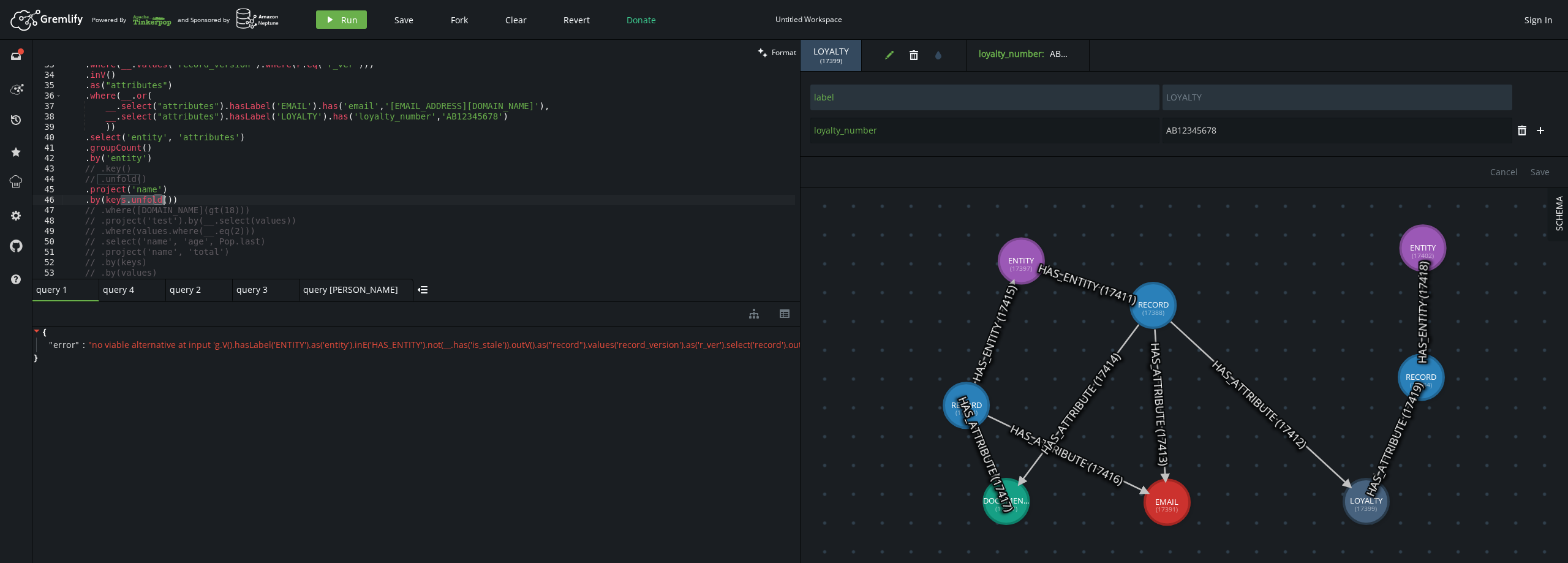
click at [163, 200] on div ". where ( __ . values ( 'record_version' ) . where ( P . eq ( 'r_ver' ))) . inV…" at bounding box center [428, 177] width 733 height 235
click at [339, 17] on button "play Run" at bounding box center [341, 19] width 51 height 19
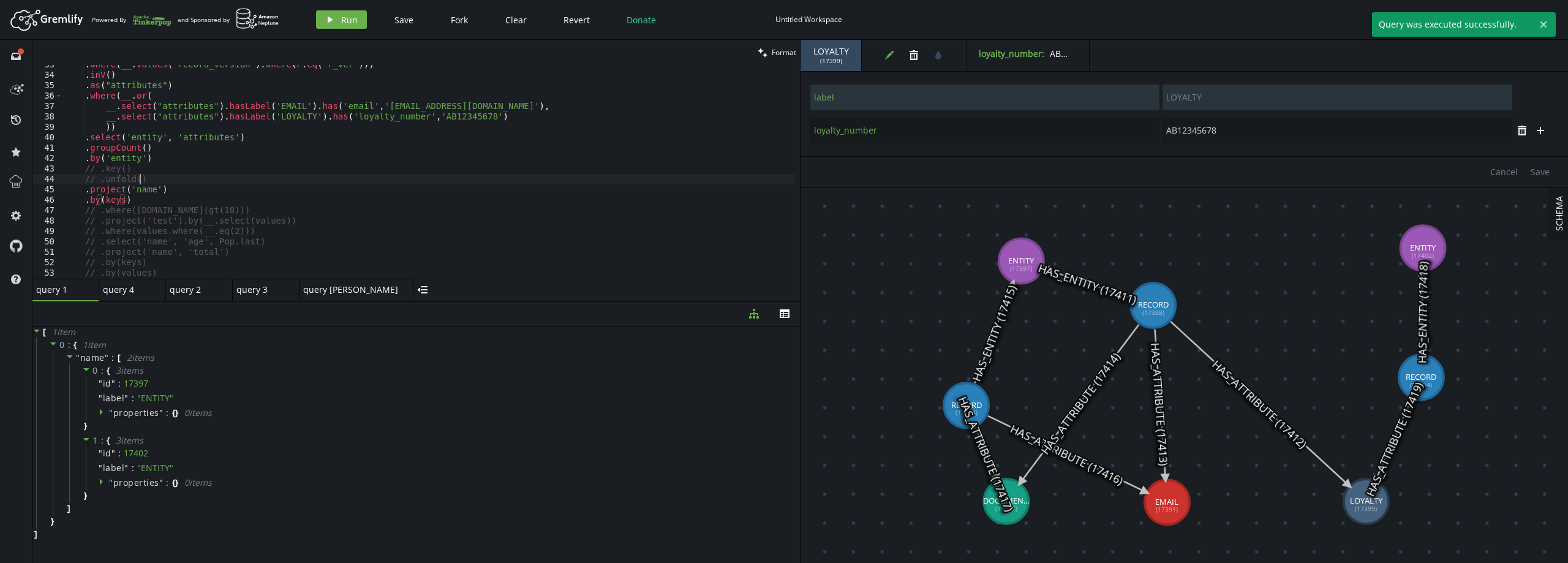
click at [172, 177] on div ". where ( __ . values ( 'record_version' ) . where ( P . eq ( 'r_ver' ))) . inV…" at bounding box center [428, 177] width 733 height 235
click at [115, 416] on span "properties" at bounding box center [136, 412] width 46 height 12
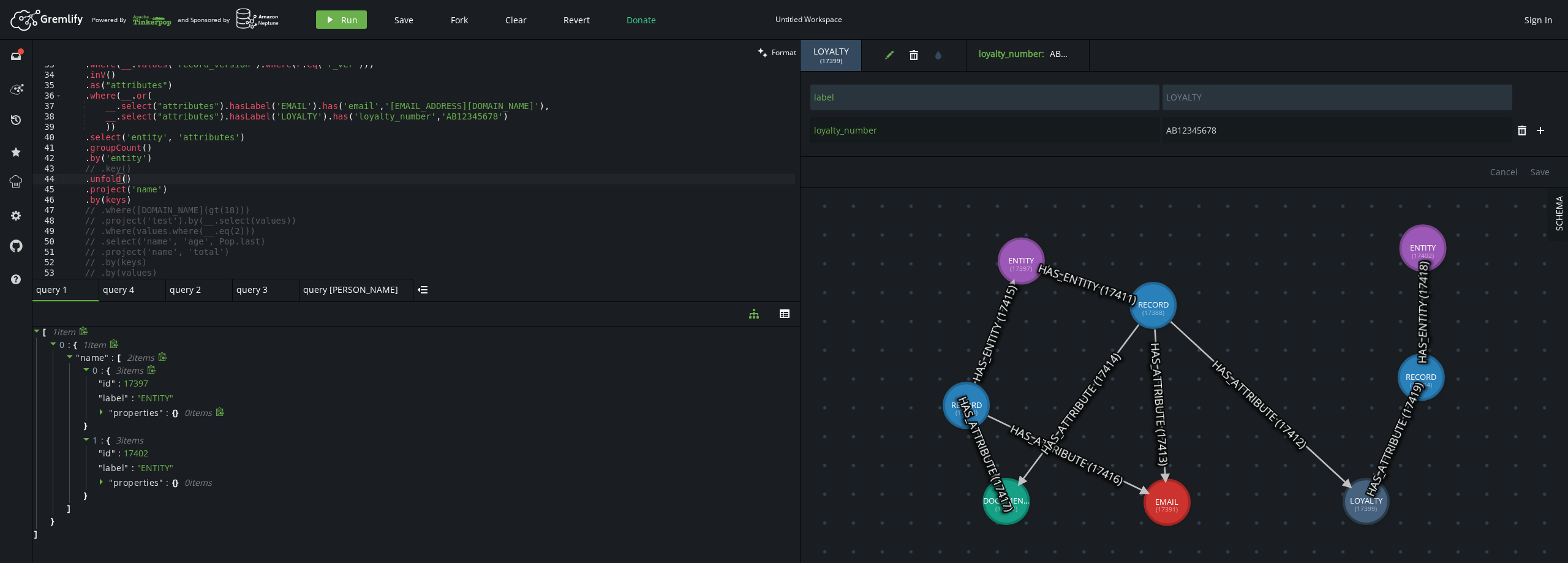
click at [115, 416] on span "properties" at bounding box center [136, 412] width 46 height 12
click at [353, 22] on span "Run" at bounding box center [350, 20] width 16 height 12
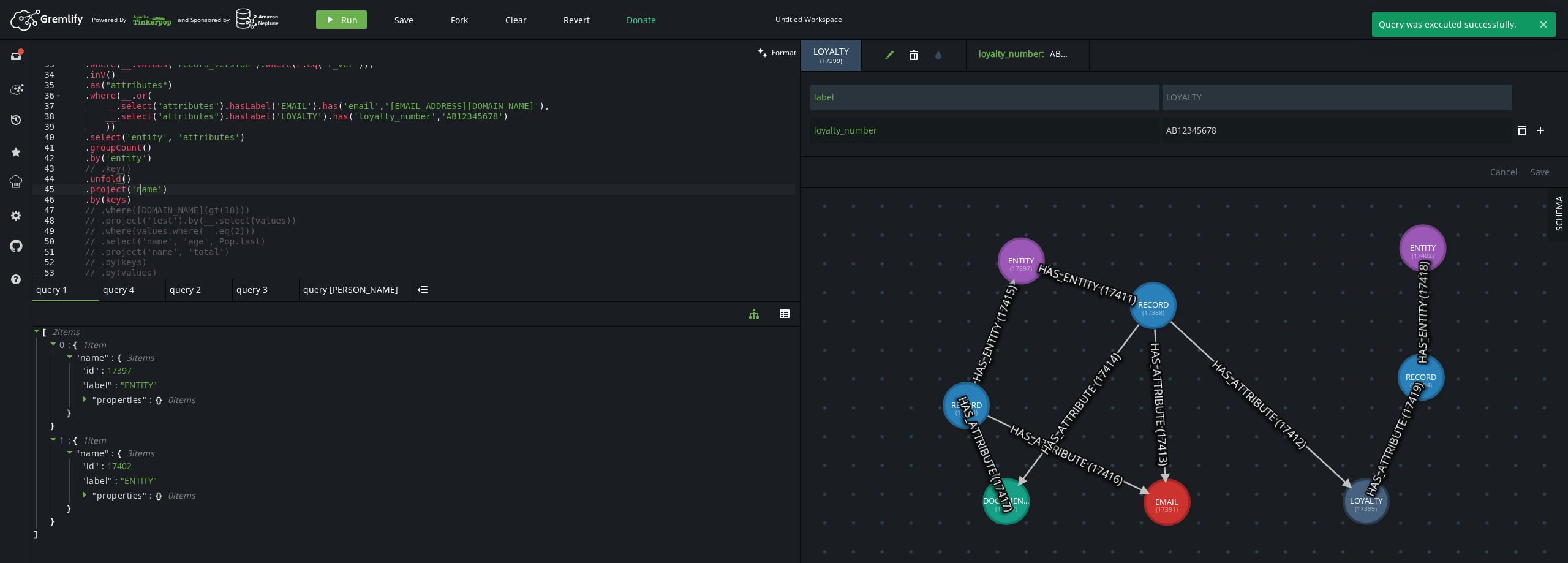
click at [141, 193] on div ". where ( __ . values ( 'record_version' ) . where ( P . eq ( 'r_ver' ))) . inV…" at bounding box center [428, 177] width 733 height 235
click at [343, 23] on span "Run" at bounding box center [350, 20] width 16 height 12
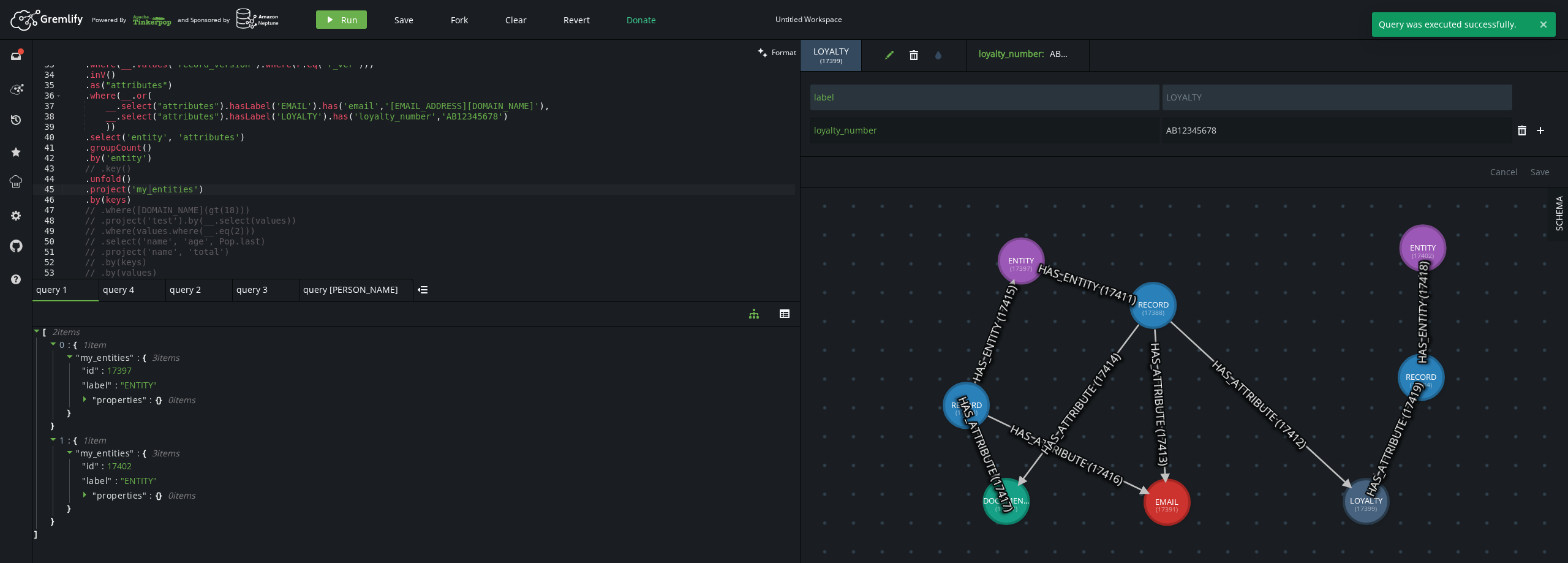
click at [141, 200] on div ". where ( __ . values ( 'record_version' ) . where ( P . eq ( 'r_ver' ))) . inV…" at bounding box center [428, 177] width 733 height 235
click at [186, 189] on div ". where ( __ . values ( 'record_version' ) . where ( P . eq ( 'r_ver' ))) . inV…" at bounding box center [428, 177] width 733 height 235
type textarea ".by(keys)"
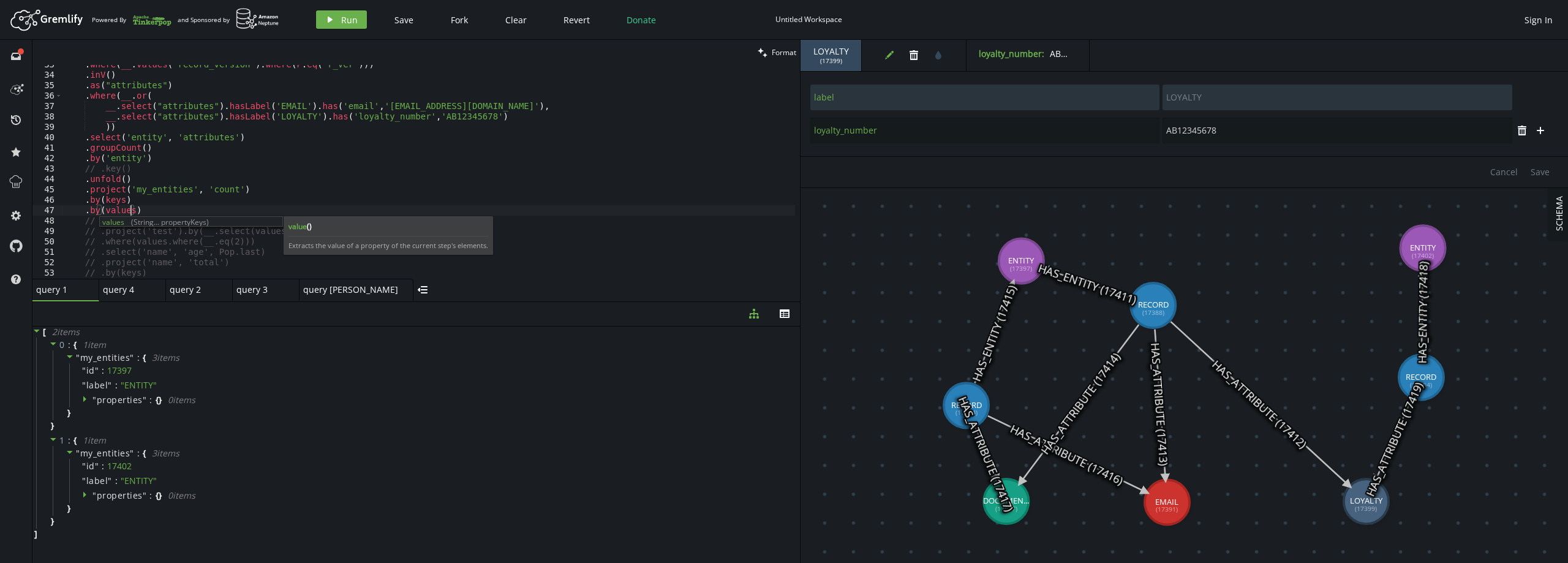
scroll to position [0, 66]
click at [326, 138] on div ". where ( __ . values ( 'record_version' ) . where ( P . eq ( 'r_ver' ))) . inV…" at bounding box center [428, 177] width 733 height 235
click at [333, 20] on icon "play" at bounding box center [330, 19] width 10 height 10
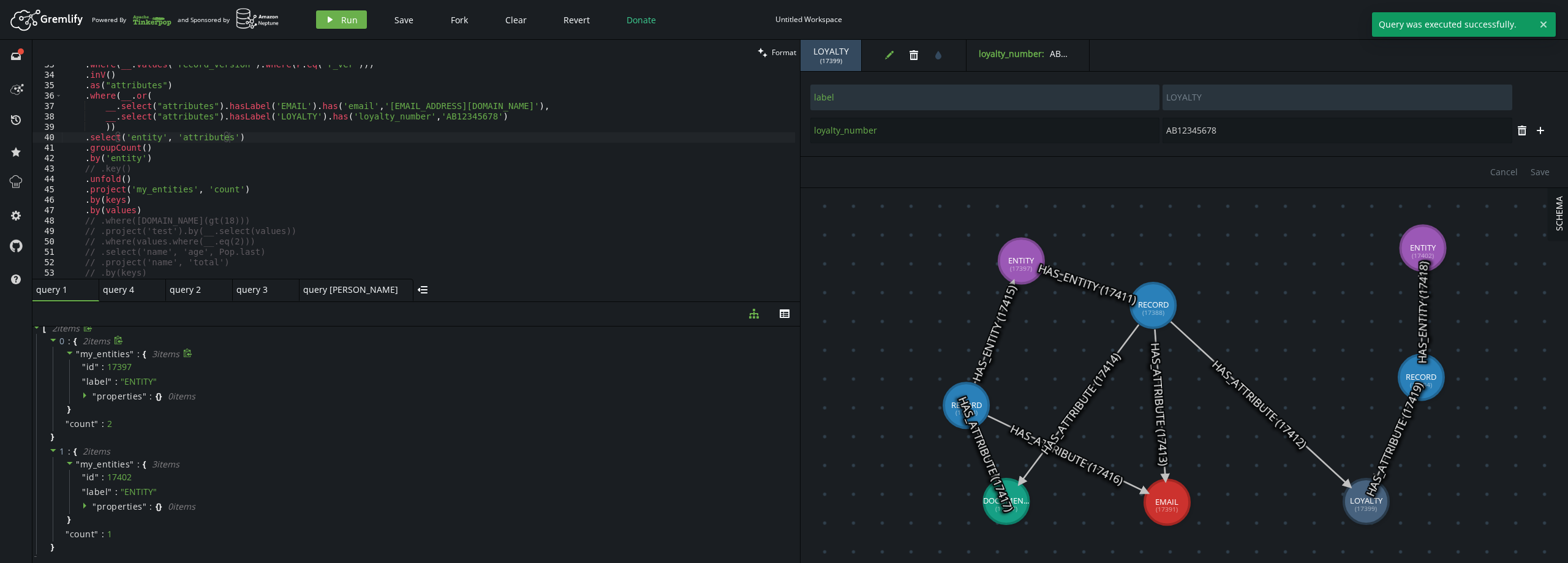
scroll to position [0, 0]
click at [67, 354] on icon at bounding box center [70, 357] width 9 height 9
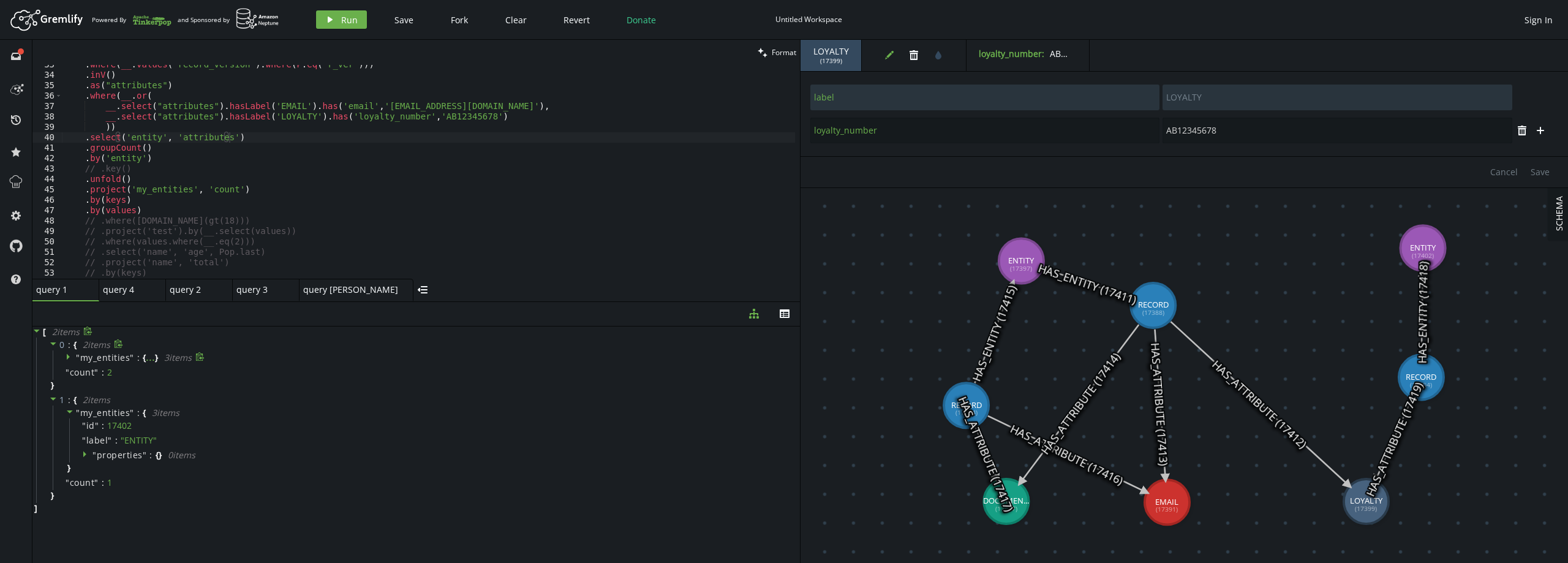
click at [149, 210] on div ". where ( __ . values ( 'record_version' ) . where ( P . eq ( 'r_ver' ))) . inV…" at bounding box center [428, 177] width 733 height 235
click at [134, 221] on div ". where ( __ . values ( 'record_version' ) . where ( P . eq ( 'r_ver' ))) . inV…" at bounding box center [428, 177] width 733 height 235
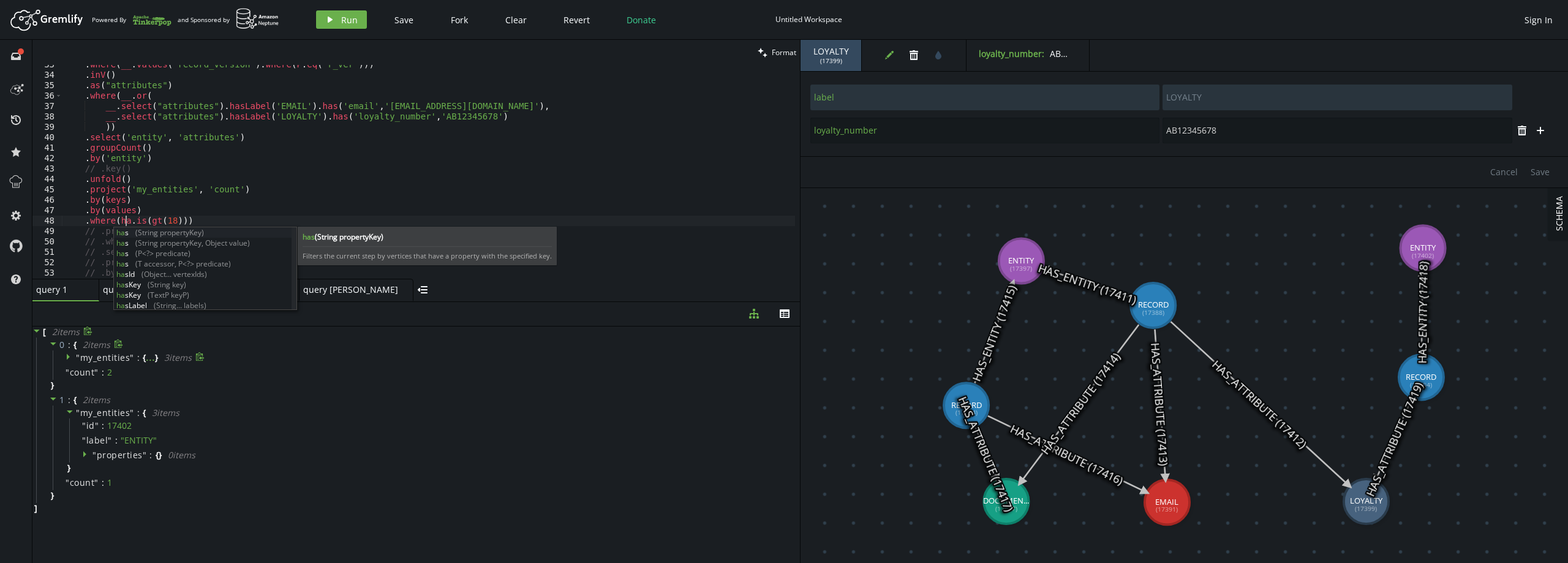
scroll to position [0, 61]
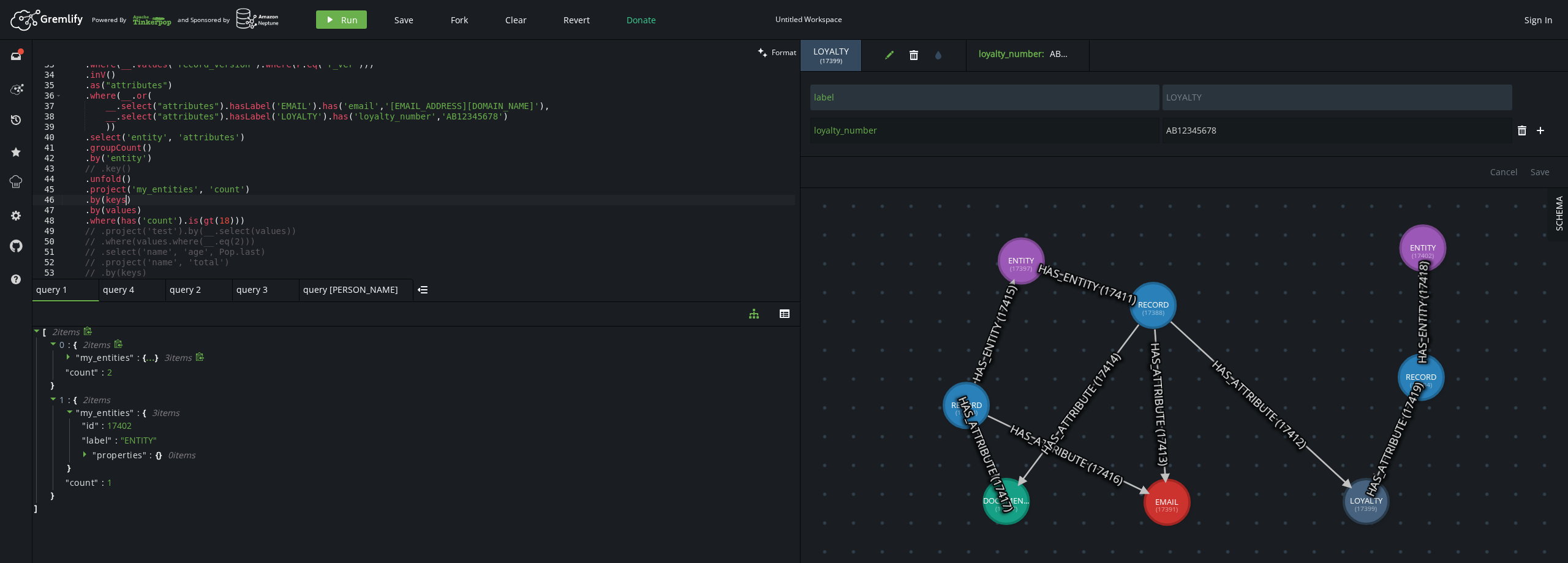
click at [267, 197] on div ". where ( __ . values ( 'record_version' ) . where ( P . eq ( 'r_ver' ))) . inV…" at bounding box center [428, 177] width 733 height 235
click at [345, 14] on span "Run" at bounding box center [350, 20] width 16 height 12
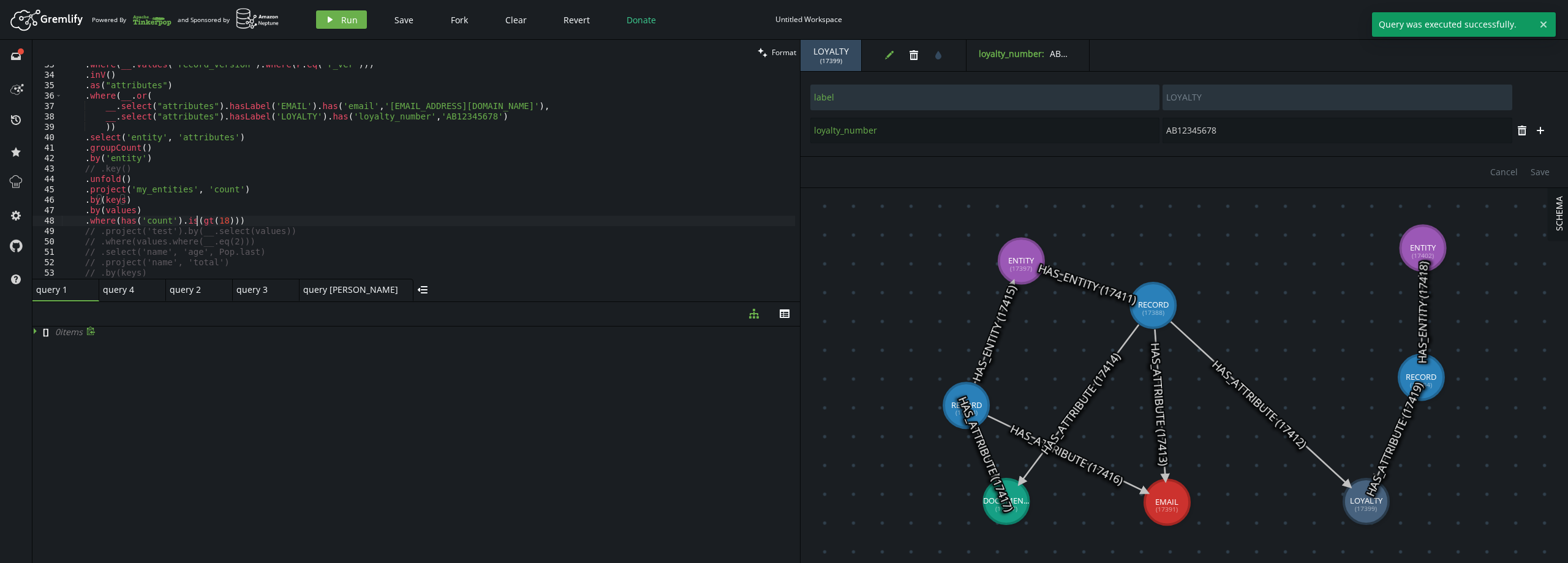
click at [196, 221] on div ". where ( __ . values ( 'record_version' ) . where ( P . eq ( 'r_ver' ))) . inV…" at bounding box center [428, 177] width 733 height 235
click at [335, 24] on button "play Run" at bounding box center [341, 19] width 51 height 19
click at [346, 13] on button "play Run" at bounding box center [341, 19] width 51 height 19
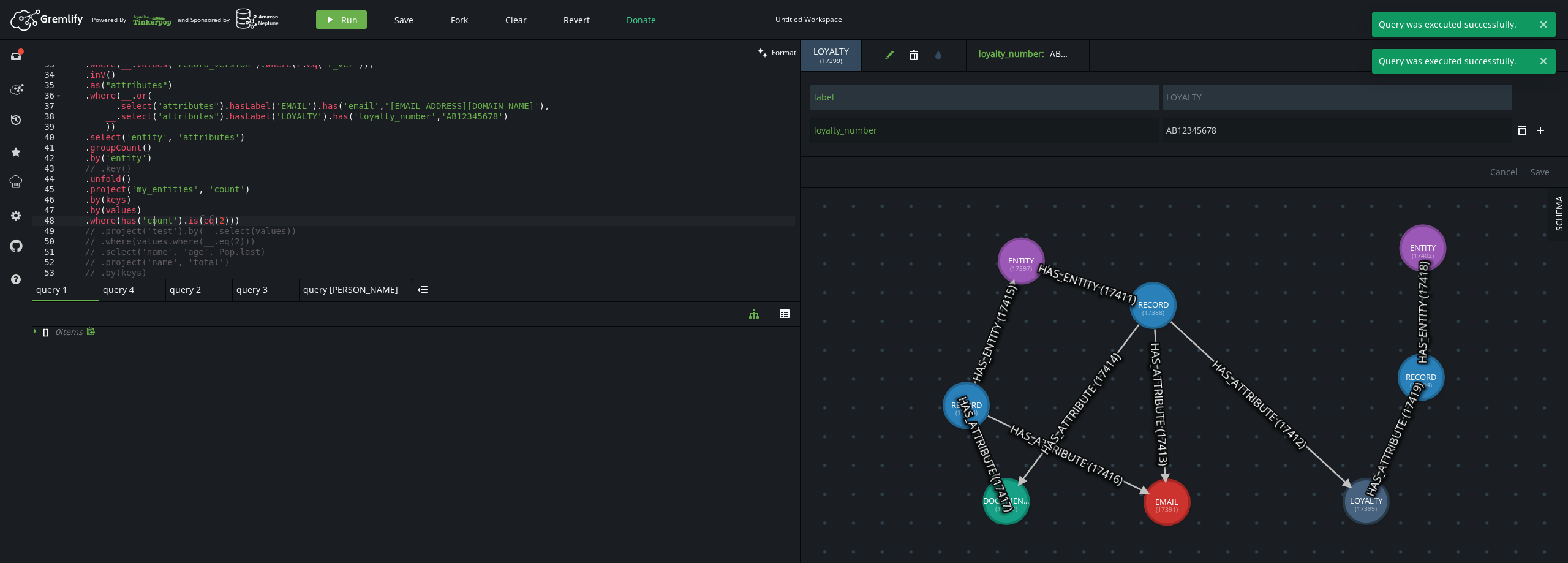
click at [152, 222] on div ". where ( __ . values ( 'record_version' ) . where ( P . eq ( 'r_ver' ))) . inV…" at bounding box center [428, 177] width 733 height 235
drag, startPoint x: 152, startPoint y: 222, endPoint x: 232, endPoint y: 206, distance: 81.6
click at [152, 222] on div ". where ( __ . values ( 'record_version' ) . where ( P . eq ( 'r_ver' ))) . inV…" at bounding box center [428, 177] width 733 height 235
click at [237, 221] on div ". where ( __ . values ( 'record_version' ) . where ( P . eq ( 'r_ver' ))) . inV…" at bounding box center [428, 177] width 733 height 235
click at [123, 220] on div ". where ( __ . values ( 'record_version' ) . where ( P . eq ( 'r_ver' ))) . inV…" at bounding box center [428, 177] width 733 height 235
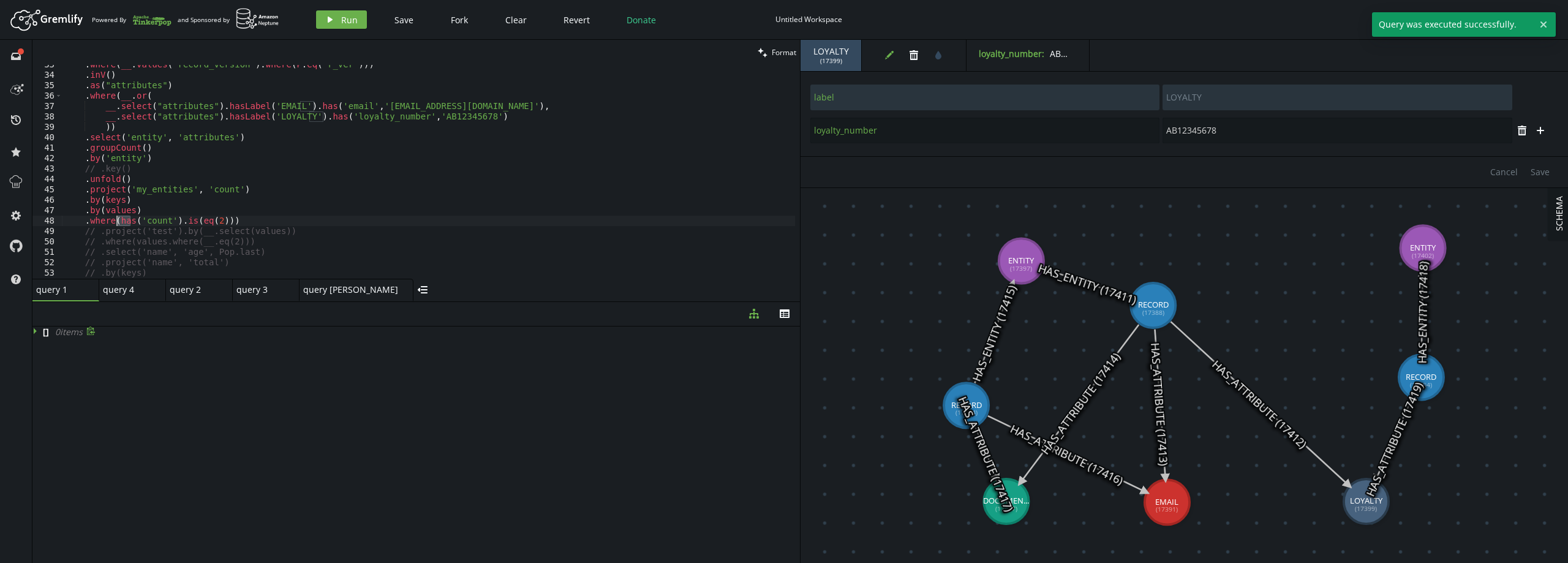
click at [123, 220] on div ". where ( __ . values ( 'record_version' ) . where ( P . eq ( 'r_ver' ))) . inV…" at bounding box center [428, 177] width 733 height 235
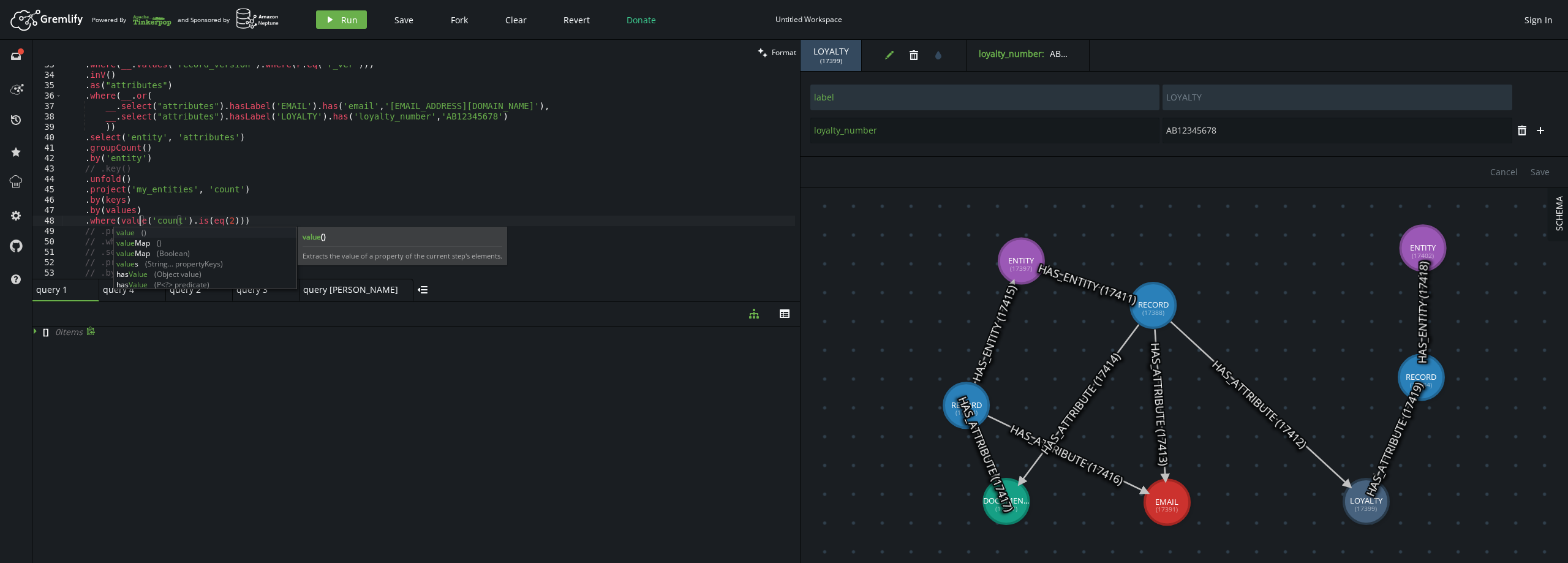
scroll to position [0, 80]
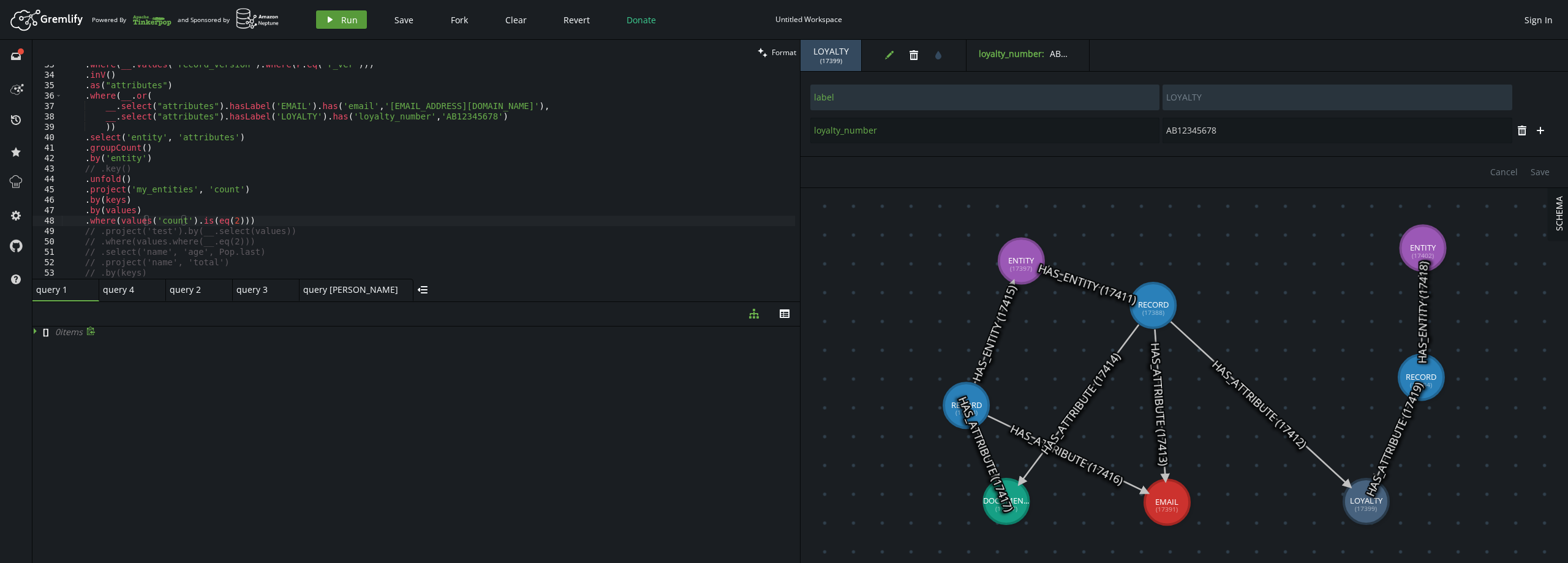
click at [351, 20] on span "Run" at bounding box center [350, 20] width 16 height 12
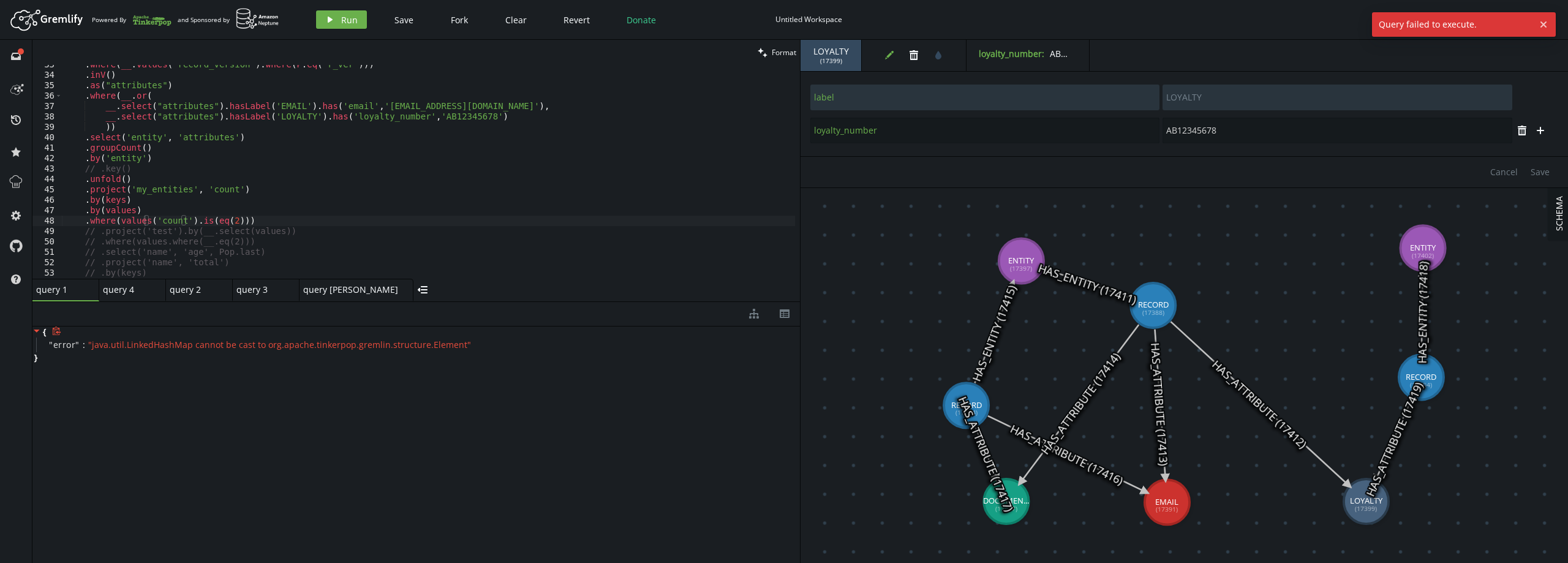
click at [137, 224] on div ". where ( __ . values ( 'record_version' ) . where ( P . eq ( 'r_ver' ))) . inV…" at bounding box center [428, 177] width 733 height 235
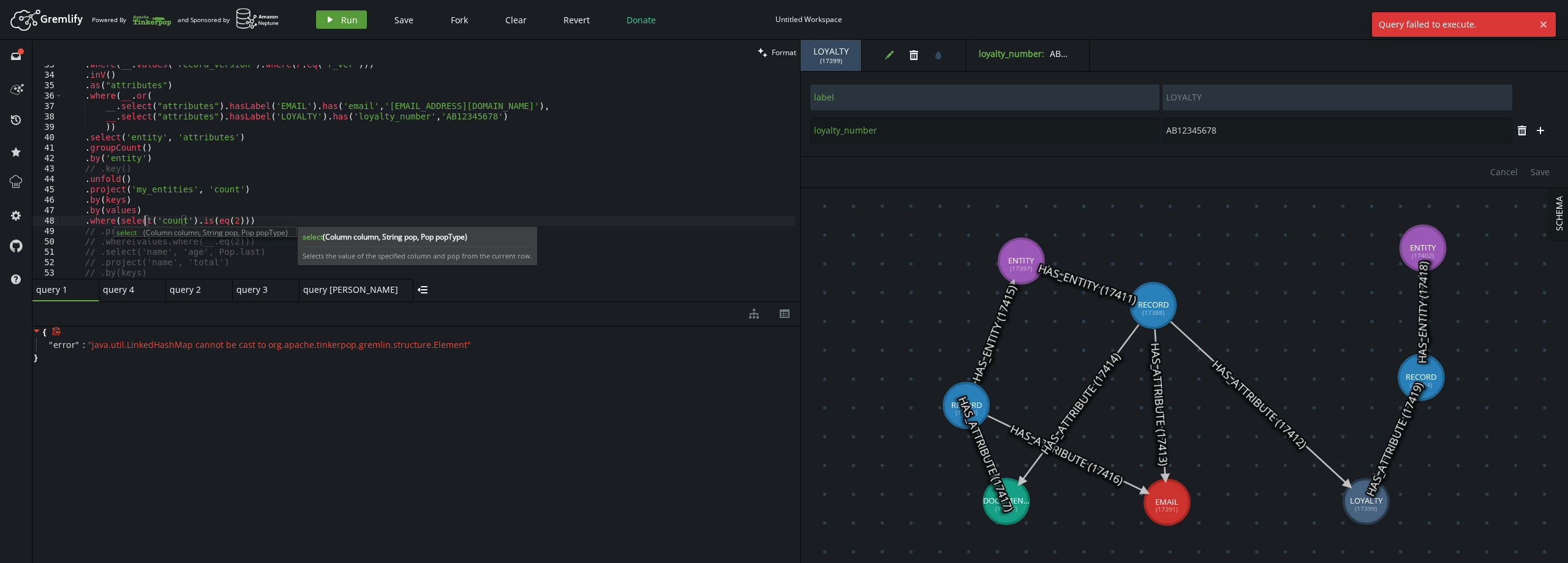
type textarea ".where(select('count').is(eq(2)))"
click at [335, 14] on button "play Run" at bounding box center [341, 19] width 51 height 19
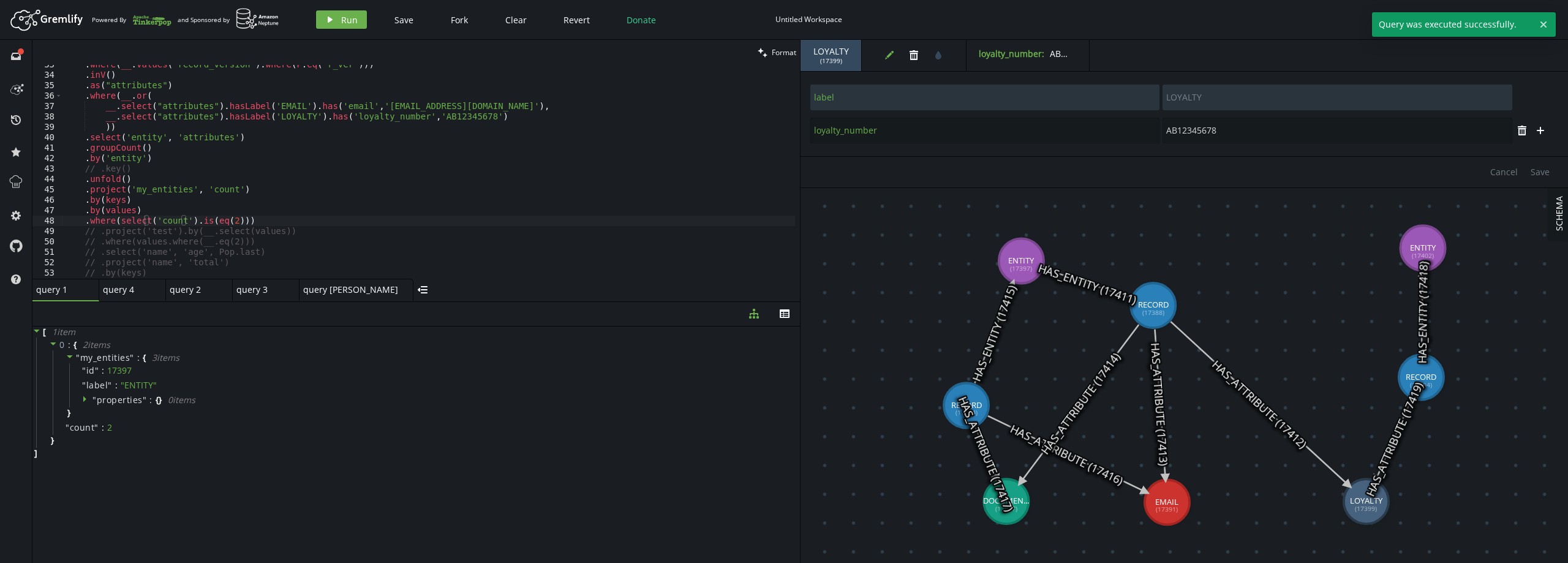
click at [247, 223] on div ". where ( __ . values ( 'record_version' ) . where ( P . eq ( 'r_ver' ))) . inV…" at bounding box center [428, 177] width 733 height 235
drag, startPoint x: 69, startPoint y: 171, endPoint x: 56, endPoint y: 171, distance: 13.0
click at [56, 171] on div ".project('my_entities', 'count') 33 34 35 36 37 38 39 40 41 42 43 44 45 46 47 4…" at bounding box center [415, 172] width 767 height 214
type textarea "// .key()"
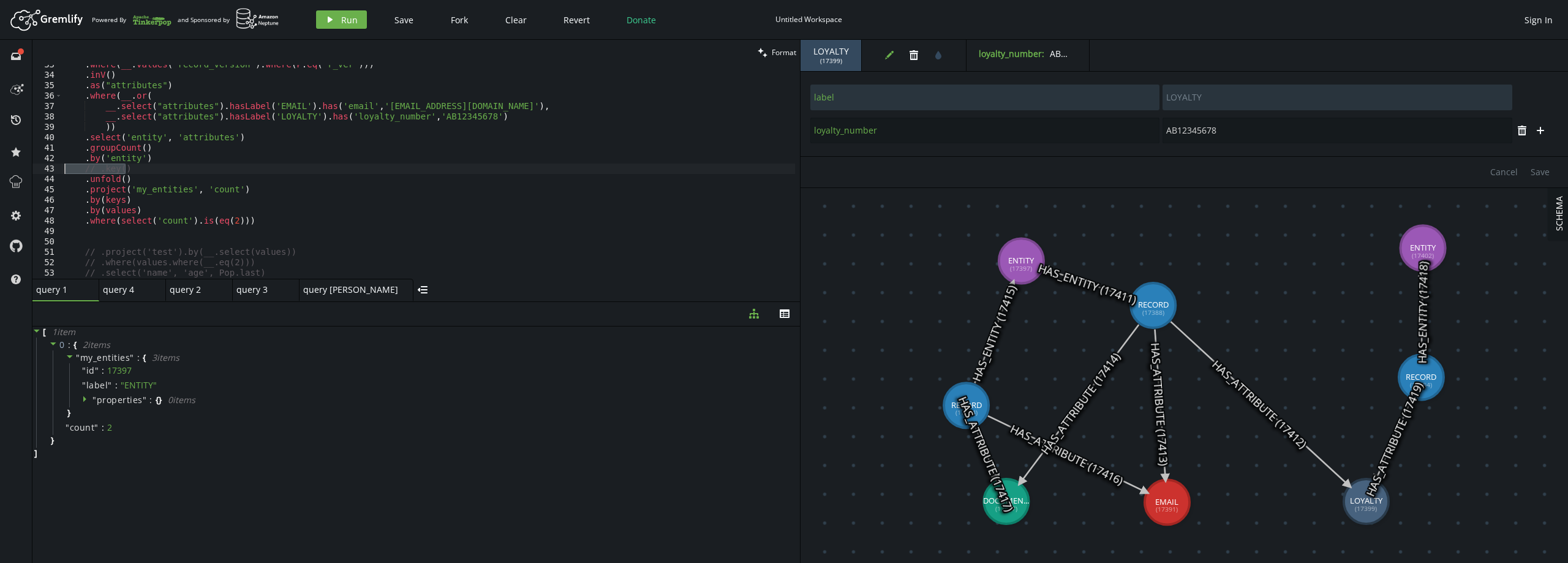
scroll to position [0, 0]
click at [195, 192] on div ". where ( __ . values ( 'record_version' ) . where ( P . eq ( 'r_ver' ))) . inV…" at bounding box center [428, 177] width 733 height 235
click at [176, 198] on div ". where ( __ . values ( 'record_version' ) . where ( P . eq ( 'r_ver' ))) . inV…" at bounding box center [428, 177] width 733 height 235
type textarea ".by(values)"
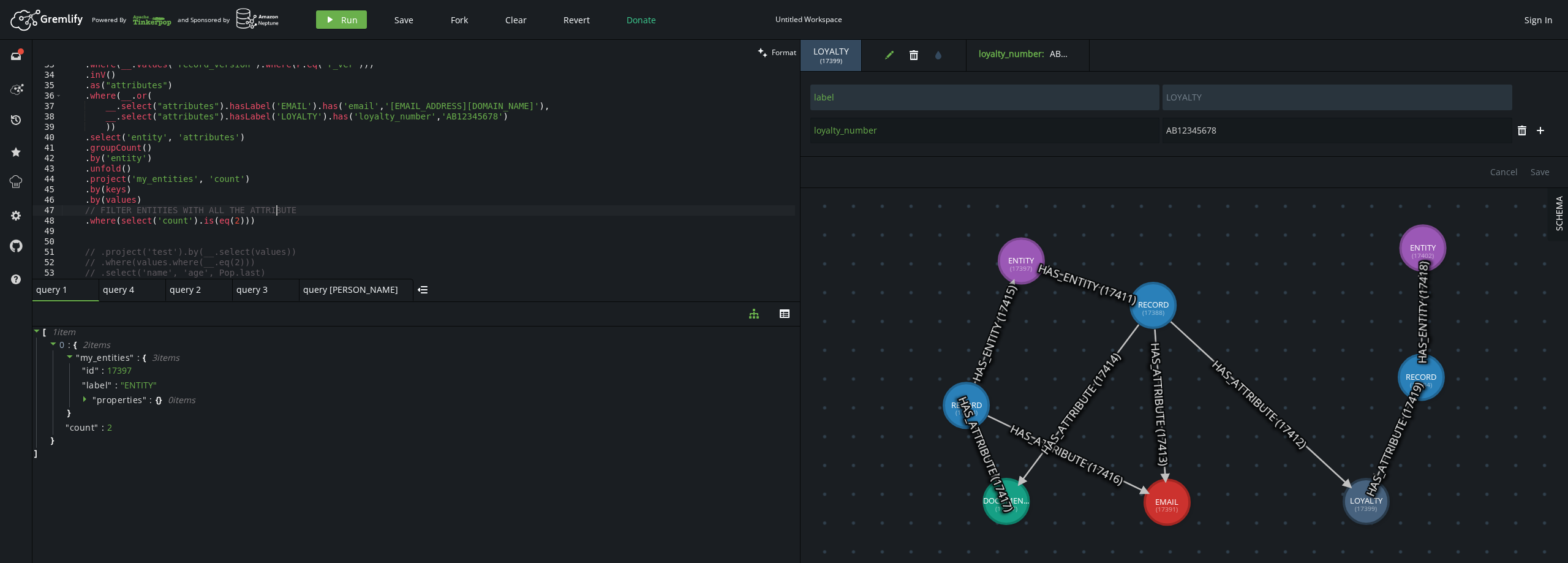
type textarea ".where(select('count').is(eq(2)))"
click at [261, 217] on div ". where ( __ . values ( 'record_version' ) . where ( P . eq ( 'r_ver' ))) . inV…" at bounding box center [428, 177] width 733 height 235
type textarea ".where(select('count').is(eq(2)))"
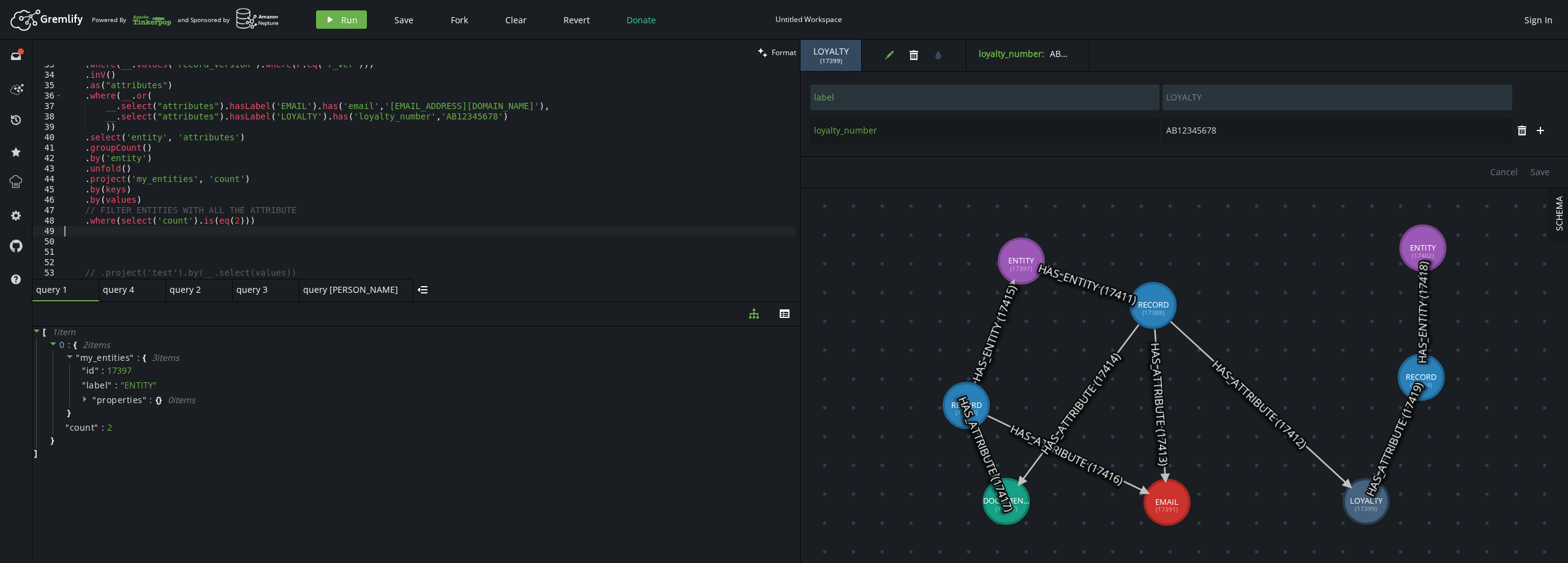
type textarea ".where(select('count').is(eq(2)))"
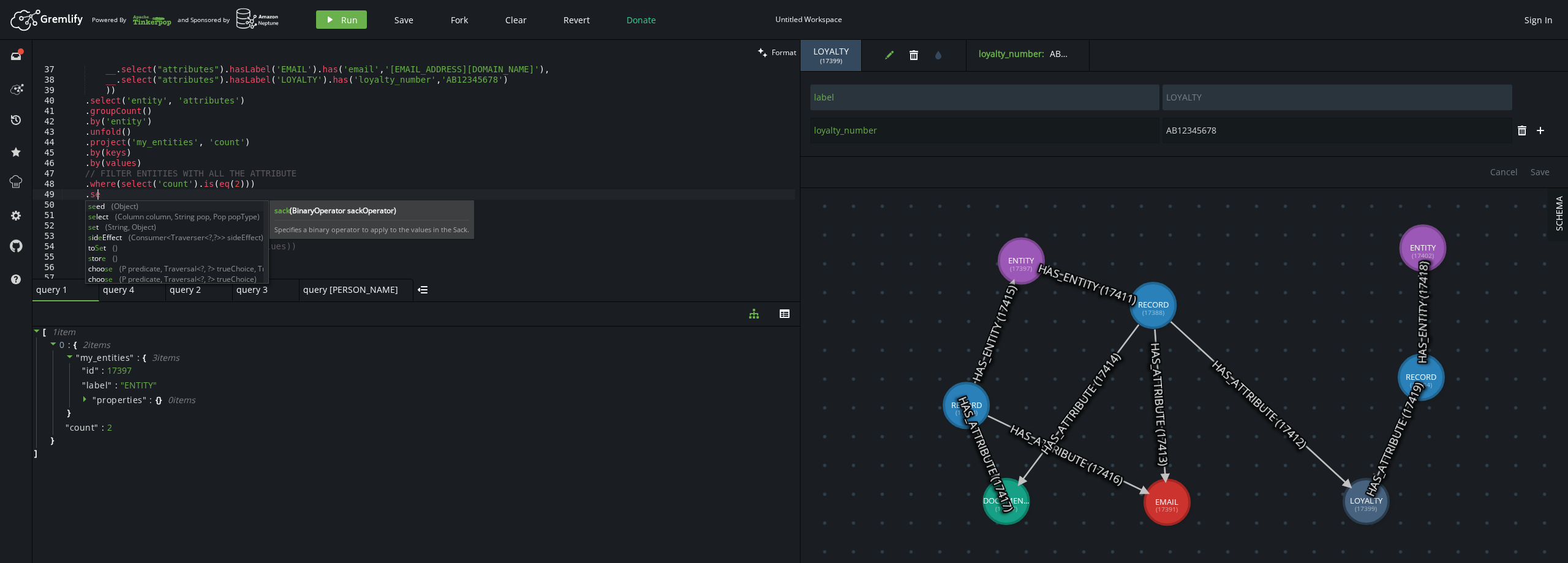
scroll to position [0, 37]
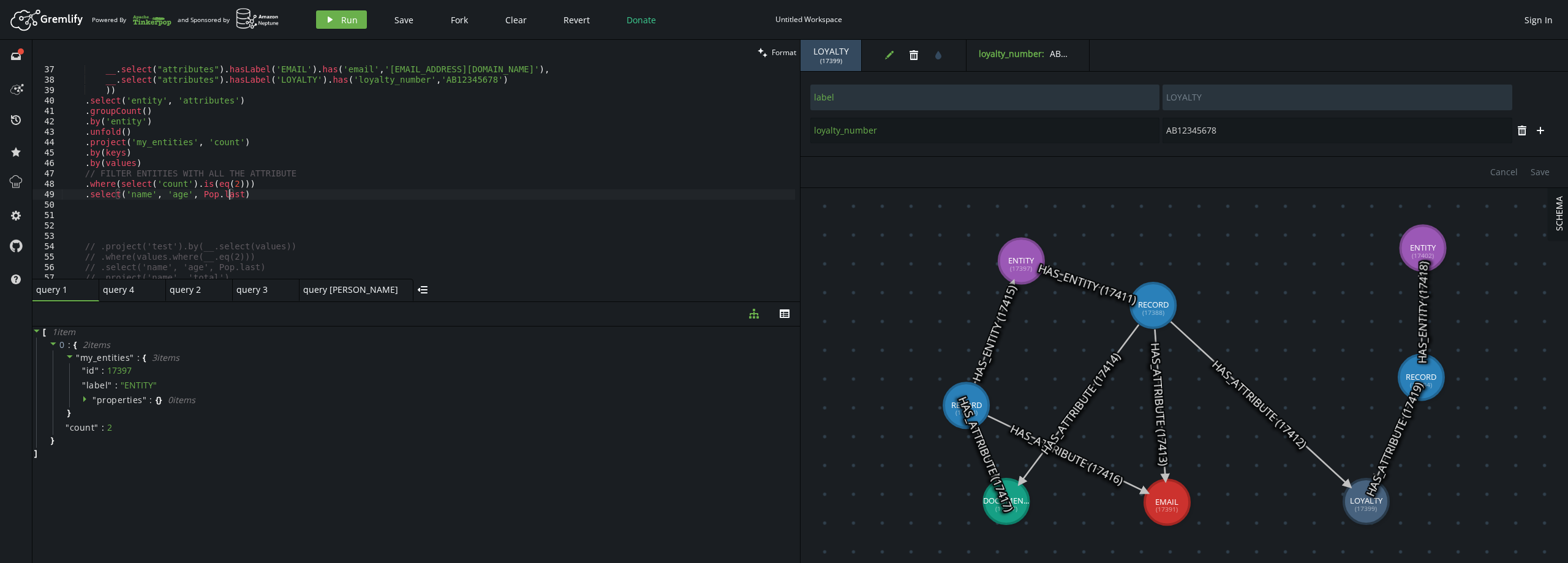
click at [132, 195] on div "__ . select ( "attributes" ) . hasLabel ( 'EMAIL' ) . has ( 'email' , '[EMAIL_A…" at bounding box center [428, 182] width 733 height 235
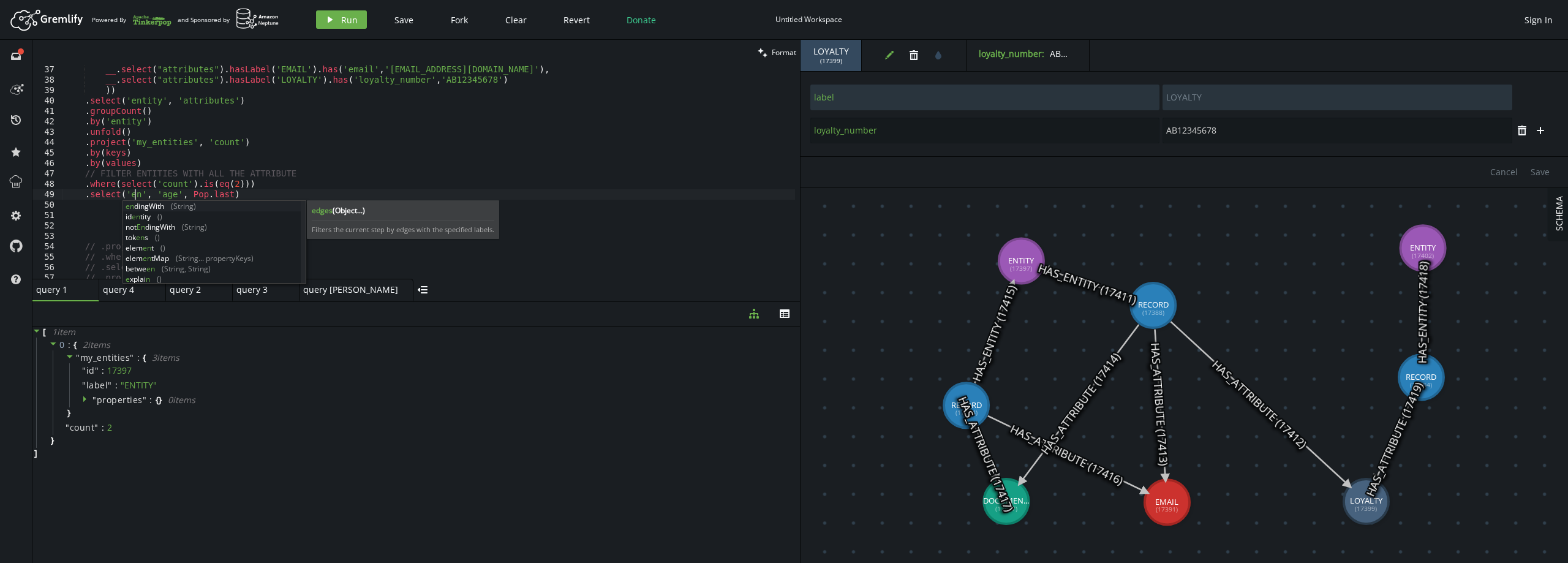
scroll to position [0, 75]
click at [167, 147] on div "__ . select ( "attributes" ) . hasLabel ( 'EMAIL' ) . has ( 'email' , '[EMAIL_A…" at bounding box center [428, 182] width 733 height 235
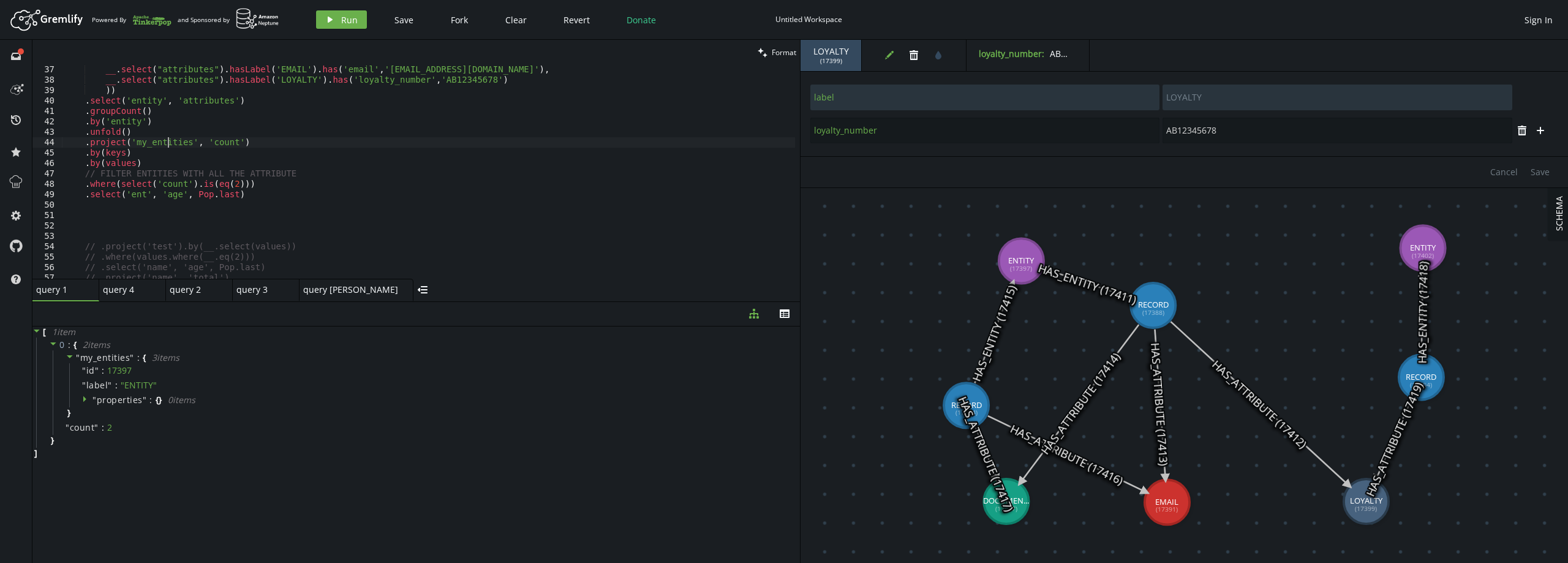
click at [167, 147] on div "__ . select ( "attributes" ) . hasLabel ( 'EMAIL' ) . has ( 'email' , '[EMAIL_A…" at bounding box center [428, 182] width 733 height 235
click at [134, 194] on div "__ . select ( "attributes" ) . hasLabel ( 'EMAIL' ) . has ( 'email' , '[EMAIL_A…" at bounding box center [428, 182] width 733 height 235
paste textarea "my_entities"
drag, startPoint x: 183, startPoint y: 194, endPoint x: 264, endPoint y: 193, distance: 81.0
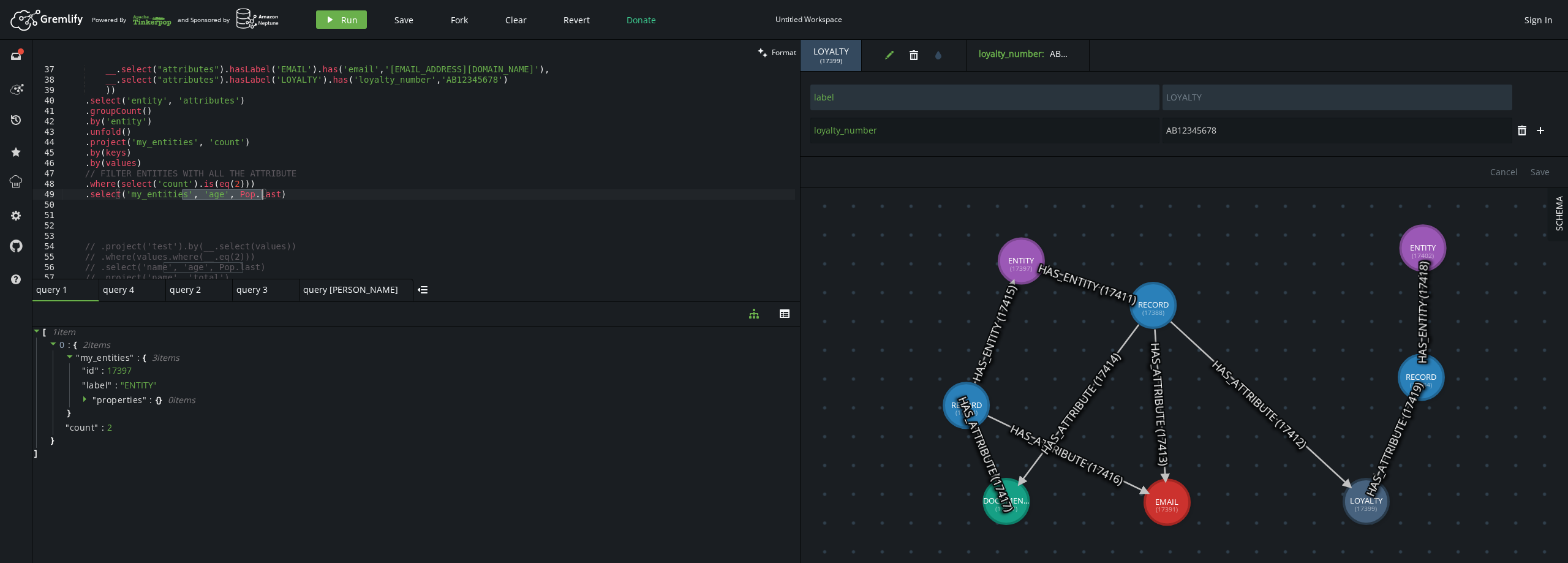
click at [264, 193] on div "__ . select ( "attributes" ) . hasLabel ( 'EMAIL' ) . has ( 'email' , '[EMAIL_A…" at bounding box center [428, 182] width 733 height 235
type textarea ".select('my_entities')"
click at [336, 16] on button "play Run" at bounding box center [341, 19] width 51 height 19
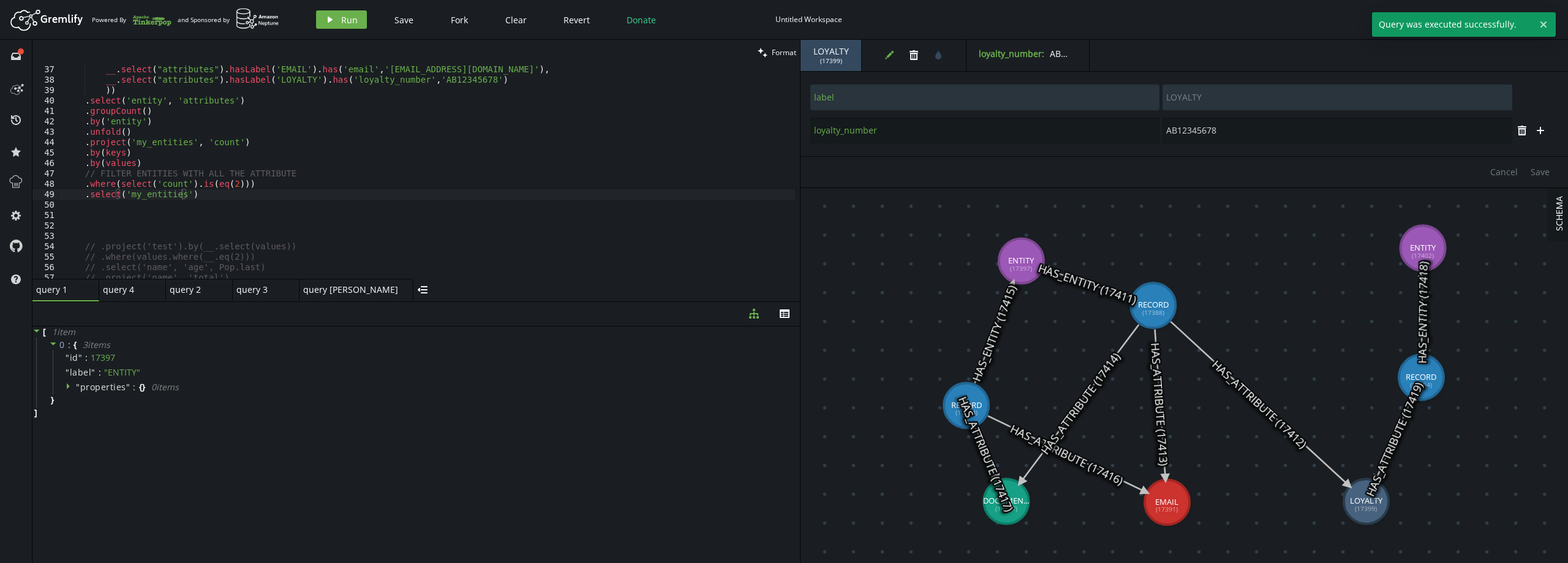
click at [213, 193] on div "__ . select ( "attributes" ) . hasLabel ( 'EMAIL' ) . has ( 'email' , '[EMAIL_A…" at bounding box center [428, 182] width 733 height 235
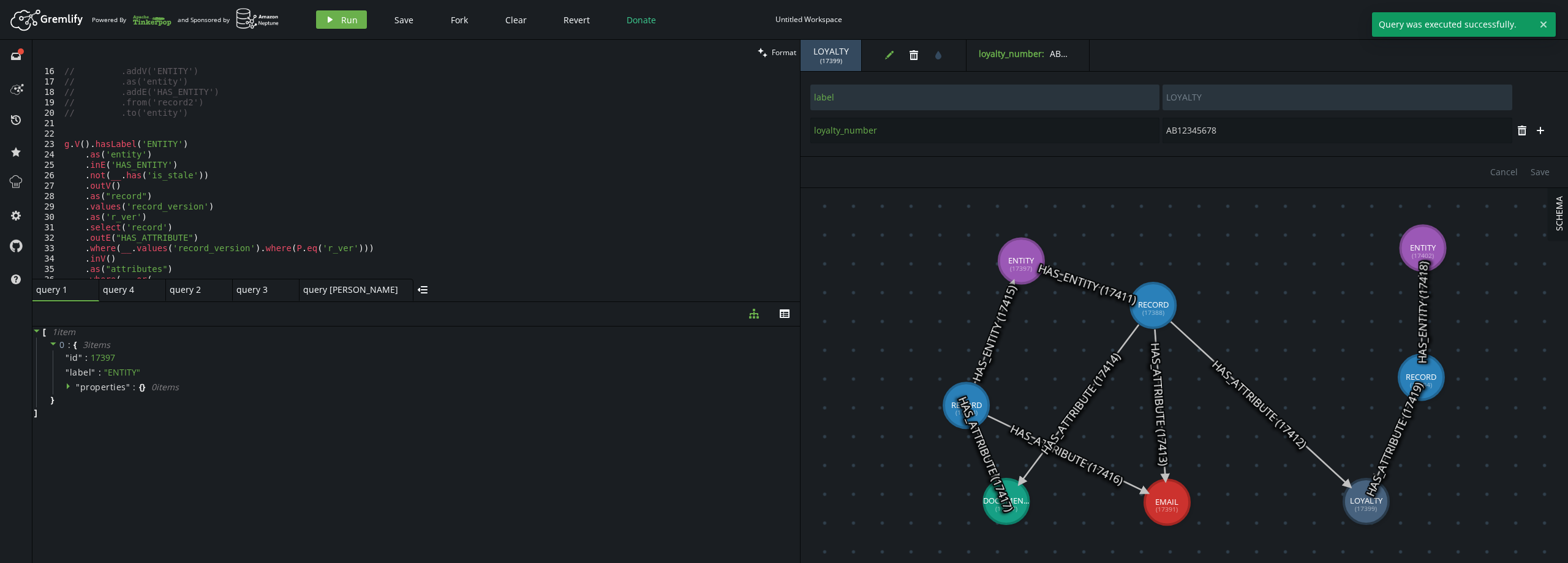
scroll to position [192, 0]
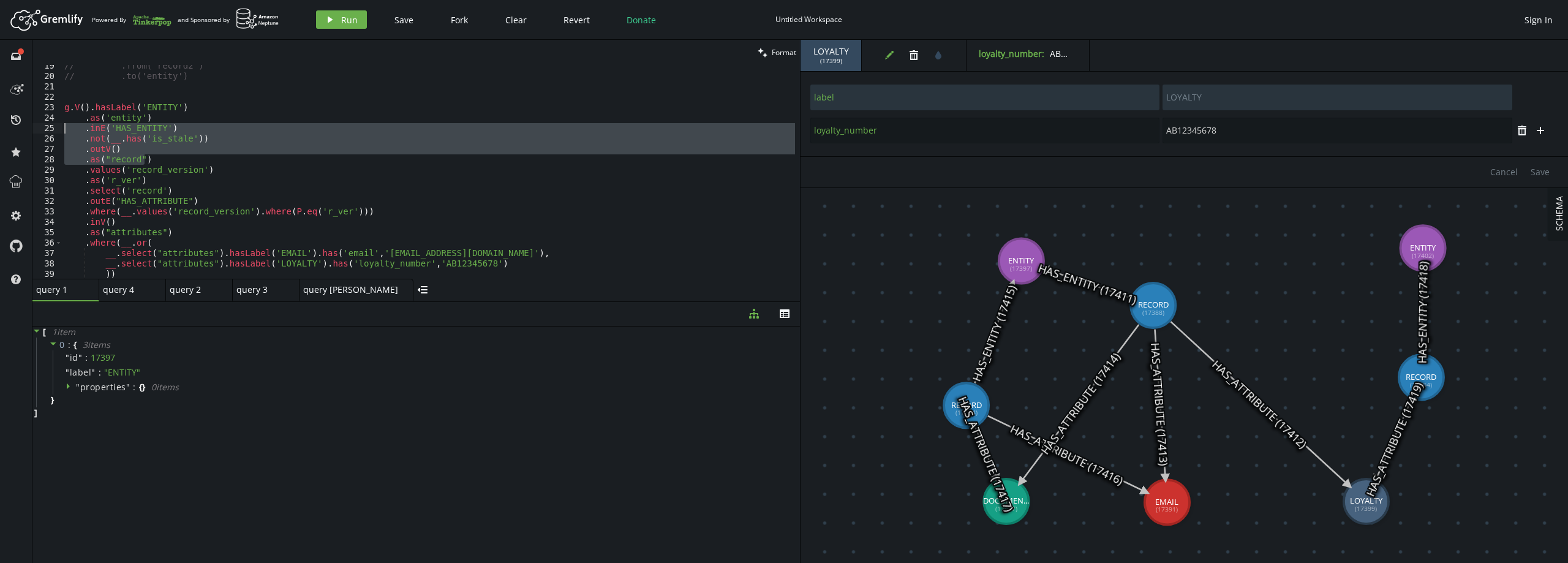
drag, startPoint x: 109, startPoint y: 168, endPoint x: 32, endPoint y: 129, distance: 86.3
click at [32, 129] on div "full-circle inbox history star cog help clean Format 19 20 21 22 23 24 25 26 27…" at bounding box center [784, 301] width 1568 height 523
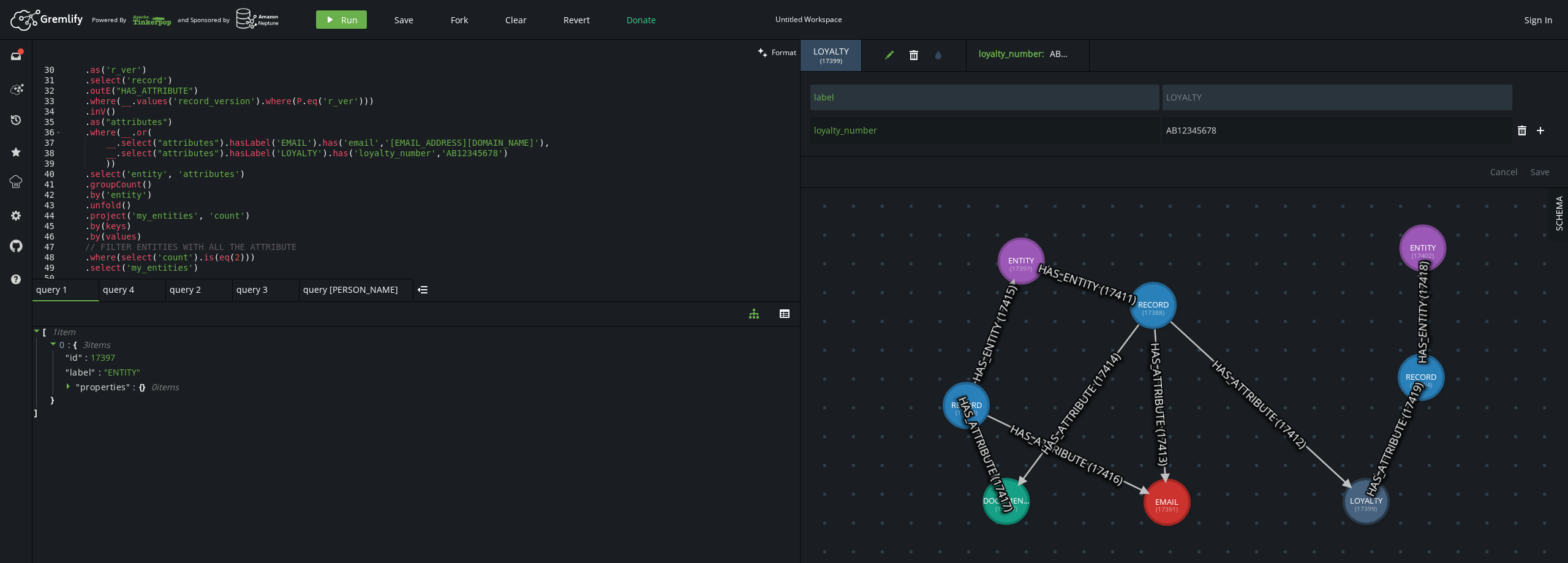
scroll to position [449, 0]
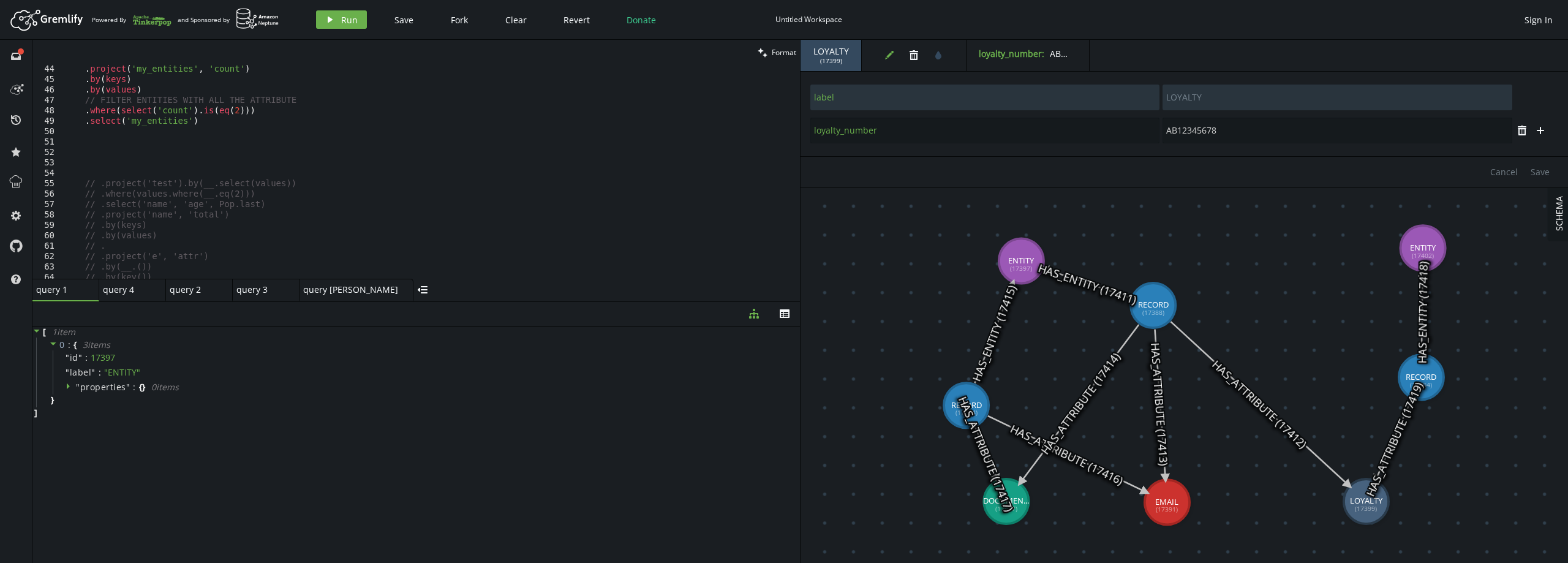
click at [202, 121] on div ". project ( 'my_entities' , 'count' ) . by ( keys ) . by ( values ) // FILTER E…" at bounding box center [428, 181] width 733 height 235
type textarea ".select('my_entities')"
paste textarea ".as("record")"
drag, startPoint x: 101, startPoint y: 133, endPoint x: 140, endPoint y: 113, distance: 43.8
click at [103, 133] on div ". project ( 'my_entities' , 'count' ) . by ( keys ) . by ( values ) // FILTER E…" at bounding box center [428, 181] width 733 height 235
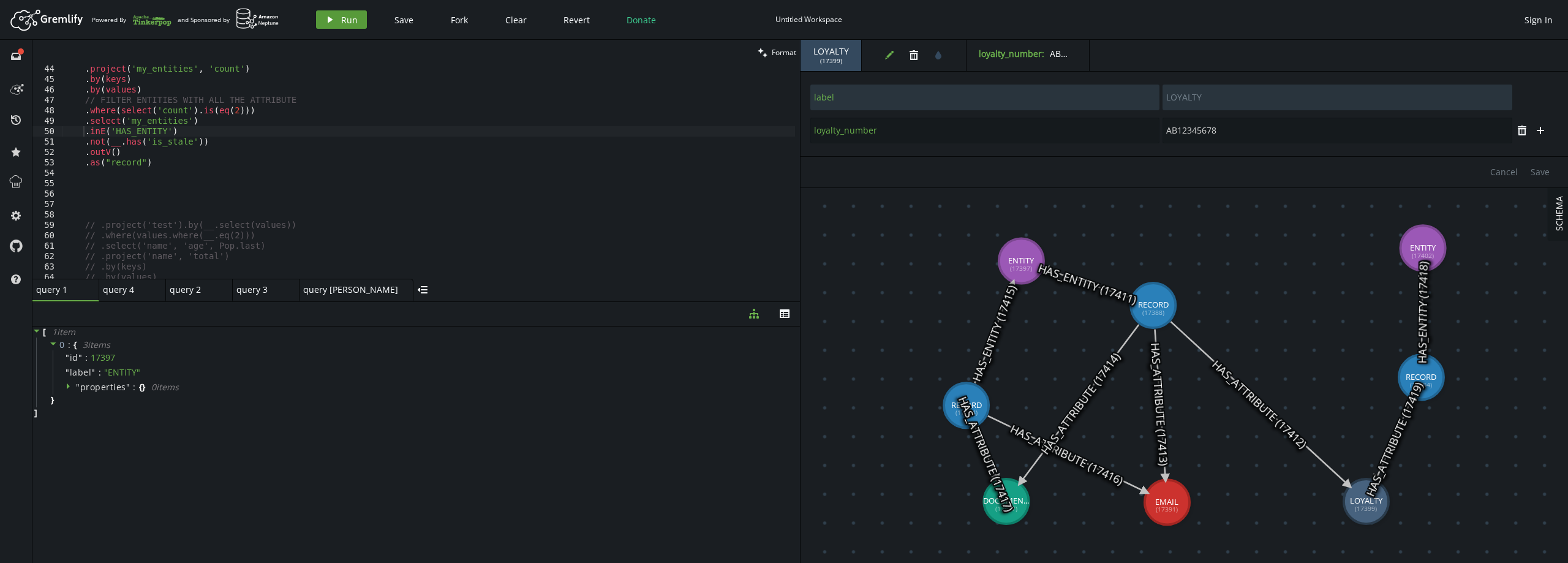
click at [358, 12] on button "play Run" at bounding box center [341, 19] width 51 height 19
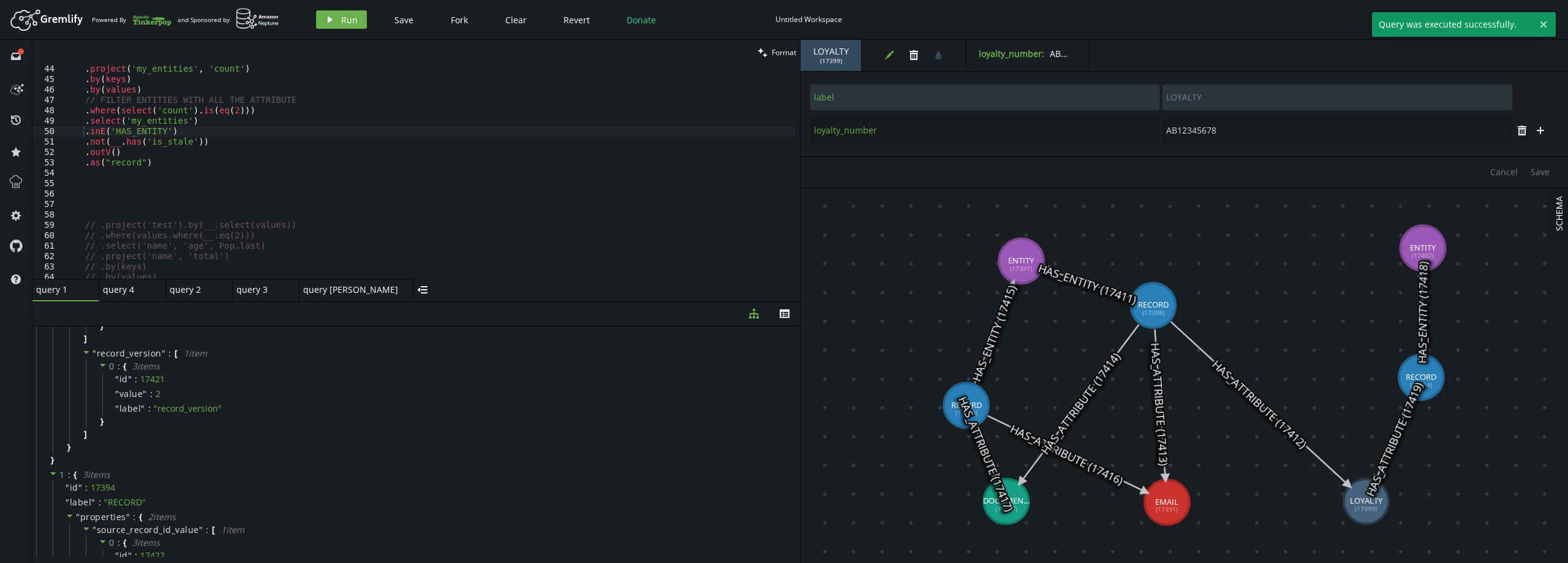
scroll to position [0, 0]
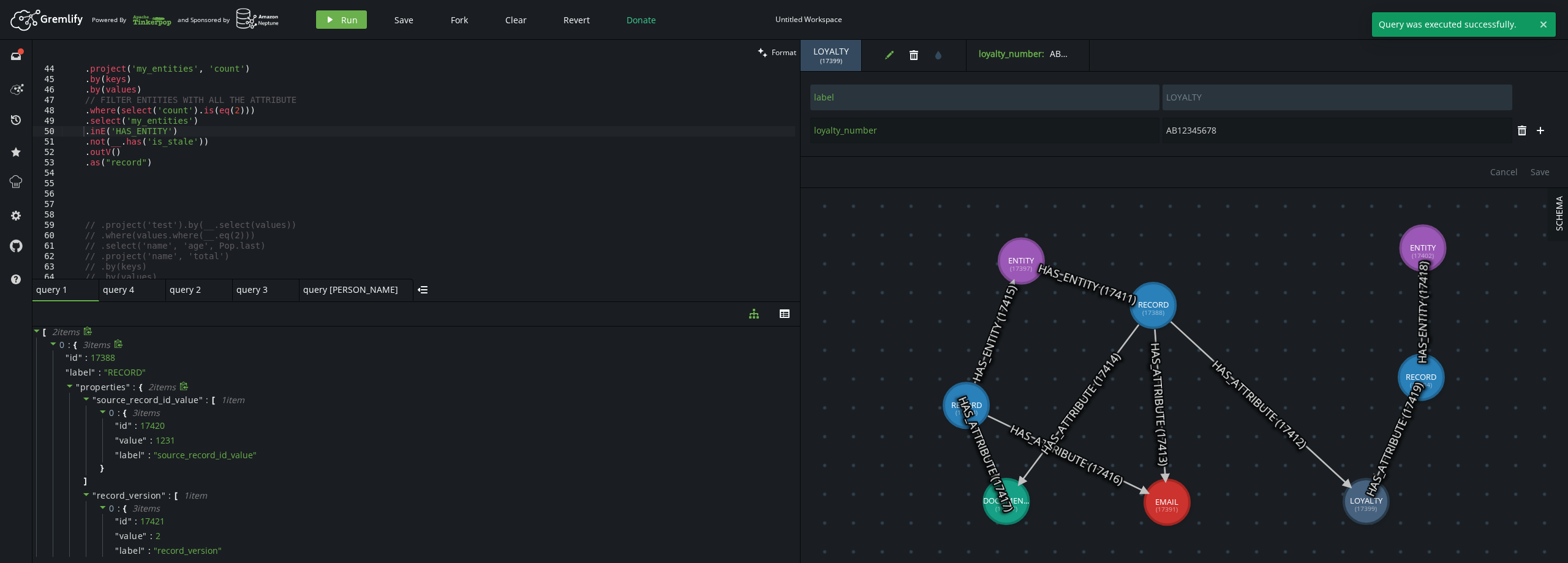
click at [73, 384] on icon at bounding box center [70, 386] width 9 height 9
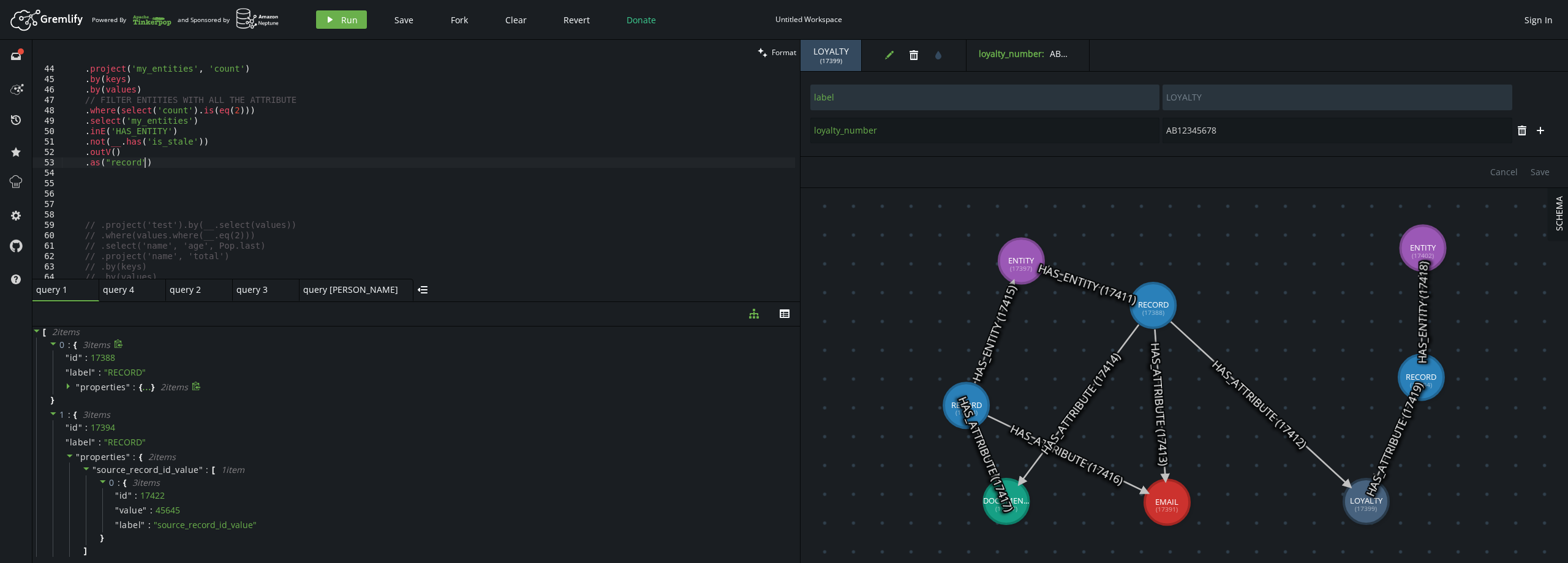
click at [178, 158] on div ". project ( 'my_entities' , 'count' ) . by ( keys ) . by ( values ) // FILTER E…" at bounding box center [428, 181] width 733 height 235
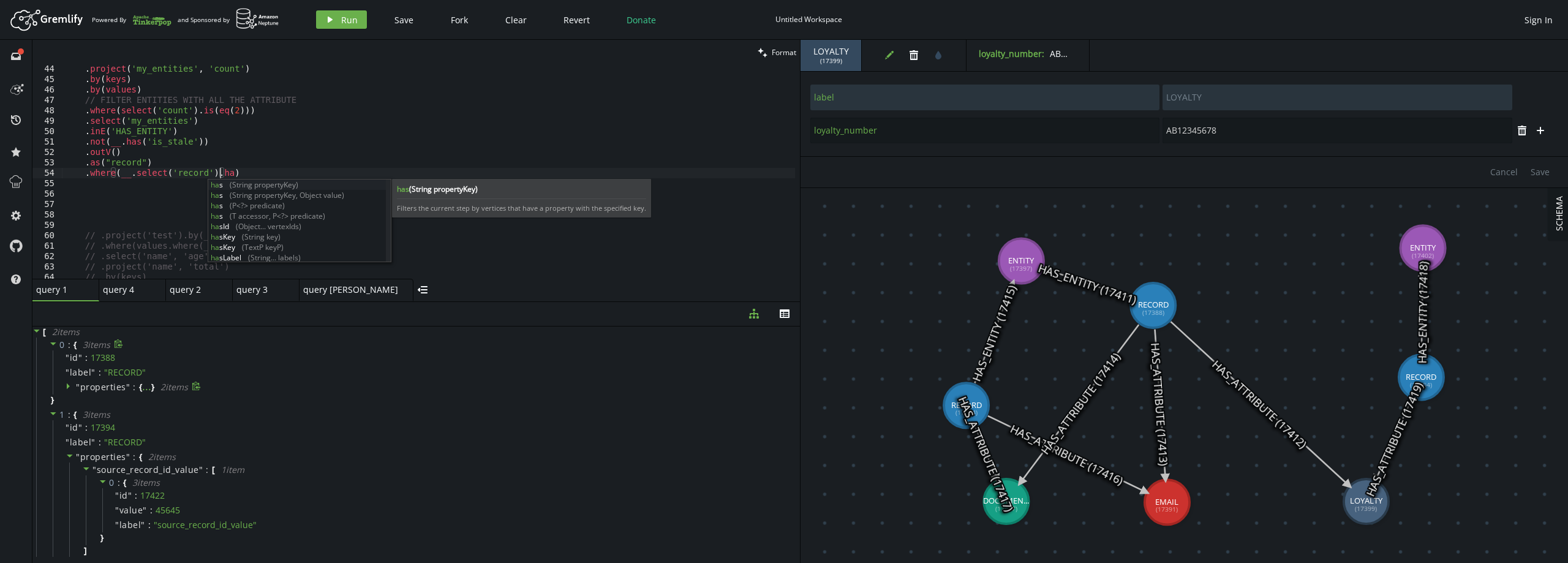
scroll to position [0, 160]
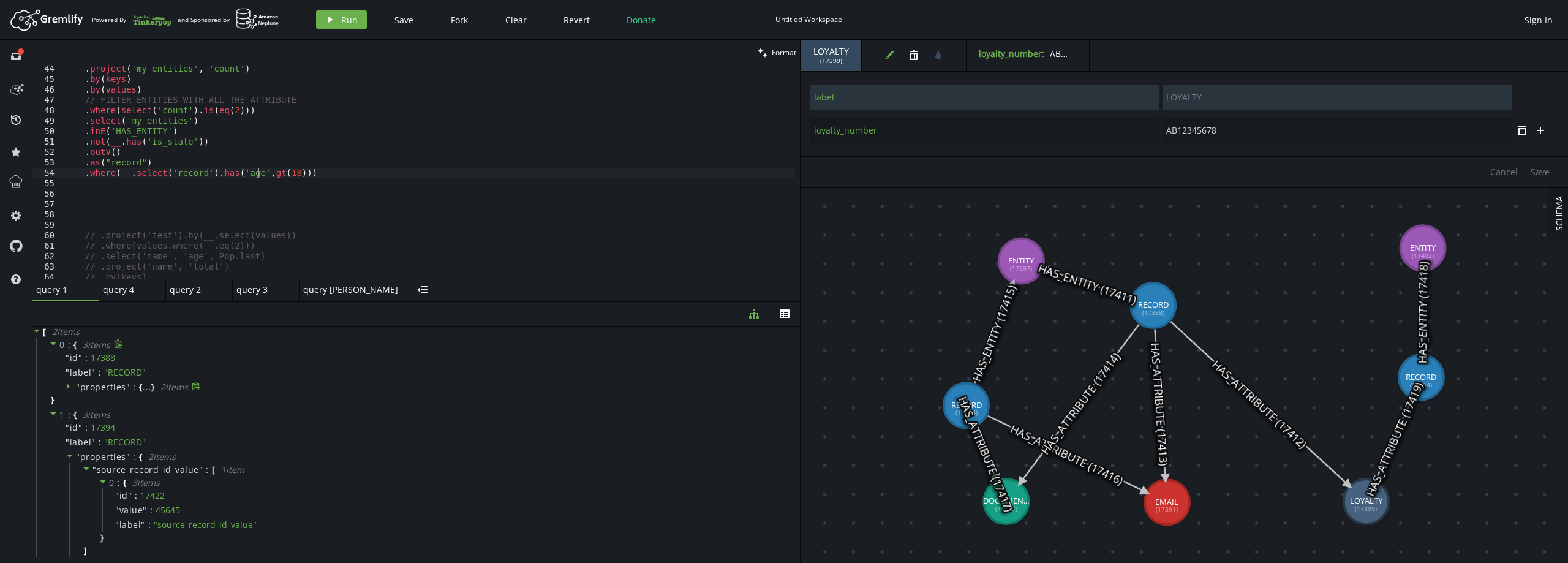
type textarea ".where(__.select('record').has('age',gt(18)))"
type input "source_record_id_value"
type input "1231"
type input "label"
type input "RECORD"
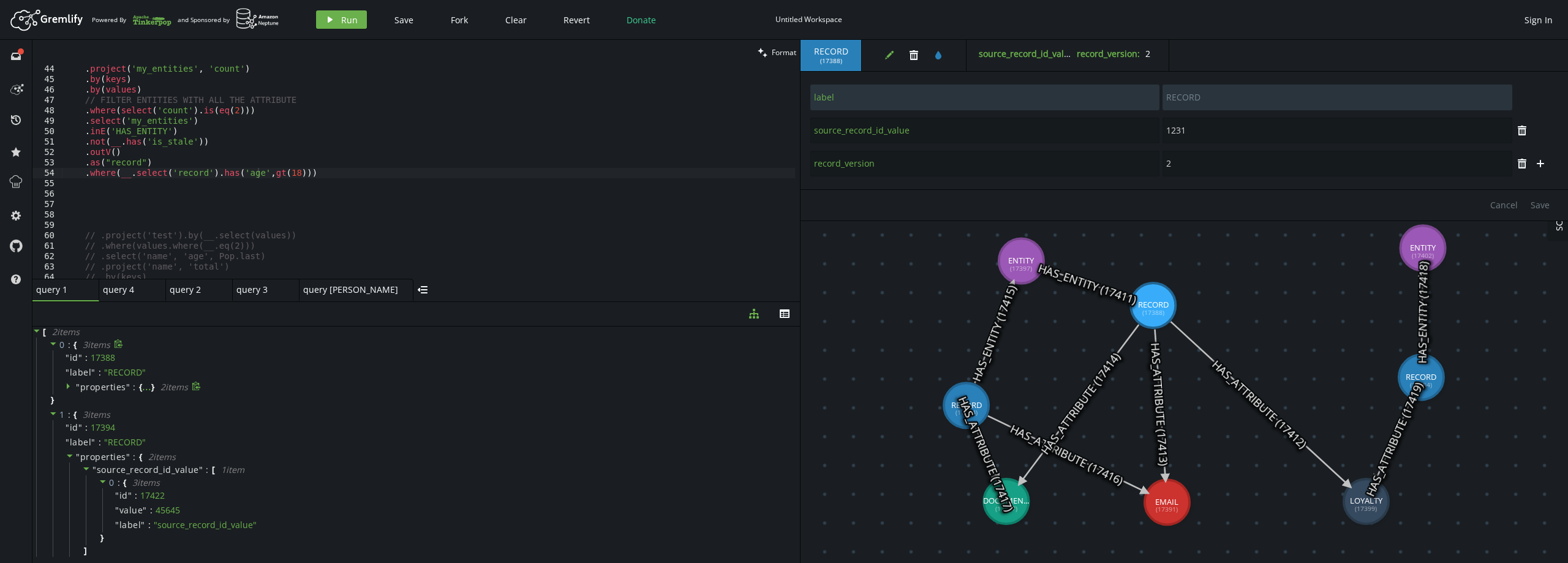
type input "45645"
click at [1544, 161] on icon "plus" at bounding box center [1540, 163] width 10 height 10
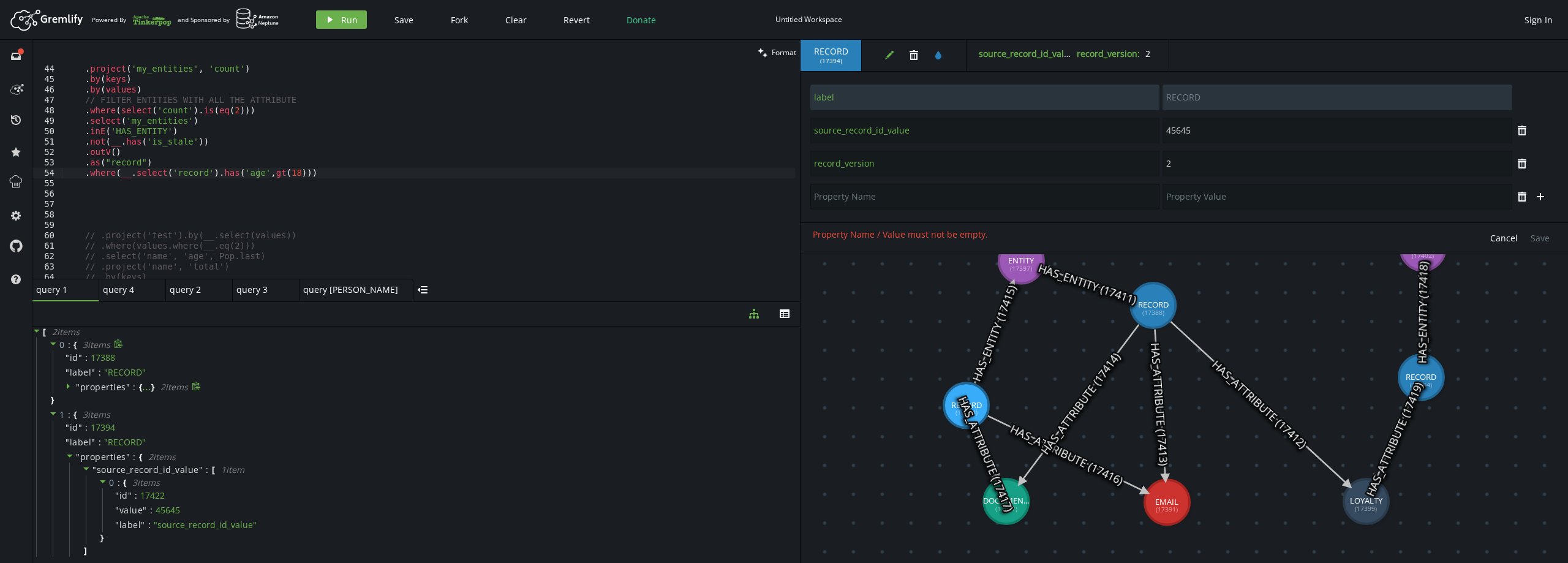
click at [852, 200] on input "text" at bounding box center [985, 197] width 349 height 26
type input "firstname"
click at [1192, 197] on input "text" at bounding box center [1336, 197] width 349 height 26
type input "[PERSON_NAME]"
click at [1227, 227] on div "Cancel Save" at bounding box center [1184, 238] width 767 height 32
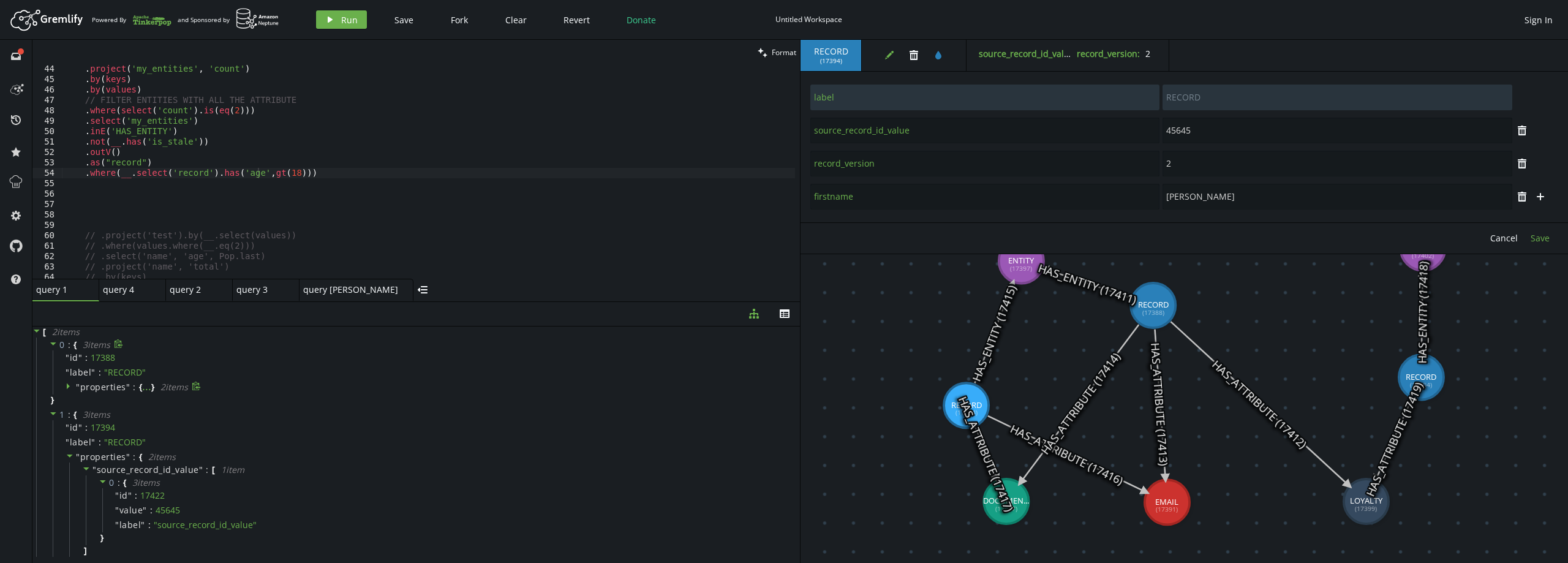
click at [1539, 235] on span "Save" at bounding box center [1540, 238] width 19 height 12
drag, startPoint x: 810, startPoint y: 198, endPoint x: 801, endPoint y: 198, distance: 9.0
click at [801, 198] on div "label RECORD source_record_id_value 45645 trash record_version 2 trash firstnam…" at bounding box center [1184, 147] width 767 height 151
click at [236, 173] on div ". project ( 'my_entities' , 'count' ) . by ( keys ) . by ( values ) // FILTER E…" at bounding box center [428, 181] width 733 height 235
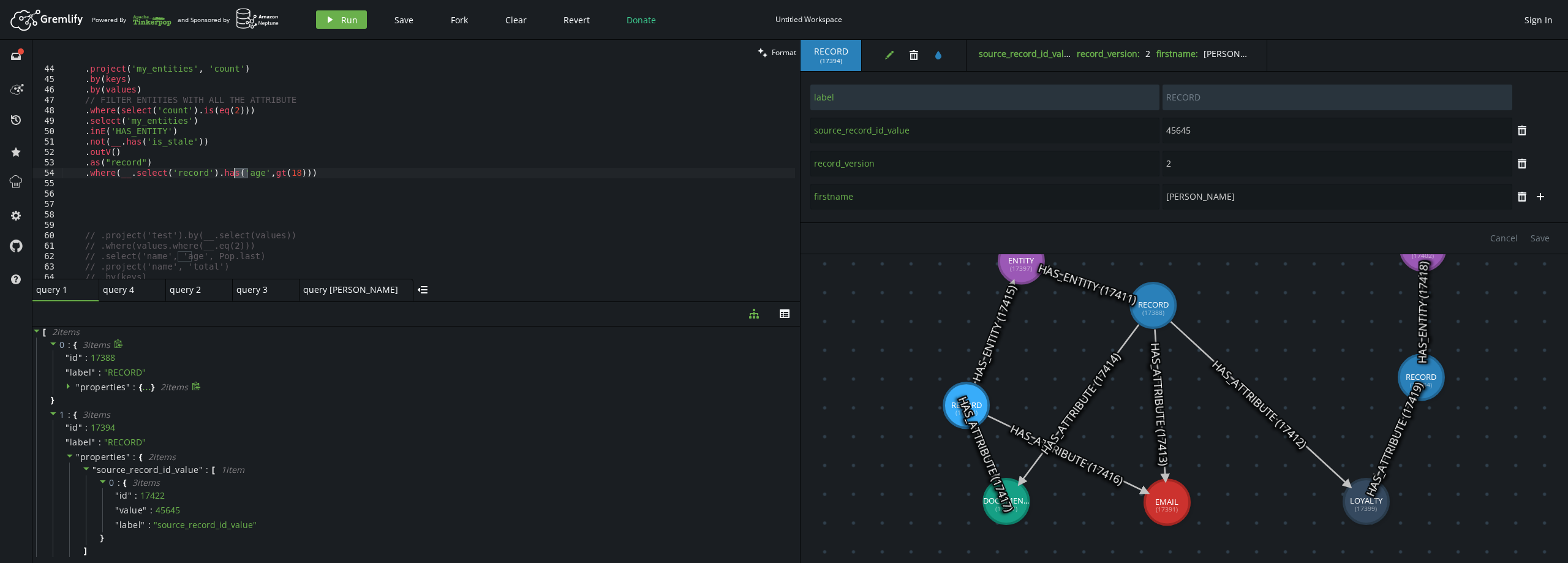
paste textarea "firstnam"
click at [290, 173] on div ". project ( 'my_entities' , 'count' ) . by ( keys ) . by ( values ) // FILTER E…" at bounding box center [428, 181] width 733 height 235
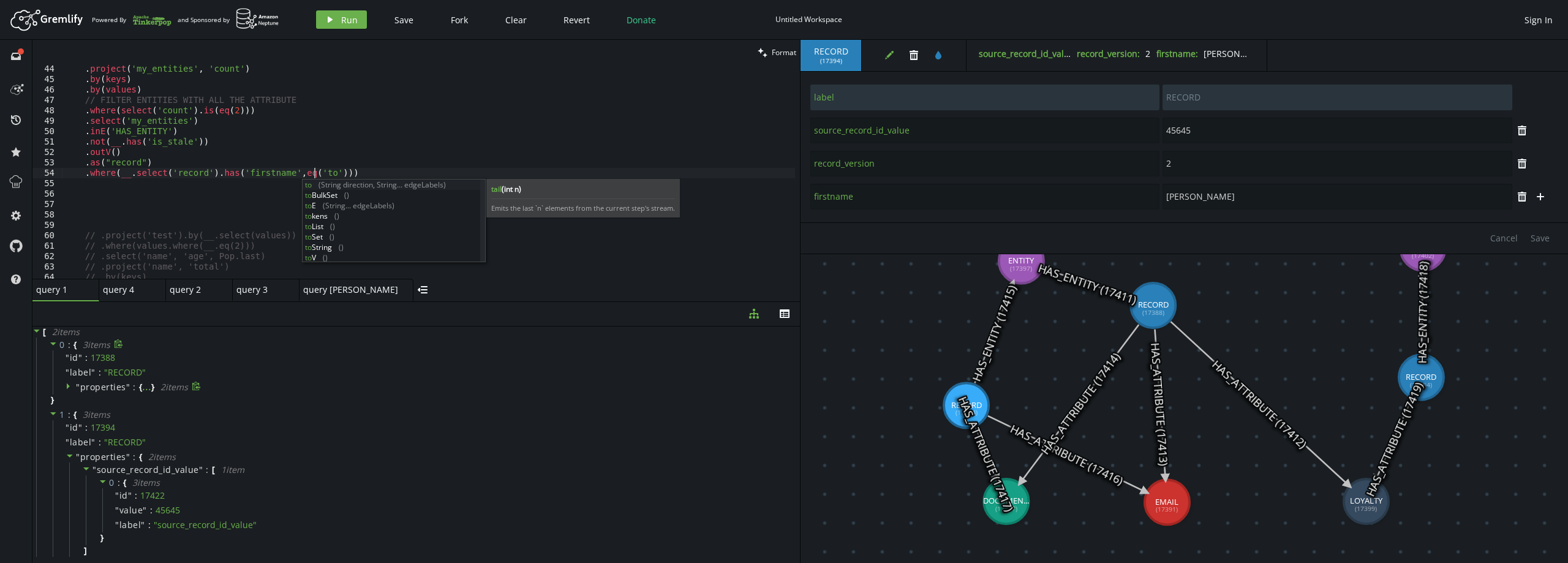
scroll to position [0, 254]
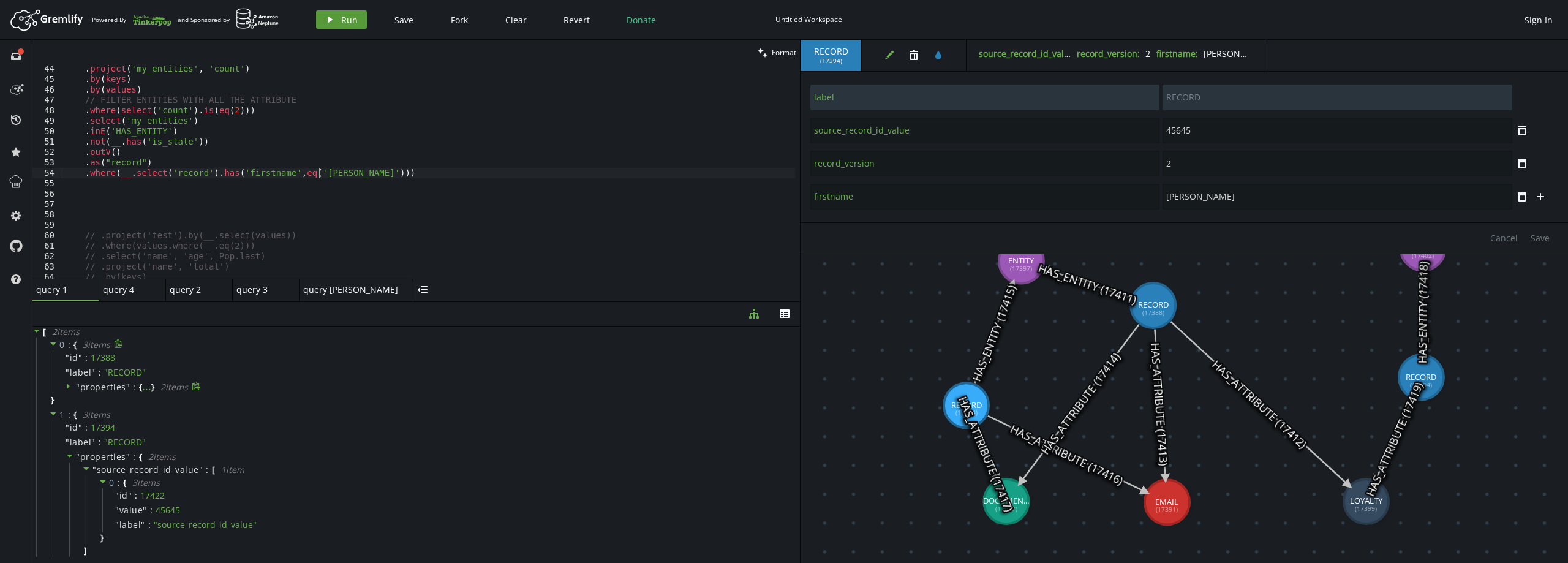
click at [333, 22] on icon "play" at bounding box center [330, 19] width 10 height 10
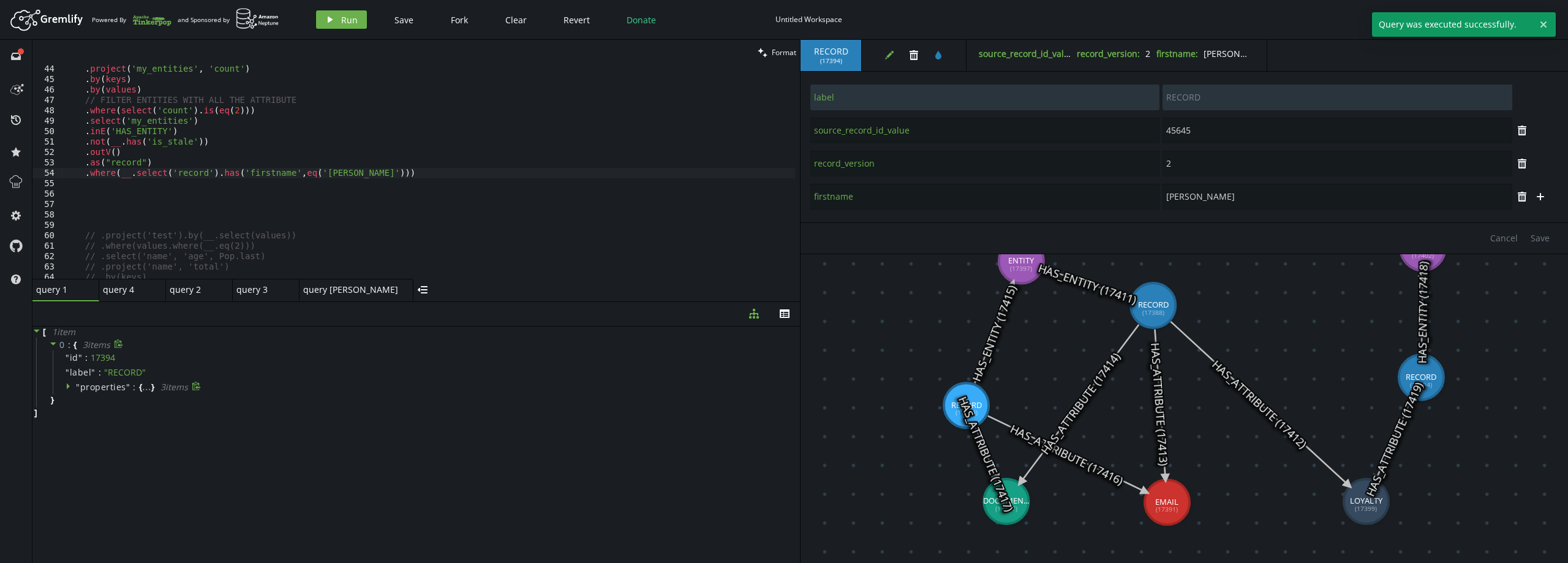
type textarea ".where(__.select('record').has('firstname',eq('[PERSON_NAME]')))"
click at [374, 173] on div ". project ( 'my_entities' , 'count' ) . by ( keys ) . by ( values ) // FILTER E…" at bounding box center [428, 181] width 733 height 235
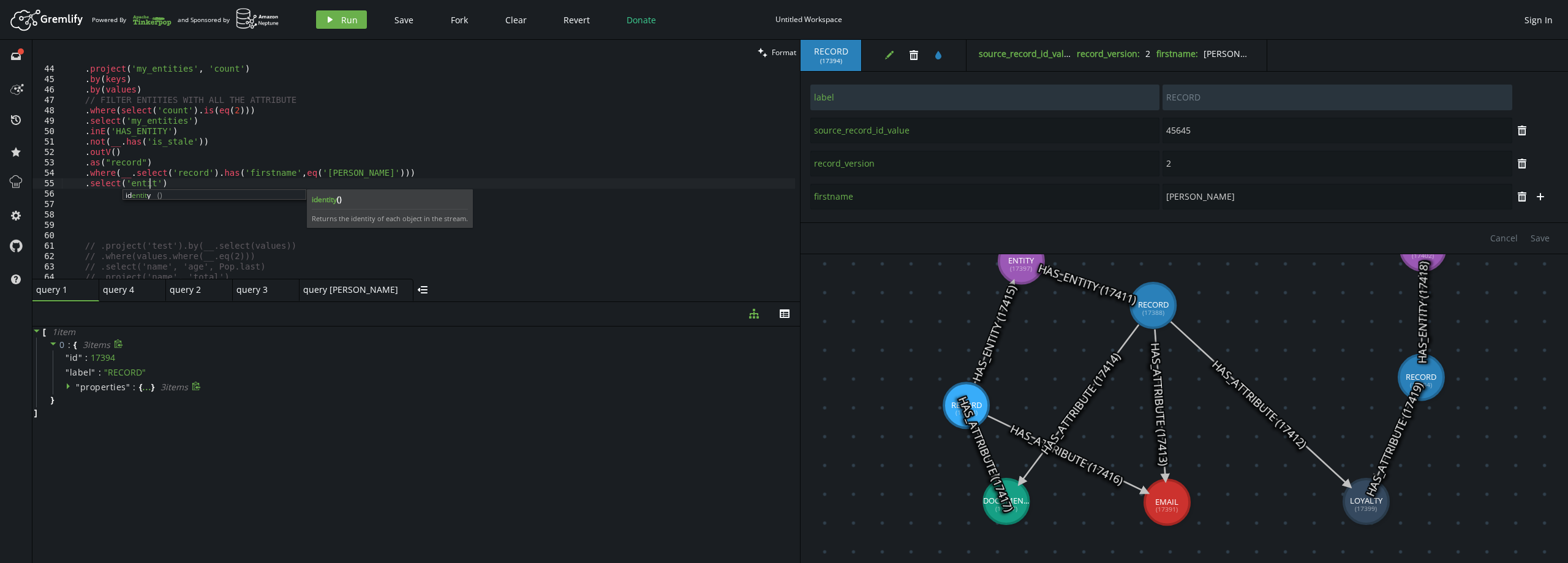
scroll to position [0, 89]
click at [350, 14] on span "Run" at bounding box center [350, 20] width 16 height 12
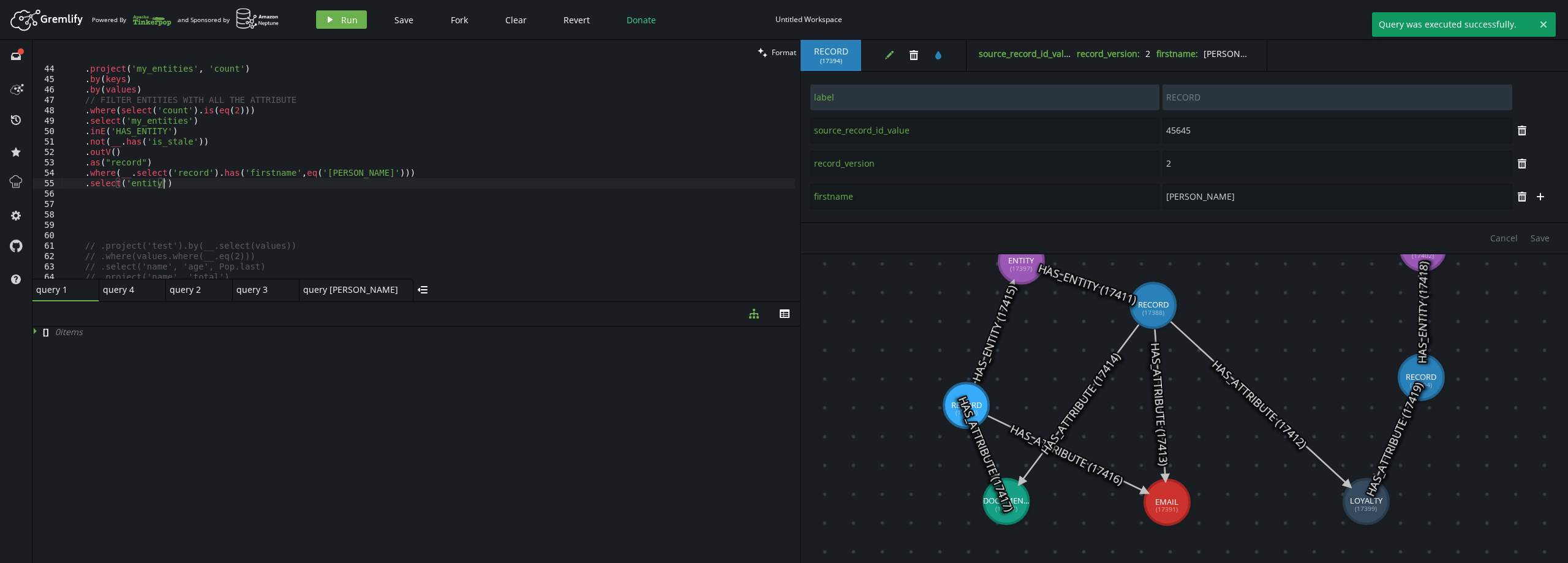
click at [181, 184] on div ". project ( 'my_entities' , 'count' ) . by ( keys ) . by ( values ) // FILTER E…" at bounding box center [428, 181] width 733 height 235
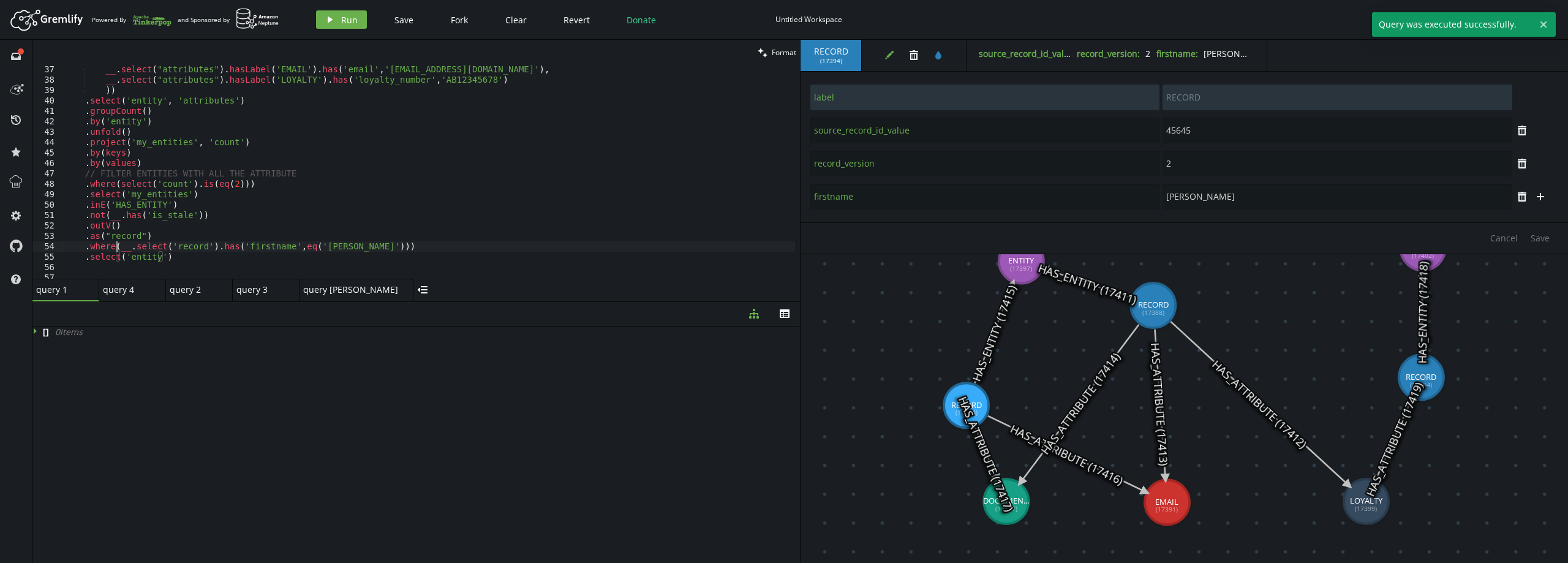
click at [117, 247] on div "__ . select ( "attributes" ) . hasLabel ( 'EMAIL' ) . has ( 'email' , '[EMAIL_A…" at bounding box center [428, 182] width 733 height 235
click at [146, 195] on div "__ . select ( "attributes" ) . hasLabel ( 'EMAIL' ) . has ( 'email' , '[EMAIL_A…" at bounding box center [428, 182] width 733 height 235
click at [145, 256] on div "__ . select ( "attributes" ) . hasLabel ( 'EMAIL' ) . has ( 'email' , '[EMAIL_A…" at bounding box center [428, 182] width 733 height 235
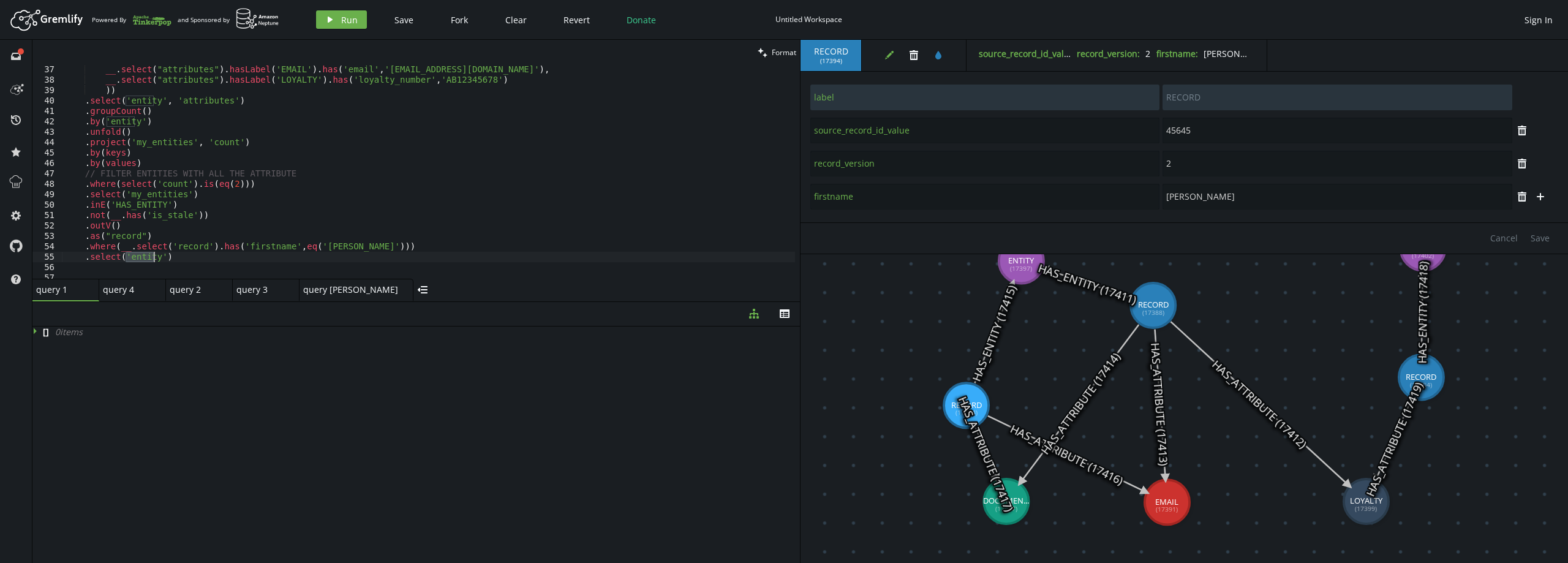
paste textarea "my_entities"
click at [349, 16] on span "Run" at bounding box center [350, 20] width 16 height 12
click at [339, 21] on button "play Run" at bounding box center [341, 19] width 51 height 19
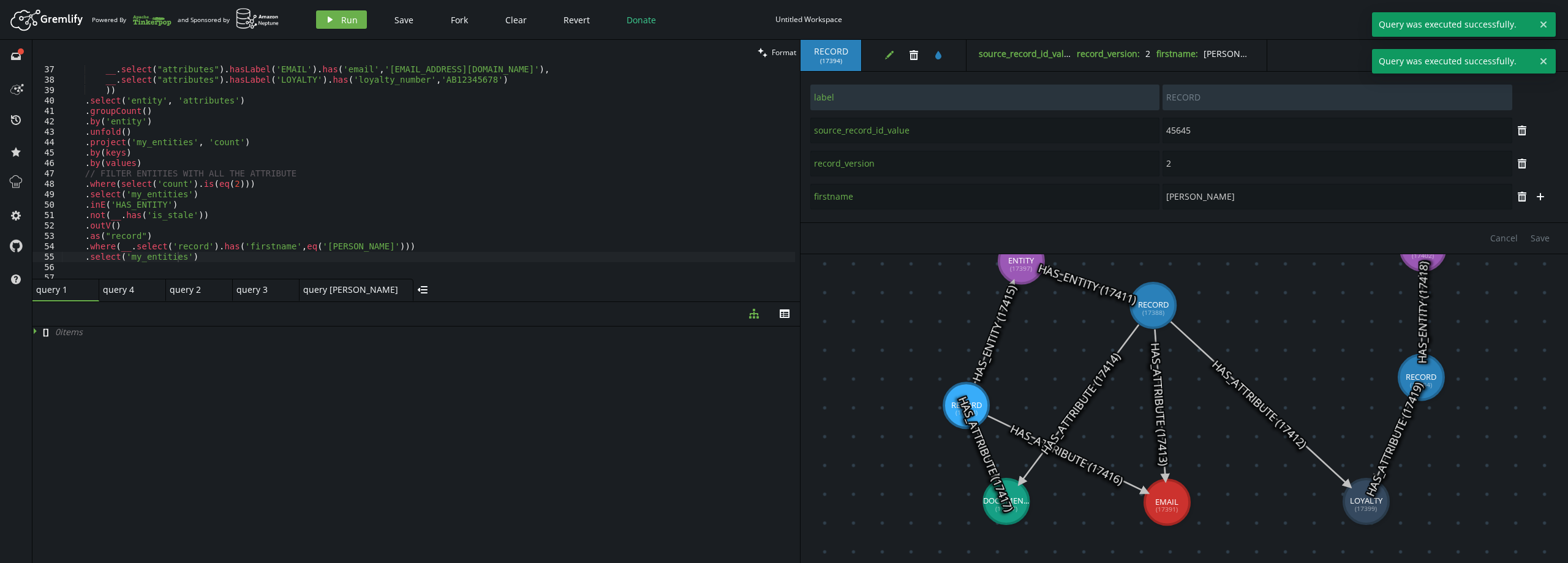
scroll to position [412, 0]
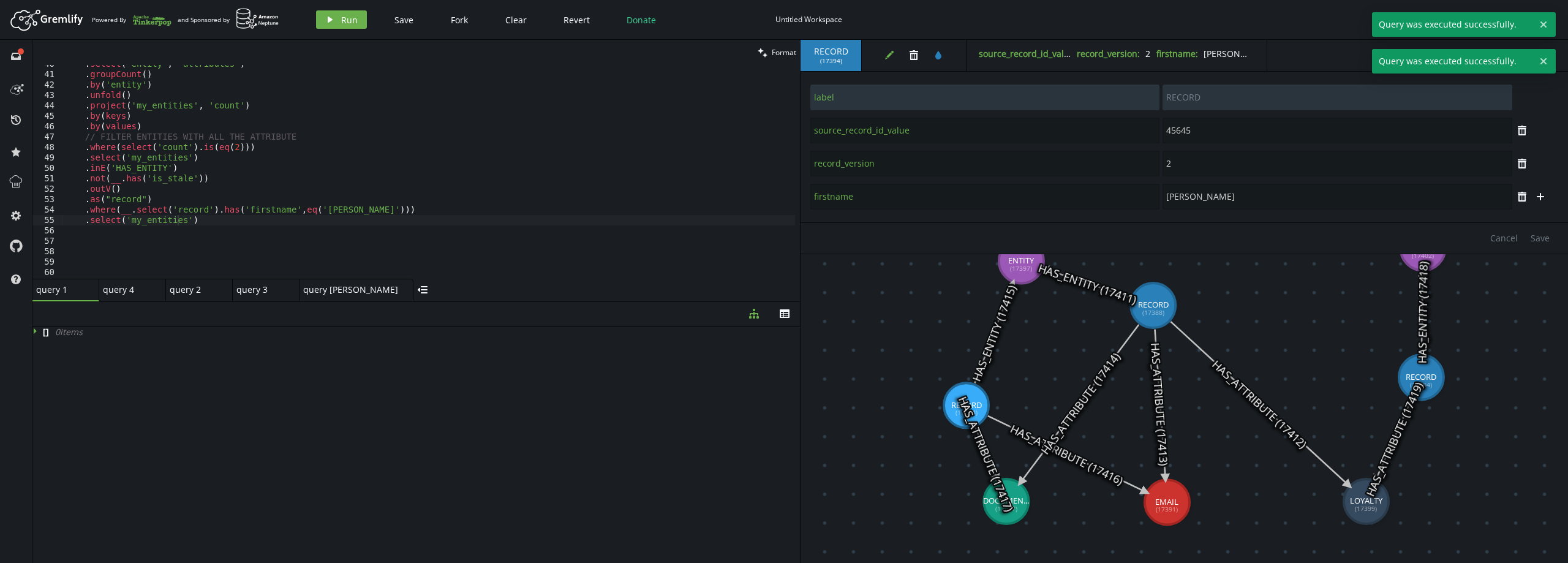
click at [204, 219] on div ". select ( 'entity' , 'attributes' ) . groupCount ( ) . by ( 'entity' ) . unfol…" at bounding box center [428, 176] width 733 height 235
click at [348, 22] on span "Run" at bounding box center [350, 20] width 16 height 12
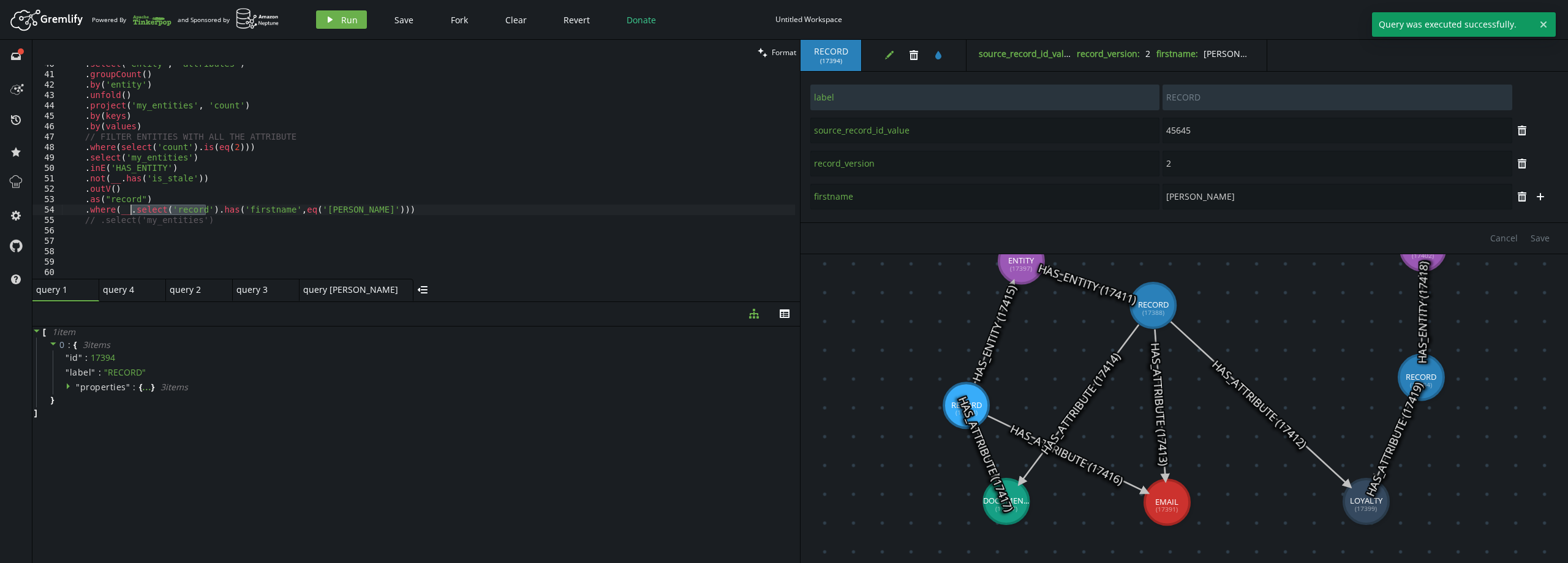
drag, startPoint x: 206, startPoint y: 211, endPoint x: 129, endPoint y: 211, distance: 77.0
click at [129, 211] on div ". select ( 'entity' , 'attributes' ) . groupCount ( ) . by ( 'entity' ) . unfol…" at bounding box center [428, 176] width 733 height 235
click at [334, 5] on header "Artboard Created with Sketch. Powered By and Sponsored by play Run Save Fork Cl…" at bounding box center [784, 20] width 1568 height 40
click at [330, 20] on icon "button" at bounding box center [330, 19] width 5 height 6
click at [219, 221] on div ". select ( 'entity' , 'attributes' ) . groupCount ( ) . by ( 'entity' ) . unfol…" at bounding box center [428, 176] width 733 height 235
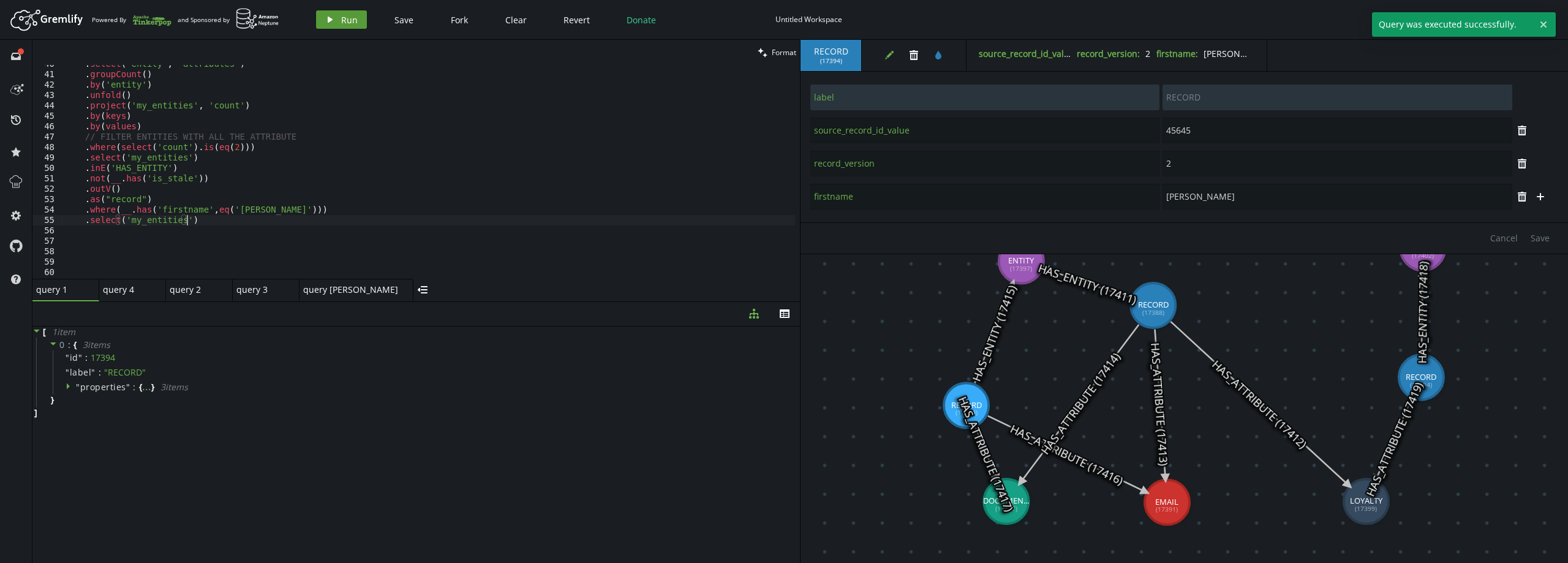
click at [347, 15] on span "Run" at bounding box center [350, 20] width 16 height 12
click at [125, 200] on div ". select ( 'entity' , 'attributes' ) . groupCount ( ) . by ( 'entity' ) . unfol…" at bounding box center [428, 176] width 733 height 235
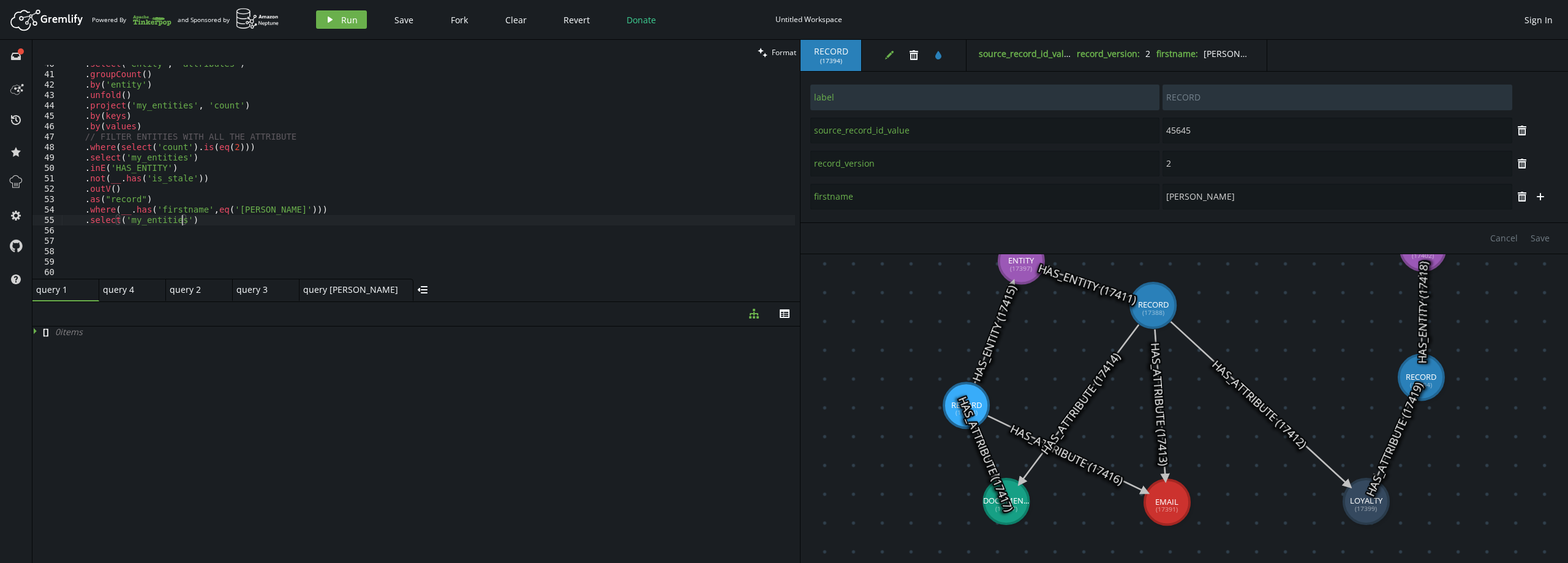
click at [181, 221] on div ". select ( 'entity' , 'attributes' ) . groupCount ( ) . by ( 'entity' ) . unfol…" at bounding box center [428, 176] width 733 height 235
paste textarea "record'"
click at [350, 25] on span "Run" at bounding box center [350, 20] width 16 height 12
drag, startPoint x: 192, startPoint y: 223, endPoint x: 123, endPoint y: 221, distance: 69.0
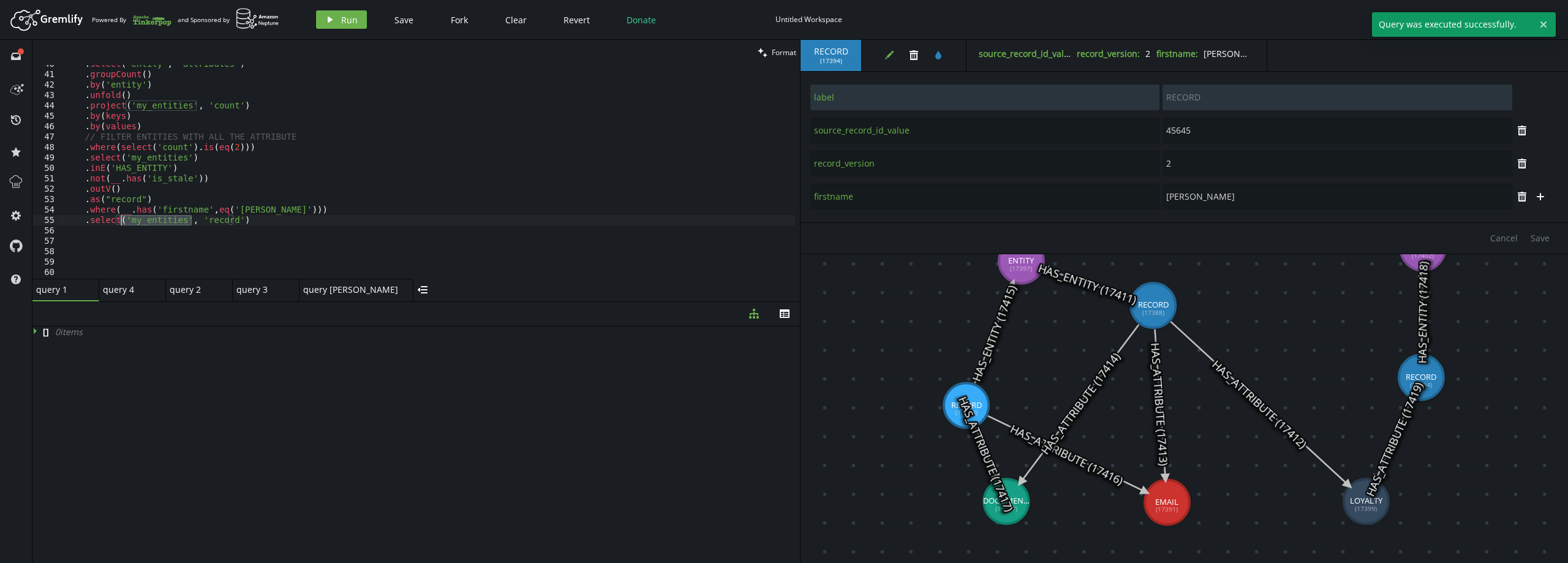
click at [123, 221] on div ". select ( 'entity' , 'attributes' ) . groupCount ( ) . by ( 'entity' ) . unfol…" at bounding box center [428, 176] width 733 height 235
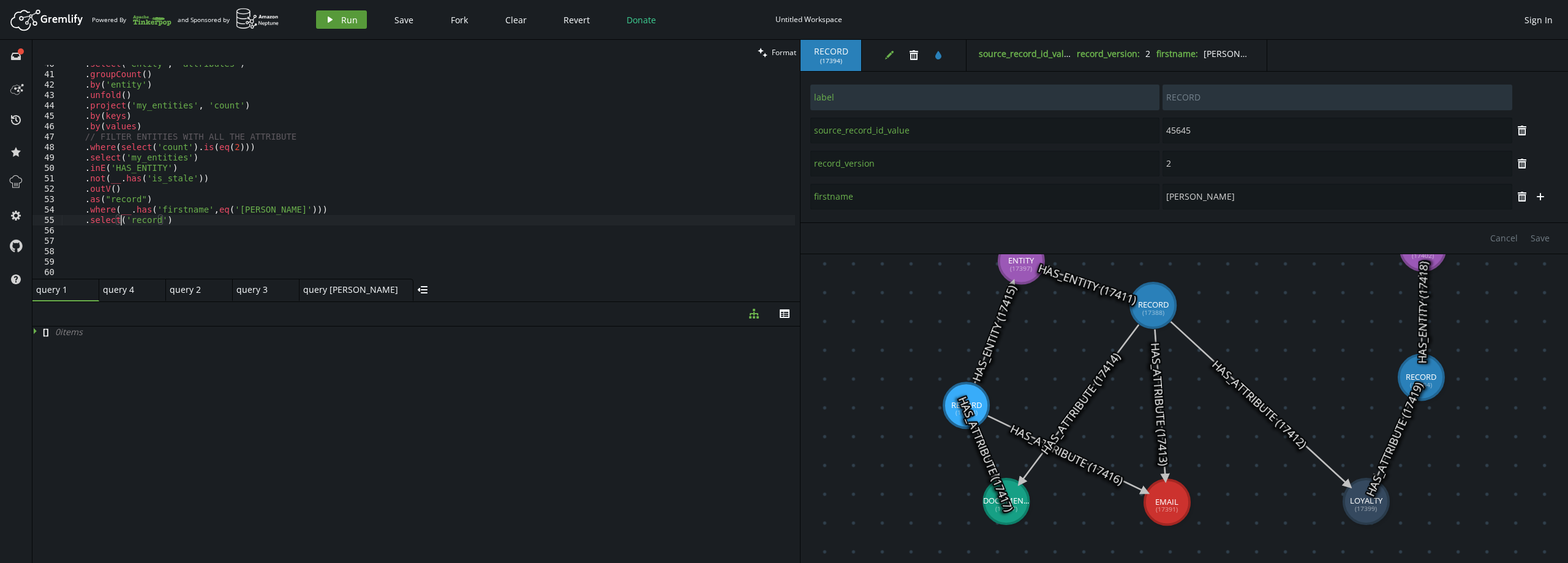
click at [334, 14] on icon "play" at bounding box center [330, 19] width 10 height 10
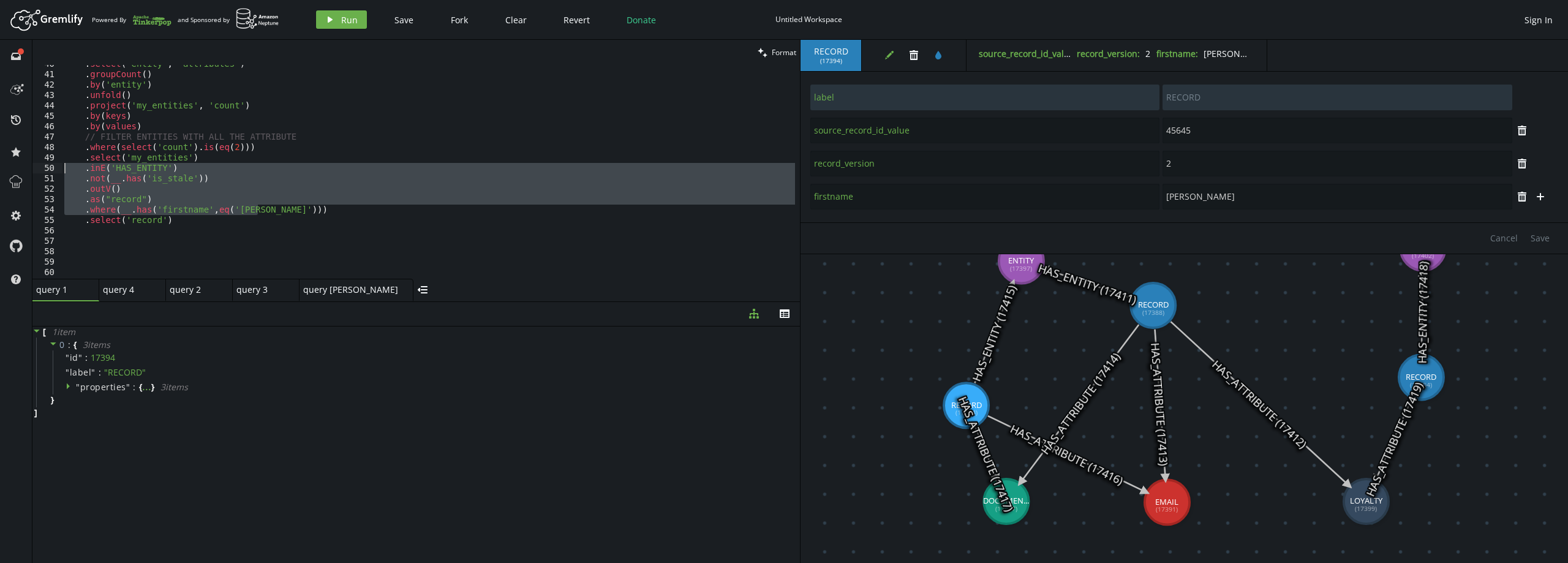
drag, startPoint x: 273, startPoint y: 207, endPoint x: 47, endPoint y: 169, distance: 229.2
click at [47, 169] on div ".where(__.has('firstname',eq('[PERSON_NAME]'))) 40 41 42 43 44 45 46 47 48 49 5…" at bounding box center [415, 172] width 767 height 214
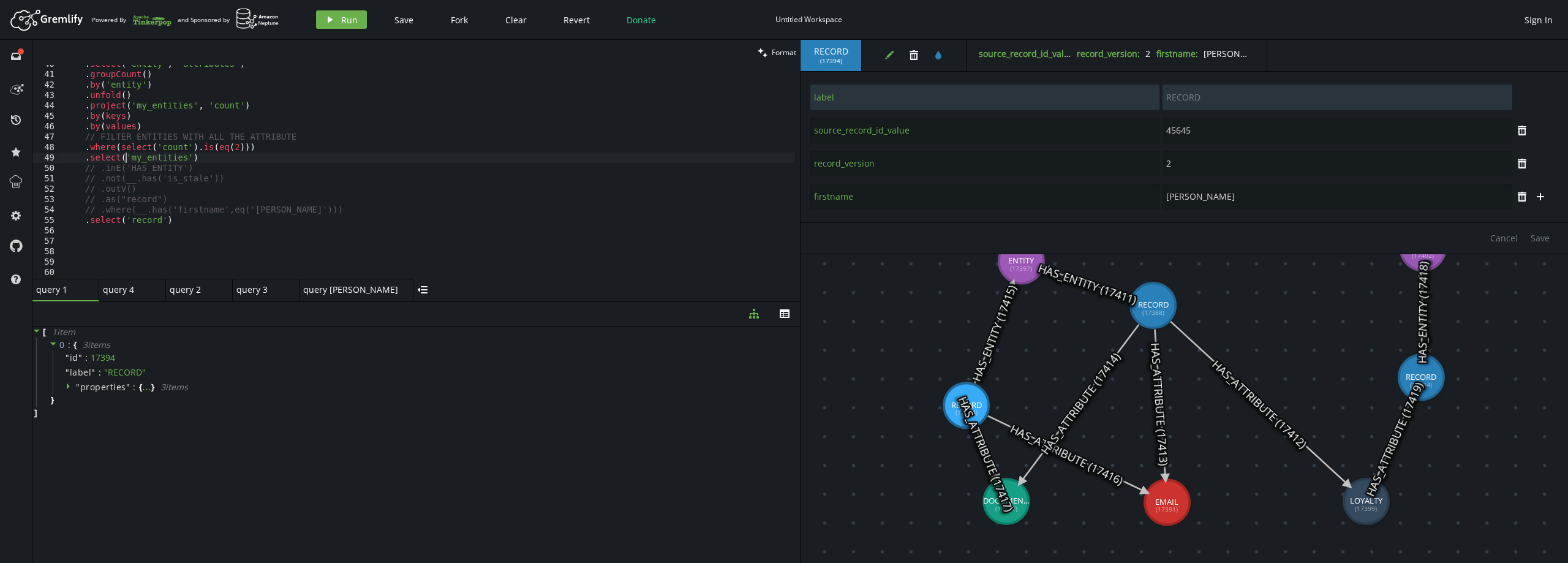
click at [125, 158] on div ". select ( 'entity' , 'attributes' ) . groupCount ( ) . by ( 'entity' ) . unfol…" at bounding box center [428, 176] width 733 height 235
click at [120, 220] on div ". select ( 'entity' , 'attributes' ) . groupCount ( ) . by ( 'entity' ) . unfol…" at bounding box center [428, 176] width 733 height 235
paste textarea "my_entities'"
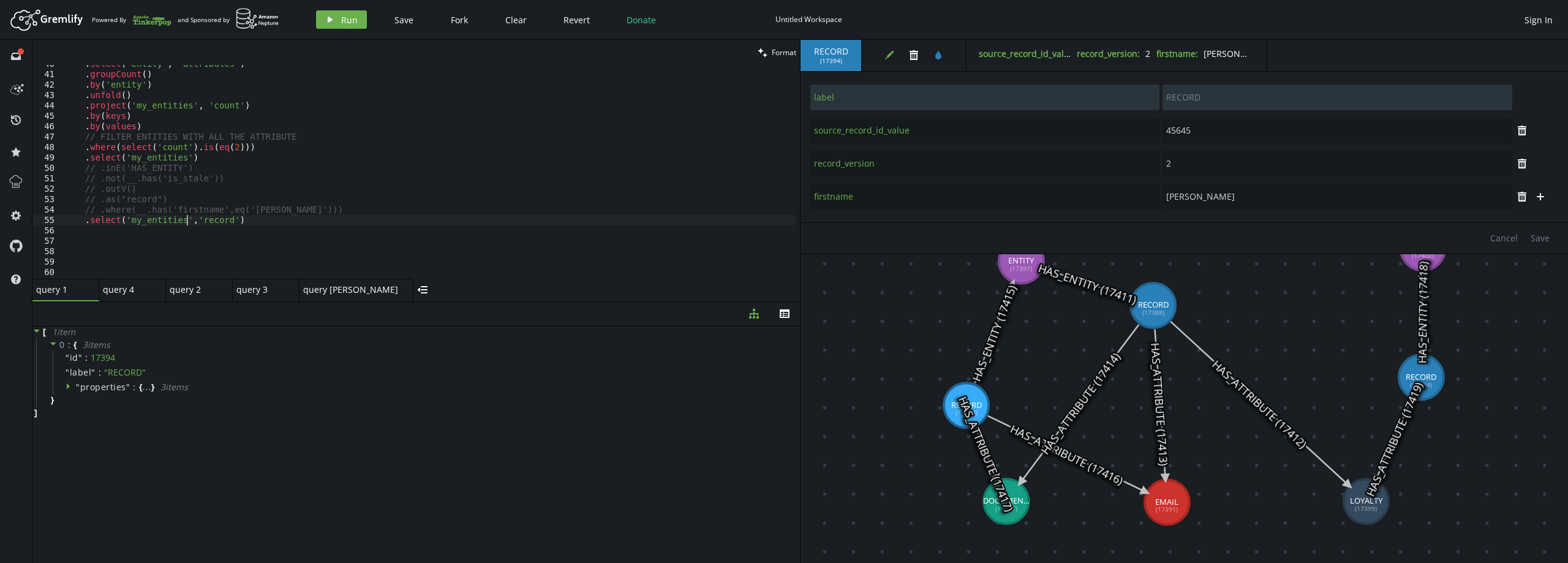
scroll to position [0, 123]
click at [337, 12] on button "play Run" at bounding box center [341, 19] width 51 height 19
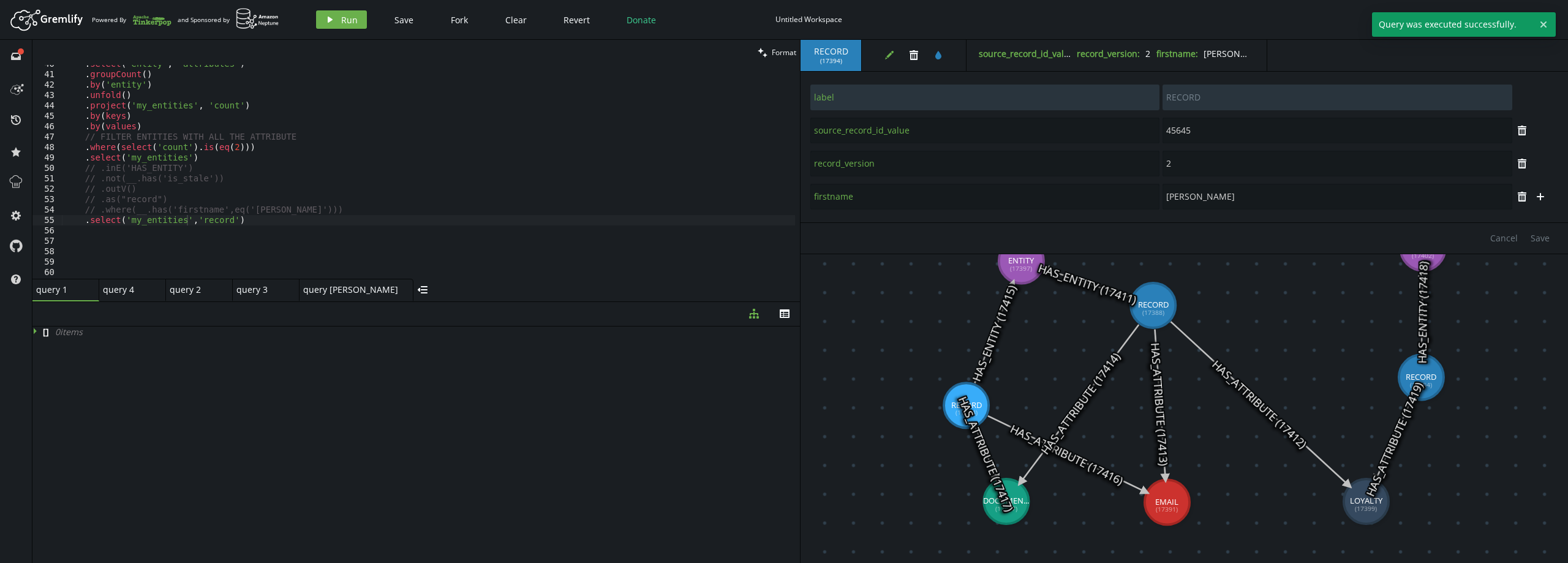
click at [209, 219] on div ". select ( 'entity' , 'attributes' ) . groupCount ( ) . by ( 'entity' ) . unfol…" at bounding box center [428, 176] width 733 height 235
click at [224, 155] on div ". select ( 'entity' , 'attributes' ) . groupCount ( ) . by ( 'entity' ) . unfol…" at bounding box center [428, 176] width 733 height 235
click at [339, 26] on button "play Run" at bounding box center [341, 19] width 51 height 19
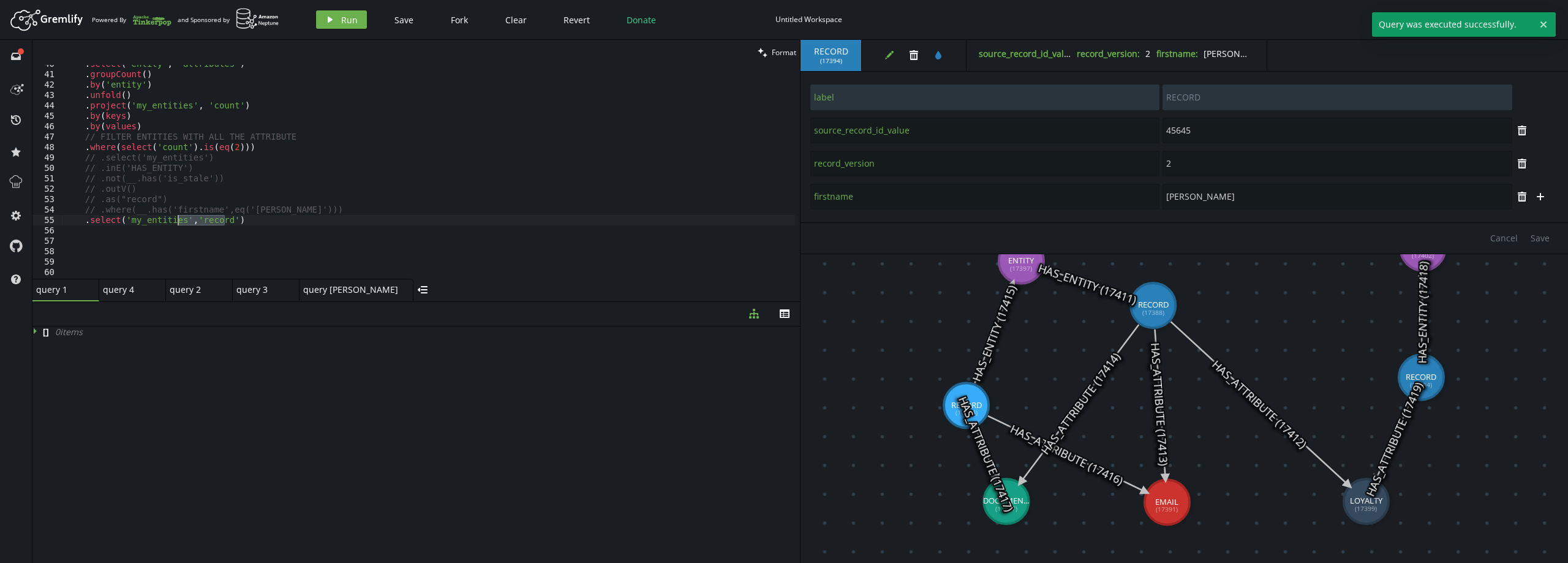
drag, startPoint x: 226, startPoint y: 220, endPoint x: 183, endPoint y: 221, distance: 43.0
click at [183, 221] on div ". select ( 'entity' , 'attributes' ) . groupCount ( ) . by ( 'entity' ) . unfol…" at bounding box center [428, 176] width 733 height 235
click at [240, 219] on div ". select ( 'entity' , 'attributes' ) . groupCount ( ) . by ( 'entity' ) . unfol…" at bounding box center [428, 176] width 733 height 235
click at [230, 159] on div ". select ( 'entity' , 'attributes' ) . groupCount ( ) . by ( 'entity' ) . unfol…" at bounding box center [428, 176] width 733 height 235
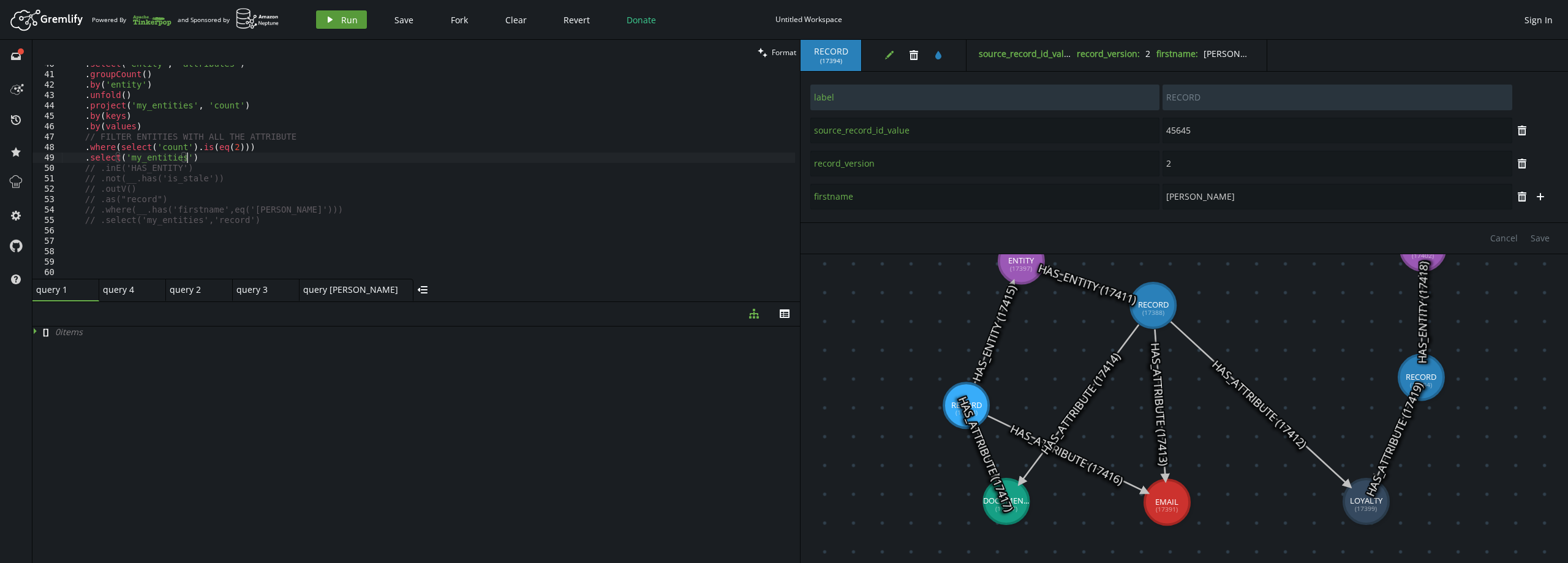
click at [332, 20] on icon "play" at bounding box center [330, 19] width 10 height 10
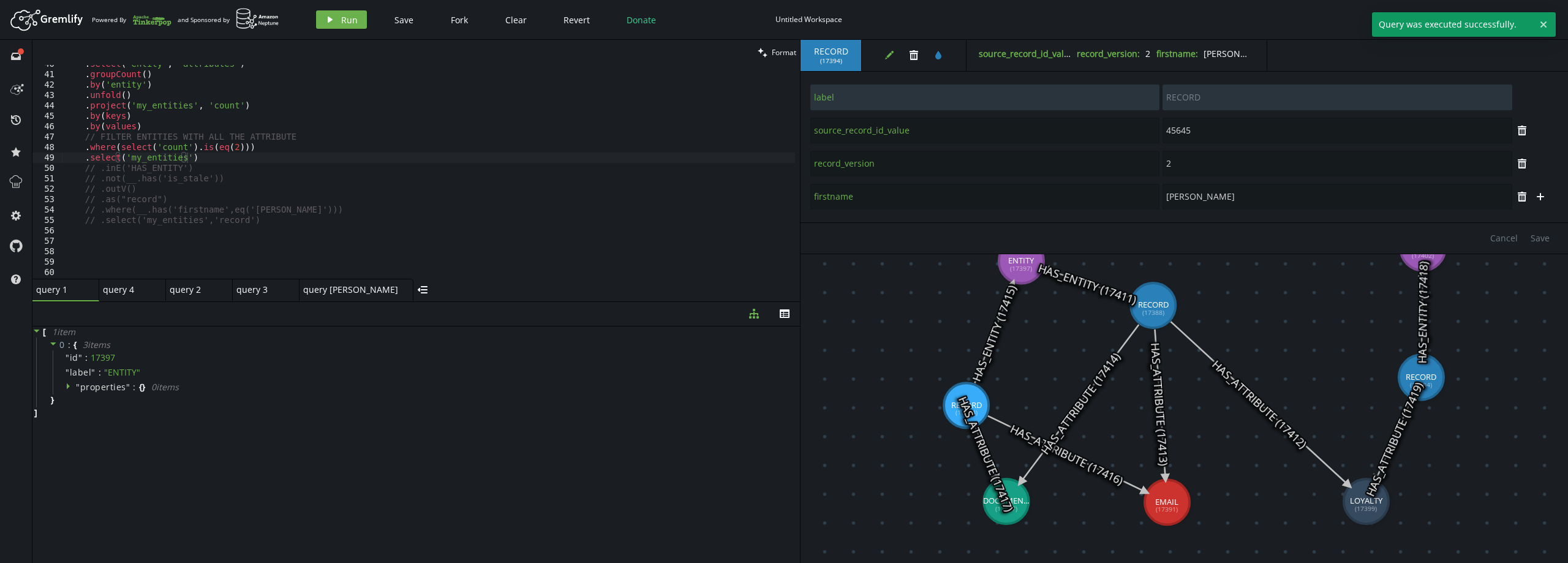
scroll to position [0, 94]
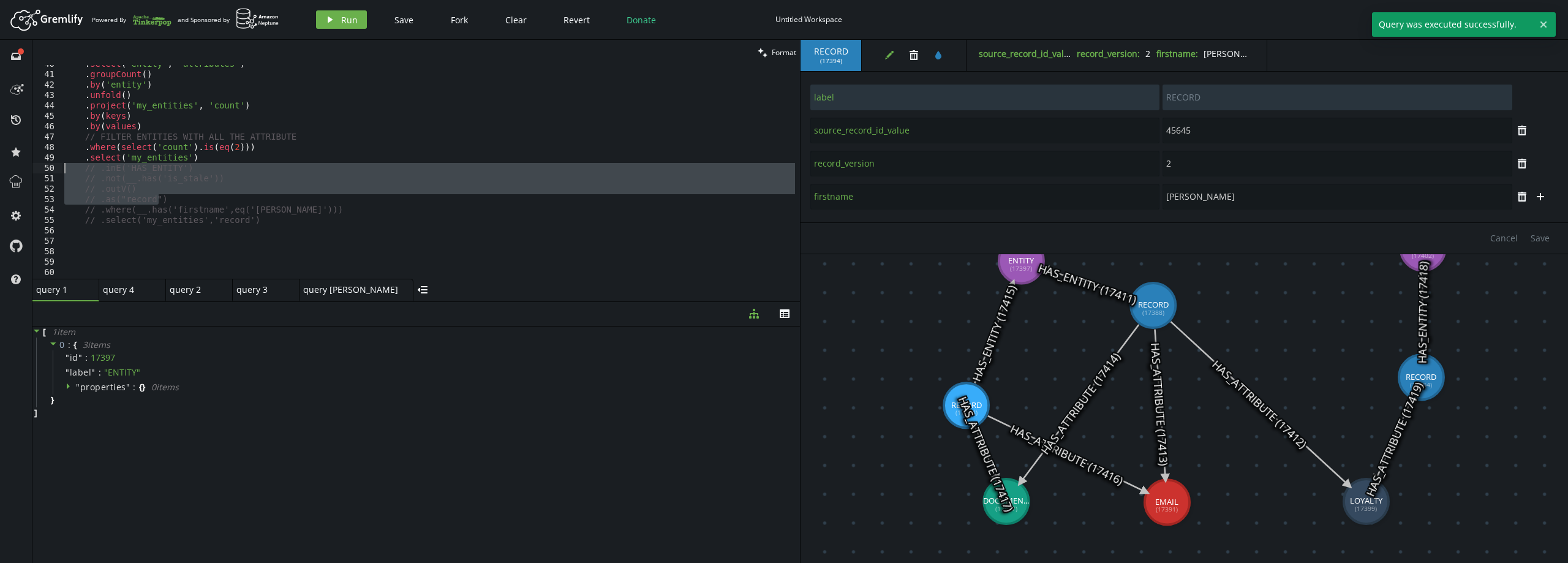
drag, startPoint x: 184, startPoint y: 201, endPoint x: 51, endPoint y: 165, distance: 137.8
click at [51, 165] on div "// .as("record") 40 41 42 43 44 45 46 47 48 49 50 51 52 53 54 55 56 57 58 59 60…" at bounding box center [415, 172] width 767 height 214
type textarea ".inE('HAS_ENTITY') .not(__.has('is_stale'))"
click at [336, 21] on button "play Run" at bounding box center [341, 19] width 51 height 19
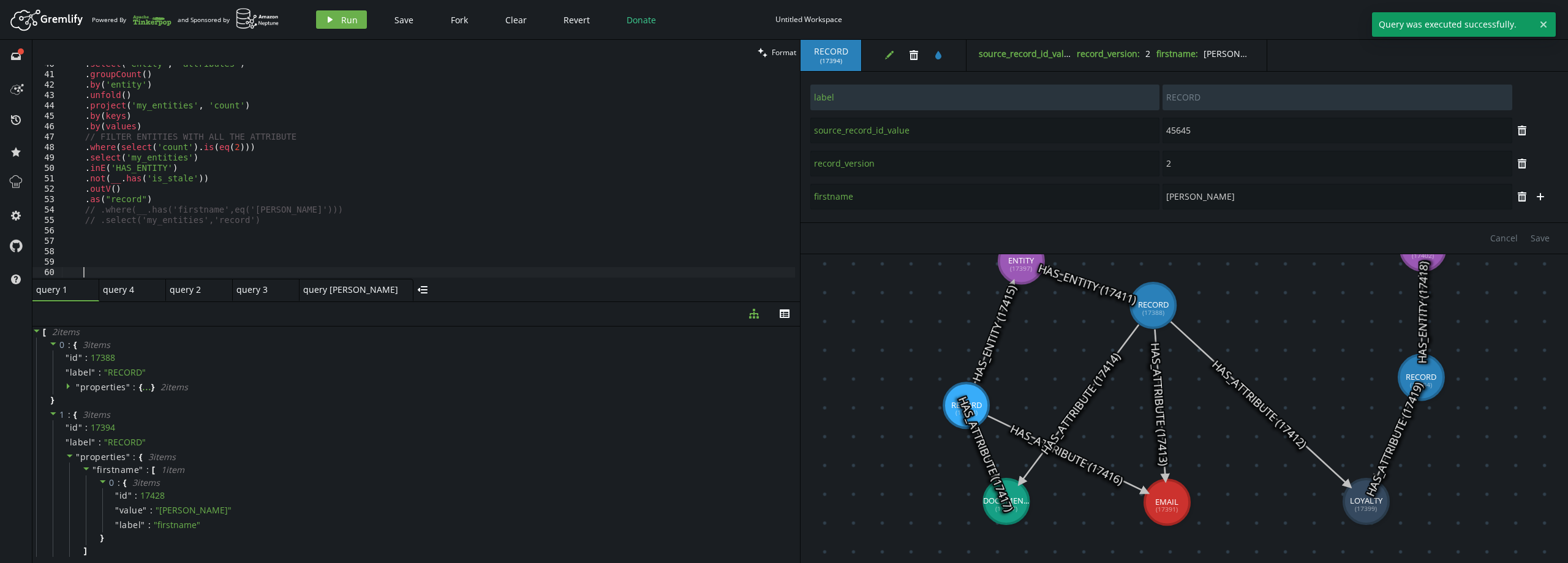
scroll to position [0, 19]
click at [248, 267] on div ". select ( 'entity' , 'attributes' ) . groupCount ( ) . by ( 'entity' ) . unfol…" at bounding box center [428, 176] width 733 height 235
drag, startPoint x: 159, startPoint y: 222, endPoint x: 95, endPoint y: 224, distance: 64.0
click at [95, 224] on div ". select ( 'entity' , 'attributes' ) . groupCount ( ) . by ( 'entity' ) . unfol…" at bounding box center [428, 176] width 733 height 235
click at [160, 199] on div ". select ( 'entity' , 'attributes' ) . groupCount ( ) . by ( 'entity' ) . unfol…" at bounding box center [428, 176] width 733 height 235
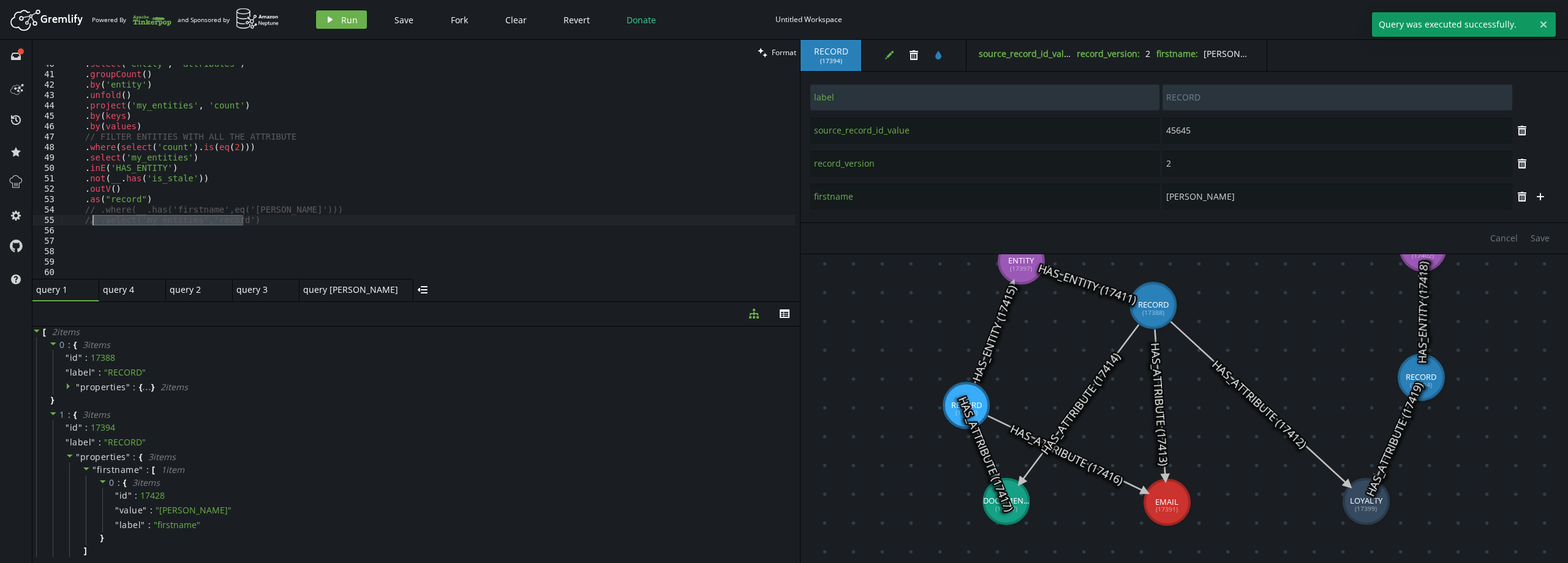
type textarea ".as("record")"
paste textarea ".select('my_entities','record')"
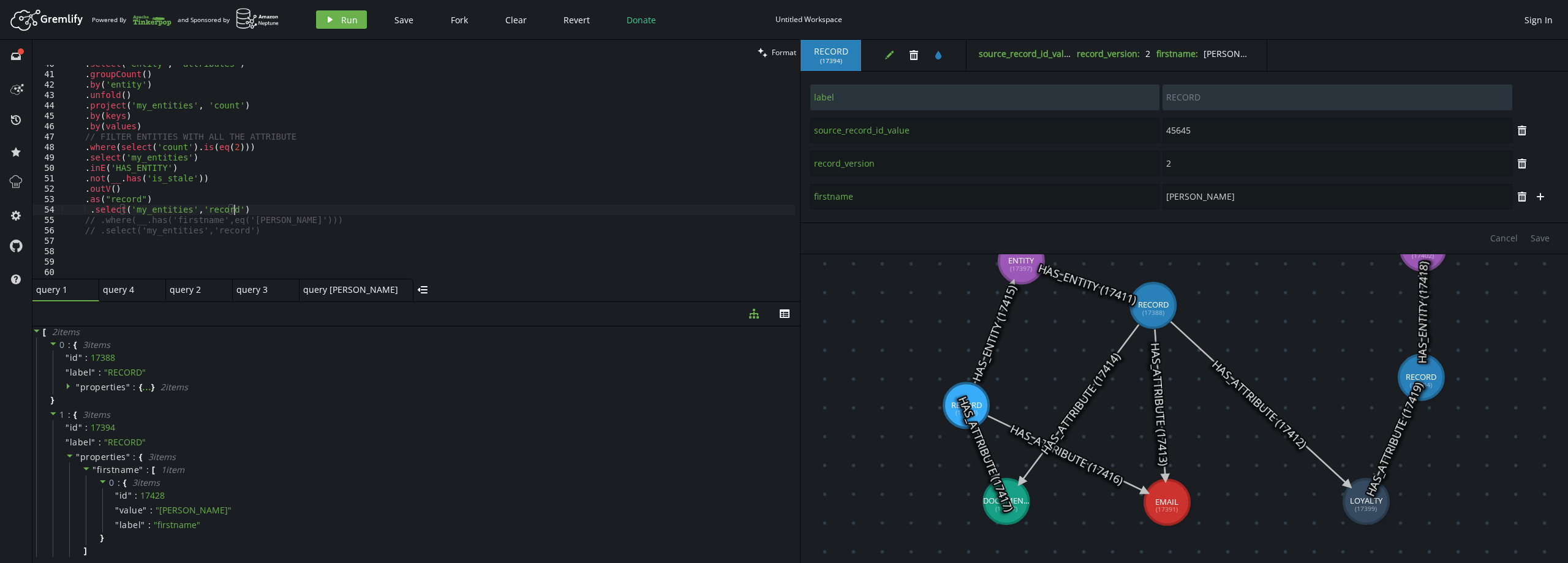
click at [88, 211] on div ". select ( 'entity' , 'attributes' ) . groupCount ( ) . by ( 'entity' ) . unfol…" at bounding box center [428, 176] width 733 height 235
click at [69, 386] on icon at bounding box center [68, 385] width 3 height 6
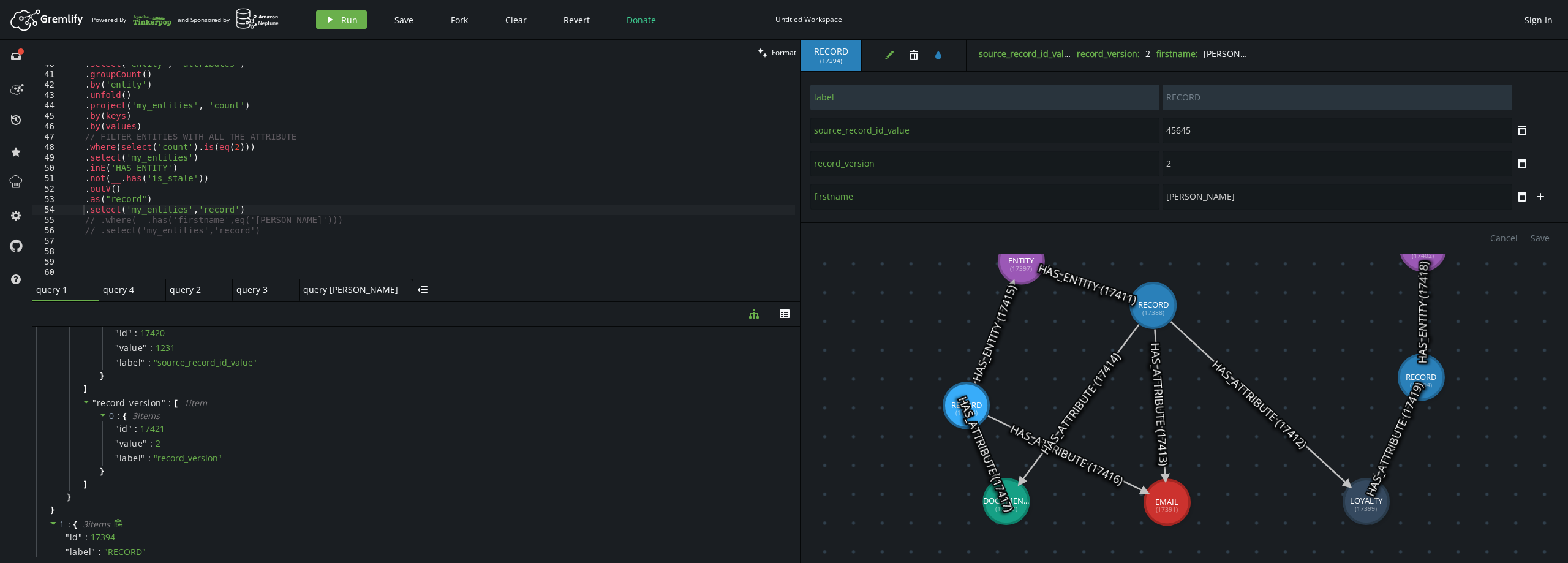
scroll to position [0, 0]
click at [348, 21] on span "Run" at bounding box center [350, 20] width 16 height 12
click at [198, 198] on div ". select ( 'entity' , 'attributes' ) . groupCount ( ) . by ( 'entity' ) . unfol…" at bounding box center [428, 176] width 733 height 235
click at [201, 160] on div ". select ( 'entity' , 'attributes' ) . groupCount ( ) . by ( 'entity' ) . unfol…" at bounding box center [428, 176] width 733 height 235
click at [282, 150] on div ". select ( 'entity' , 'attributes' ) . groupCount ( ) . by ( 'entity' ) . unfol…" at bounding box center [428, 176] width 733 height 235
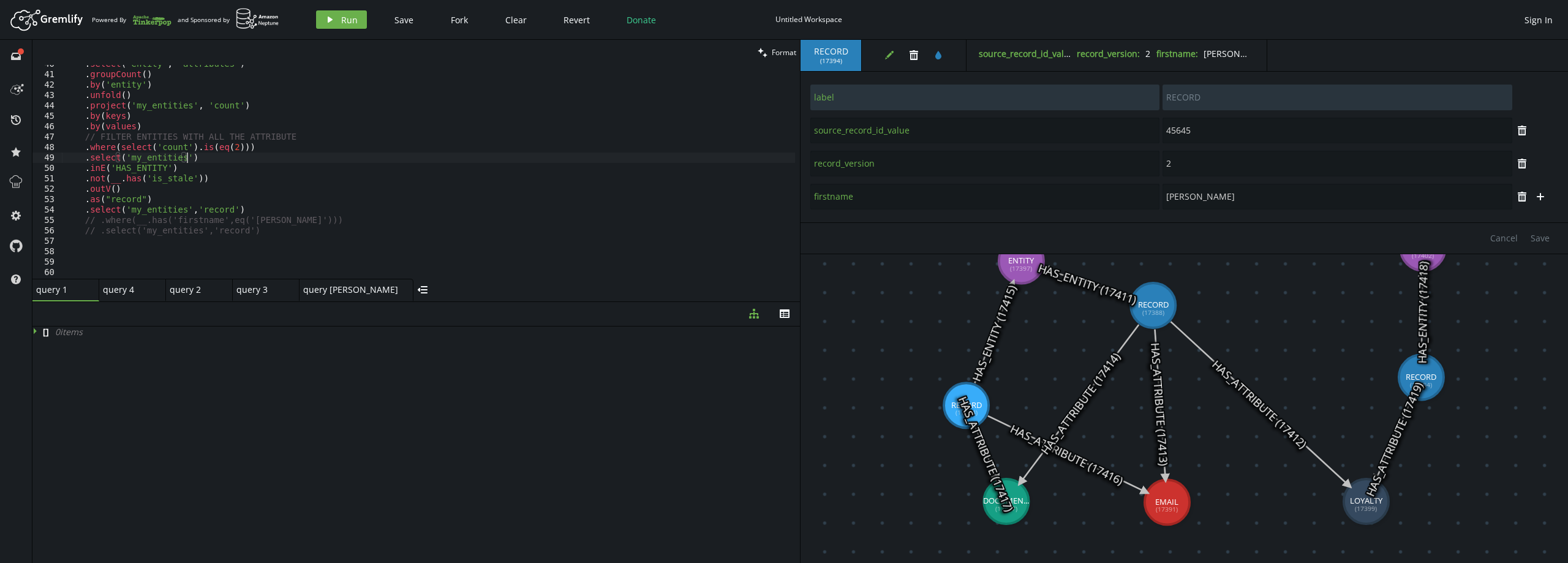
type textarea ".where(select('count').is(eq(2)))"
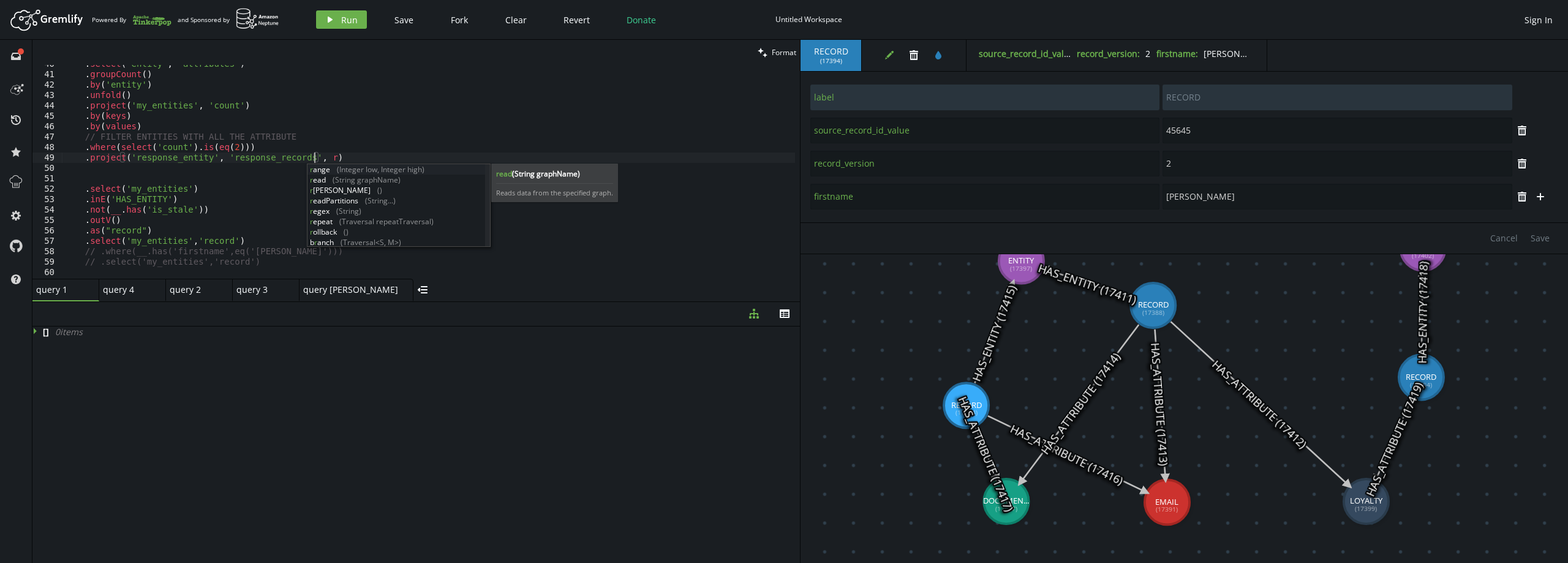
scroll to position [0, 250]
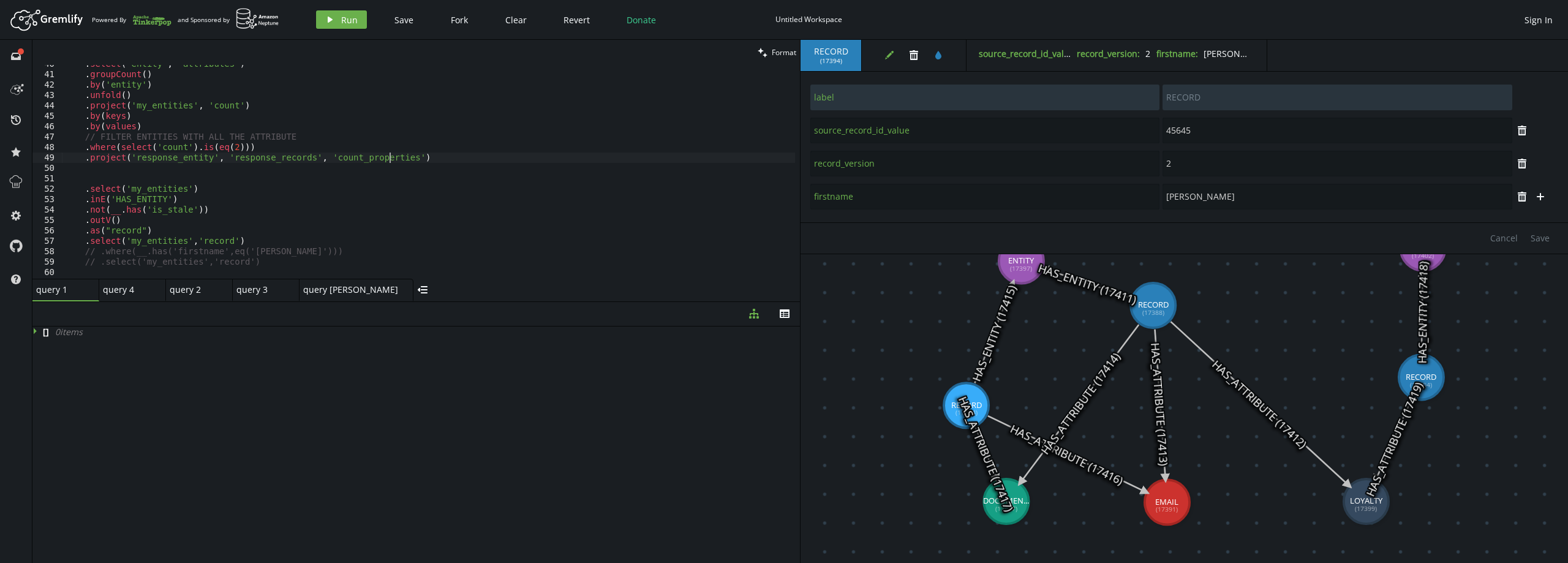
type textarea ".project('response_entity', 'response_records', 'count_properties')"
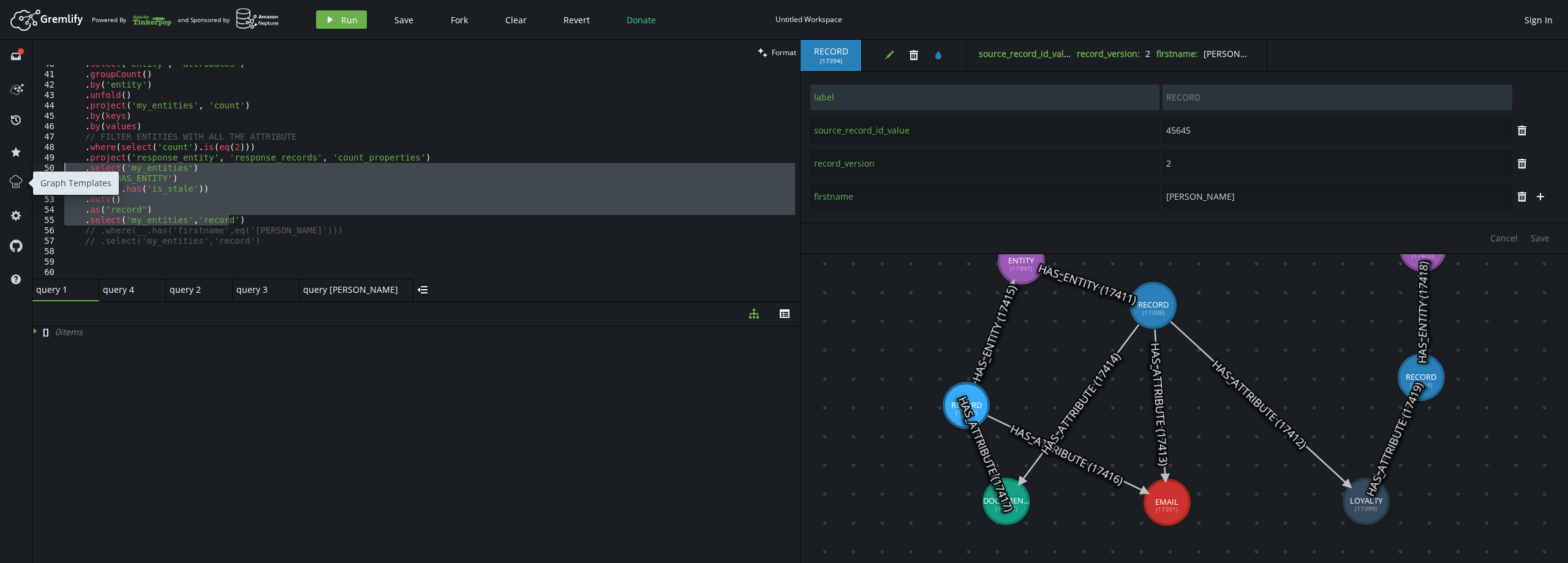
drag, startPoint x: 244, startPoint y: 221, endPoint x: 10, endPoint y: 171, distance: 239.3
click at [10, 171] on div "full-circle inbox history star cog help clean Format .select('my_entities') 40 …" at bounding box center [784, 301] width 1568 height 523
click at [443, 152] on div ". select ( 'entity' , 'attributes' ) . groupCount ( ) . by ( 'entity' ) . unfol…" at bounding box center [428, 176] width 733 height 235
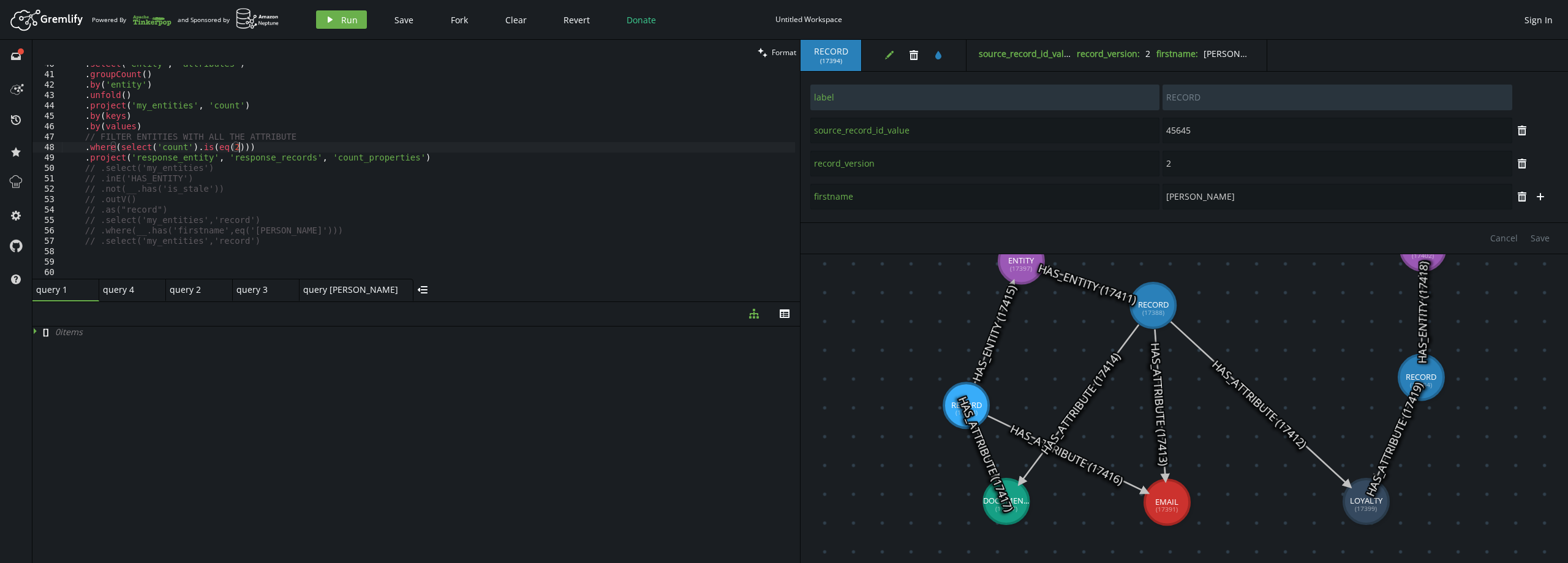
click at [442, 156] on div ". select ( 'entity' , 'attributes' ) . groupCount ( ) . by ( 'entity' ) . unfol…" at bounding box center [428, 176] width 733 height 235
type textarea ".project('response_entity', 'response_records', 'count_properties')"
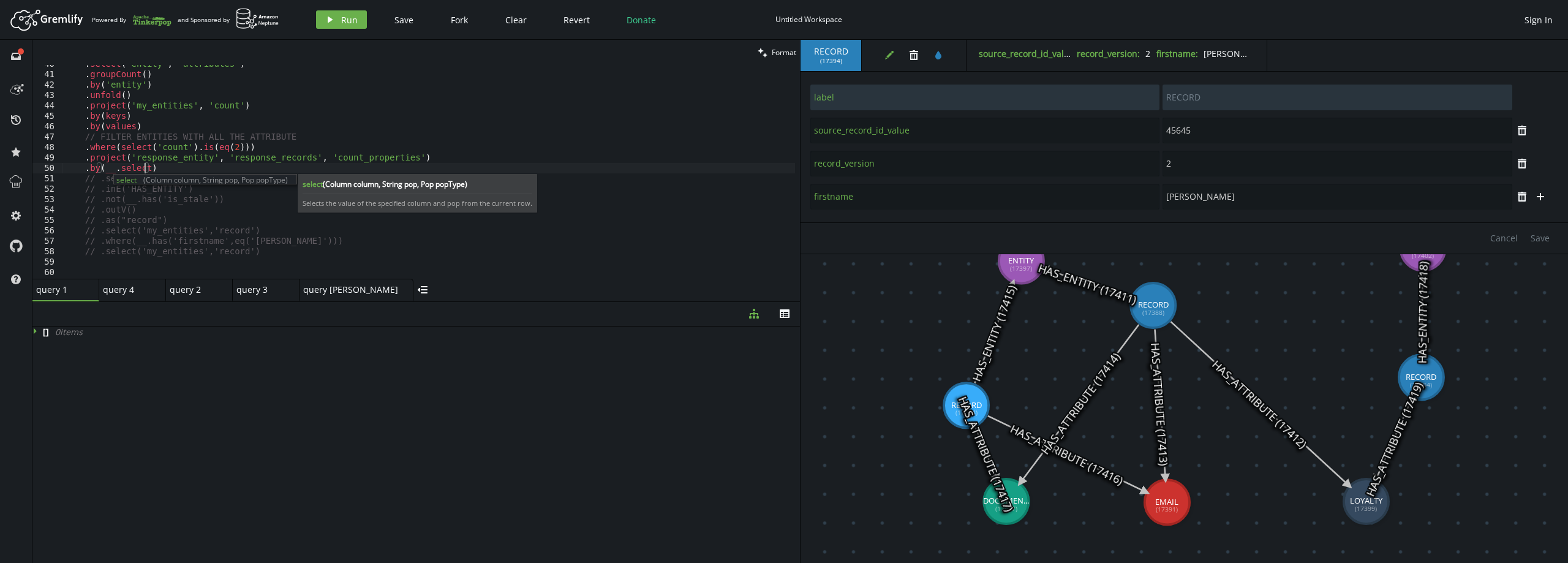
scroll to position [0, 89]
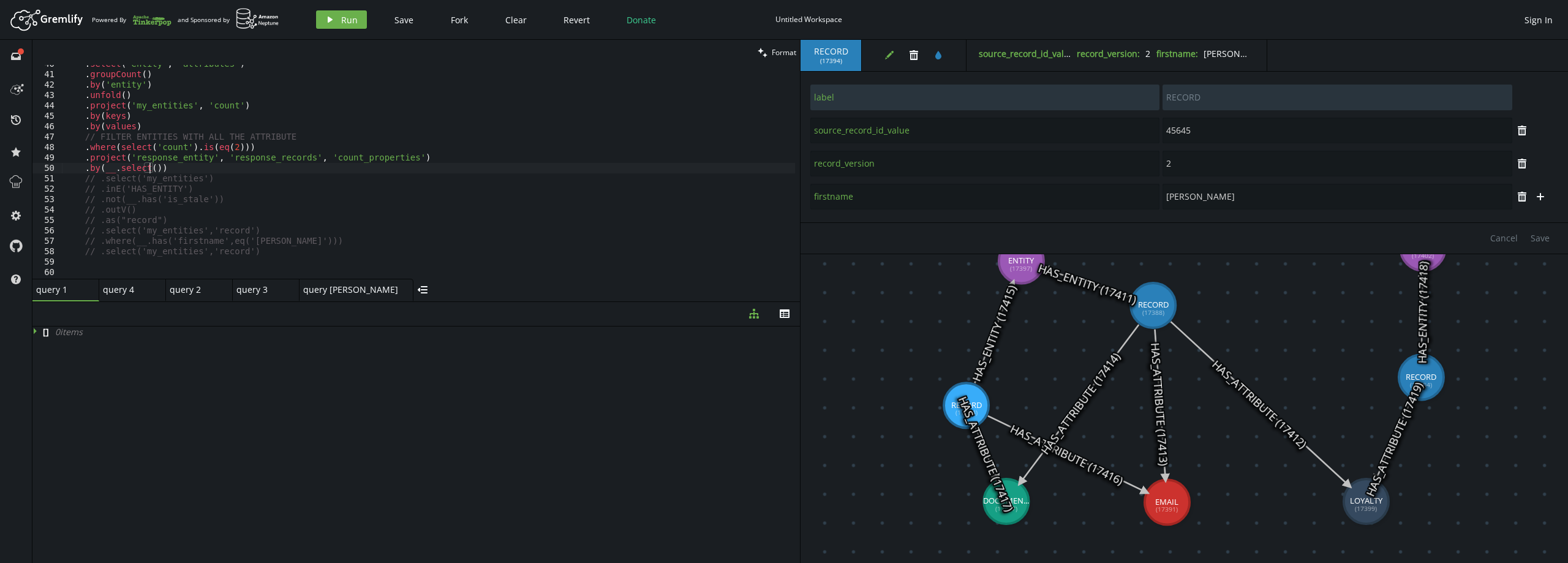
click at [182, 180] on div ". select ( 'entity' , 'attributes' ) . groupCount ( ) . by ( 'entity' ) . unfol…" at bounding box center [428, 176] width 733 height 235
click at [146, 169] on div ". select ( 'entity' , 'attributes' ) . groupCount ( ) . by ( 'entity' ) . unfol…" at bounding box center [428, 176] width 733 height 235
paste textarea "my_entities'"
drag, startPoint x: 84, startPoint y: 169, endPoint x: 245, endPoint y: 169, distance: 161.0
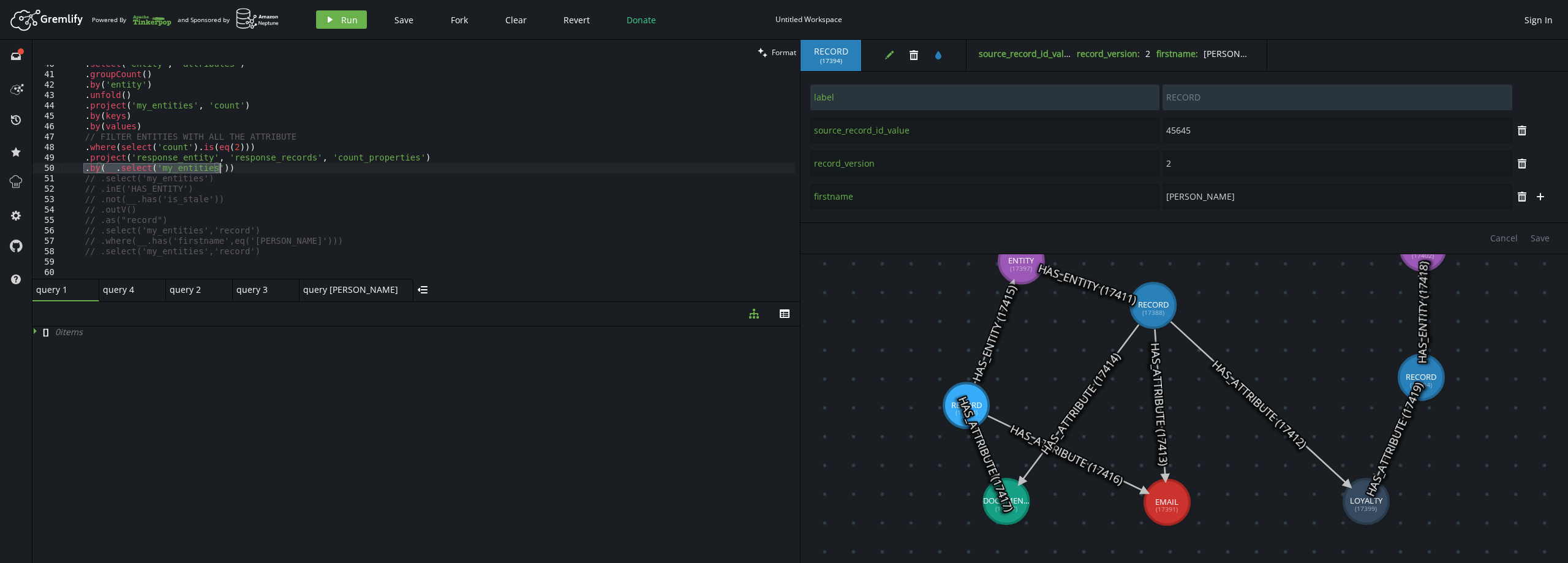
click at [245, 169] on div ". select ( 'entity' , 'attributes' ) . groupCount ( ) . by ( 'entity' ) . unfol…" at bounding box center [428, 176] width 733 height 235
type textarea ".by(__.select('my_entities'))"
click at [246, 167] on div ". select ( 'entity' , 'attributes' ) . groupCount ( ) . by ( 'entity' ) . unfol…" at bounding box center [428, 172] width 733 height 214
paste textarea ".by(__.select('my_entities'))"
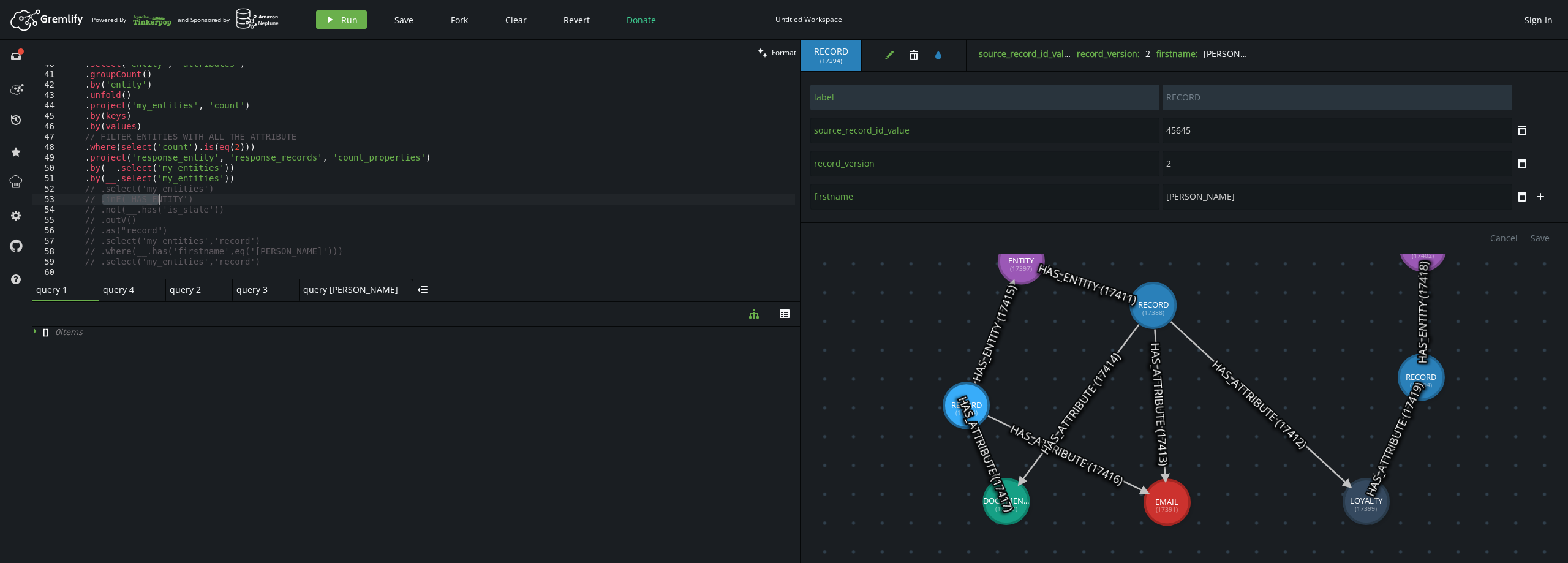
drag, startPoint x: 102, startPoint y: 200, endPoint x: 174, endPoint y: 200, distance: 72.0
click at [174, 200] on div ". select ( 'entity' , 'attributes' ) . groupCount ( ) . by ( 'entity' ) . unfol…" at bounding box center [428, 176] width 733 height 235
click at [186, 200] on div ". select ( 'entity' , 'attributes' ) . groupCount ( ) . by ( 'entity' ) . unfol…" at bounding box center [428, 176] width 733 height 235
drag, startPoint x: 134, startPoint y: 203, endPoint x: 95, endPoint y: 203, distance: 39.0
click at [105, 204] on div ". select ( 'entity' , 'attributes' ) . groupCount ( ) . by ( 'entity' ) . unfol…" at bounding box center [428, 176] width 733 height 235
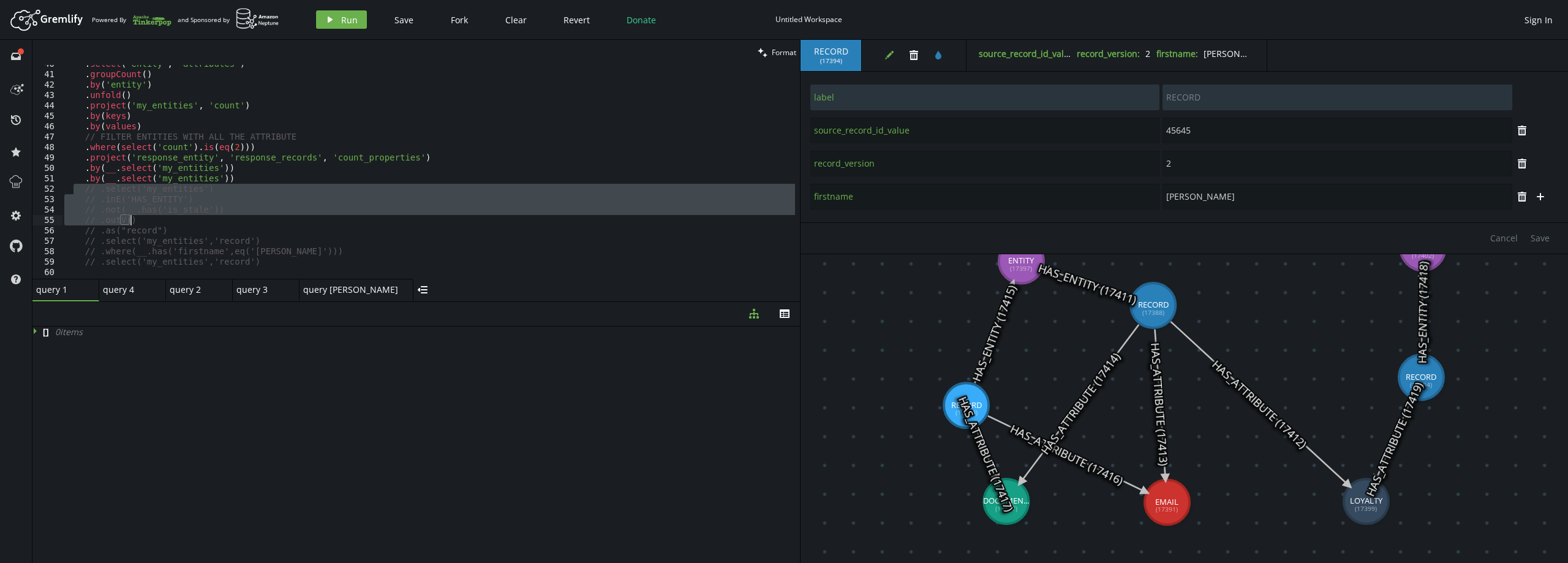
drag, startPoint x: 75, startPoint y: 191, endPoint x: 183, endPoint y: 221, distance: 112.1
click at [183, 221] on div ". select ( 'entity' , 'attributes' ) . groupCount ( ) . by ( 'entity' ) . unfol…" at bounding box center [428, 176] width 733 height 235
click at [226, 184] on div ". select ( 'entity' , 'attributes' ) . groupCount ( ) . by ( 'entity' ) . unfol…" at bounding box center [428, 172] width 733 height 214
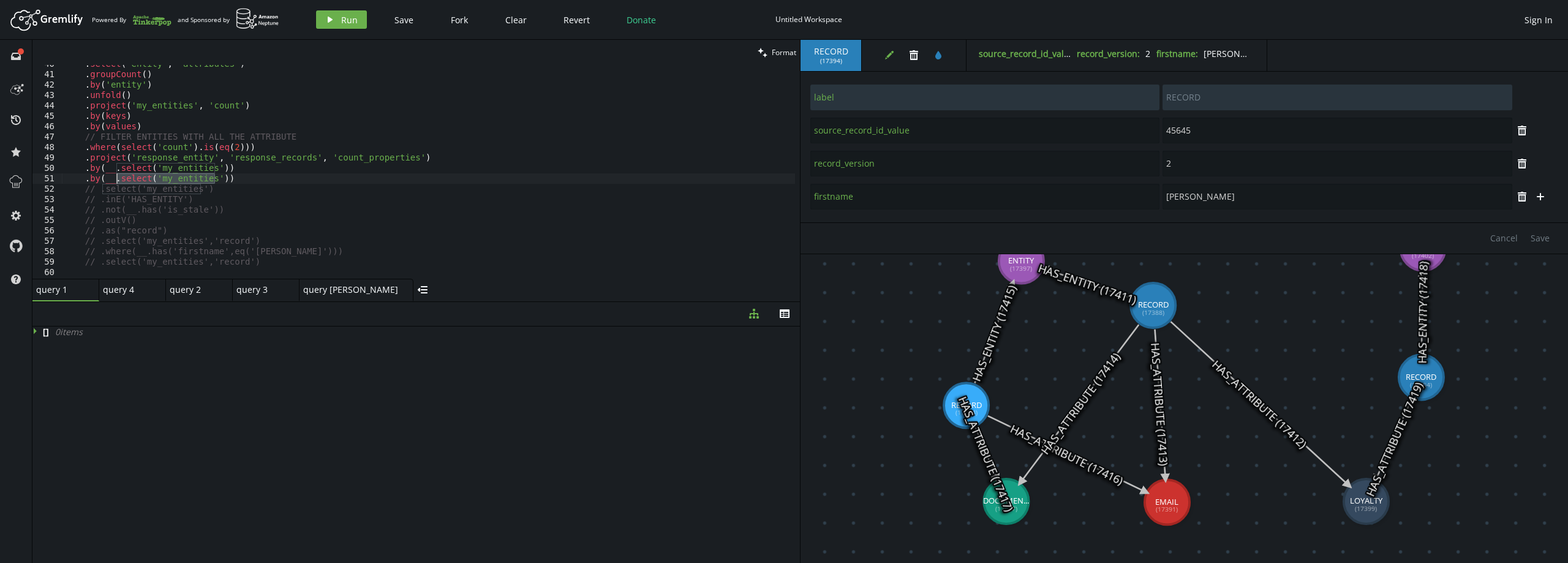
drag, startPoint x: 191, startPoint y: 178, endPoint x: 117, endPoint y: 180, distance: 74.0
click at [117, 180] on div ". select ( 'entity' , 'attributes' ) . groupCount ( ) . by ( 'entity' ) . unfol…" at bounding box center [428, 176] width 733 height 235
paste textarea "// .outV("
drag, startPoint x: 143, startPoint y: 176, endPoint x: 117, endPoint y: 180, distance: 26.3
click at [117, 180] on div ". select ( 'entity' , 'attributes' ) . groupCount ( ) . by ( 'entity' ) . unfol…" at bounding box center [428, 176] width 733 height 235
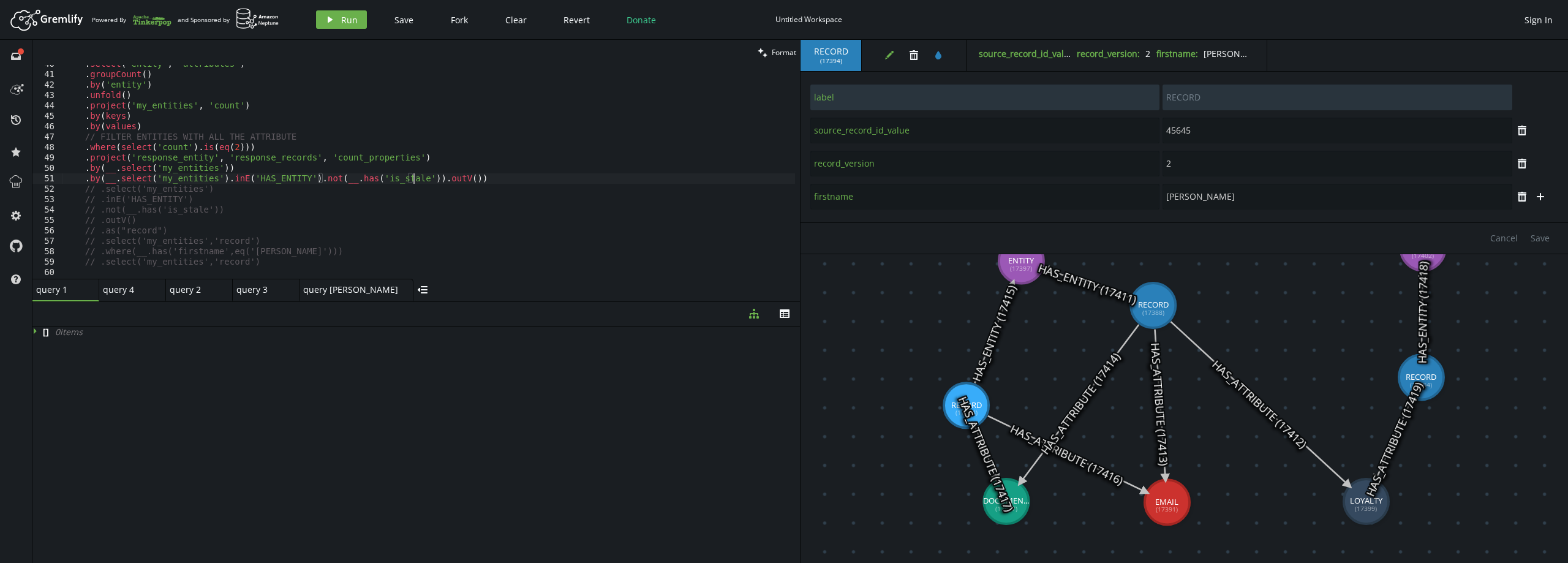
click at [215, 178] on div ". select ( 'entity' , 'attributes' ) . groupCount ( ) . by ( 'entity' ) . unfol…" at bounding box center [428, 176] width 733 height 235
type textarea ".outV())"
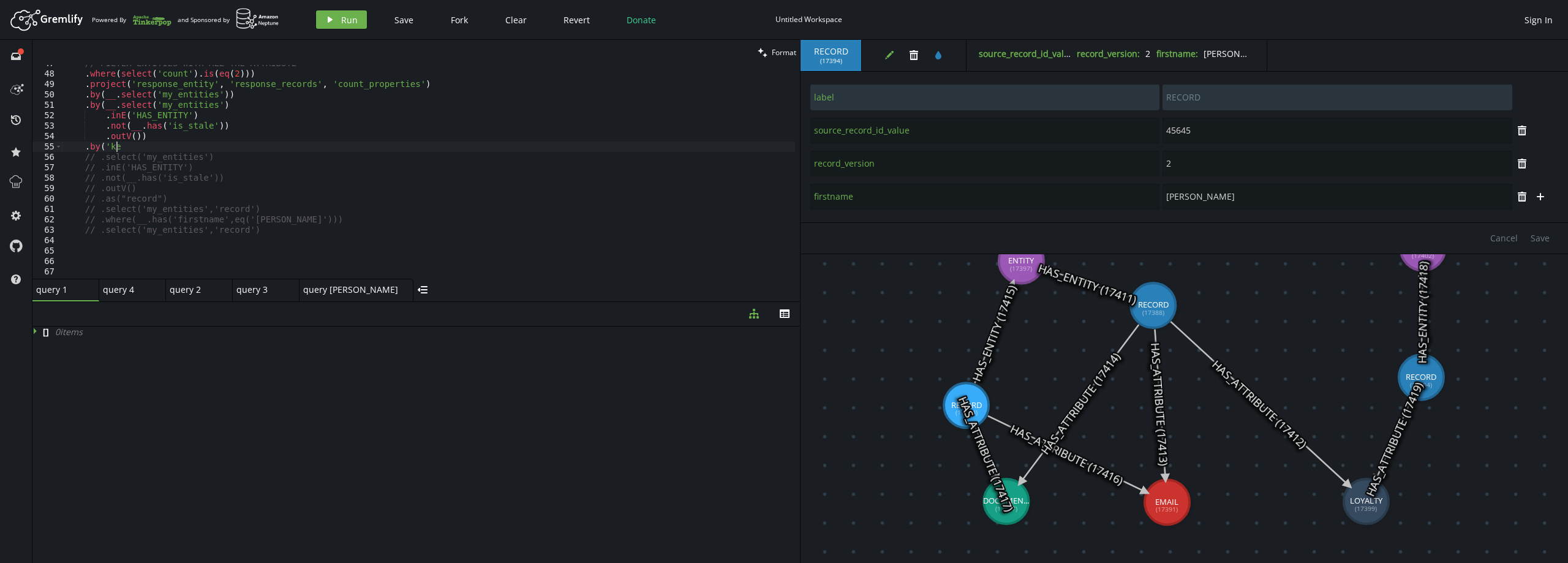
scroll to position [412, 0]
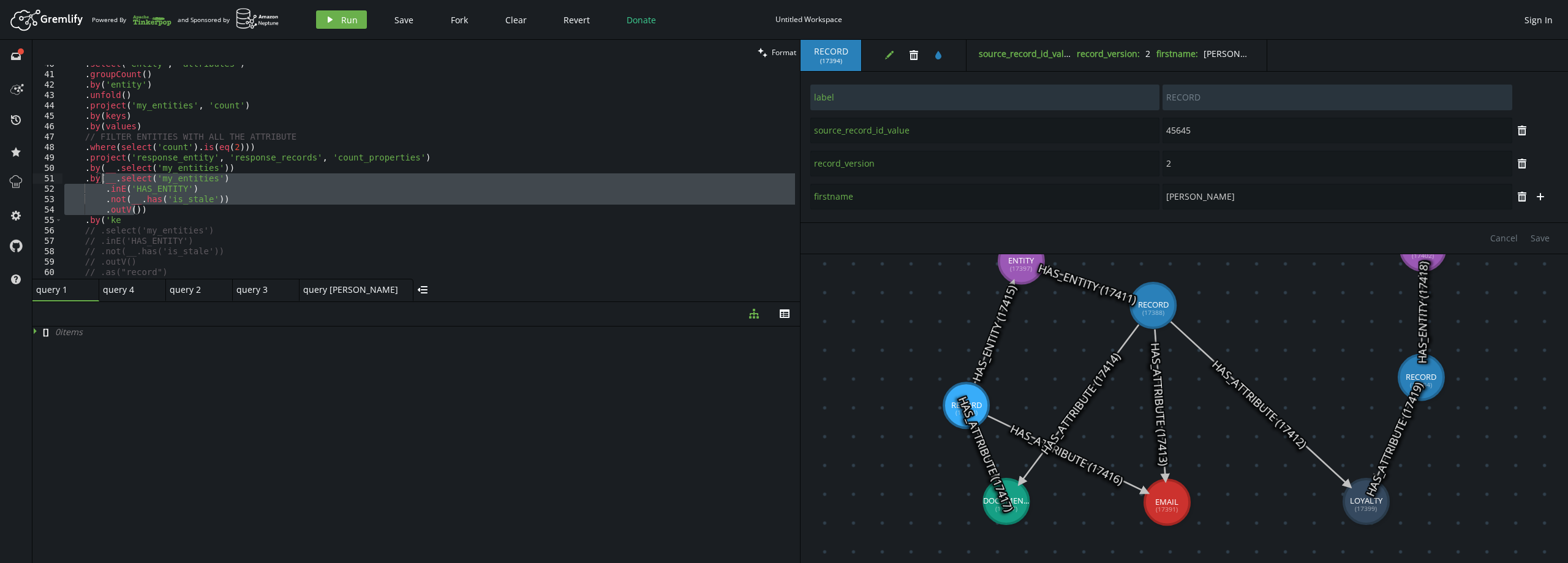
drag, startPoint x: 135, startPoint y: 211, endPoint x: 102, endPoint y: 182, distance: 43.9
click at [102, 182] on div ". select ( 'entity' , 'attributes' ) . groupCount ( ) . by ( 'entity' ) . unfol…" at bounding box center [428, 176] width 733 height 235
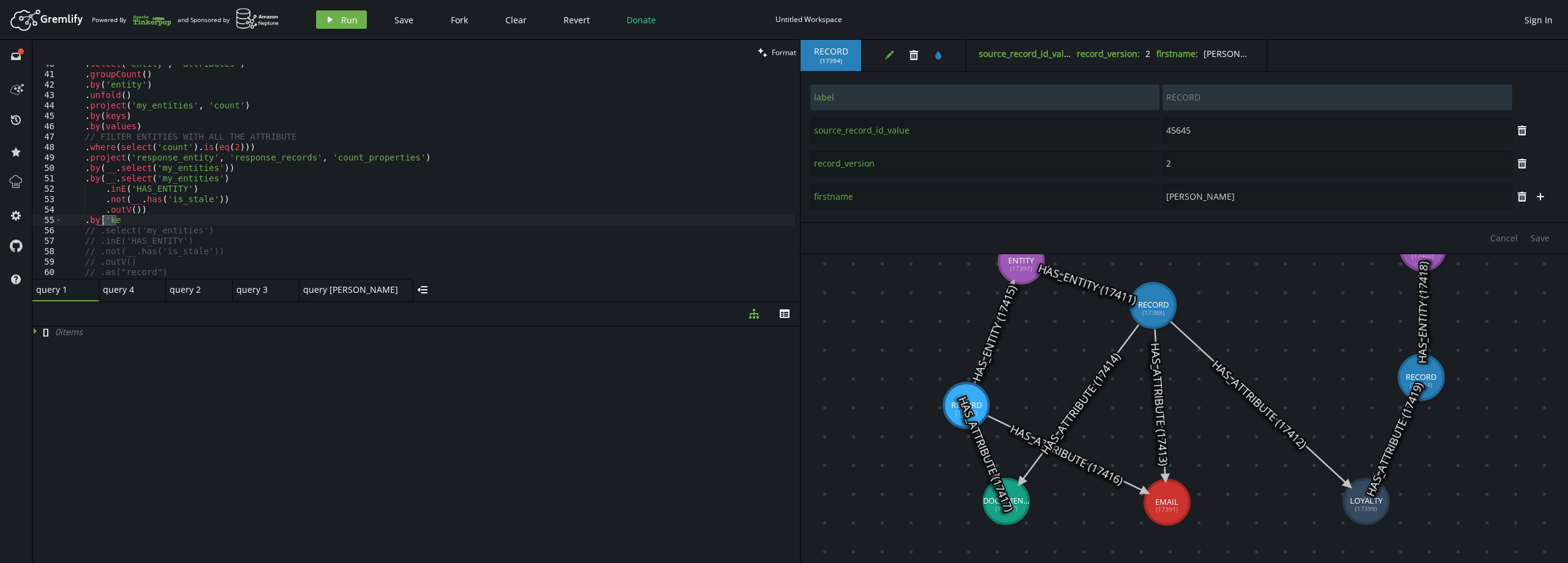
drag, startPoint x: 115, startPoint y: 221, endPoint x: 104, endPoint y: 217, distance: 11.7
click at [104, 217] on div ". select ( 'entity' , 'attributes' ) . groupCount ( ) . by ( 'entity' ) . unfol…" at bounding box center [428, 176] width 733 height 235
paste textarea ".outV()"
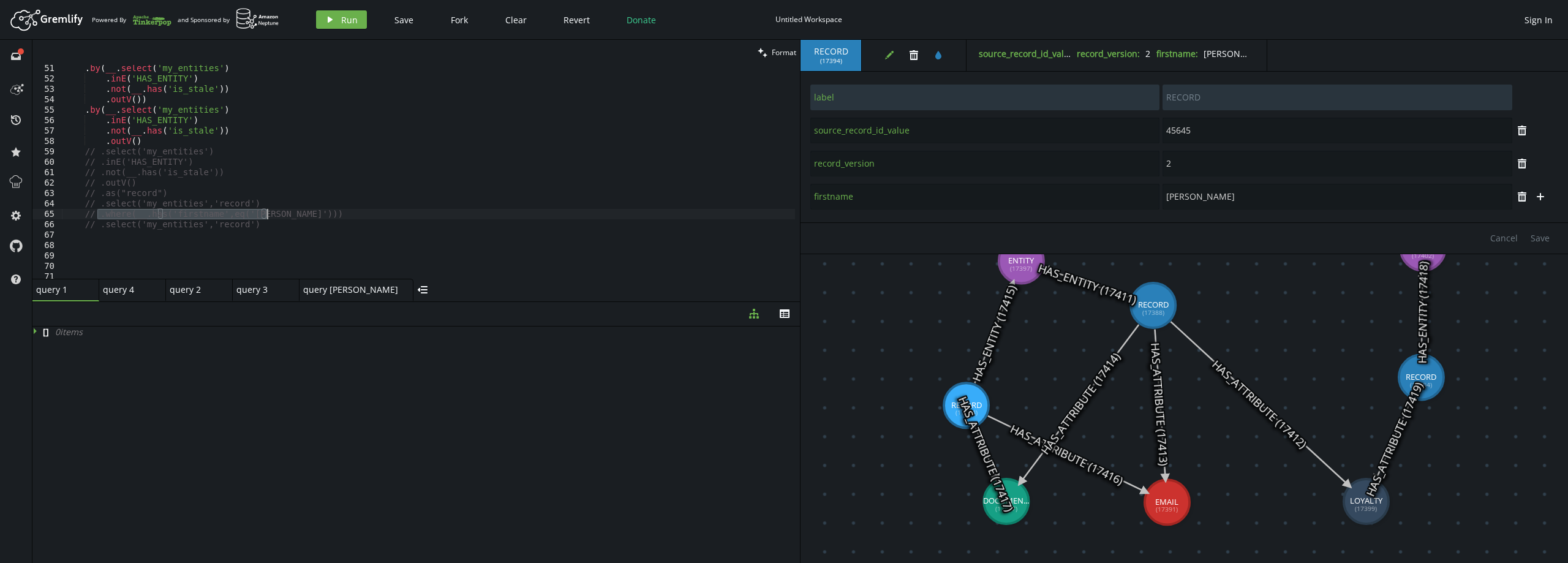
drag, startPoint x: 99, startPoint y: 216, endPoint x: 265, endPoint y: 212, distance: 166.0
click at [265, 212] on div ". by ( __ . select ( 'my_entities' ) . inE ( 'HAS_ENTITY' ) . not ( __ . has ( …" at bounding box center [428, 180] width 733 height 235
click at [138, 143] on div ". by ( __ . select ( 'my_entities' ) . inE ( 'HAS_ENTITY' ) . not ( __ . has ( …" at bounding box center [428, 180] width 733 height 235
paste textarea ".where(__.has('firstname',eq('[PERSON_NAME]'))"
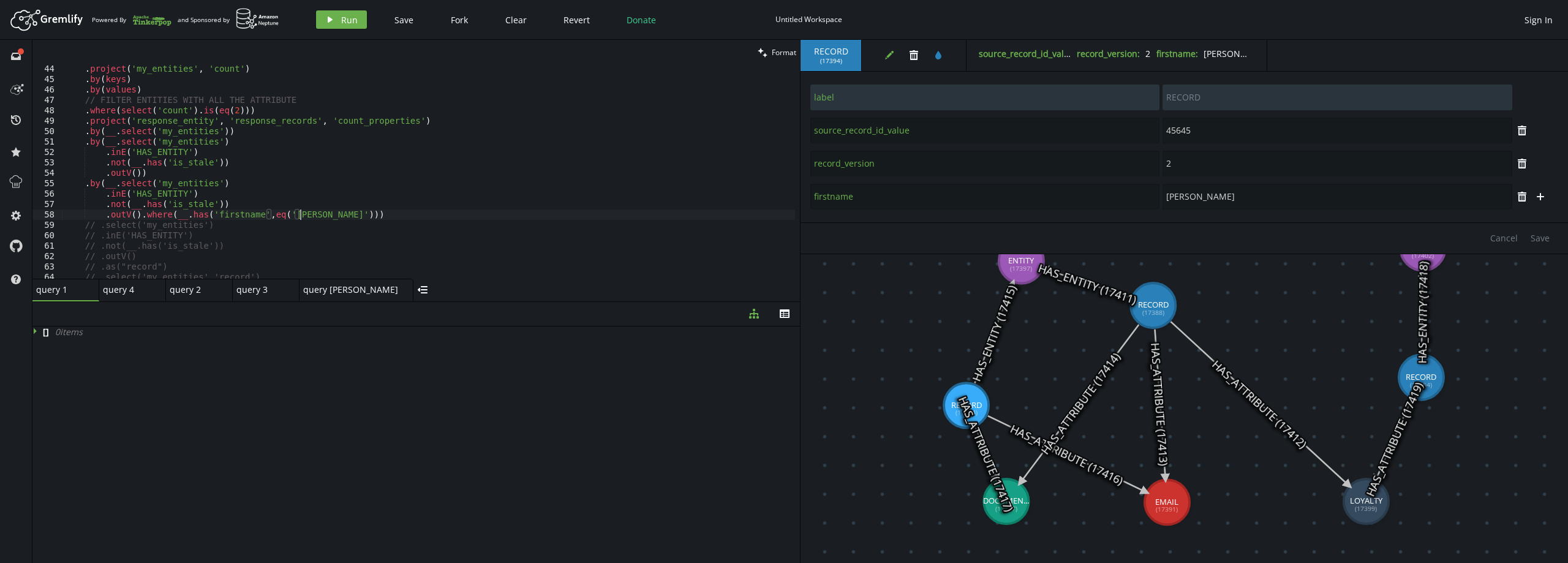
scroll to position [449, 0]
click at [305, 217] on div ". project ( 'my_entities' , 'count' ) . by ( keys ) . by ( values ) // FILTER E…" at bounding box center [428, 181] width 733 height 235
click at [325, 20] on icon "play" at bounding box center [330, 19] width 10 height 10
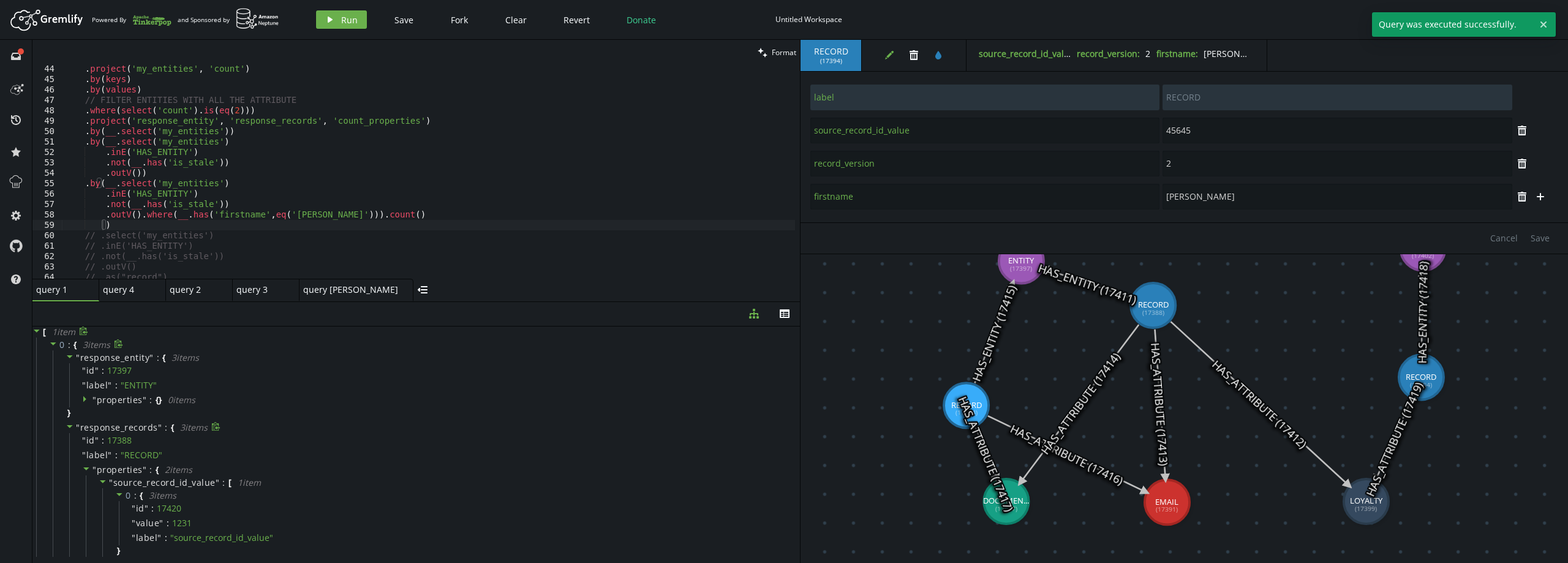
click at [95, 425] on span "response_records" at bounding box center [119, 427] width 77 height 12
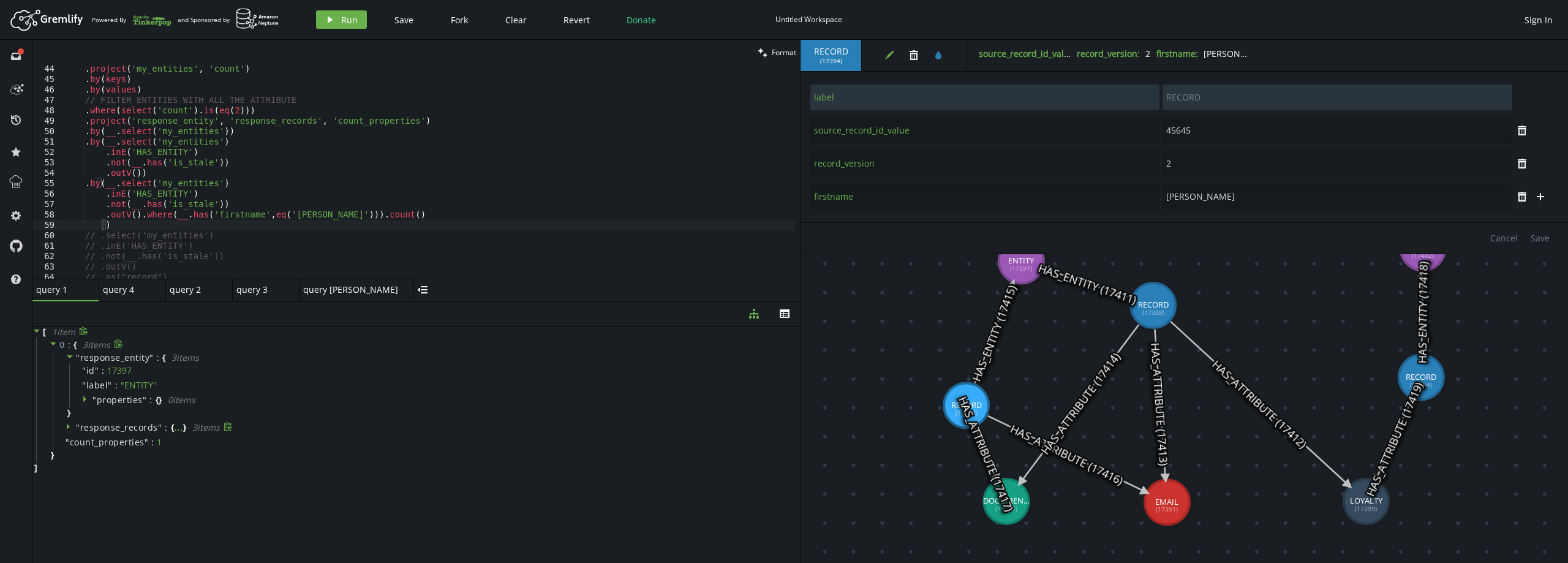
click at [88, 425] on span "response_records" at bounding box center [119, 427] width 77 height 12
click at [106, 356] on span "response_entity" at bounding box center [115, 357] width 70 height 12
click at [114, 359] on span "response_entity" at bounding box center [115, 357] width 70 height 12
click at [99, 427] on span "response_records" at bounding box center [119, 427] width 77 height 12
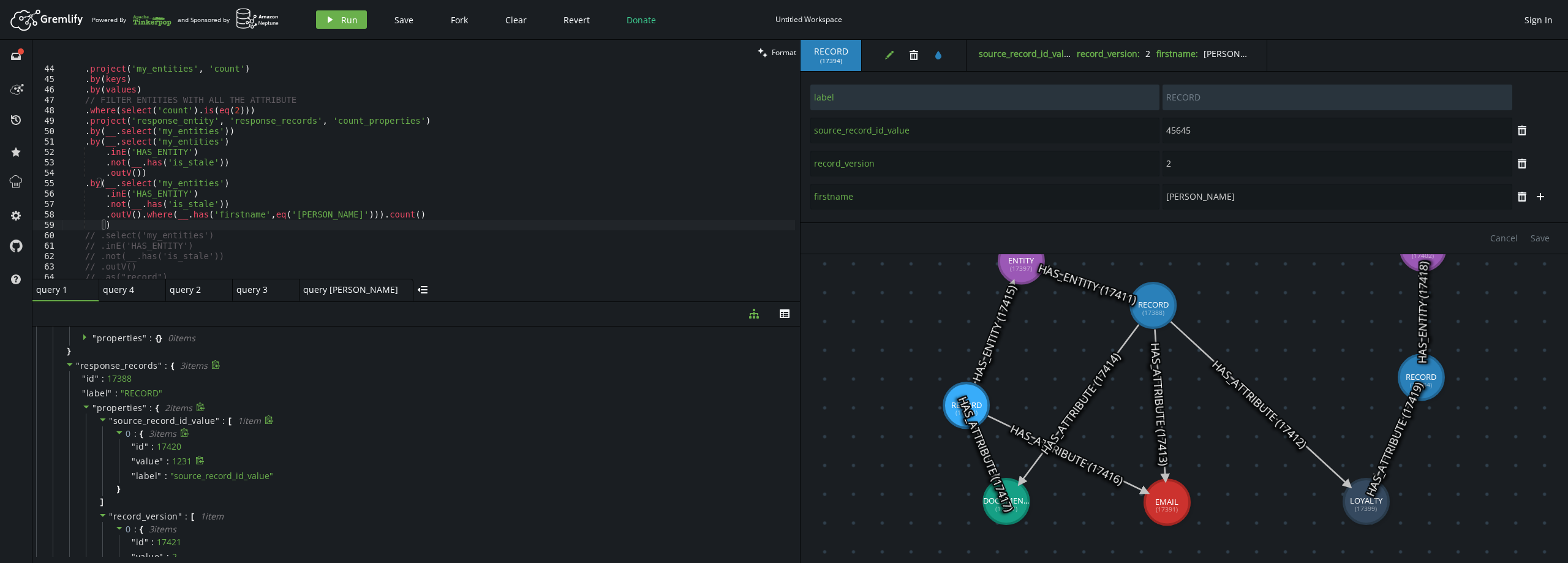
scroll to position [61, 0]
click at [136, 230] on div ". project ( 'my_entities' , 'count' ) . by ( keys ) . by ( values ) // FILTER E…" at bounding box center [428, 181] width 733 height 235
click at [133, 225] on div ". project ( 'my_entities' , 'count' ) . by ( keys ) . by ( values ) // FILTER E…" at bounding box center [428, 181] width 733 height 235
click at [252, 110] on div ". project ( 'my_entities' , 'count' ) . by ( keys ) . by ( values ) // FILTER E…" at bounding box center [428, 181] width 733 height 235
type textarea ".where(select('count').is(eq(2)))"
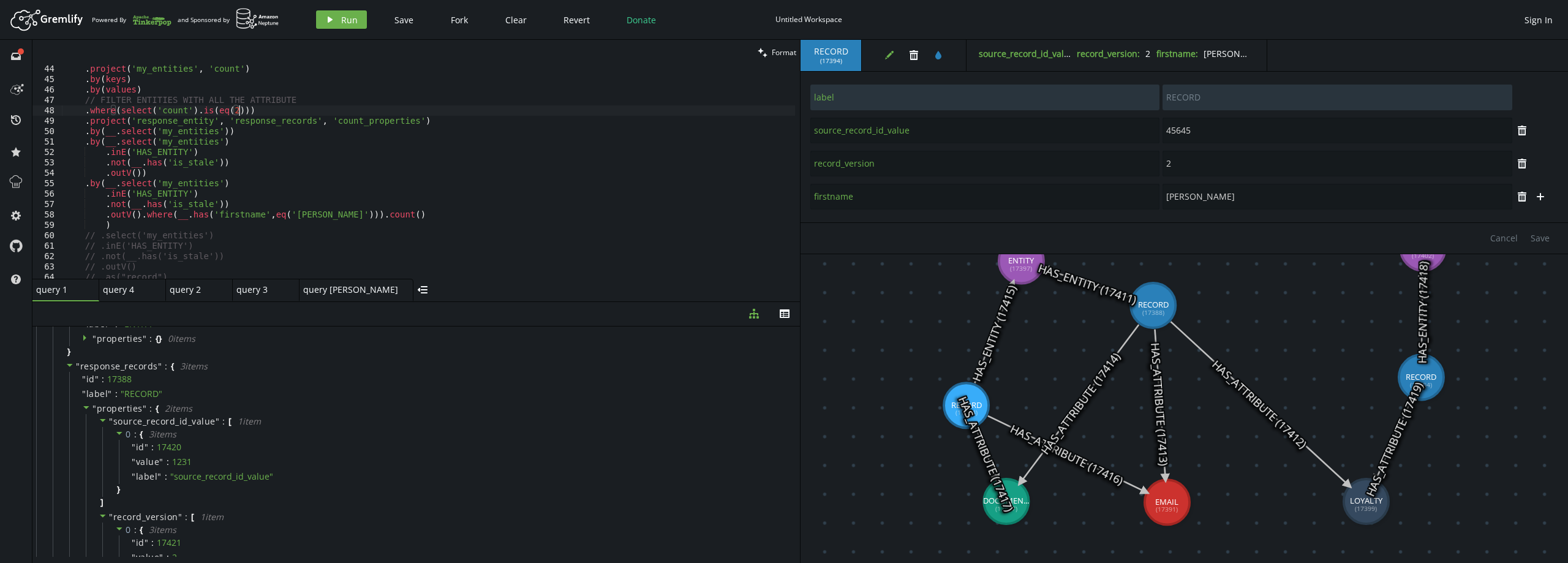
scroll to position [0, 19]
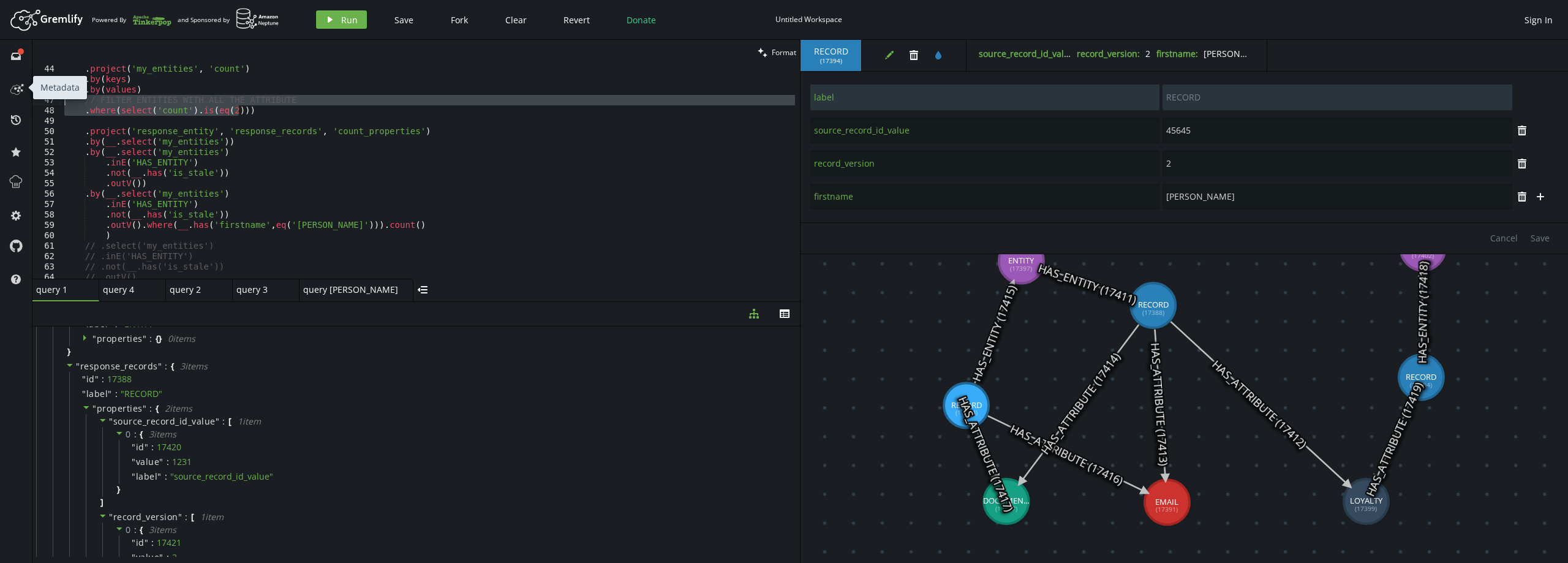
drag, startPoint x: 280, startPoint y: 106, endPoint x: 22, endPoint y: 98, distance: 258.1
click at [22, 98] on div "full-circle inbox history star cog help clean Format 44 45 46 47 48 49 50 51 52…" at bounding box center [784, 301] width 1568 height 523
click at [143, 232] on div ". project ( 'my_entities' , 'count' ) . by ( keys ) . by ( values ) // FILTER E…" at bounding box center [428, 181] width 733 height 235
type textarea ")"
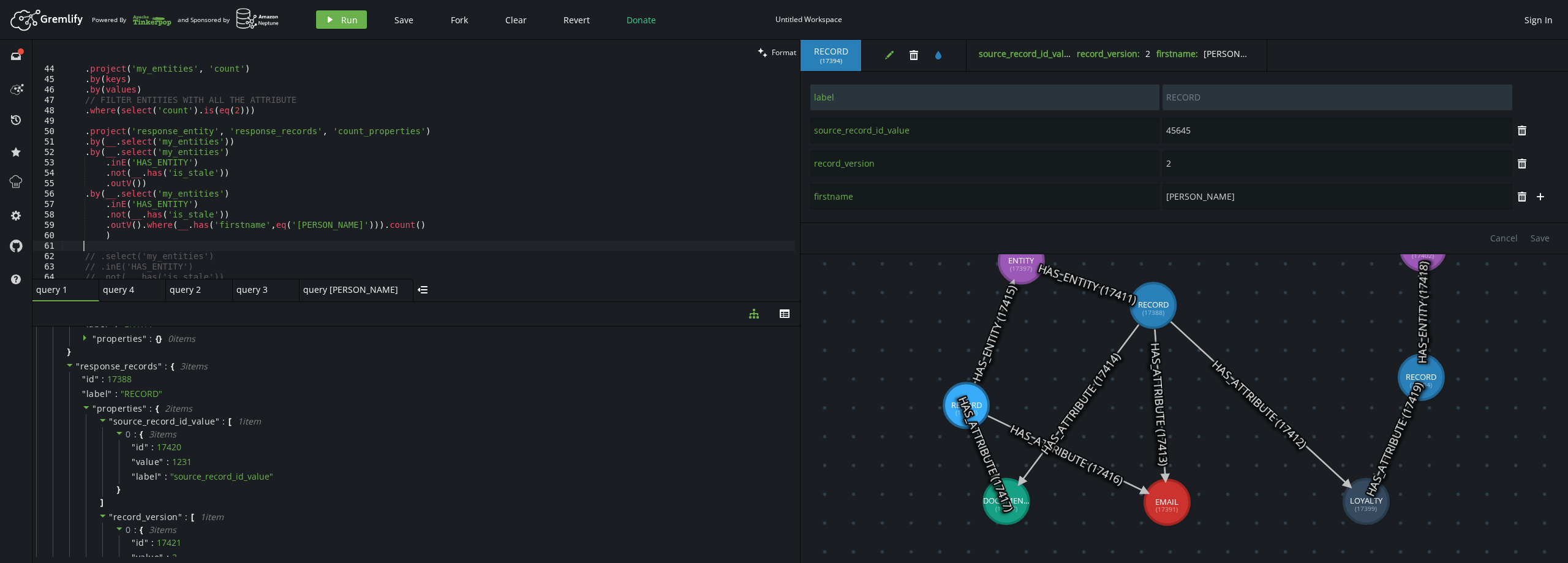
paste textarea ".where(select('count').is(eq(2)))"
click at [103, 250] on div ". project ( 'my_entities' , 'count' ) . by ( keys ) . by ( values ) // FILTER E…" at bounding box center [428, 181] width 733 height 235
click at [260, 244] on div ". project ( 'my_entities' , 'count' ) . by ( keys ) . by ( values ) // FILTER E…" at bounding box center [428, 181] width 733 height 235
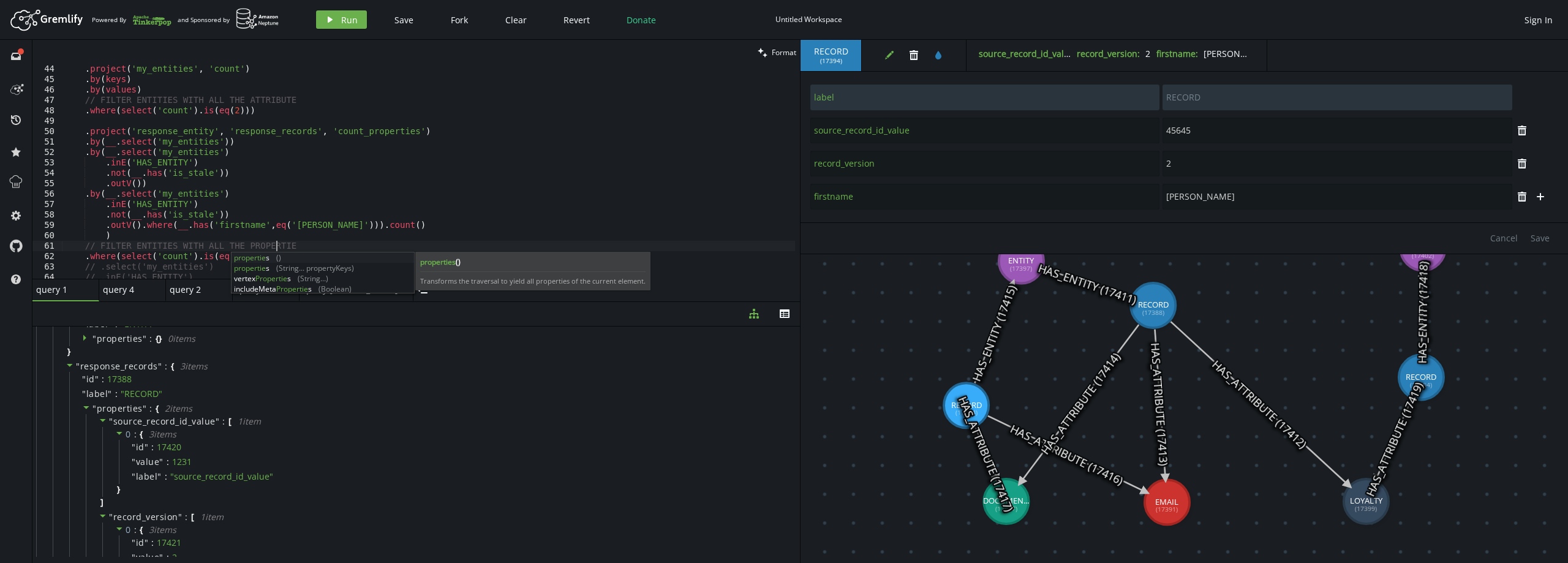
scroll to position [0, 216]
click at [226, 240] on div ". project ( 'my_entities' , 'count' ) . by ( keys ) . by ( values ) // FILTER E…" at bounding box center [428, 181] width 733 height 235
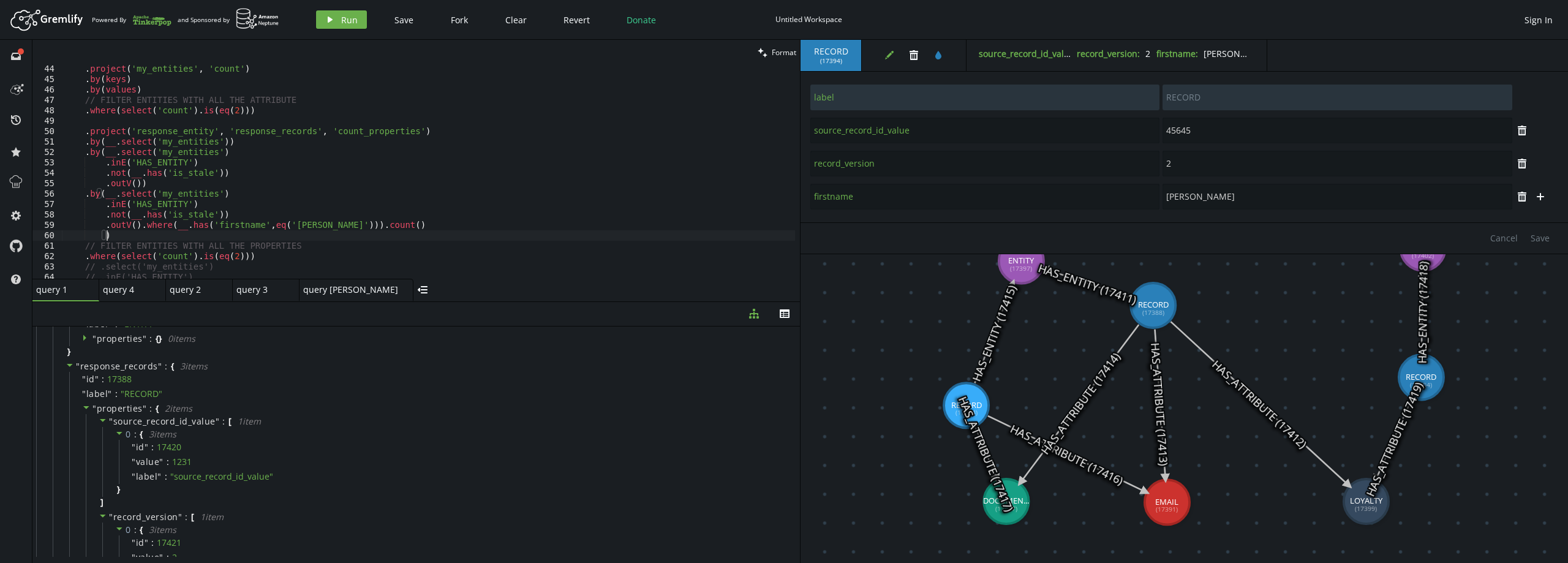
click at [224, 256] on div ". project ( 'my_entities' , 'count' ) . by ( keys ) . by ( values ) // FILTER E…" at bounding box center [428, 181] width 733 height 235
type textarea ".where(select('count').is(eq(1)))"
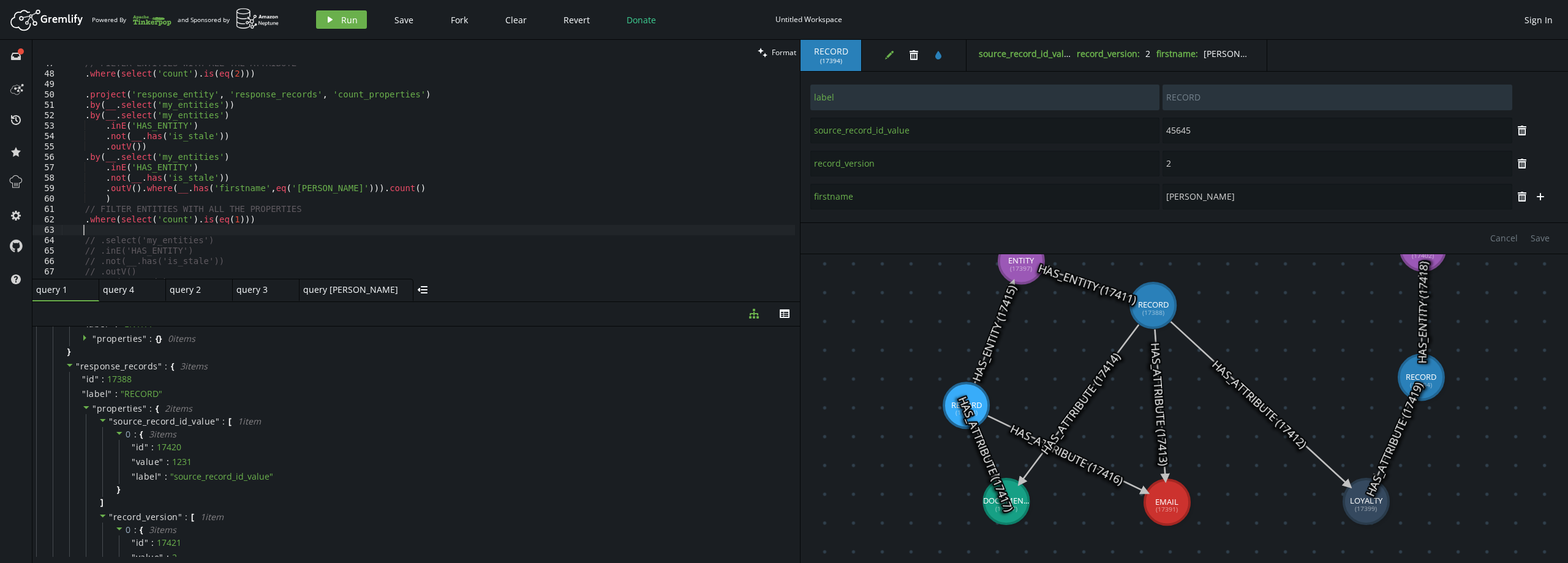
click at [357, 95] on div "// FILTER ENTITIES WITH ALL THE ATTRIBUTE . where ( select ( 'count' ) . is ( e…" at bounding box center [428, 176] width 733 height 235
click at [169, 219] on div "// FILTER ENTITIES WITH ALL THE ATTRIBUTE . where ( select ( 'count' ) . is ( e…" at bounding box center [428, 176] width 733 height 235
paste textarea "_properties"
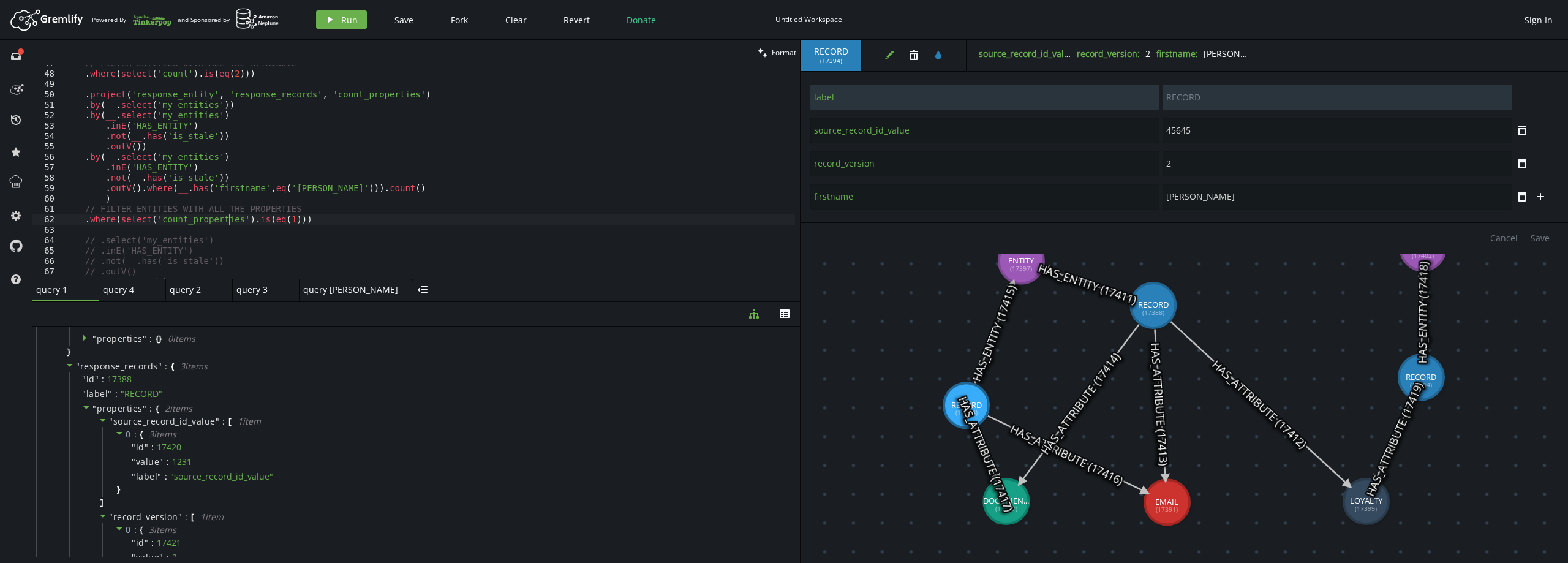
click at [352, 204] on div "// FILTER ENTITIES WITH ALL THE ATTRIBUTE . where ( select ( 'count' ) . is ( e…" at bounding box center [428, 176] width 733 height 235
click at [315, 218] on div "// FILTER ENTITIES WITH ALL THE ATTRIBUTE . where ( select ( 'count' ) . is ( e…" at bounding box center [428, 176] width 733 height 235
click at [310, 187] on div "// FILTER ENTITIES WITH ALL THE ATTRIBUTE . where ( select ( 'count' ) . is ( e…" at bounding box center [428, 176] width 733 height 235
type textarea ".outV().where(__.has('firstname',eq('[PERSON_NAME]'))).count()"
click at [171, 233] on div "// FILTER ENTITIES WITH ALL THE ATTRIBUTE . where ( select ( 'count' ) . is ( e…" at bounding box center [428, 176] width 733 height 235
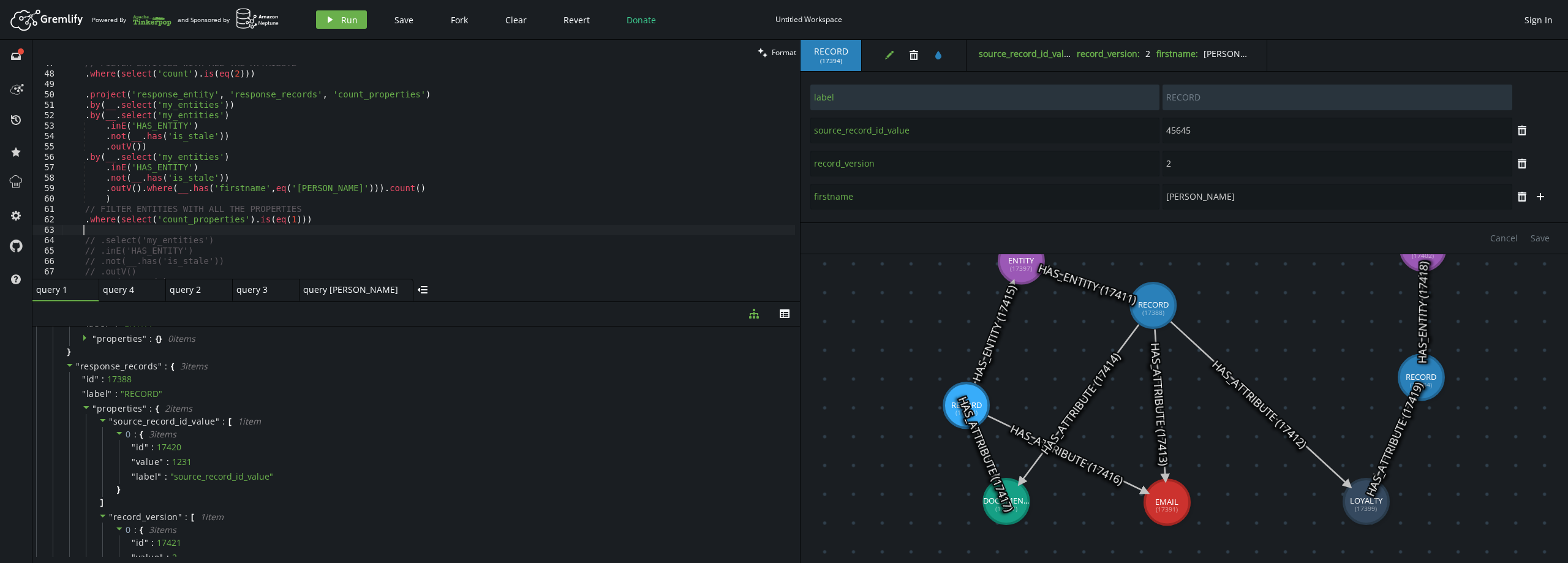
scroll to position [0, 0]
click at [298, 218] on div "// FILTER ENTITIES WITH ALL THE ATTRIBUTE . where ( select ( 'count' ) . is ( e…" at bounding box center [428, 176] width 733 height 235
click at [135, 147] on div "// FILTER ENTITIES WITH ALL THE ATTRIBUTE . where ( select ( 'count' ) . is ( e…" at bounding box center [428, 176] width 733 height 235
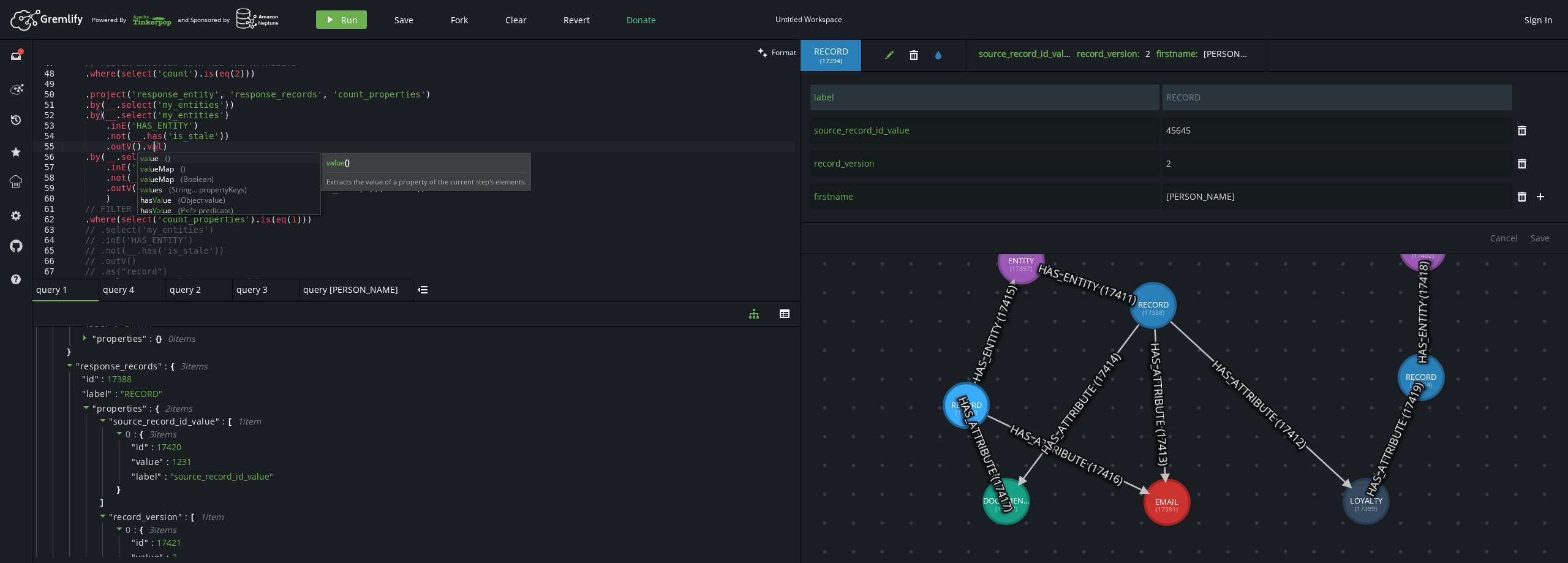
scroll to position [0, 99]
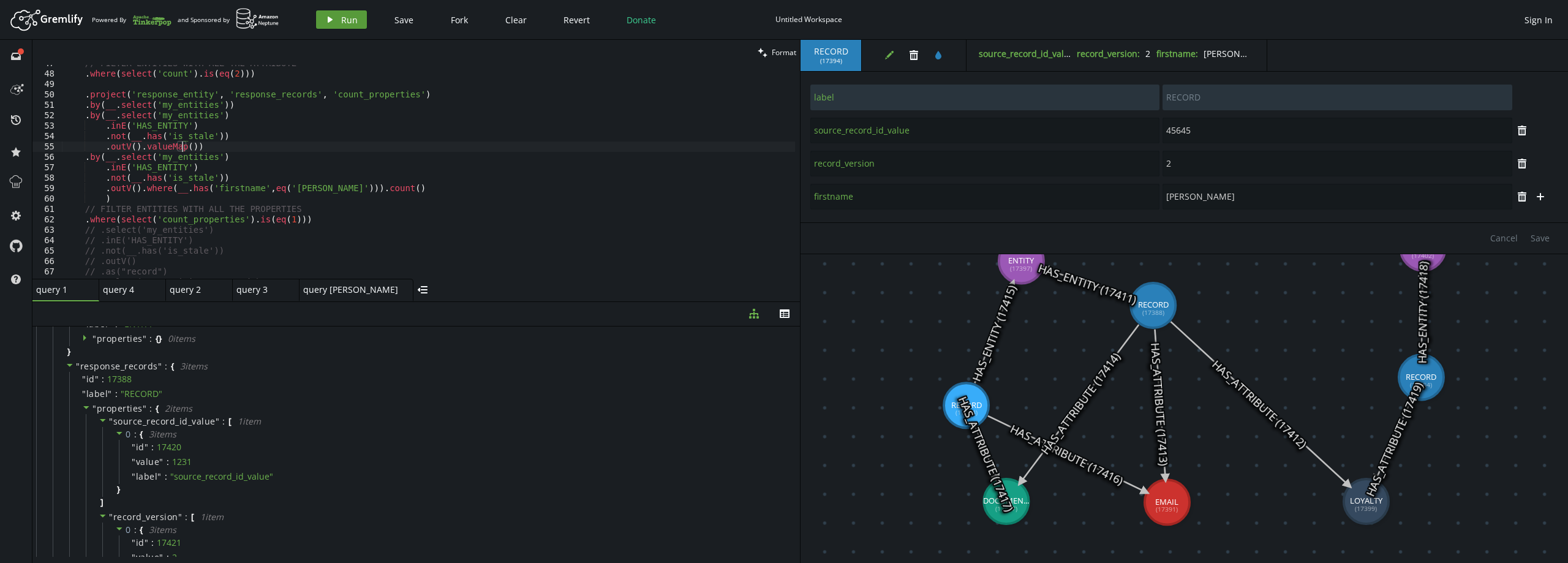
click at [341, 25] on span "Run" at bounding box center [350, 20] width 16 height 12
click at [171, 416] on span "{" at bounding box center [172, 420] width 3 height 11
click at [171, 422] on span "{" at bounding box center [172, 427] width 3 height 11
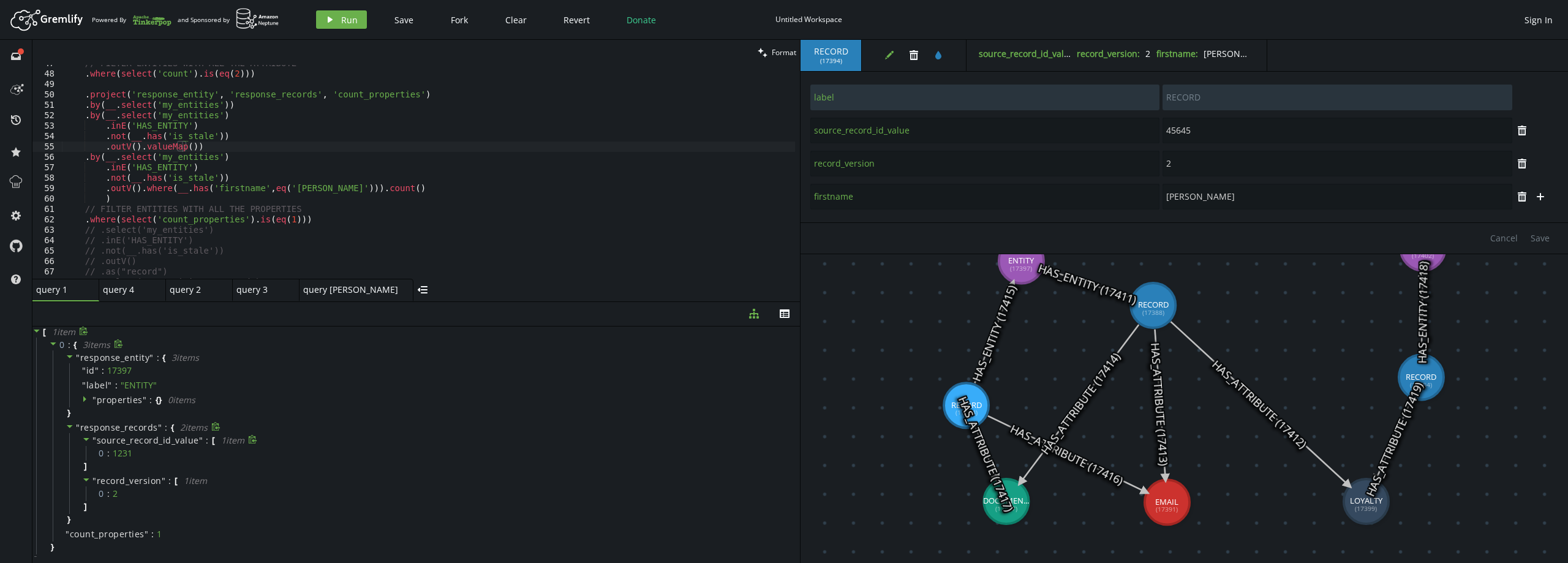
click at [161, 436] on span "source_record_id_value" at bounding box center [147, 440] width 102 height 12
click at [184, 149] on div "// FILTER ENTITIES WITH ALL THE ATTRIBUTE . where ( select ( 'count' ) . is ( e…" at bounding box center [428, 176] width 733 height 235
click at [188, 147] on div "// FILTER ENTITIES WITH ALL THE ATTRIBUTE . where ( select ( 'count' ) . is ( e…" at bounding box center [428, 176] width 733 height 235
click at [136, 150] on div "// FILTER ENTITIES WITH ALL THE ATTRIBUTE . where ( select ( 'count' ) . is ( e…" at bounding box center [428, 176] width 733 height 235
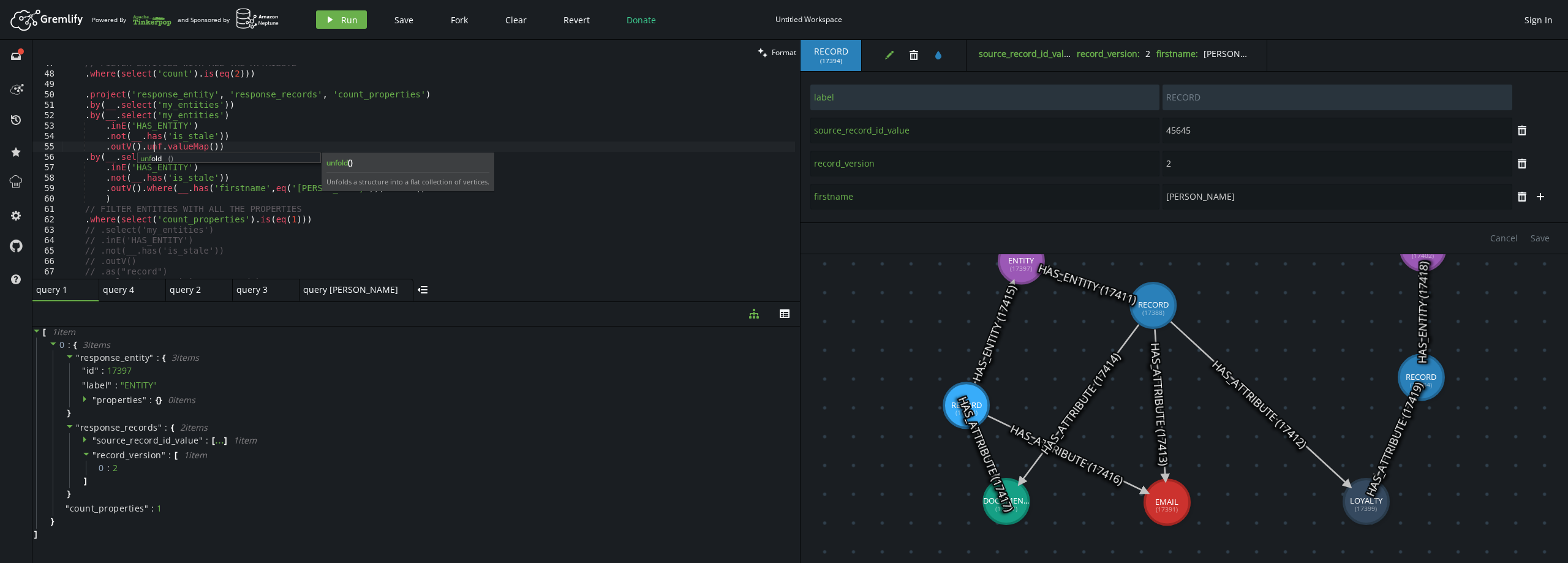
scroll to position [0, 94]
click at [347, 16] on span "Run" at bounding box center [350, 20] width 16 height 12
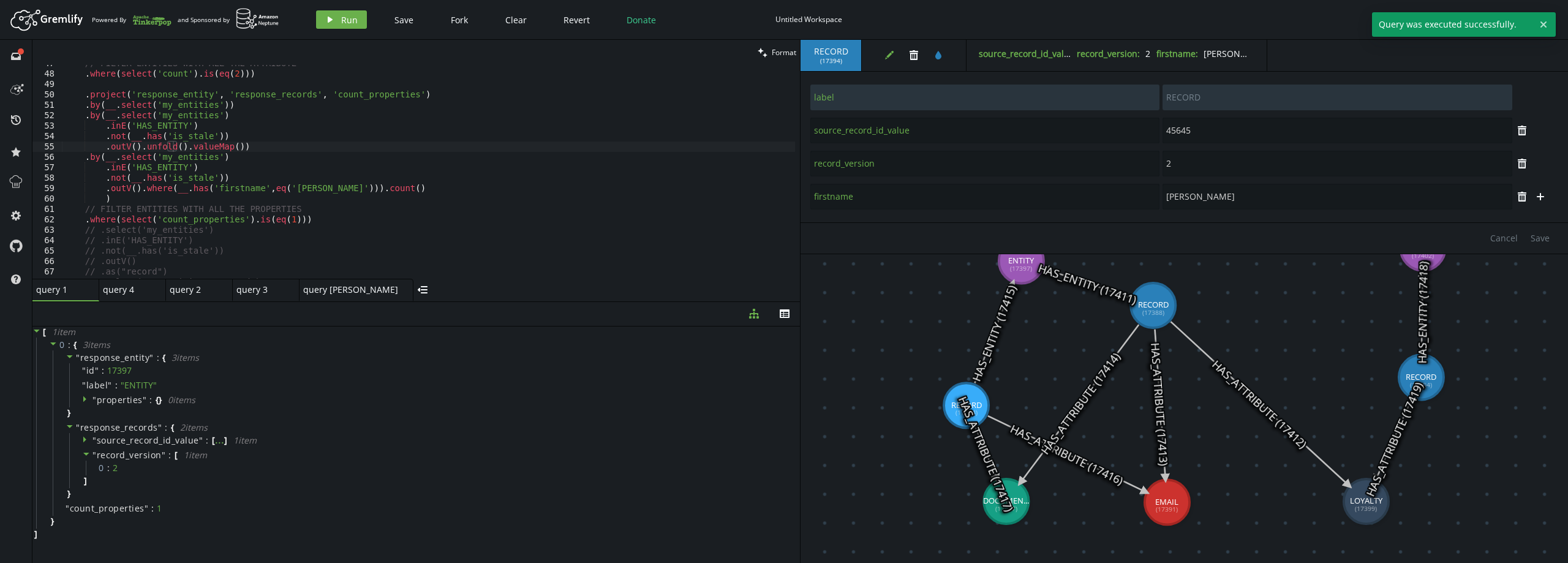
click at [154, 146] on div "// FILTER ENTITIES WITH ALL THE ATTRIBUTE . where ( select ( 'count' ) . is ( e…" at bounding box center [428, 176] width 733 height 235
click at [329, 27] on button "play Run" at bounding box center [341, 19] width 51 height 19
click at [304, 154] on div "// FILTER ENTITIES WITH ALL THE ATTRIBUTE . where ( select ( 'count' ) . is ( e…" at bounding box center [428, 176] width 733 height 235
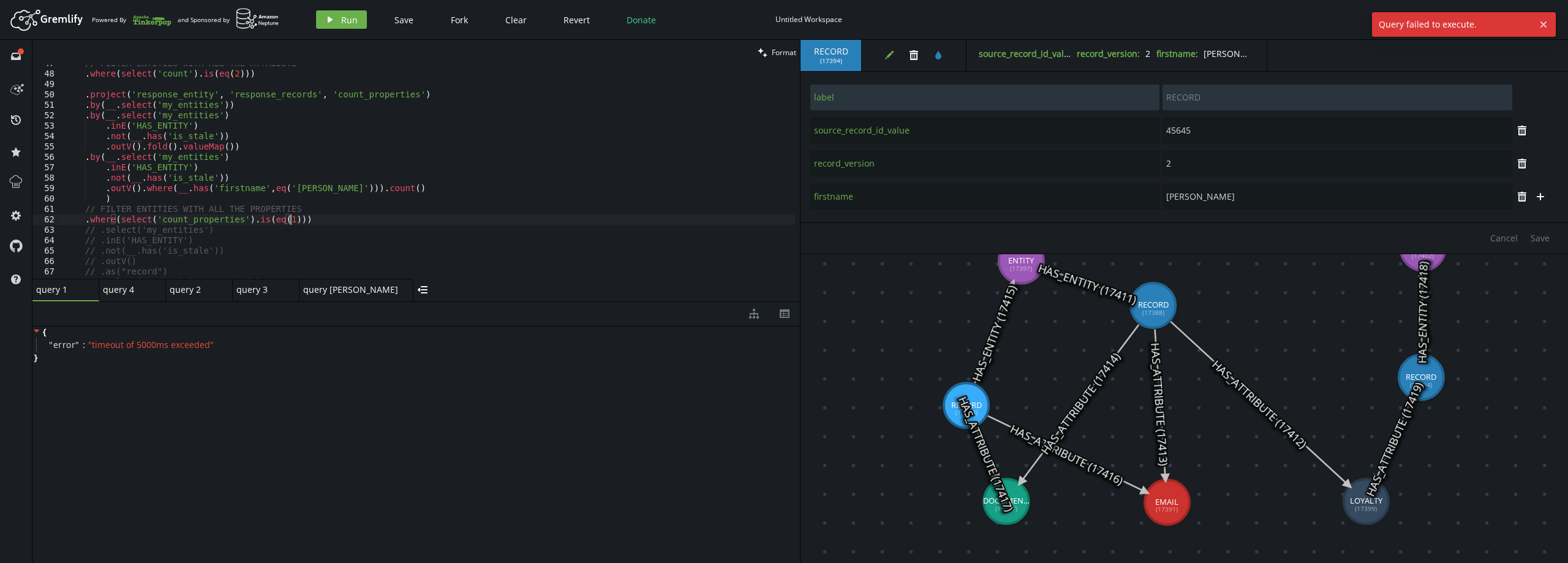
click at [307, 215] on div "// FILTER ENTITIES WITH ALL THE ATTRIBUTE . where ( select ( 'count' ) . is ( e…" at bounding box center [428, 176] width 733 height 235
drag, startPoint x: 135, startPoint y: 148, endPoint x: 219, endPoint y: 146, distance: 84.0
click at [219, 146] on div "// FILTER ENTITIES WITH ALL THE ATTRIBUTE . where ( select ( 'count' ) . is ( e…" at bounding box center [428, 176] width 733 height 235
click at [320, 23] on button "play Run" at bounding box center [341, 19] width 51 height 19
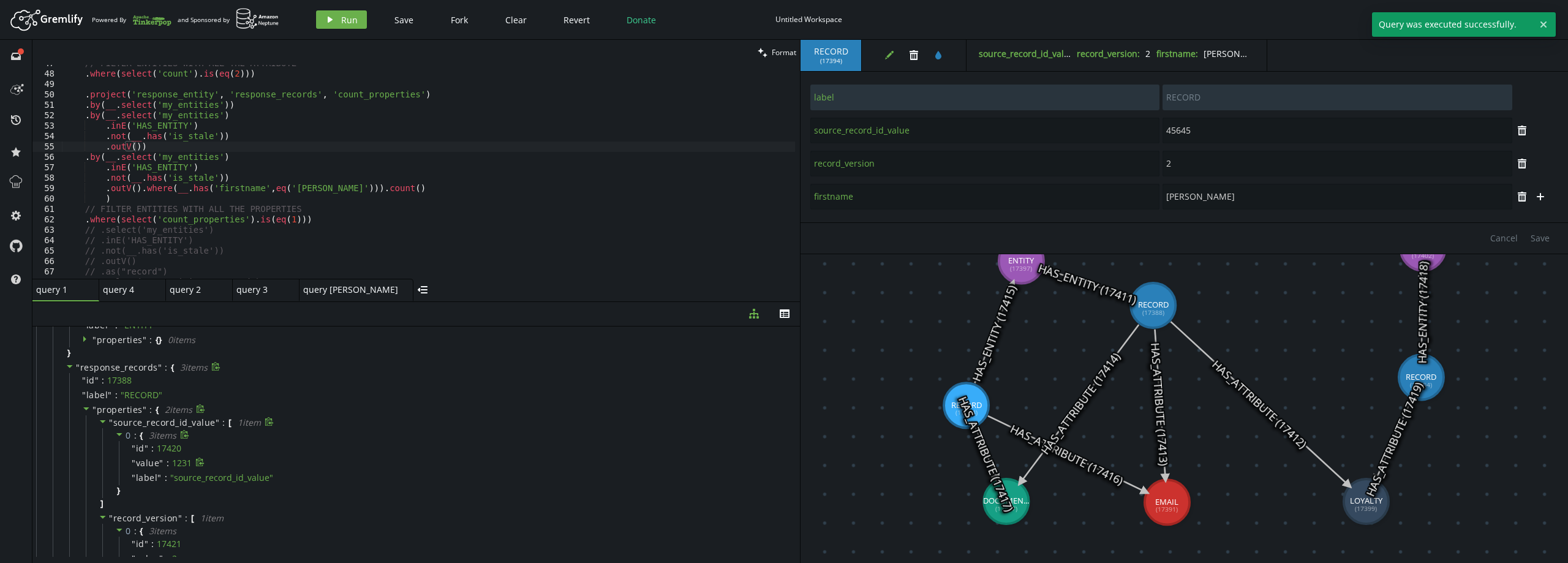
scroll to position [51, 0]
click at [155, 431] on span "source_record_id_value" at bounding box center [164, 431] width 102 height 12
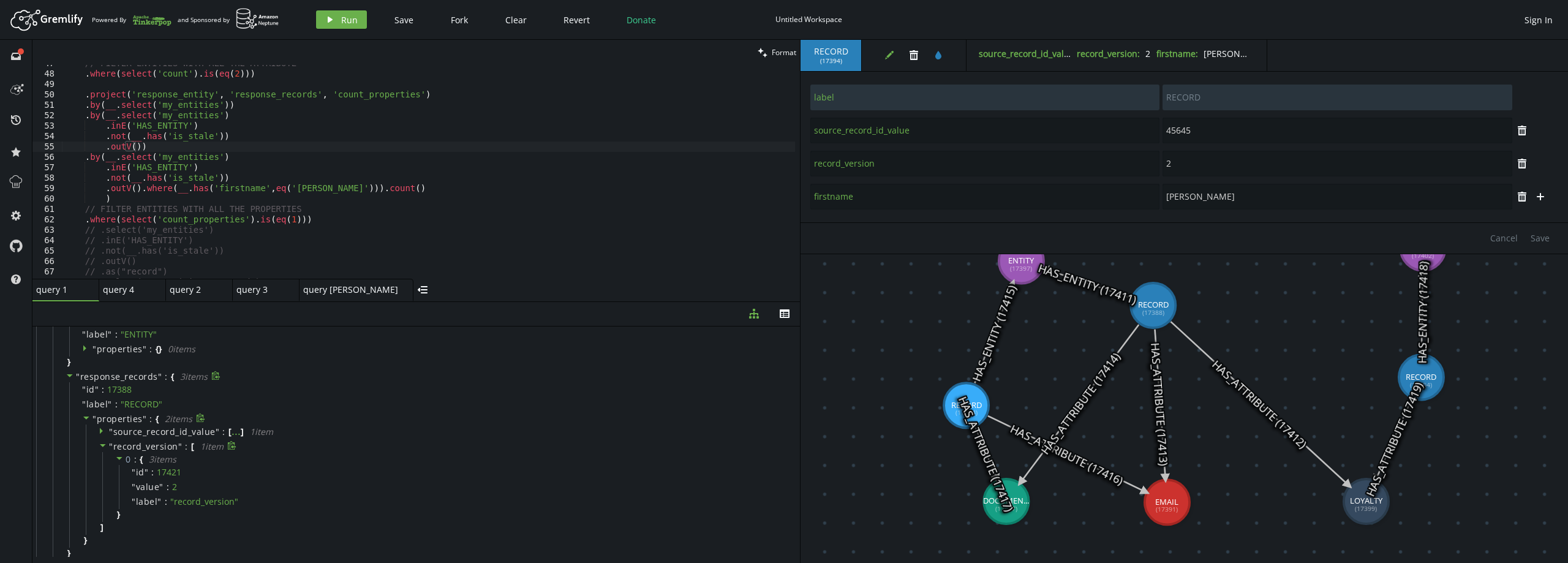
click at [141, 447] on span "record_version" at bounding box center [145, 446] width 65 height 12
click at [134, 145] on div "// FILTER ENTITIES WITH ALL THE ATTRIBUTE . where ( select ( 'count' ) . is ( e…" at bounding box center [428, 176] width 733 height 235
click at [138, 149] on div "// FILTER ENTITIES WITH ALL THE ATTRIBUTE . where ( select ( 'count' ) . is ( e…" at bounding box center [428, 176] width 733 height 235
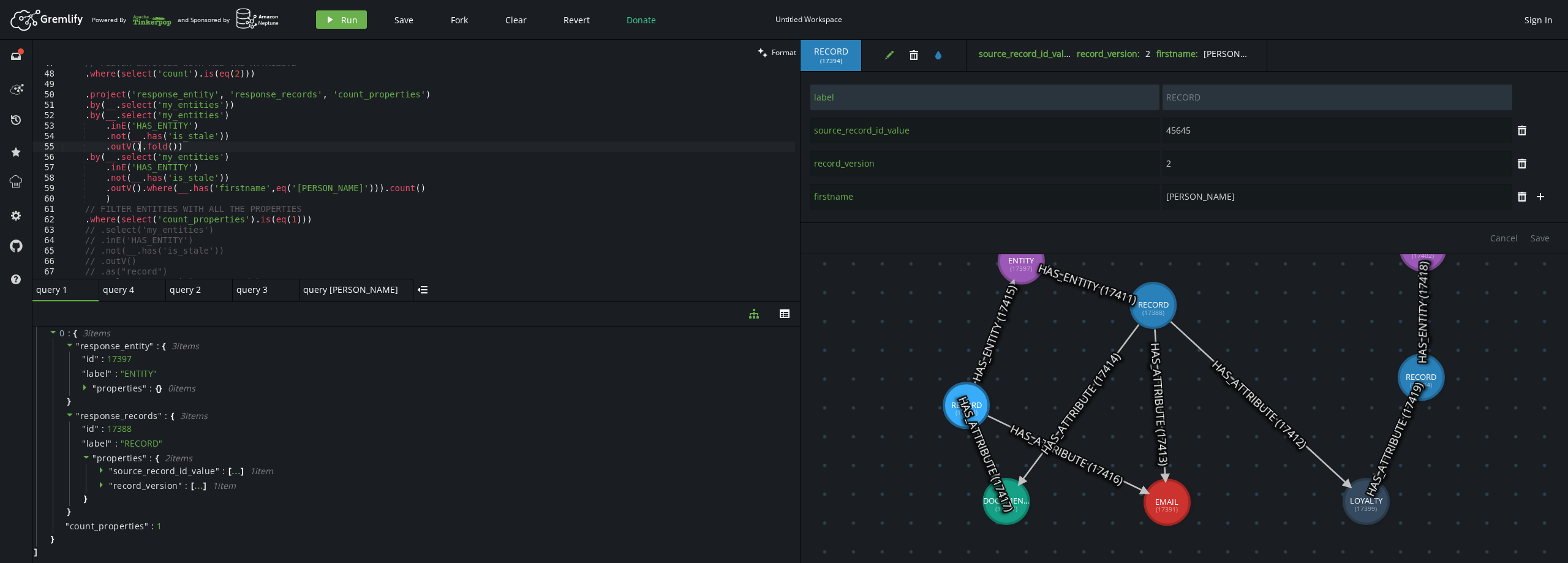
scroll to position [0, 76]
click at [342, 24] on span "Run" at bounding box center [350, 20] width 16 height 12
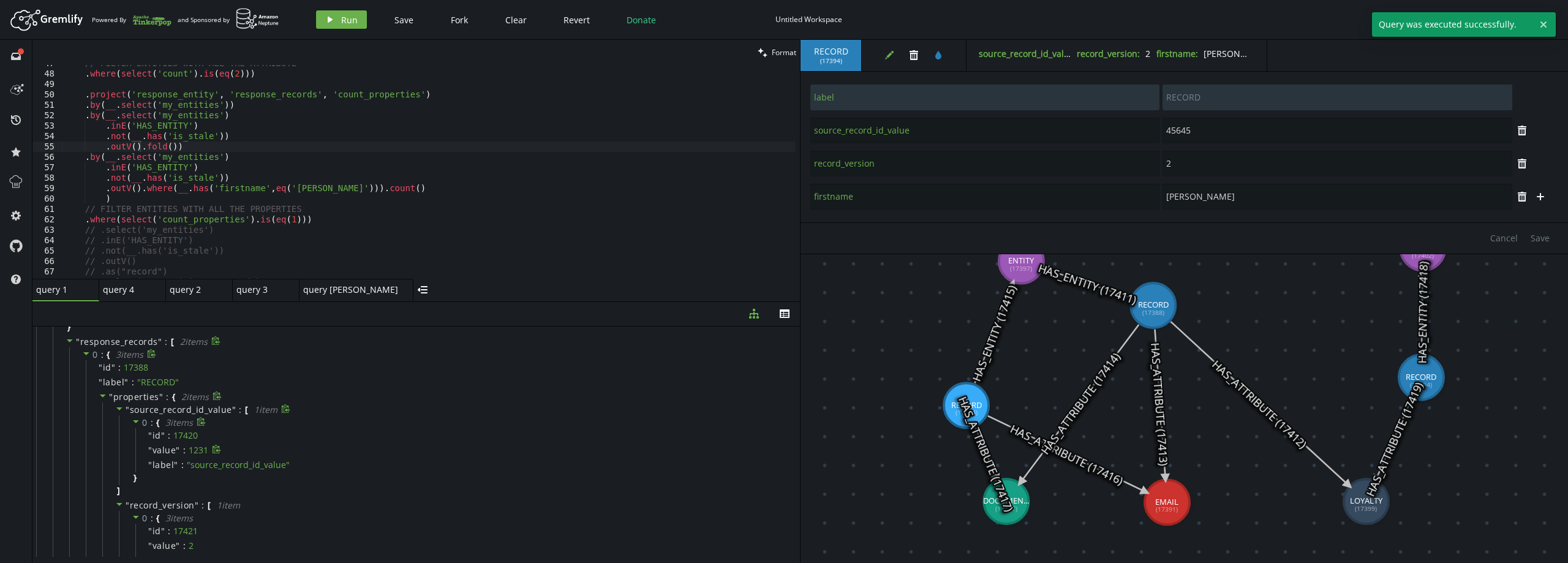
scroll to position [112, 0]
click at [148, 372] on span "properties" at bounding box center [136, 370] width 46 height 12
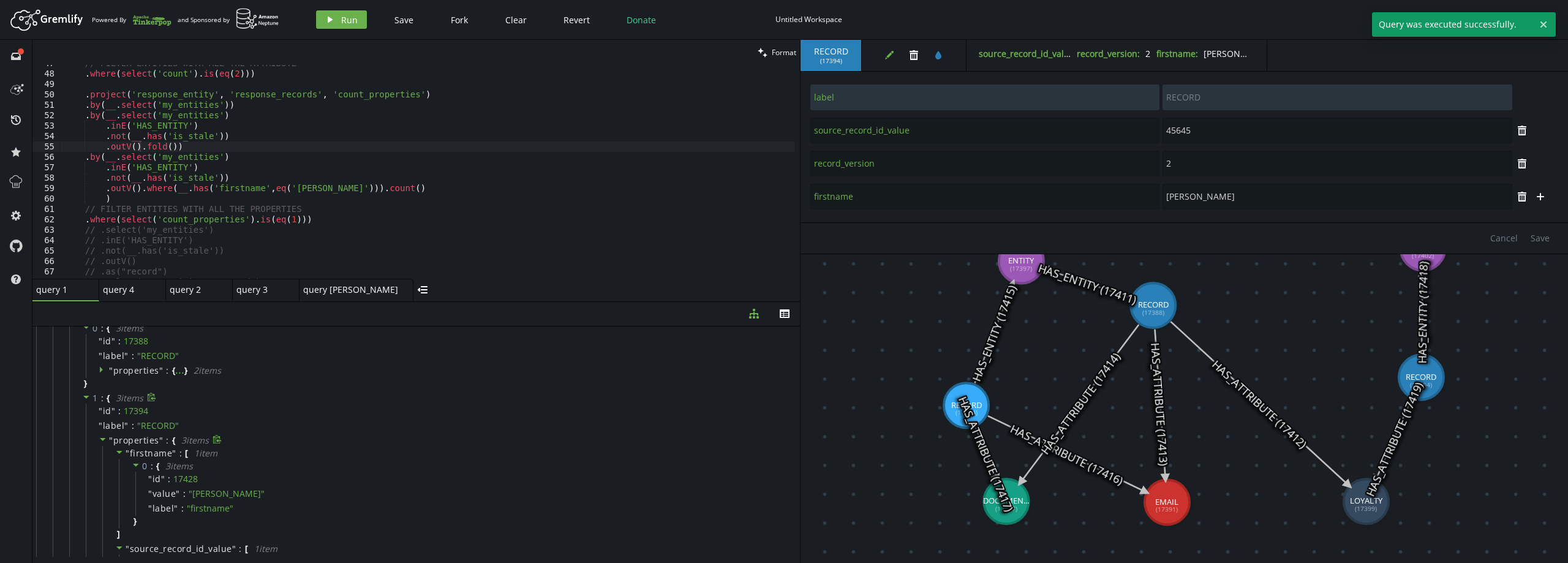
click at [159, 440] on span """ at bounding box center [161, 440] width 4 height 12
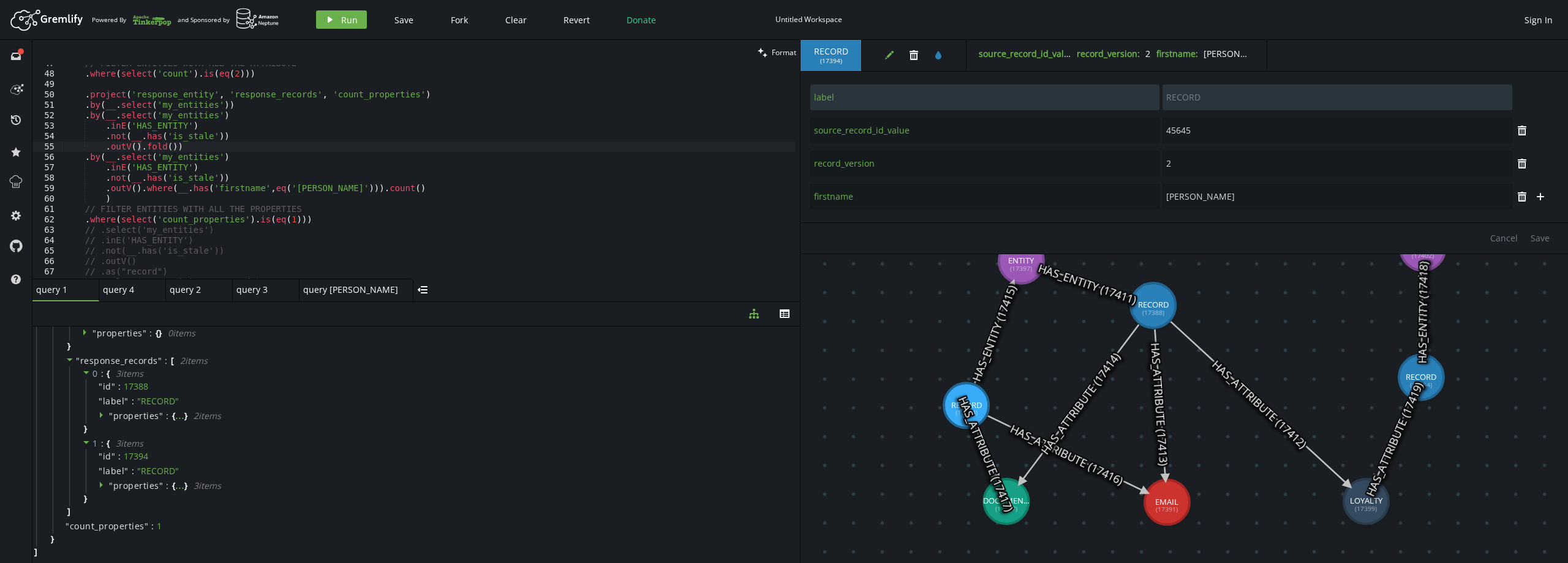
drag, startPoint x: 169, startPoint y: 147, endPoint x: 178, endPoint y: 144, distance: 9.5
click at [169, 146] on div "// FILTER ENTITIES WITH ALL THE ATTRIBUTE . where ( select ( 'count' ) . is ( e…" at bounding box center [428, 176] width 733 height 235
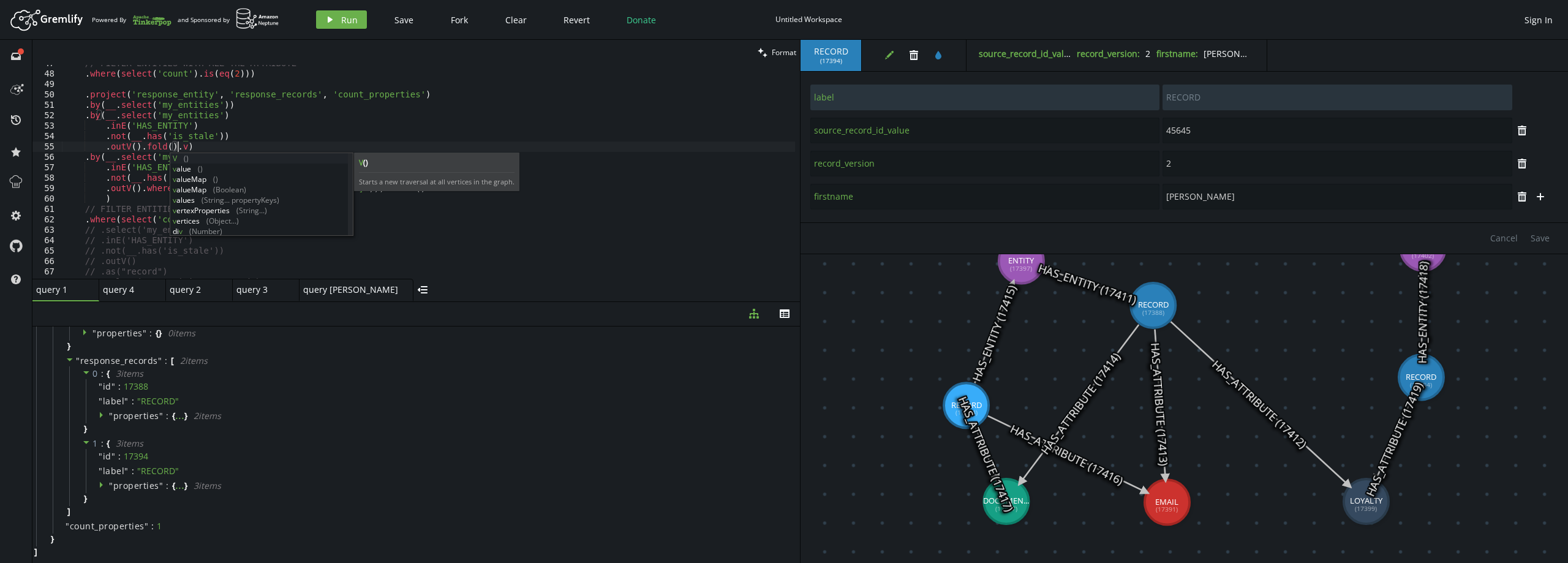
scroll to position [0, 118]
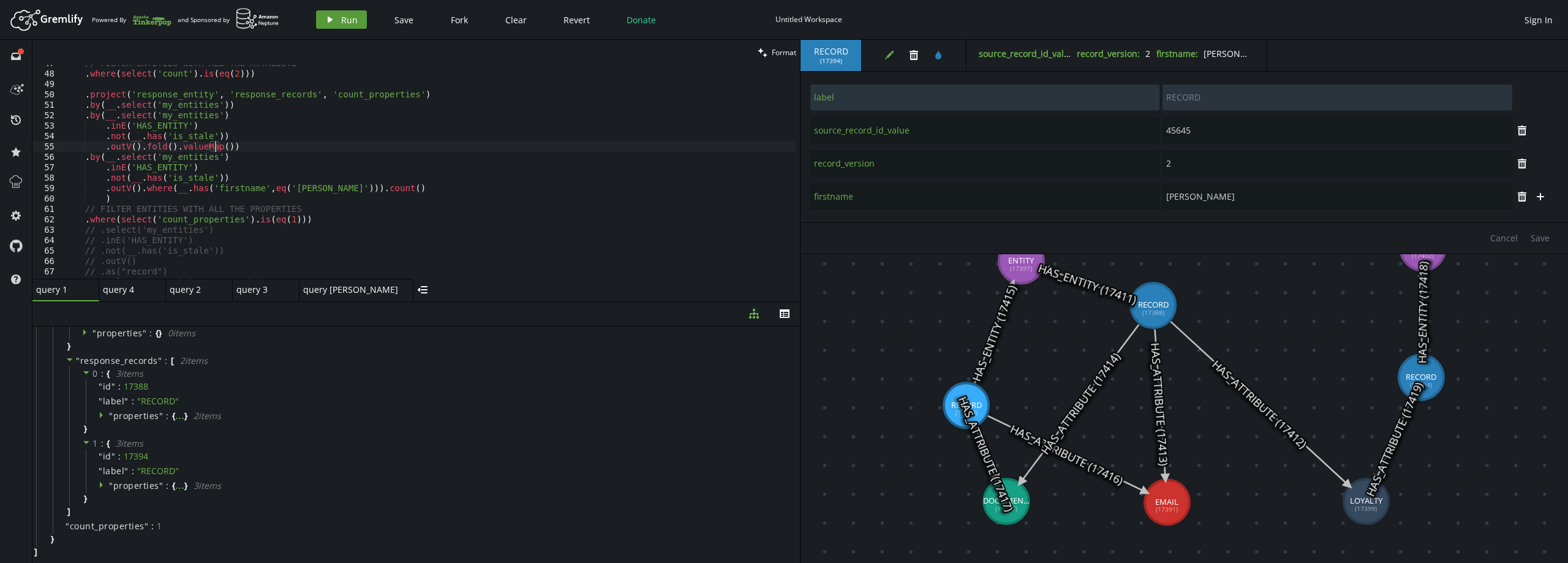
click at [336, 25] on button "play Run" at bounding box center [341, 19] width 51 height 19
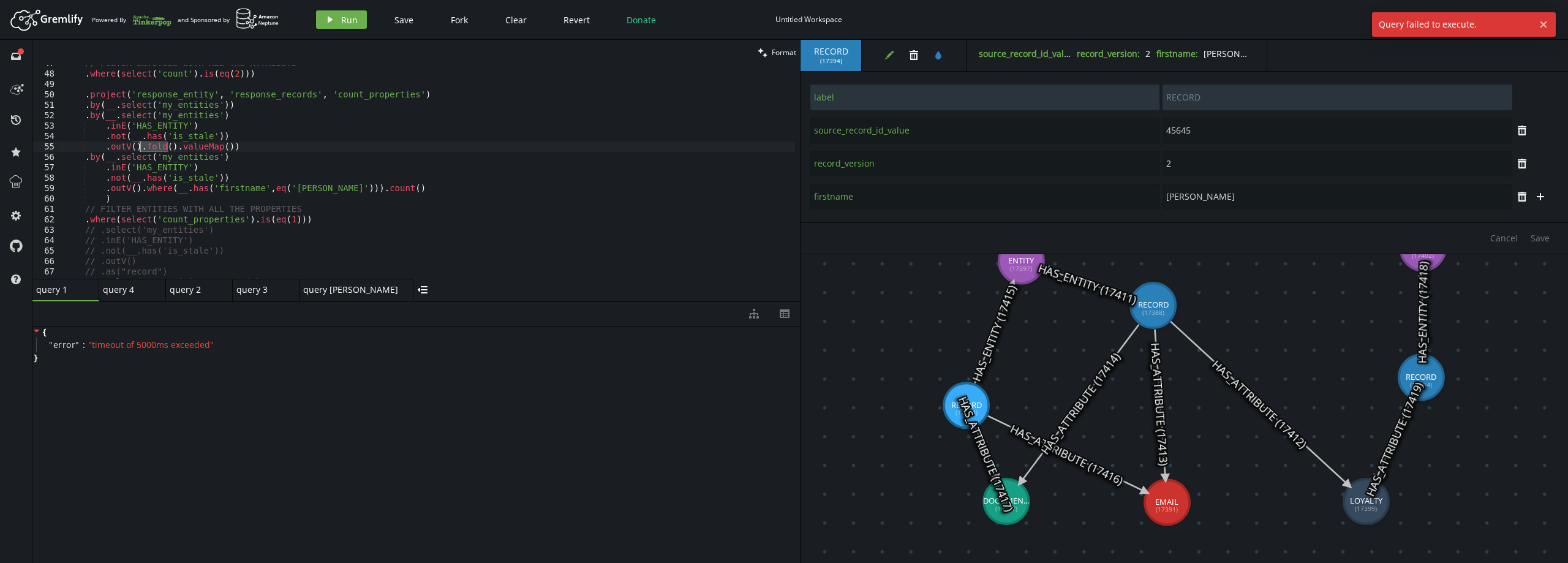
drag, startPoint x: 169, startPoint y: 144, endPoint x: 140, endPoint y: 145, distance: 29.0
click at [140, 145] on div "// FILTER ENTITIES WITH ALL THE ATTRIBUTE . where ( select ( 'count' ) . is ( e…" at bounding box center [428, 176] width 733 height 235
click at [339, 17] on button "play Run" at bounding box center [341, 19] width 51 height 19
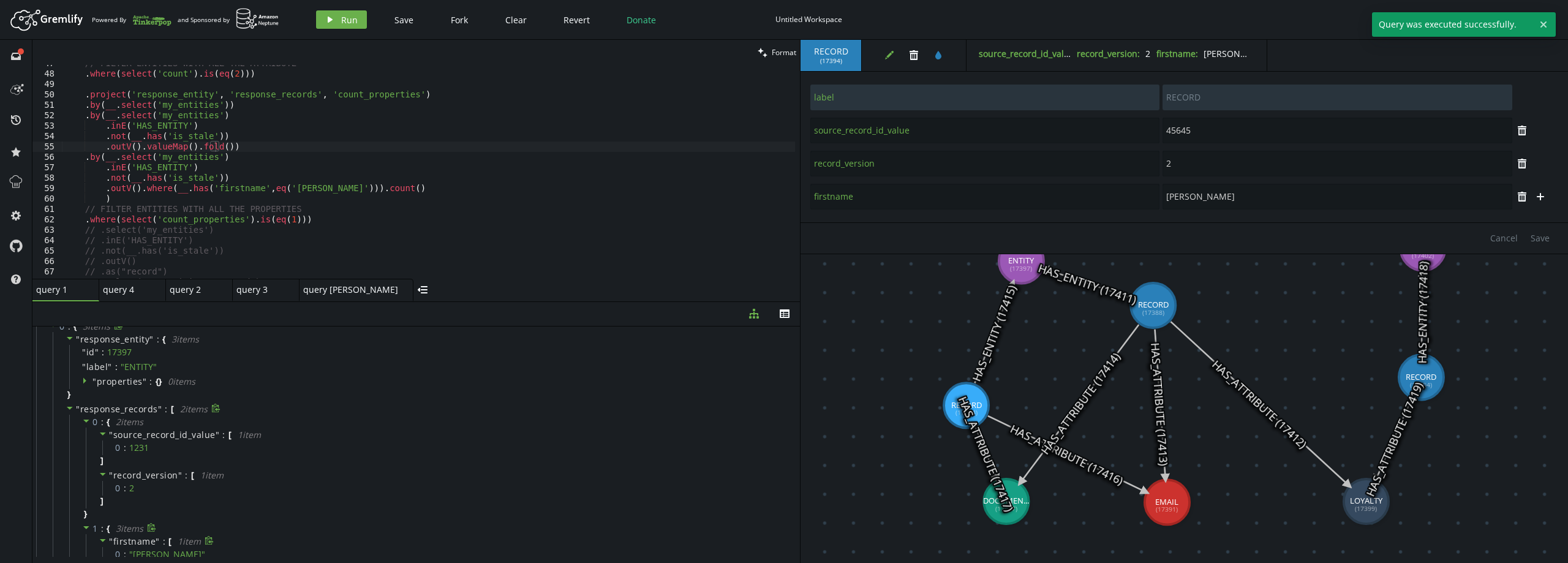
scroll to position [0, 0]
click at [91, 440] on div at bounding box center [87, 440] width 10 height 11
click at [97, 454] on span "1" at bounding box center [95, 455] width 5 height 12
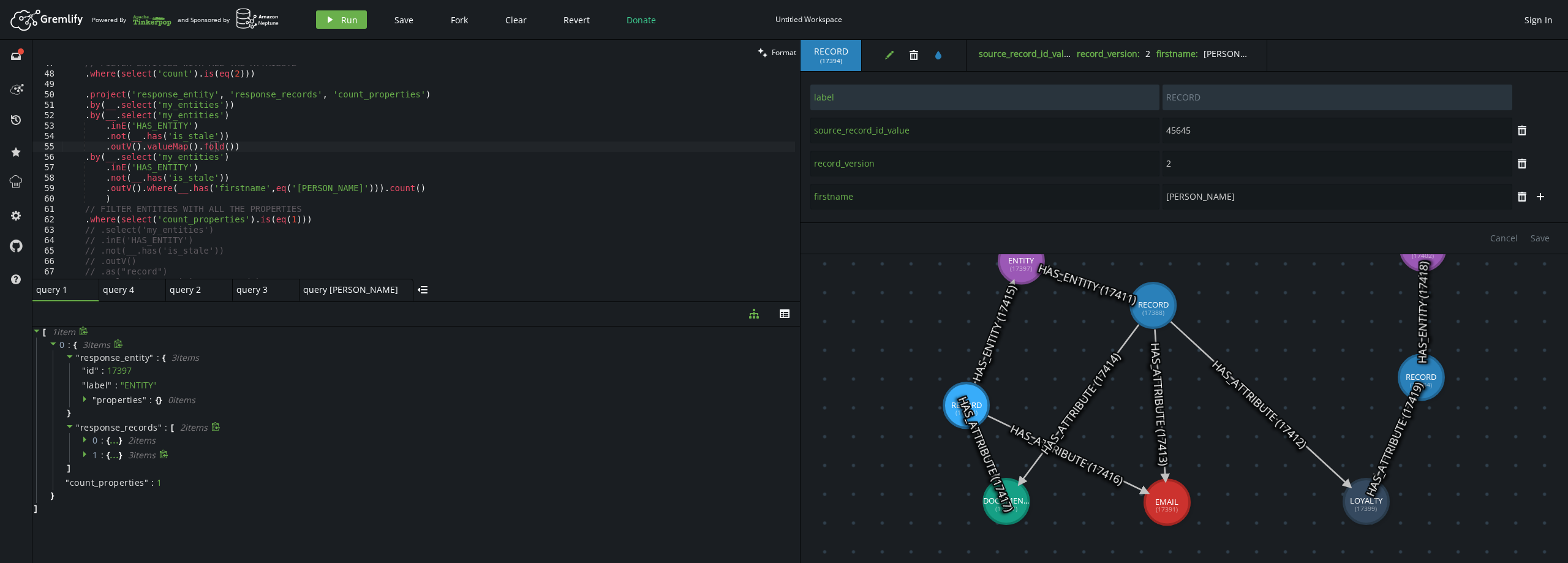
click at [101, 454] on span ":" at bounding box center [102, 455] width 3 height 11
click at [214, 106] on div "// FILTER ENTITIES WITH ALL THE ATTRIBUTE . where ( select ( 'count' ) . is ( e…" at bounding box center [428, 176] width 733 height 235
type textarea ".by(__.select('my_entities').id())"
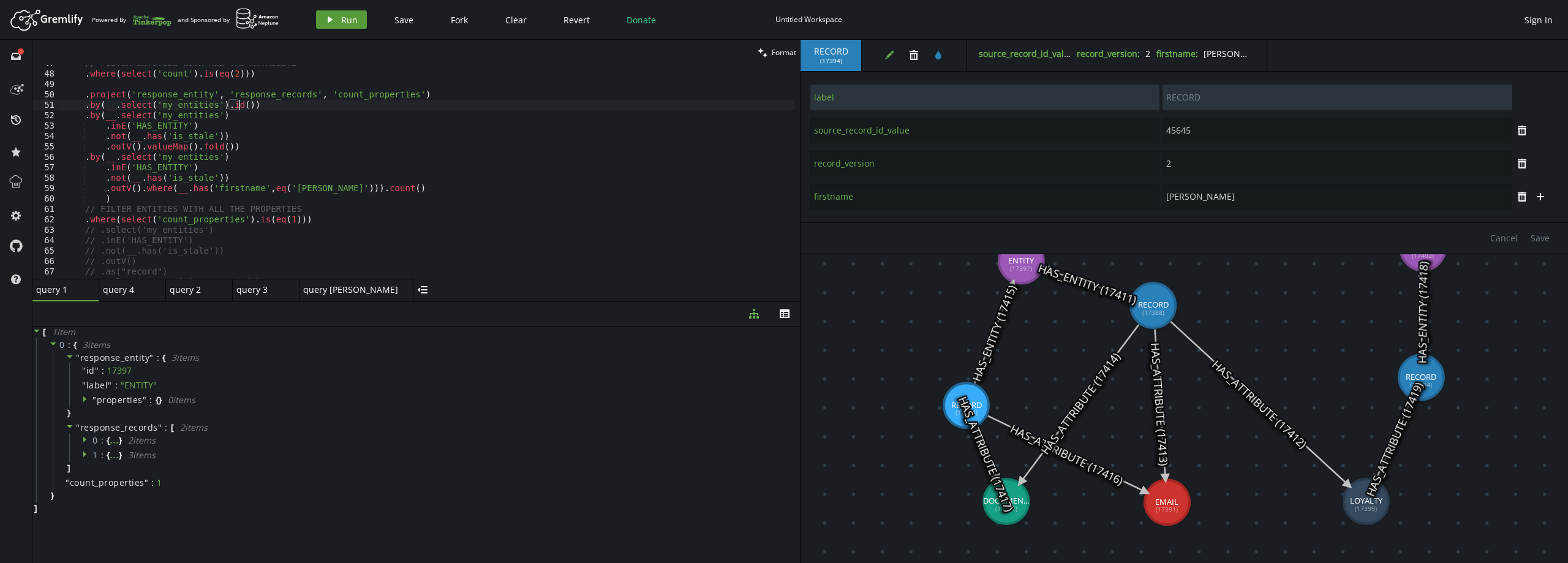
click at [353, 17] on span "Run" at bounding box center [350, 20] width 16 height 12
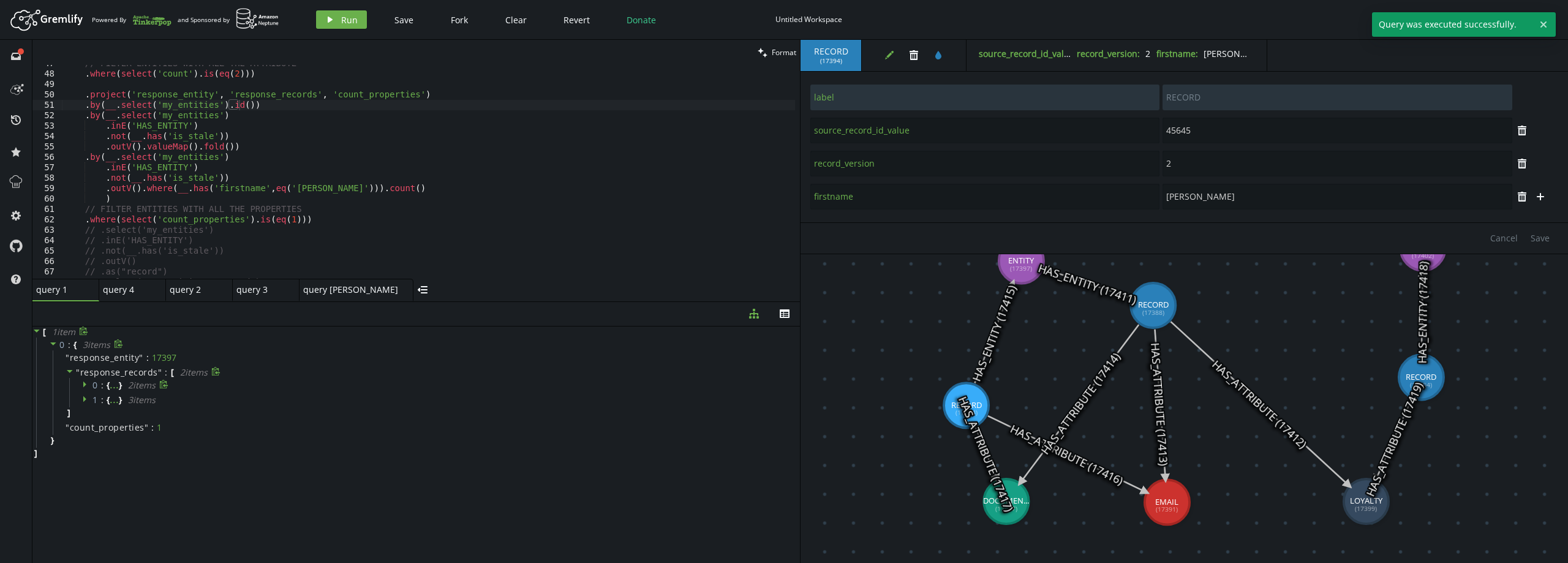
click at [108, 383] on span "{" at bounding box center [108, 385] width 3 height 11
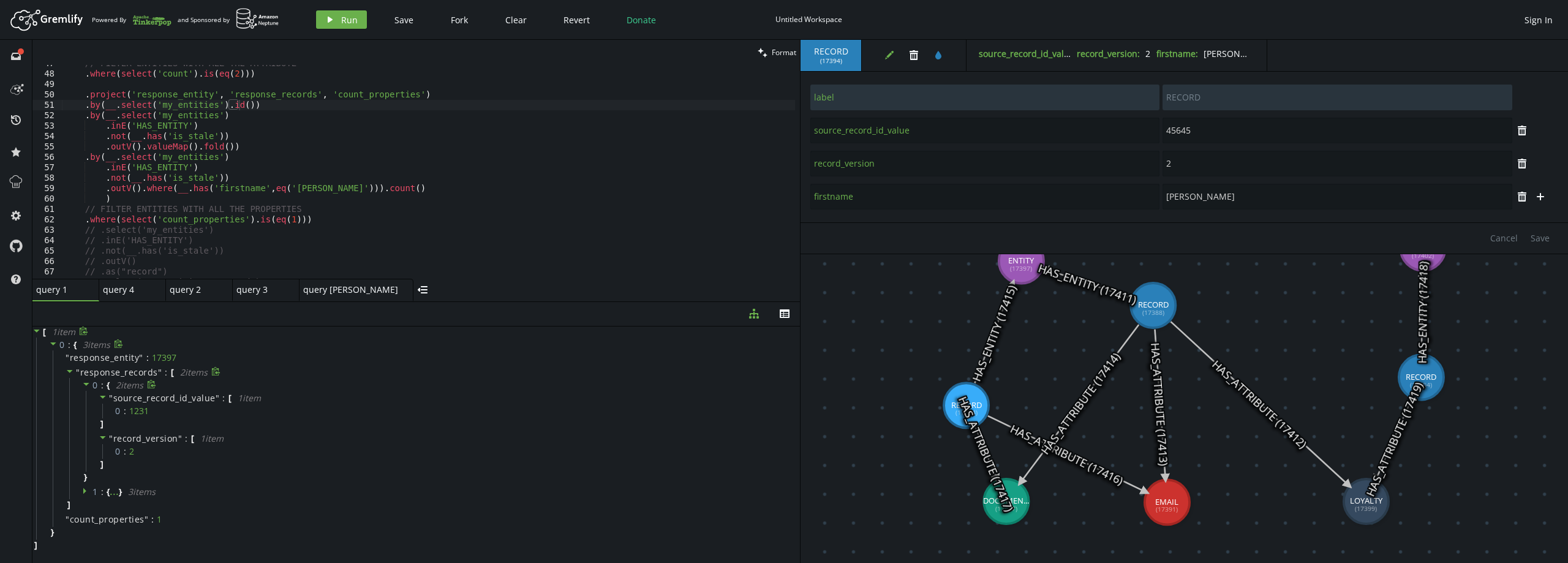
click at [108, 383] on span "{" at bounding box center [108, 385] width 3 height 11
click at [112, 382] on div "..." at bounding box center [114, 384] width 9 height 6
click at [1161, 414] on icon at bounding box center [1159, 404] width 10 height 149
click at [1157, 408] on icon at bounding box center [1159, 404] width 10 height 149
type input "HAS_ATTRIBUTE"
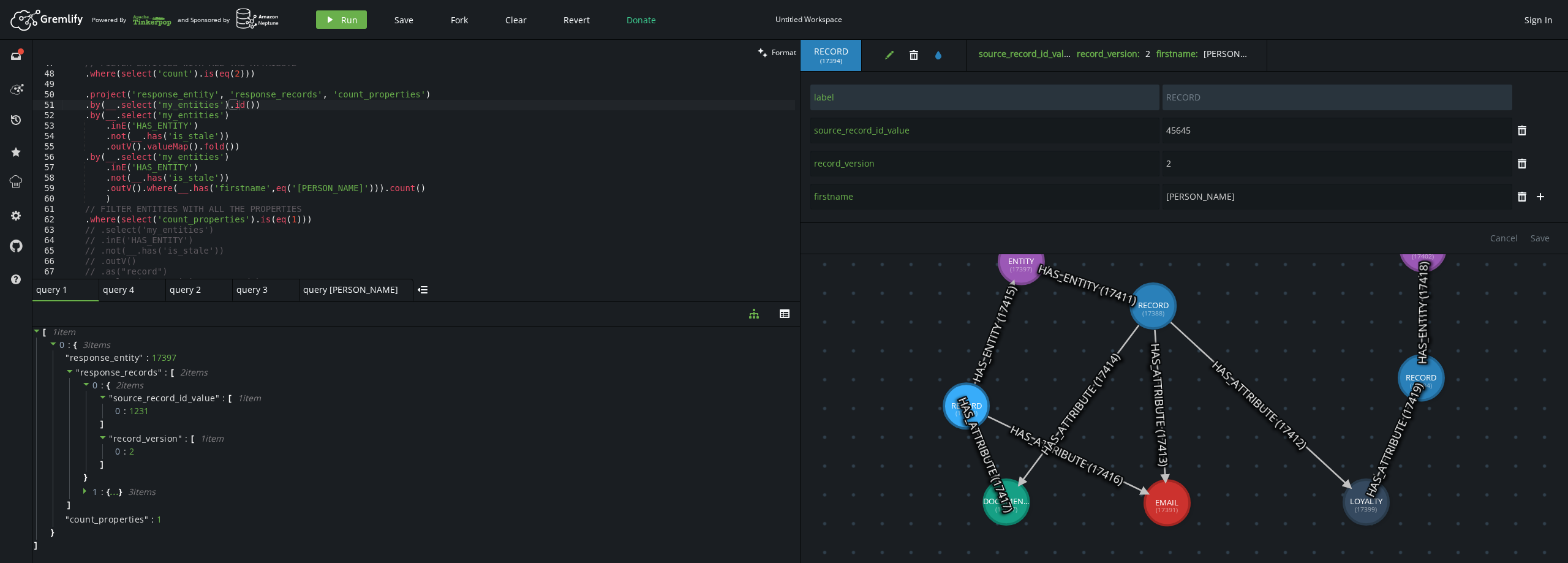
type input "record_version"
type input "1"
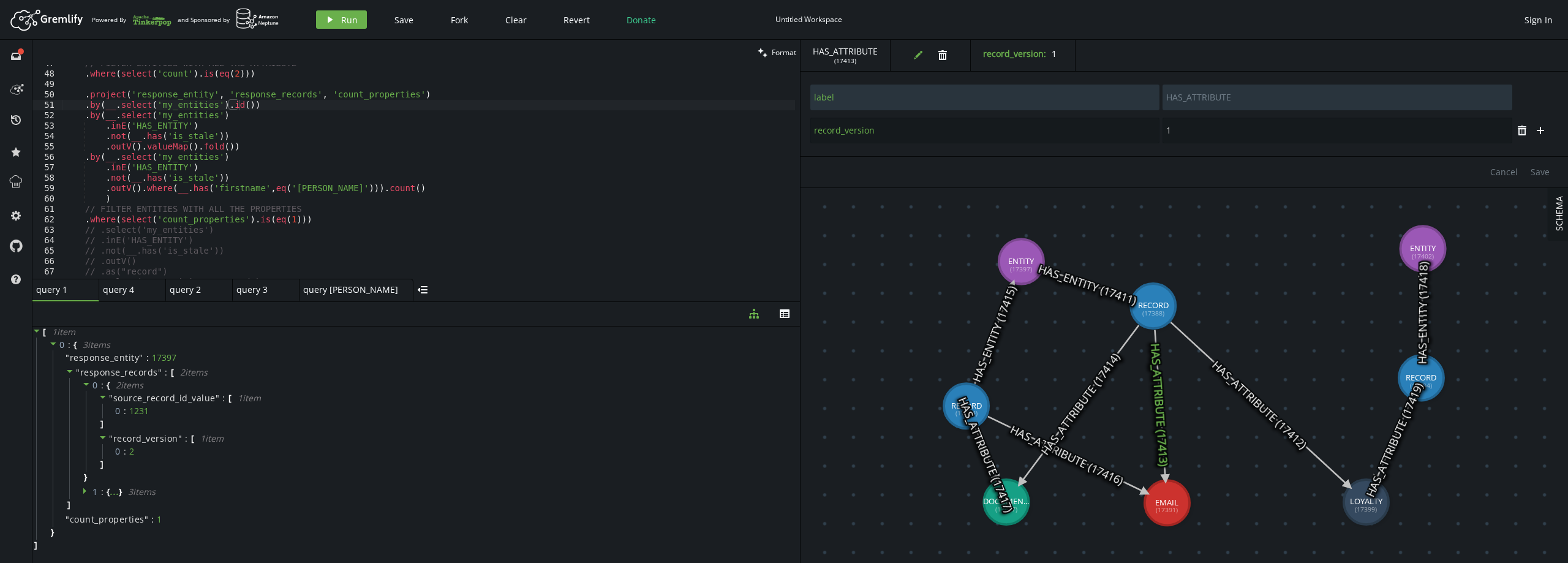
click at [1091, 286] on icon at bounding box center [1087, 283] width 86 height 29
type input "score"
type input "40"
type input "label"
type input "HAS_ENTITY"
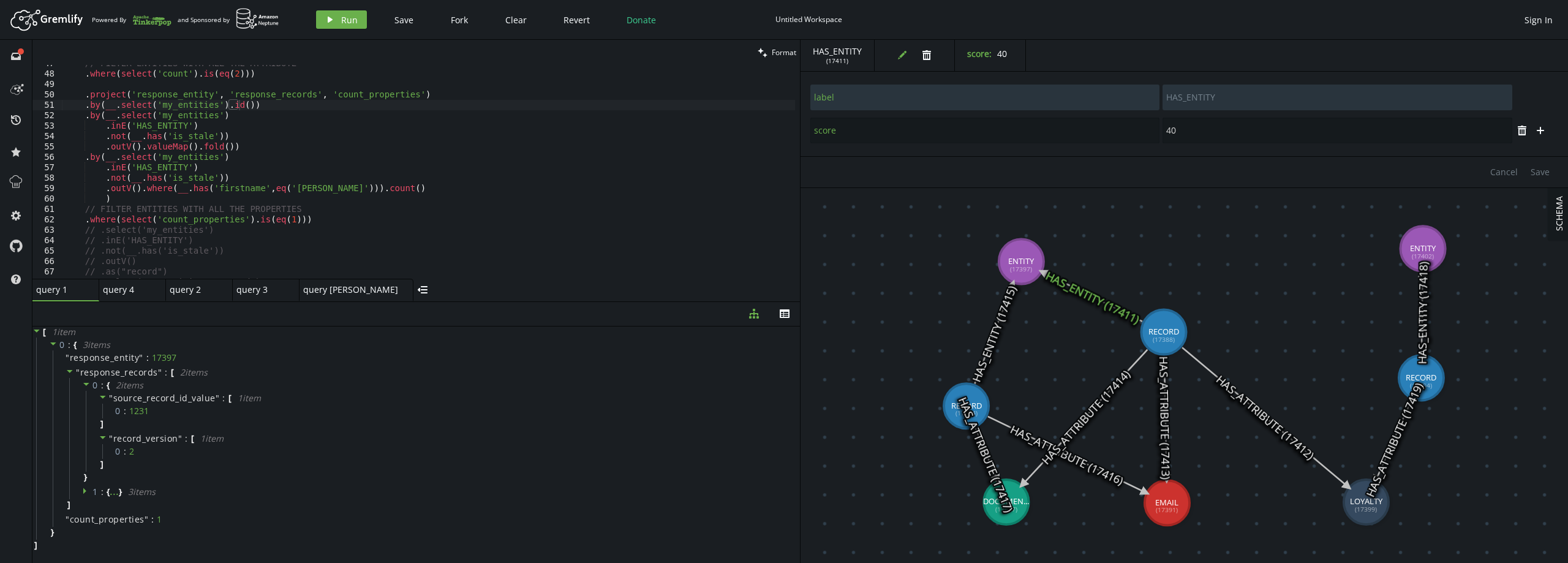
drag, startPoint x: 1159, startPoint y: 318, endPoint x: 1163, endPoint y: 332, distance: 14.6
type input "source_record_id_value"
type input "1231"
type input "label"
click at [993, 331] on icon at bounding box center [993, 334] width 38 height 100
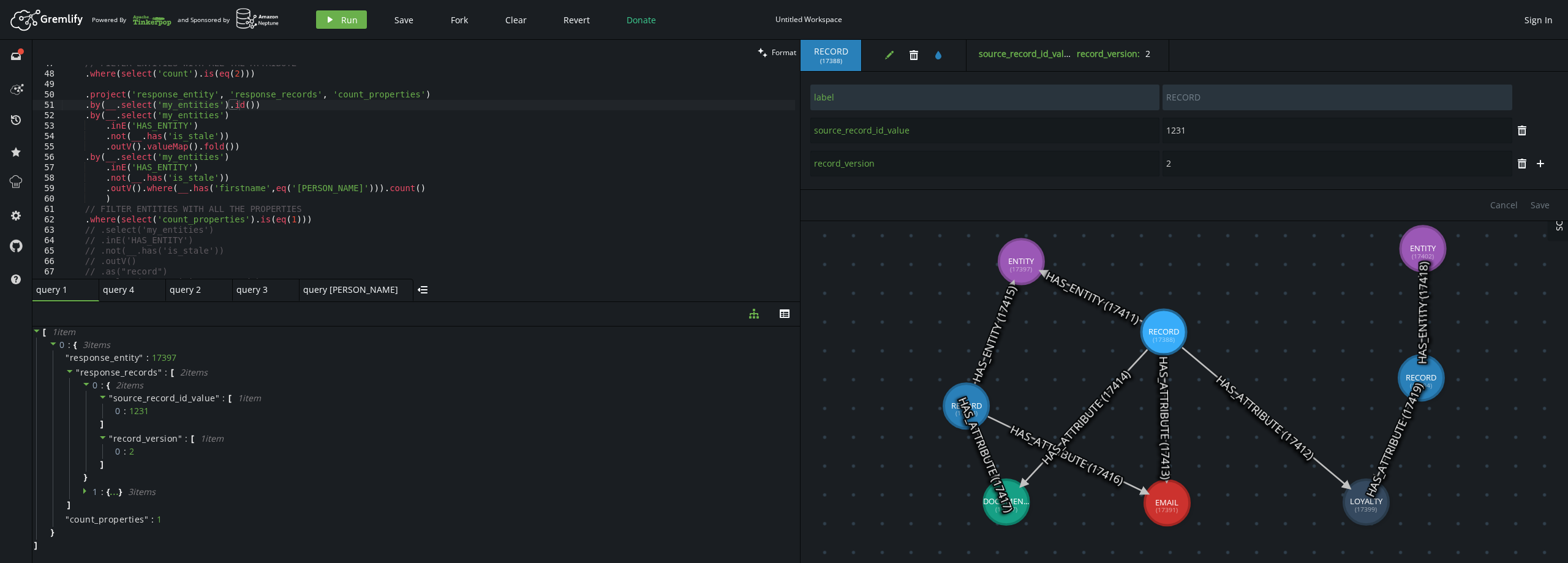
type input "HAS_ENTITY"
click at [1076, 291] on icon at bounding box center [1091, 296] width 99 height 49
type input "score"
type input "40"
click at [1423, 311] on icon at bounding box center [1422, 313] width 1 height 82
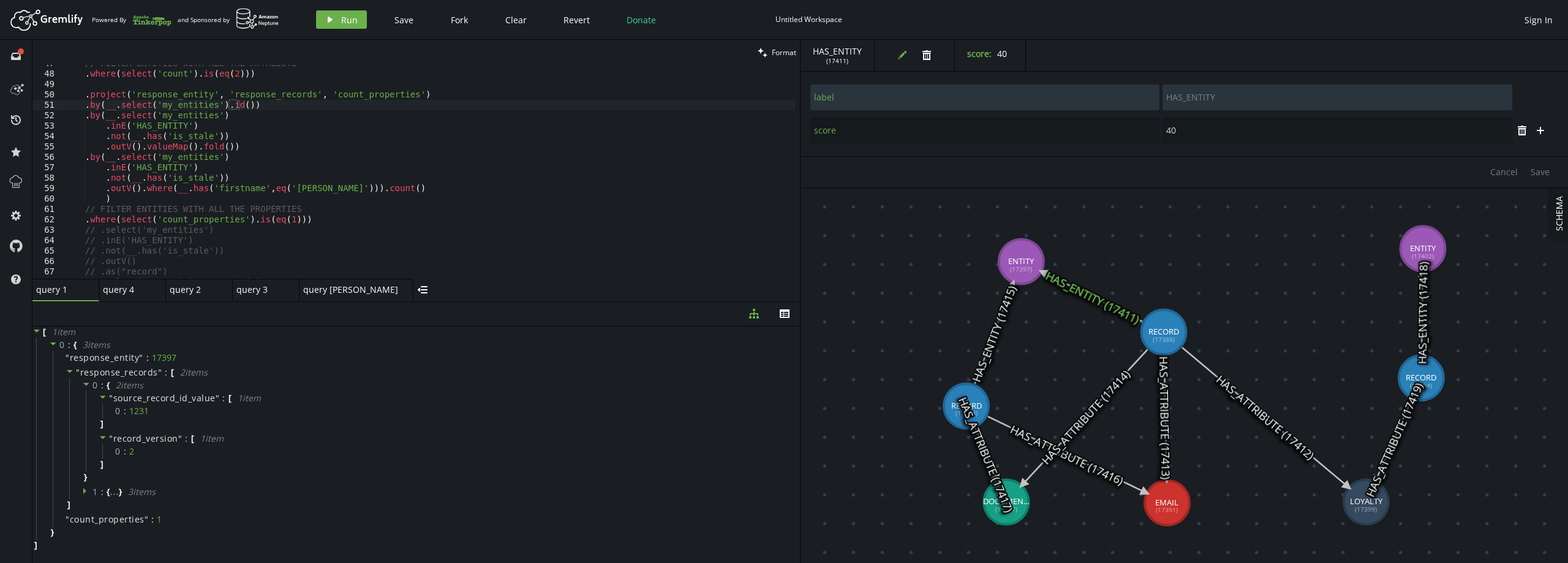
type input "label"
type input "HAS_ENTITY"
click at [1113, 306] on icon at bounding box center [1091, 296] width 99 height 49
type input "score"
type input "40"
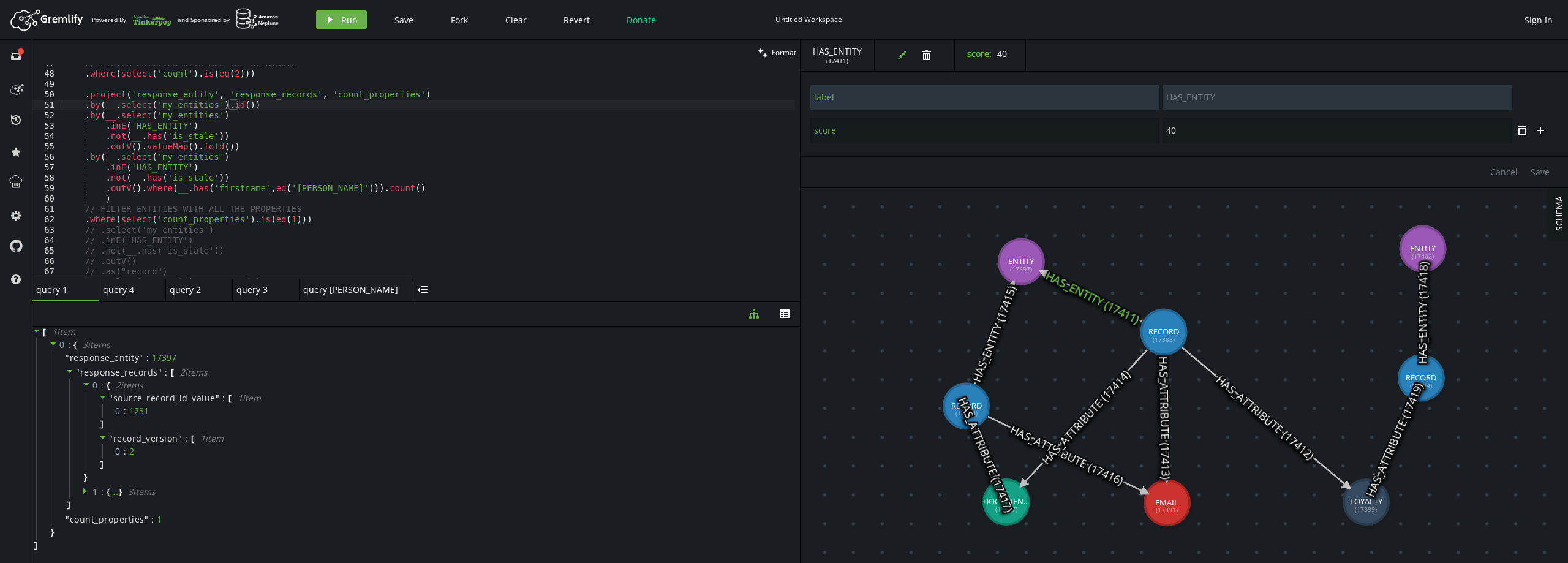
scroll to position [412, 0]
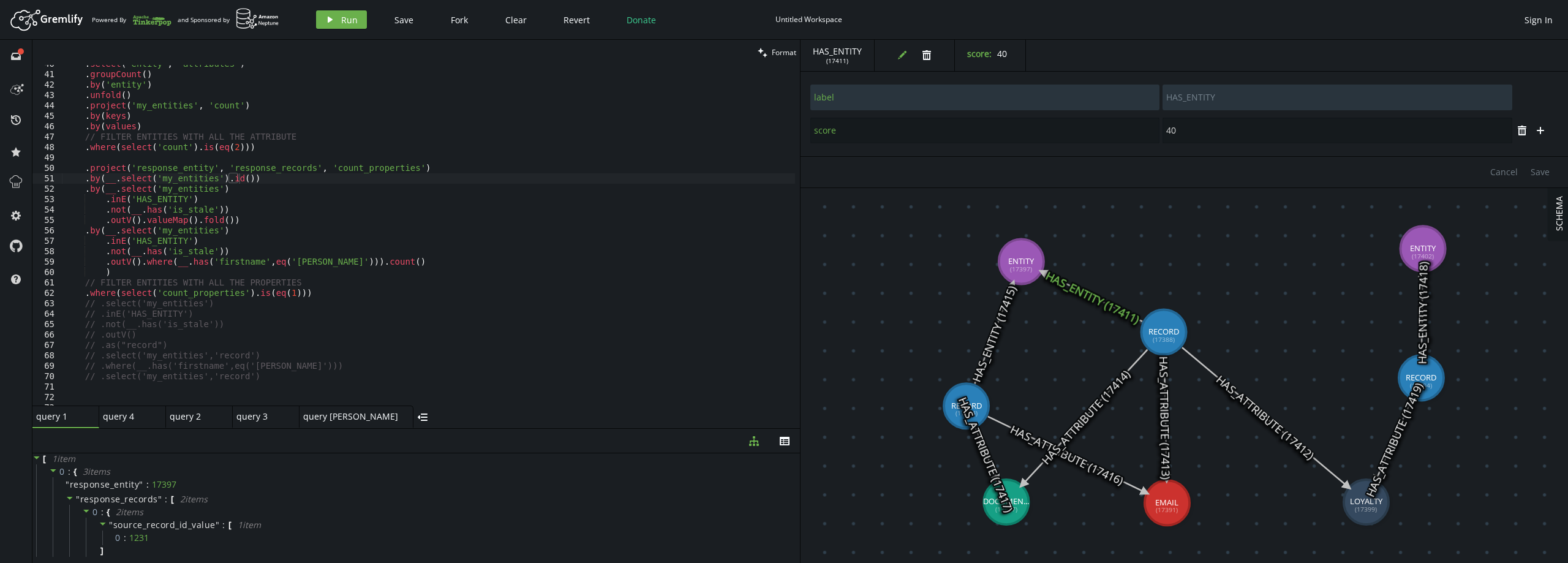
drag, startPoint x: 424, startPoint y: 301, endPoint x: 422, endPoint y: 428, distance: 127.0
click at [422, 428] on div at bounding box center [415, 428] width 767 height 1
click at [133, 219] on div ". select ( 'entity' , 'attributes' ) . groupCount ( ) . by ( 'entity' ) . unfol…" at bounding box center [428, 239] width 733 height 361
click at [135, 220] on div ". select ( 'entity' , 'attributes' ) . groupCount ( ) . by ( 'entity' ) . unfol…" at bounding box center [428, 239] width 733 height 361
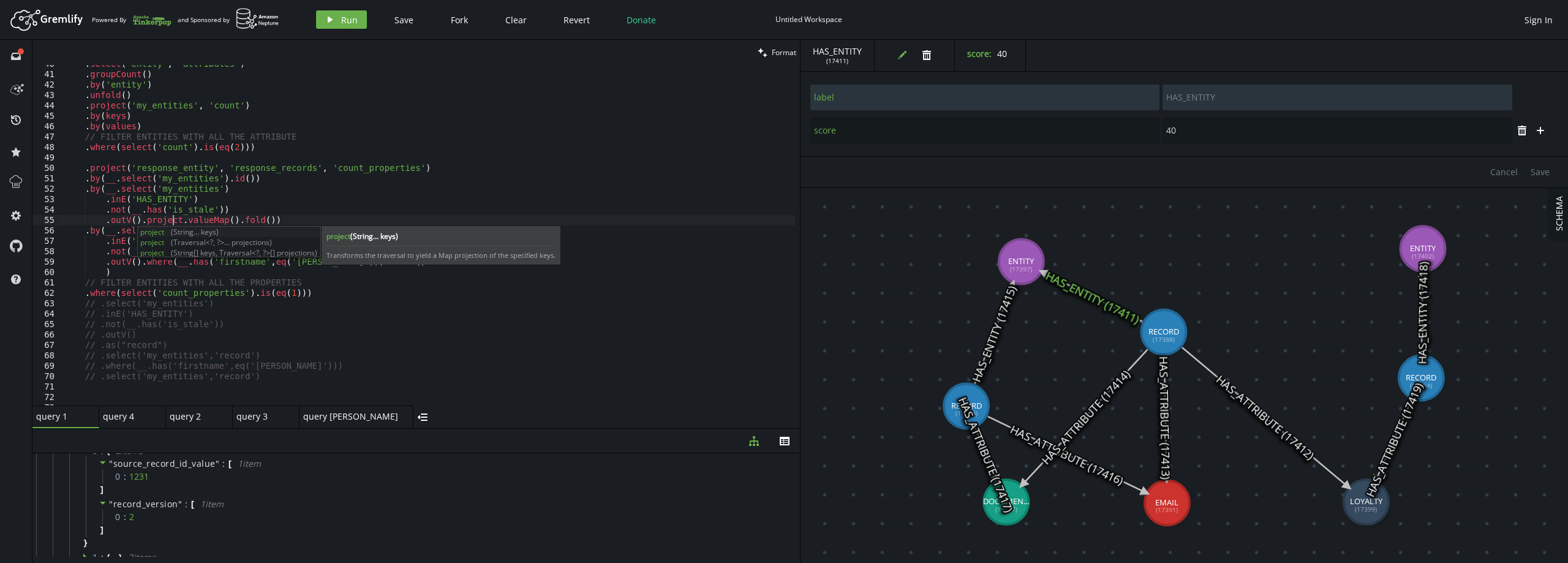
scroll to position [0, 118]
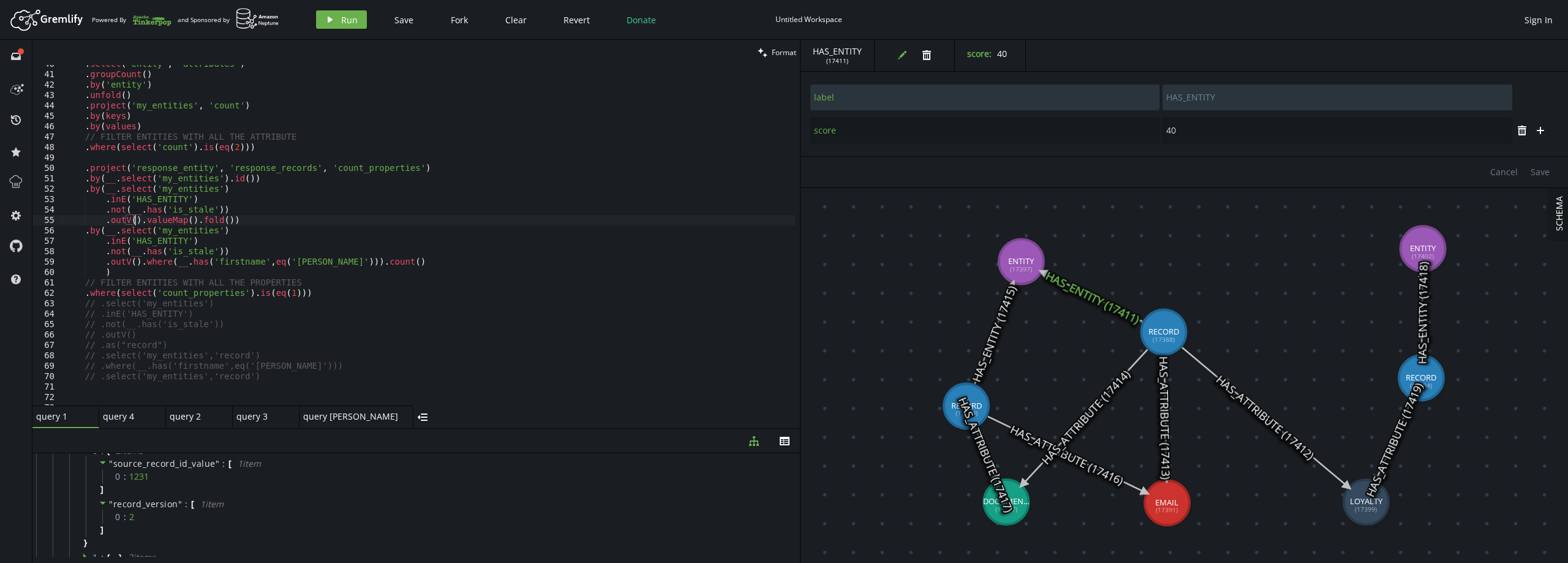
type textarea ".not(__.has('is_stale'))"
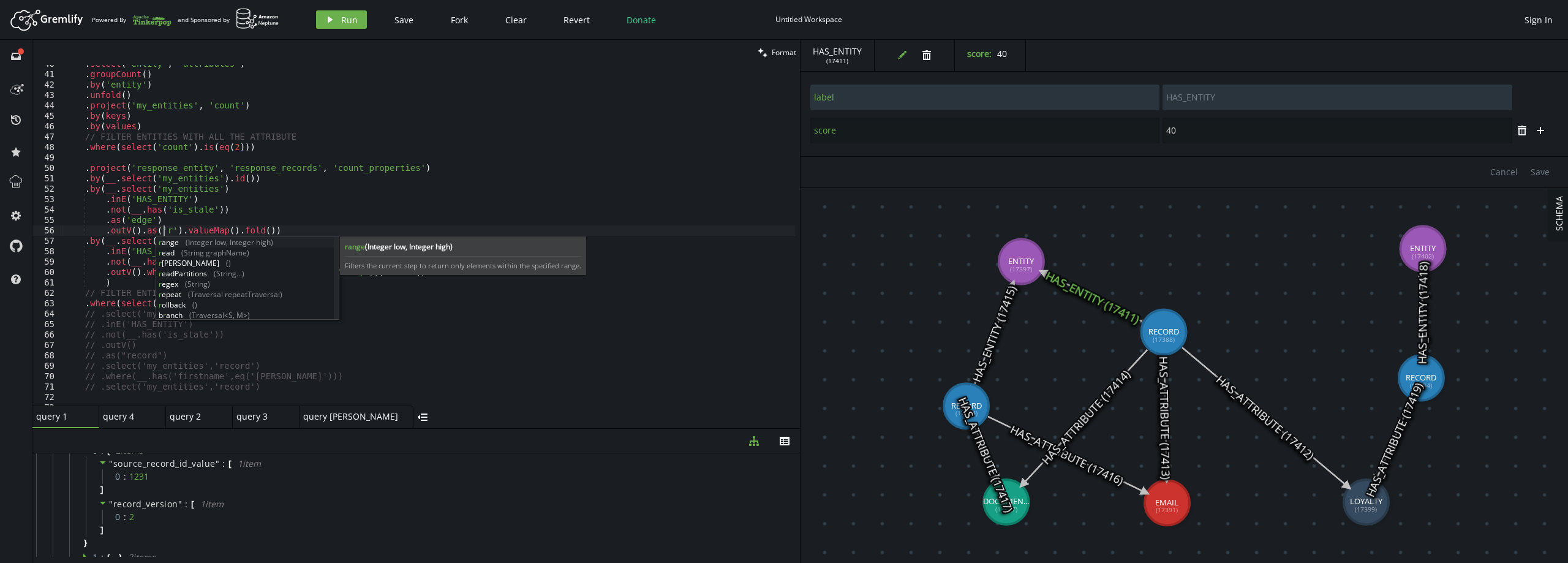
scroll to position [0, 99]
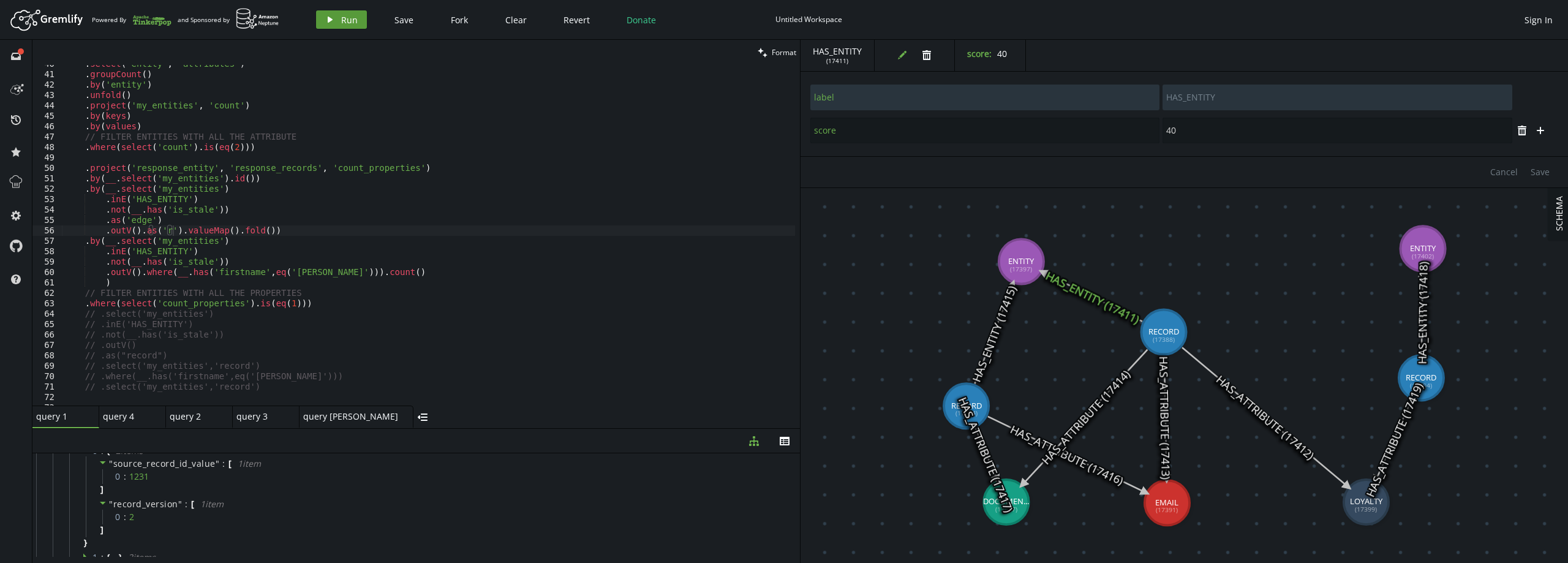
click at [345, 18] on span "Run" at bounding box center [350, 20] width 16 height 12
click at [175, 230] on div ". select ( 'entity' , 'attributes' ) . groupCount ( ) . by ( 'entity' ) . unfol…" at bounding box center [428, 239] width 733 height 361
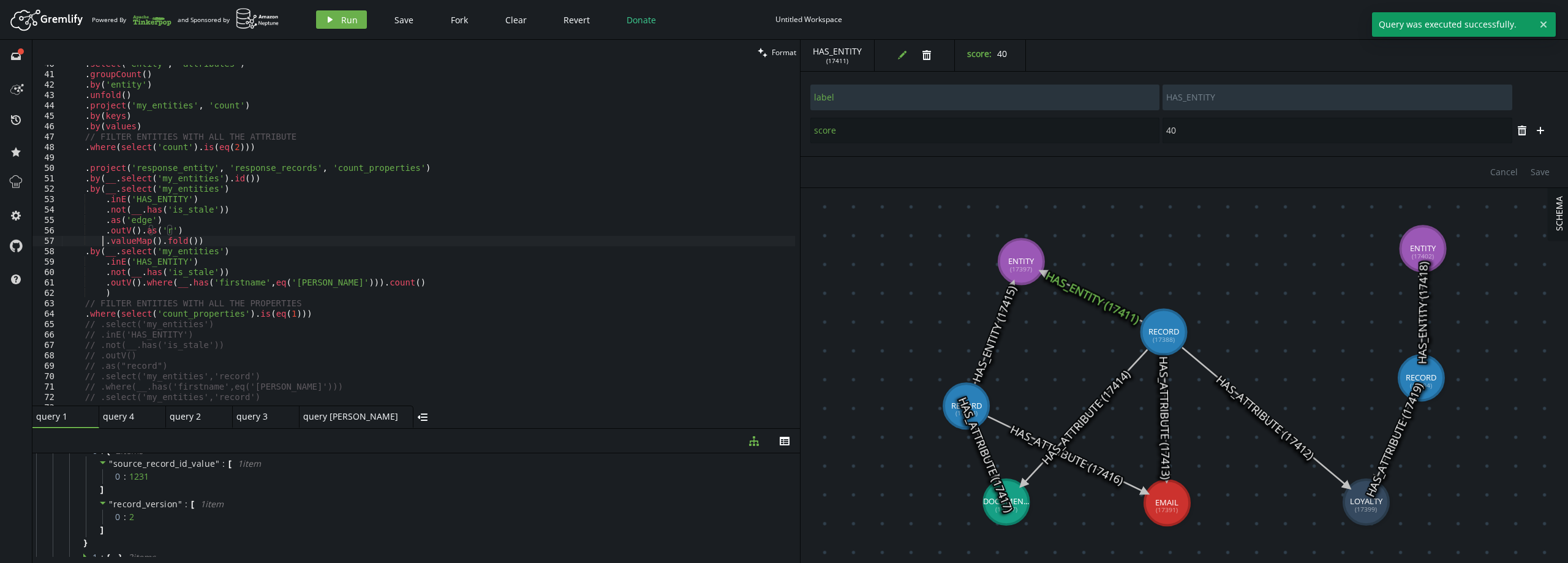
scroll to position [0, 38]
click at [187, 241] on div ". select ( 'entity' , 'attributes' ) . groupCount ( ) . by ( 'entity' ) . unfol…" at bounding box center [428, 239] width 733 height 361
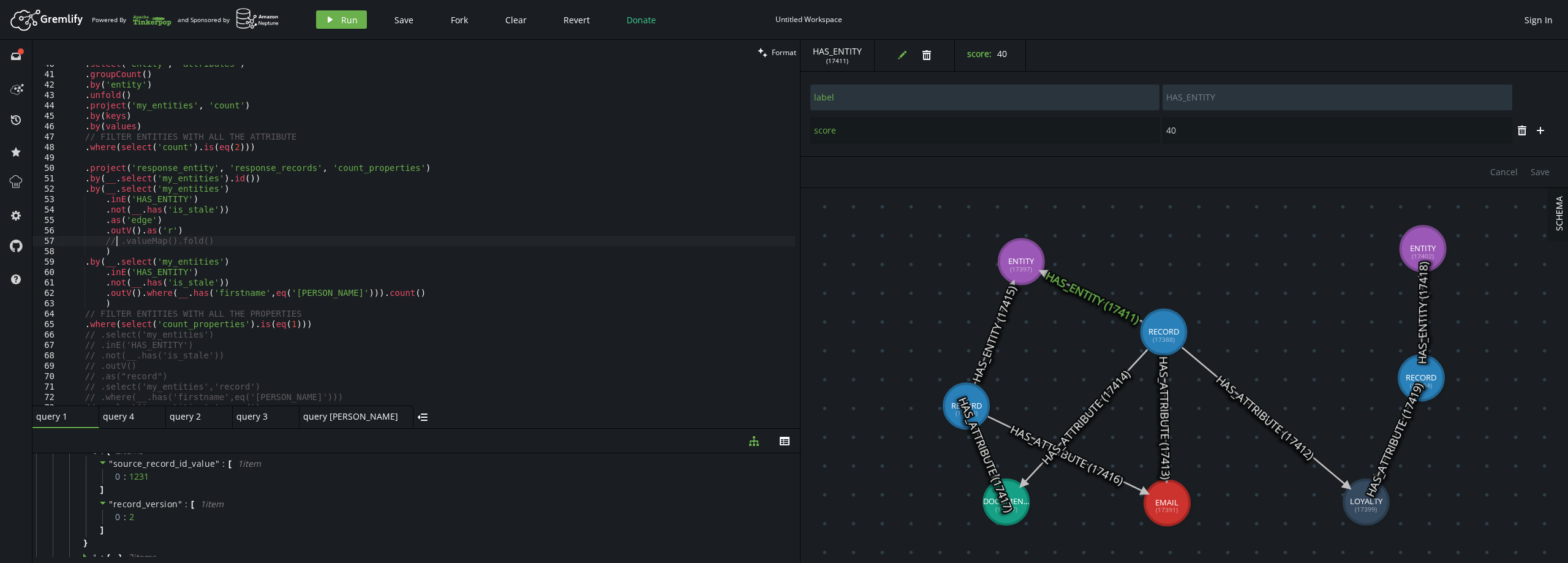
click at [215, 236] on div ". select ( 'entity' , 'attributes' ) . groupCount ( ) . by ( 'entity' ) . unfol…" at bounding box center [428, 239] width 733 height 361
click at [206, 227] on div ". select ( 'entity' , 'attributes' ) . groupCount ( ) . by ( 'entity' ) . unfol…" at bounding box center [428, 239] width 733 height 361
type textarea ".outV().as('r')"
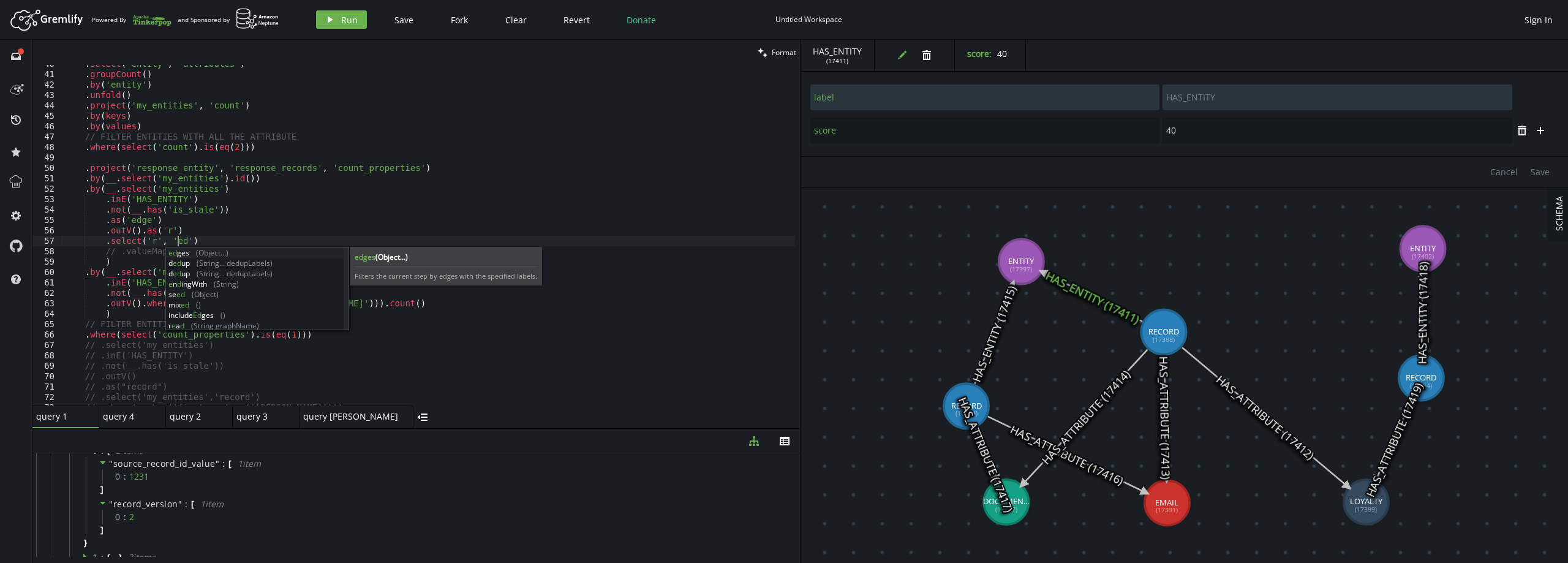
scroll to position [0, 123]
click at [352, 23] on span "Run" at bounding box center [350, 20] width 16 height 12
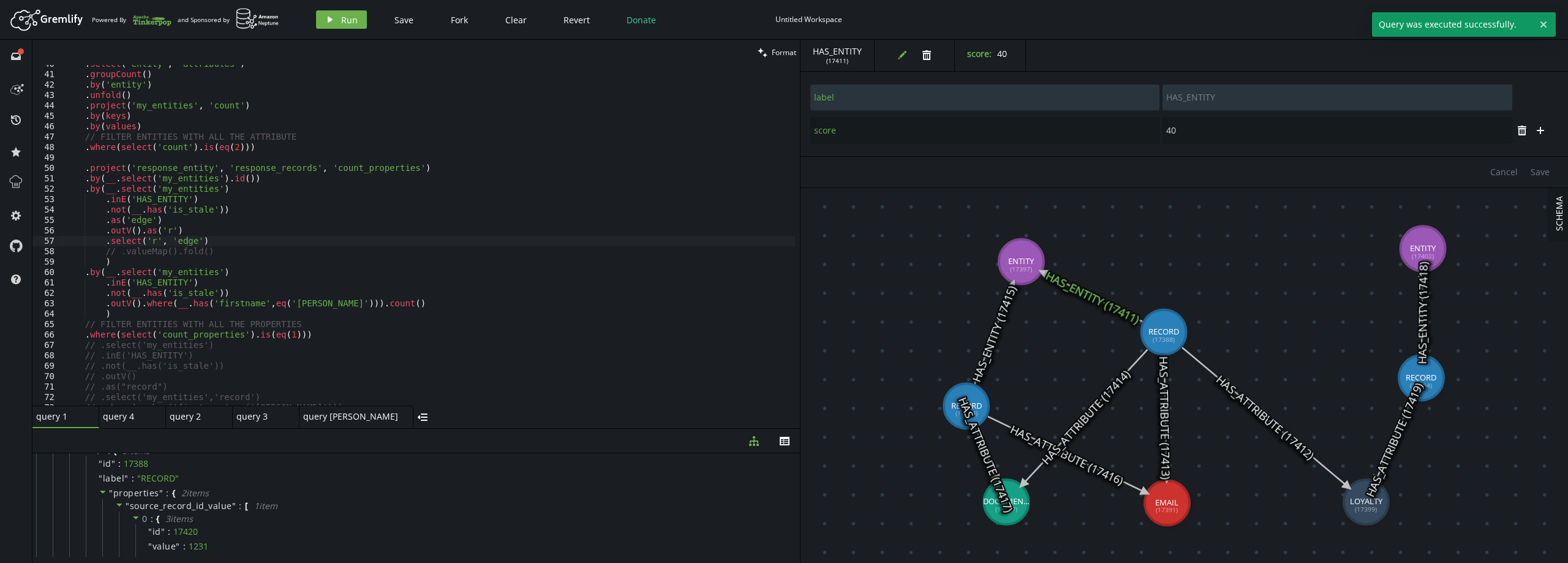
click at [408, 428] on div "query 1 small-cross query 4 small-cross query 2 small-cross query 3 small-cross…" at bounding box center [415, 416] width 767 height 23
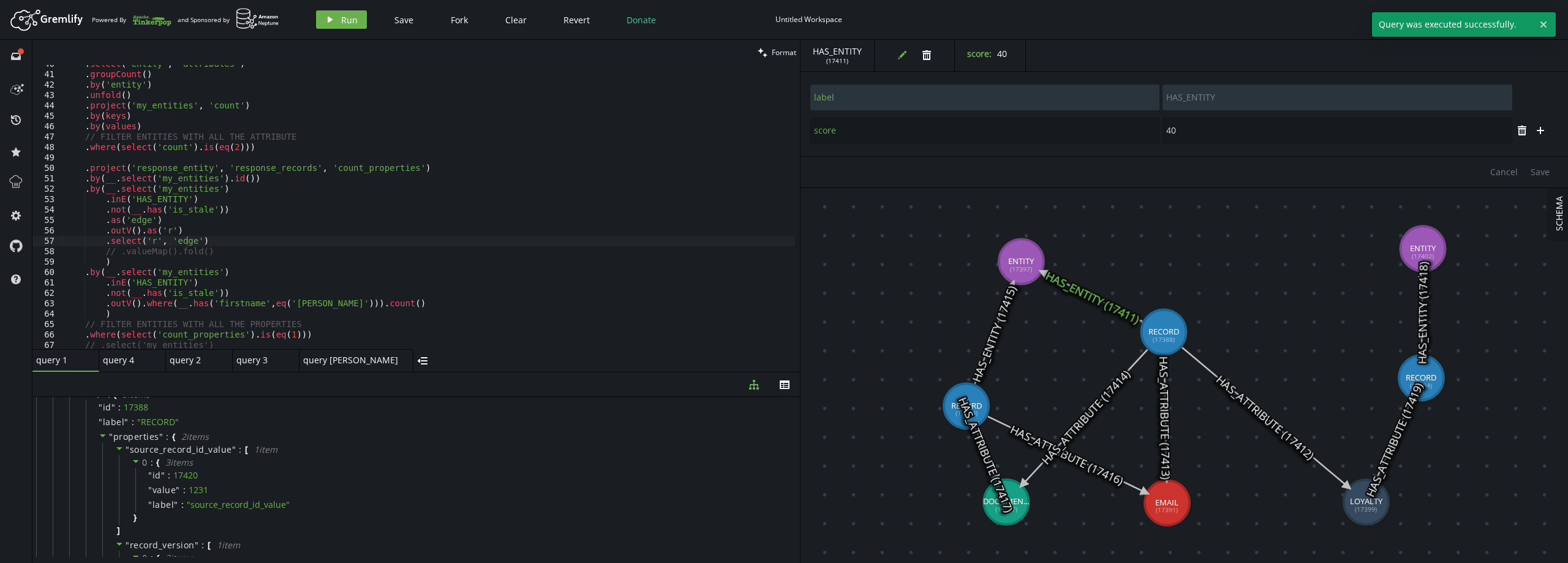
drag, startPoint x: 399, startPoint y: 413, endPoint x: 394, endPoint y: 346, distance: 67.2
click at [394, 372] on div at bounding box center [415, 372] width 767 height 1
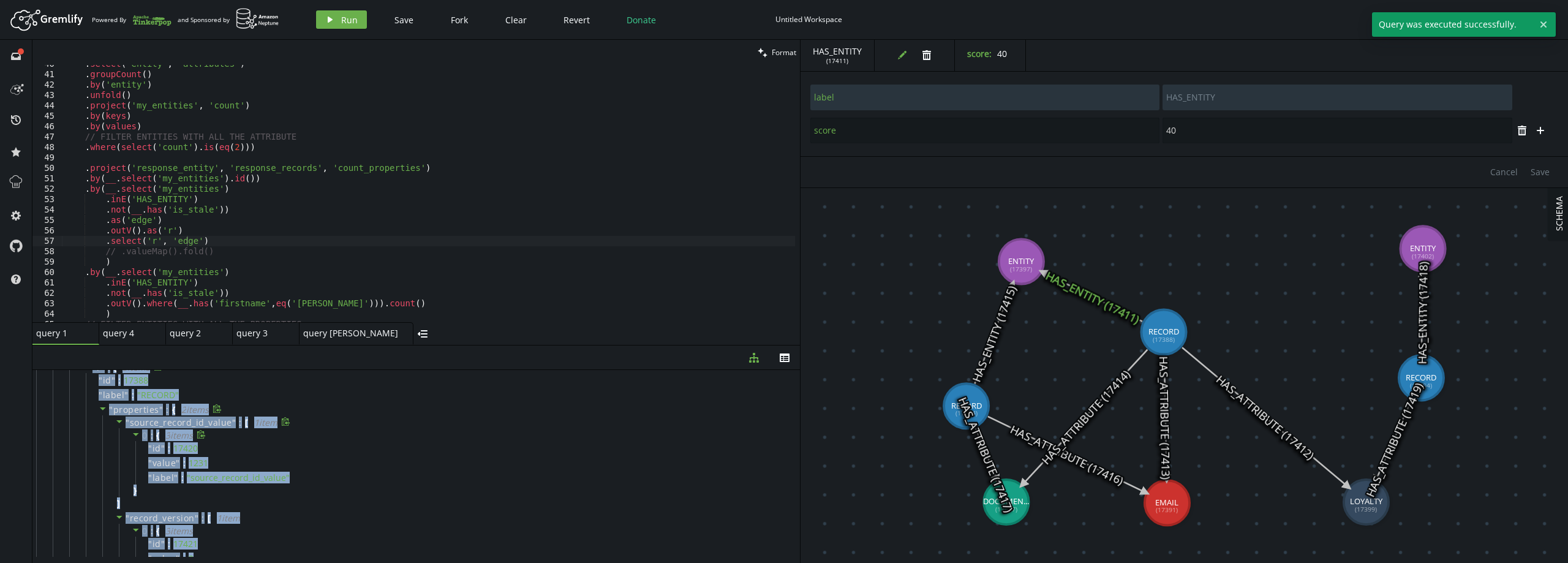
click at [309, 496] on div "0 : { 3 item s " id " : 17420 " value " : 1231 " label " : " source_record_id_v…" at bounding box center [451, 463] width 666 height 70
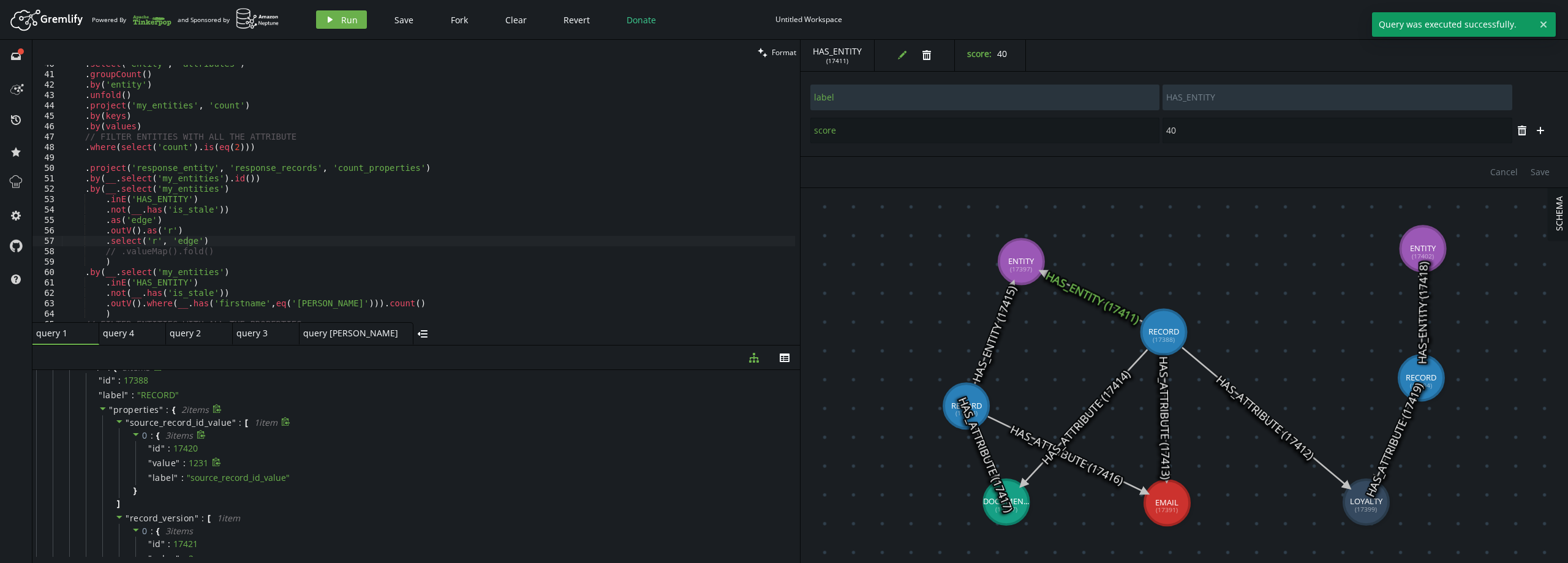
scroll to position [0, 0]
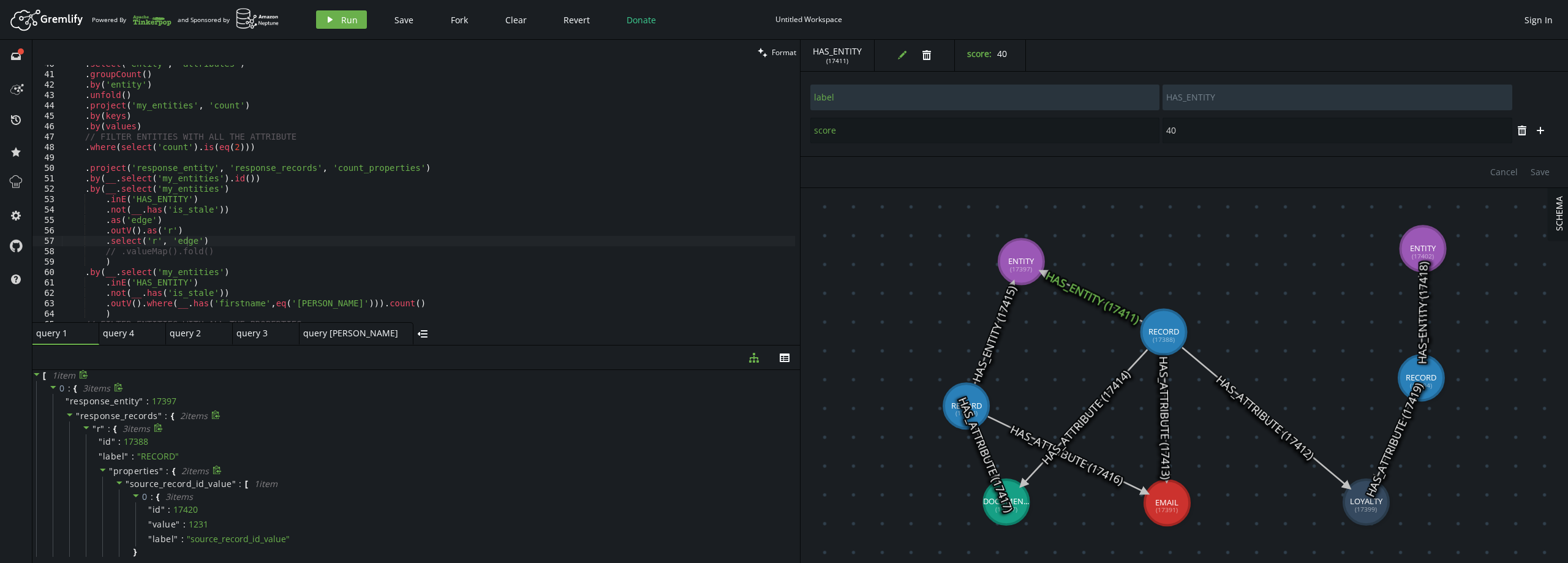
click at [153, 472] on span "properties" at bounding box center [136, 470] width 46 height 12
click at [152, 472] on span "properties" at bounding box center [136, 470] width 46 height 12
click at [111, 500] on span "edge" at bounding box center [107, 498] width 21 height 12
click at [200, 243] on div ". select ( 'entity' , 'attributes' ) . groupCount ( ) . by ( 'entity' ) . unfol…" at bounding box center [428, 198] width 733 height 278
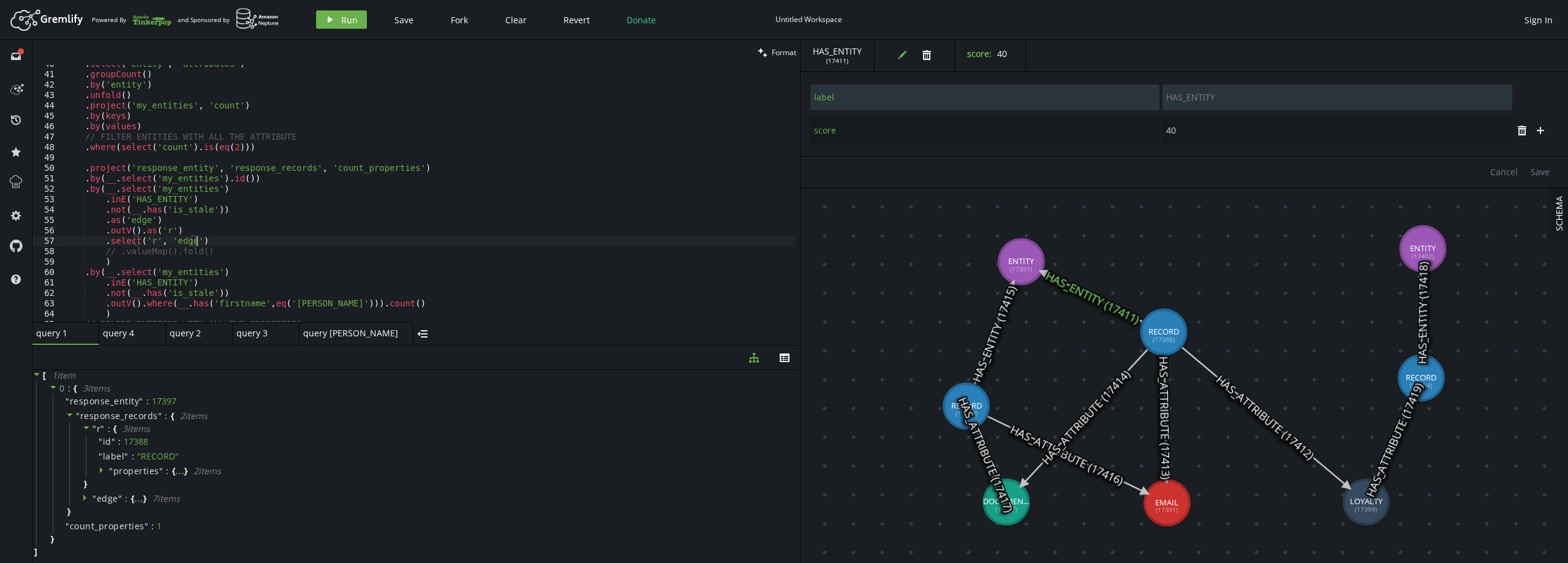
click at [213, 254] on div ". select ( 'entity' , 'attributes' ) . groupCount ( ) . by ( 'entity' ) . unfol…" at bounding box center [428, 198] width 733 height 278
click at [357, 16] on button "play Run" at bounding box center [341, 19] width 51 height 19
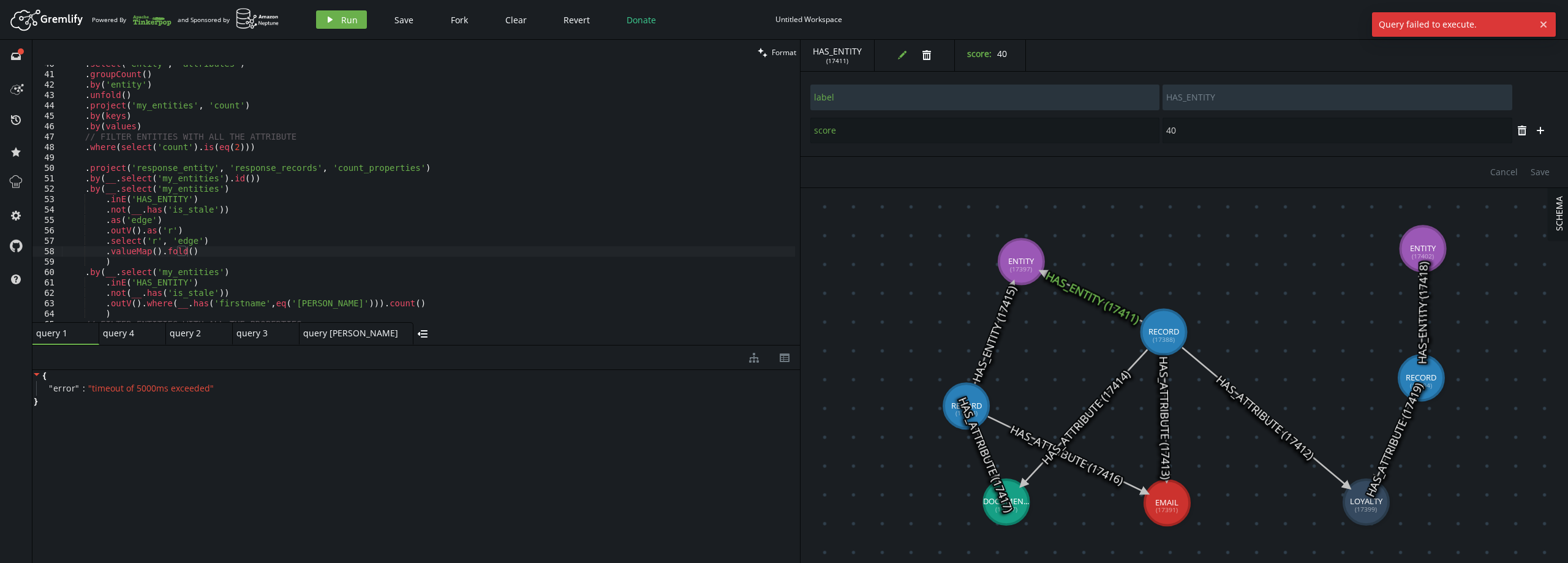
click at [203, 247] on div ". select ( 'entity' , 'attributes' ) . groupCount ( ) . by ( 'entity' ) . unfol…" at bounding box center [428, 198] width 733 height 278
click at [210, 243] on div ". select ( 'entity' , 'attributes' ) . groupCount ( ) . by ( 'entity' ) . unfol…" at bounding box center [428, 198] width 733 height 278
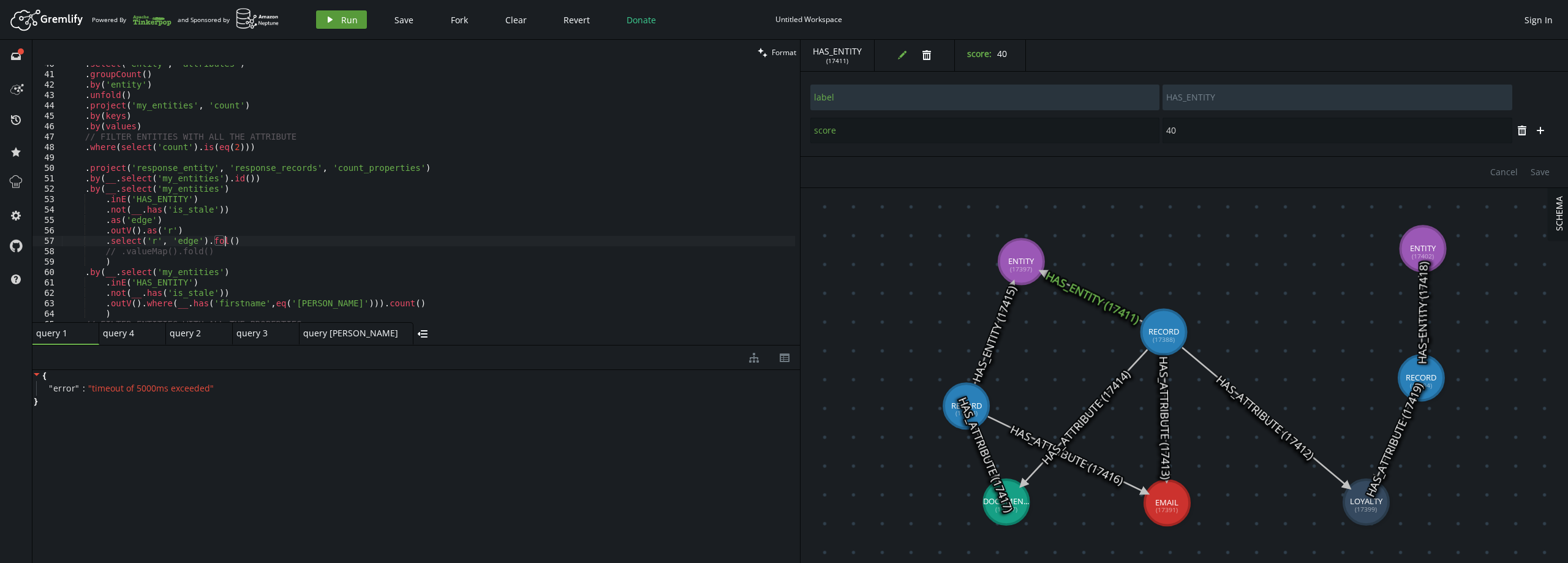
click at [349, 16] on span "Run" at bounding box center [350, 20] width 16 height 12
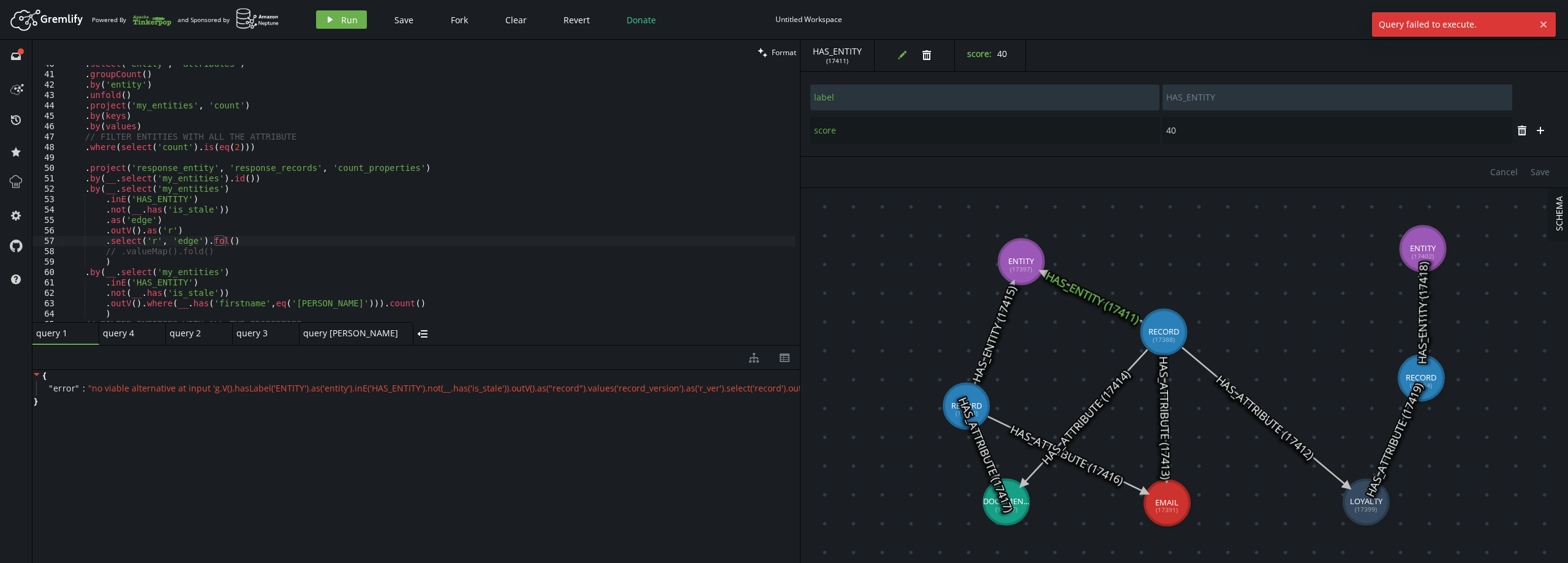
click at [215, 238] on div ". select ( 'entity' , 'attributes' ) . groupCount ( ) . by ( 'entity' ) . unfol…" at bounding box center [428, 198] width 733 height 278
click at [341, 12] on button "play Run" at bounding box center [341, 19] width 51 height 19
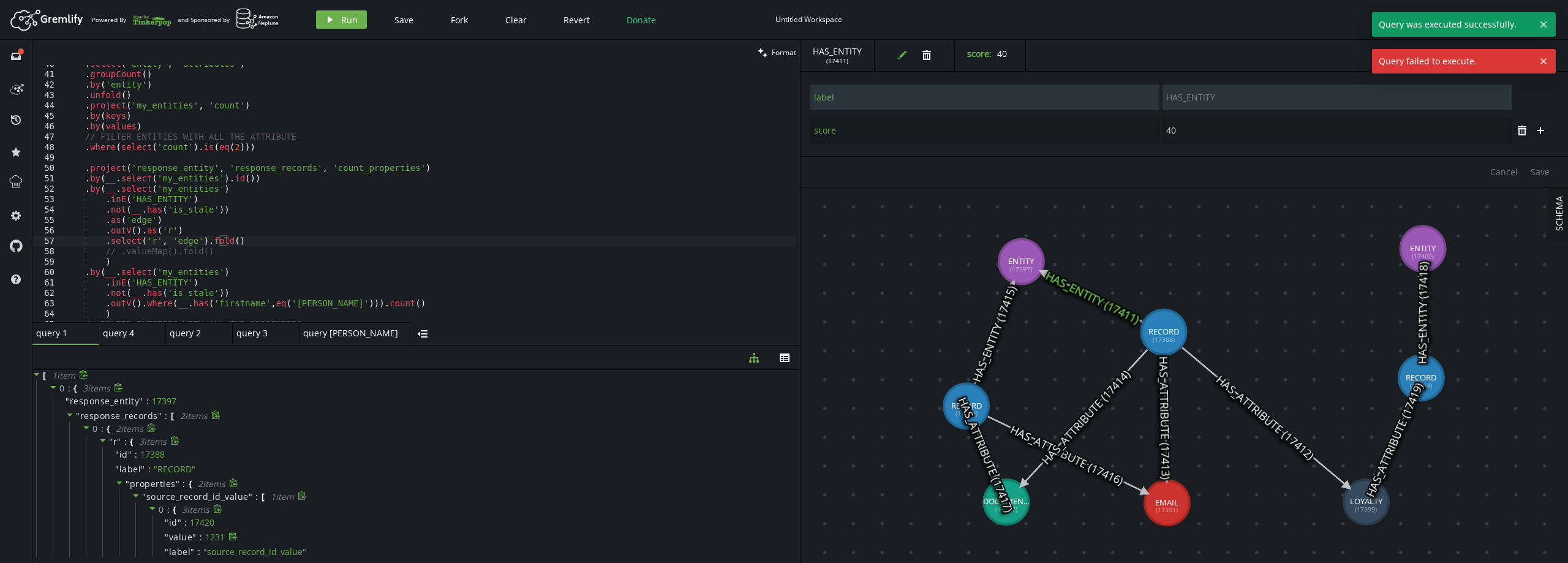
scroll to position [61, 0]
click at [169, 433] on span "source_record_id_value" at bounding box center [197, 435] width 102 height 12
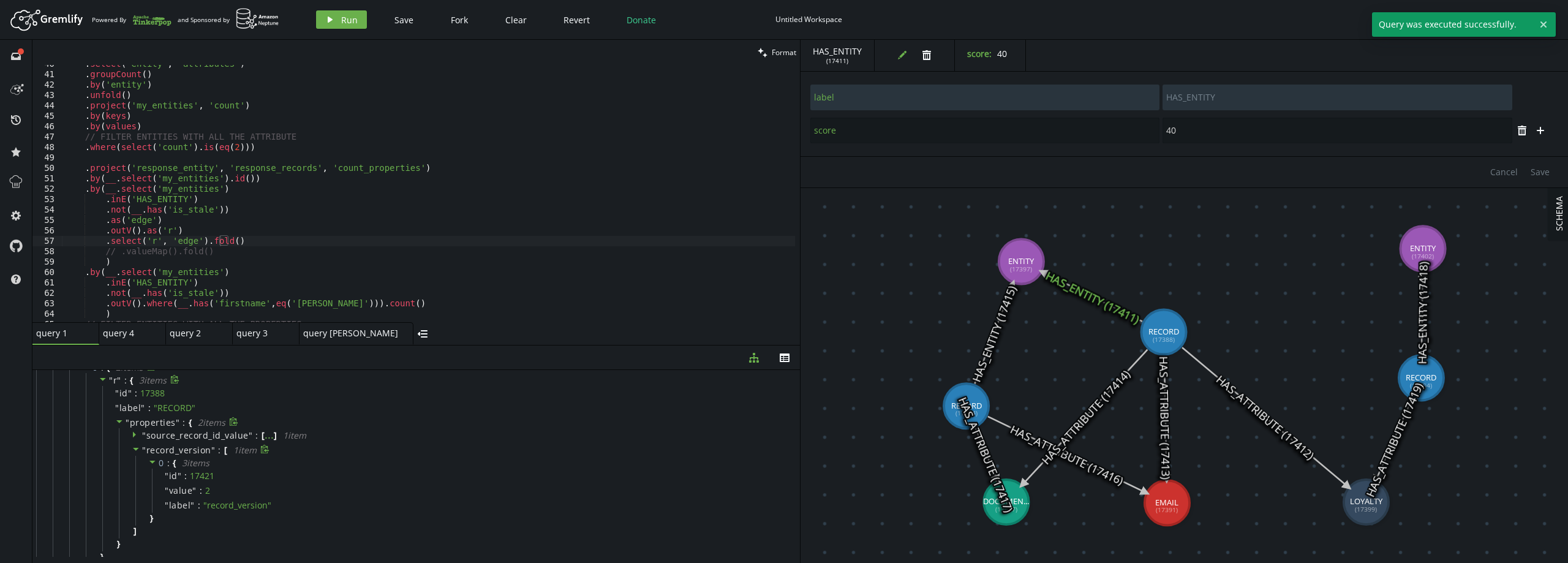
click at [165, 449] on span "record_version" at bounding box center [178, 450] width 65 height 12
click at [124, 492] on span "edge" at bounding box center [123, 490] width 21 height 12
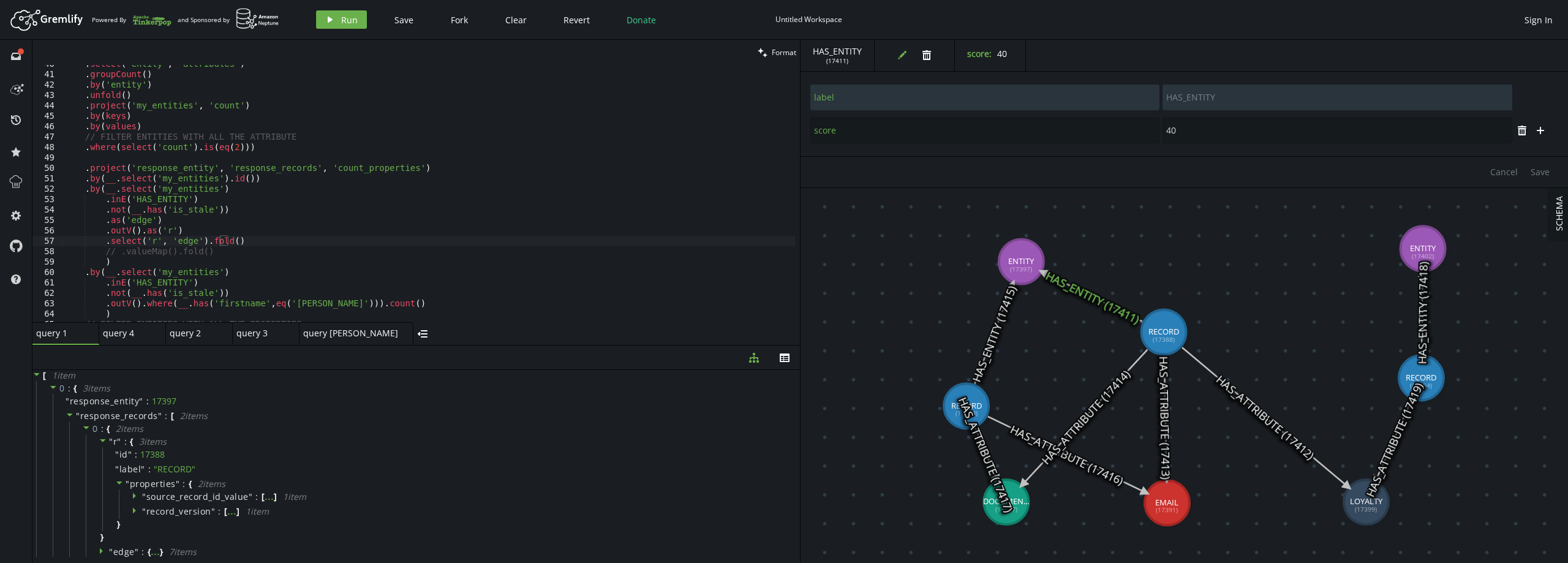
type textarea ".outV().as('r')"
click at [197, 229] on div ". select ( 'entity' , 'attributes' ) . groupCount ( ) . by ( 'entity' ) . unfol…" at bounding box center [428, 198] width 733 height 278
click at [162, 242] on div ". select ( 'entity' , 'attributes' ) . groupCount ( ) . by ( 'entity' ) . unfol…" at bounding box center [428, 198] width 733 height 278
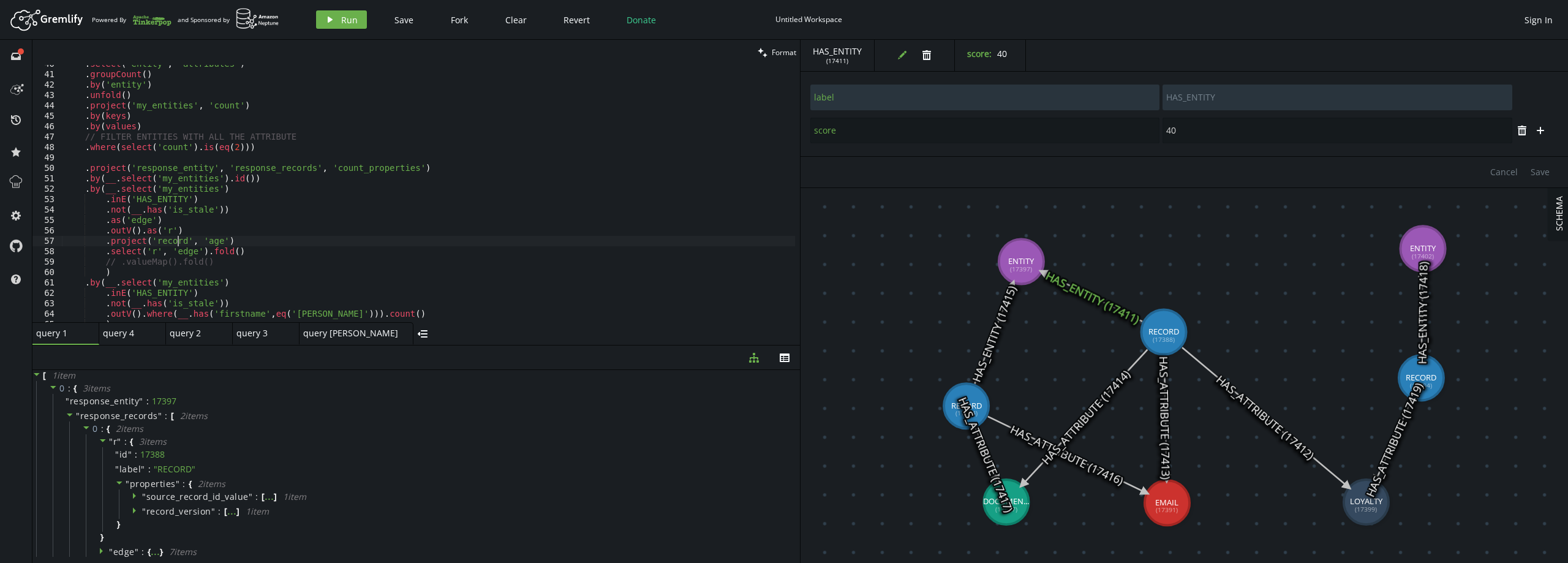
scroll to position [0, 112]
type textarea ".project('record', 'matchedOn')"
type textarea ".by(select('r').valueMap().fold())"
click at [336, 16] on button "play Run" at bounding box center [341, 19] width 51 height 19
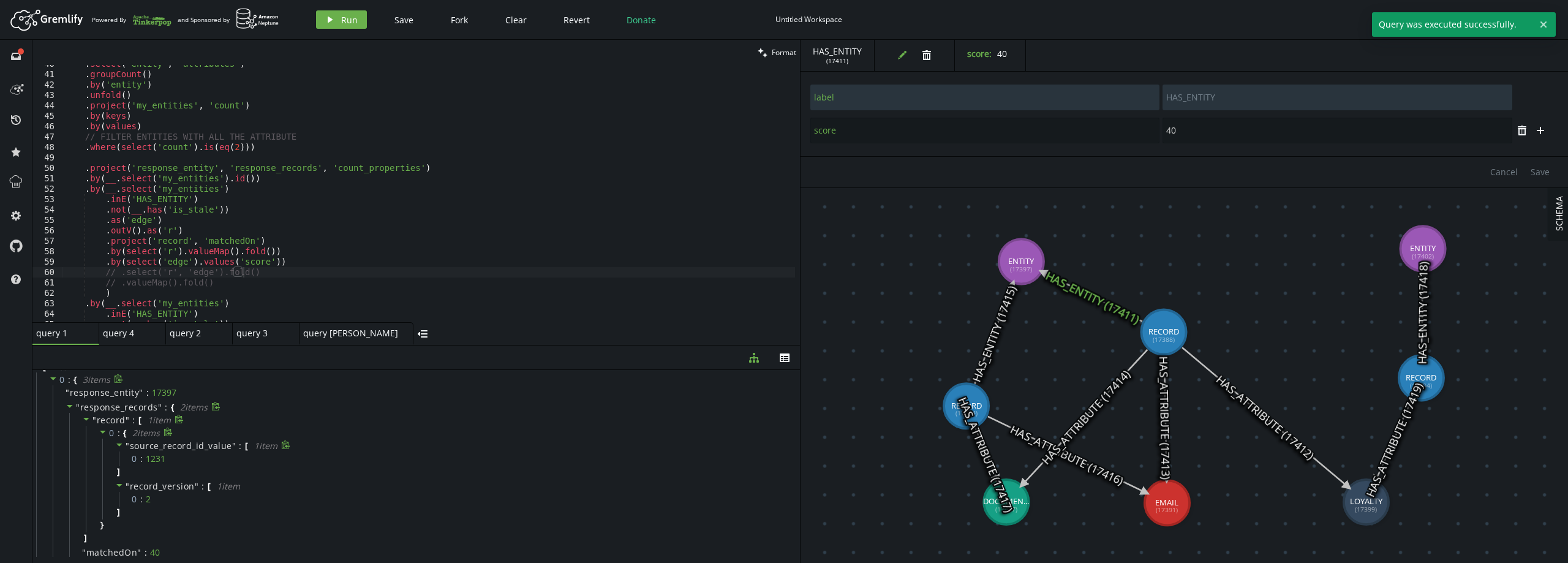
scroll to position [0, 0]
click at [111, 423] on span "record" at bounding box center [111, 428] width 29 height 12
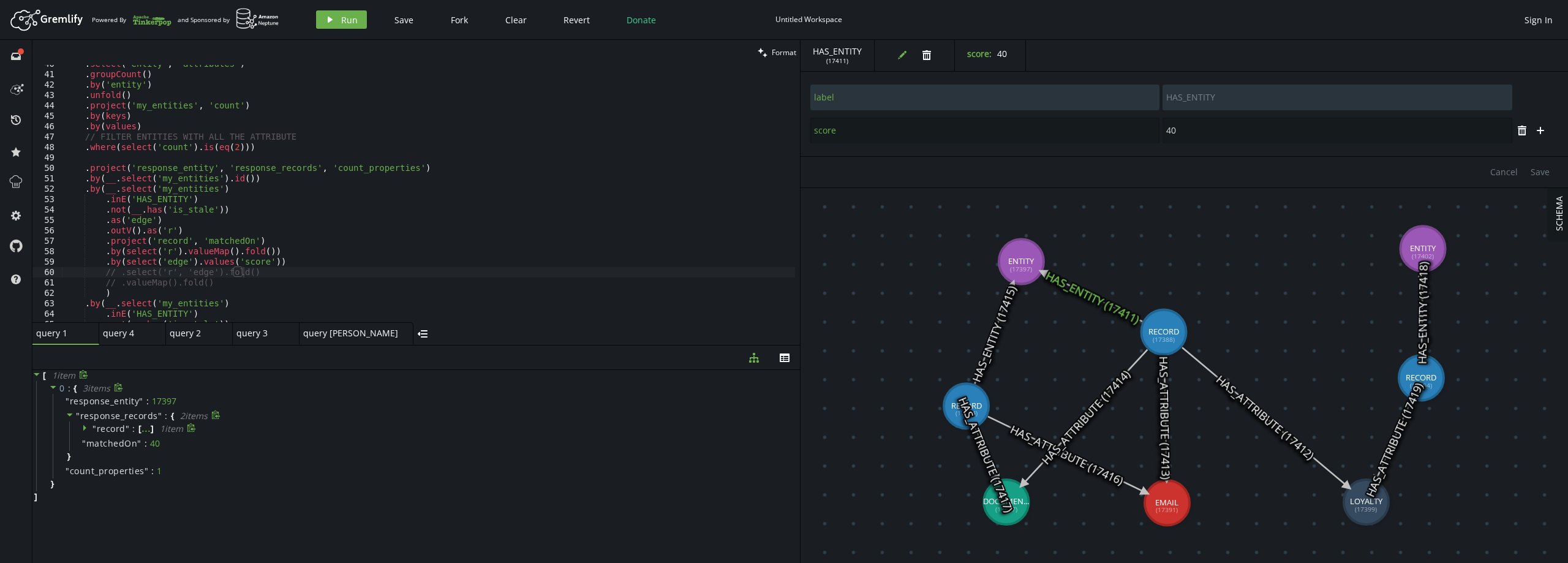
click at [112, 429] on span "record" at bounding box center [111, 428] width 29 height 12
click at [186, 229] on div ". select ( 'entity' , 'attributes' ) . groupCount ( ) . by ( 'entity' ) . unfol…" at bounding box center [428, 198] width 733 height 278
click at [188, 232] on div ". select ( 'entity' , 'attributes' ) . groupCount ( ) . by ( 'entity' ) . unfol…" at bounding box center [428, 198] width 733 height 278
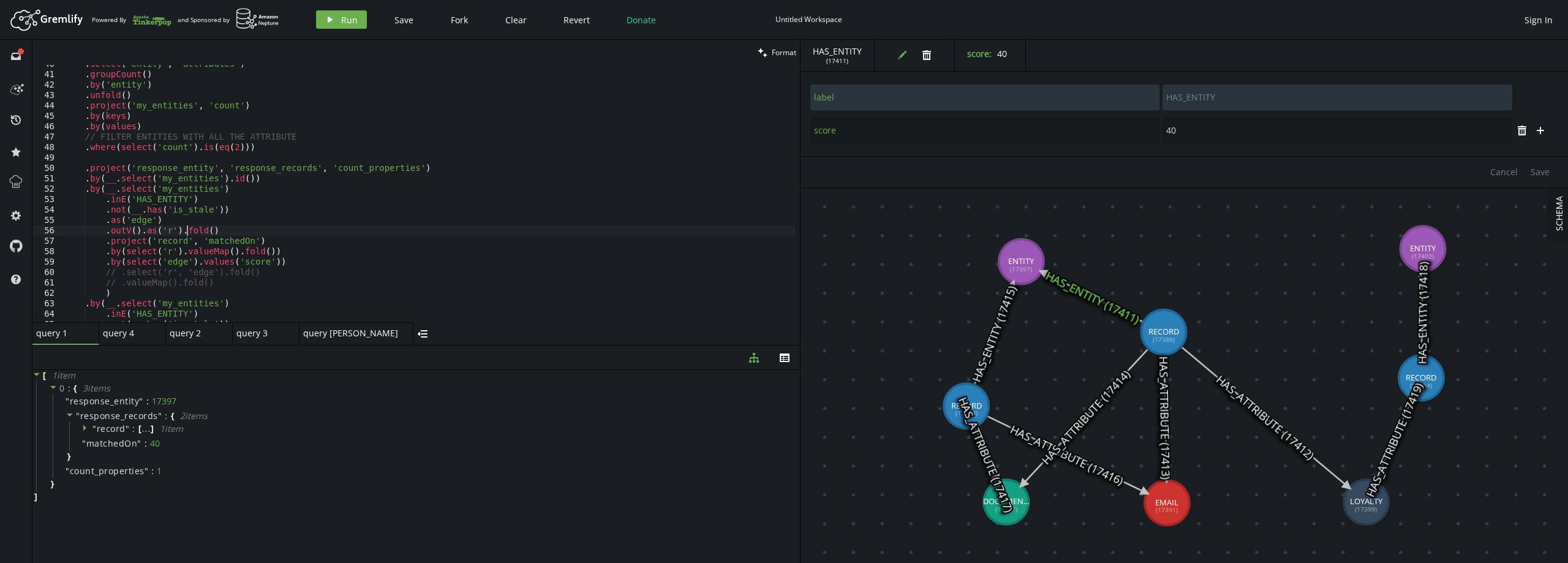
click at [188, 232] on div ". select ( 'entity' , 'attributes' ) . groupCount ( ) . by ( 'entity' ) . unfol…" at bounding box center [428, 198] width 733 height 278
click at [361, 14] on button "play Run" at bounding box center [341, 19] width 51 height 19
click at [198, 230] on div ". select ( 'entity' , 'attributes' ) . groupCount ( ) . by ( 'entity' ) . unfol…" at bounding box center [428, 198] width 733 height 278
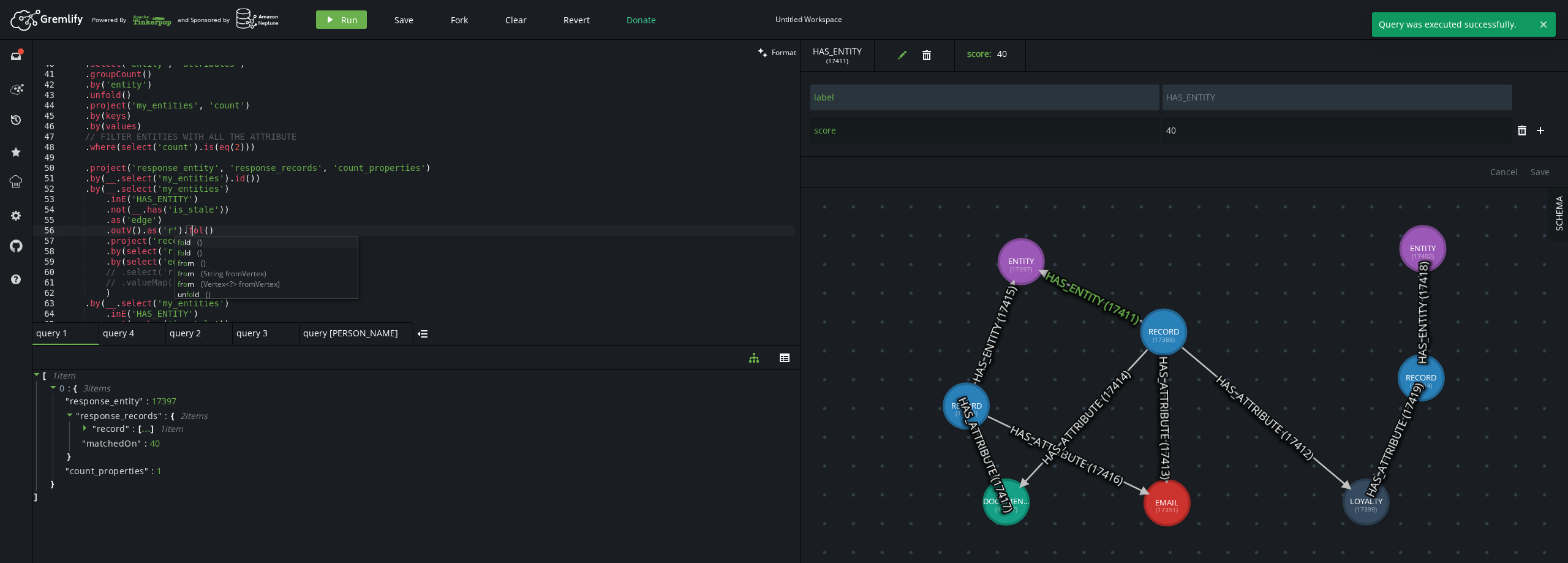
scroll to position [0, 132]
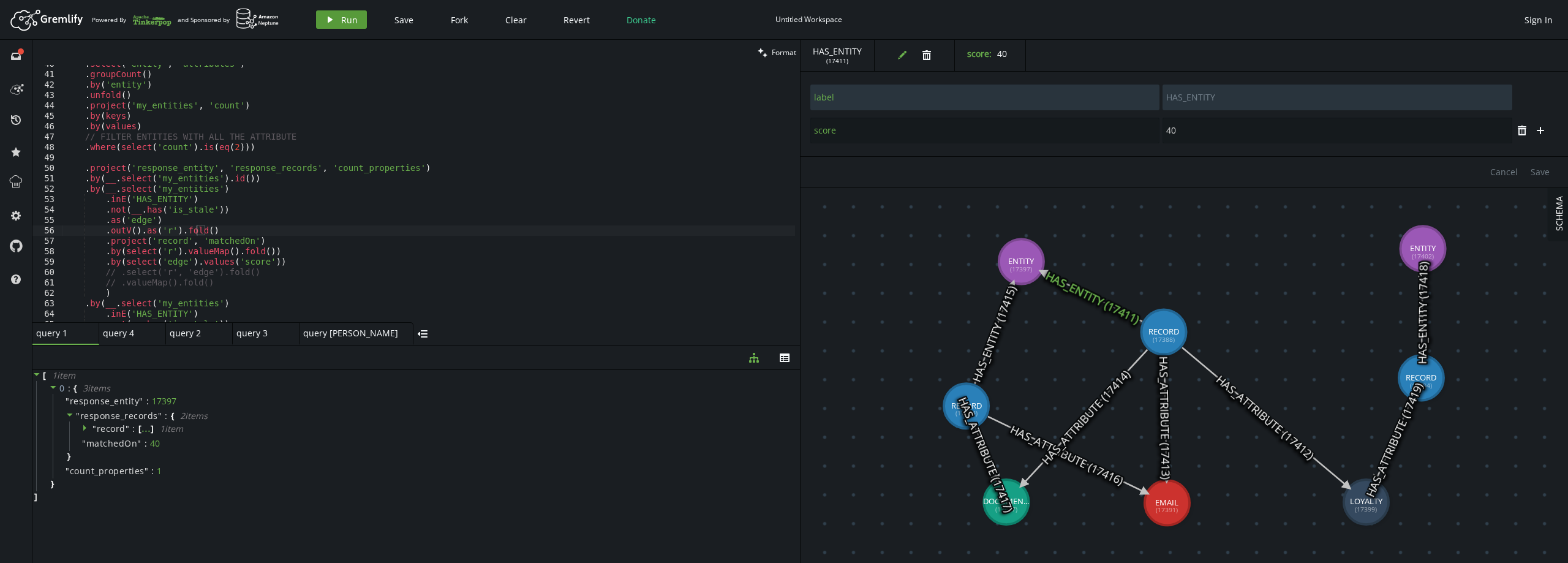
click at [333, 16] on icon "play" at bounding box center [330, 19] width 10 height 10
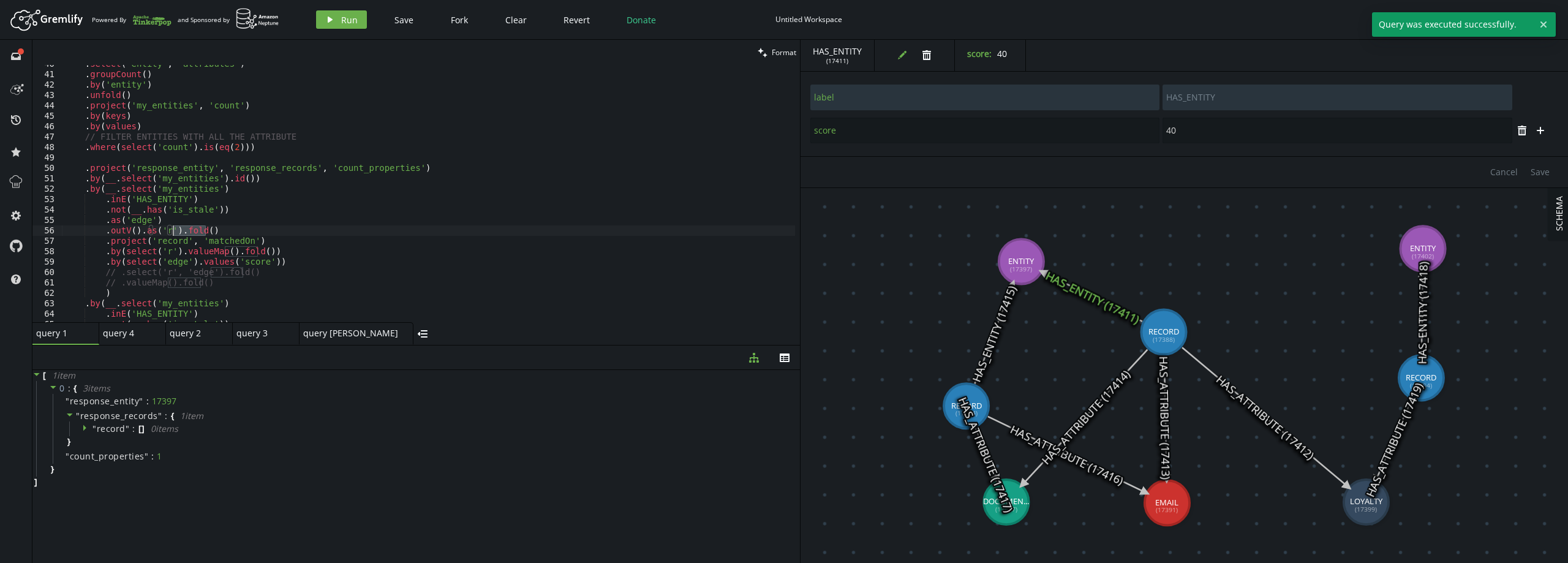
drag, startPoint x: 209, startPoint y: 227, endPoint x: 172, endPoint y: 231, distance: 37.2
click at [172, 231] on div ". select ( 'entity' , 'attributes' ) . groupCount ( ) . by ( 'entity' ) . unfol…" at bounding box center [428, 198] width 733 height 278
click at [350, 15] on span "Run" at bounding box center [350, 20] width 16 height 12
type textarea ".by(select('edge').values('score'))"
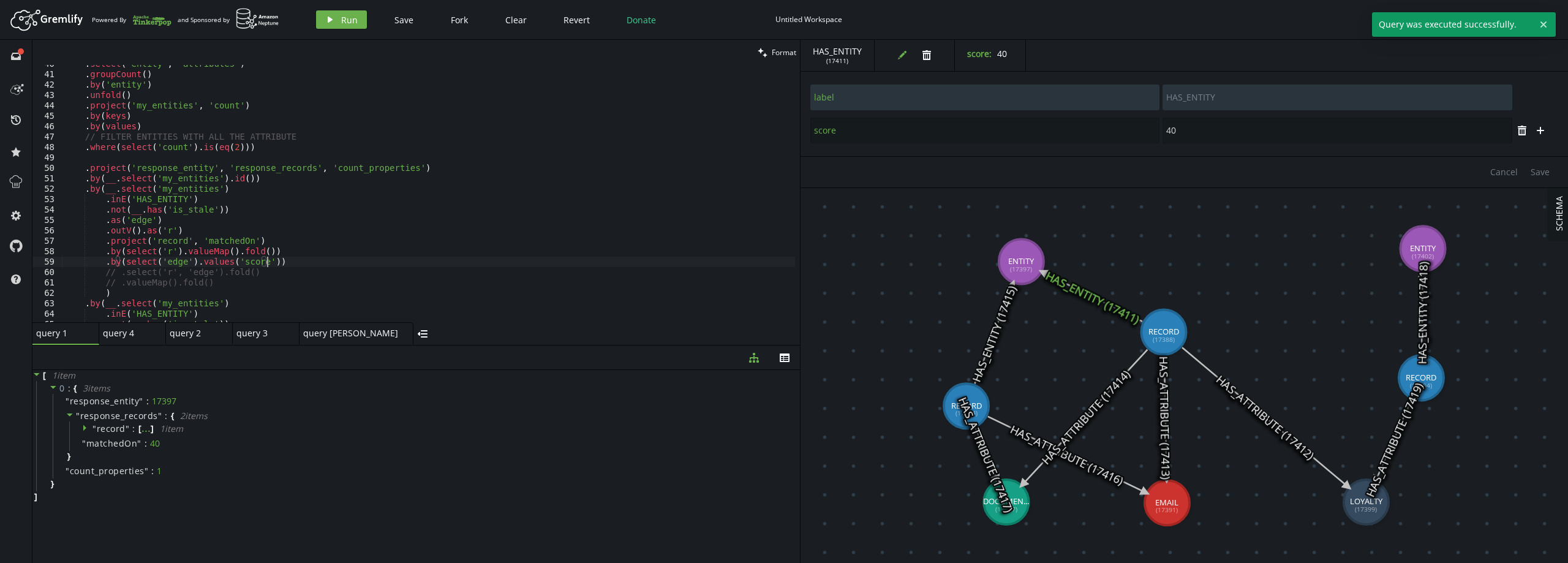
click at [277, 265] on div ". select ( 'entity' , 'attributes' ) . groupCount ( ) . by ( 'entity' ) . unfol…" at bounding box center [428, 198] width 733 height 278
click at [343, 25] on span "Run" at bounding box center [350, 20] width 16 height 12
click at [132, 439] on span "record" at bounding box center [128, 441] width 29 height 12
click at [131, 497] on span "record" at bounding box center [128, 496] width 29 height 12
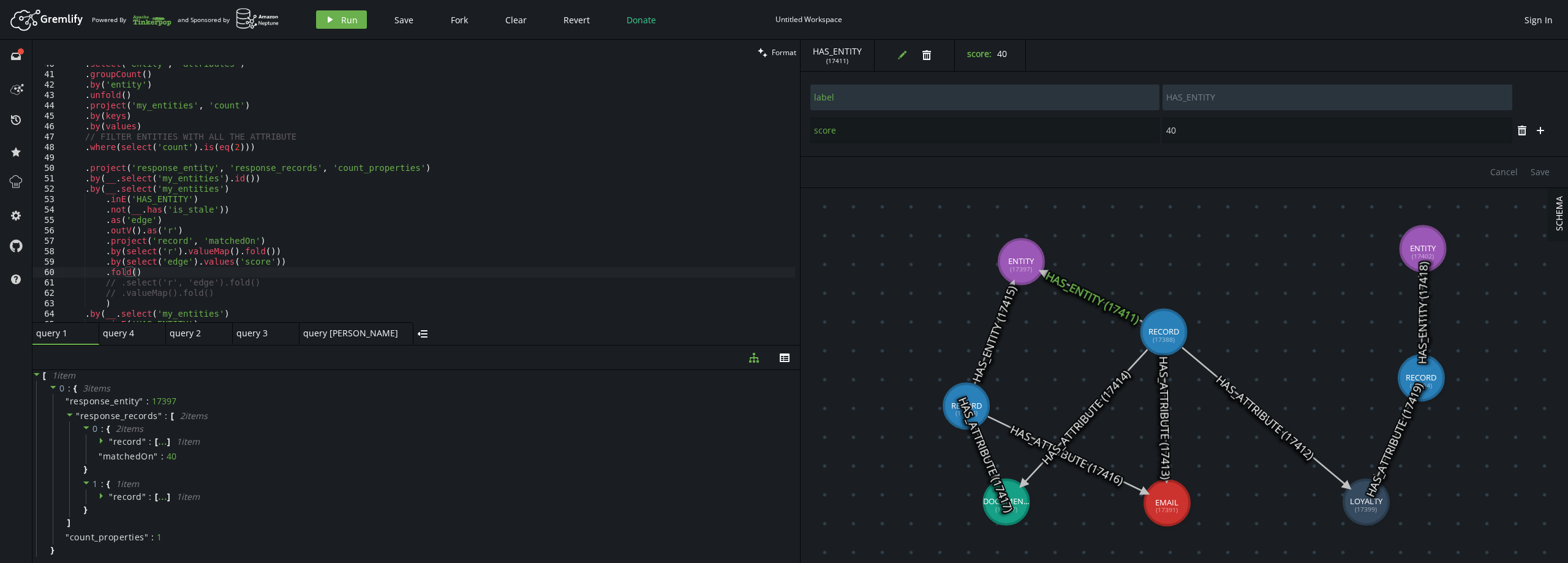
type textarea ".by(select('edge').values('score'))"
click at [246, 262] on div ". select ( 'entity' , 'attributes' ) . groupCount ( ) . by ( 'entity' ) . unfol…" at bounding box center [428, 198] width 733 height 278
click at [1534, 128] on button "plus" at bounding box center [1540, 130] width 19 height 19
click at [978, 164] on input "text" at bounding box center [985, 164] width 349 height 26
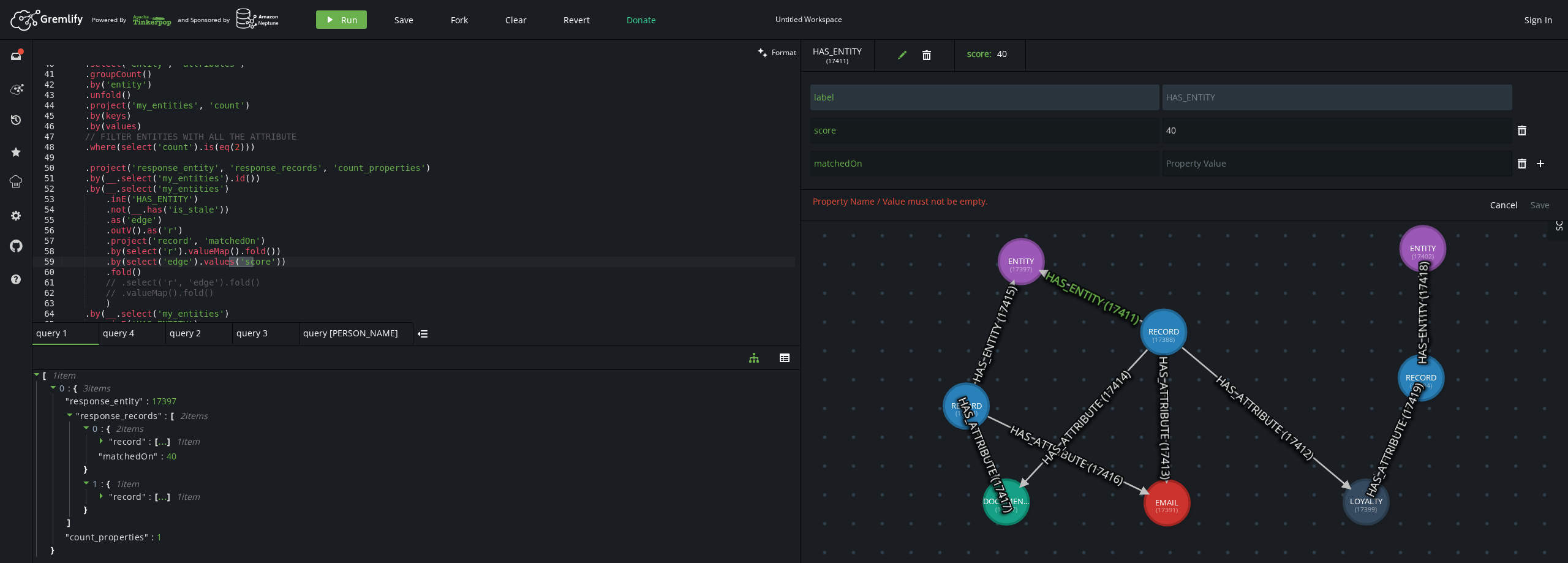
click at [1210, 157] on input "text" at bounding box center [1336, 164] width 349 height 26
click at [853, 163] on input "matchedOn" at bounding box center [985, 164] width 349 height 26
type input "matched_on"
click at [1198, 157] on input "text" at bounding box center [1336, 164] width 349 height 26
type input "EMAIL+firstname"
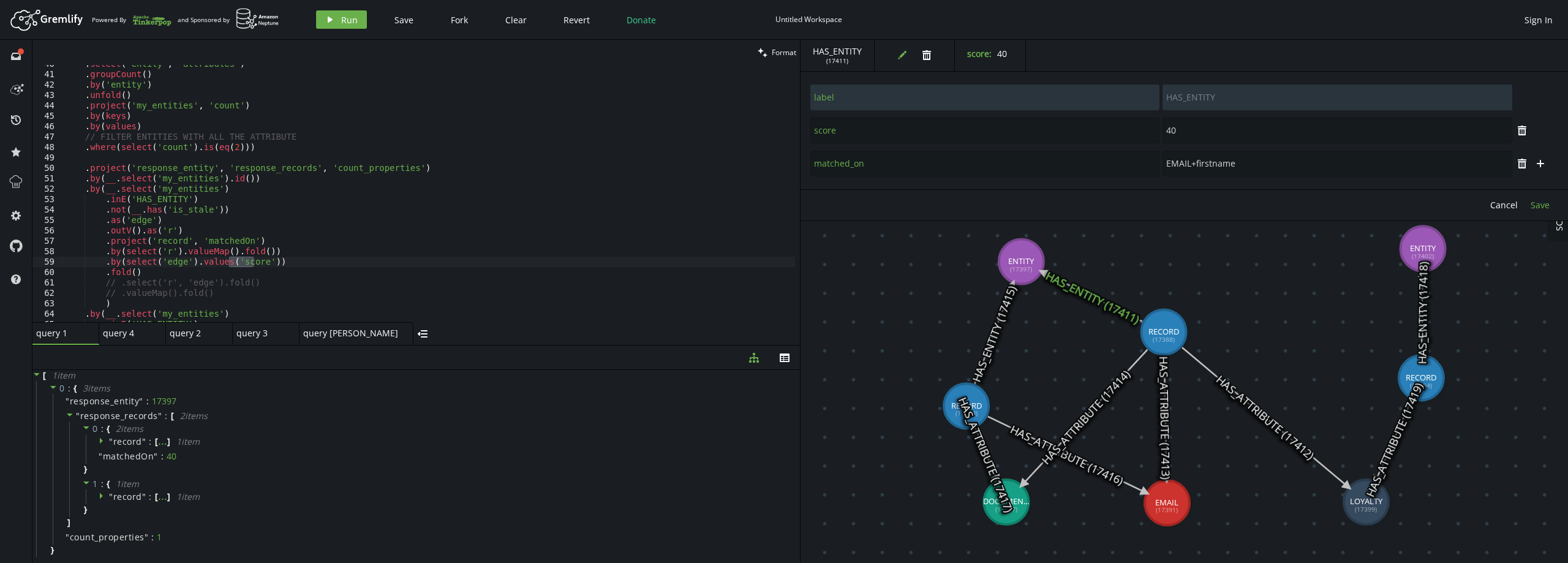
click at [1539, 210] on span "Save" at bounding box center [1540, 204] width 19 height 12
type input "label"
type input "HAS_ENTITY"
type input "score"
type input "40"
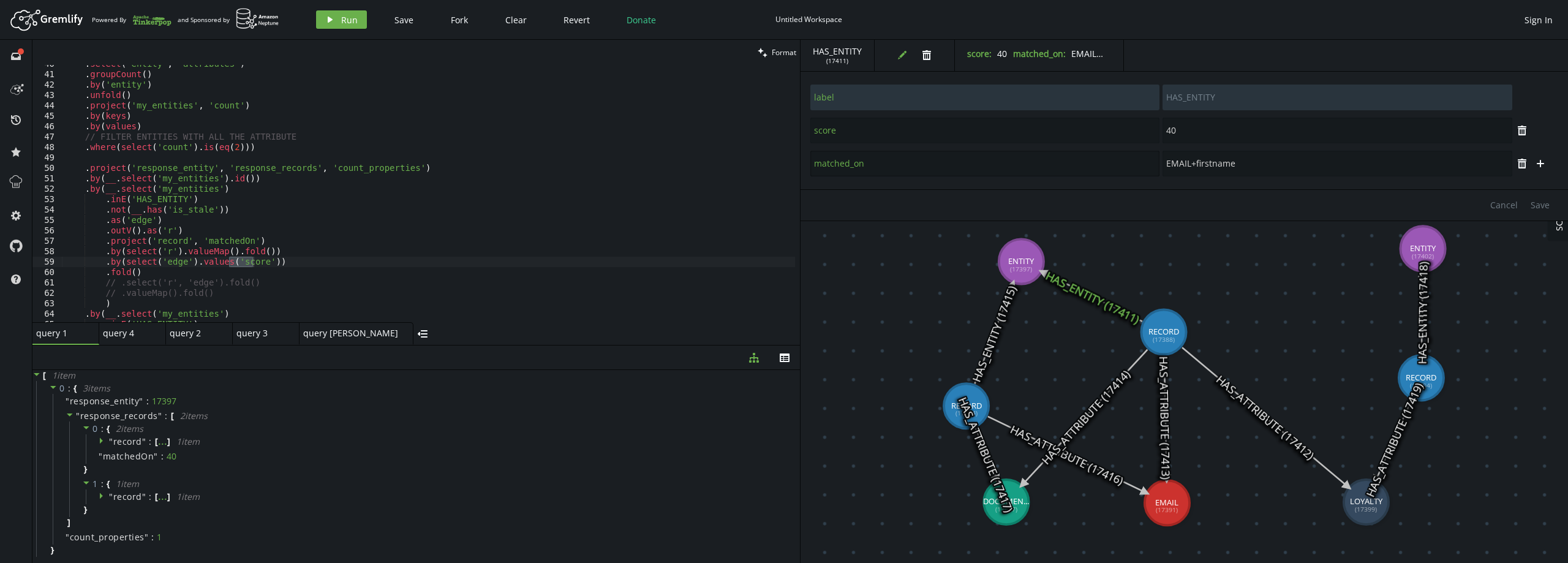
click at [849, 164] on input "matched_on" at bounding box center [985, 164] width 349 height 26
click at [248, 261] on div ". select ( 'entity' , 'attributes' ) . groupCount ( ) . by ( 'entity' ) . unfol…" at bounding box center [428, 193] width 733 height 257
click at [249, 261] on div ". select ( 'entity' , 'attributes' ) . groupCount ( ) . by ( 'entity' ) . unfol…" at bounding box center [428, 198] width 733 height 278
paste textarea "matched_on"
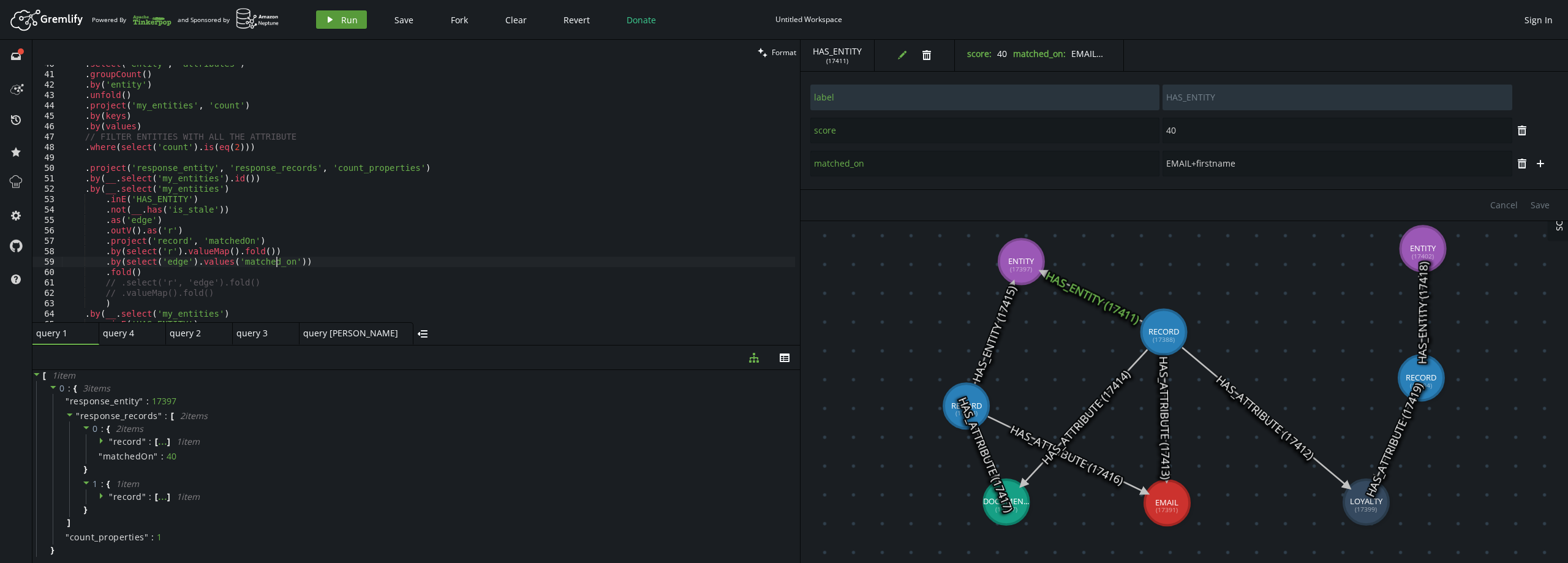
click at [350, 20] on span "Run" at bounding box center [350, 20] width 16 height 12
click at [112, 440] on span """ at bounding box center [111, 441] width 4 height 12
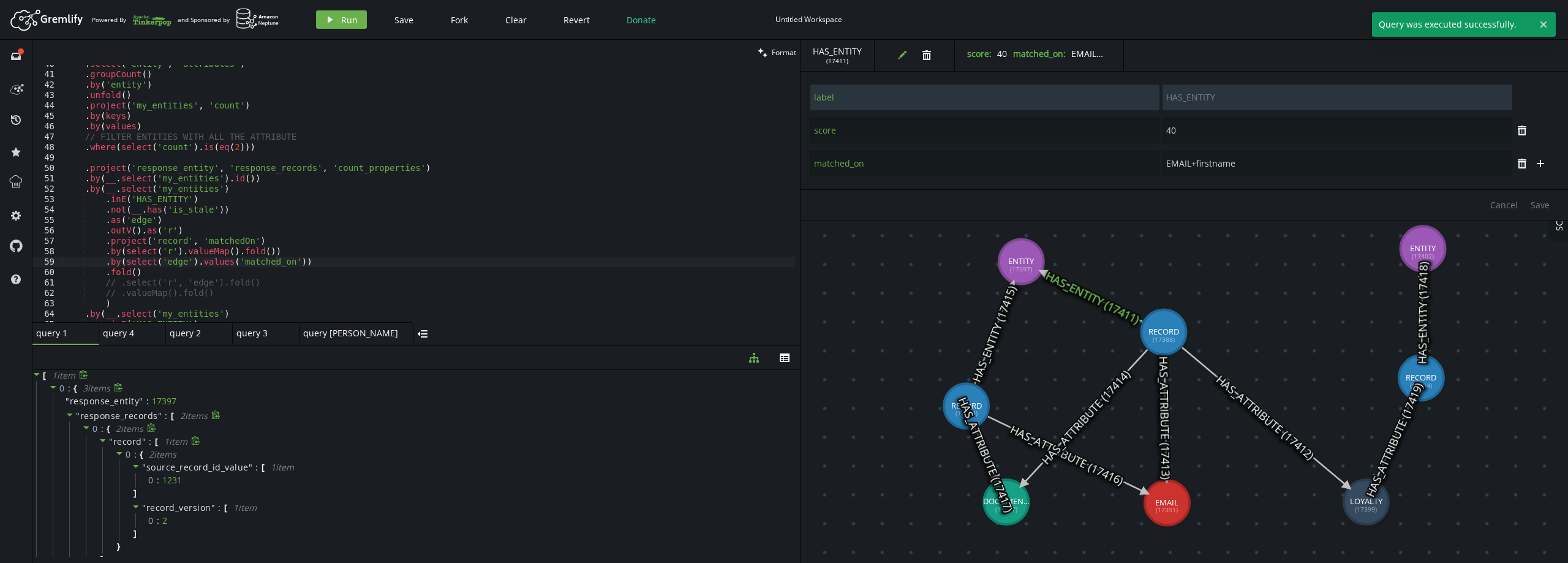
click at [112, 440] on span """ at bounding box center [111, 441] width 4 height 12
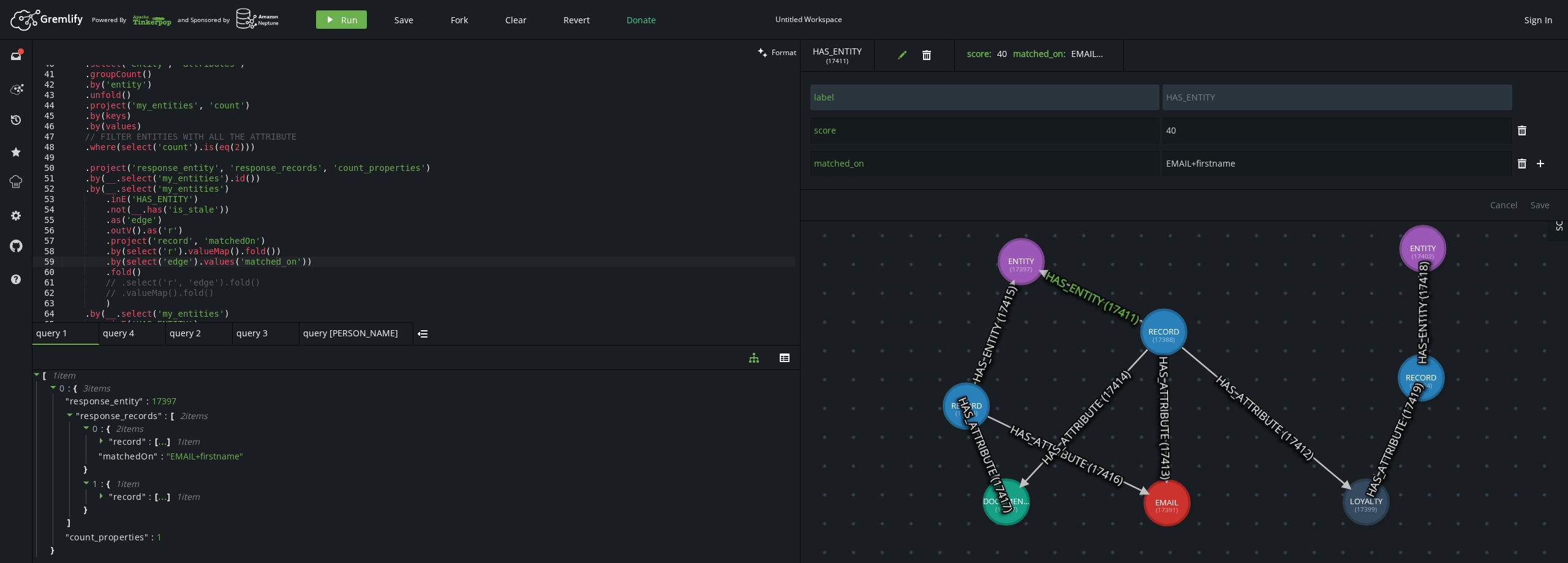
scroll to position [0, 0]
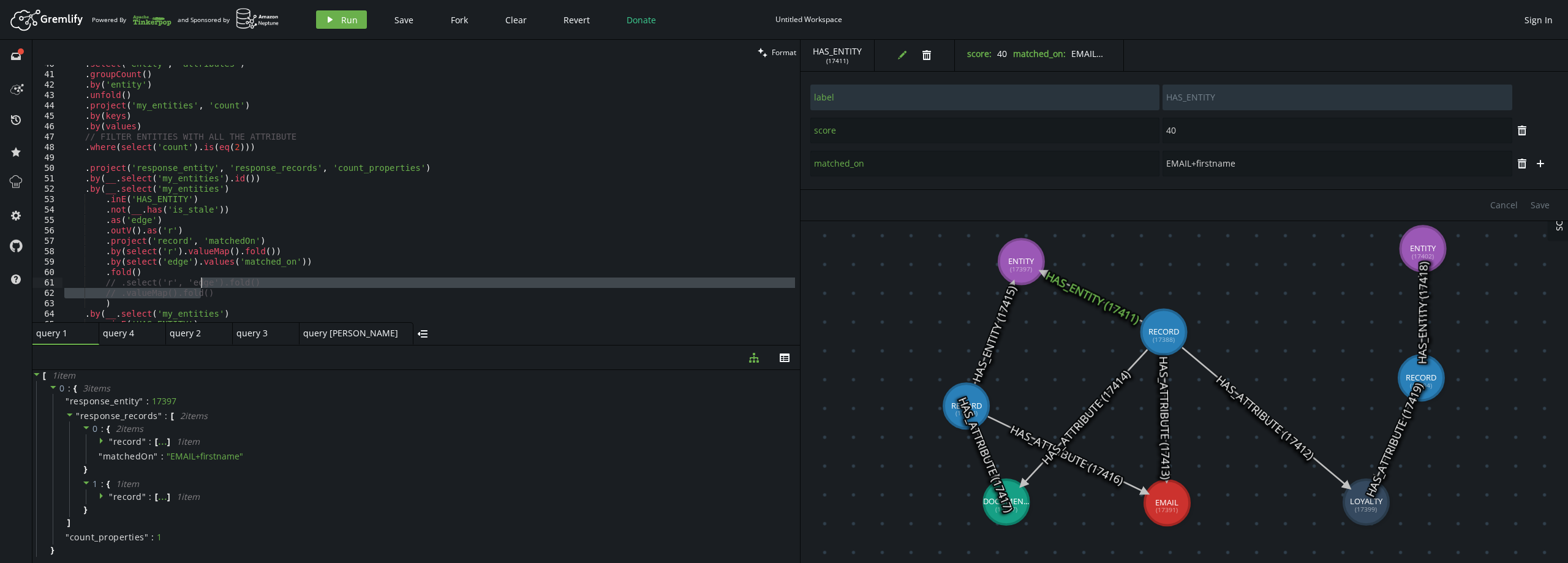
click at [203, 278] on div "// .valueMap().fold() 40 41 42 43 44 45 46 47 48 49 50 51 52 53 54 55 56 57 58 …" at bounding box center [415, 193] width 767 height 257
drag, startPoint x: 203, startPoint y: 278, endPoint x: 182, endPoint y: 276, distance: 21.1
click at [182, 276] on div ". select ( 'entity' , 'attributes' ) . groupCount ( ) . by ( 'entity' ) . unfol…" at bounding box center [428, 198] width 733 height 278
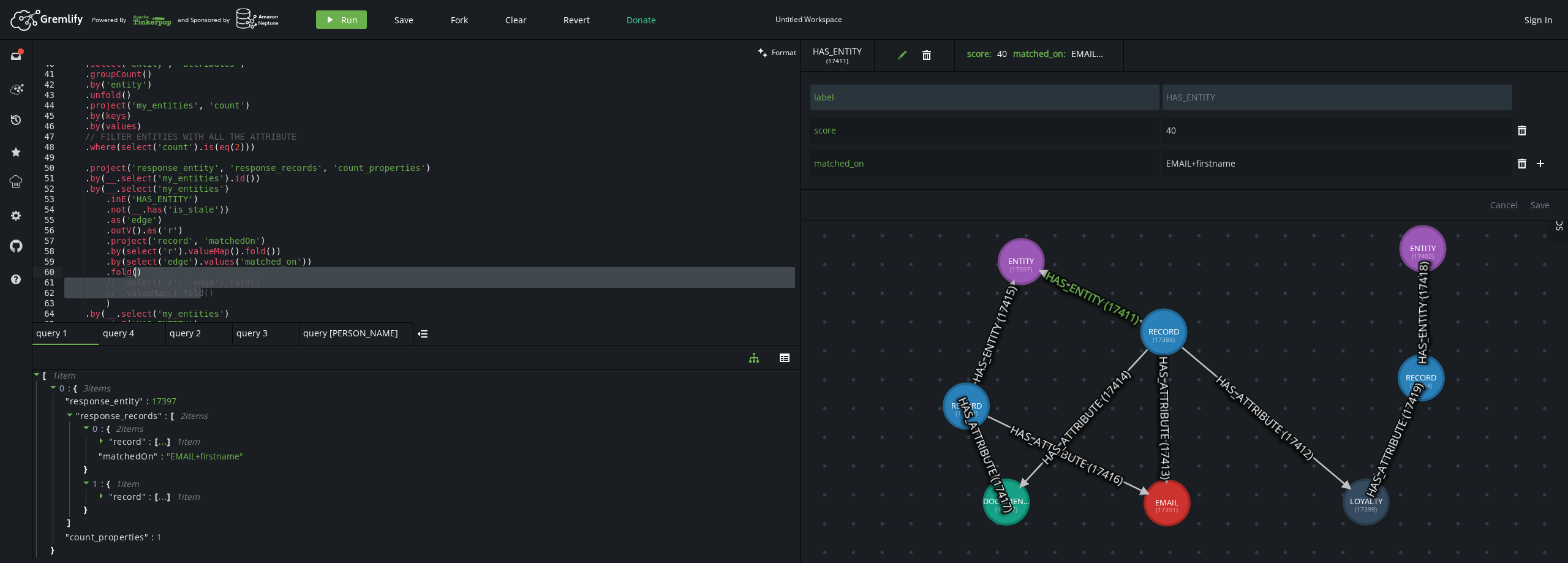
drag, startPoint x: 209, startPoint y: 294, endPoint x: 194, endPoint y: 274, distance: 25.0
click at [194, 274] on div ". select ( 'entity' , 'attributes' ) . groupCount ( ) . by ( 'entity' ) . unfol…" at bounding box center [428, 198] width 733 height 278
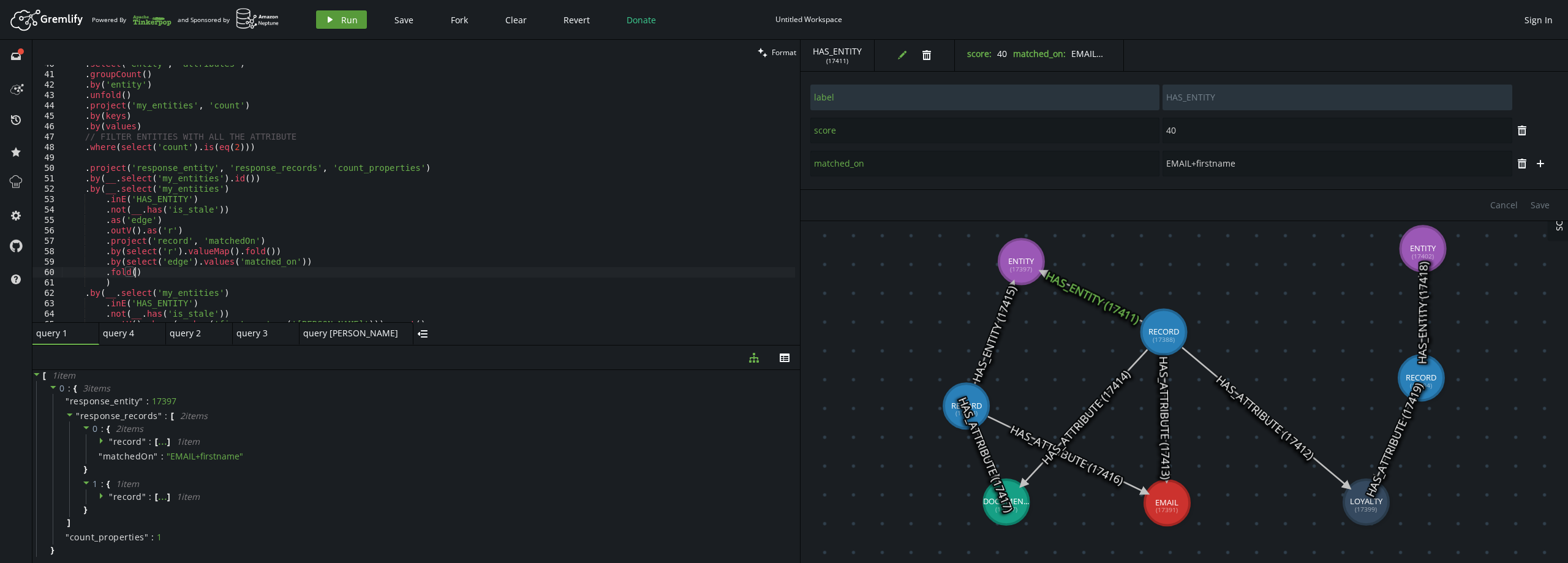
click at [341, 20] on span "Run" at bounding box center [350, 20] width 16 height 12
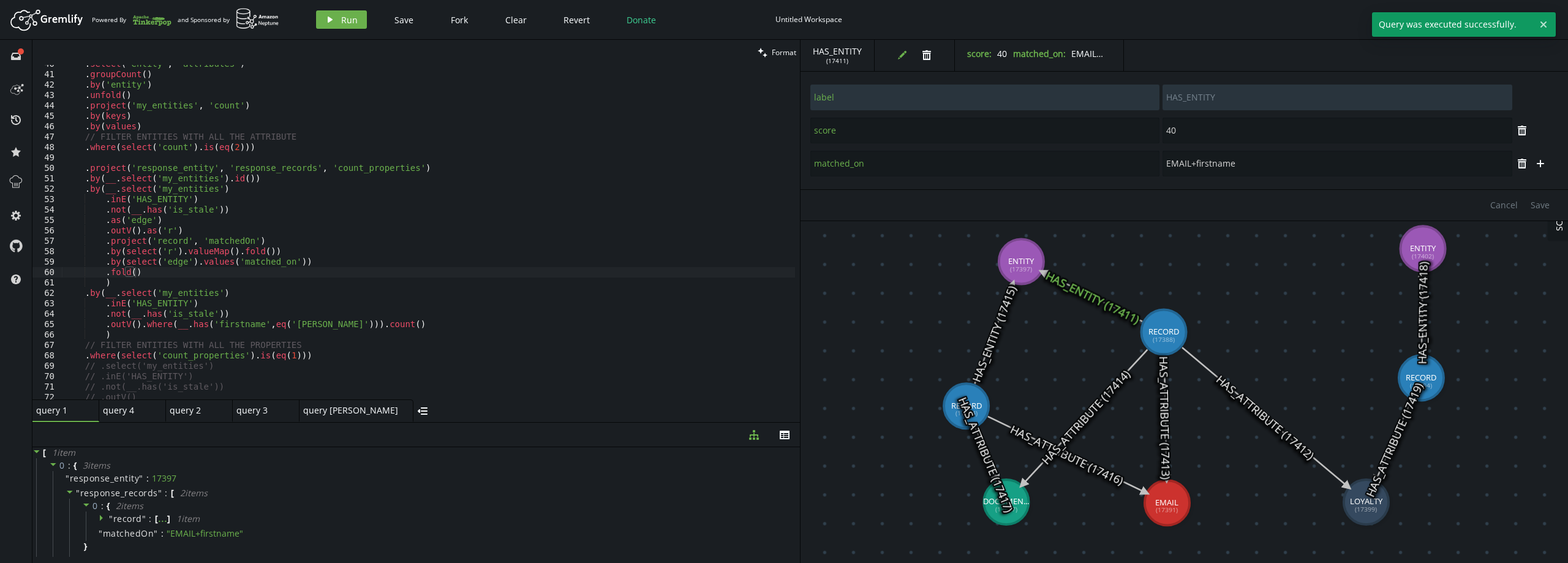
drag, startPoint x: 458, startPoint y: 346, endPoint x: 464, endPoint y: 422, distance: 76.2
click at [464, 422] on div at bounding box center [415, 422] width 767 height 1
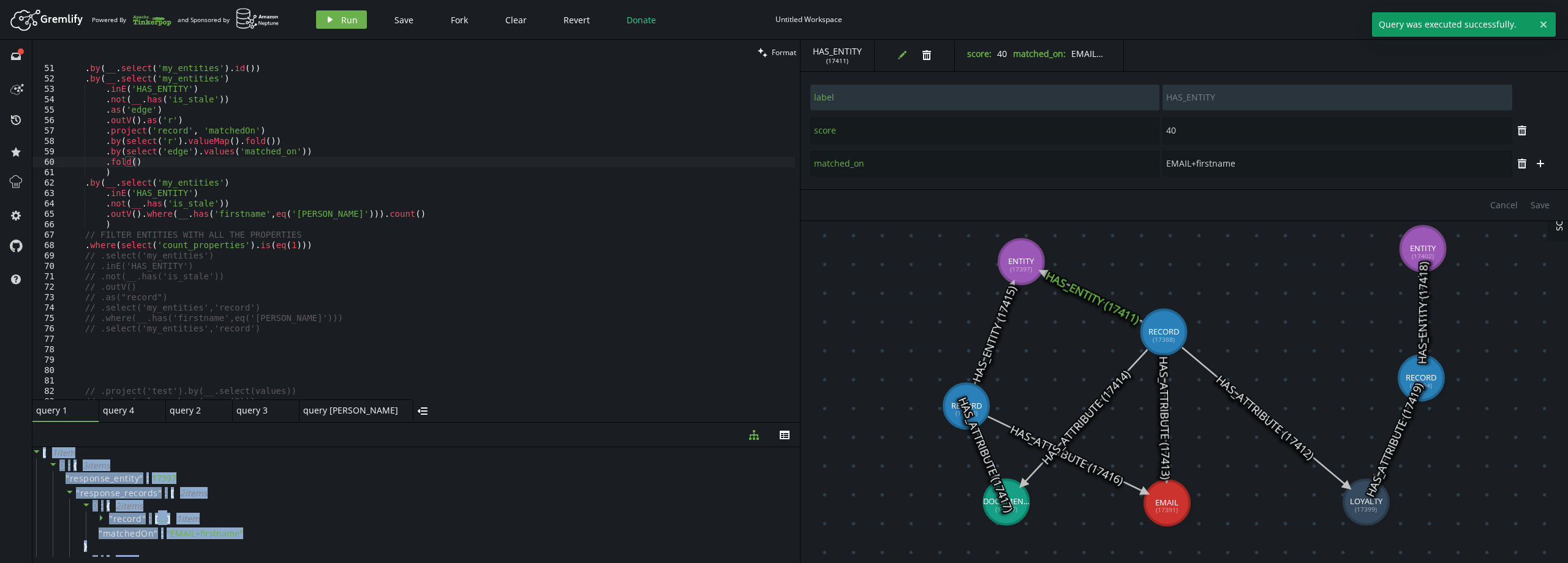
scroll to position [523, 0]
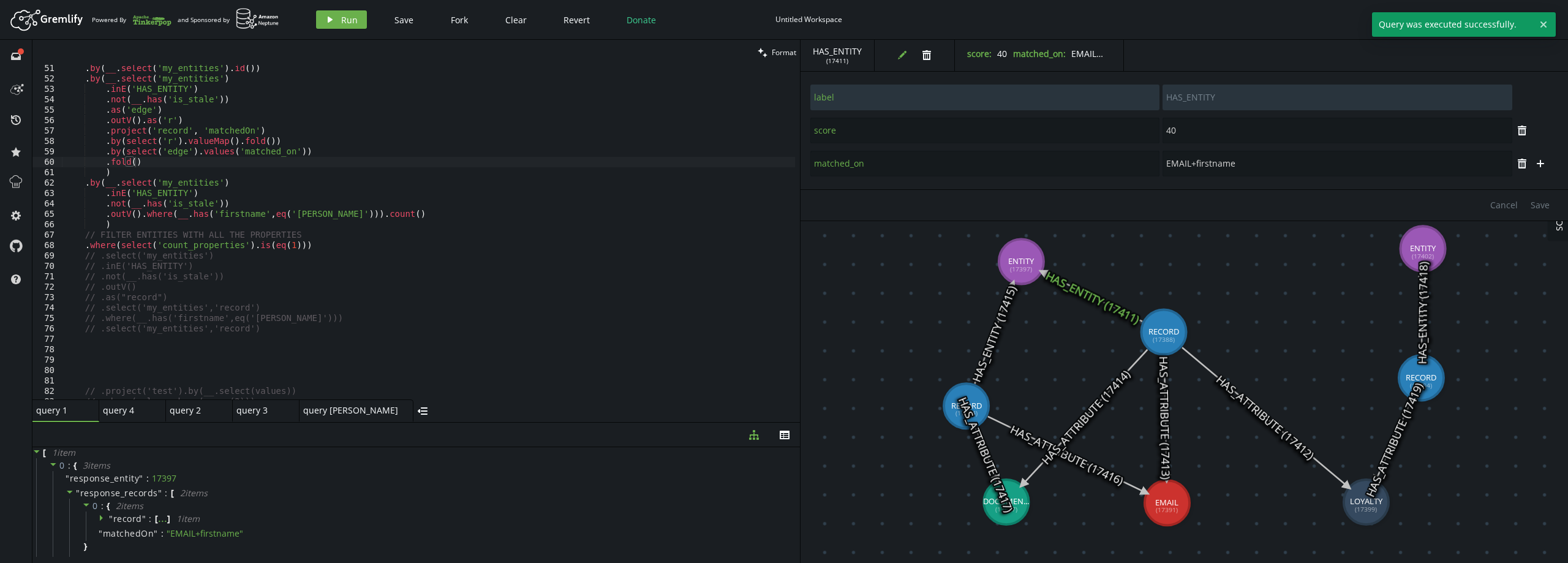
click at [298, 318] on div ". by ( __ . select ( 'my_entities' ) . id ( )) . by ( __ . select ( 'my_entitie…" at bounding box center [428, 241] width 733 height 355
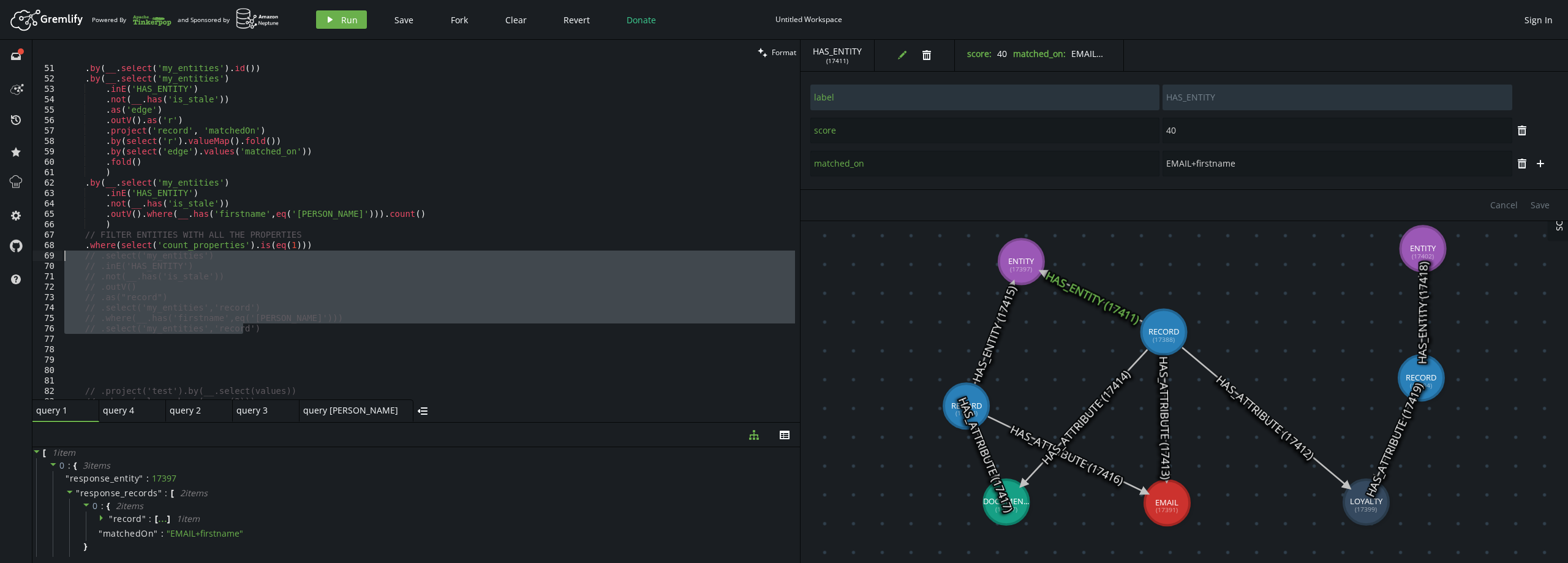
drag, startPoint x: 212, startPoint y: 335, endPoint x: 44, endPoint y: 256, distance: 185.6
click at [44, 256] on div "// .where(__.has('firstname',eq('[PERSON_NAME]'))) 51 52 53 54 55 56 57 58 59 6…" at bounding box center [415, 232] width 767 height 335
type textarea "// .select('my_entities') // .inE('HAS_ENTITY')"
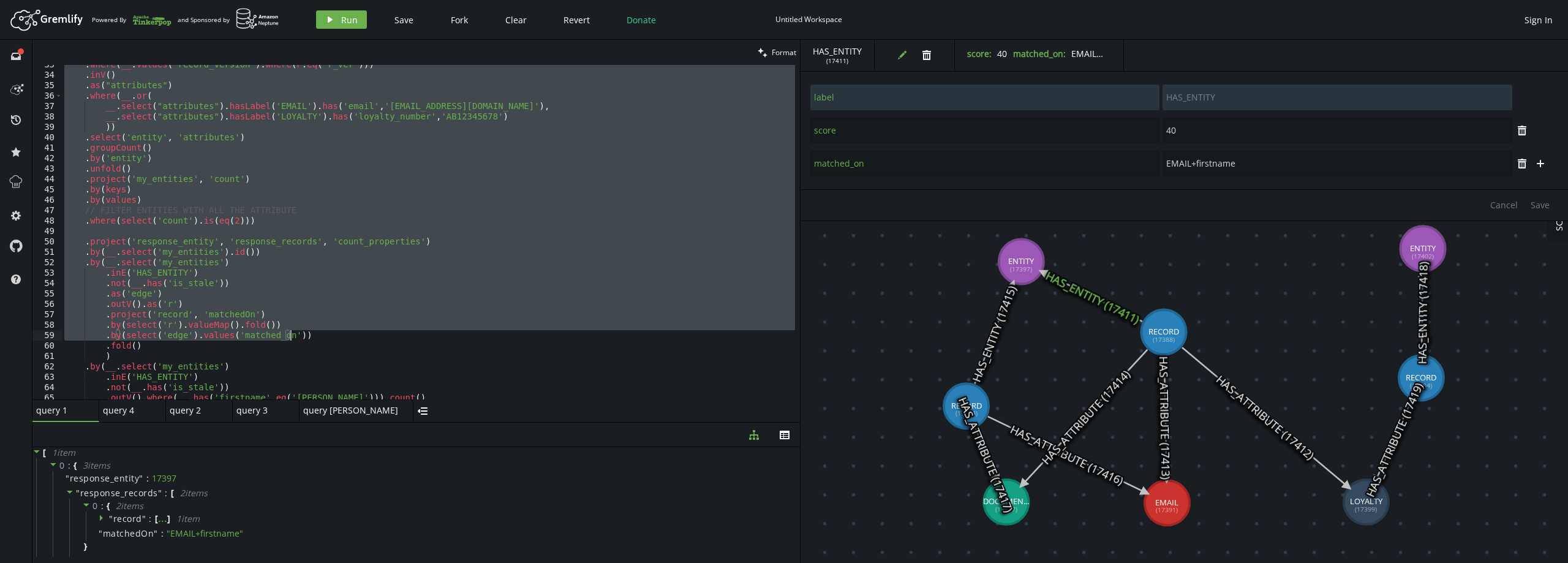
scroll to position [449, 0]
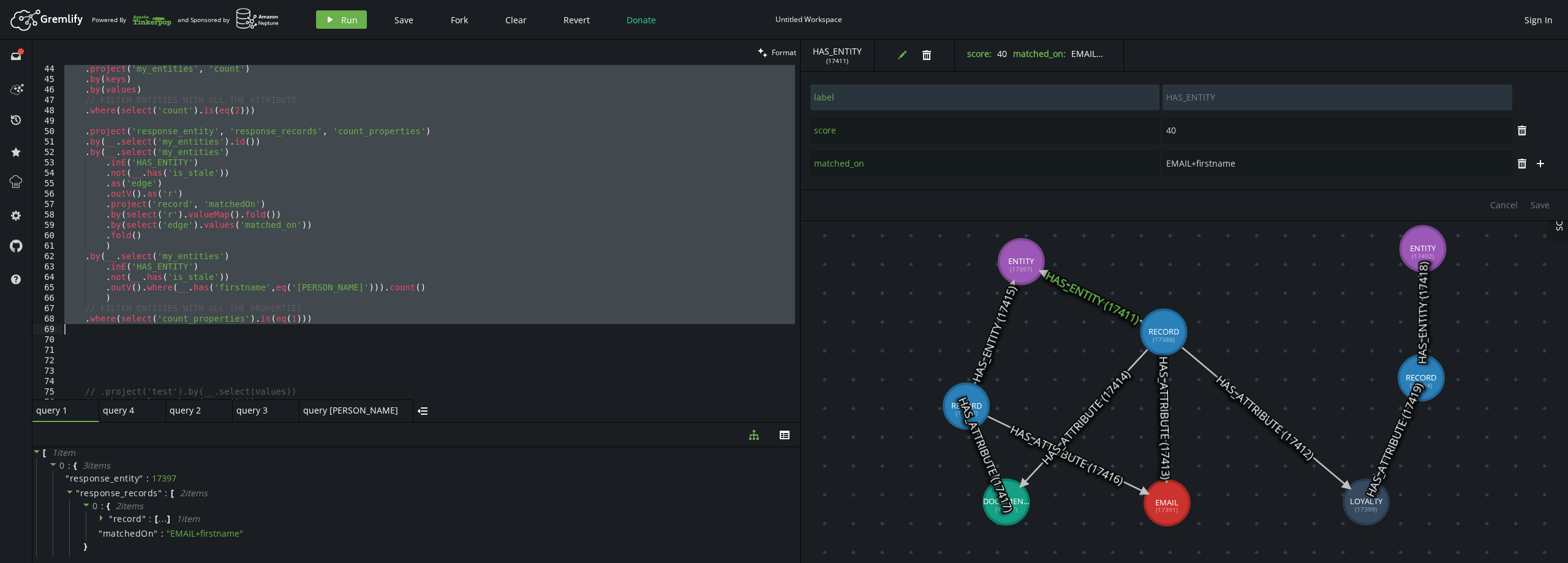
drag, startPoint x: 198, startPoint y: 211, endPoint x: 336, endPoint y: 324, distance: 178.4
click at [336, 324] on div ". project ( 'my_entities' , 'count' ) . by ( keys ) . by ( values ) // FILTER E…" at bounding box center [428, 241] width 733 height 355
type textarea ".where(select('count_properties').is(eq(1)))"
click at [261, 337] on div ". project ( 'my_entities' , 'count' ) . by ( keys ) . by ( values ) // FILTER E…" at bounding box center [428, 241] width 733 height 355
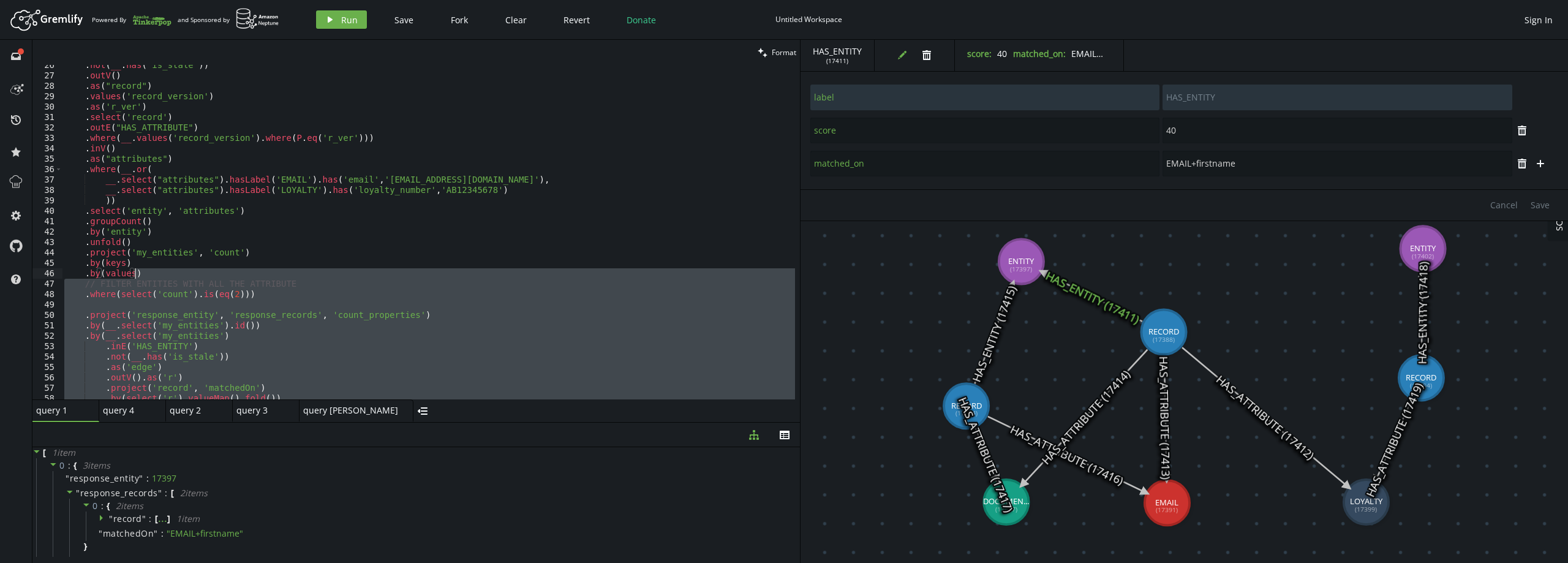
scroll to position [155, 0]
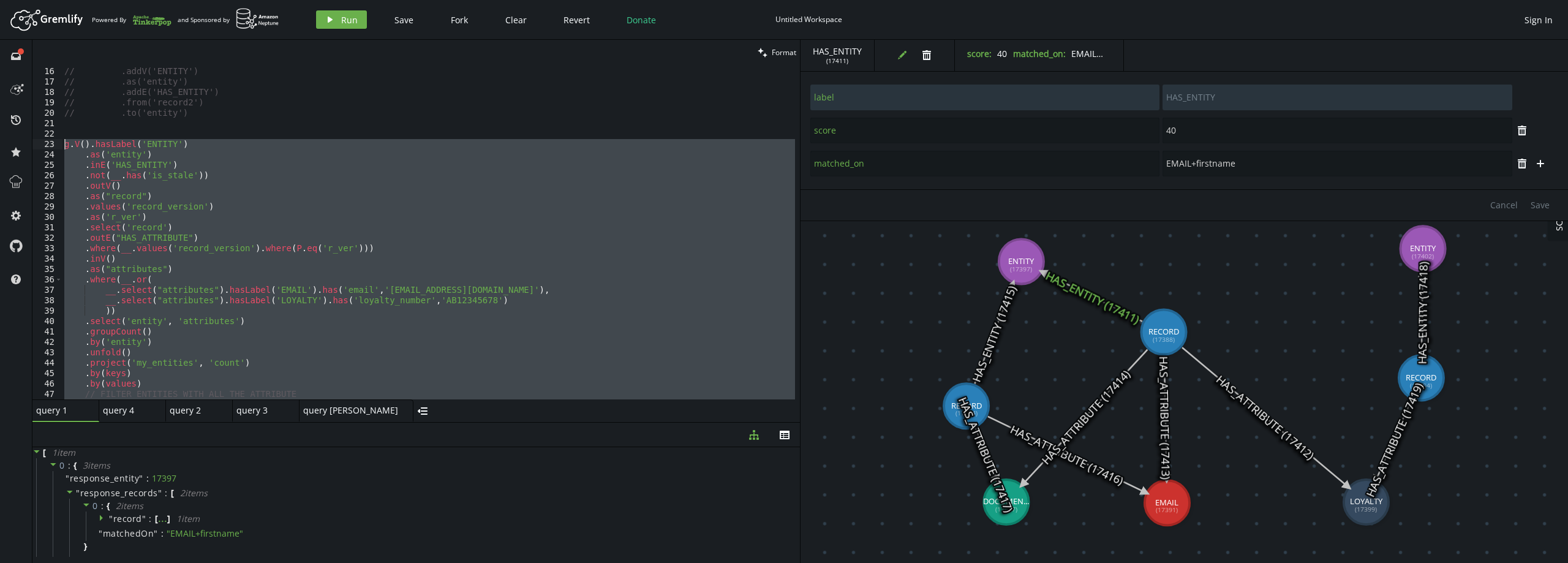
drag, startPoint x: 258, startPoint y: 310, endPoint x: 56, endPoint y: 146, distance: 260.2
click at [56, 146] on div "15 16 17 18 19 20 21 22 23 24 25 26 27 28 29 30 31 32 33 34 35 36 37 38 39 40 4…" at bounding box center [415, 232] width 767 height 335
click at [276, 287] on div "// .to('email') // .addV('ENTITY') // .as('entity') // .addE('HAS_ENTITY') // .…" at bounding box center [428, 232] width 733 height 335
type textarea "__.select("attributes").hasLabel('EMAIL').has('email','[EMAIL_ADDRESS][DOMAIN_N…"
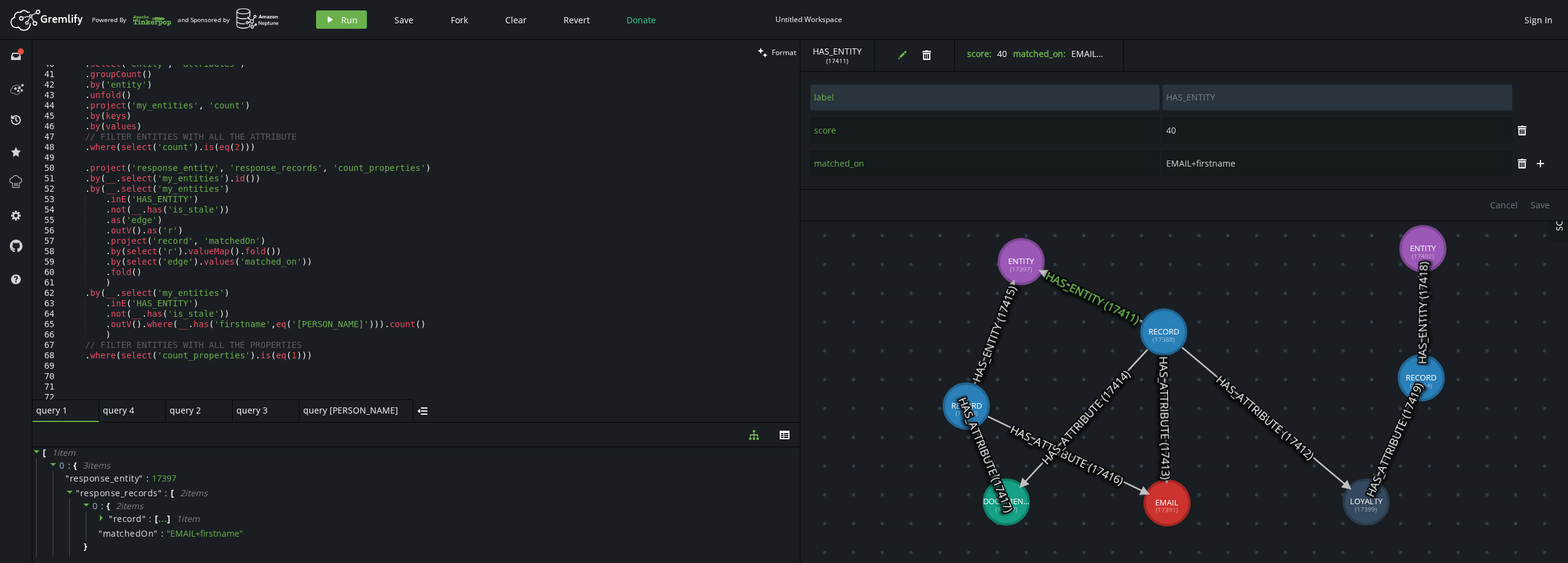
scroll to position [412, 0]
type input "RECORD"
type input "source_record_id_value"
type input "1231"
type input "record_version"
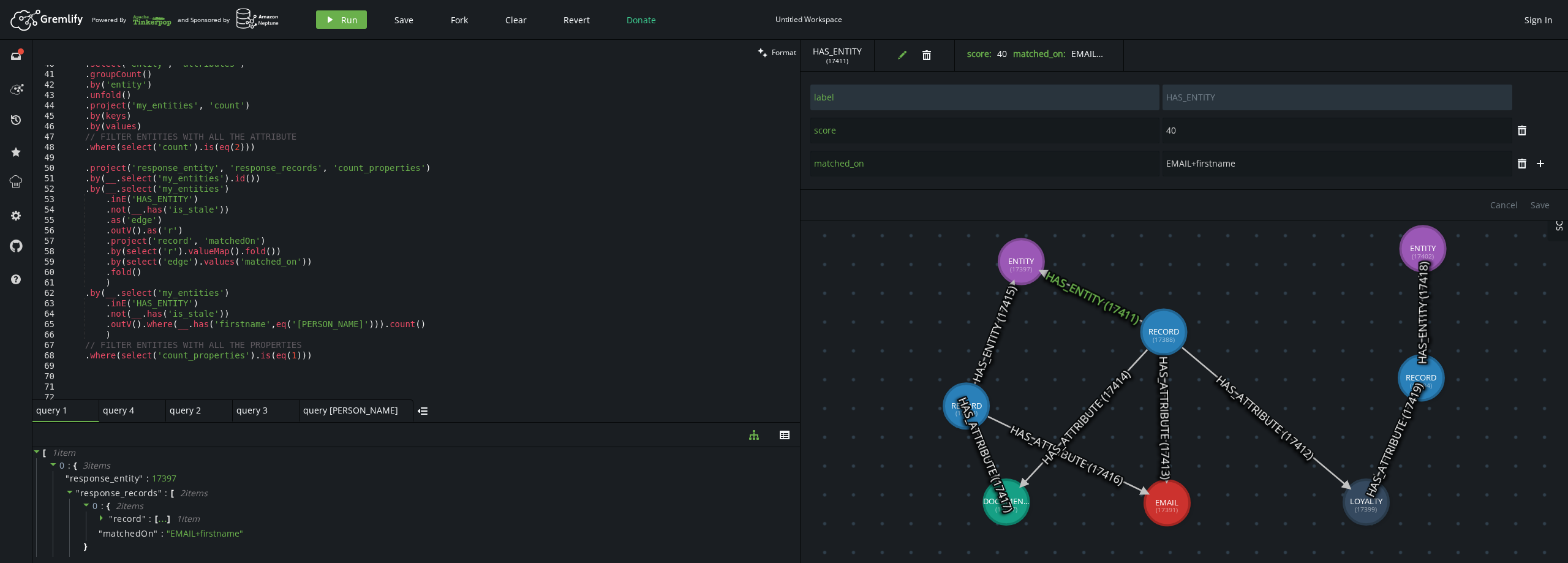
type input "2"
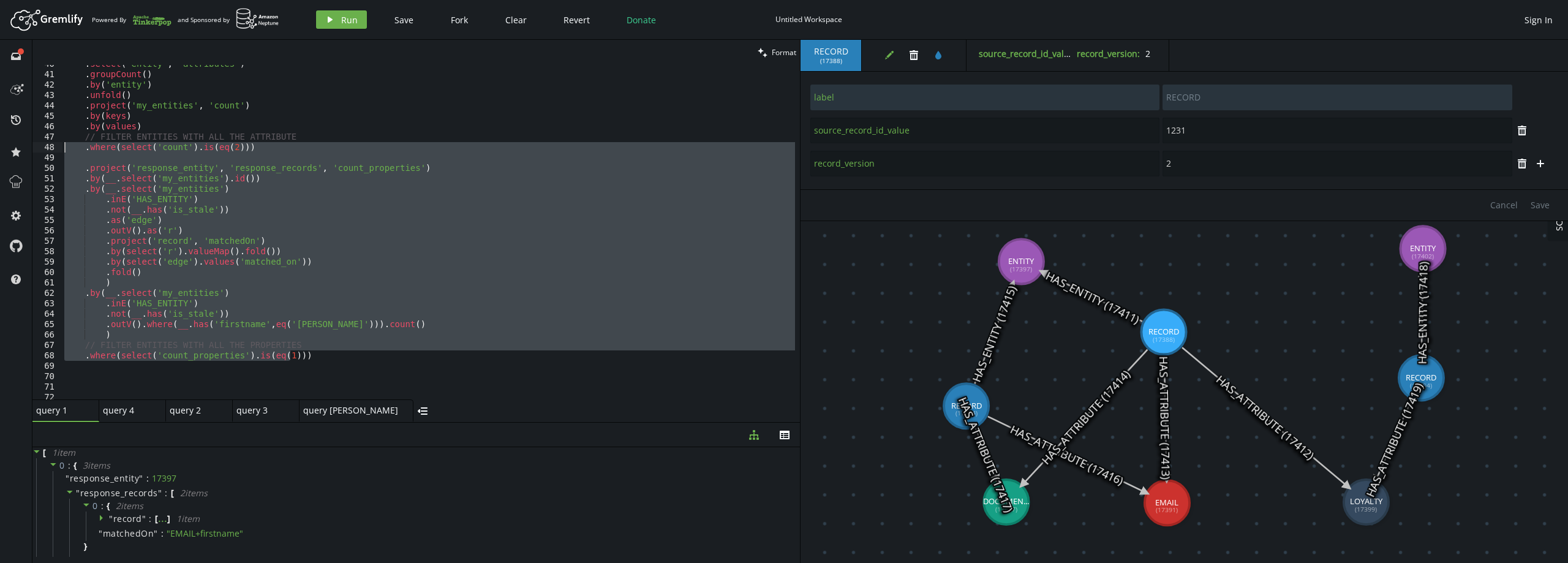
drag, startPoint x: 205, startPoint y: 357, endPoint x: 41, endPoint y: 146, distance: 267.2
click at [41, 146] on div ".where(select('count_properties').is(eq(1))) 40 41 42 43 44 45 46 47 48 49 50 5…" at bounding box center [415, 232] width 767 height 335
click at [370, 300] on div ". select ( 'entity' , 'attributes' ) . groupCount ( ) . by ( 'entity' ) . unfol…" at bounding box center [428, 232] width 733 height 335
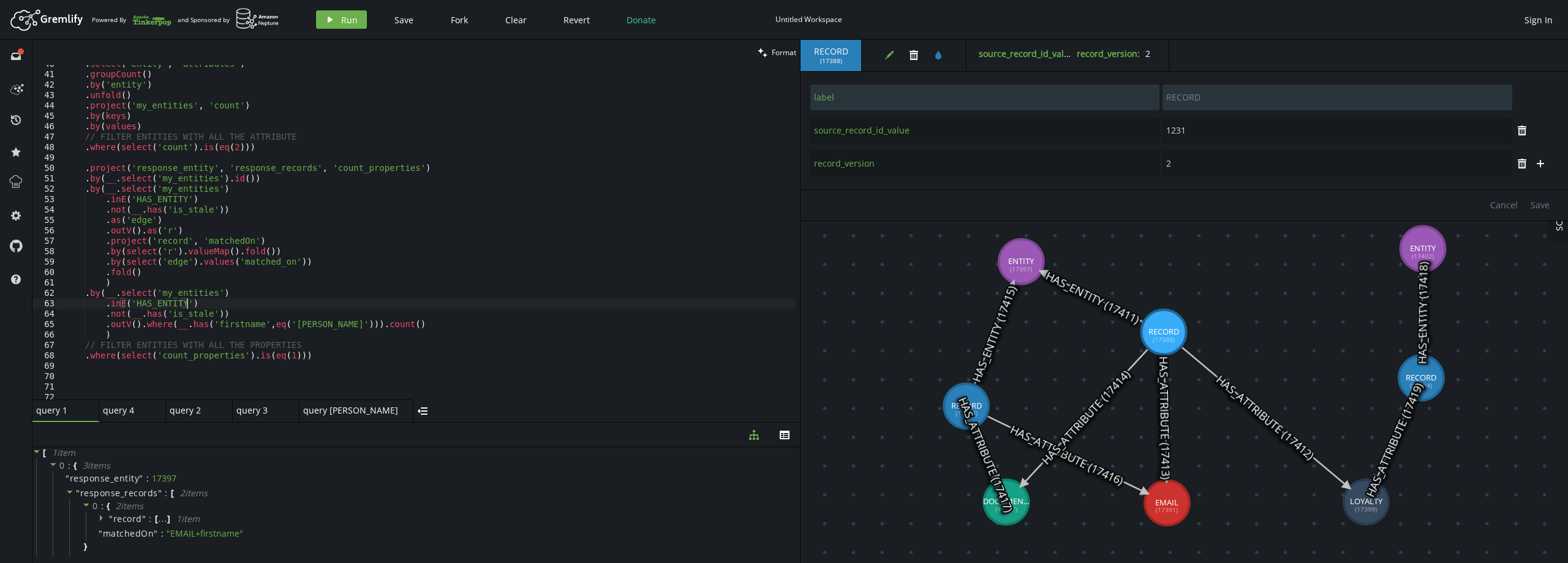
click at [324, 350] on div ". select ( 'entity' , 'attributes' ) . groupCount ( ) . by ( 'entity' ) . unfol…" at bounding box center [428, 237] width 733 height 355
type textarea "// .where(select('count_properties').is(eq(1)))"
click at [354, 25] on span "Run" at bounding box center [350, 20] width 16 height 12
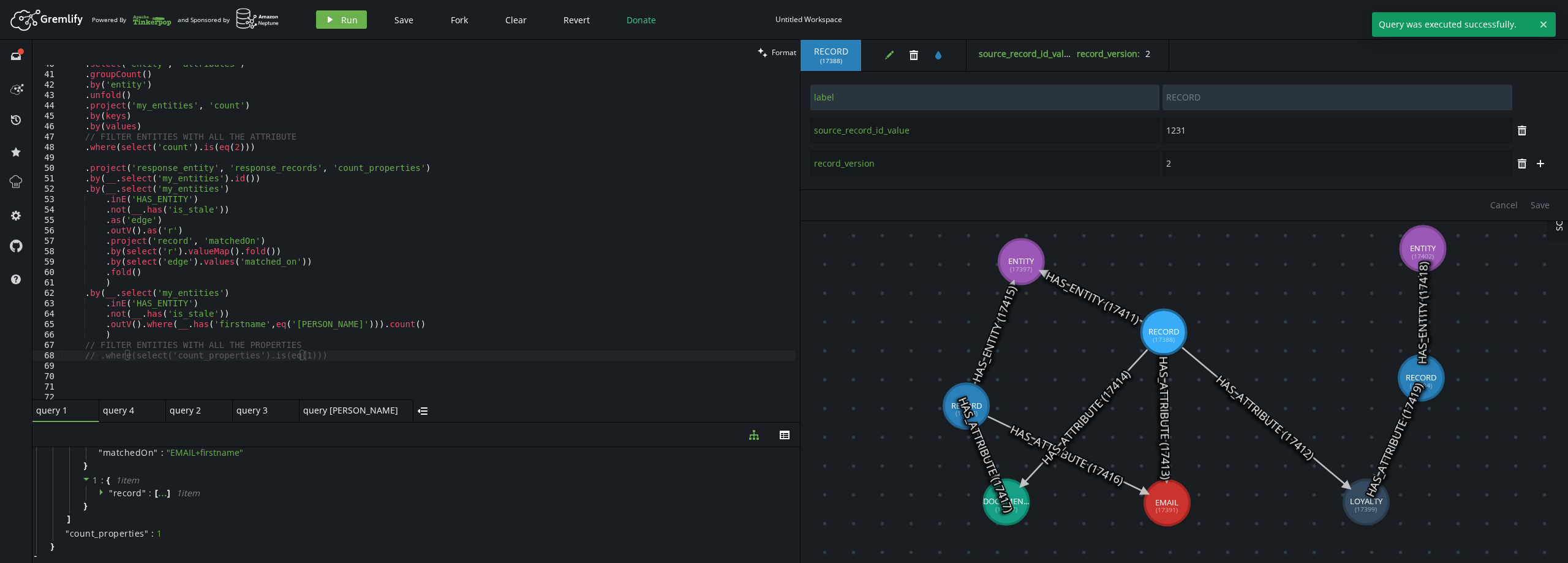
scroll to position [89, 0]
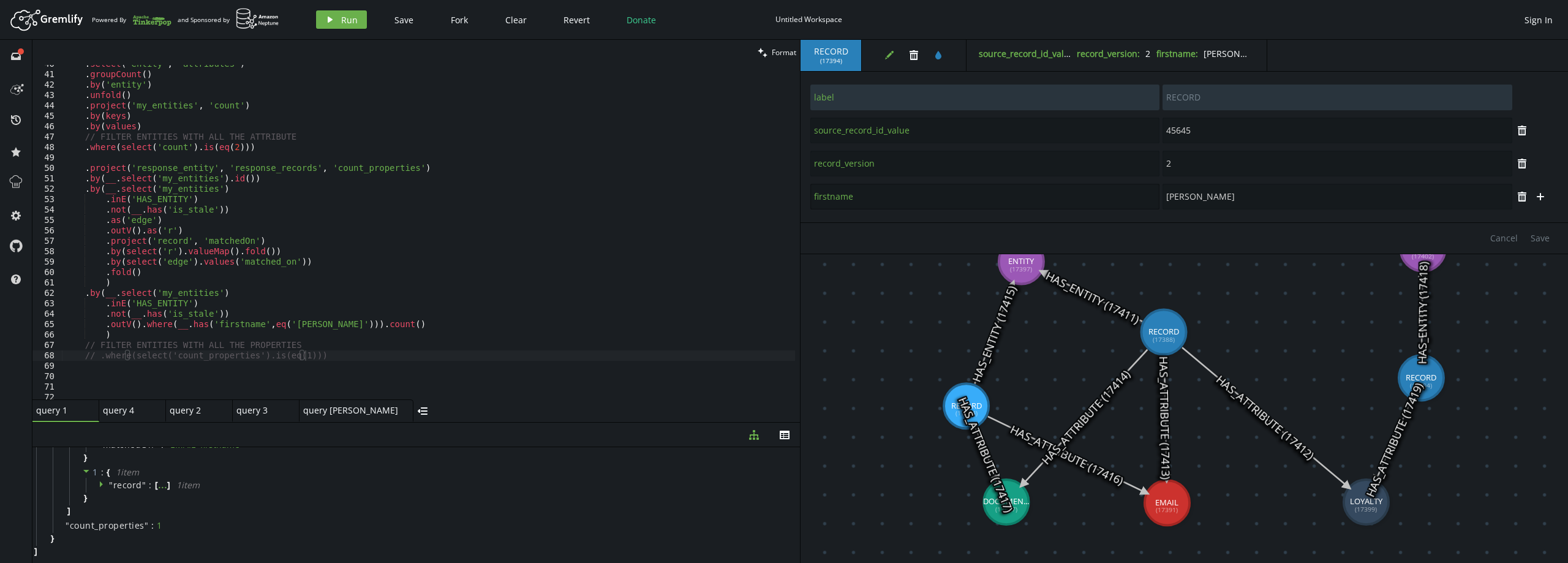
drag, startPoint x: 867, startPoint y: 197, endPoint x: 811, endPoint y: 204, distance: 56.4
click at [811, 204] on input "firstname" at bounding box center [985, 197] width 349 height 26
type input "1231"
click at [1549, 164] on button "plus" at bounding box center [1540, 163] width 19 height 19
click at [908, 195] on input "text" at bounding box center [985, 197] width 349 height 26
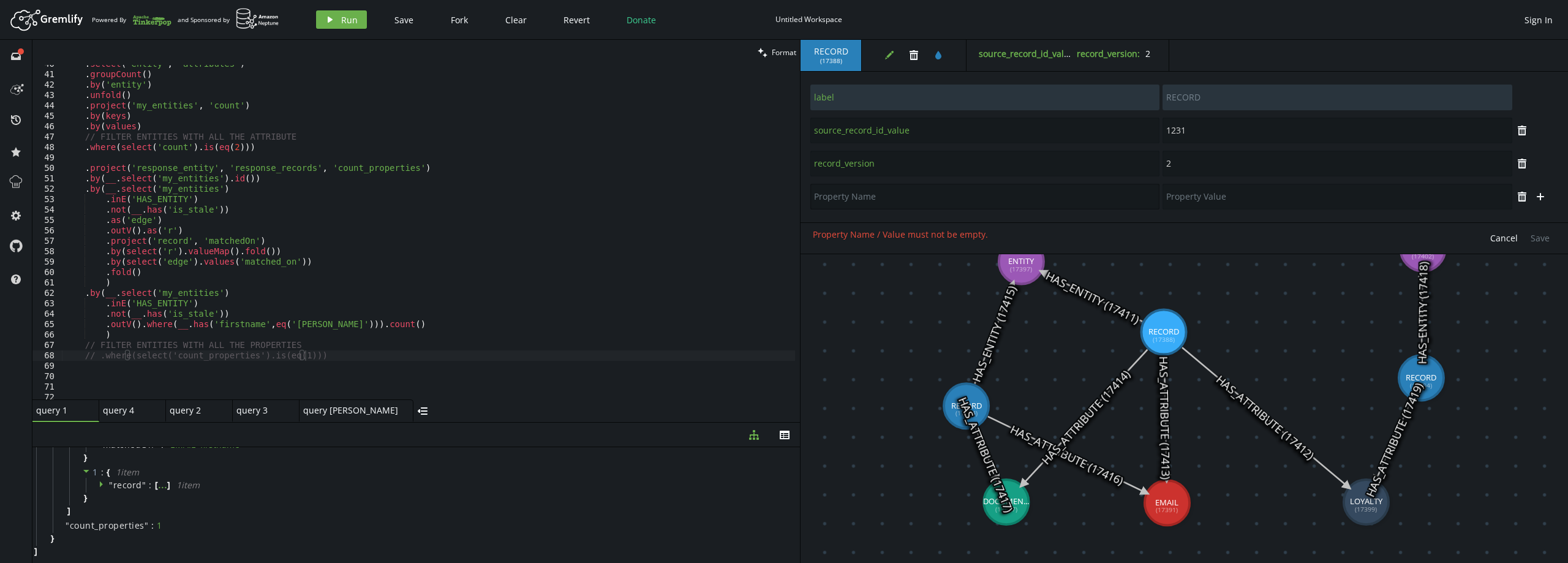
paste input "firstname"
type input "firstname"
click at [1210, 195] on input "text" at bounding box center [1336, 197] width 349 height 26
type input "[PERSON_NAME]"
click at [1544, 238] on span "Save" at bounding box center [1540, 238] width 19 height 12
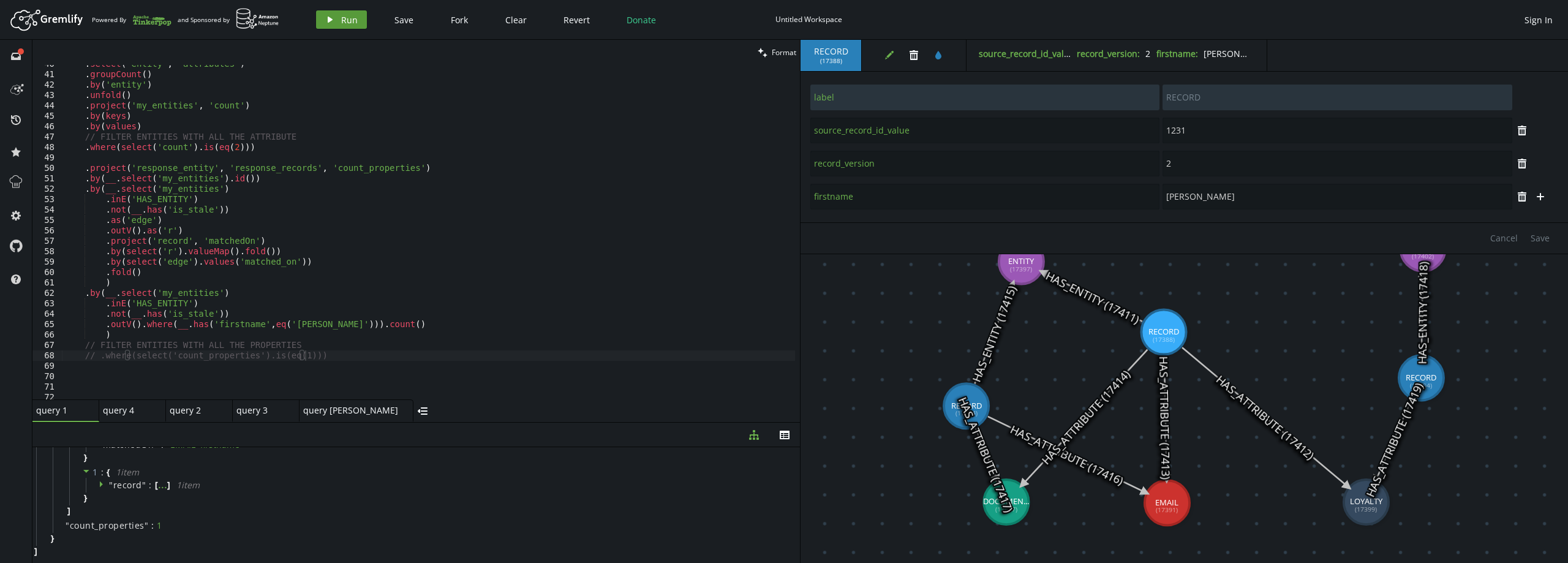
click at [341, 21] on span "Run" at bounding box center [350, 20] width 16 height 12
click at [309, 325] on div ". select ( 'entity' , 'attributes' ) . groupCount ( ) . by ( 'entity' ) . unfol…" at bounding box center [428, 237] width 733 height 355
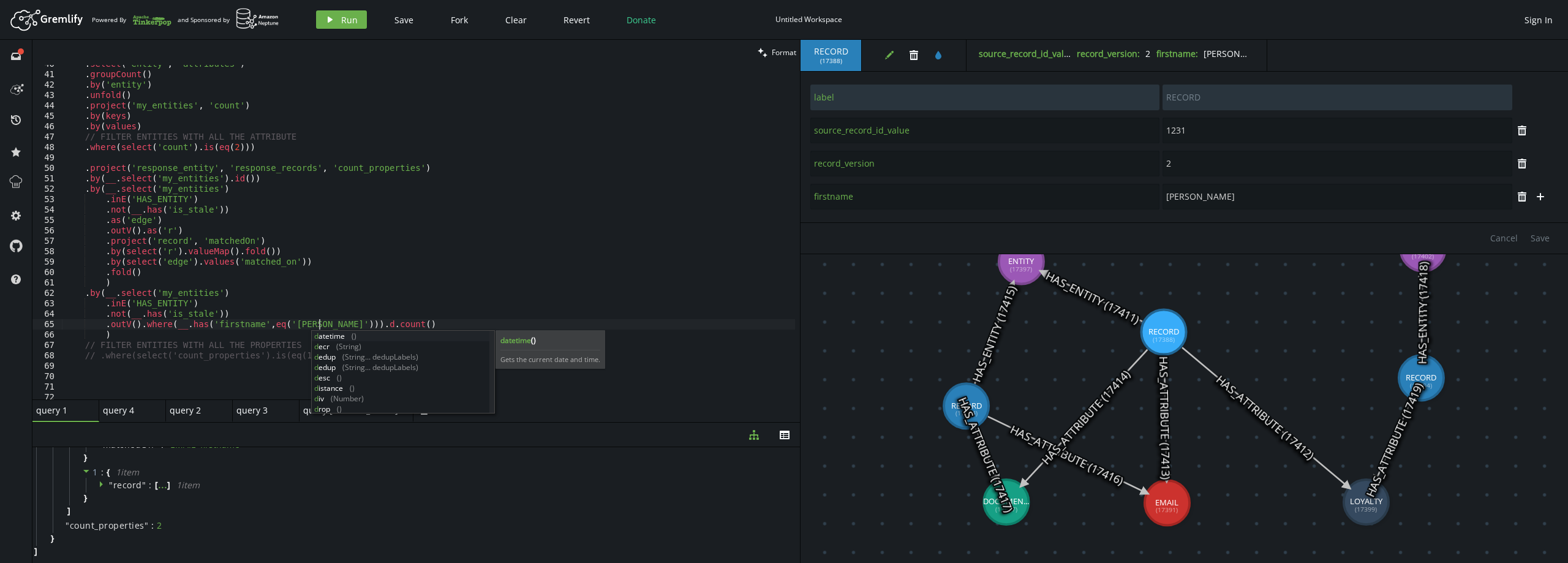
scroll to position [0, 259]
click at [343, 17] on span "Run" at bounding box center [350, 20] width 16 height 12
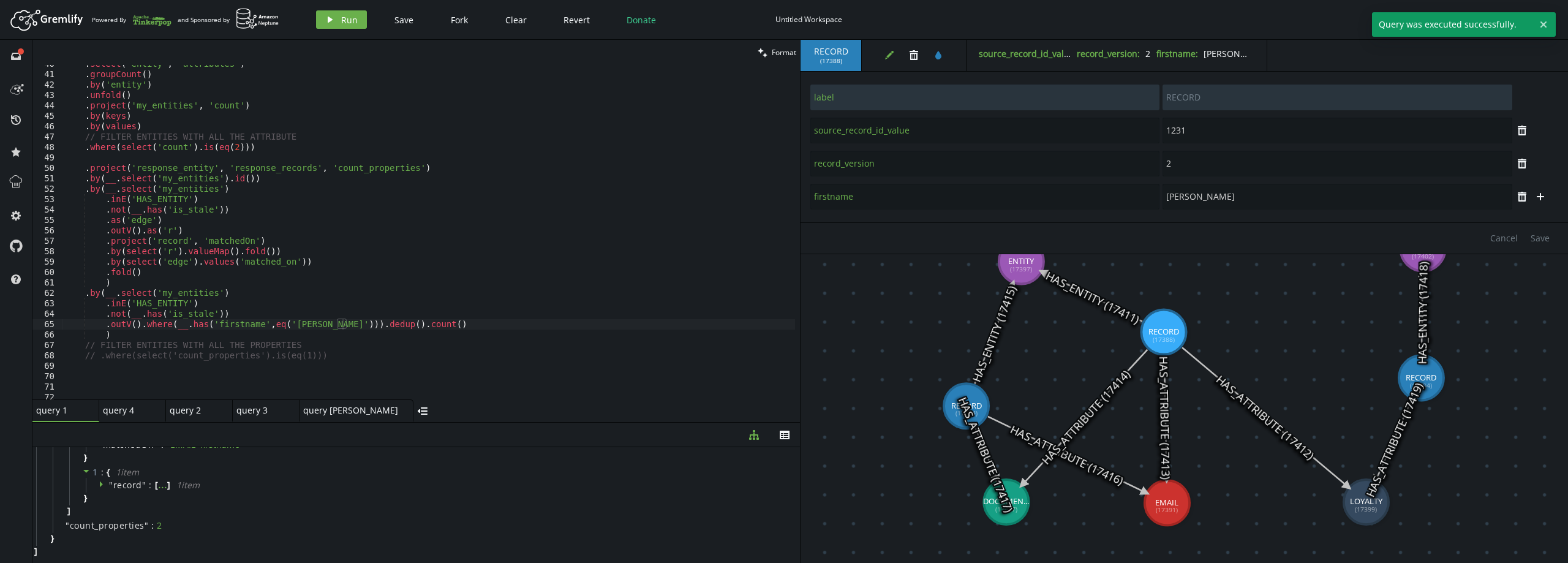
click at [309, 324] on div ". select ( 'entity' , 'attributes' ) . groupCount ( ) . by ( 'entity' ) . unfol…" at bounding box center [428, 237] width 733 height 355
click at [347, 25] on span "Run" at bounding box center [350, 20] width 16 height 12
drag, startPoint x: 354, startPoint y: 326, endPoint x: 396, endPoint y: 321, distance: 42.3
click at [396, 321] on div ". select ( 'entity' , 'attributes' ) . groupCount ( ) . by ( 'entity' ) . unfol…" at bounding box center [428, 237] width 733 height 355
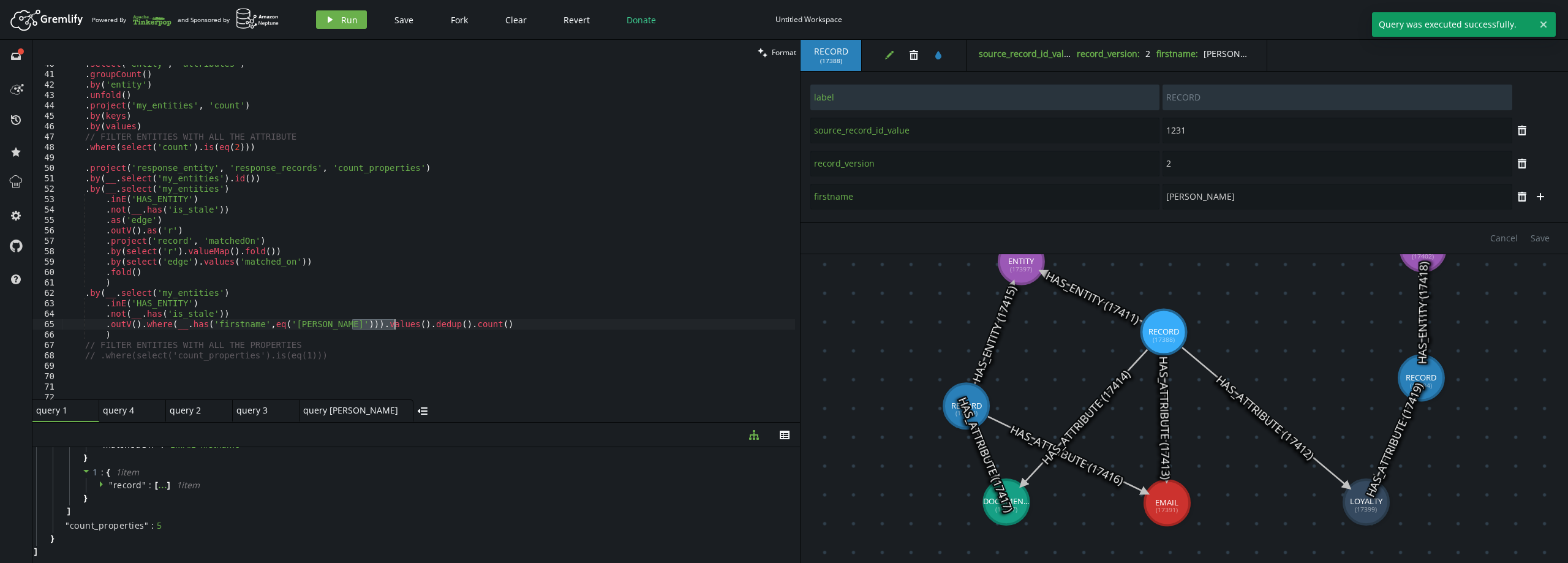
click at [348, 322] on div ". select ( 'entity' , 'attributes' ) . groupCount ( ) . by ( 'entity' ) . unfol…" at bounding box center [428, 237] width 733 height 355
drag, startPoint x: 310, startPoint y: 323, endPoint x: 389, endPoint y: 324, distance: 79.0
click at [389, 324] on div ". select ( 'entity' , 'attributes' ) . groupCount ( ) . by ( 'entity' ) . unfol…" at bounding box center [428, 237] width 733 height 355
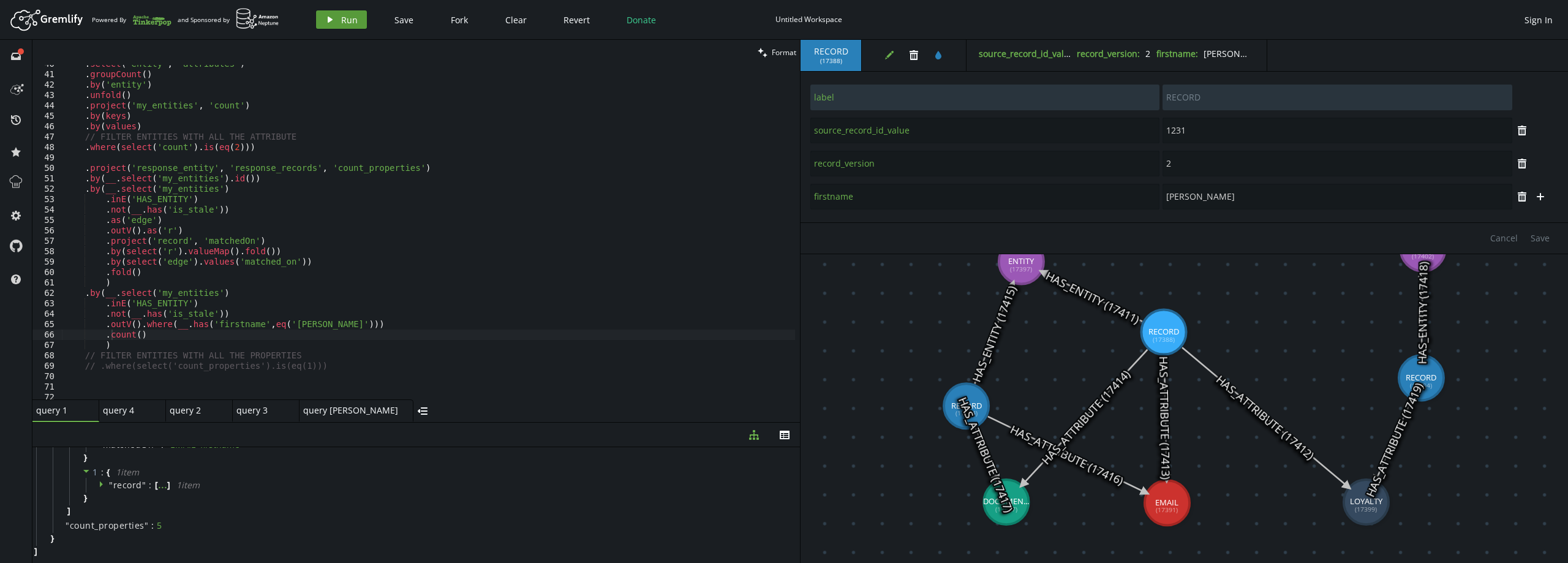
click at [354, 20] on span "Run" at bounding box center [350, 20] width 16 height 12
click at [173, 333] on div ". select ( 'entity' , 'attributes' ) . groupCount ( ) . by ( 'entity' ) . unfol…" at bounding box center [428, 237] width 733 height 355
click at [349, 23] on span "Run" at bounding box center [350, 20] width 16 height 12
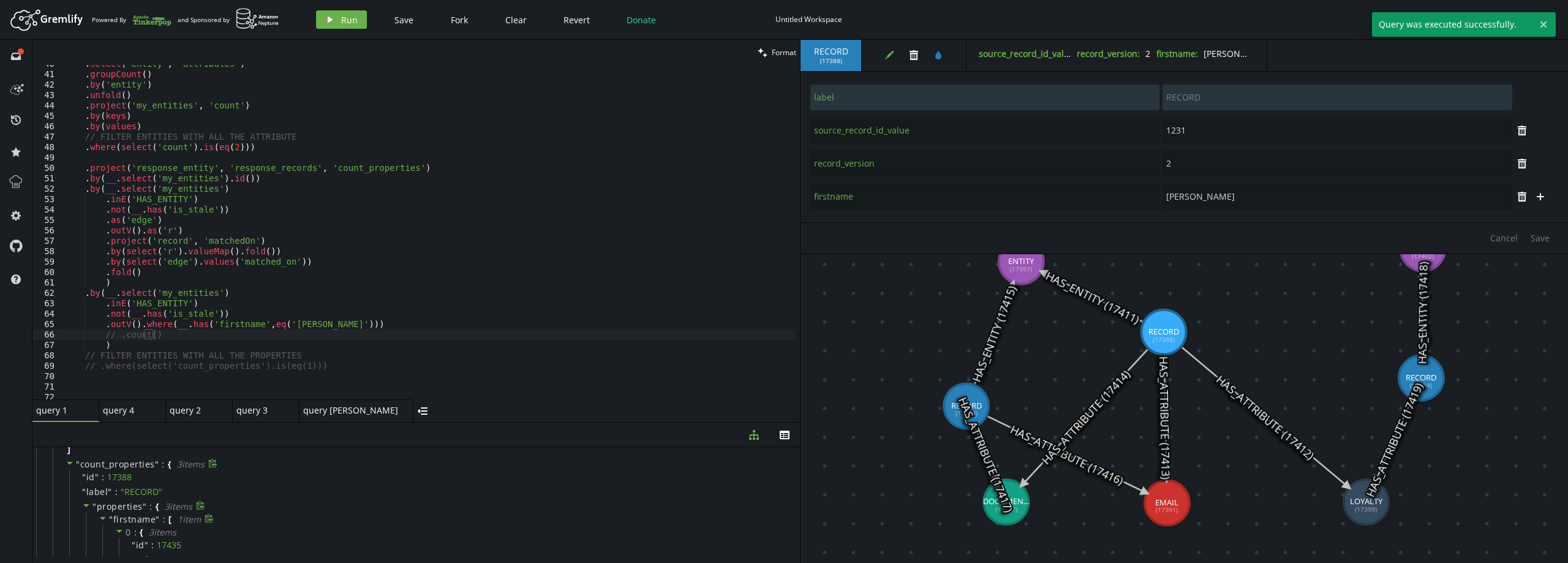
scroll to position [211, 0]
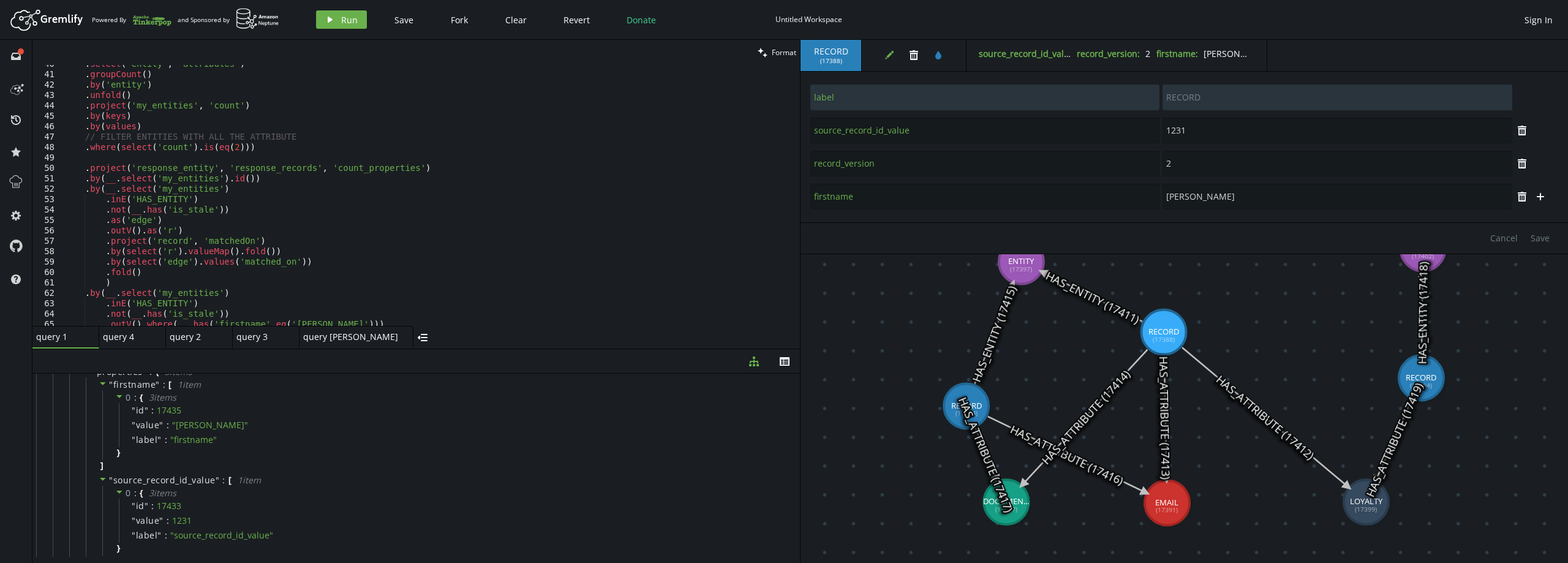
drag, startPoint x: 403, startPoint y: 422, endPoint x: 405, endPoint y: 347, distance: 75.0
click at [405, 348] on div at bounding box center [415, 348] width 767 height 1
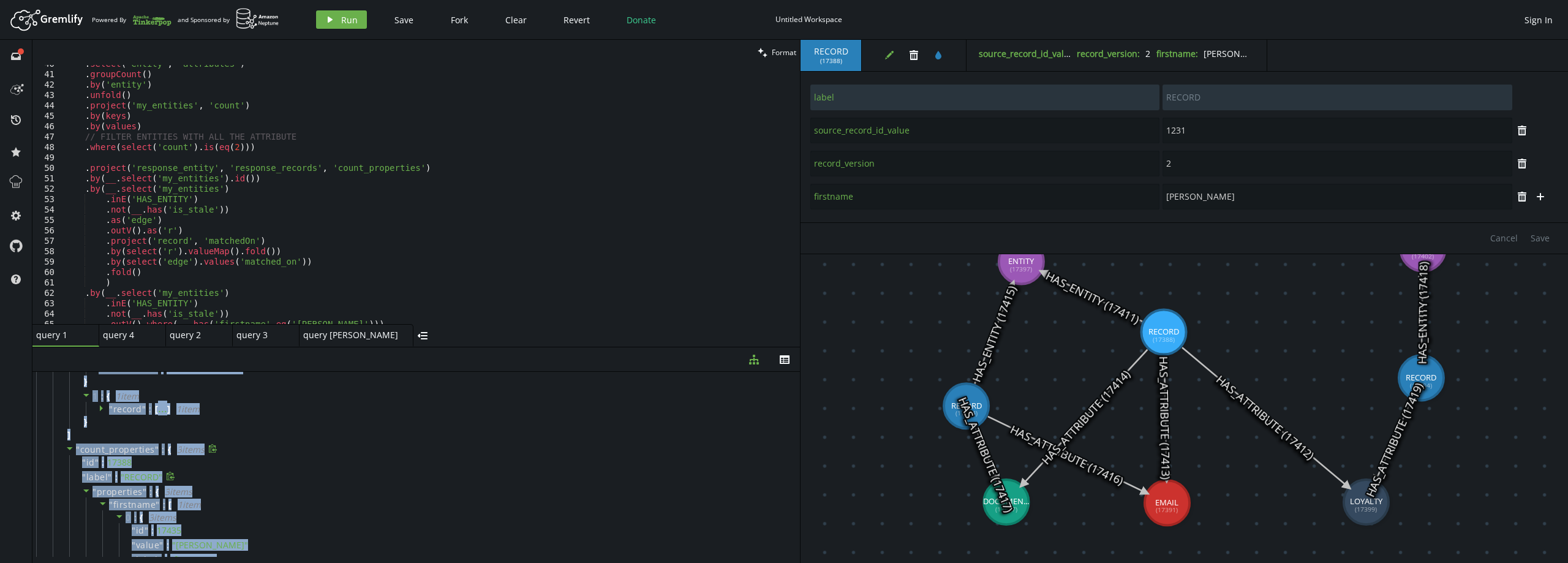
scroll to position [89, 0]
click at [280, 480] on div "" label " : " RECORD "" at bounding box center [431, 477] width 725 height 14
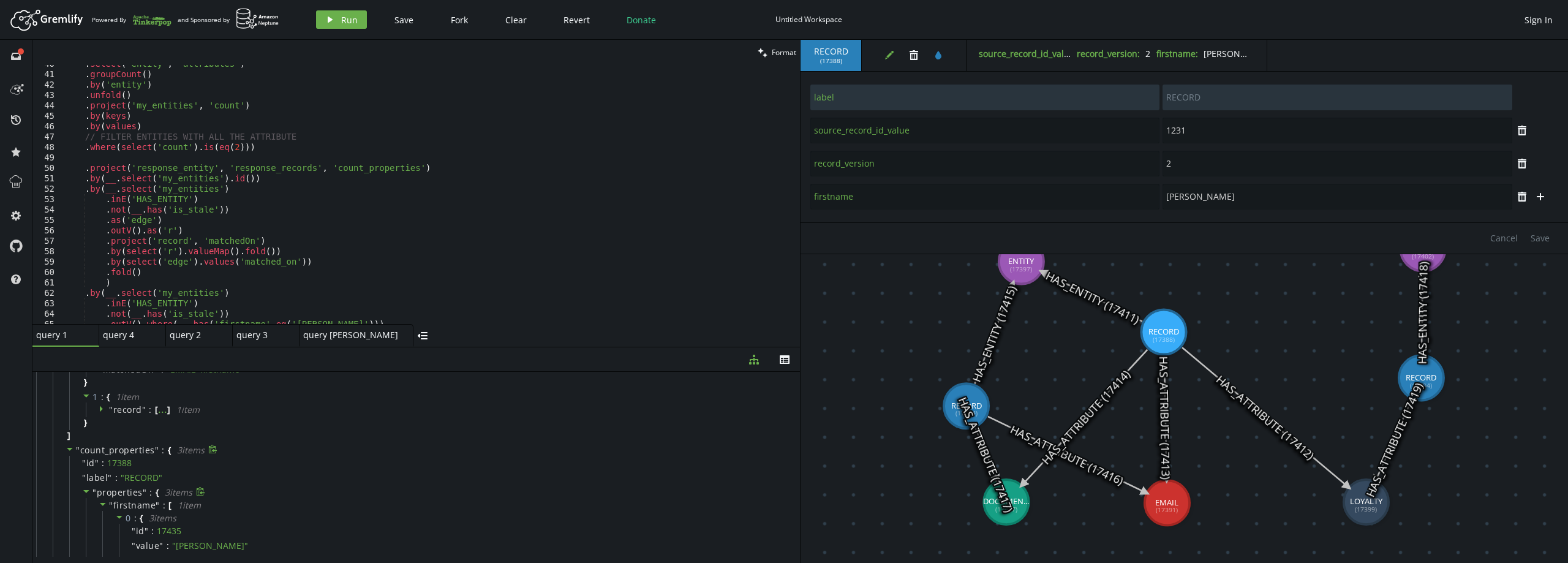
click at [126, 492] on span "properties" at bounding box center [119, 492] width 46 height 12
click at [130, 512] on span "properties" at bounding box center [119, 512] width 46 height 12
click at [136, 505] on span "firstname" at bounding box center [134, 505] width 43 height 12
click at [141, 518] on span "source_record_id_value" at bounding box center [164, 519] width 102 height 12
click at [141, 532] on span "record_version" at bounding box center [145, 534] width 65 height 12
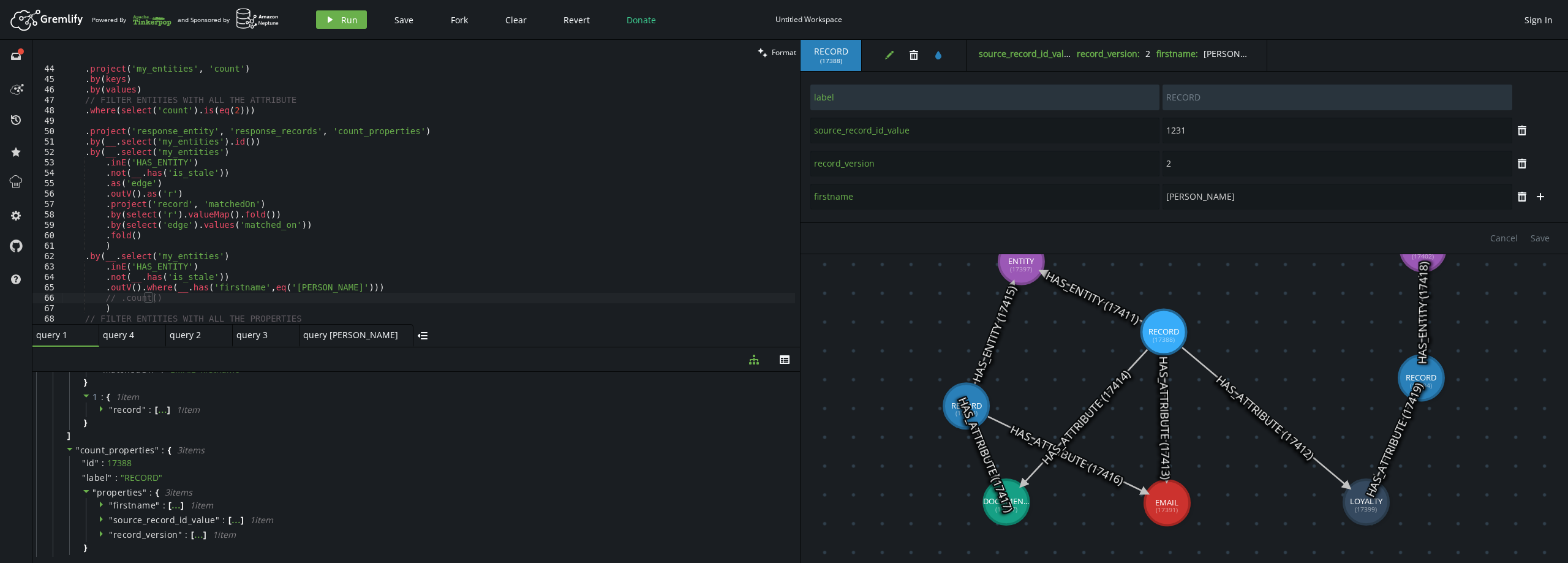
scroll to position [449, 0]
click at [192, 298] on div ". project ( 'my_entities' , 'count' ) . by ( keys ) . by ( values ) // FILTER E…" at bounding box center [428, 204] width 733 height 280
click at [344, 284] on div ". project ( 'my_entities' , 'count' ) . by ( keys ) . by ( values ) // FILTER E…" at bounding box center [428, 204] width 733 height 280
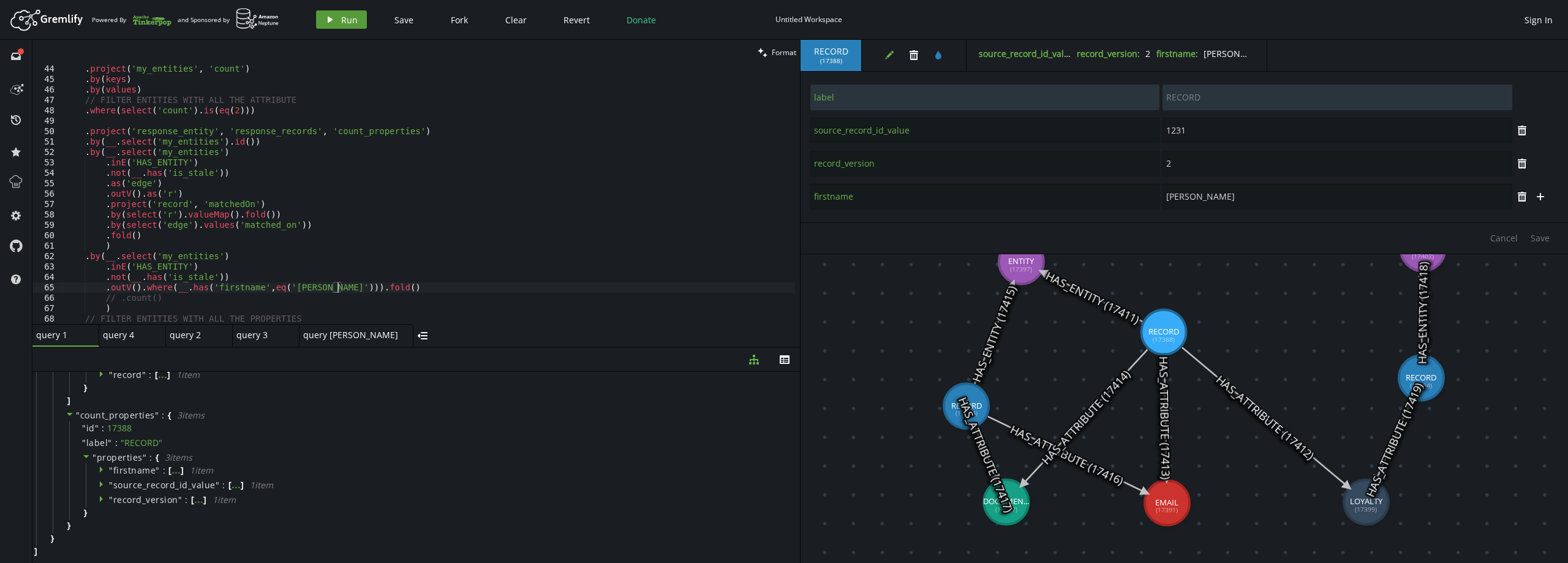
click at [339, 17] on button "play Run" at bounding box center [341, 19] width 51 height 19
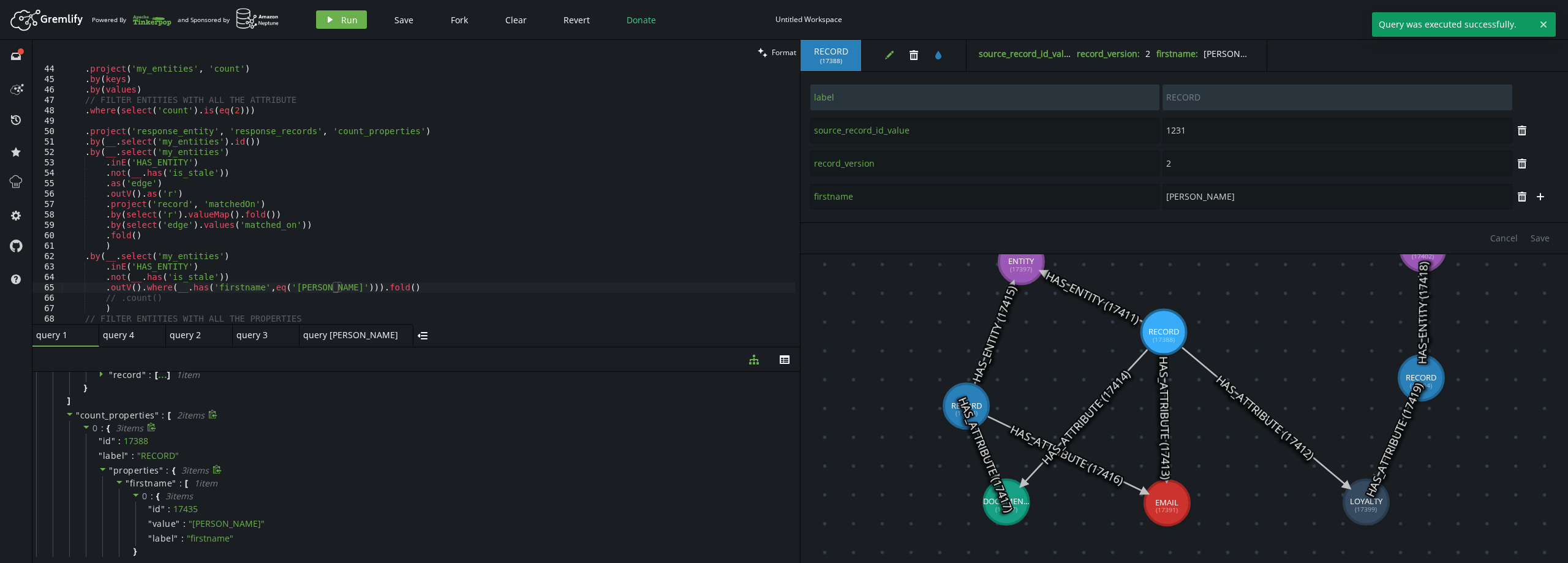
click at [112, 469] on span """ at bounding box center [111, 470] width 4 height 12
click at [153, 481] on span "properties" at bounding box center [136, 479] width 46 height 12
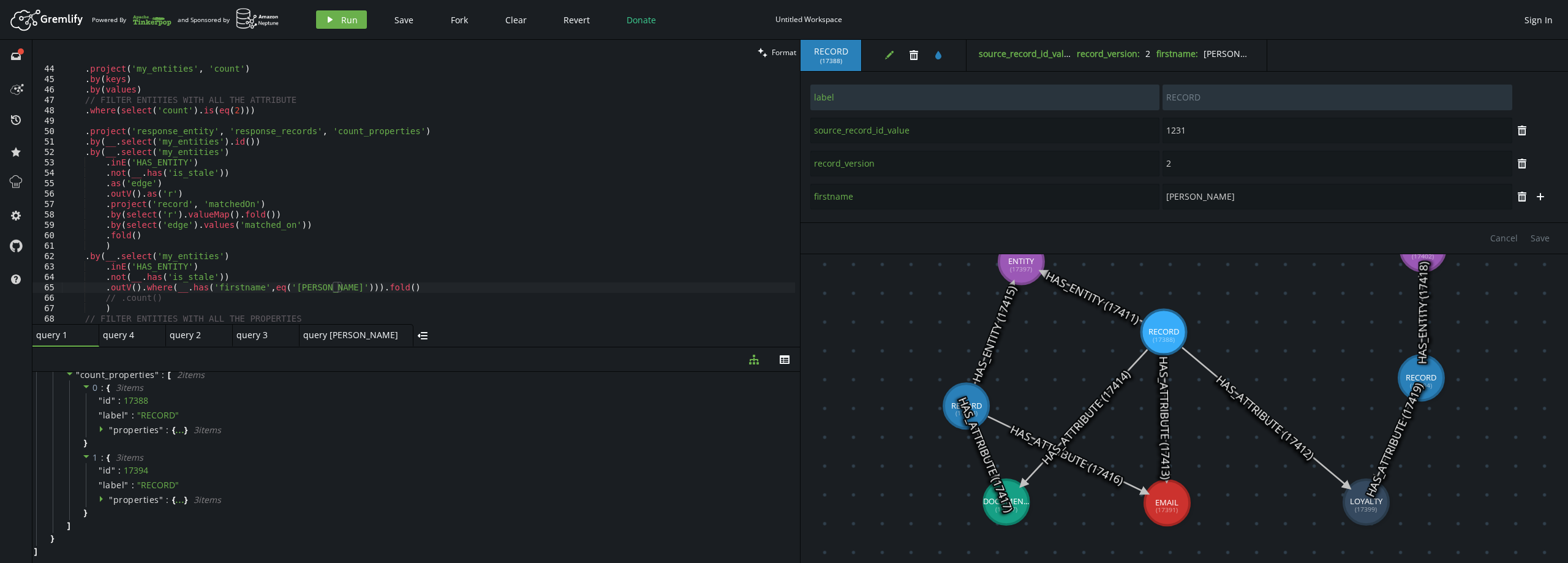
click at [309, 288] on div ". project ( 'my_entities' , 'count' ) . by ( keys ) . by ( values ) // FILTER E…" at bounding box center [428, 204] width 733 height 280
click at [359, 287] on div ". project ( 'my_entities' , 'count' ) . by ( keys ) . by ( values ) // FILTER E…" at bounding box center [428, 204] width 733 height 280
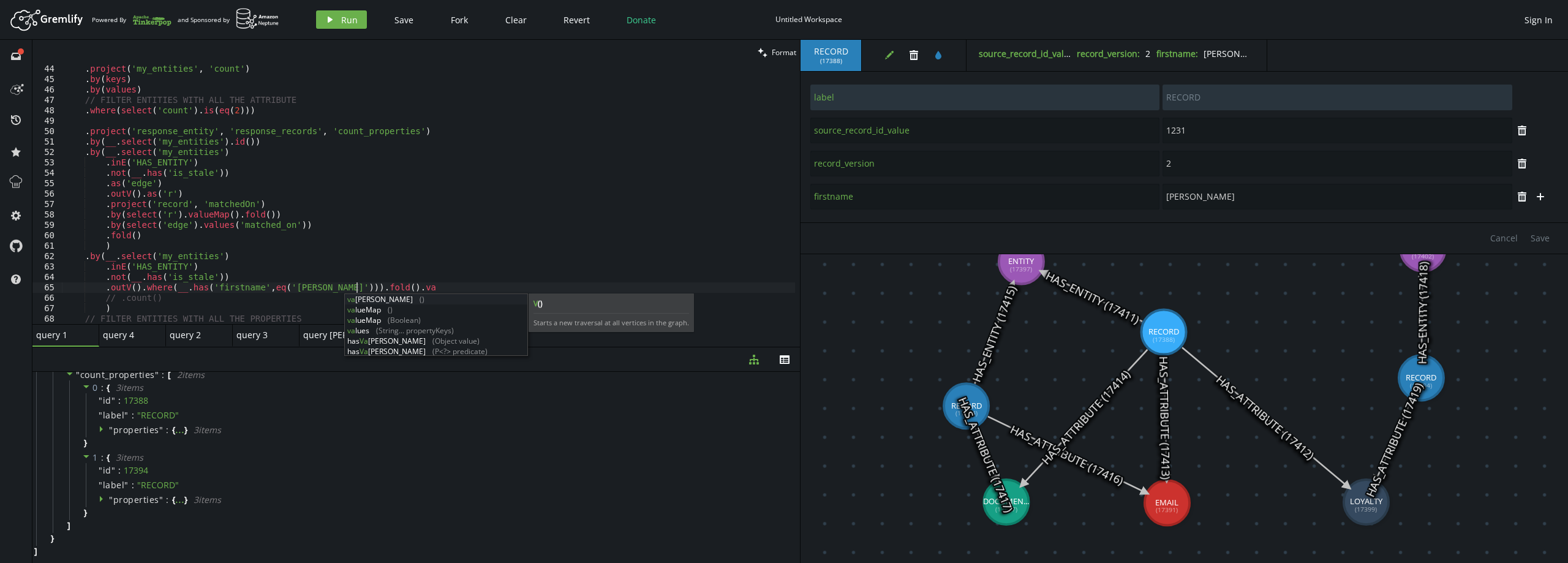
scroll to position [0, 291]
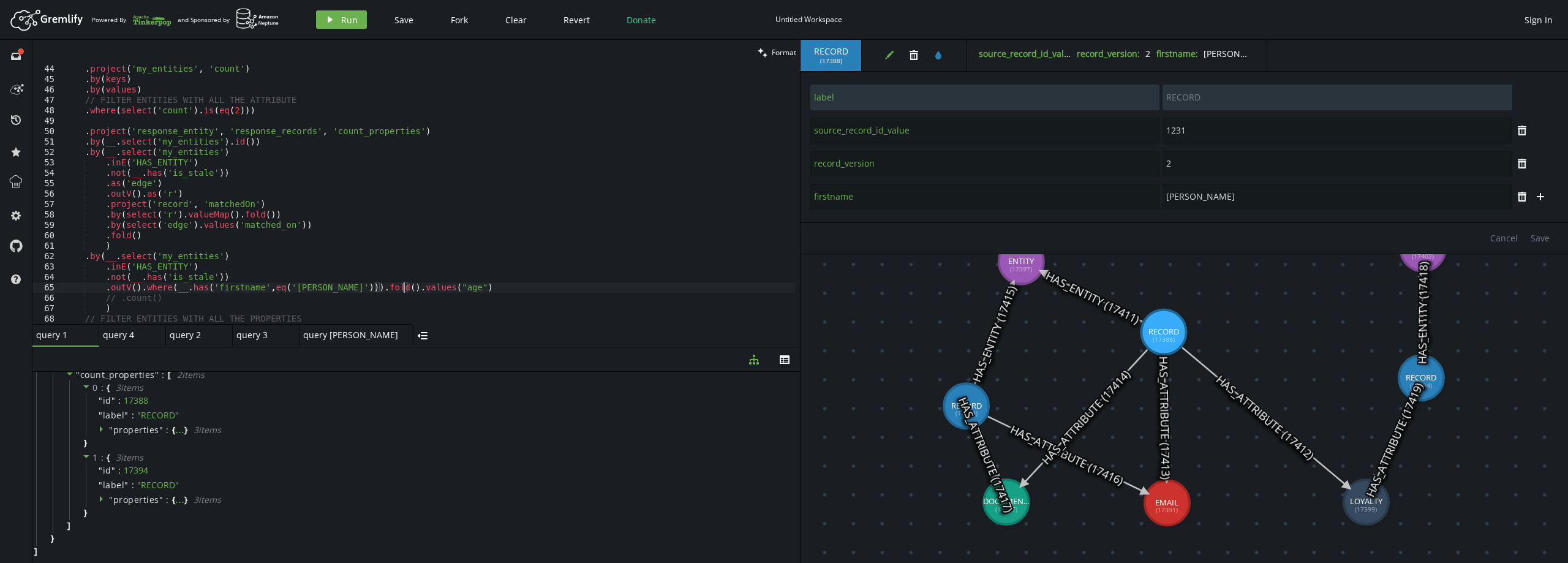
click at [228, 287] on div ". project ( 'my_entities' , 'count' ) . by ( keys ) . by ( values ) // FILTER E…" at bounding box center [428, 204] width 733 height 280
click at [392, 285] on div ". project ( 'my_entities' , 'count' ) . by ( keys ) . by ( values ) // FILTER E…" at bounding box center [428, 204] width 733 height 280
paste textarea "firstnam"
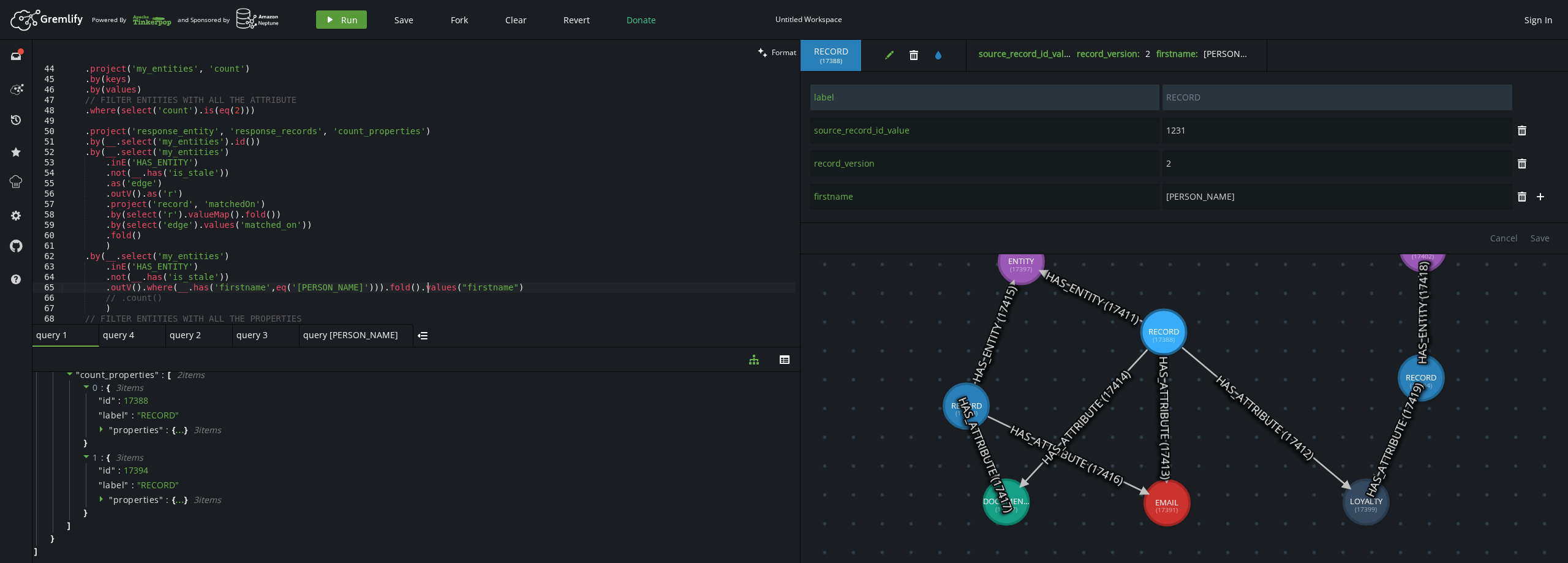
click at [336, 23] on button "play Run" at bounding box center [341, 19] width 51 height 19
click at [342, 287] on div ". project ( 'my_entities' , 'count' ) . by ( keys ) . by ( values ) // FILTER E…" at bounding box center [428, 204] width 733 height 280
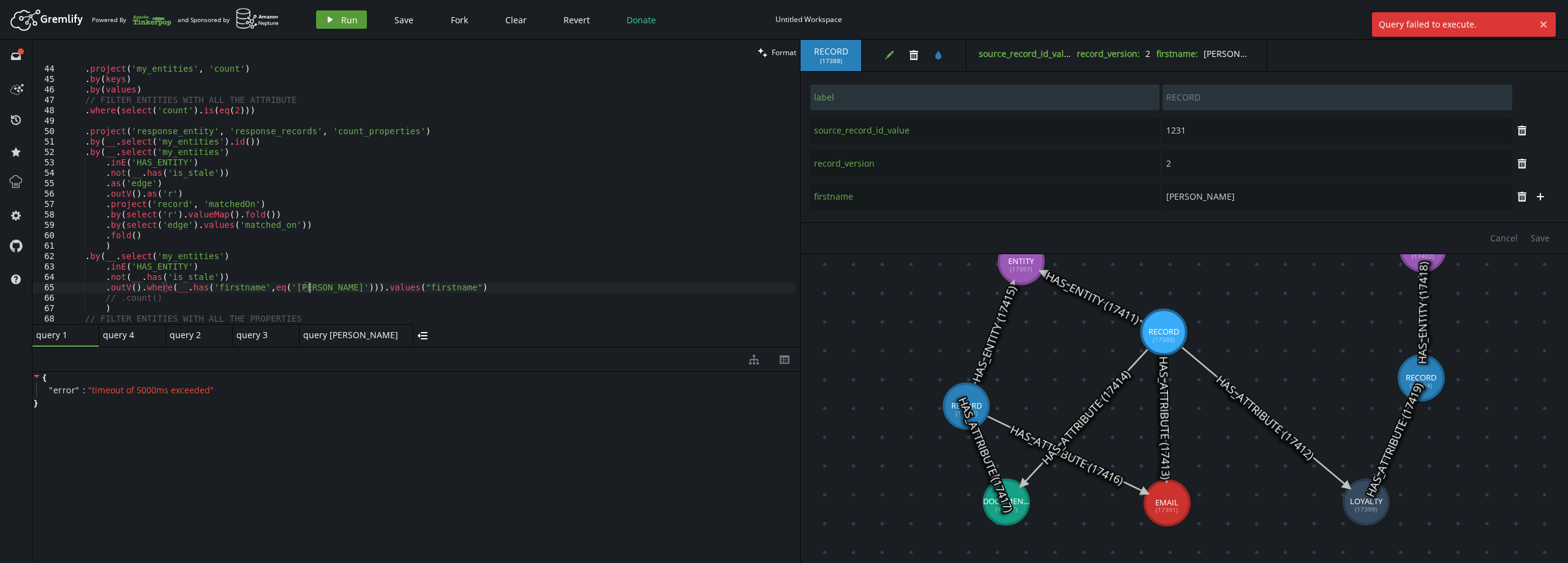
click at [333, 22] on icon "play" at bounding box center [330, 19] width 10 height 10
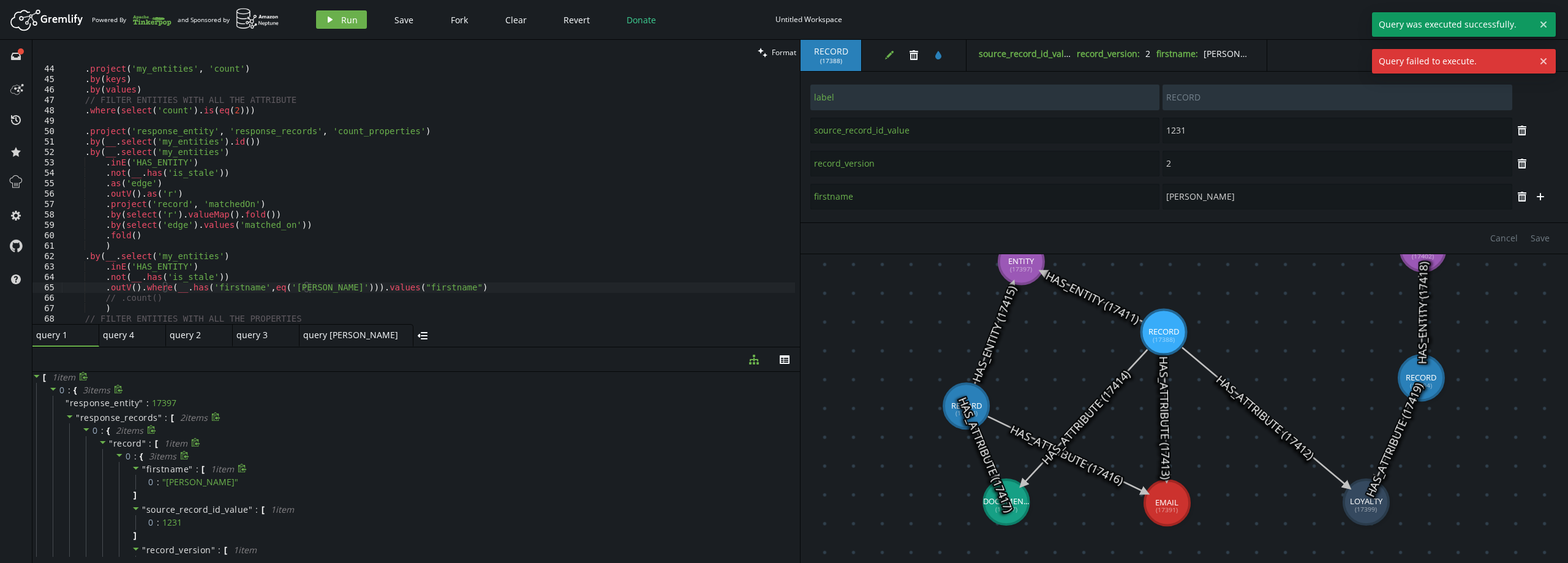
click at [158, 468] on span "firstname" at bounding box center [167, 468] width 43 height 12
click at [142, 442] on span """ at bounding box center [144, 443] width 4 height 12
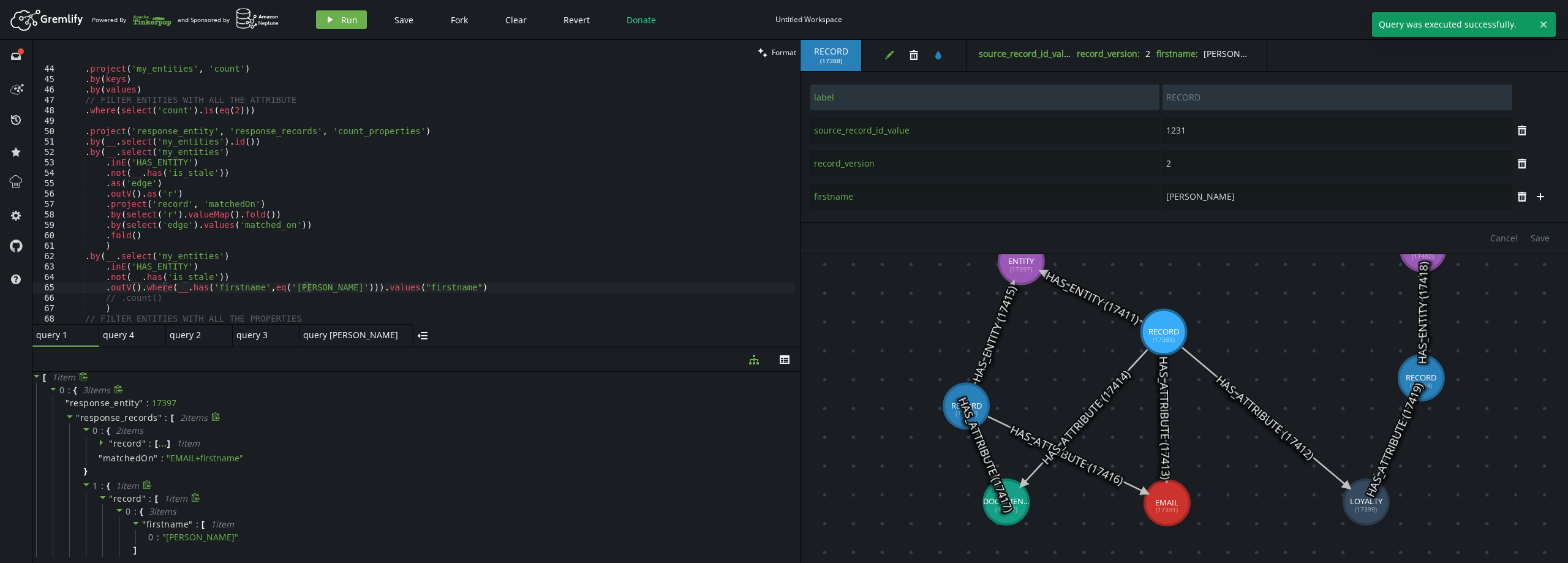
click at [139, 496] on span "record" at bounding box center [128, 498] width 29 height 12
click at [411, 289] on div ". project ( 'my_entities' , 'count' ) . by ( keys ) . by ( values ) // FILTER E…" at bounding box center [428, 204] width 733 height 280
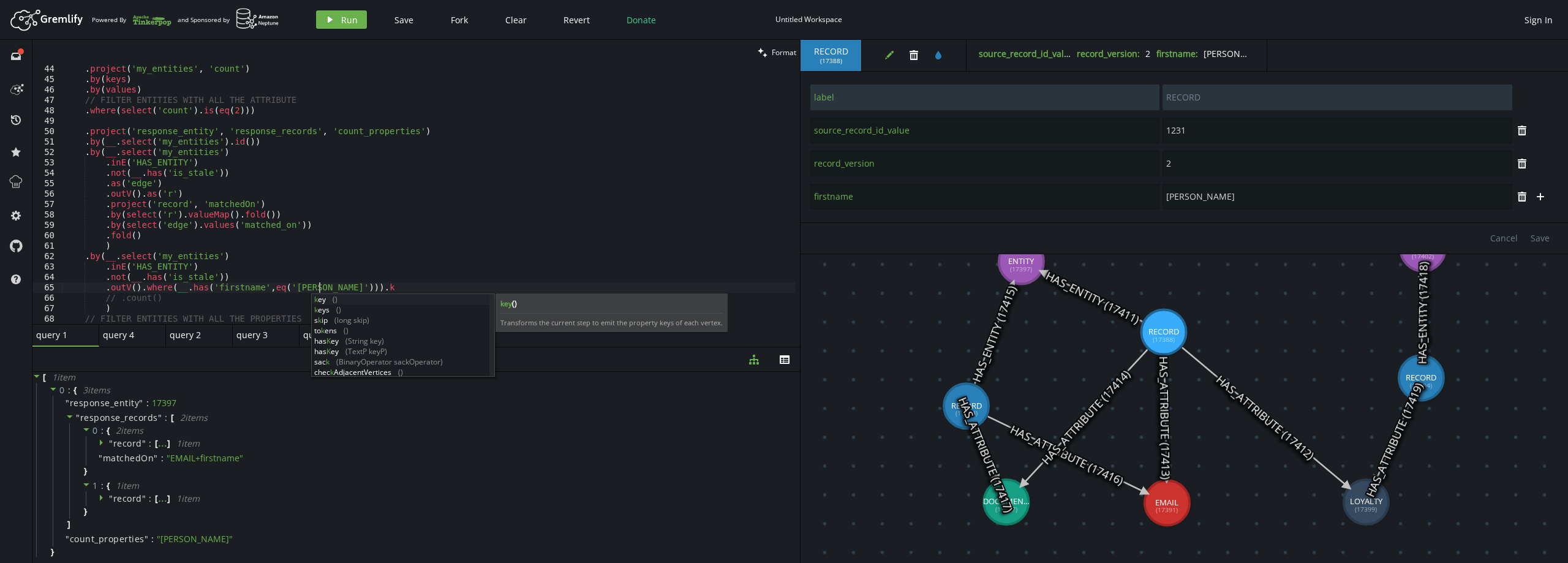
scroll to position [0, 258]
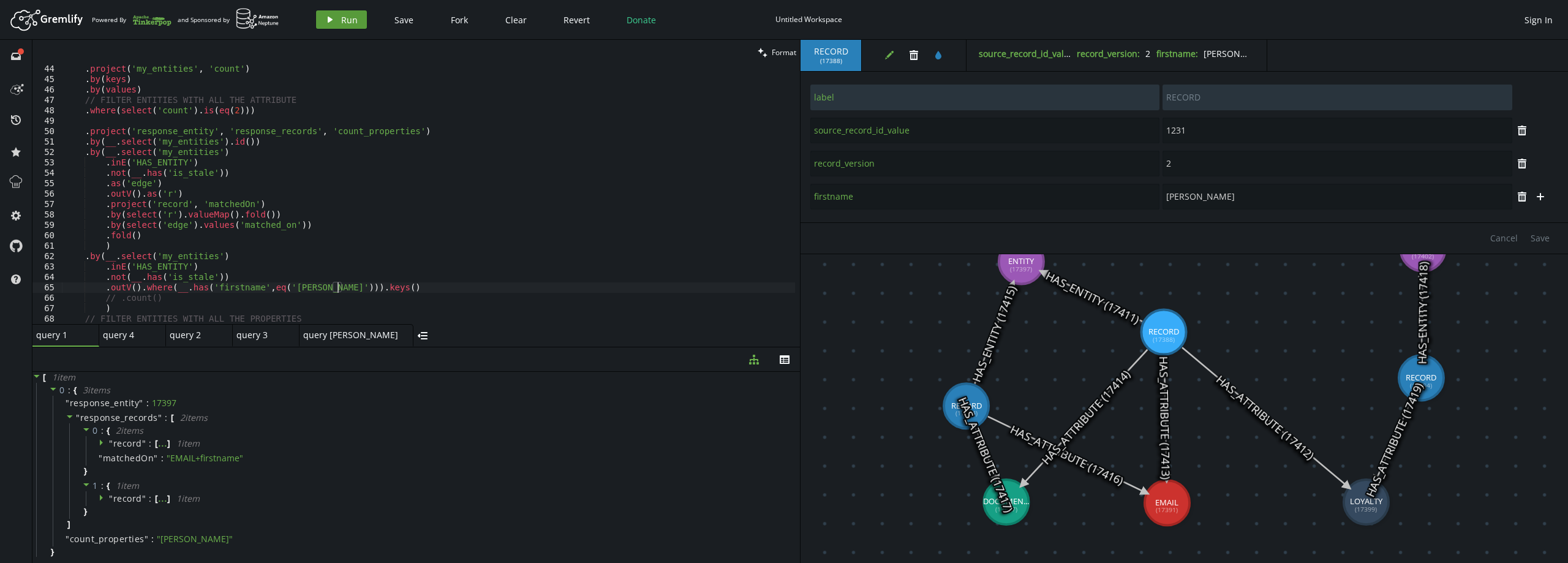
click at [347, 14] on span "Run" at bounding box center [350, 20] width 16 height 12
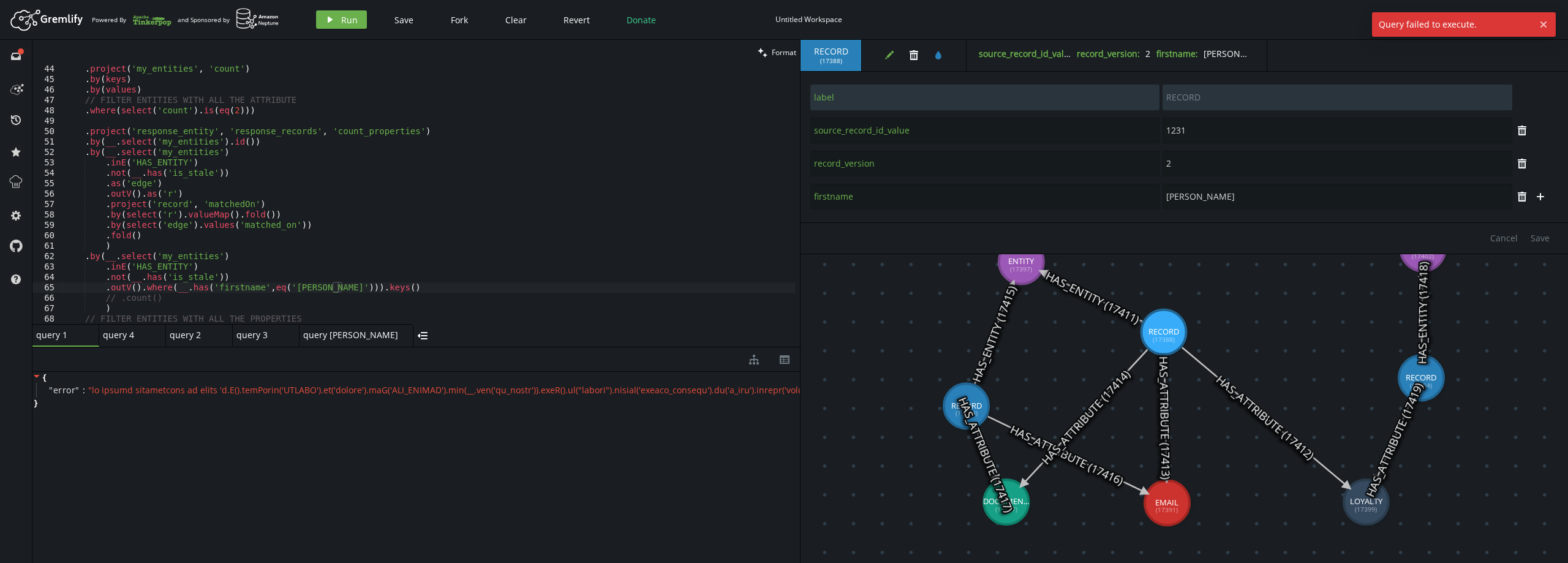
click at [357, 285] on div ". project ( 'my_entities' , 'count' ) . by ( keys ) . by ( values ) // FILTER E…" at bounding box center [428, 204] width 733 height 280
drag, startPoint x: 361, startPoint y: 285, endPoint x: 309, endPoint y: 290, distance: 52.2
click at [309, 290] on div ". project ( 'my_entities' , 'count' ) . by ( keys ) . by ( values ) // FILTER E…" at bounding box center [428, 204] width 733 height 280
click at [340, 243] on div ". project ( 'my_entities' , 'count' ) . by ( keys ) . by ( values ) // FILTER E…" at bounding box center [428, 204] width 733 height 280
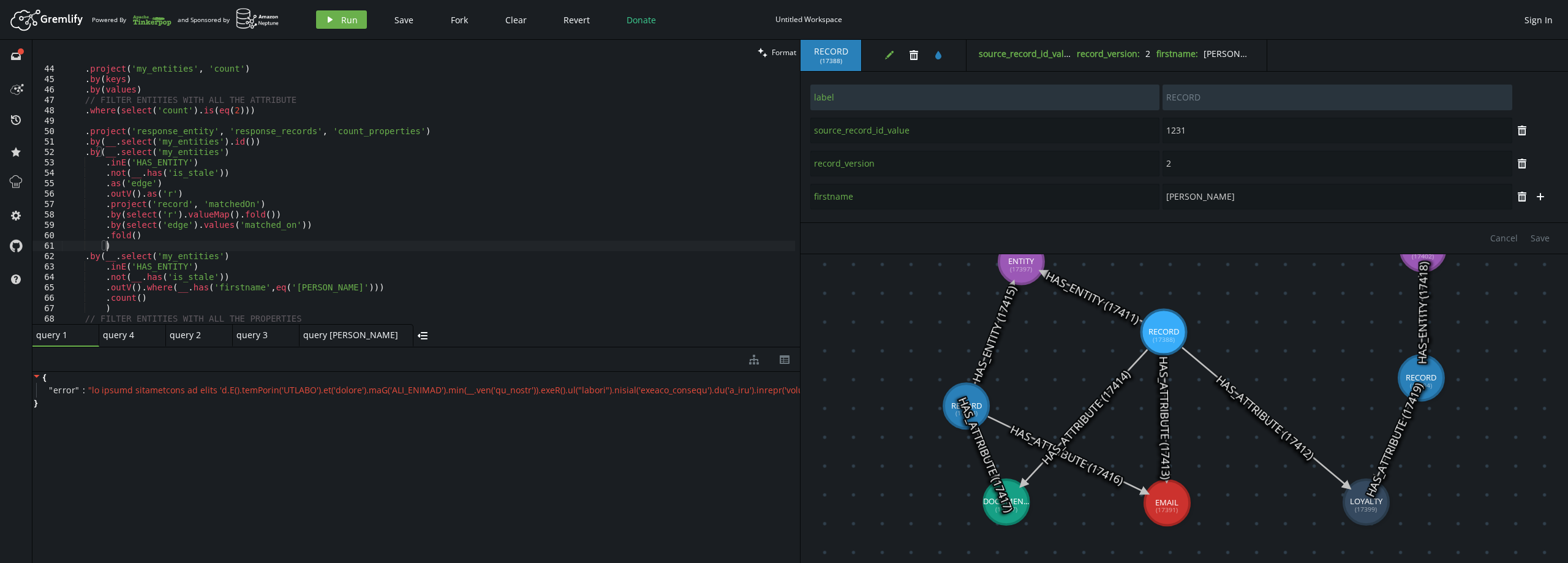
scroll to position [486, 0]
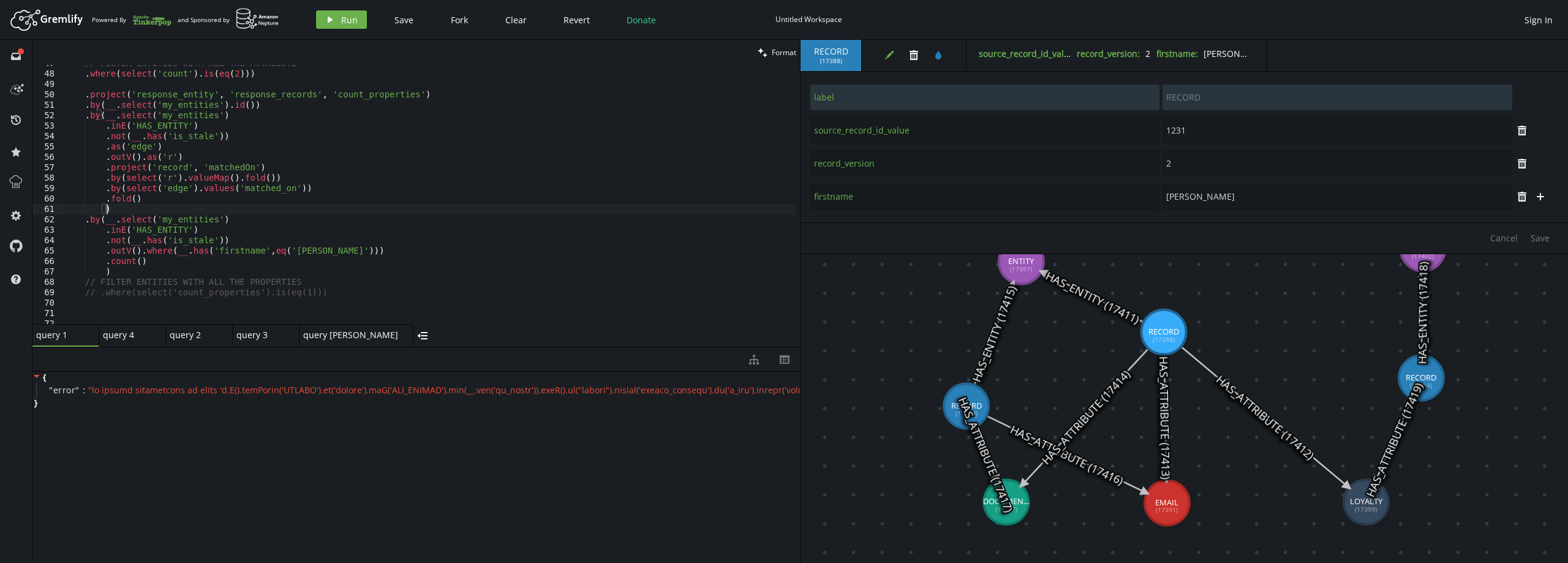
click at [265, 274] on div "// FILTER ENTITIES WITH ALL THE ATTRIBUTE . where ( select ( 'count' ) . is ( e…" at bounding box center [428, 198] width 733 height 280
click at [340, 291] on div "// FILTER ENTITIES WITH ALL THE ATTRIBUTE . where ( select ( 'count' ) . is ( e…" at bounding box center [428, 198] width 733 height 280
click at [335, 247] on div "// FILTER ENTITIES WITH ALL THE ATTRIBUTE . where ( select ( 'count' ) . is ( e…" at bounding box center [428, 198] width 733 height 280
click at [304, 289] on div "// FILTER ENTITIES WITH ALL THE ATTRIBUTE . where ( select ( 'count' ) . is ( e…" at bounding box center [428, 198] width 733 height 280
click at [343, 21] on span "Run" at bounding box center [350, 20] width 16 height 12
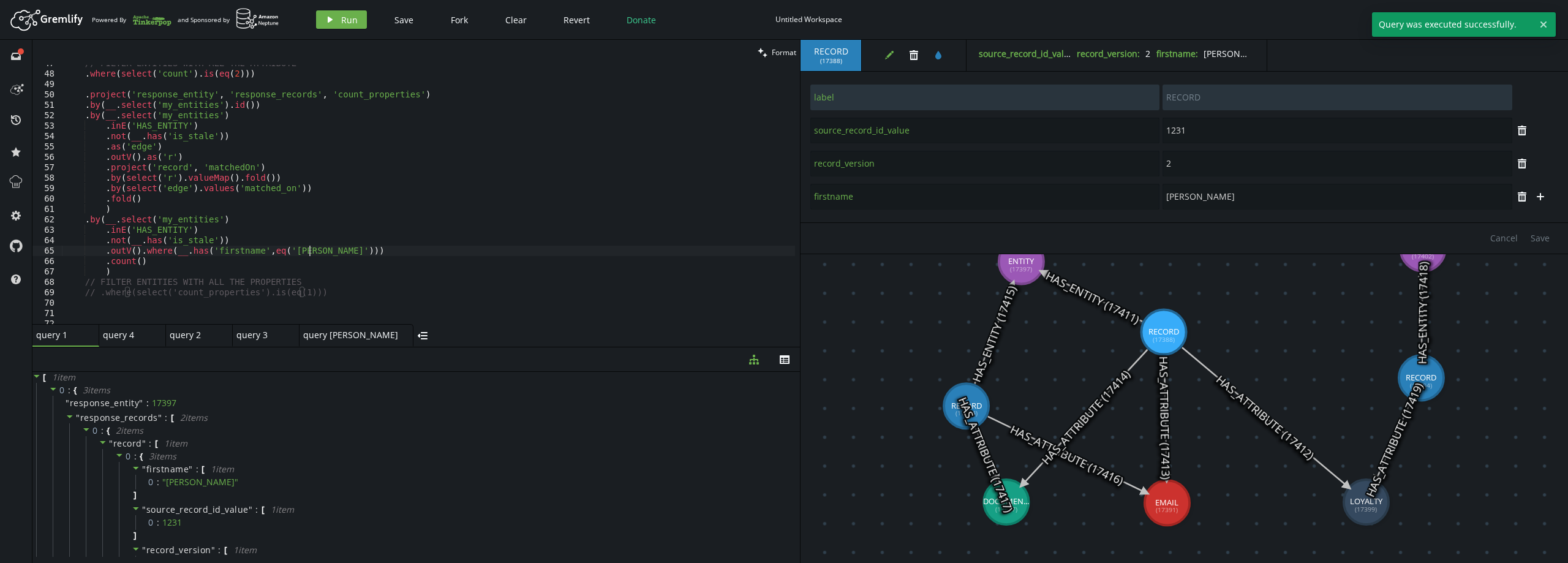
click at [332, 252] on div "// FILTER ENTITIES WITH ALL THE ATTRIBUTE . where ( select ( 'count' ) . is ( e…" at bounding box center [428, 198] width 733 height 280
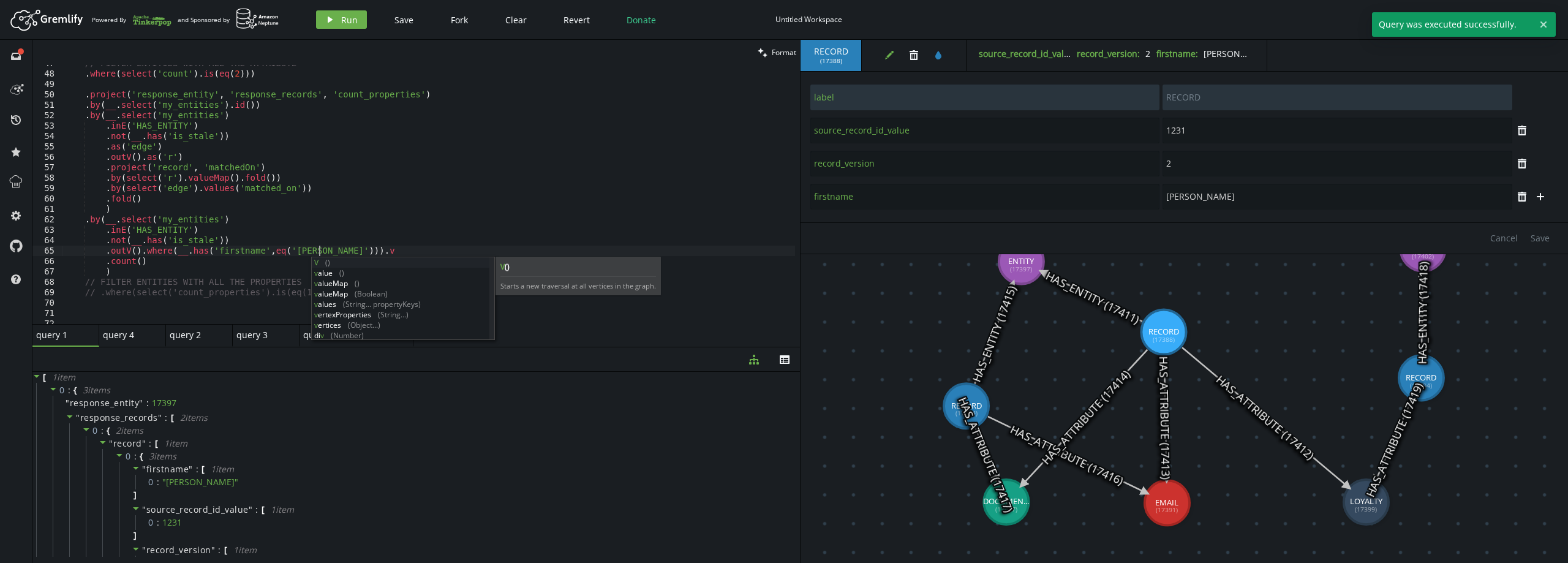
scroll to position [0, 258]
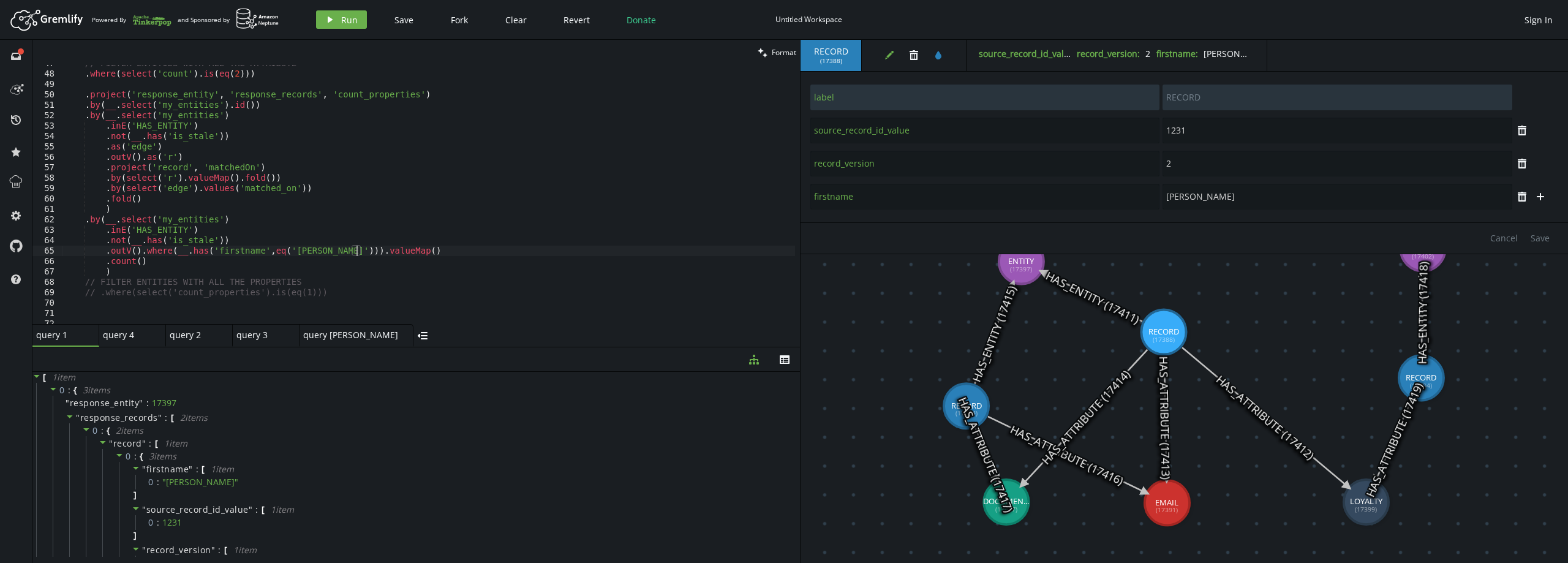
click at [160, 263] on div "// FILTER ENTITIES WITH ALL THE ATTRIBUTE . where ( select ( 'count' ) . is ( e…" at bounding box center [428, 198] width 733 height 280
click at [350, 18] on span "Run" at bounding box center [350, 20] width 16 height 12
click at [354, 14] on span "Run" at bounding box center [350, 20] width 16 height 12
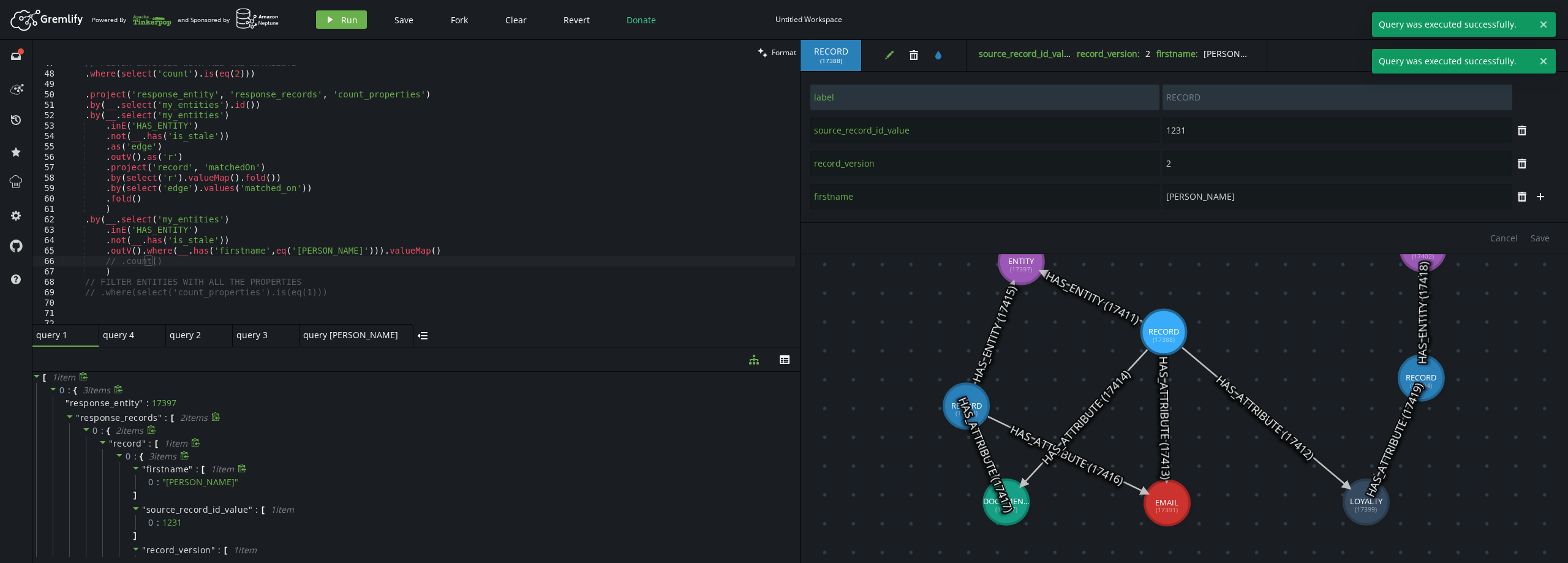
click at [173, 470] on span "firstname" at bounding box center [167, 468] width 43 height 12
click at [173, 486] on span "source_record_id_value" at bounding box center [197, 483] width 102 height 12
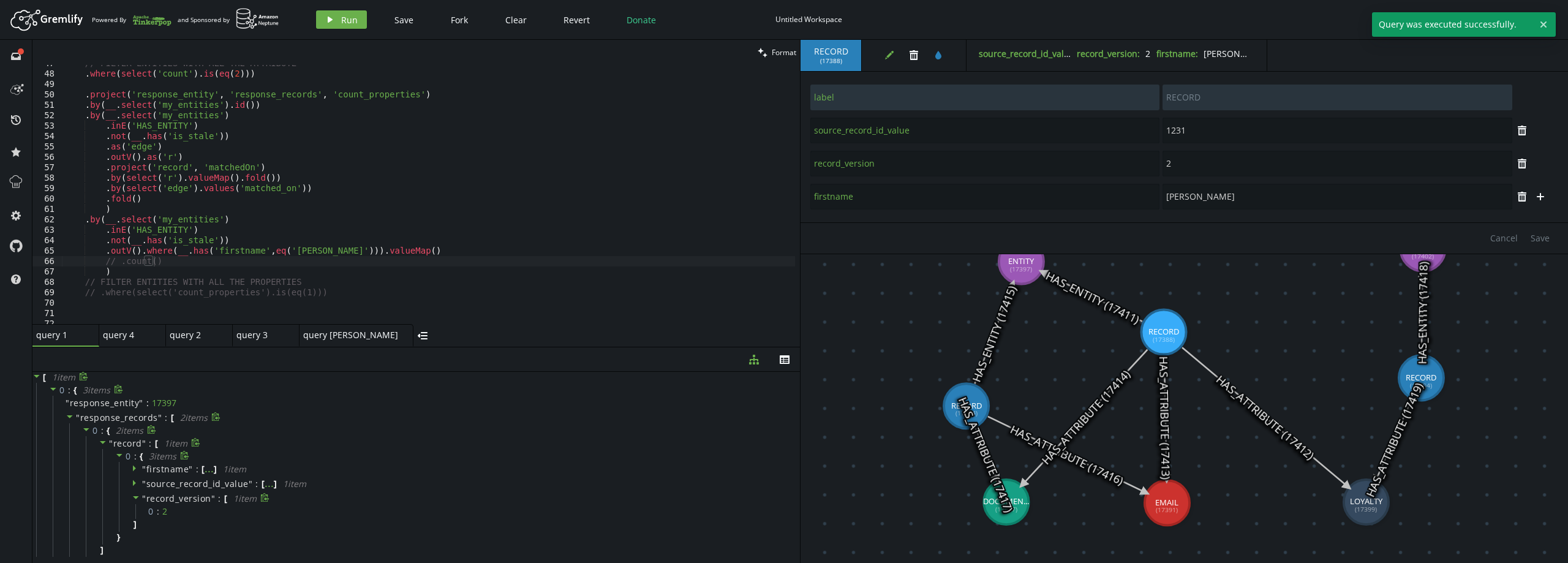
click at [169, 498] on span "record_version" at bounding box center [178, 498] width 65 height 12
click at [378, 250] on div "// FILTER ENTITIES WITH ALL THE ATTRIBUTE . where ( select ( 'count' ) . is ( e…" at bounding box center [428, 198] width 733 height 280
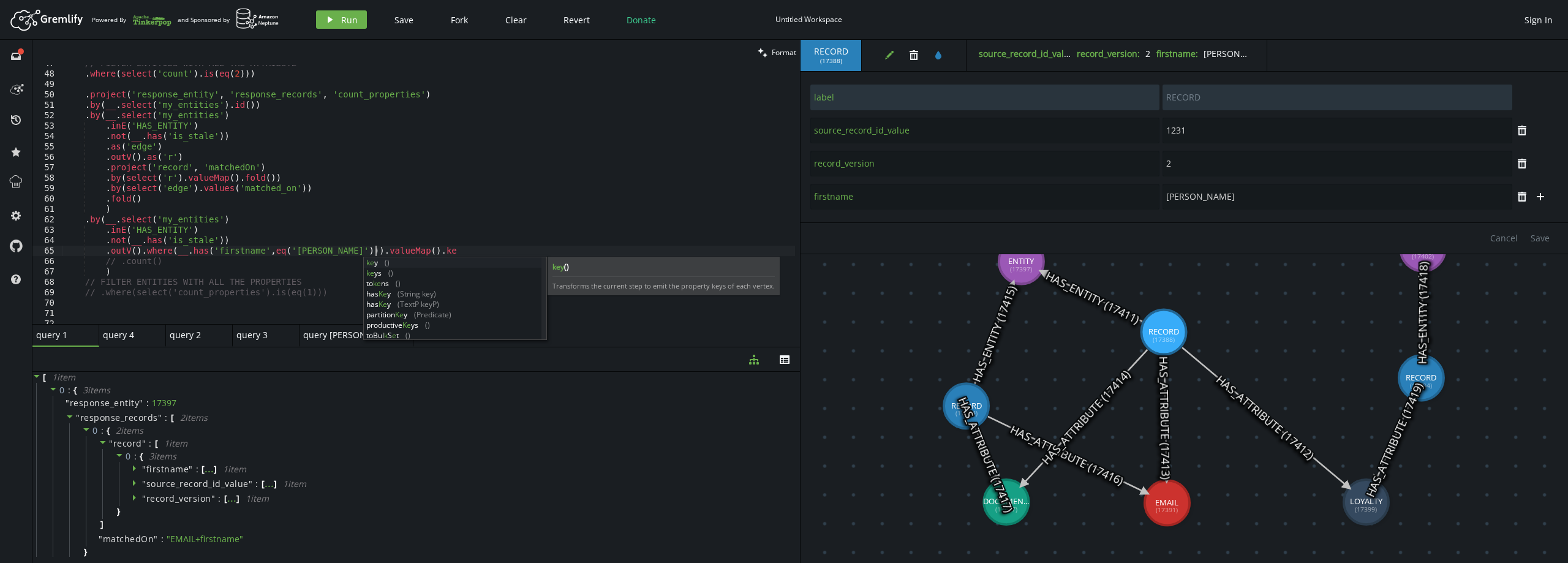
scroll to position [0, 311]
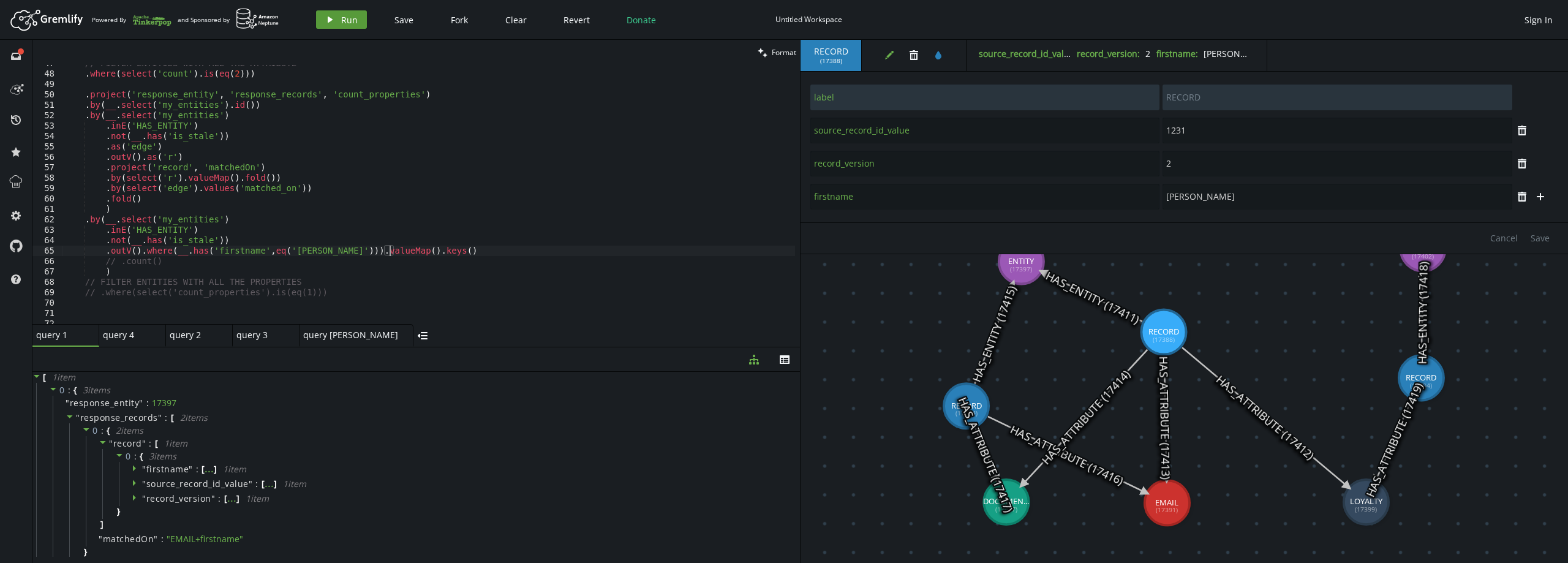
click at [343, 20] on span "Run" at bounding box center [350, 20] width 16 height 12
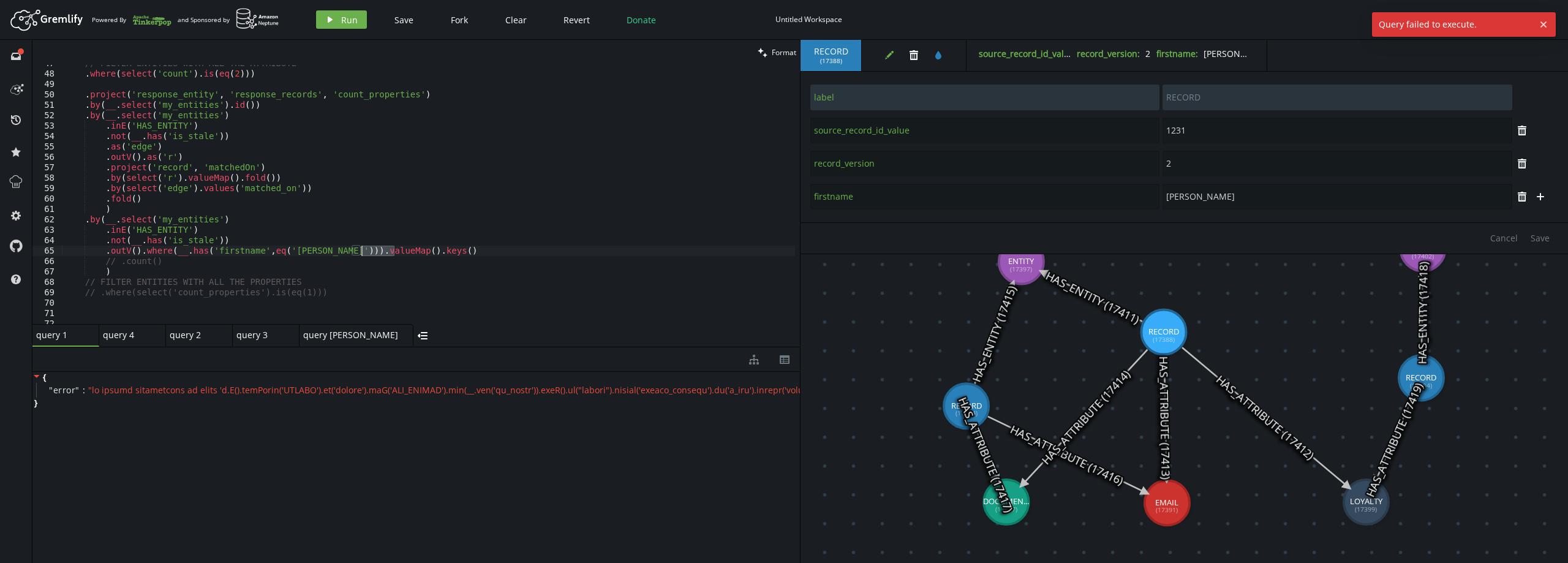
drag, startPoint x: 402, startPoint y: 248, endPoint x: 361, endPoint y: 250, distance: 41.0
click at [361, 250] on div "// FILTER ENTITIES WITH ALL THE ATTRIBUTE . where ( select ( 'count' ) . is ( e…" at bounding box center [428, 198] width 733 height 280
click at [345, 24] on span "Run" at bounding box center [350, 20] width 16 height 12
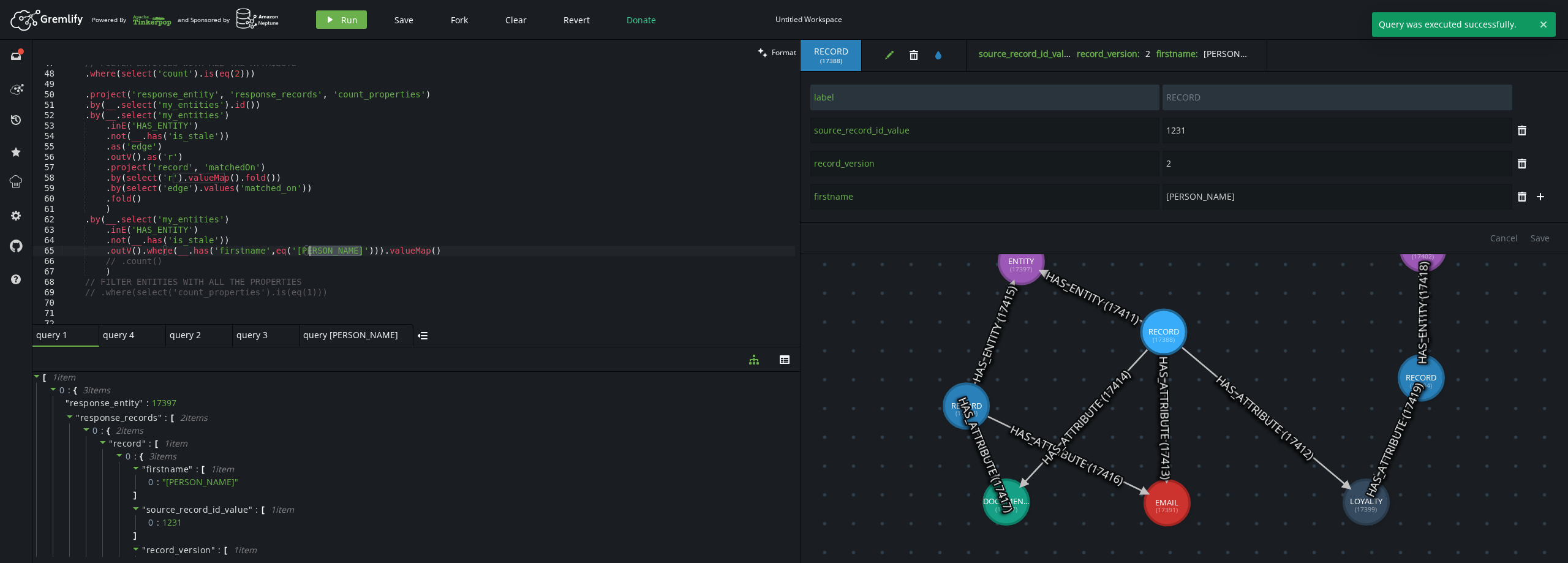
drag, startPoint x: 380, startPoint y: 252, endPoint x: 311, endPoint y: 249, distance: 69.1
click at [311, 249] on div "// FILTER ENTITIES WITH ALL THE ATTRIBUTE . where ( select ( 'count' ) . is ( e…" at bounding box center [428, 198] width 733 height 280
click at [341, 19] on span "Run" at bounding box center [350, 20] width 16 height 12
click at [355, 17] on span "Run" at bounding box center [350, 20] width 16 height 12
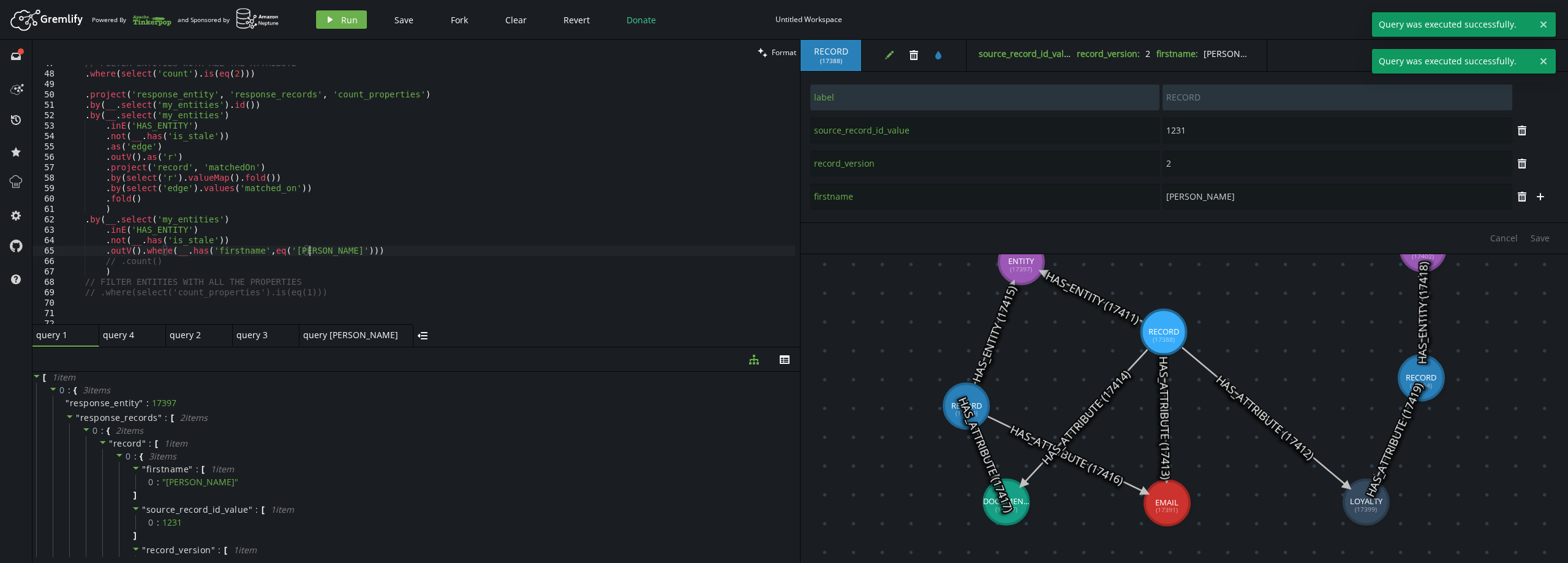
click at [332, 245] on div "// FILTER ENTITIES WITH ALL THE ATTRIBUTE . where ( select ( 'count' ) . is ( e…" at bounding box center [428, 198] width 733 height 280
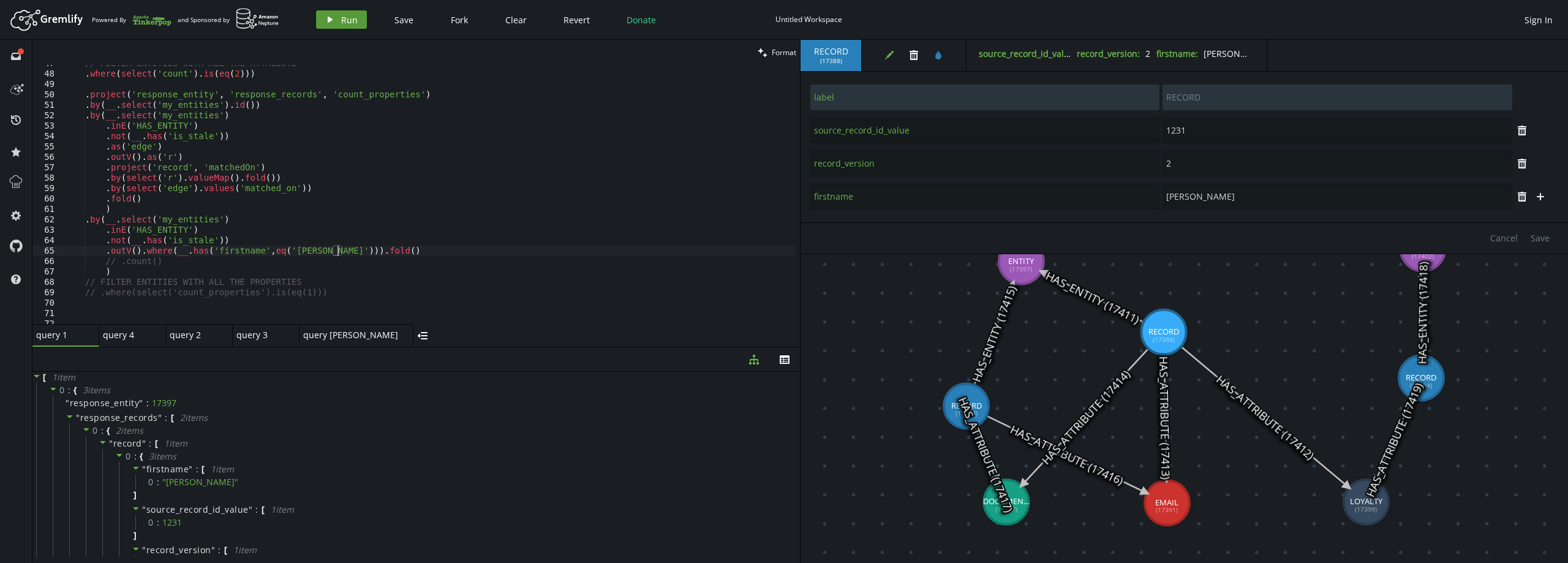
click at [348, 20] on span "Run" at bounding box center [350, 20] width 16 height 12
click at [362, 254] on div "// FILTER ENTITIES WITH ALL THE ATTRIBUTE . where ( select ( 'count' ) . is ( e…" at bounding box center [428, 198] width 733 height 280
drag, startPoint x: 357, startPoint y: 251, endPoint x: 311, endPoint y: 254, distance: 46.1
click at [311, 254] on div "// FILTER ENTITIES WITH ALL THE ATTRIBUTE . where ( select ( 'count' ) . is ( e…" at bounding box center [428, 198] width 733 height 280
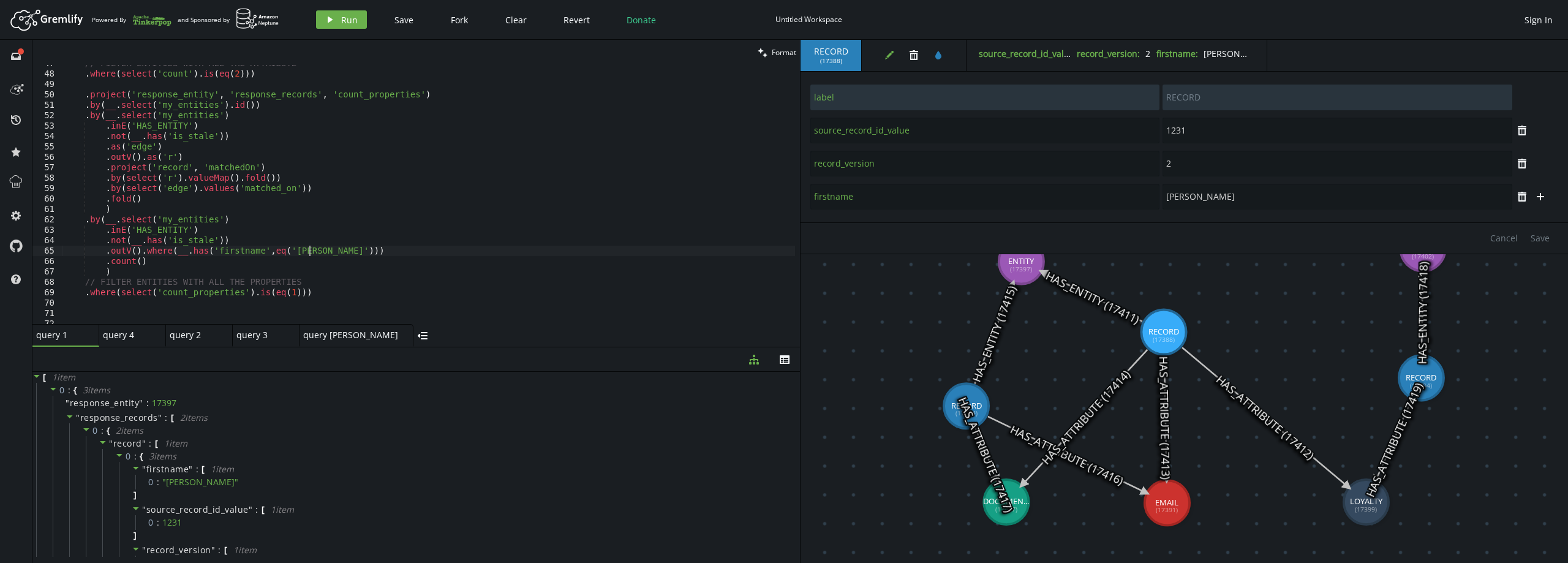
click at [341, 245] on div "// FILTER ENTITIES WITH ALL THE ATTRIBUTE . where ( select ( 'count' ) . is ( e…" at bounding box center [428, 198] width 733 height 280
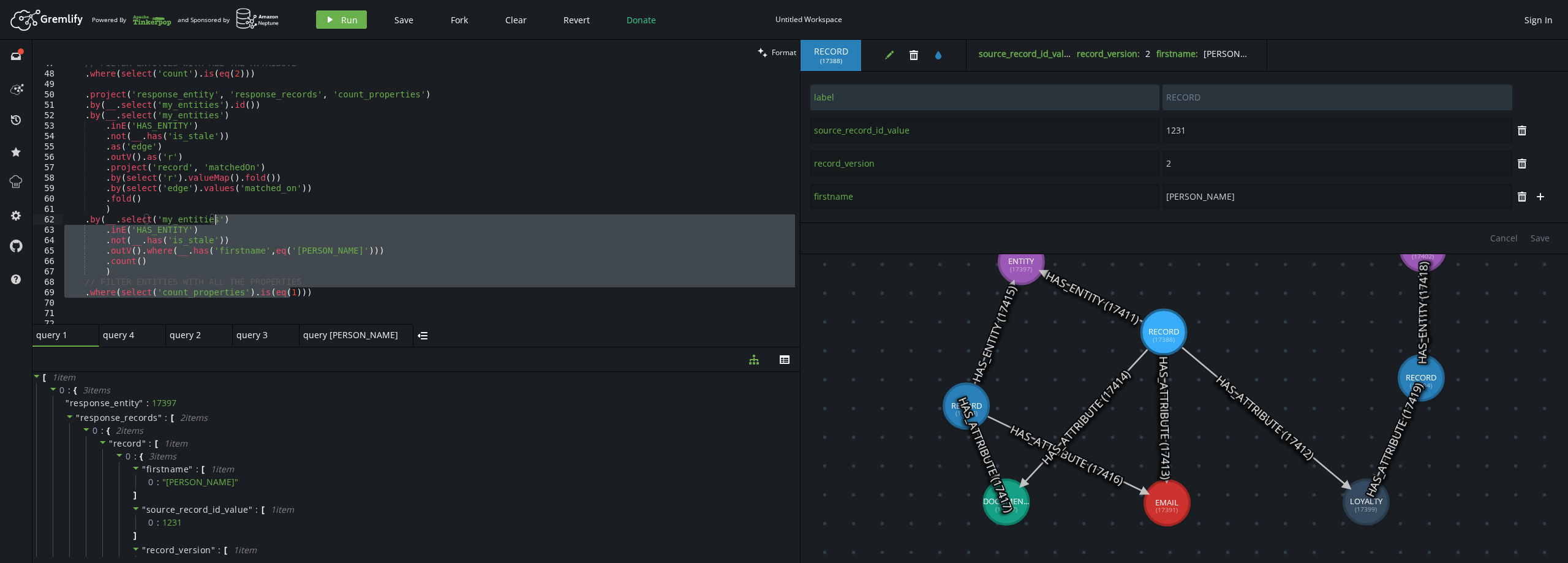
drag, startPoint x: 284, startPoint y: 284, endPoint x: 351, endPoint y: 223, distance: 90.6
click at [351, 223] on div "// FILTER ENTITIES WITH ALL THE ATTRIBUTE . where ( select ( 'count' ) . is ( e…" at bounding box center [428, 198] width 733 height 280
click at [354, 252] on div "// FILTER ENTITIES WITH ALL THE ATTRIBUTE . where ( select ( 'count' ) . is ( e…" at bounding box center [428, 195] width 733 height 259
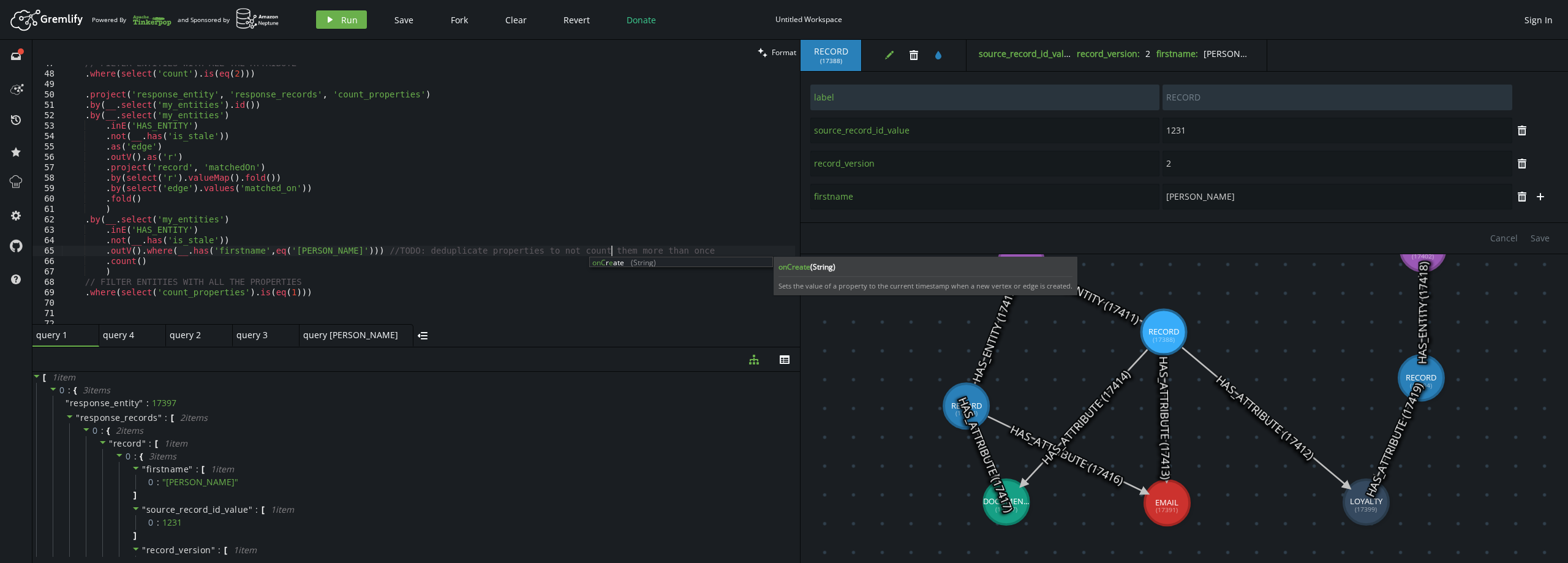
scroll to position [0, 546]
click at [319, 293] on div "// FILTER ENTITIES WITH ALL THE ATTRIBUTE . where ( select ( 'count' ) . is ( e…" at bounding box center [428, 198] width 733 height 280
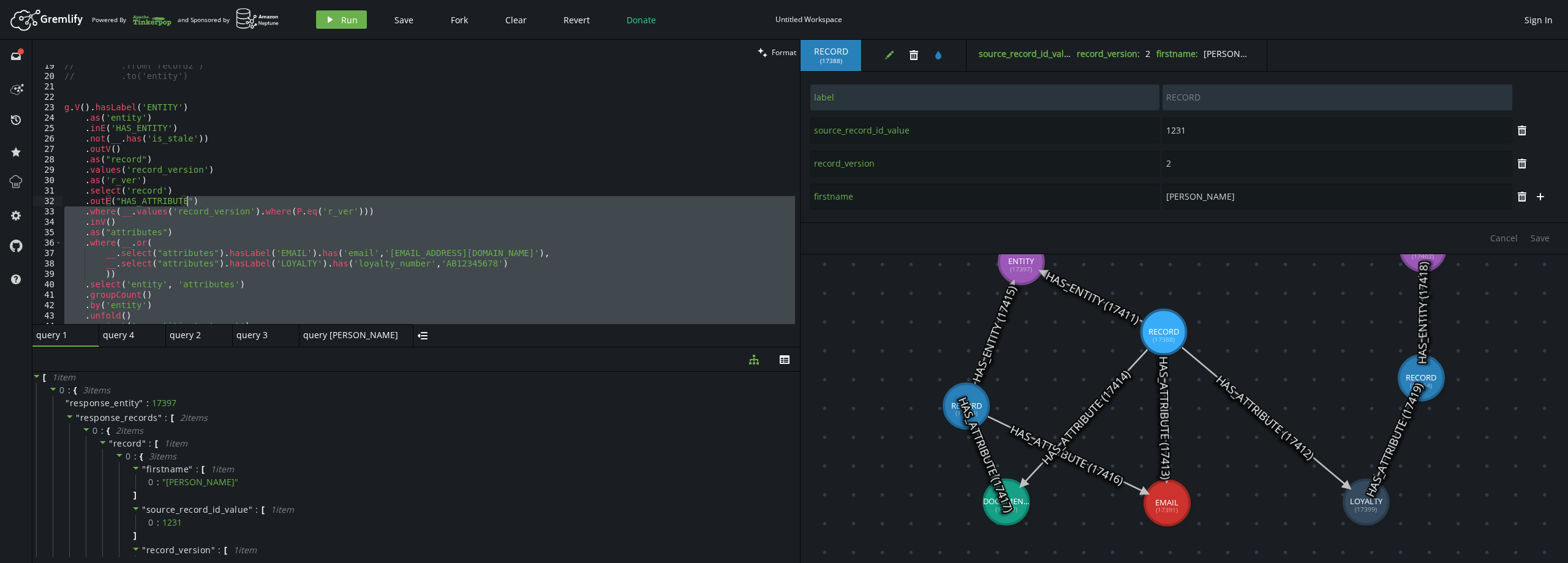
scroll to position [192, 0]
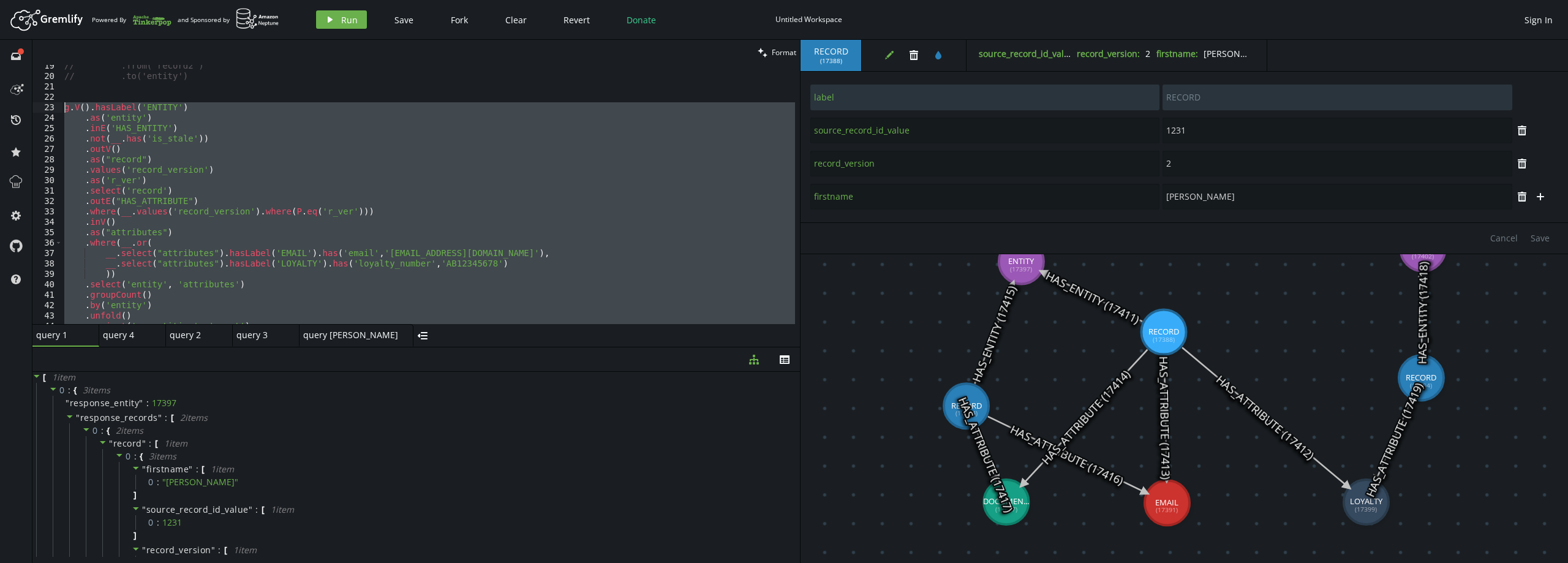
drag, startPoint x: 292, startPoint y: 296, endPoint x: 40, endPoint y: 105, distance: 316.2
click at [40, 105] on div ".where(select('count_properties').is(eq(1))) 19 20 21 22 23 24 25 26 27 28 29 3…" at bounding box center [415, 195] width 767 height 259
click at [342, 274] on div "// .from('record2') // .to('entity') g . V ( ) . hasLabel ( 'ENTITY' ) . as ( '…" at bounding box center [428, 195] width 733 height 259
type textarea "))"
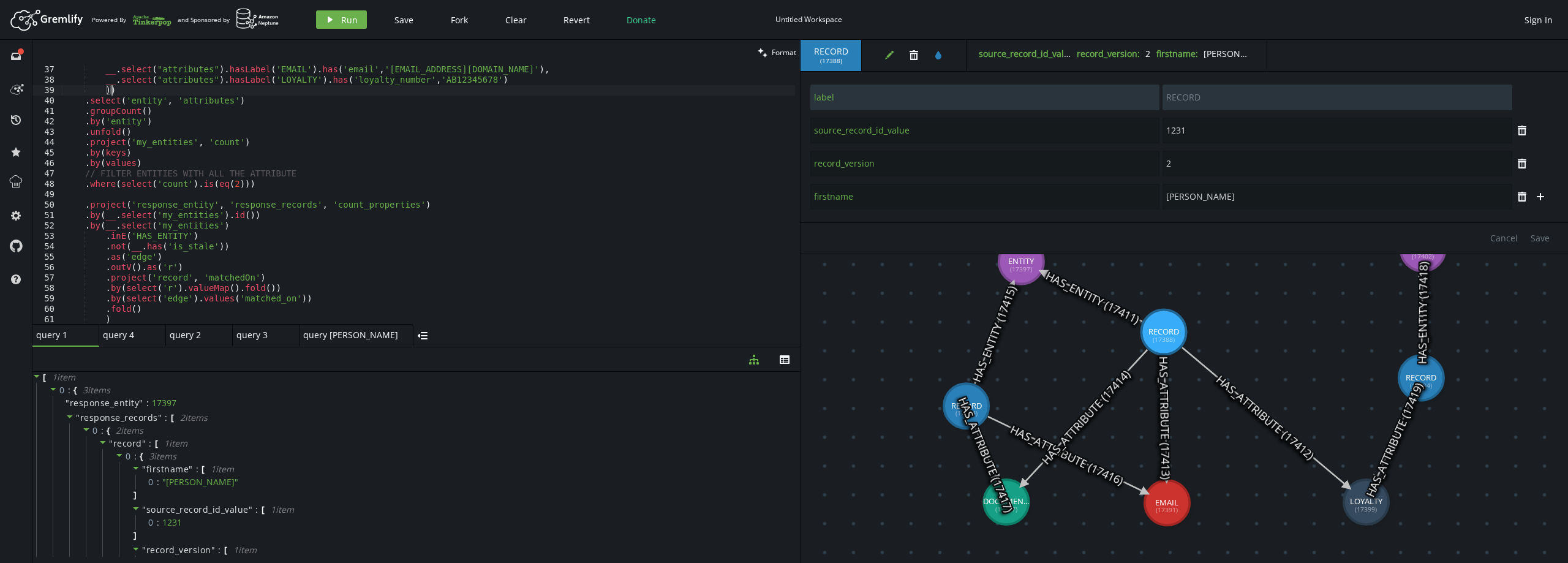
scroll to position [523, 0]
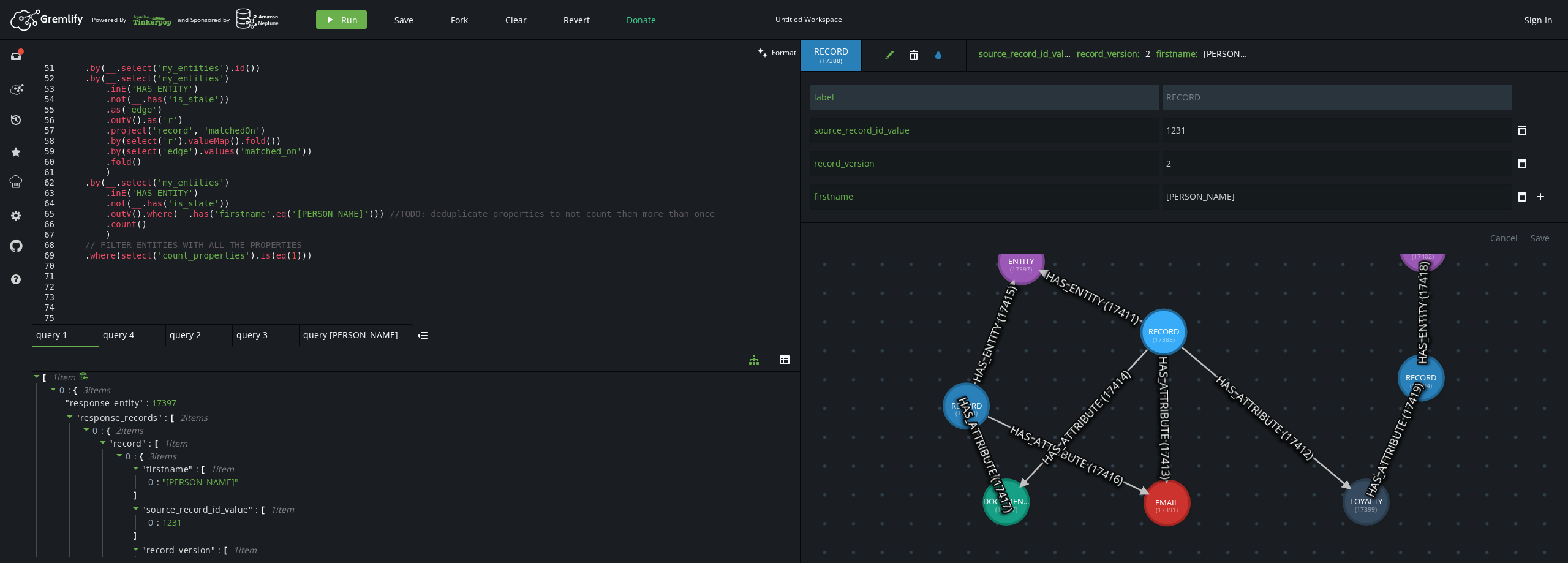
drag, startPoint x: 437, startPoint y: 362, endPoint x: 433, endPoint y: 377, distance: 15.5
click at [433, 377] on div "diagram-tree th [ 1 item 0 : { 3 item s " response_entity " : 17397 " response_…" at bounding box center [415, 455] width 767 height 215
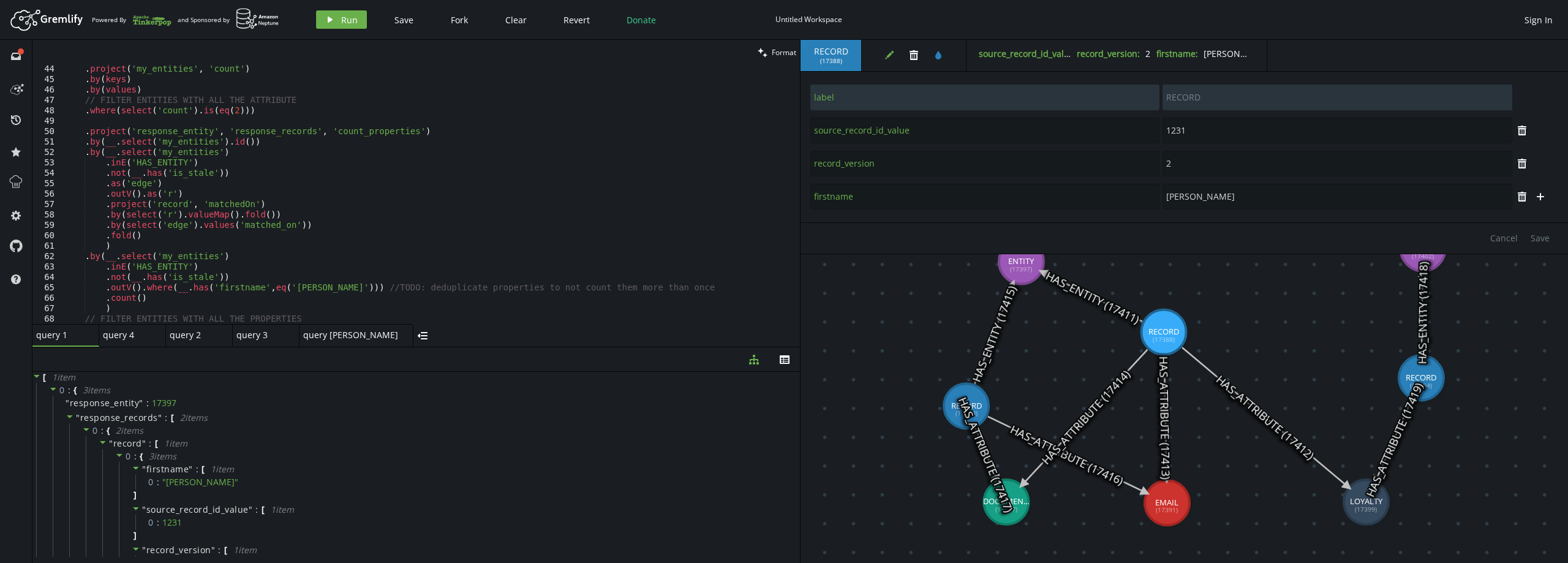
scroll to position [449, 0]
